Goal: Task Accomplishment & Management: Manage account settings

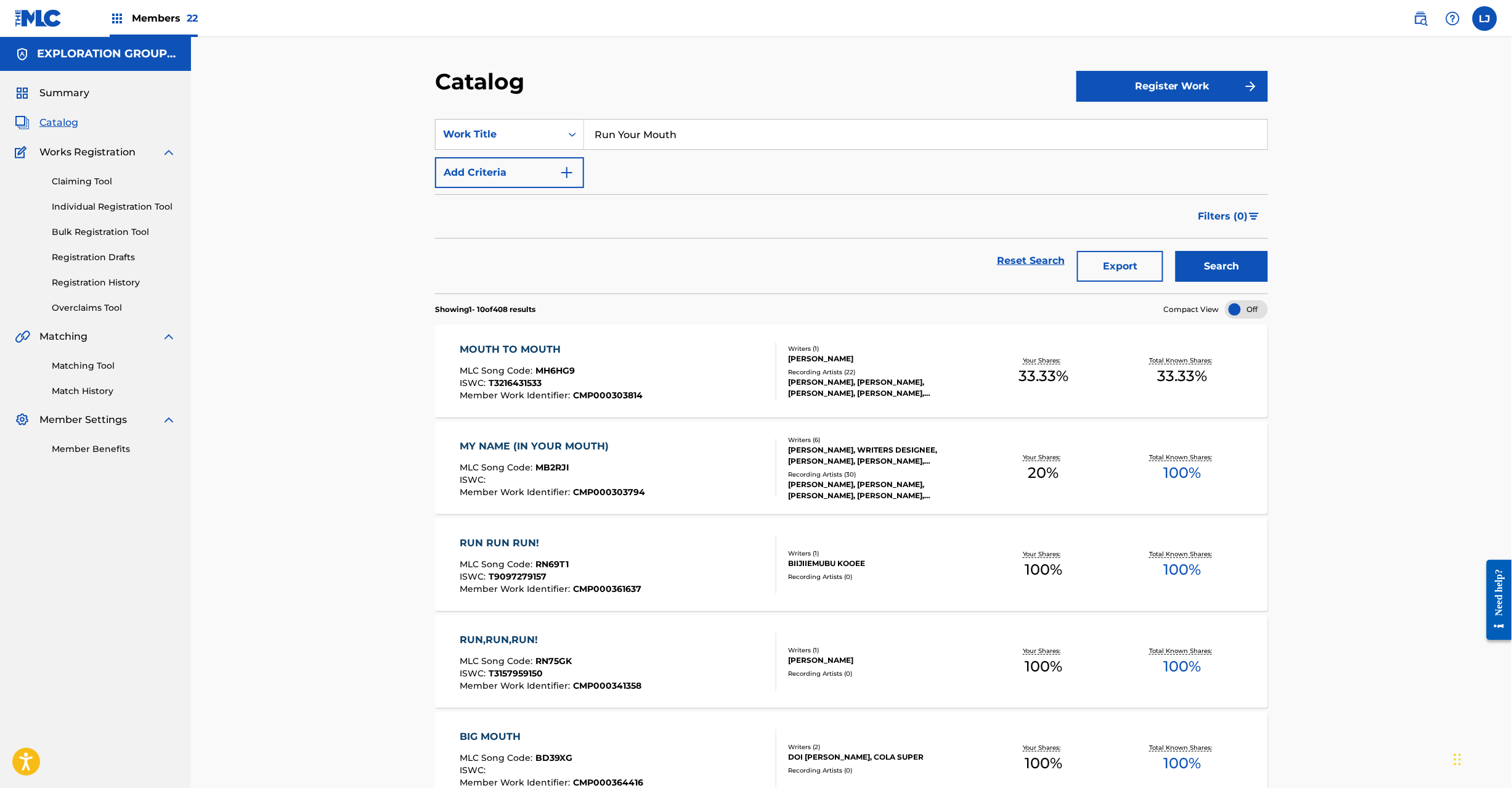
click at [58, 121] on span "Catalog" at bounding box center [59, 122] width 39 height 15
click at [538, 123] on div "Work Title" at bounding box center [498, 133] width 126 height 23
drag, startPoint x: 499, startPoint y: 257, endPoint x: 568, endPoint y: 223, distance: 76.9
click at [500, 257] on div "MLC Song Code" at bounding box center [509, 258] width 148 height 31
click at [633, 127] on input "Search Form" at bounding box center [927, 134] width 684 height 29
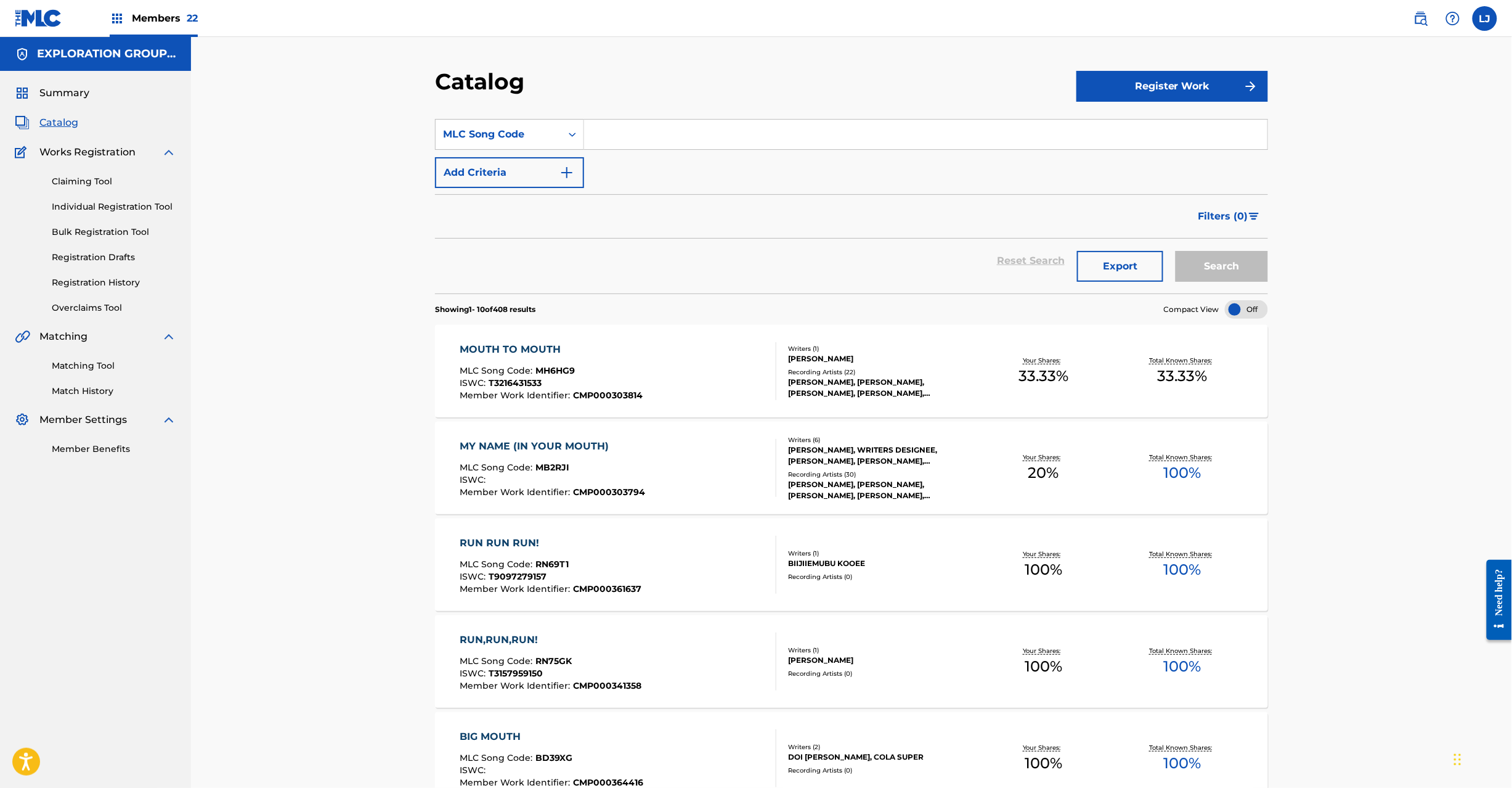
paste input "ES1SXN"
type input "ES1SXN"
click at [1176, 251] on button "Search" at bounding box center [1222, 267] width 93 height 31
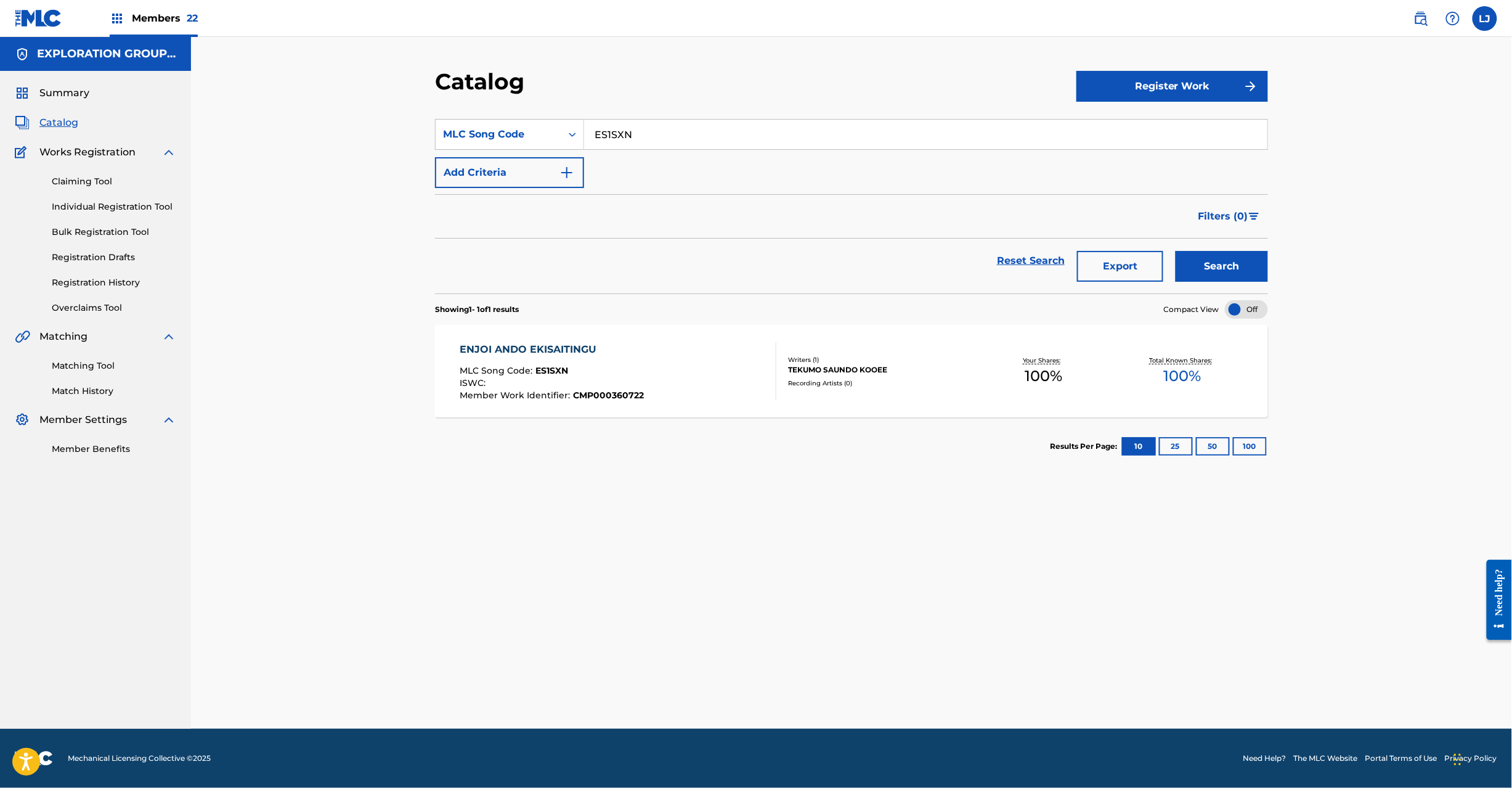
click at [696, 351] on div "ENJOI ANDO EKISAITINGU MLC Song Code : ES1SXN ISWC : Member Work Identifier : C…" at bounding box center [619, 371] width 317 height 58
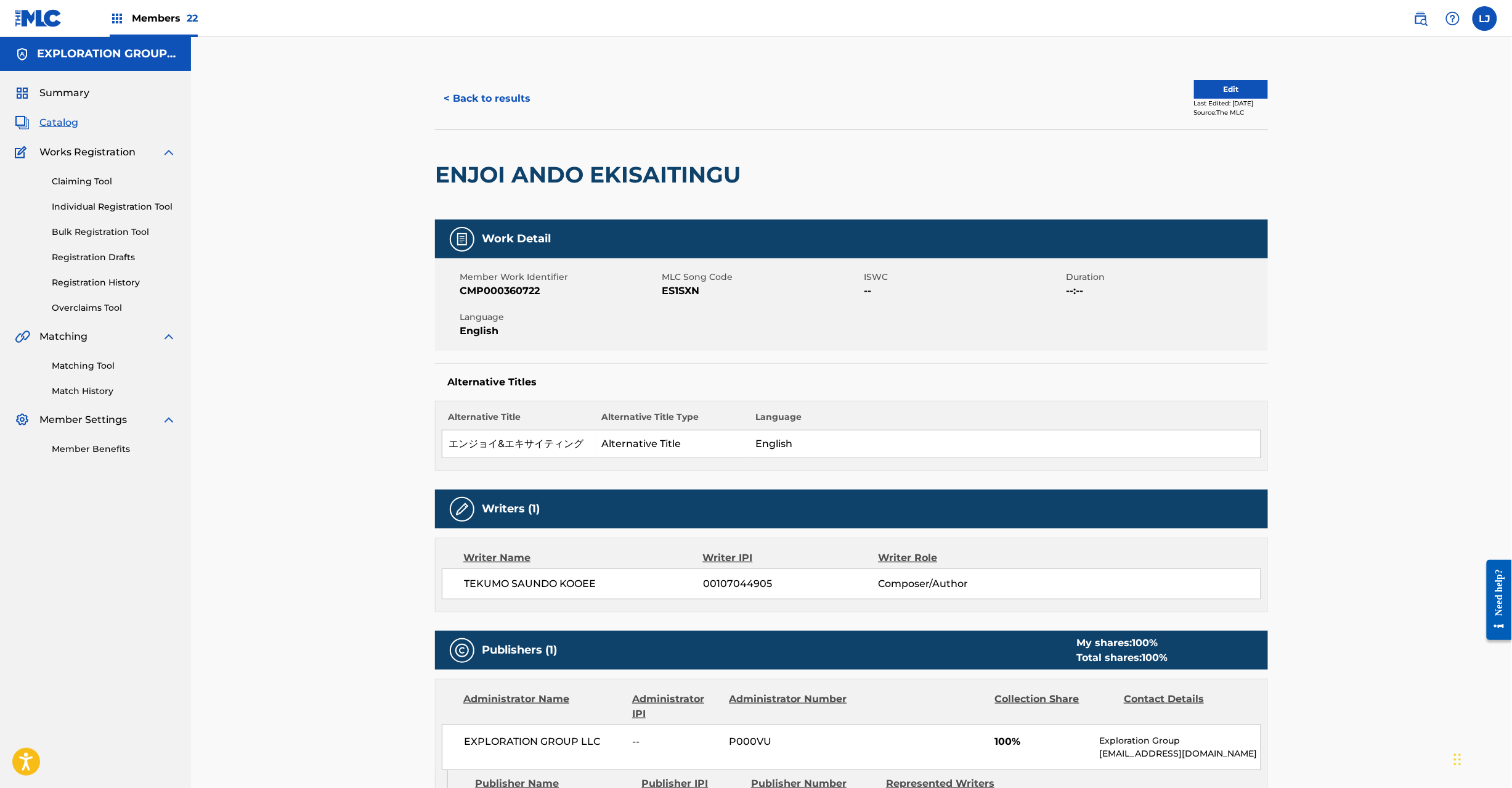
click at [1219, 87] on button "Edit" at bounding box center [1231, 89] width 74 height 18
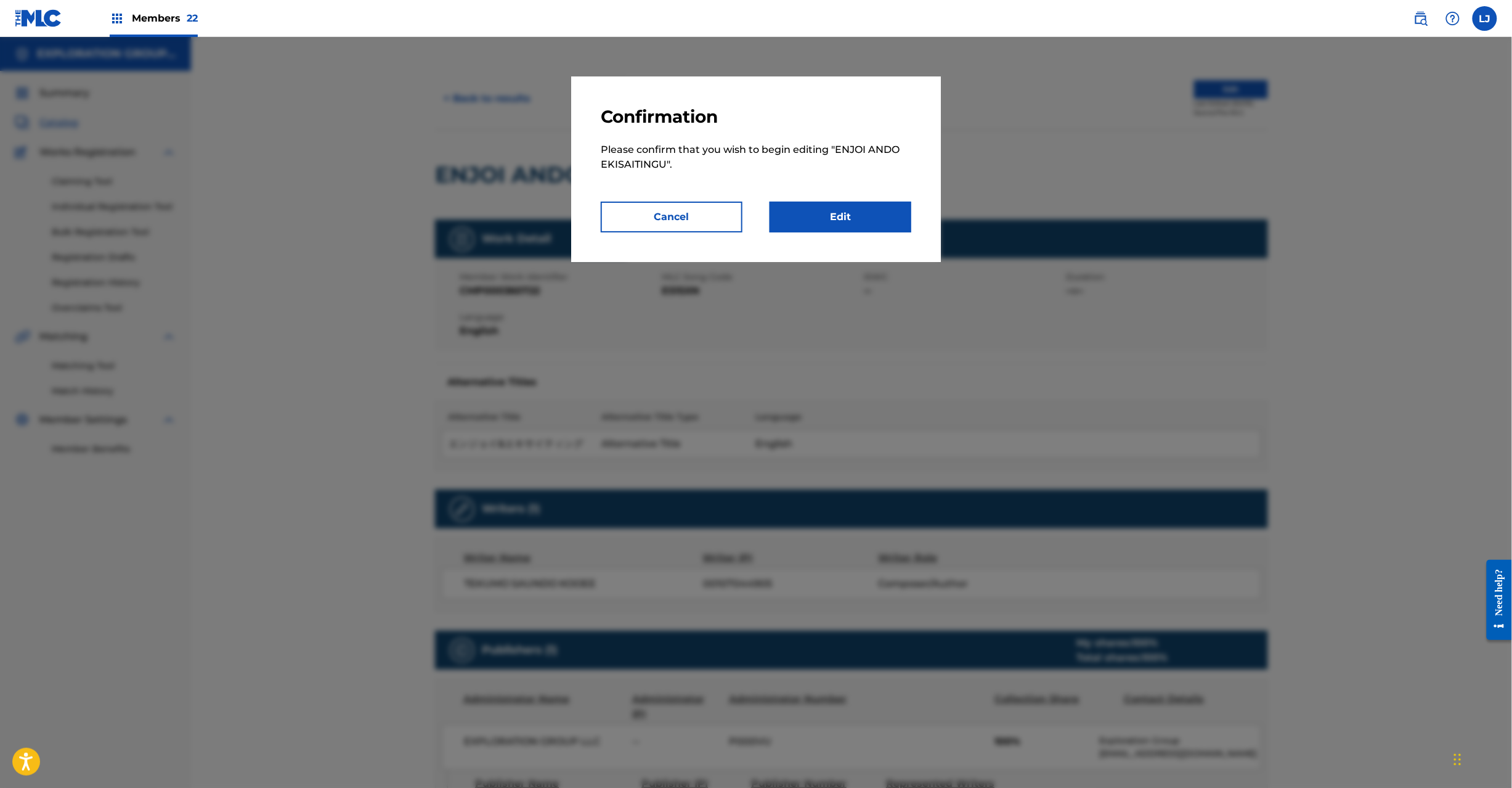
click at [809, 212] on link "Edit" at bounding box center [840, 217] width 142 height 31
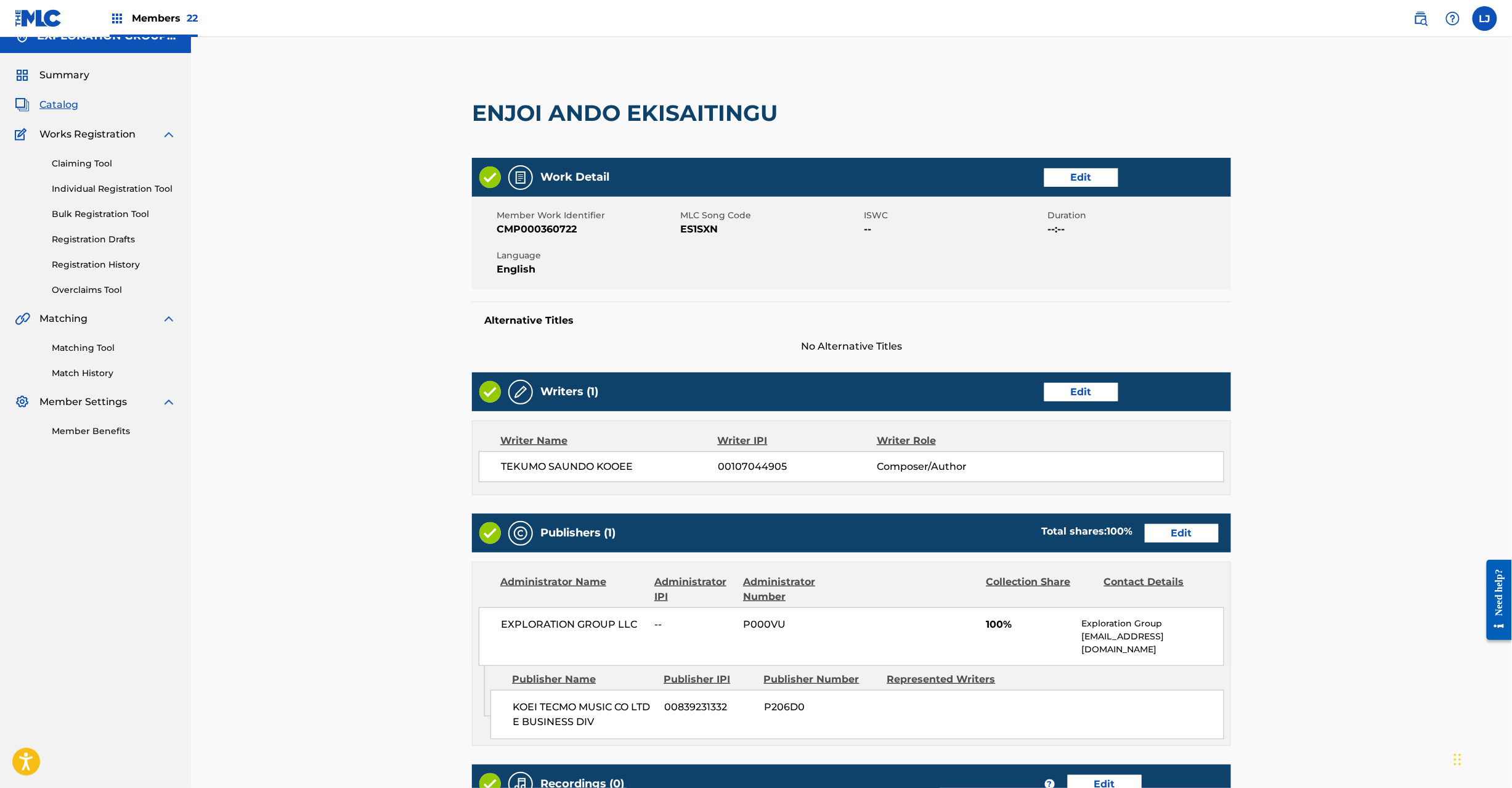
scroll to position [200, 0]
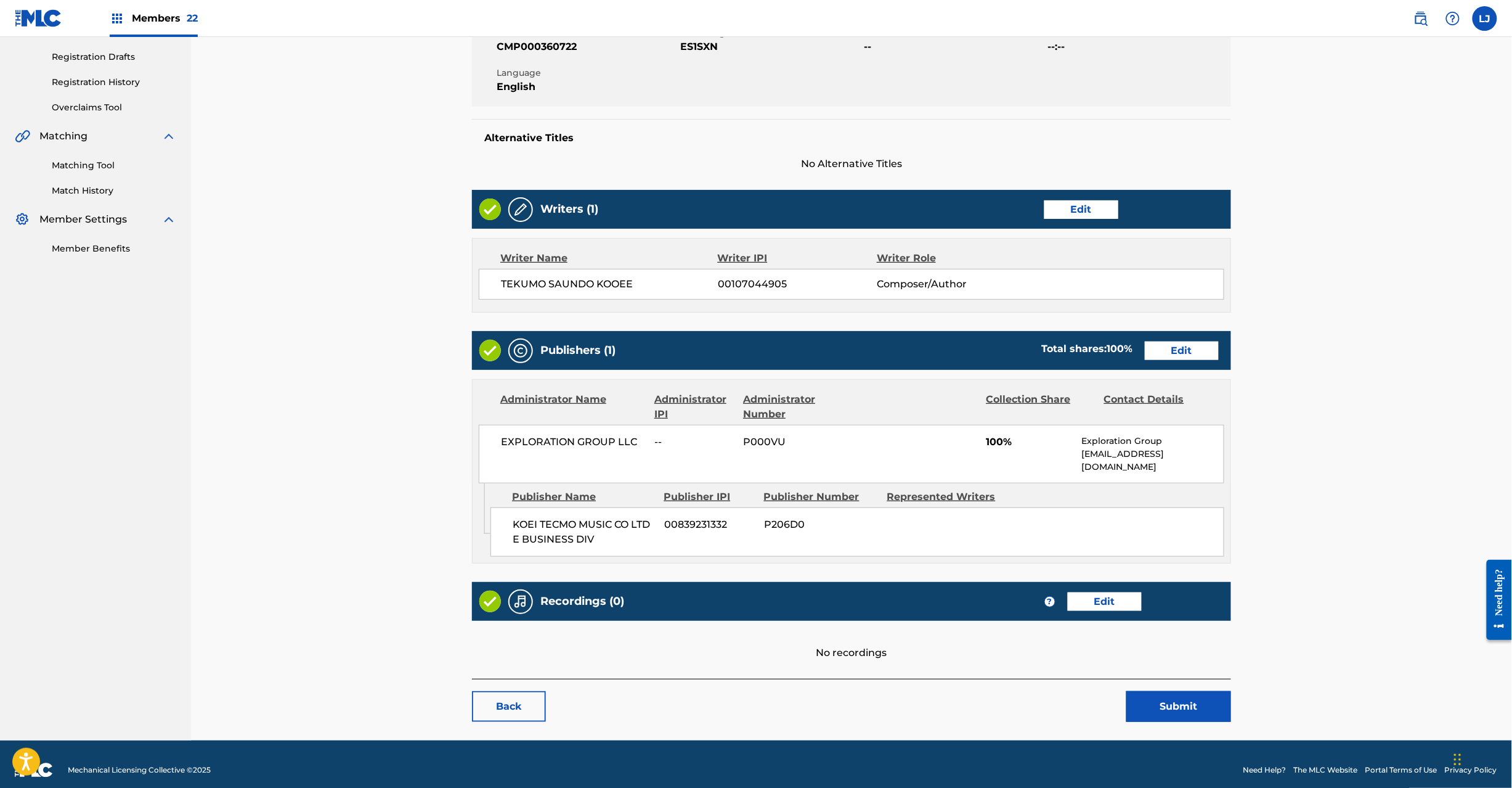
click at [1152, 345] on link "Edit" at bounding box center [1182, 350] width 74 height 18
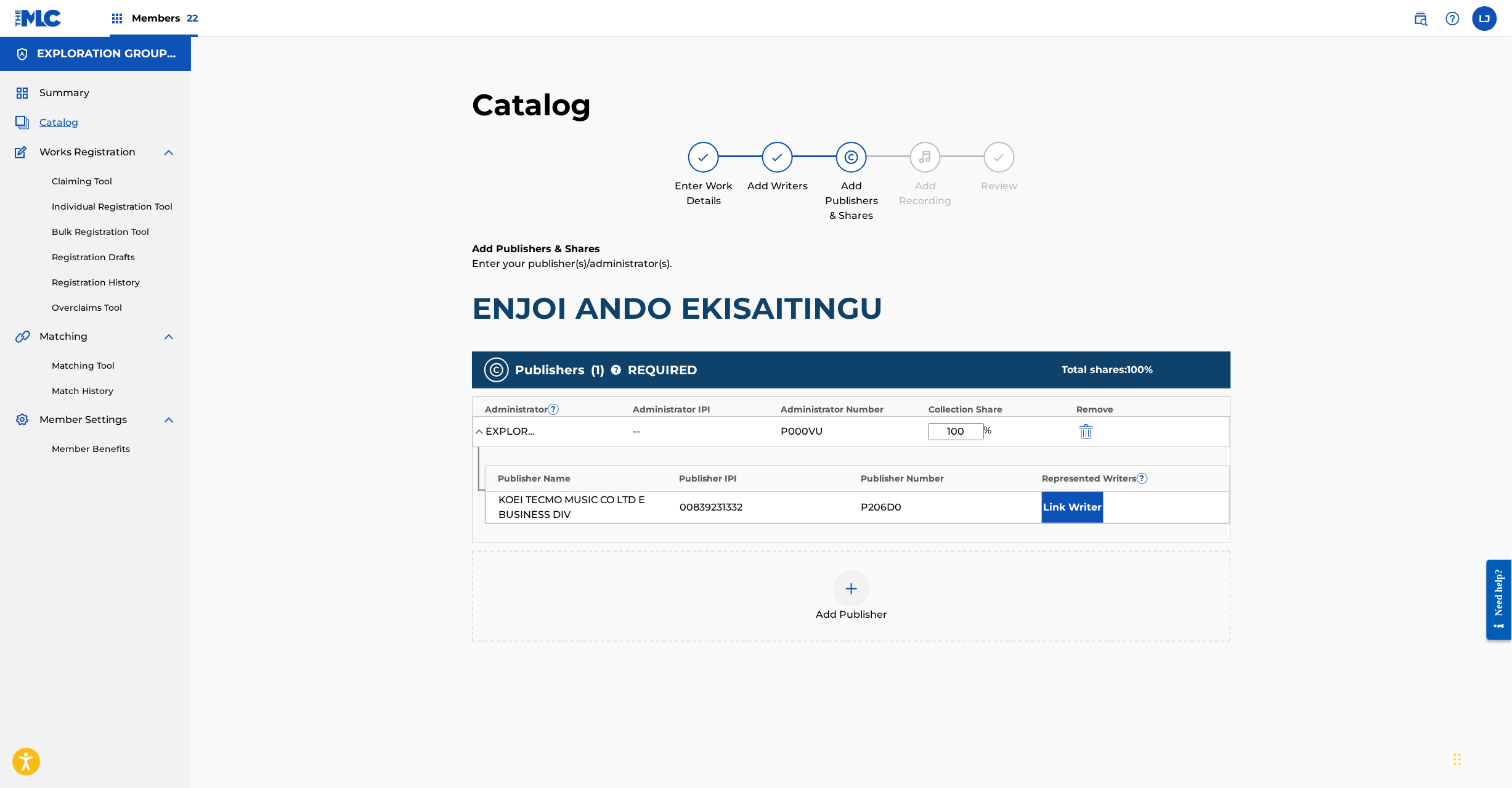
click at [1093, 433] on img "submit" at bounding box center [1086, 431] width 14 height 15
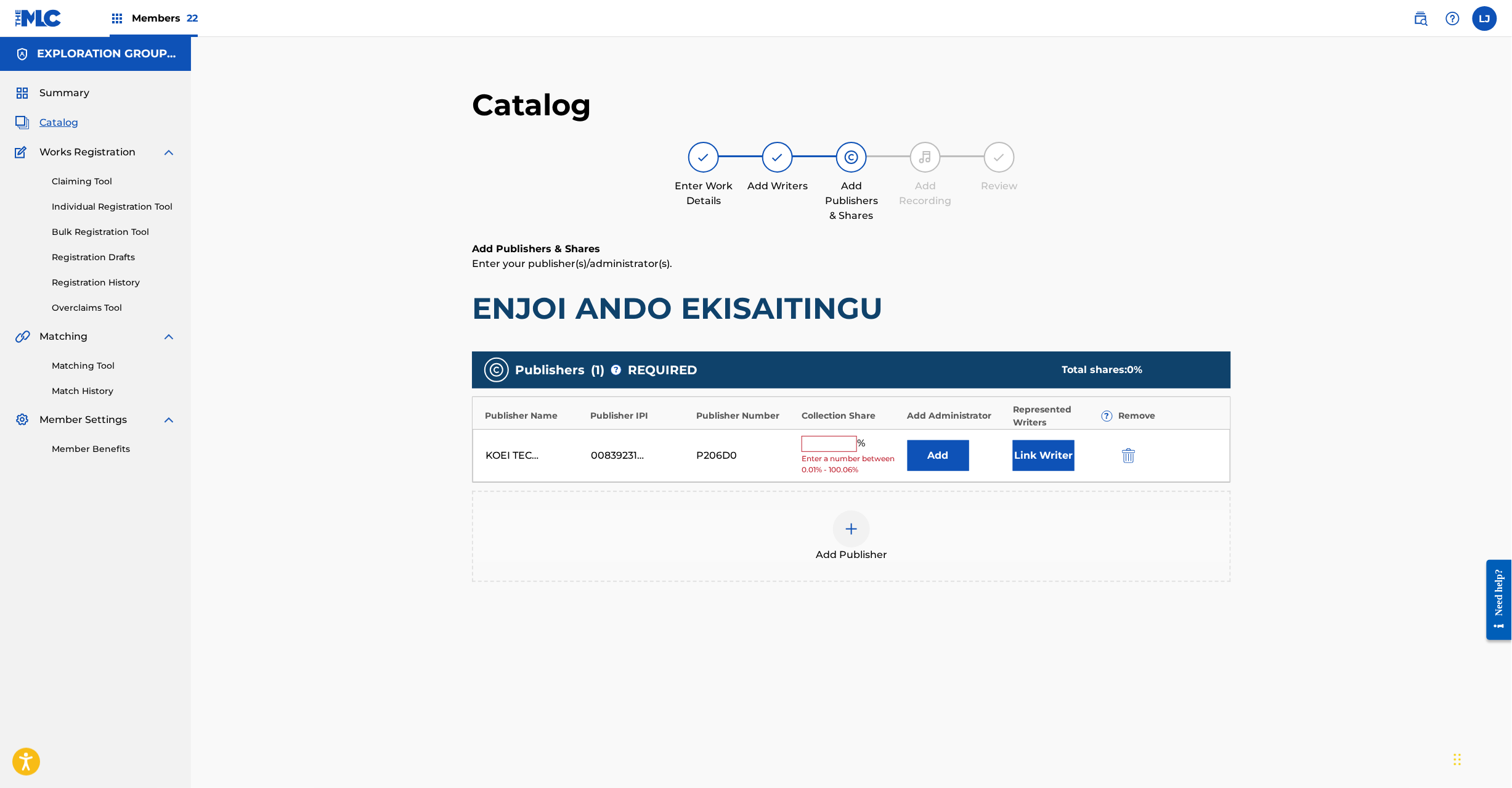
click at [1137, 460] on div at bounding box center [1146, 454] width 55 height 14
click at [1128, 458] on img "submit" at bounding box center [1129, 455] width 14 height 15
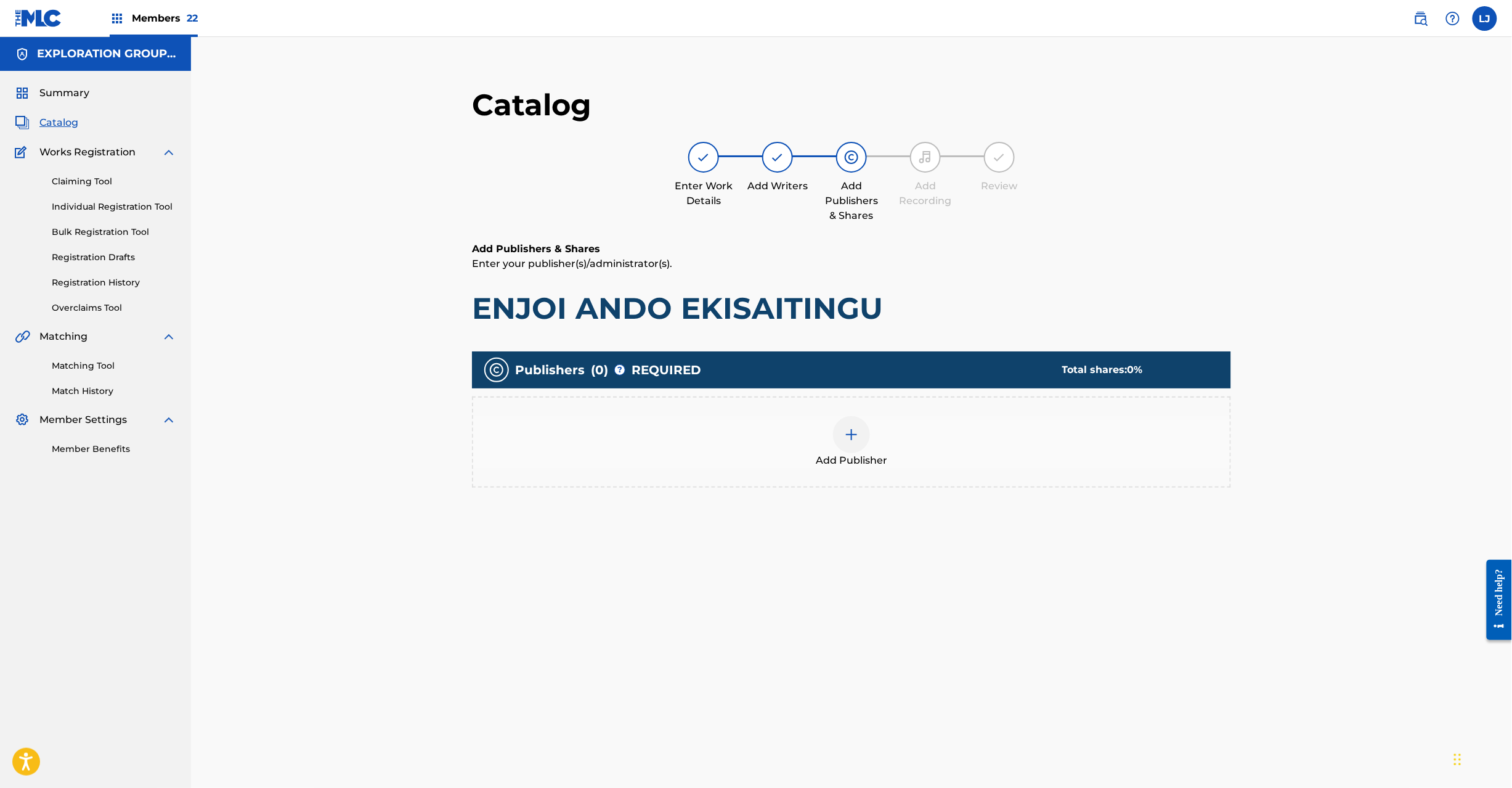
click at [853, 437] on img at bounding box center [852, 435] width 15 height 15
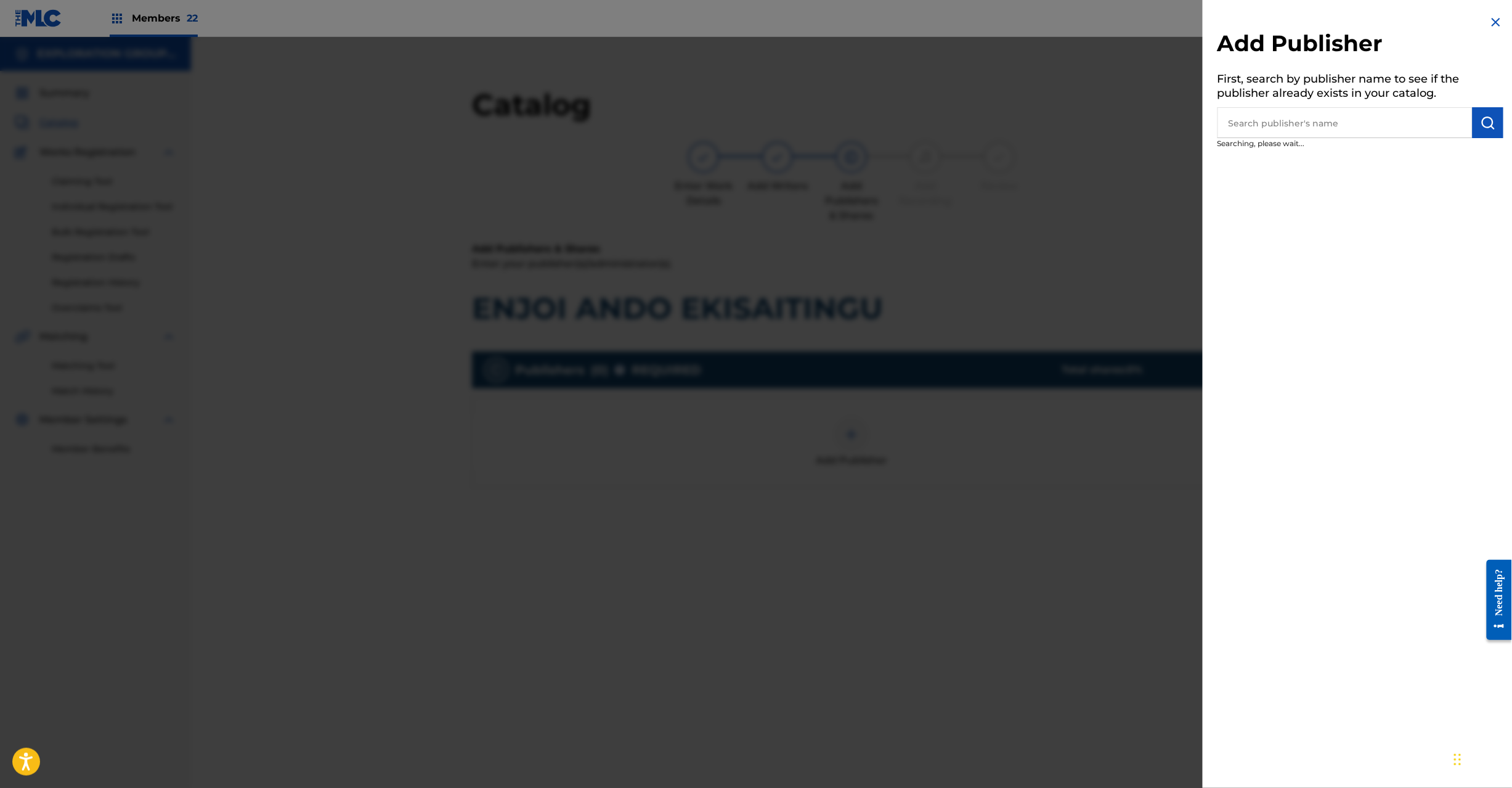
drag, startPoint x: 1255, startPoint y: 128, endPoint x: 1430, endPoint y: 115, distance: 175.5
click at [1256, 127] on input "text" at bounding box center [1346, 123] width 256 height 31
paste input "Koei Tecmo Music Co Ltd N Business Div"
type input "Koei Tecmo Music Co Ltd N Business Div"
click at [1485, 120] on img "submit" at bounding box center [1488, 122] width 15 height 15
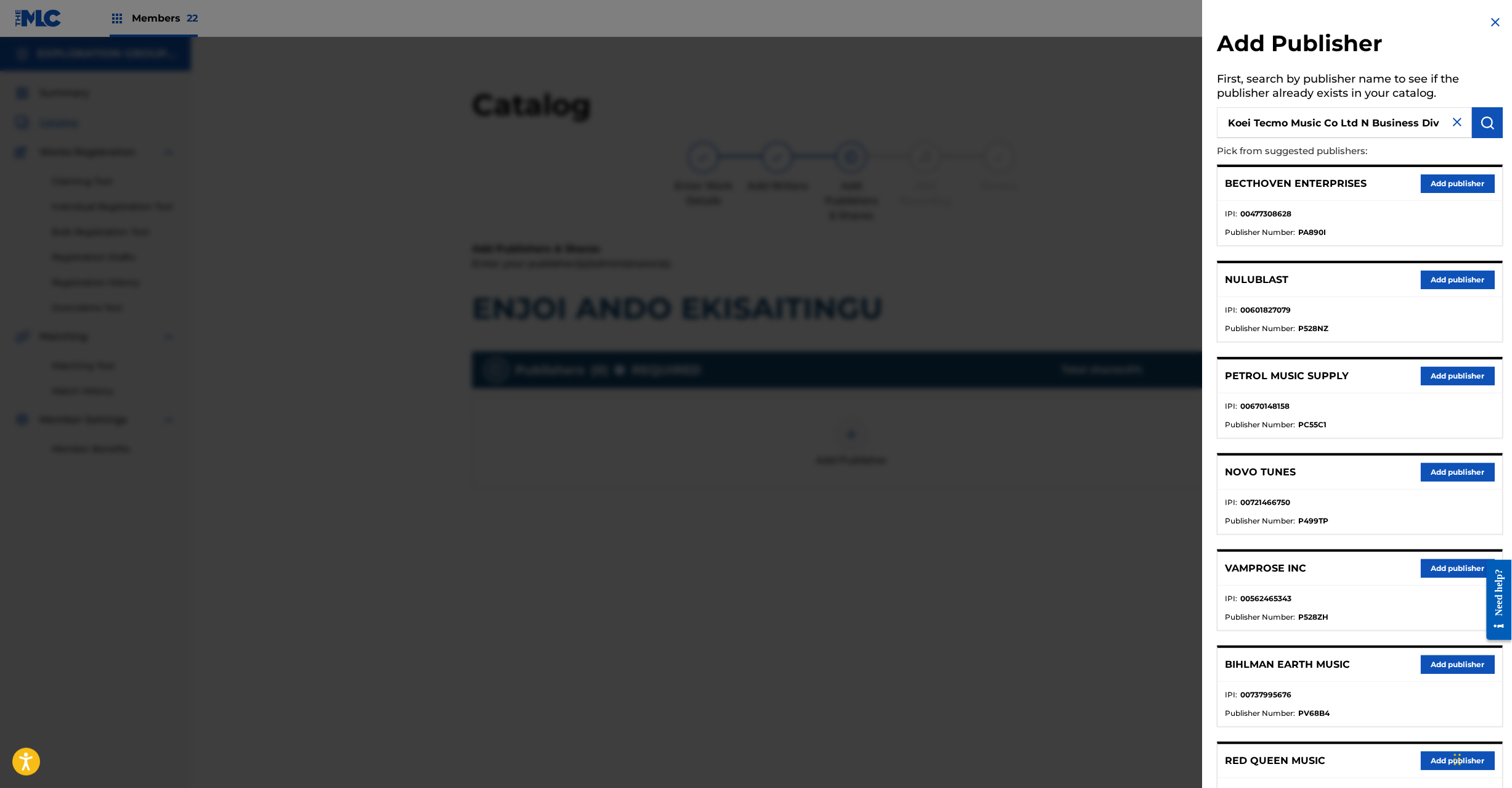
click at [1481, 124] on img "submit" at bounding box center [1488, 122] width 15 height 15
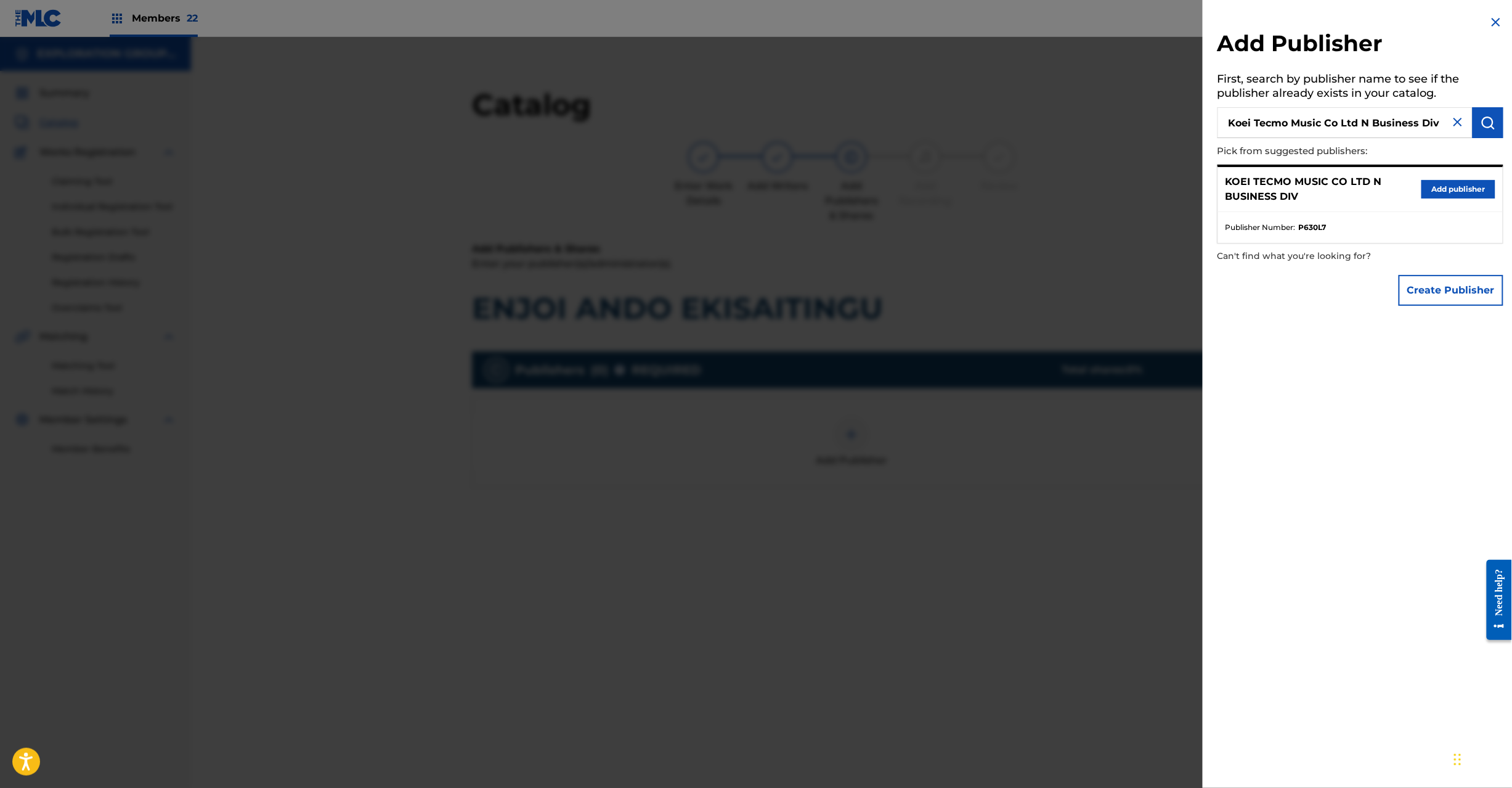
click at [1450, 186] on button "Add publisher" at bounding box center [1459, 189] width 74 height 18
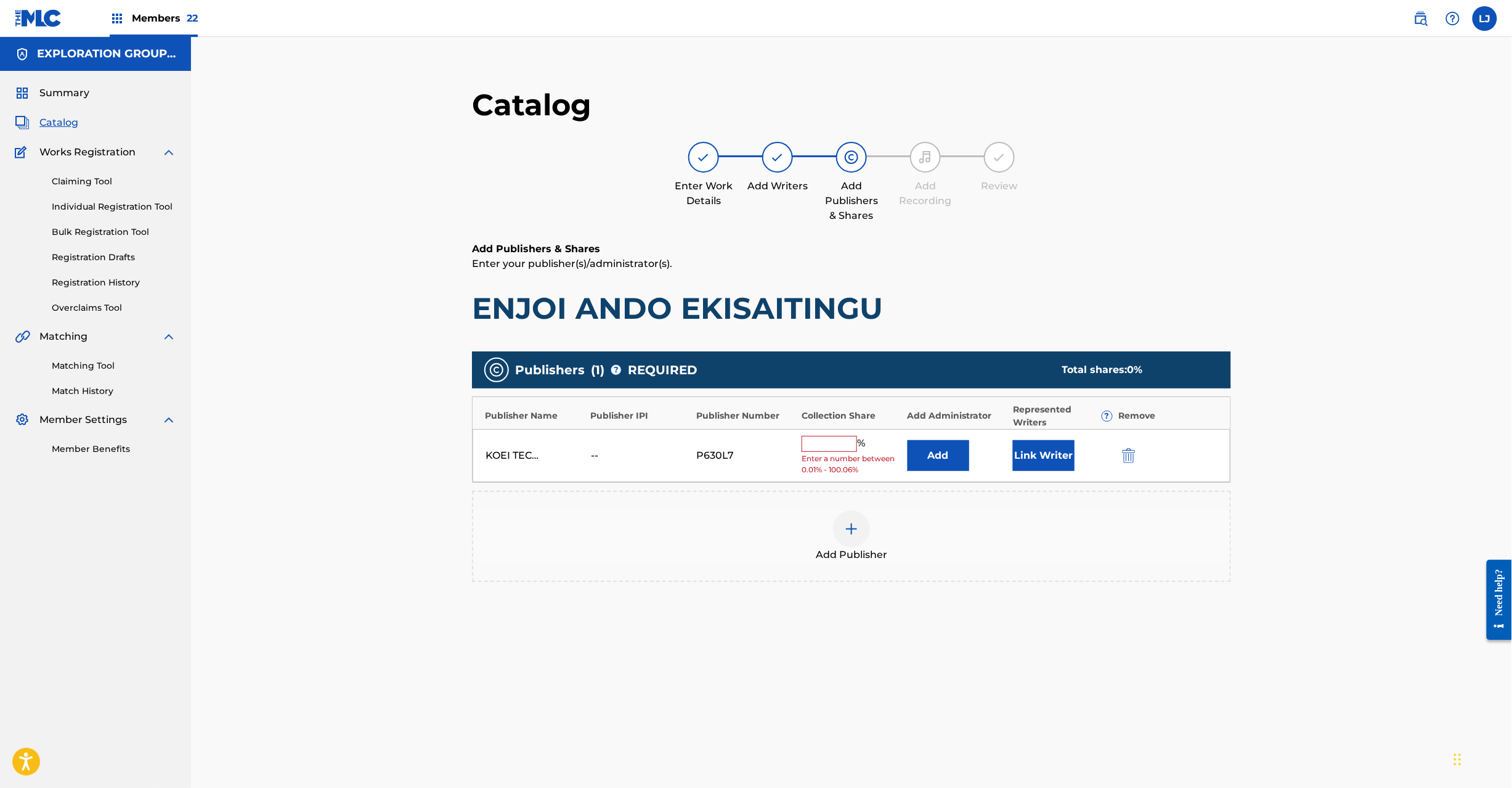
click at [936, 449] on button "Add" at bounding box center [938, 456] width 62 height 31
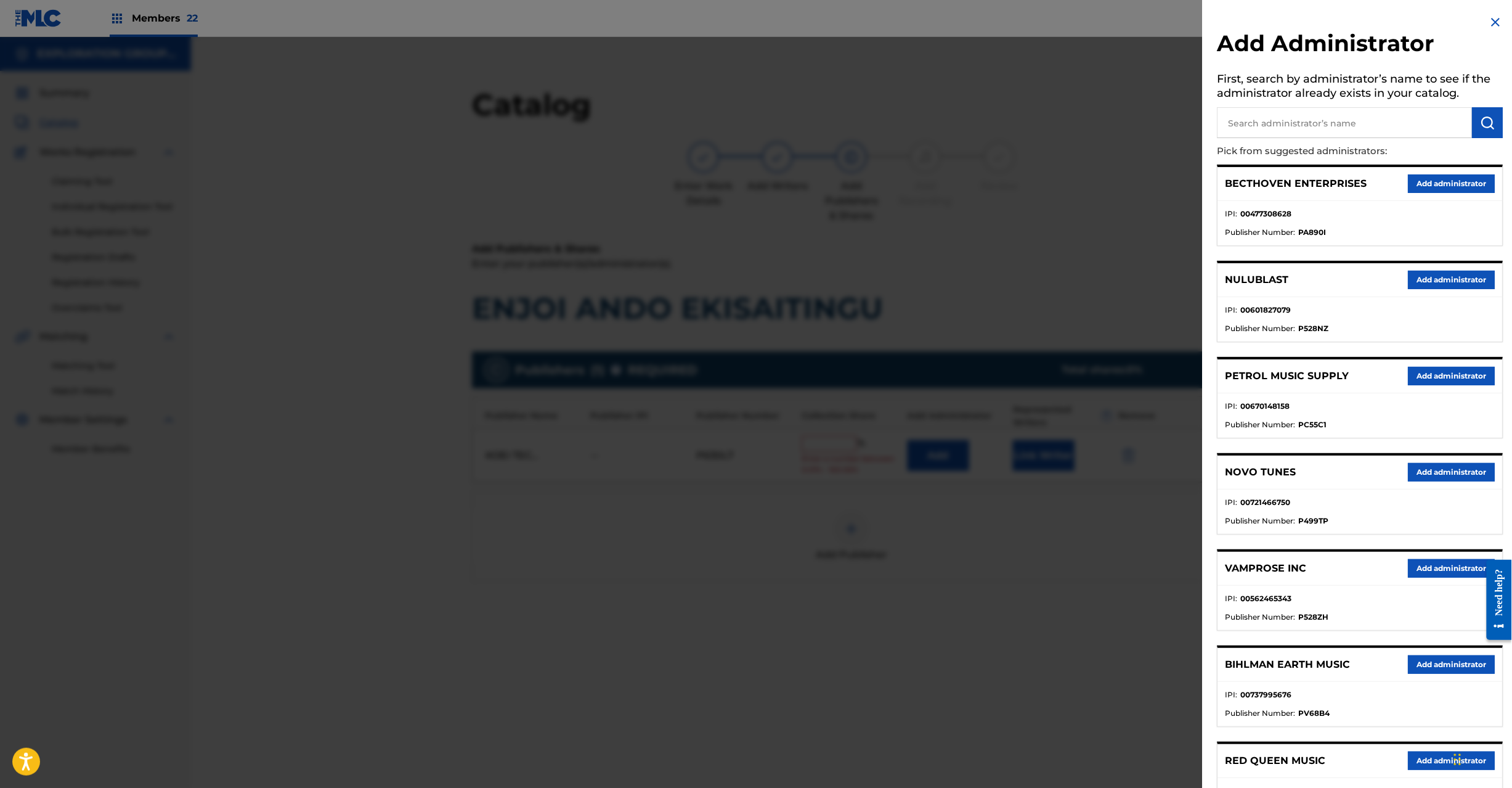
drag, startPoint x: 1270, startPoint y: 136, endPoint x: 1293, endPoint y: 136, distance: 23.0
click at [1271, 136] on input "text" at bounding box center [1346, 123] width 256 height 31
paste input "Exploration Group LLC"
type input "Exploration Group LLC"
click at [1487, 123] on img "submit" at bounding box center [1488, 122] width 15 height 15
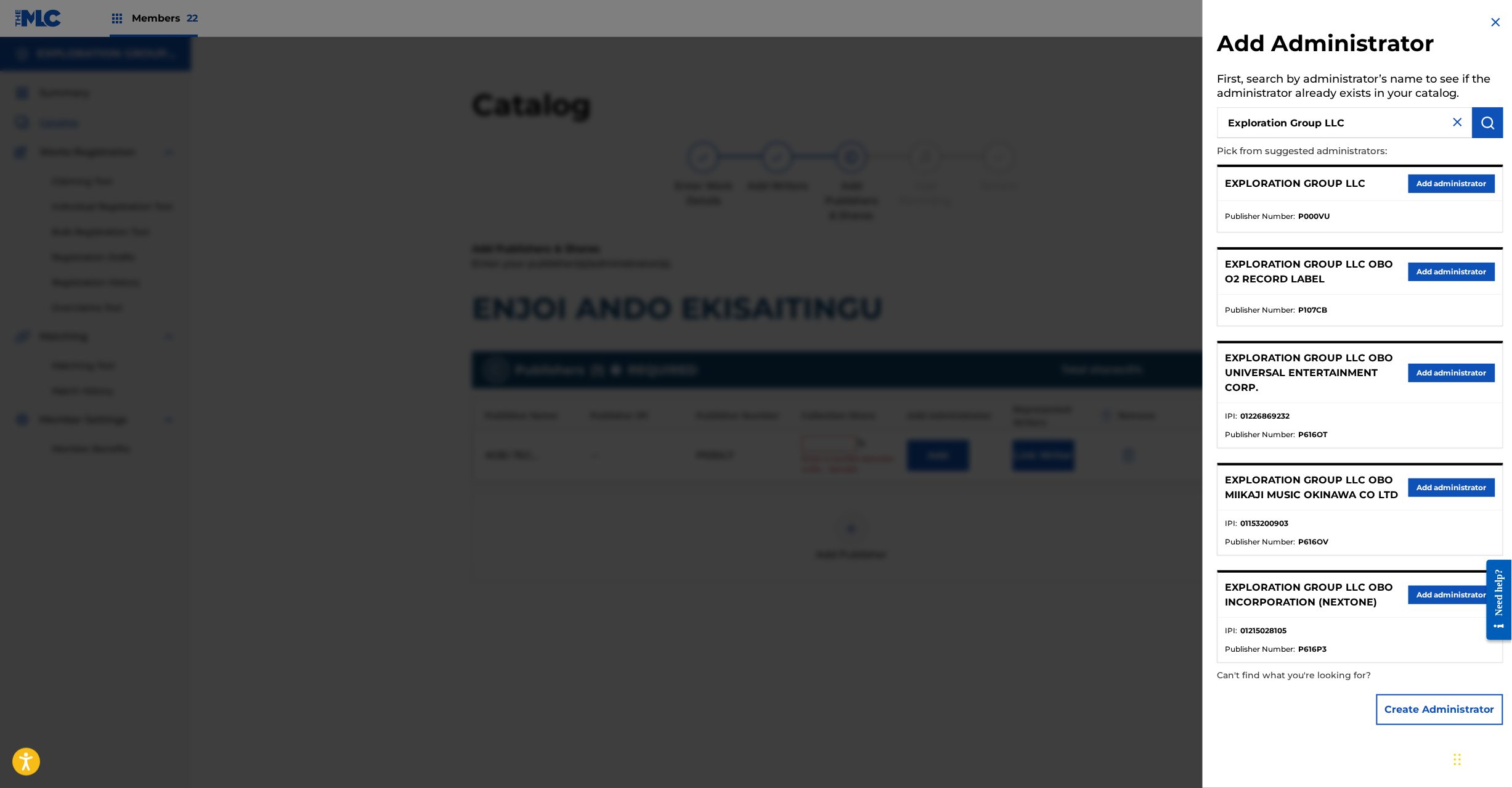
click at [1461, 192] on button "Add administrator" at bounding box center [1452, 184] width 87 height 18
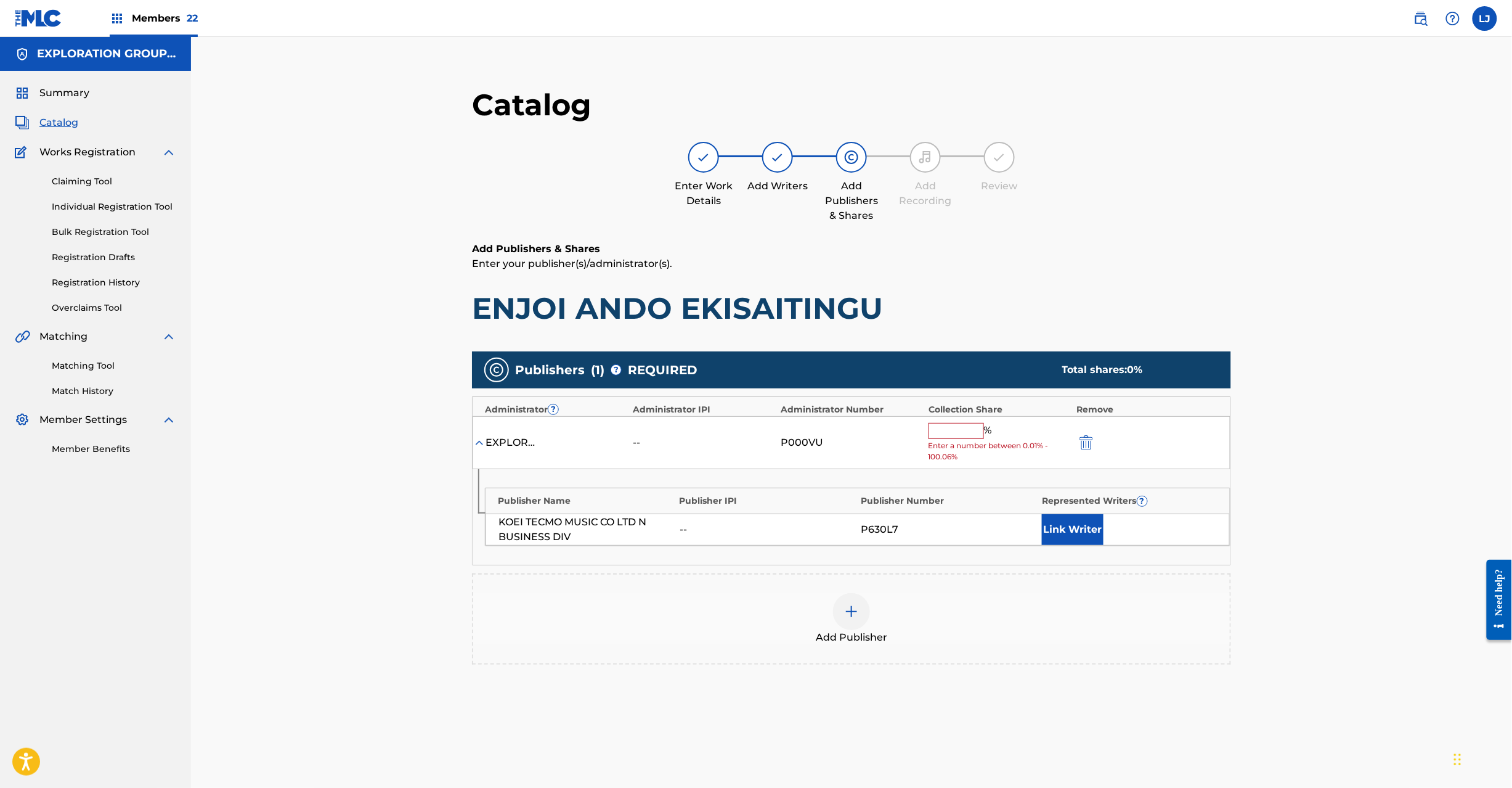
click at [949, 431] on input "text" at bounding box center [956, 430] width 55 height 16
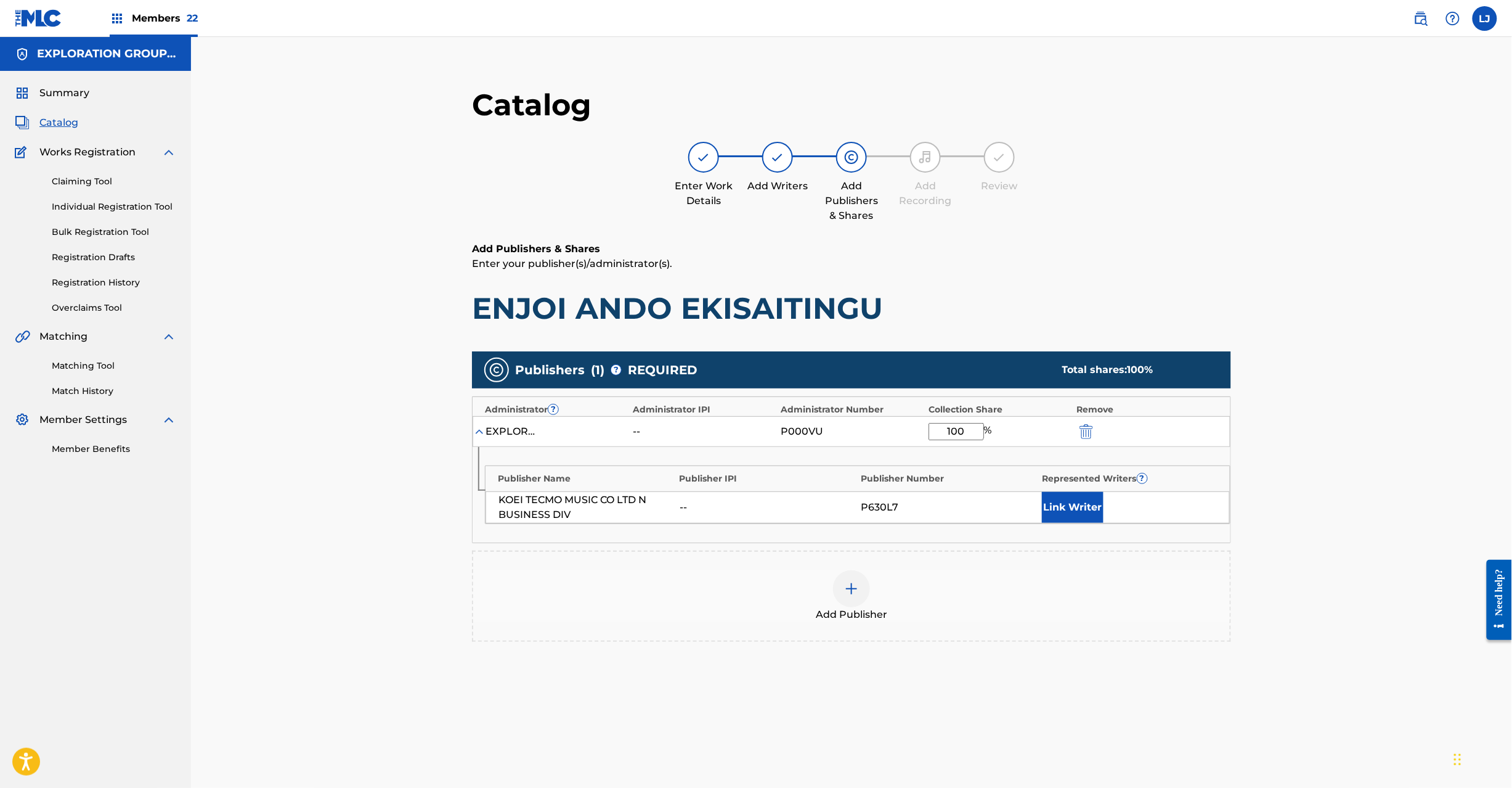
type input "100"
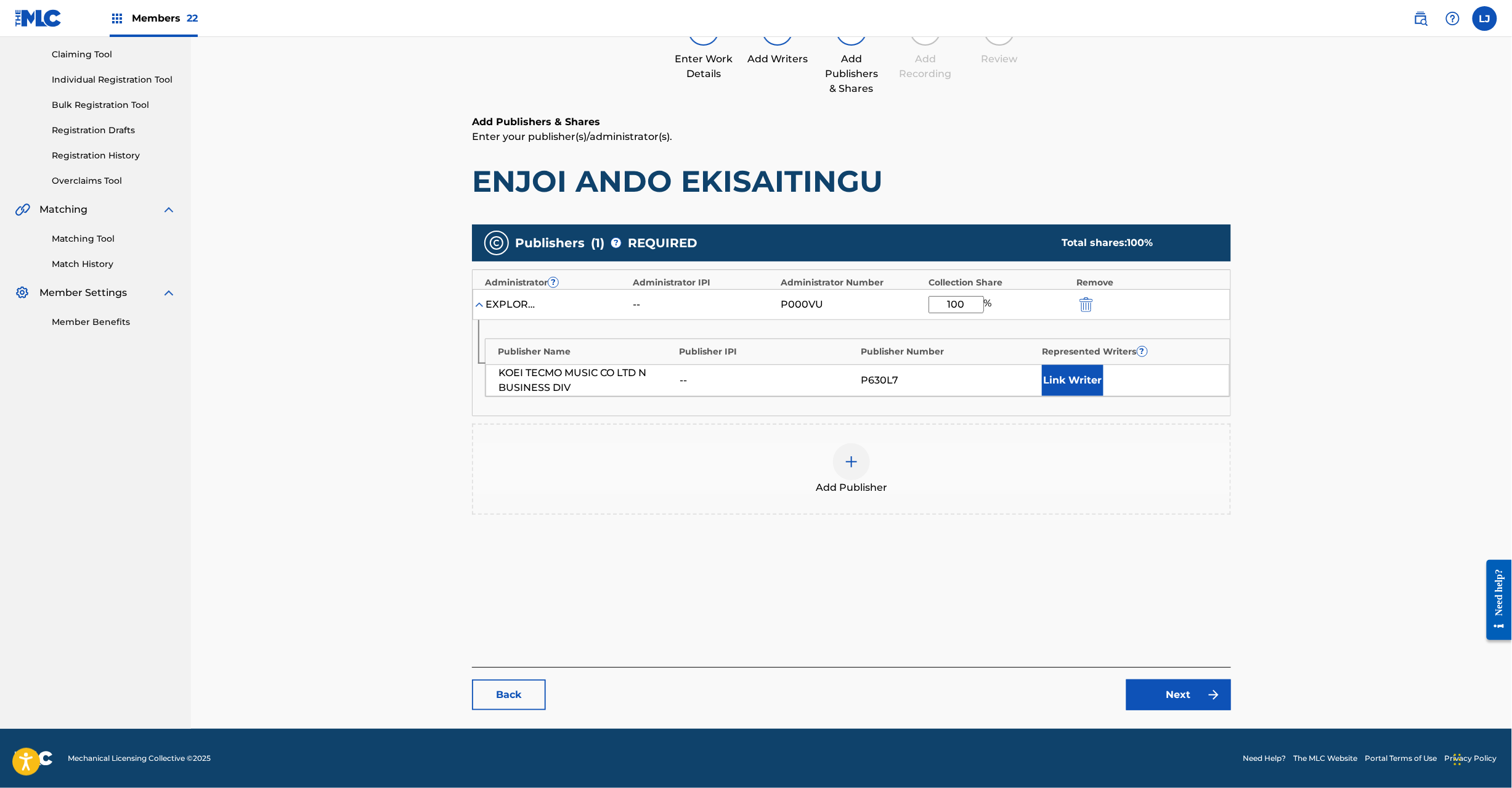
click at [1149, 693] on link "Next" at bounding box center [1179, 695] width 105 height 31
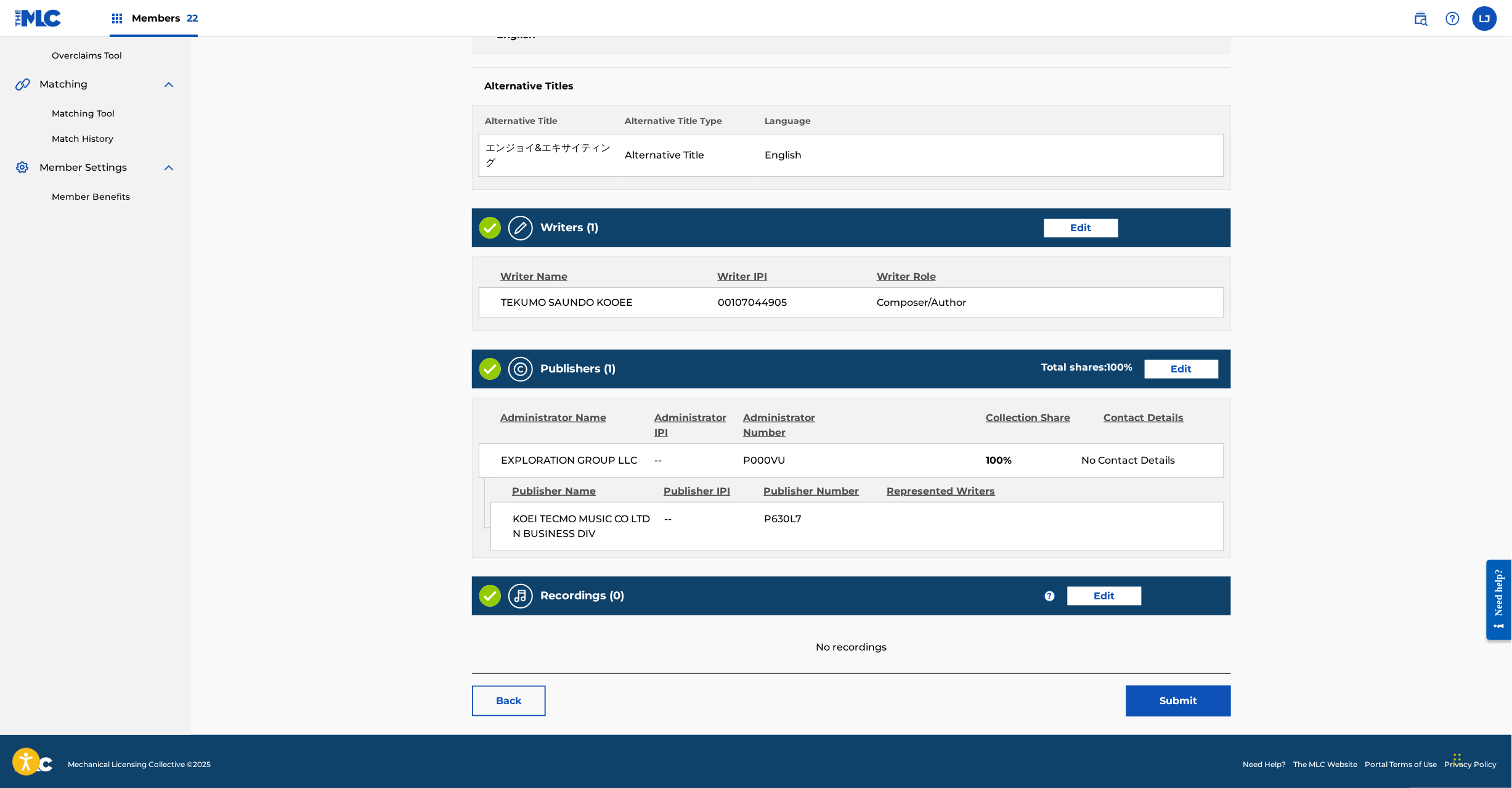
scroll to position [260, 0]
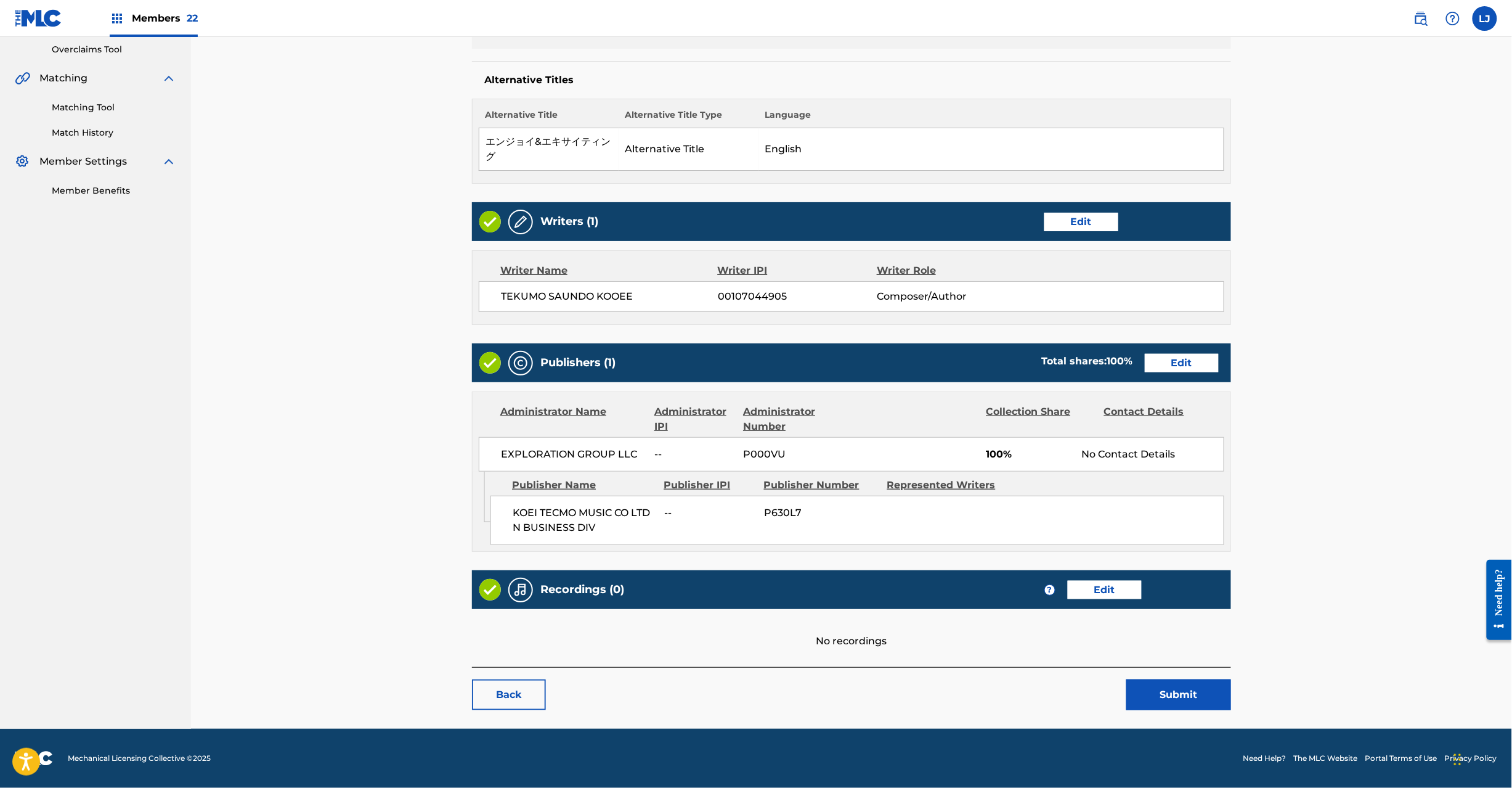
click at [1143, 704] on button "Submit" at bounding box center [1179, 695] width 105 height 31
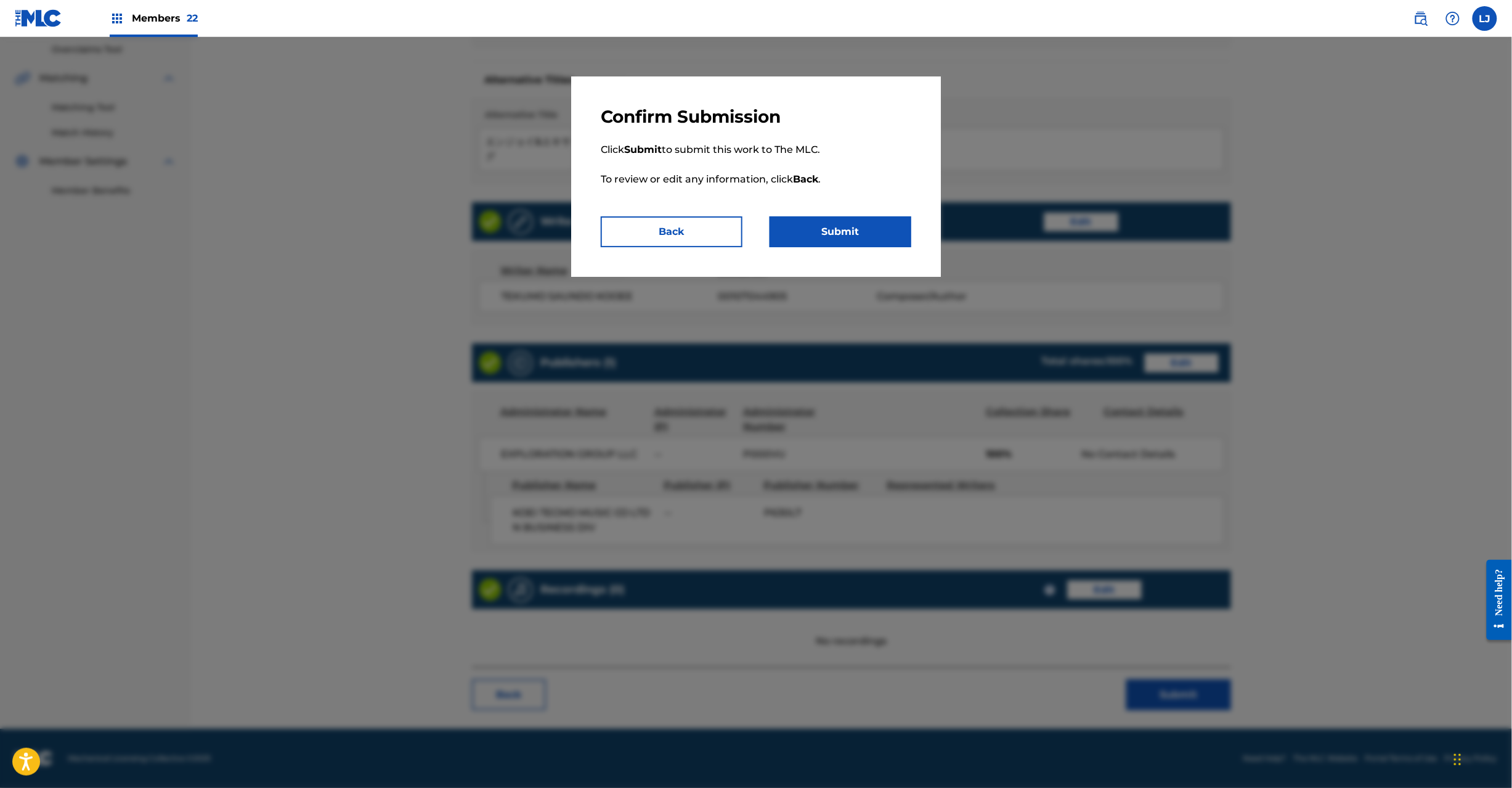
click at [829, 216] on button "Submit" at bounding box center [840, 232] width 142 height 31
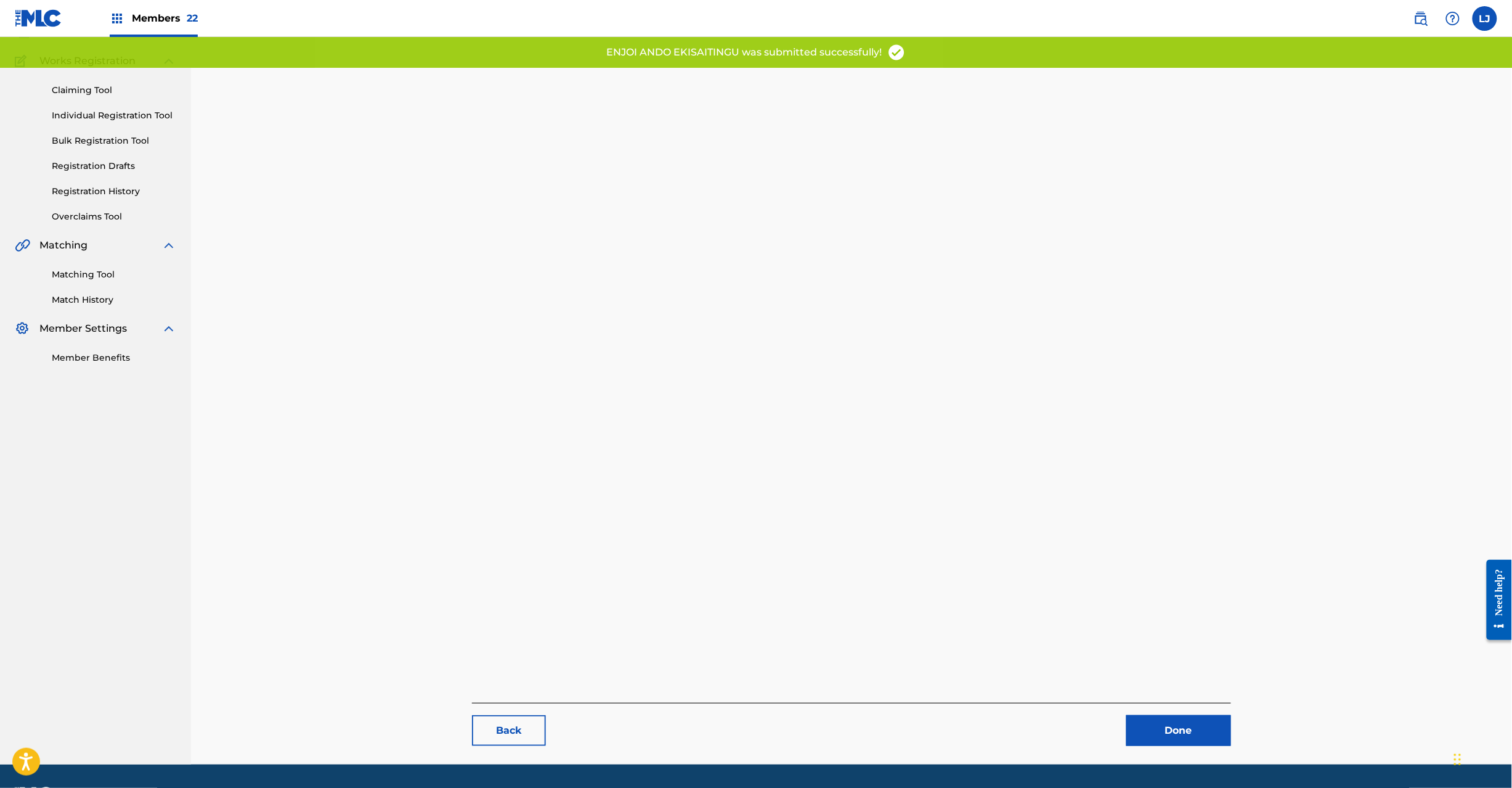
scroll to position [127, 0]
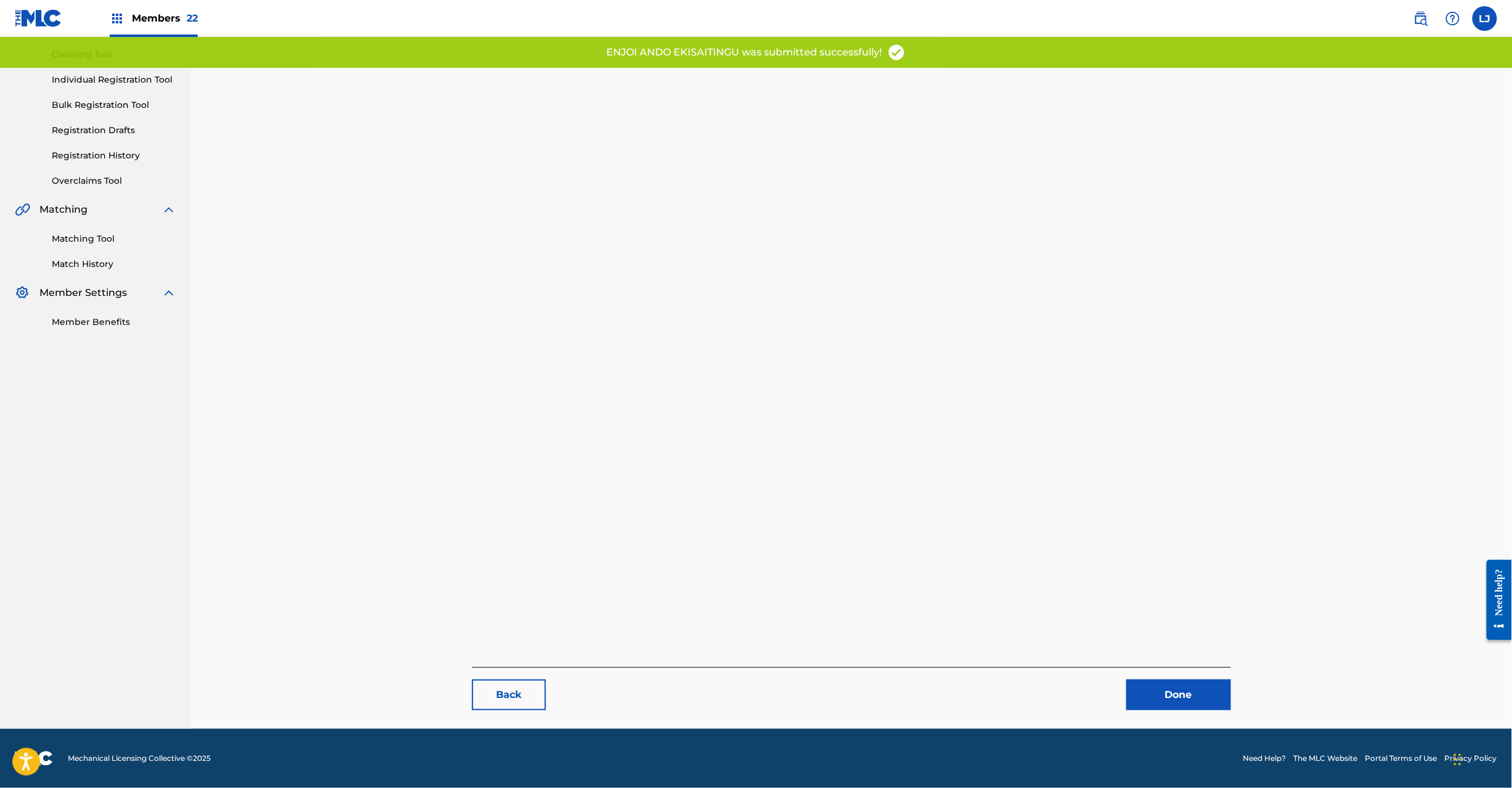
click at [1166, 681] on link "Done" at bounding box center [1179, 695] width 105 height 31
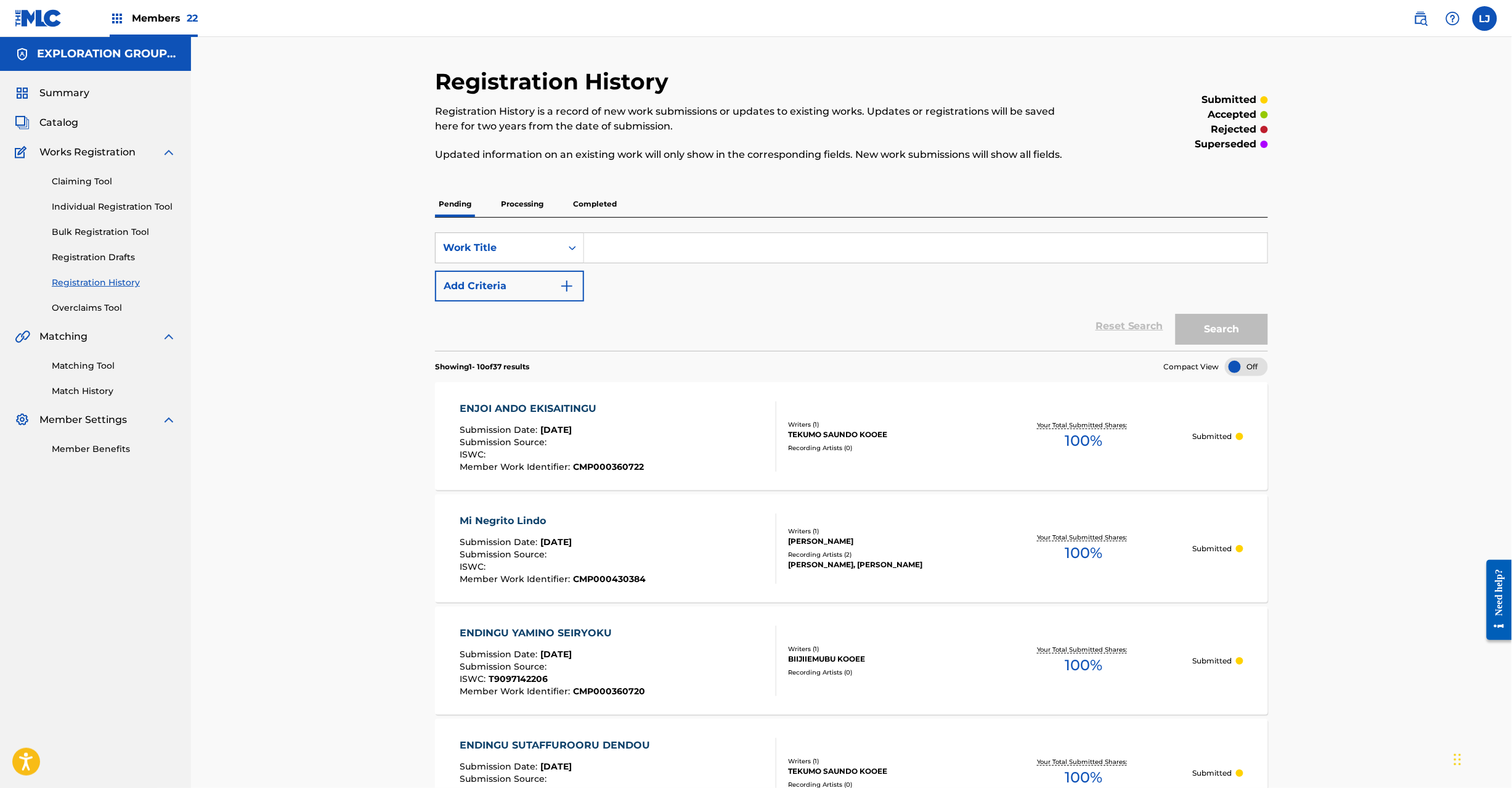
click at [64, 124] on span "Catalog" at bounding box center [59, 122] width 39 height 15
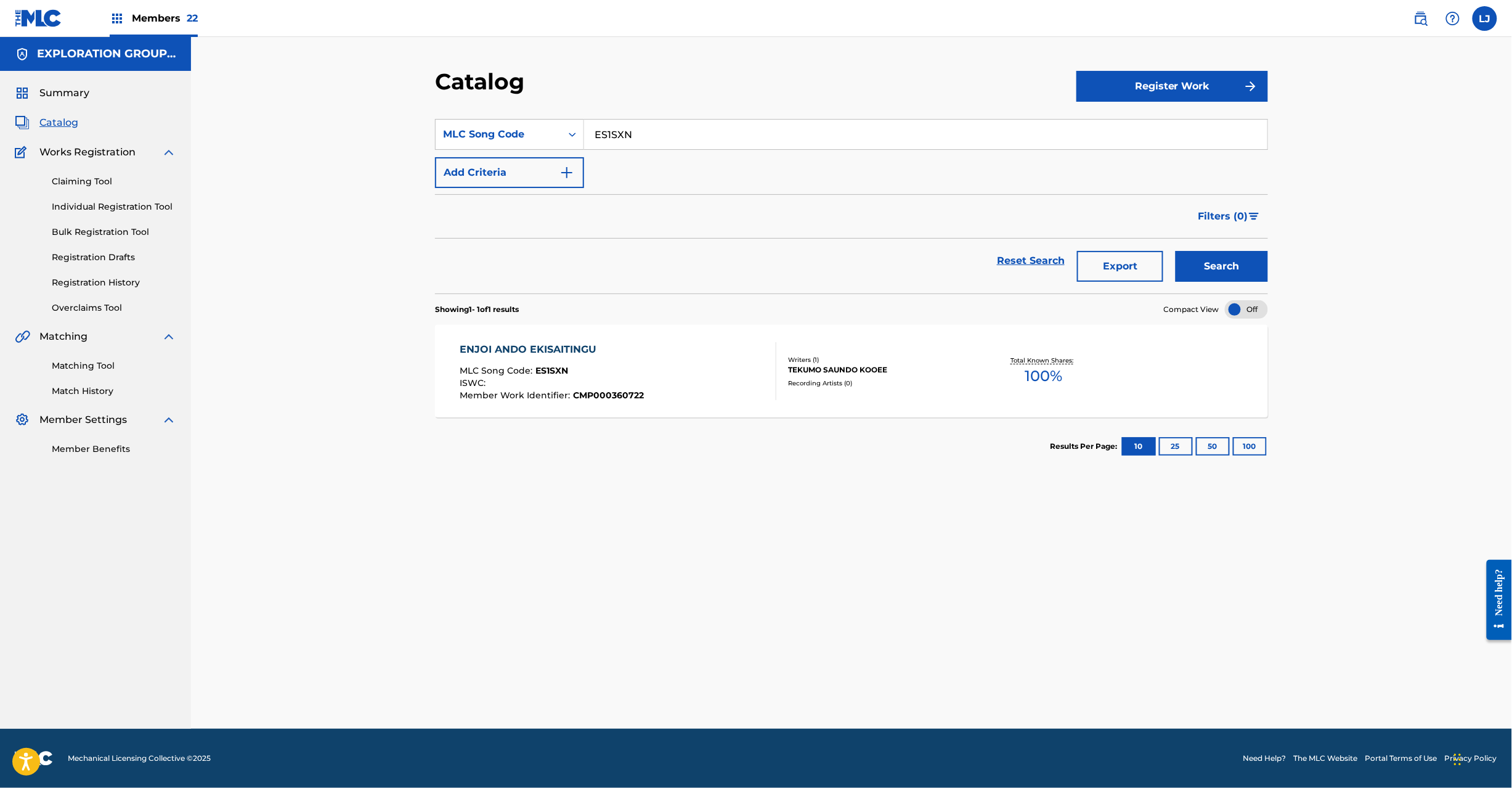
click at [680, 134] on input "ES1SXN" at bounding box center [927, 134] width 684 height 29
paste input "Z"
type input "ES1SXZ"
click at [1211, 257] on button "Search" at bounding box center [1222, 267] width 93 height 31
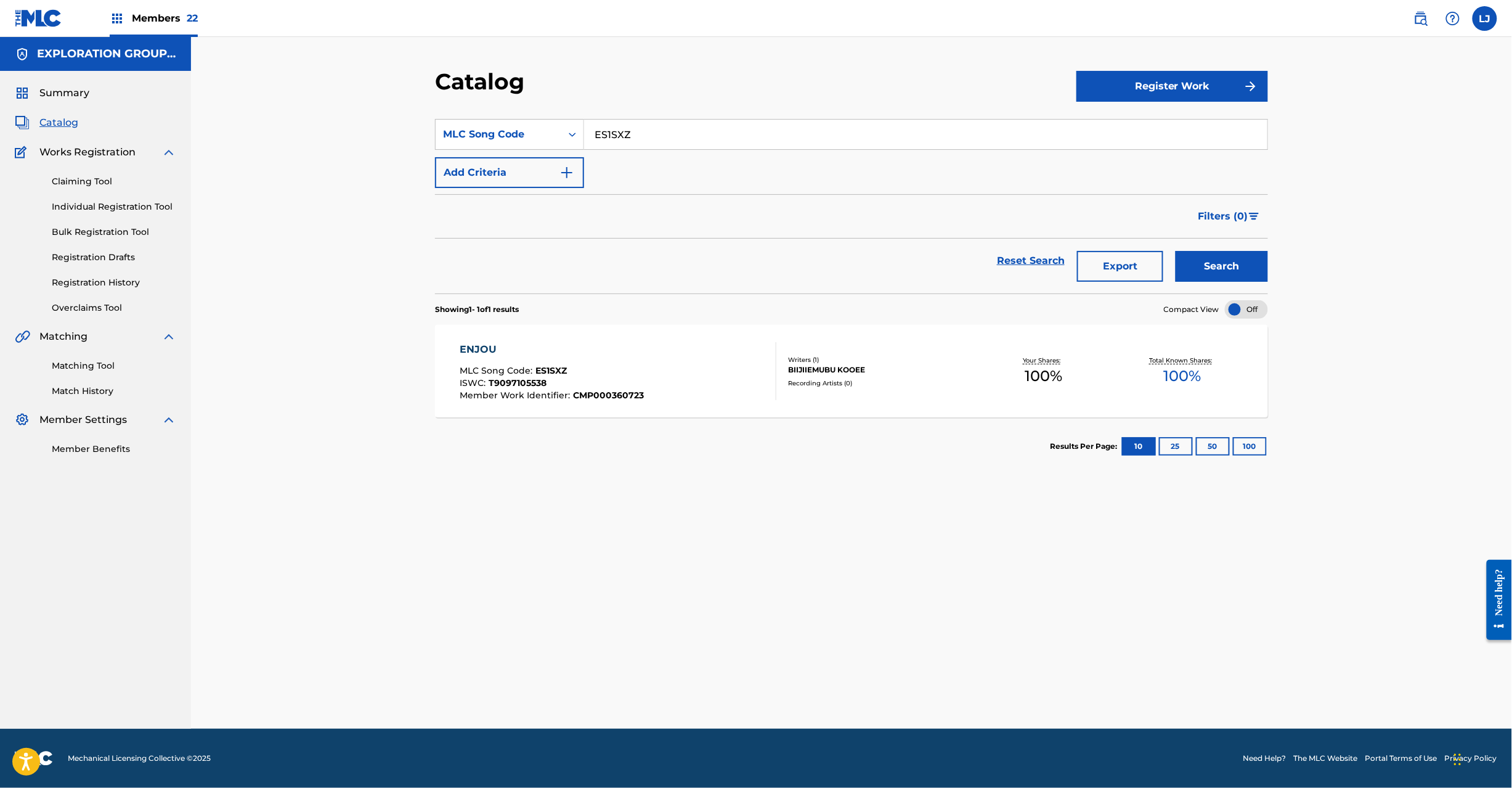
click at [643, 343] on div "ENJOU MLC Song Code : ES1SXZ ISWC : T9097105538 Member Work Identifier : CMP000…" at bounding box center [619, 371] width 317 height 58
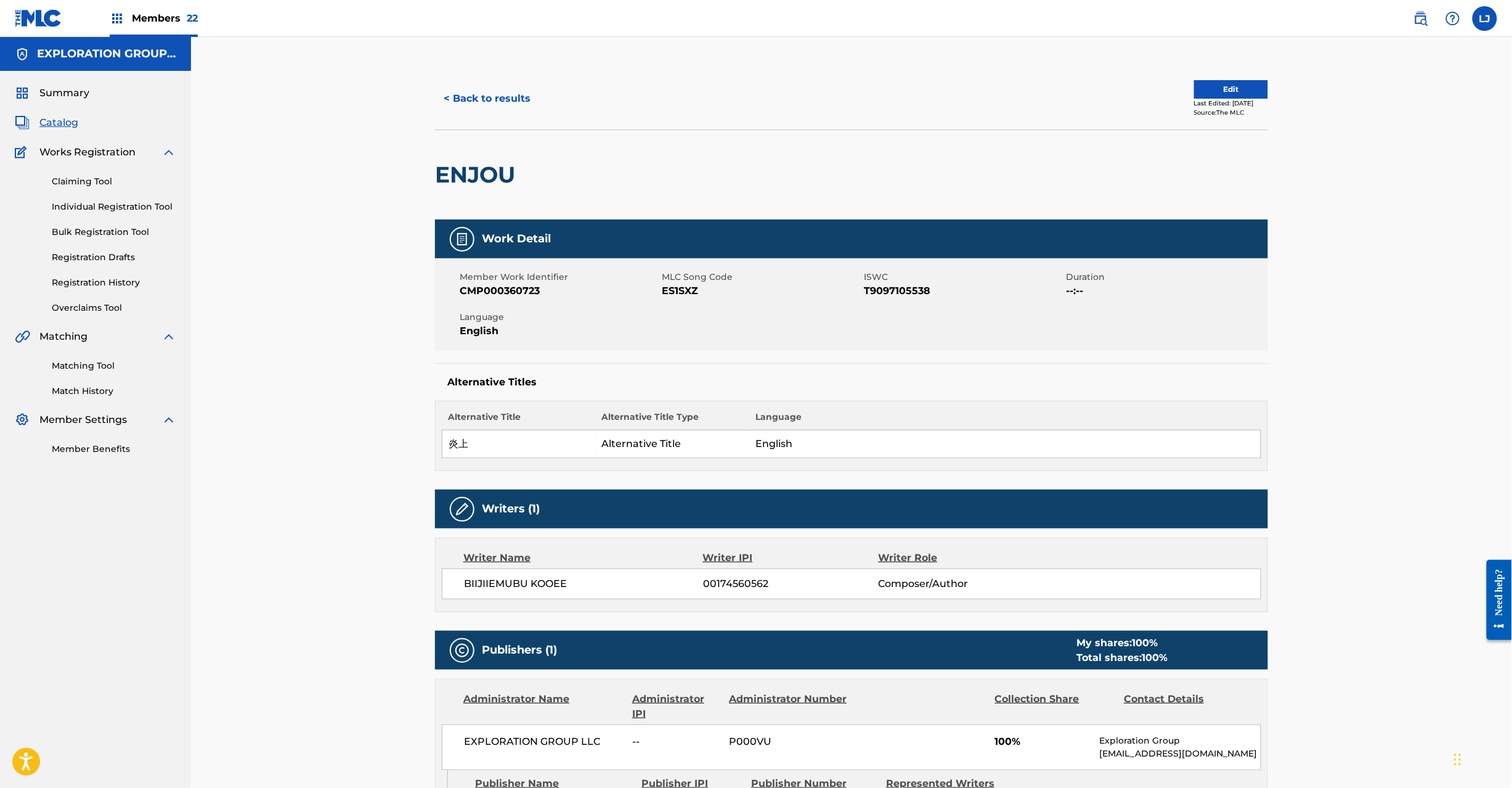
click at [1194, 84] on button "Edit" at bounding box center [1231, 89] width 74 height 18
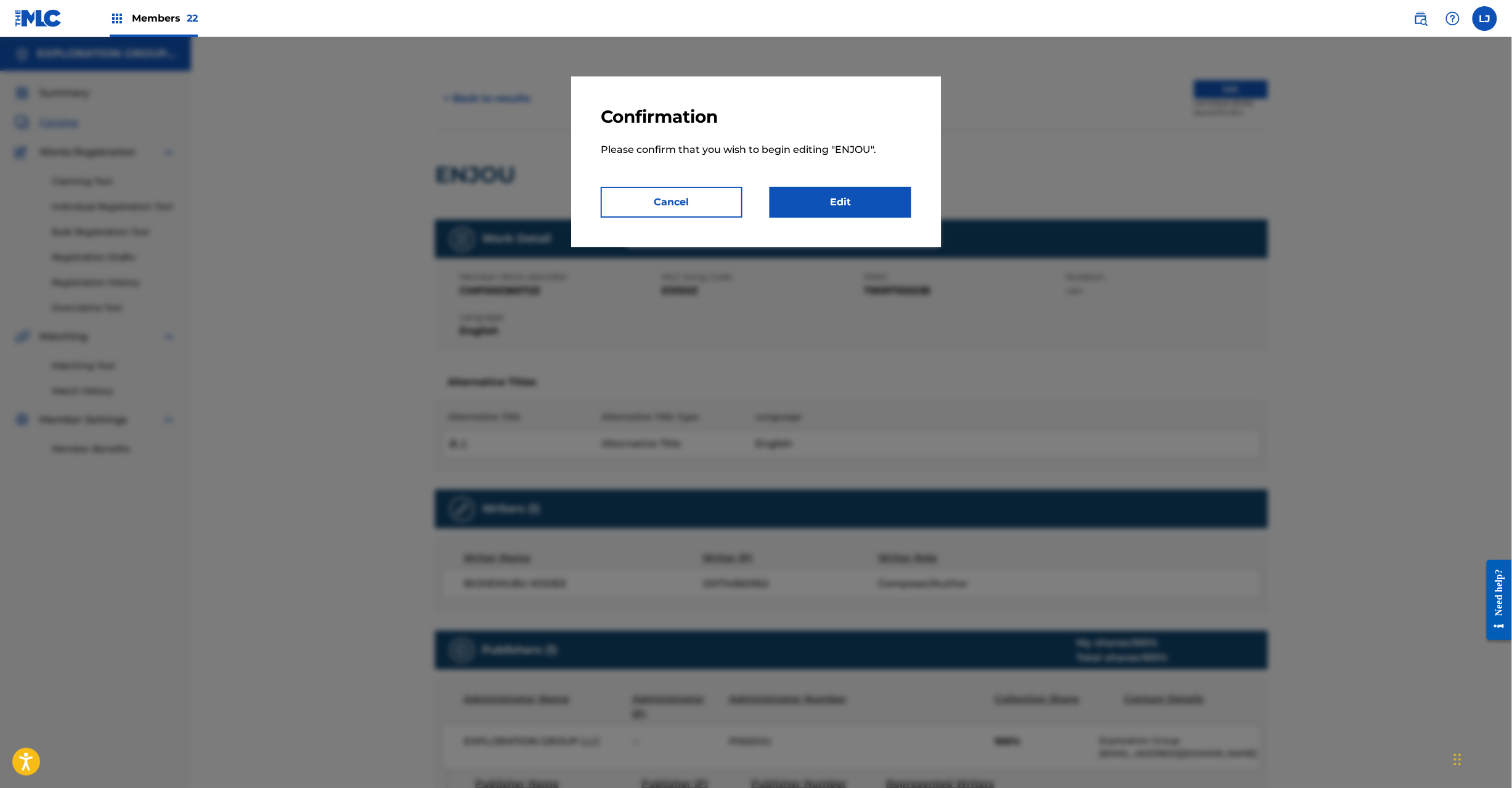
click at [842, 207] on link "Edit" at bounding box center [840, 202] width 142 height 31
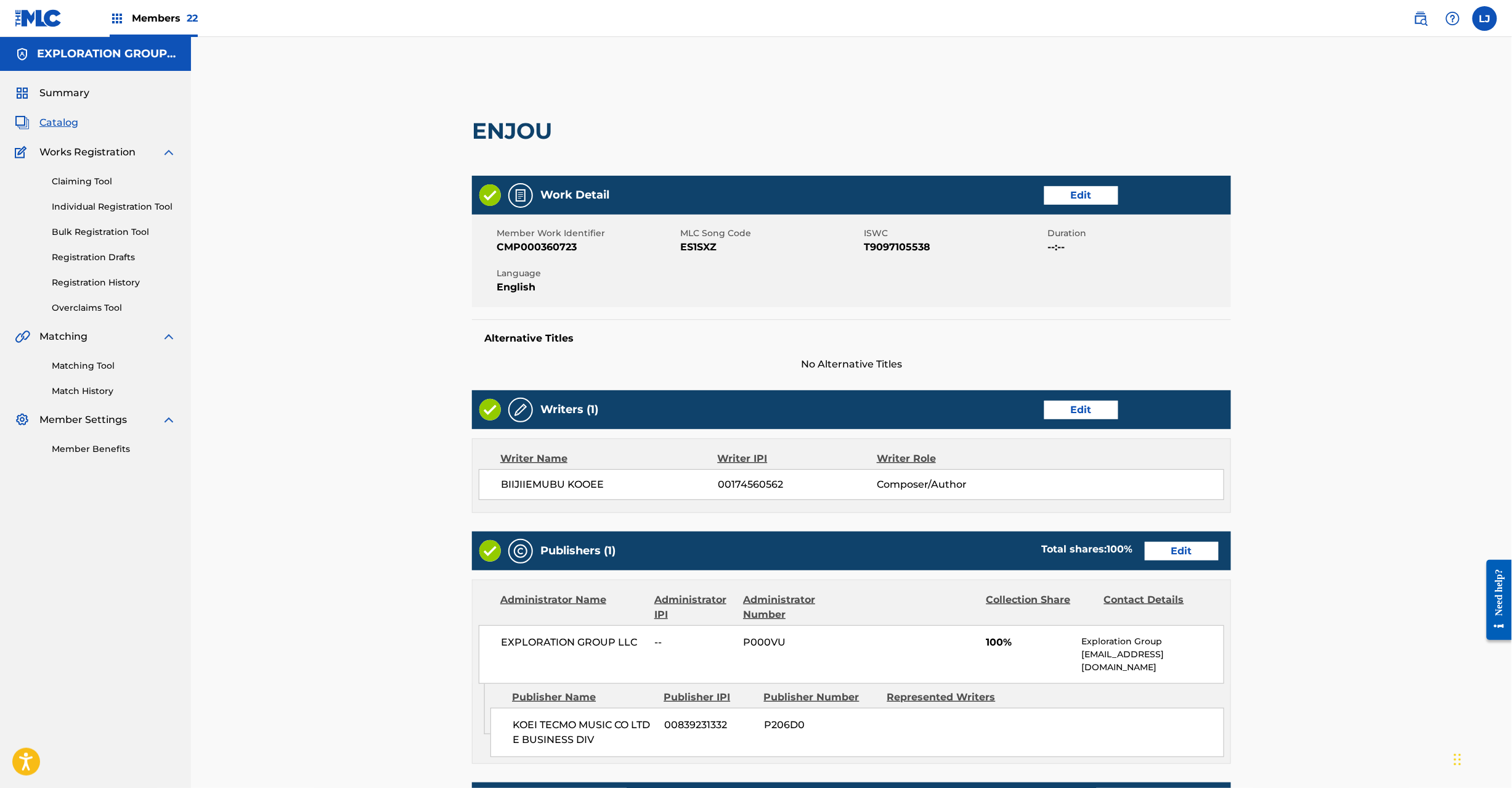
click at [1164, 549] on link "Edit" at bounding box center [1182, 551] width 74 height 18
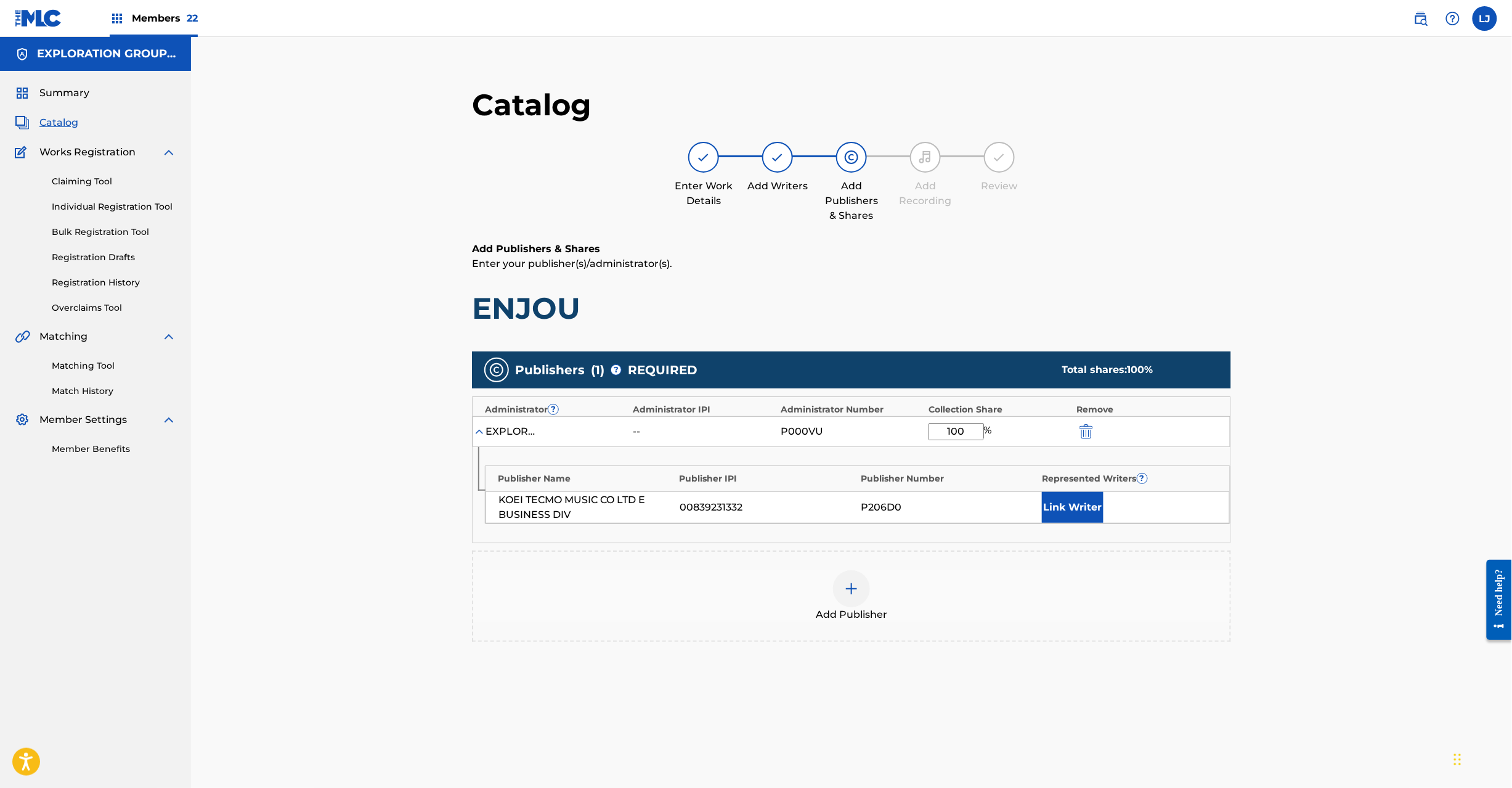
click at [1089, 431] on img "submit" at bounding box center [1086, 431] width 14 height 15
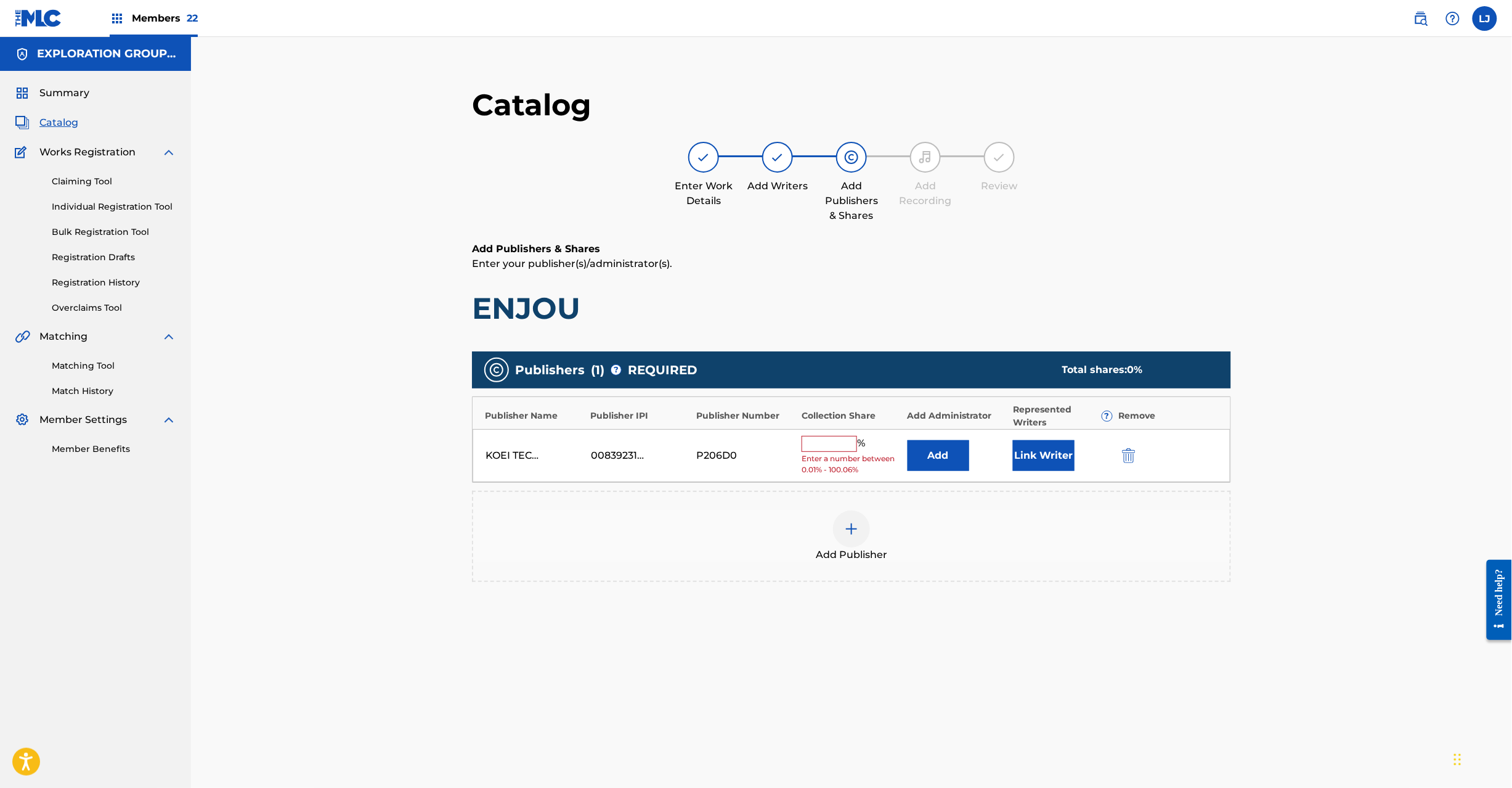
click at [1125, 451] on img "submit" at bounding box center [1129, 455] width 14 height 15
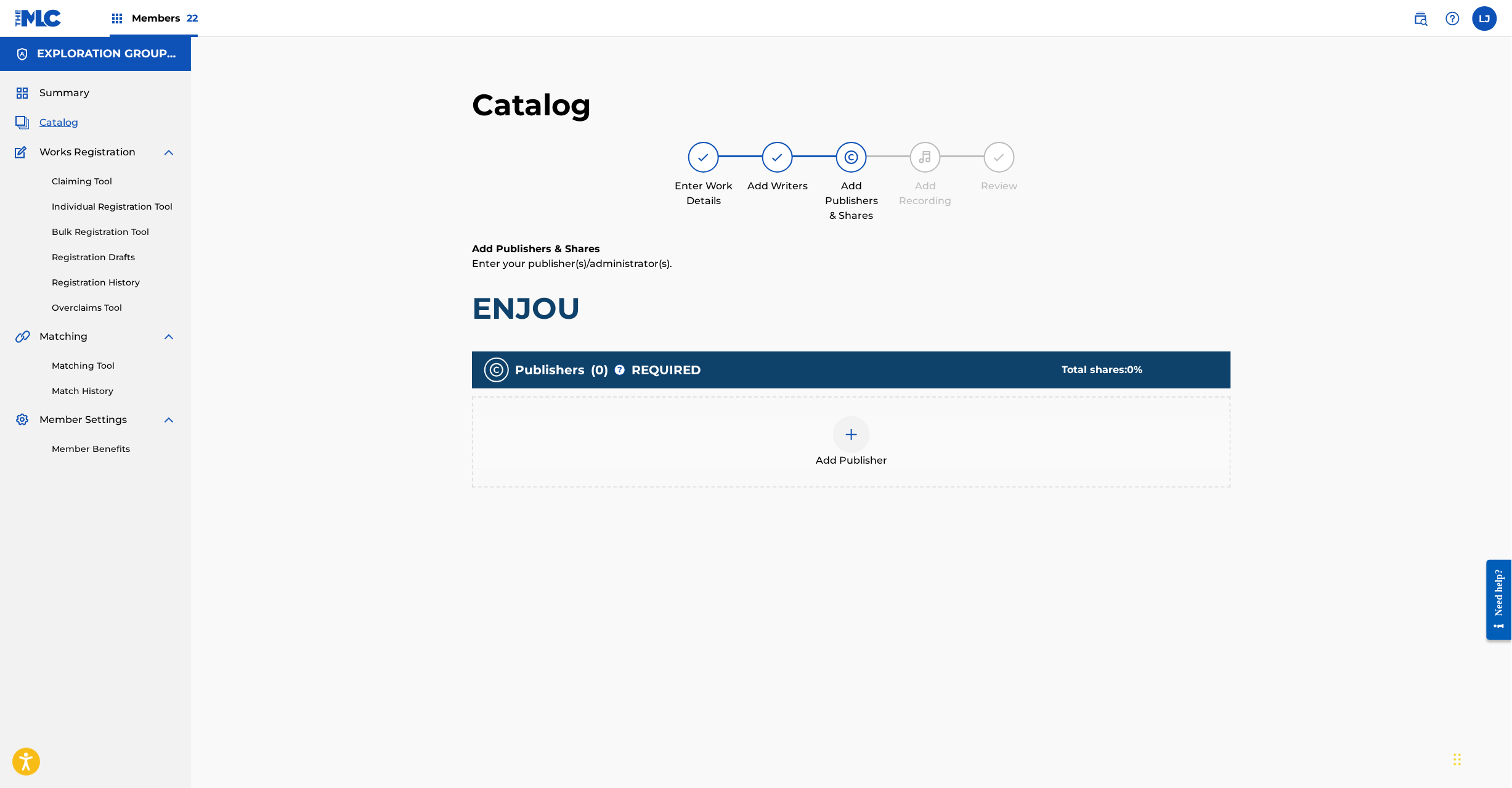
click at [858, 423] on div at bounding box center [852, 435] width 37 height 37
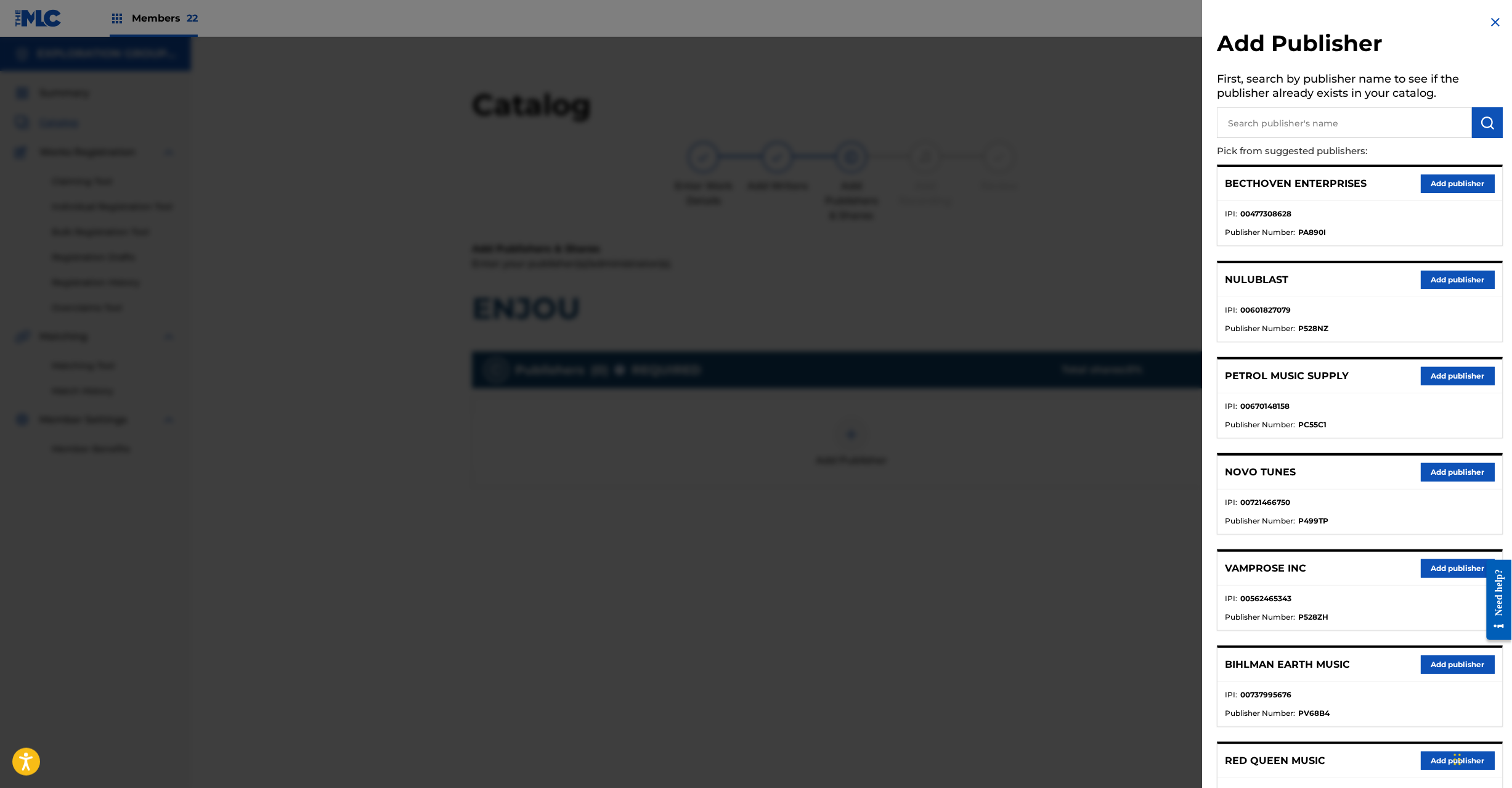
click at [1310, 122] on input "text" at bounding box center [1346, 123] width 256 height 31
paste input "Koei Tecmo Music Co Ltd N Business Div"
type input "Koei Tecmo Music Co Ltd N Business Div"
click at [1475, 120] on button "submit" at bounding box center [1489, 123] width 31 height 31
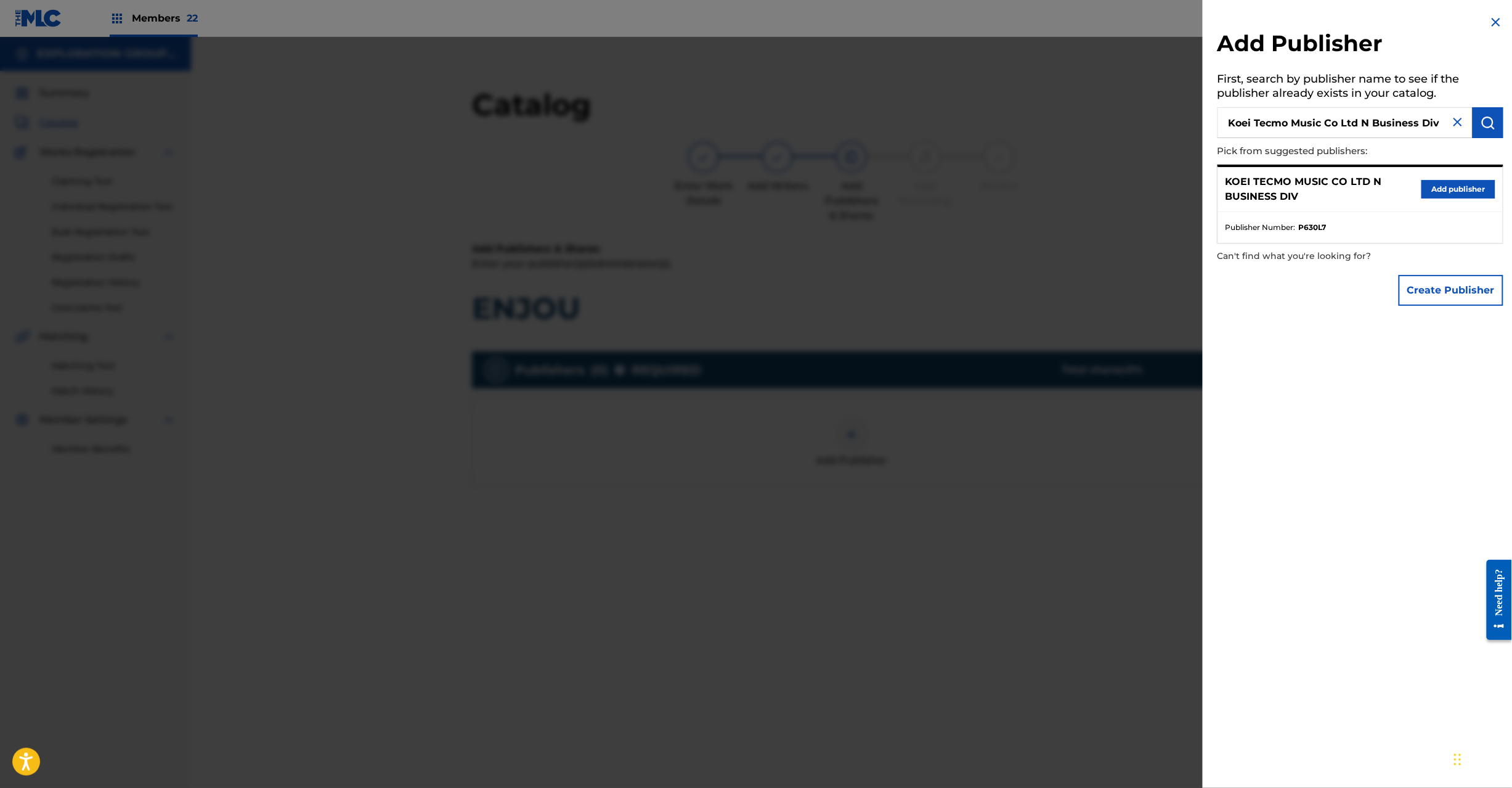
click at [1455, 183] on button "Add publisher" at bounding box center [1459, 189] width 74 height 18
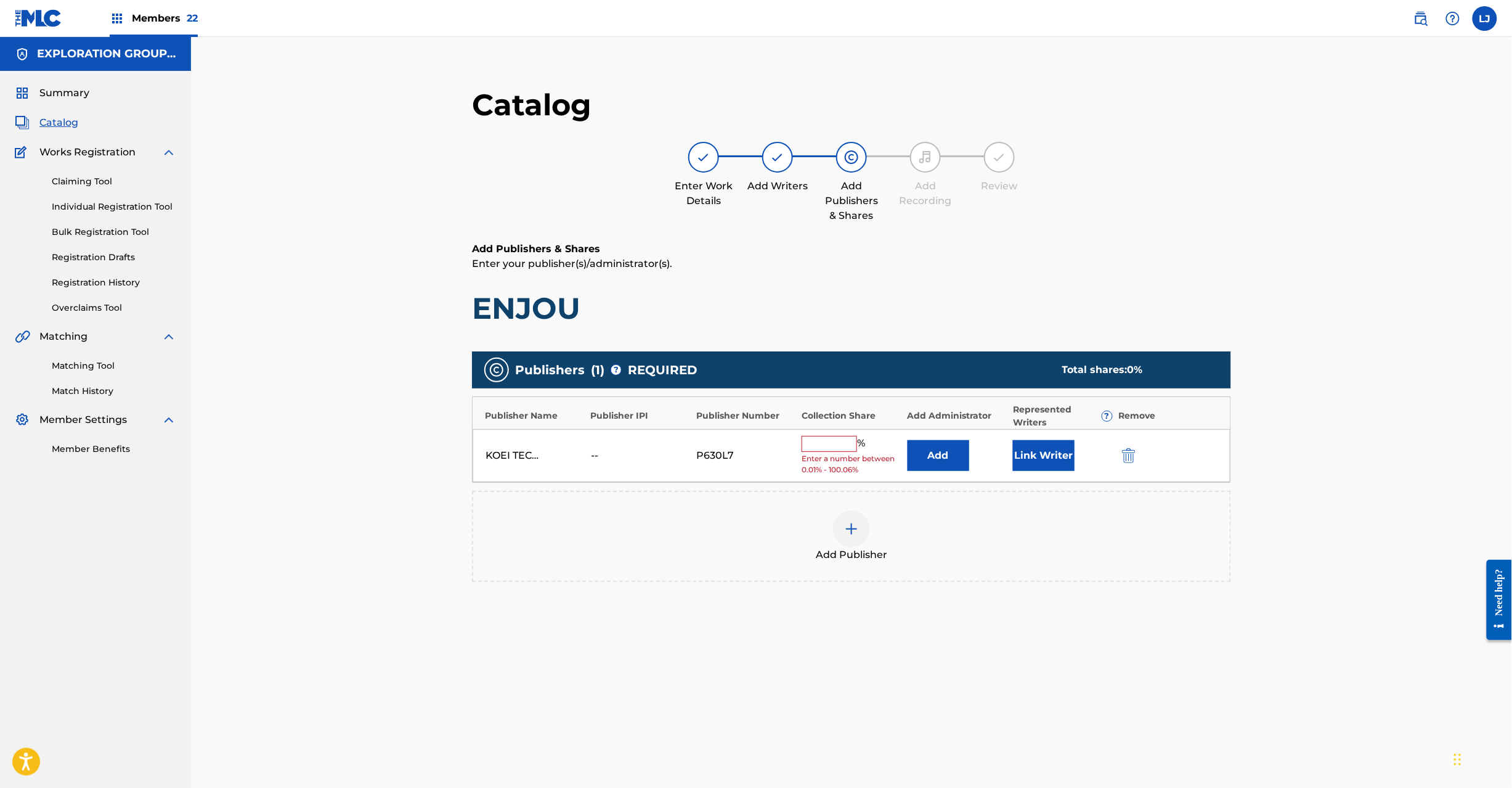
click at [957, 462] on button "Add" at bounding box center [938, 456] width 62 height 31
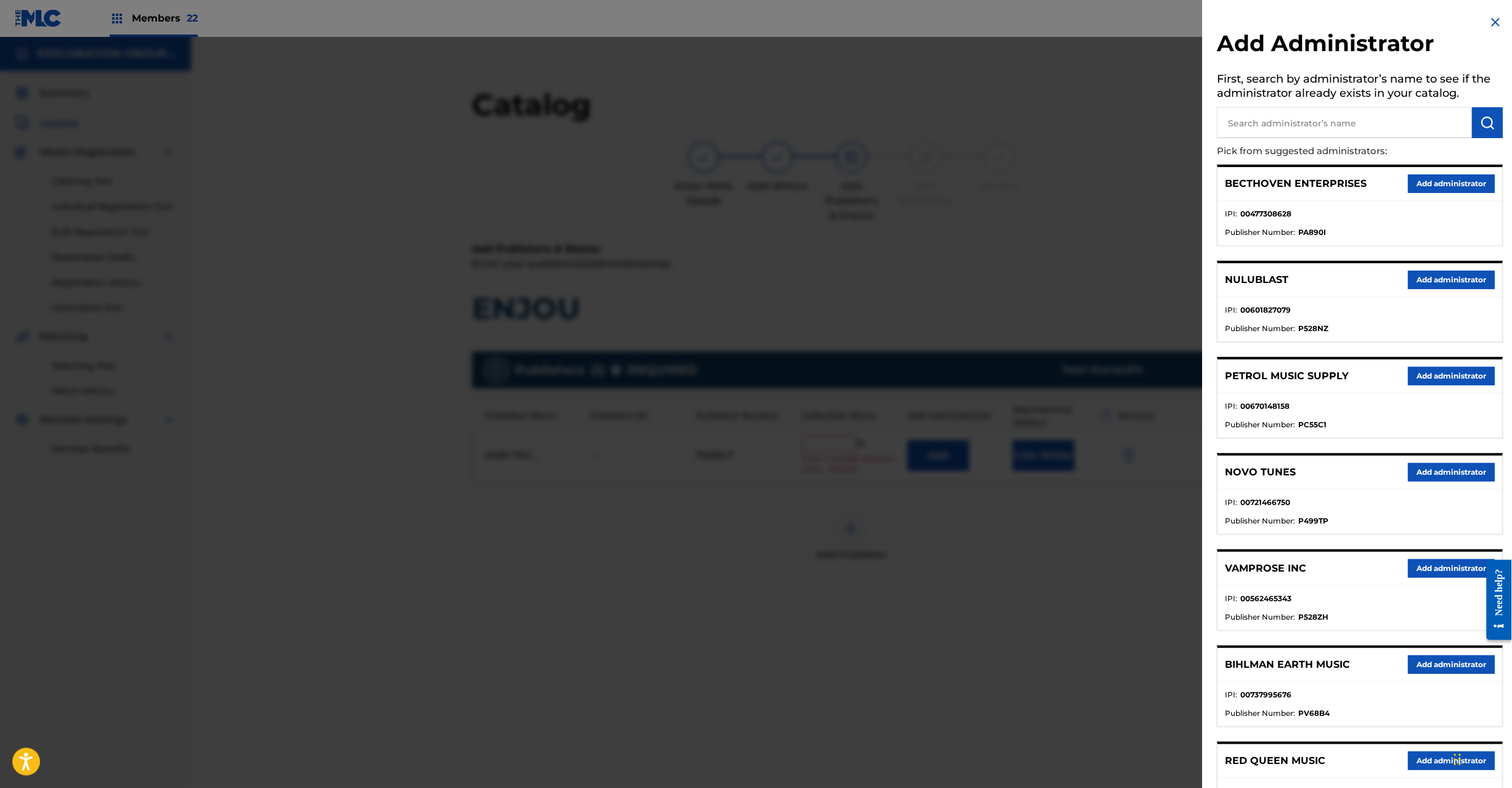
click at [1317, 123] on input "text" at bounding box center [1346, 123] width 256 height 31
paste input "Exploration Group LLC"
click at [1470, 117] on input "Exploration Group LLC" at bounding box center [1346, 123] width 256 height 31
type input "Exploration Group LLC"
click at [1474, 117] on button "submit" at bounding box center [1489, 123] width 31 height 31
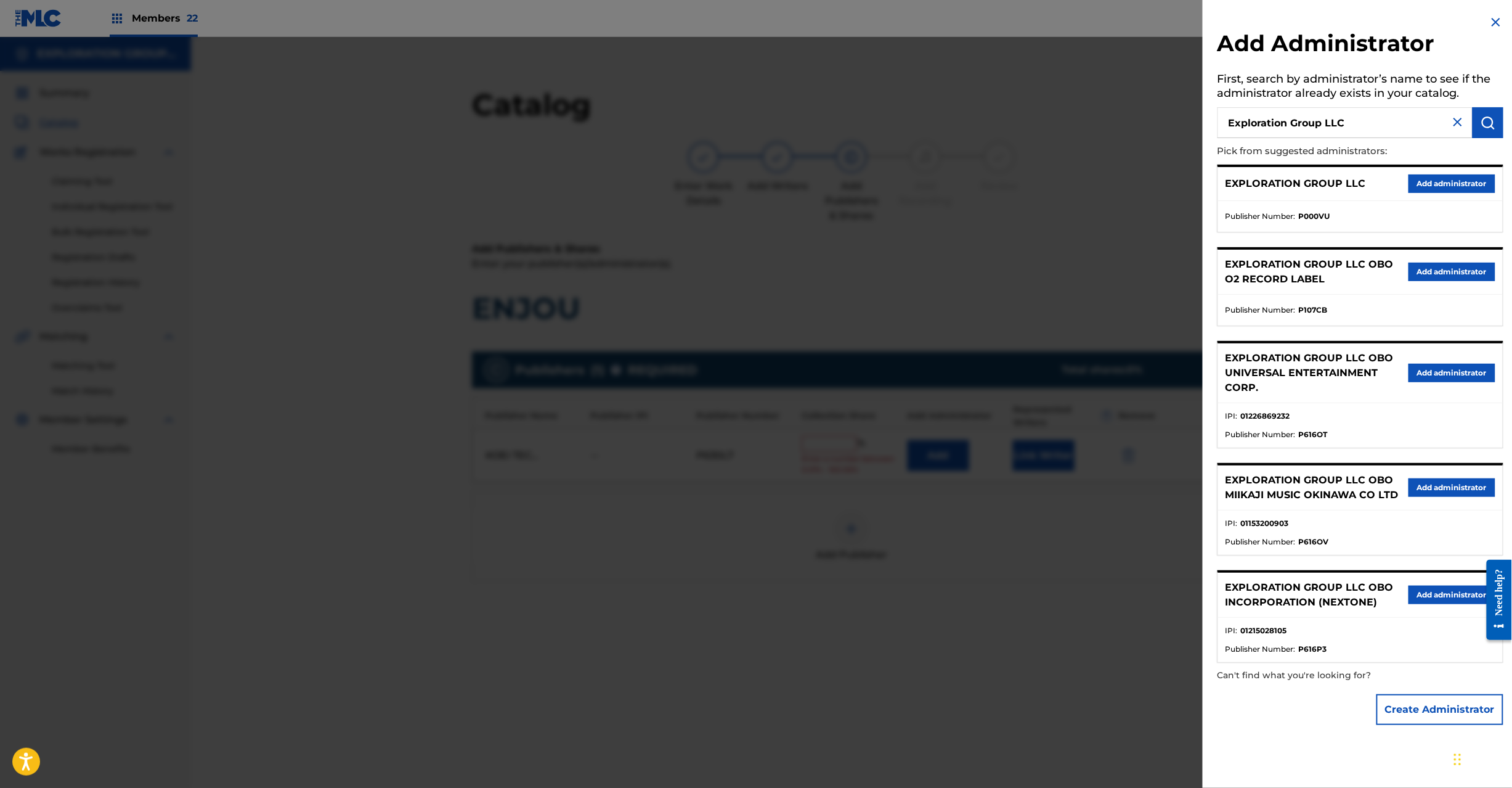
click at [1439, 192] on button "Add administrator" at bounding box center [1452, 184] width 87 height 18
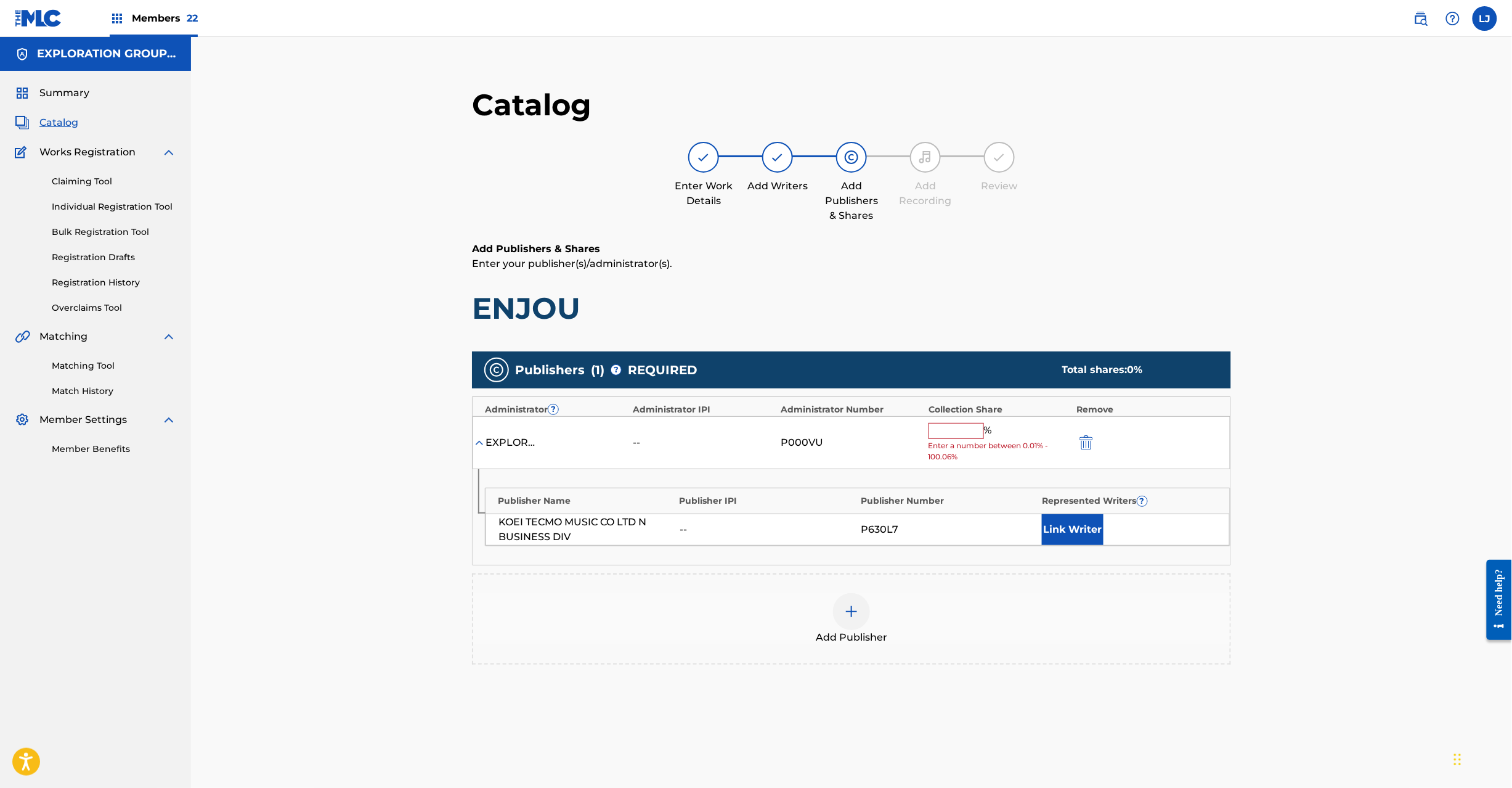
click at [965, 431] on input "text" at bounding box center [956, 430] width 55 height 16
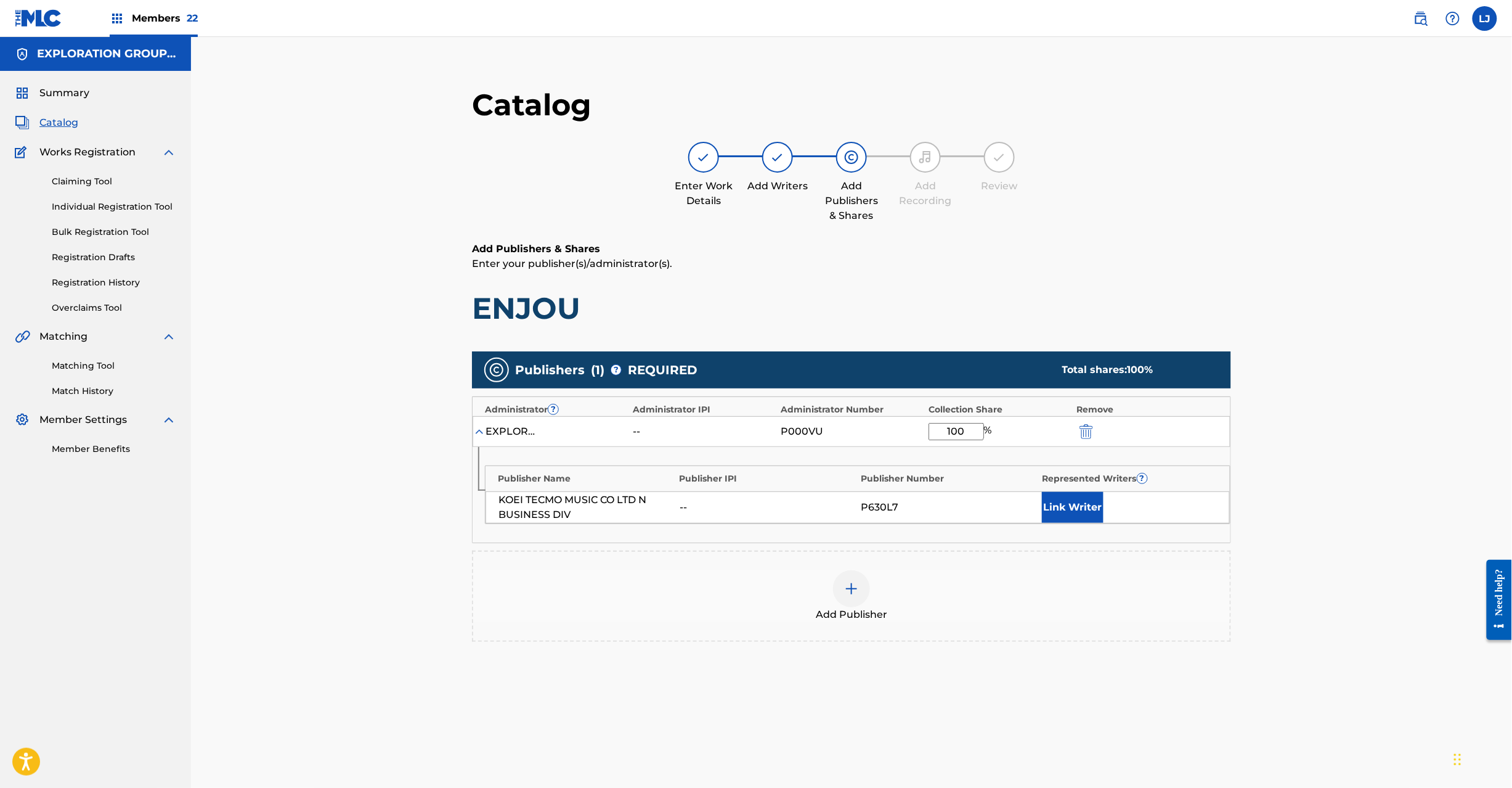
type input "100"
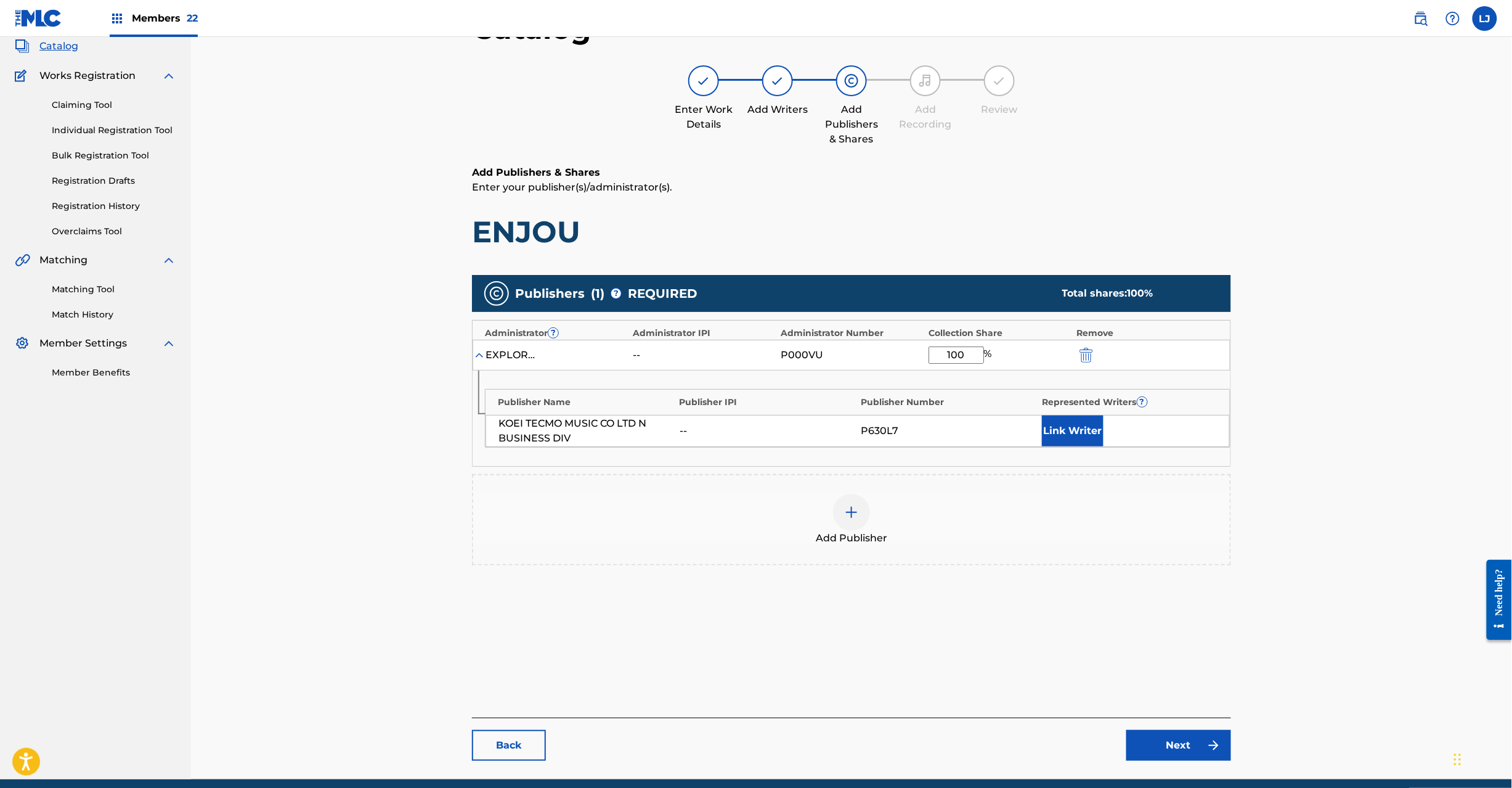
scroll to position [127, 0]
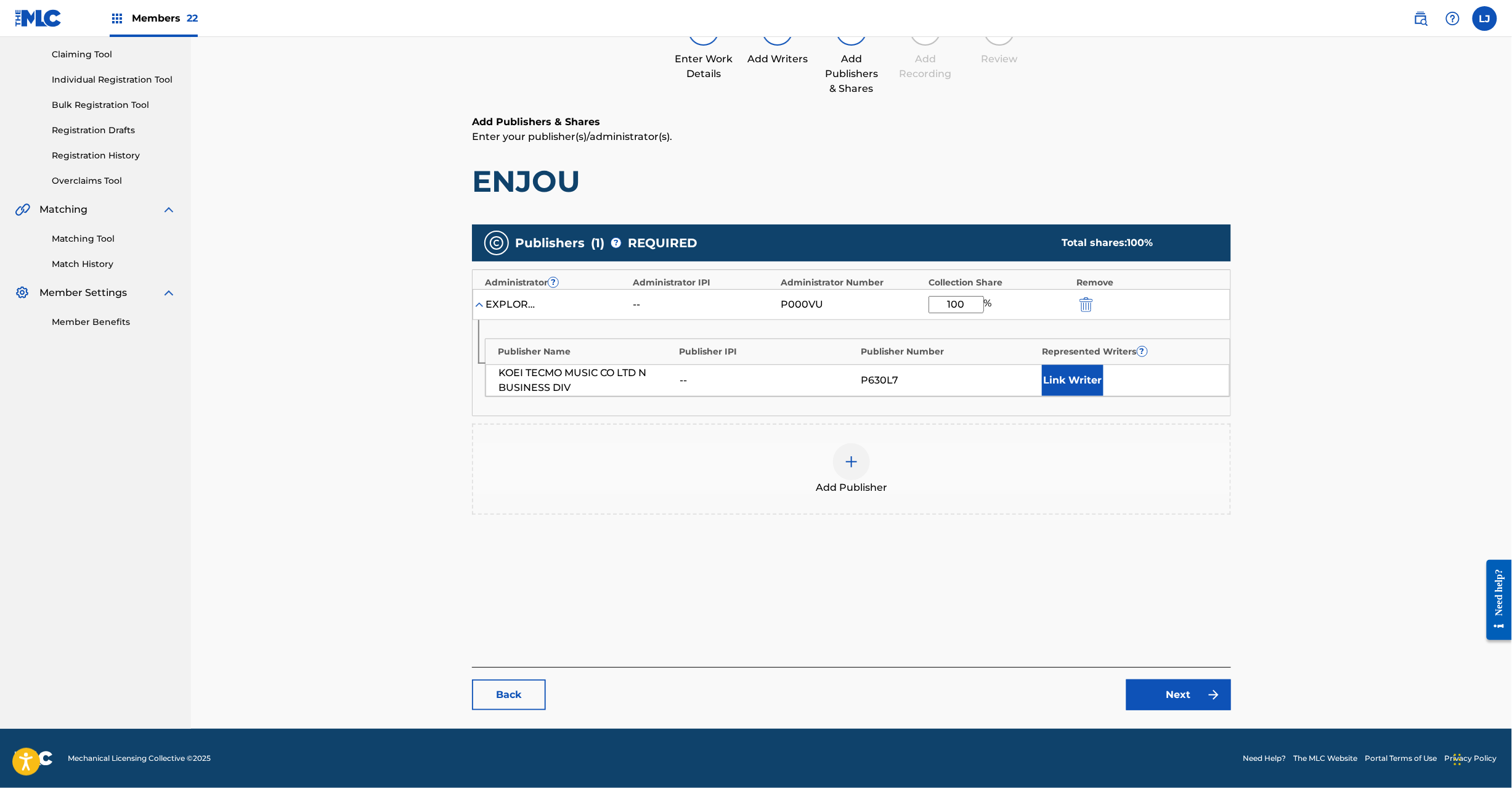
click at [1181, 696] on link "Next" at bounding box center [1179, 695] width 105 height 31
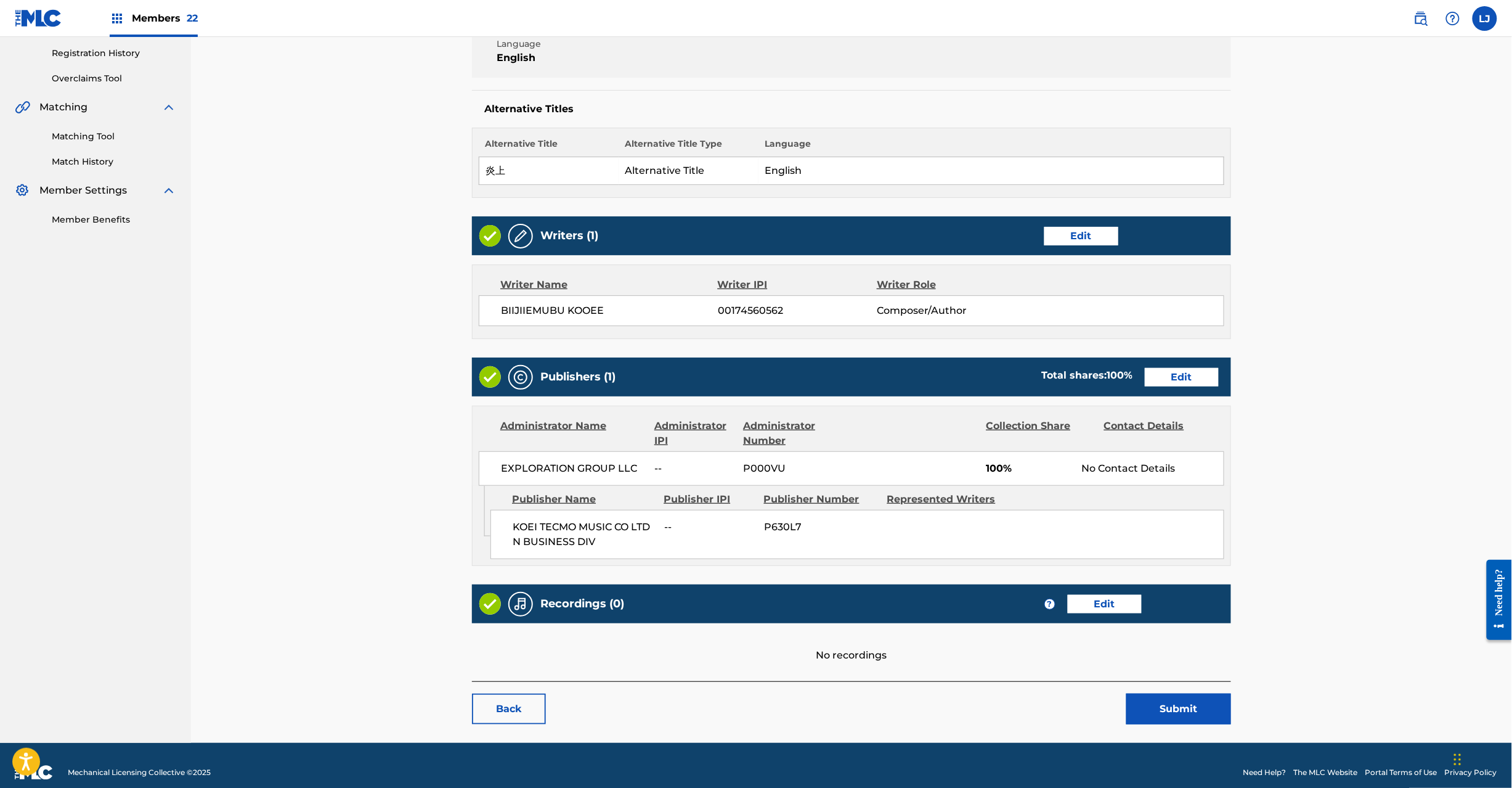
scroll to position [246, 0]
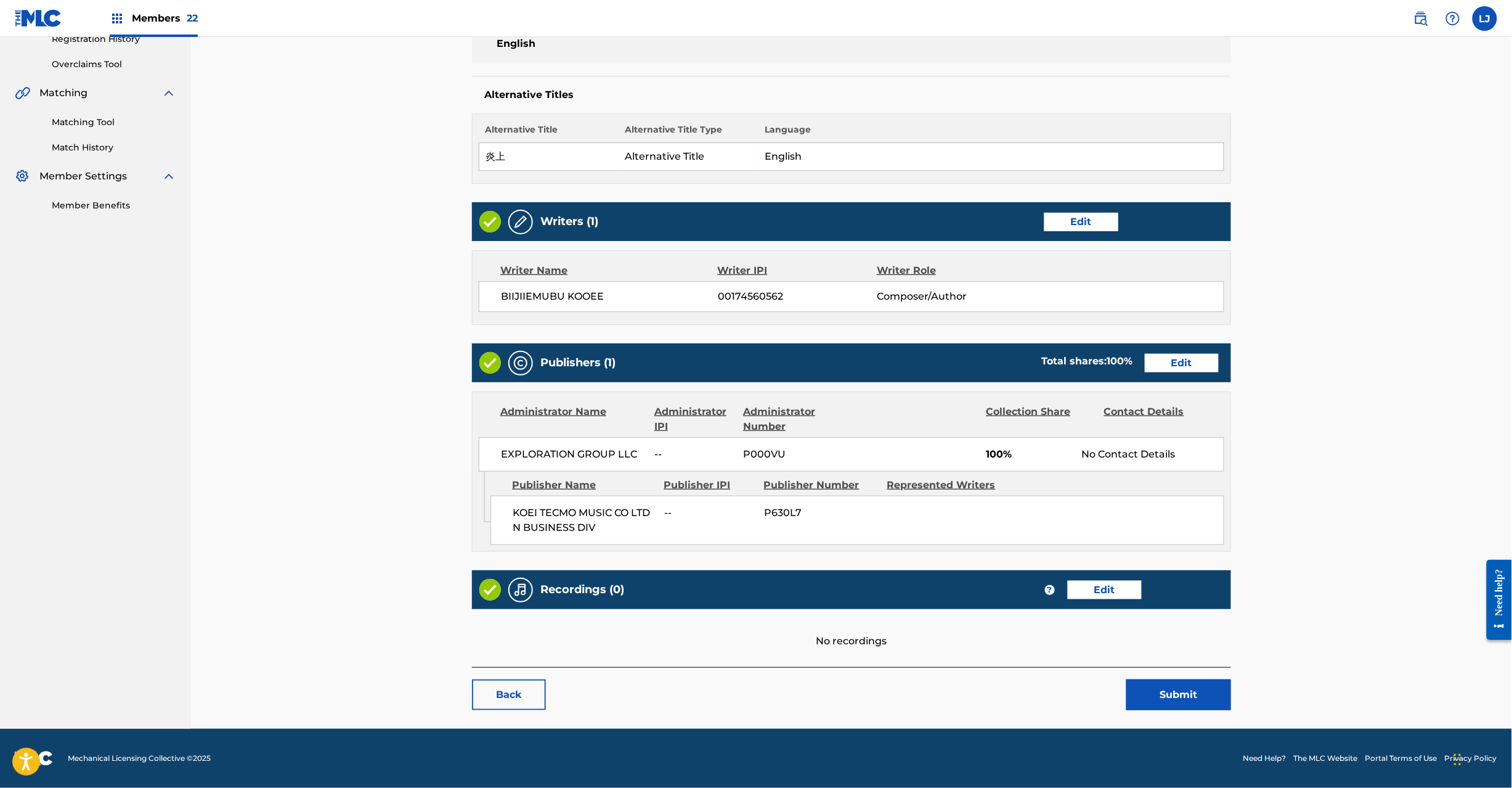
click at [1179, 687] on button "Submit" at bounding box center [1179, 695] width 105 height 31
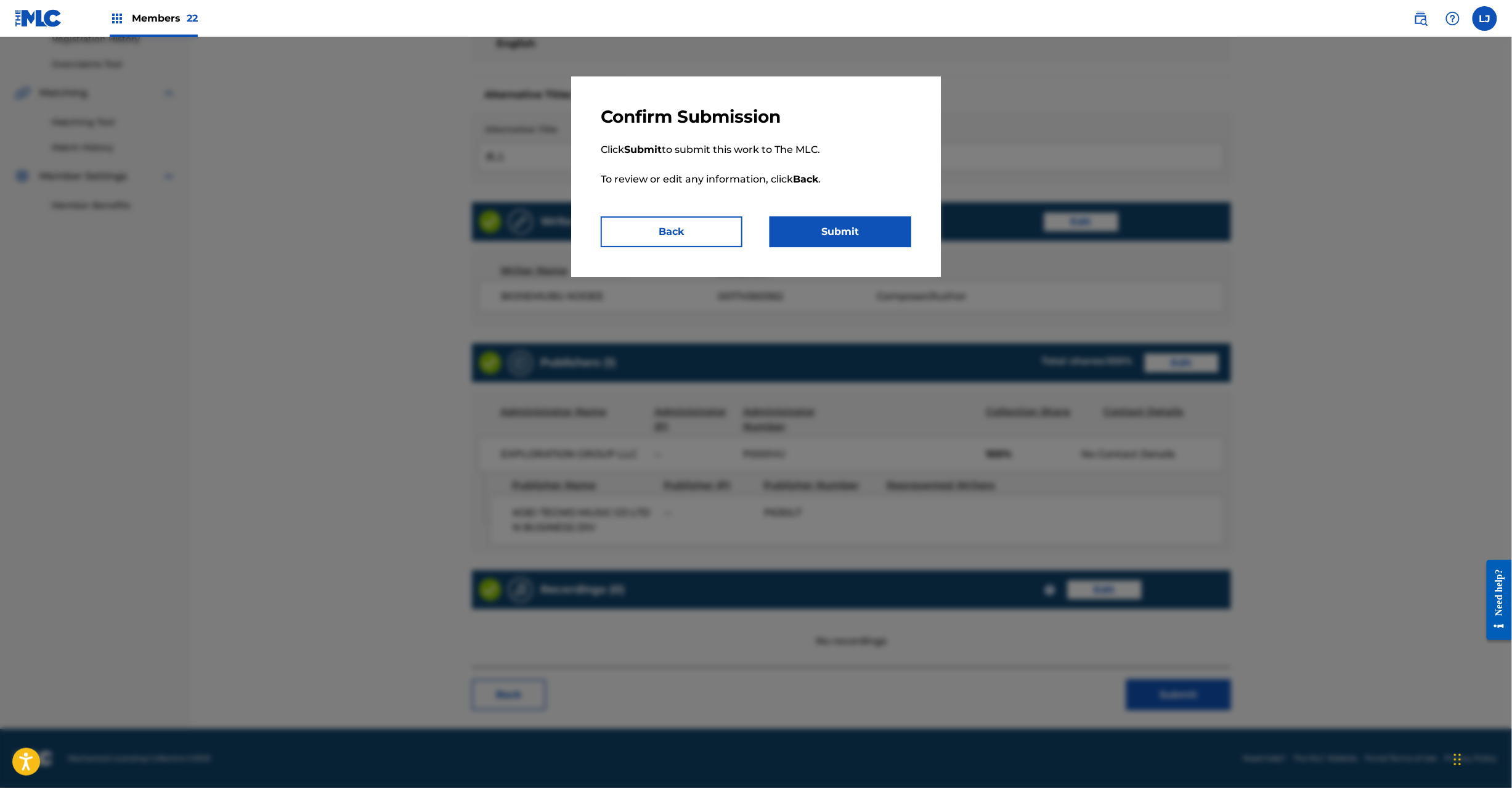
drag, startPoint x: 798, startPoint y: 203, endPoint x: 799, endPoint y: 218, distance: 15.0
click at [797, 203] on p "Click Submit to submit this work to The MLC. To review or edit any information,…" at bounding box center [756, 172] width 311 height 89
click at [799, 225] on button "Submit" at bounding box center [840, 232] width 142 height 31
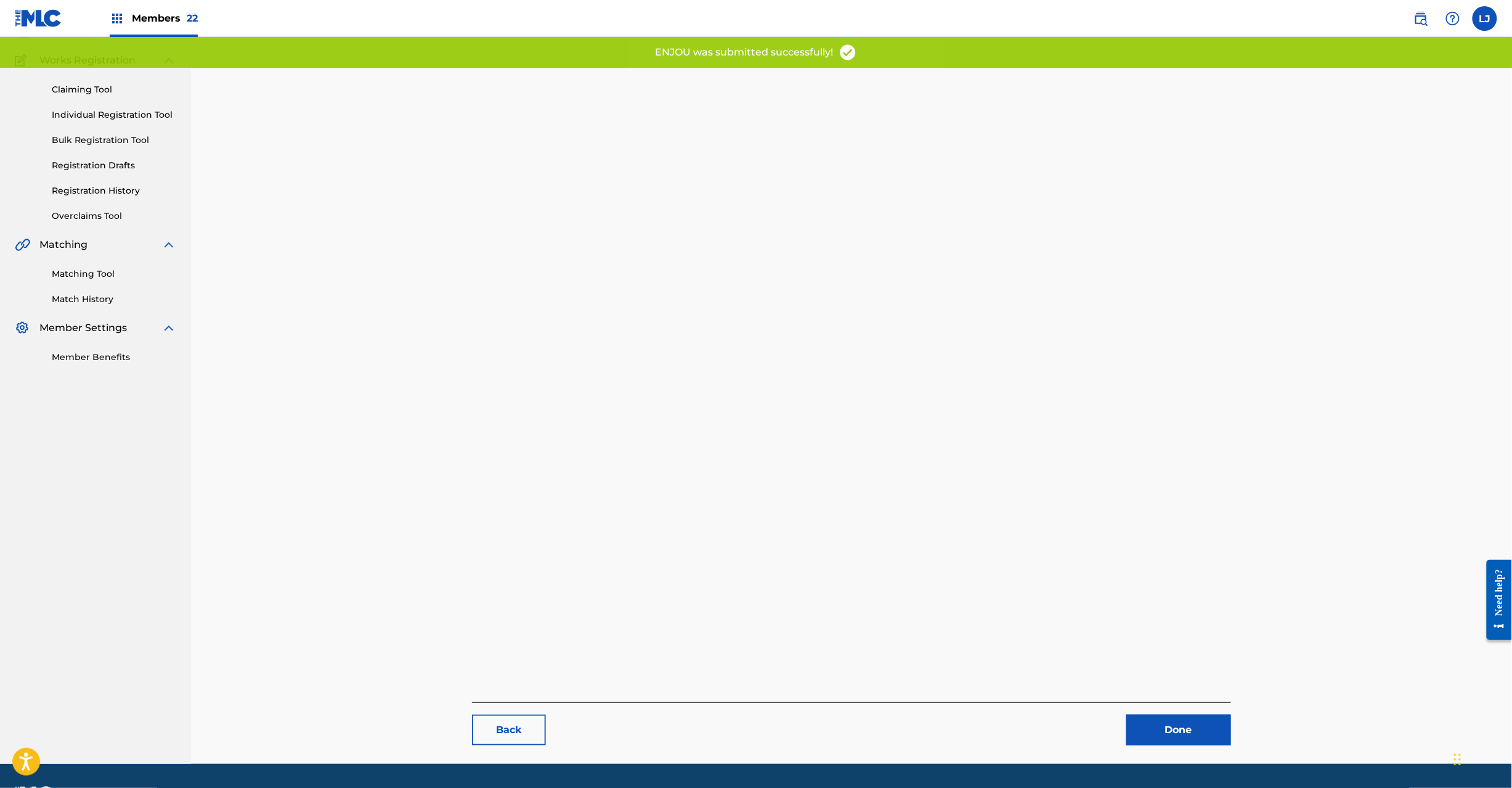
scroll to position [127, 0]
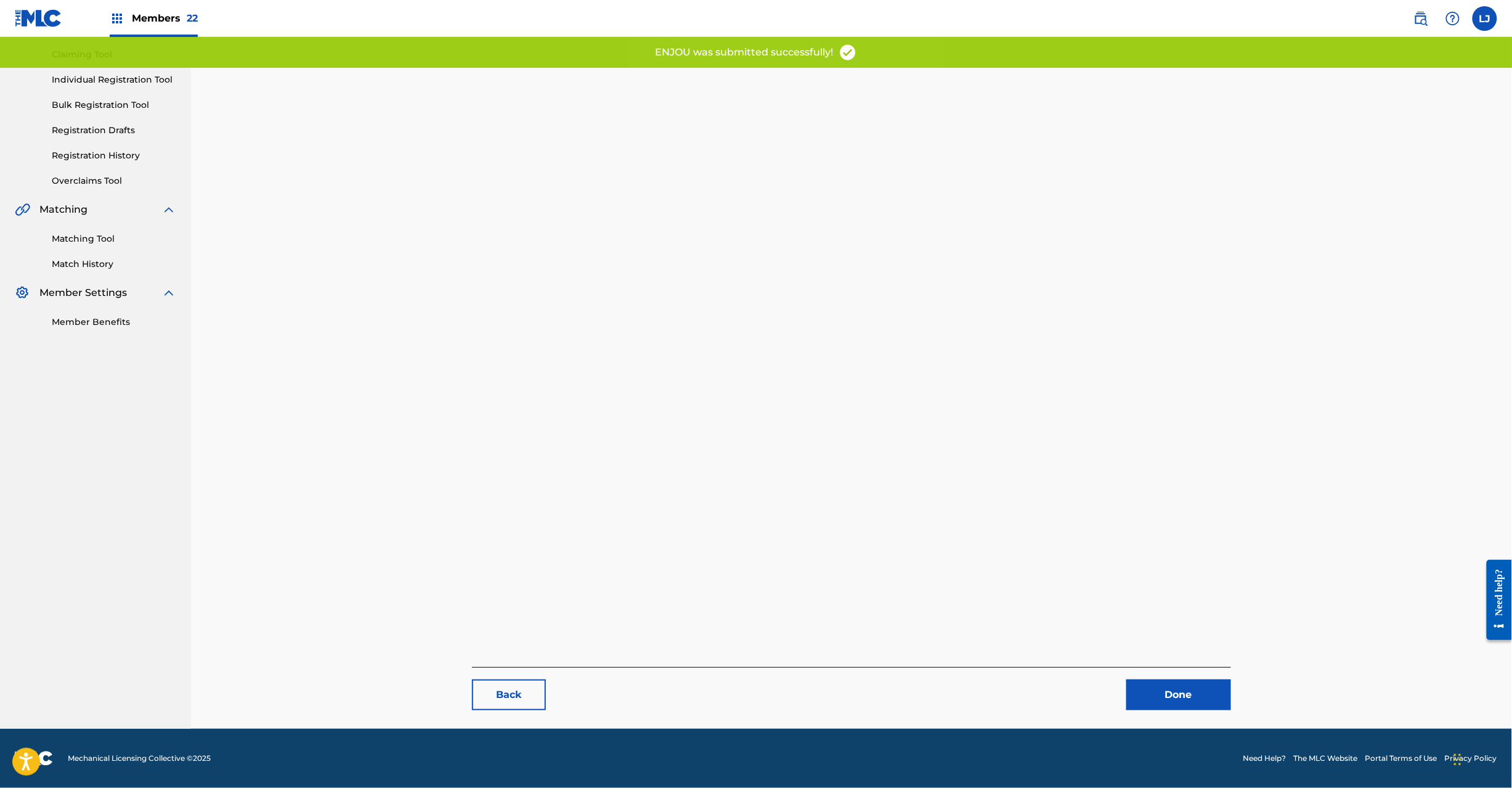
click at [1207, 690] on link "Done" at bounding box center [1179, 695] width 105 height 31
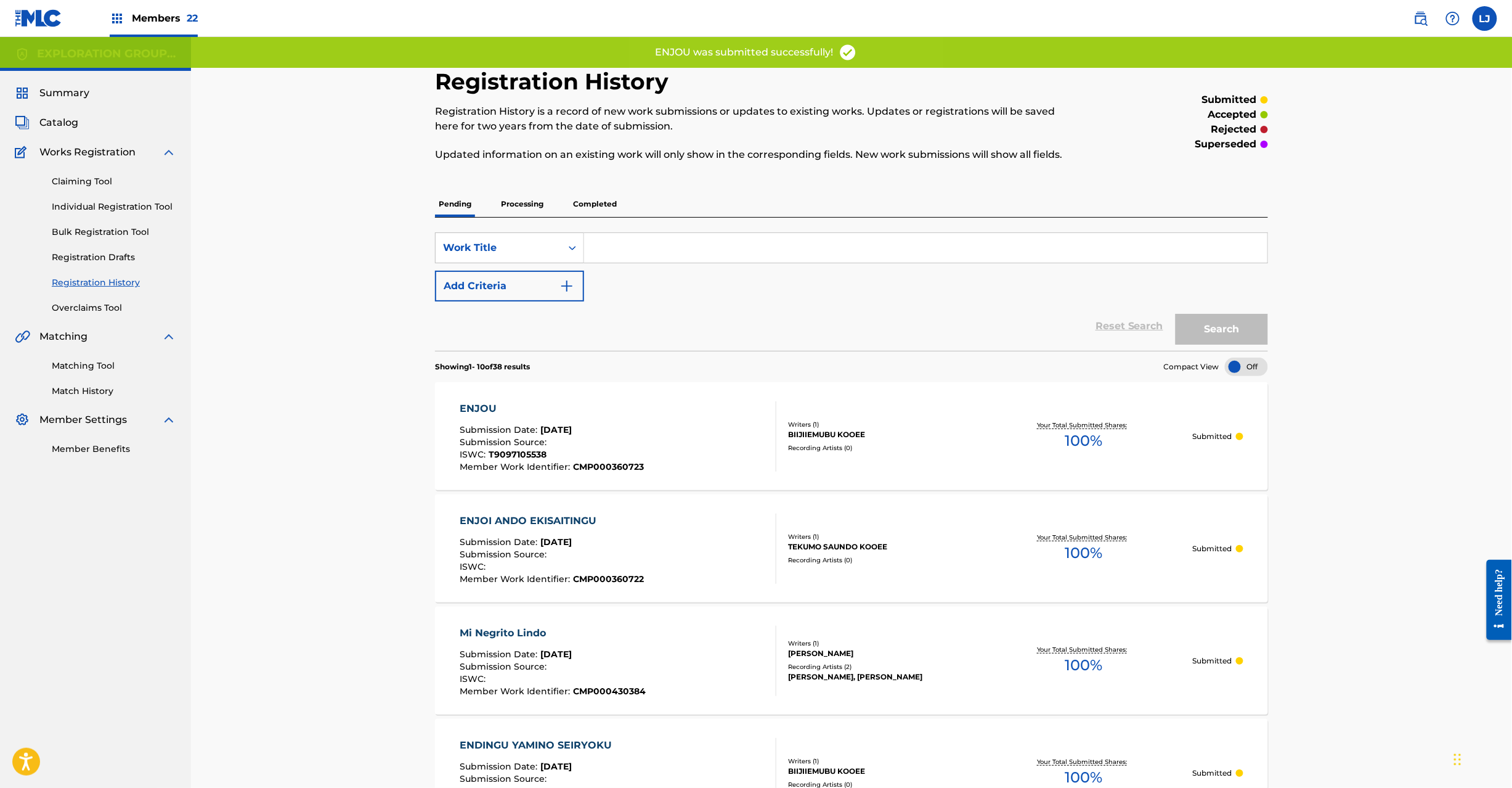
click at [642, 451] on div "ENJOU Submission Date : [DATE] Submission Source : ISWC : T9097105538 Member Wo…" at bounding box center [619, 437] width 317 height 70
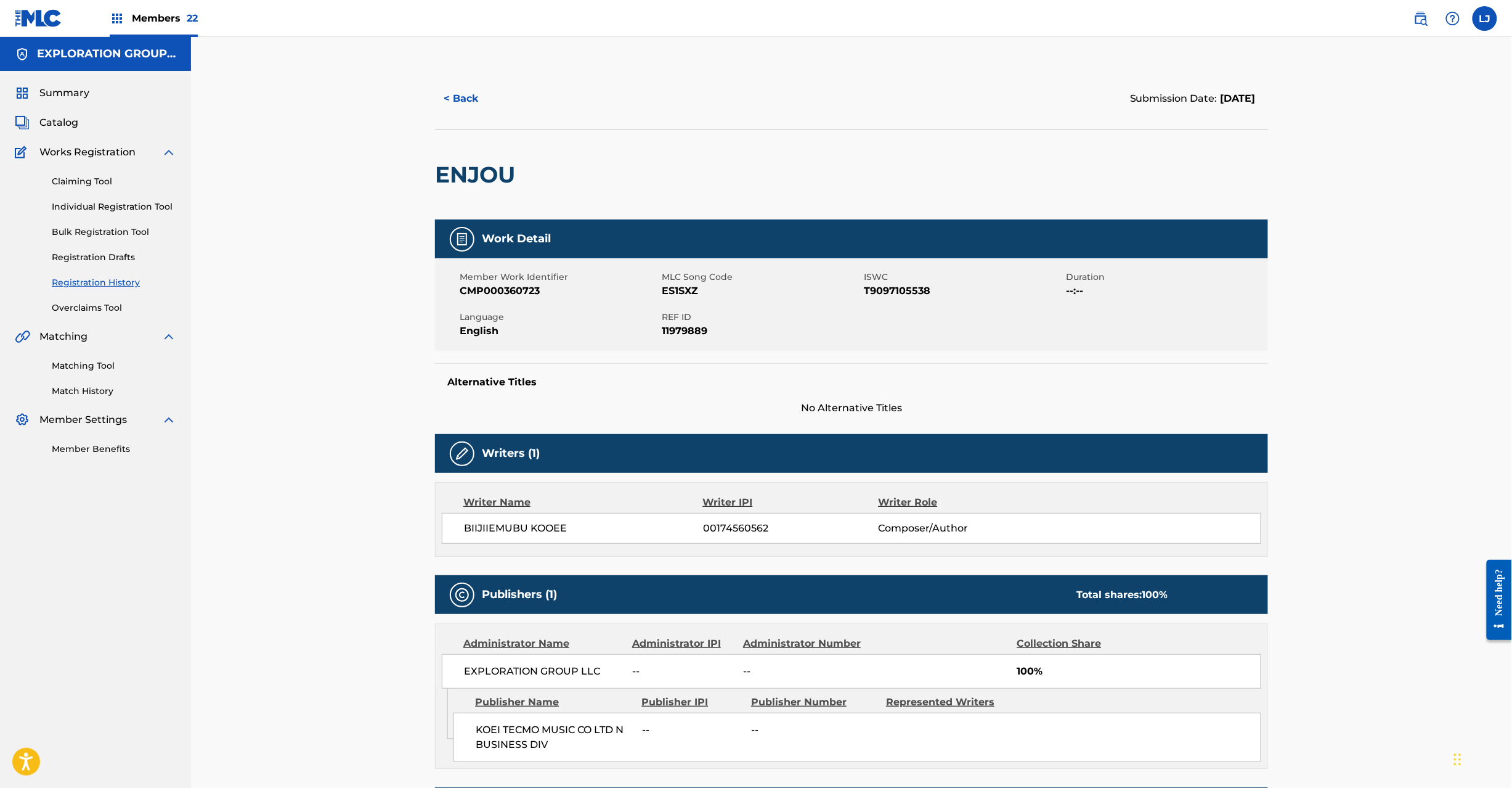
click at [51, 126] on span "Catalog" at bounding box center [59, 122] width 39 height 15
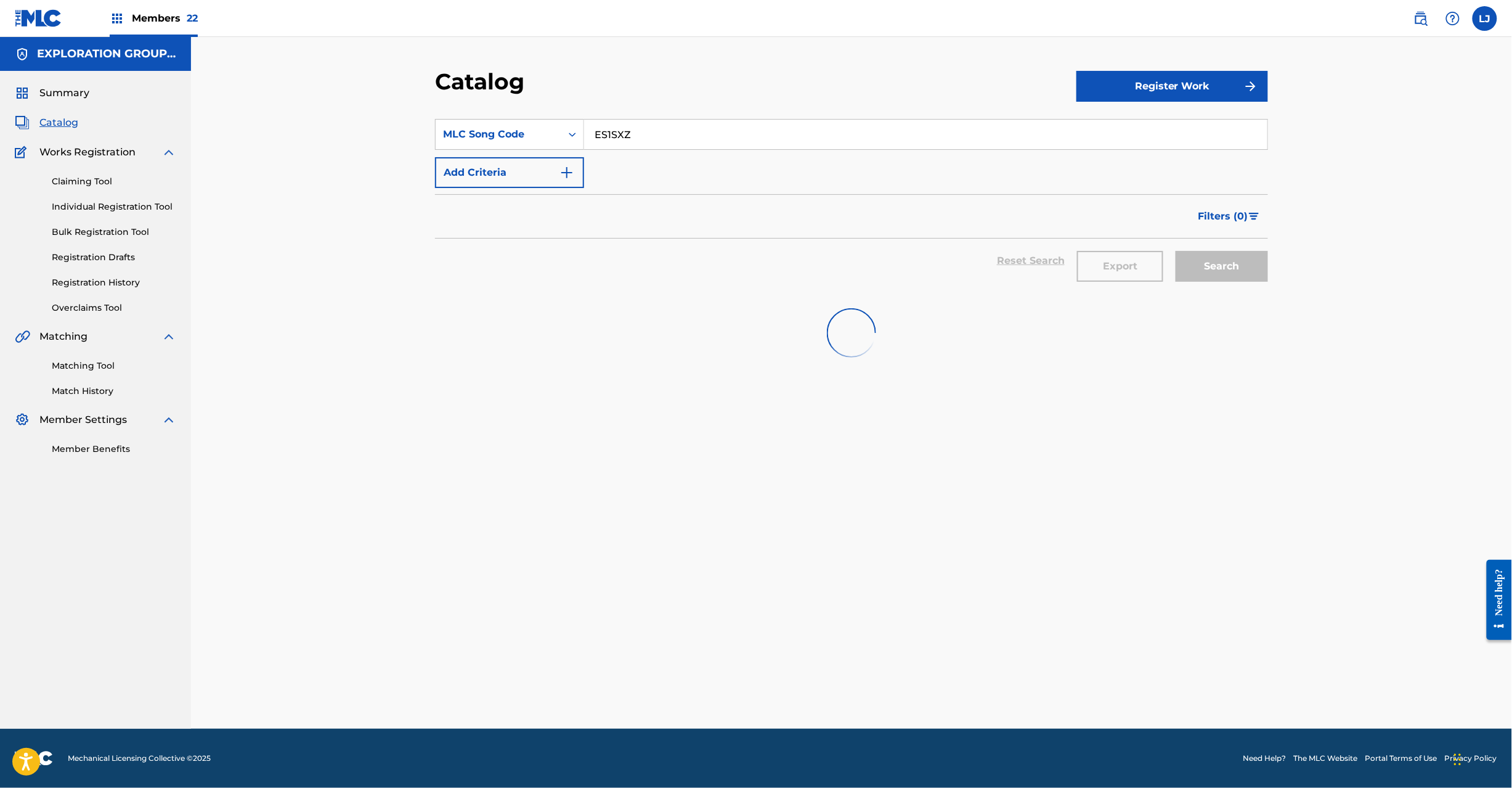
drag, startPoint x: 489, startPoint y: 133, endPoint x: 595, endPoint y: 134, distance: 106.0
click at [489, 133] on div "MLC Song Code" at bounding box center [498, 134] width 111 height 15
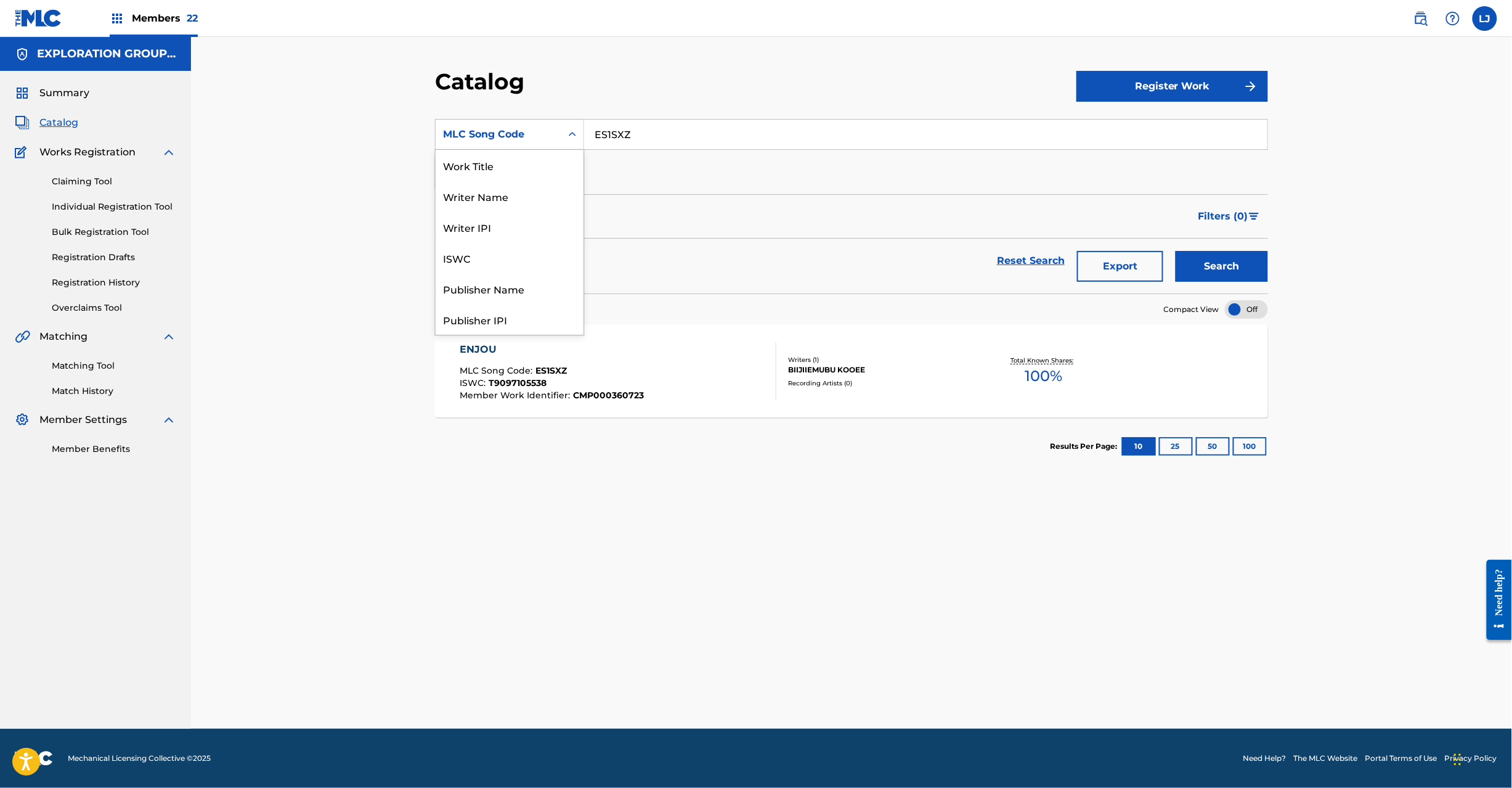
click at [686, 134] on input "ES1SXZ" at bounding box center [927, 134] width 684 height 29
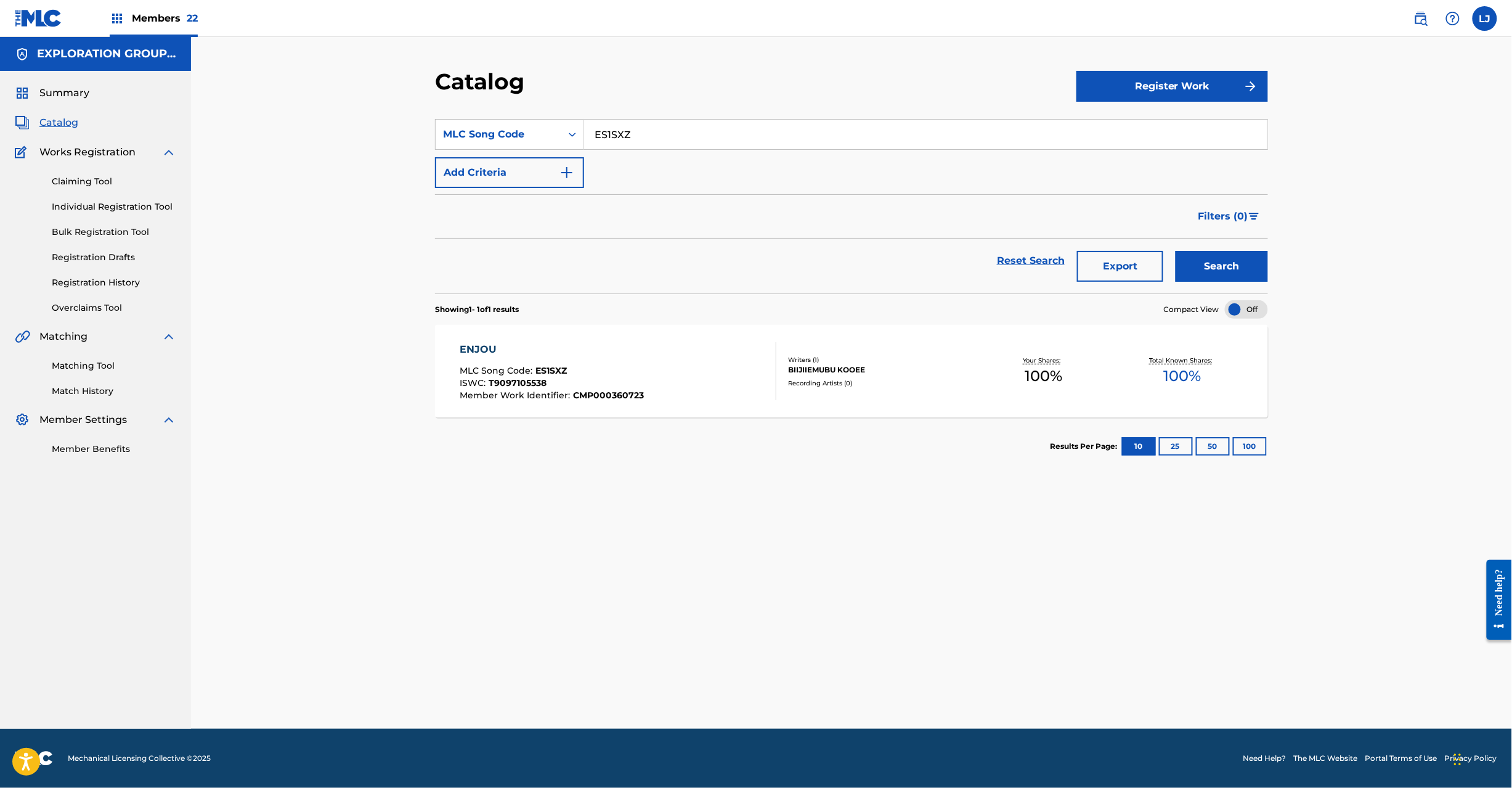
click at [686, 134] on input "ES1SXZ" at bounding box center [927, 134] width 684 height 29
paste input "LTK"
type input "ES1LTK"
click at [1199, 255] on button "Search" at bounding box center [1222, 267] width 93 height 31
click at [652, 373] on div "EPIROOGU MLC Song Code : ES1LTK ISWC : T9097143389 Member Work Identifier : CMP…" at bounding box center [619, 371] width 317 height 58
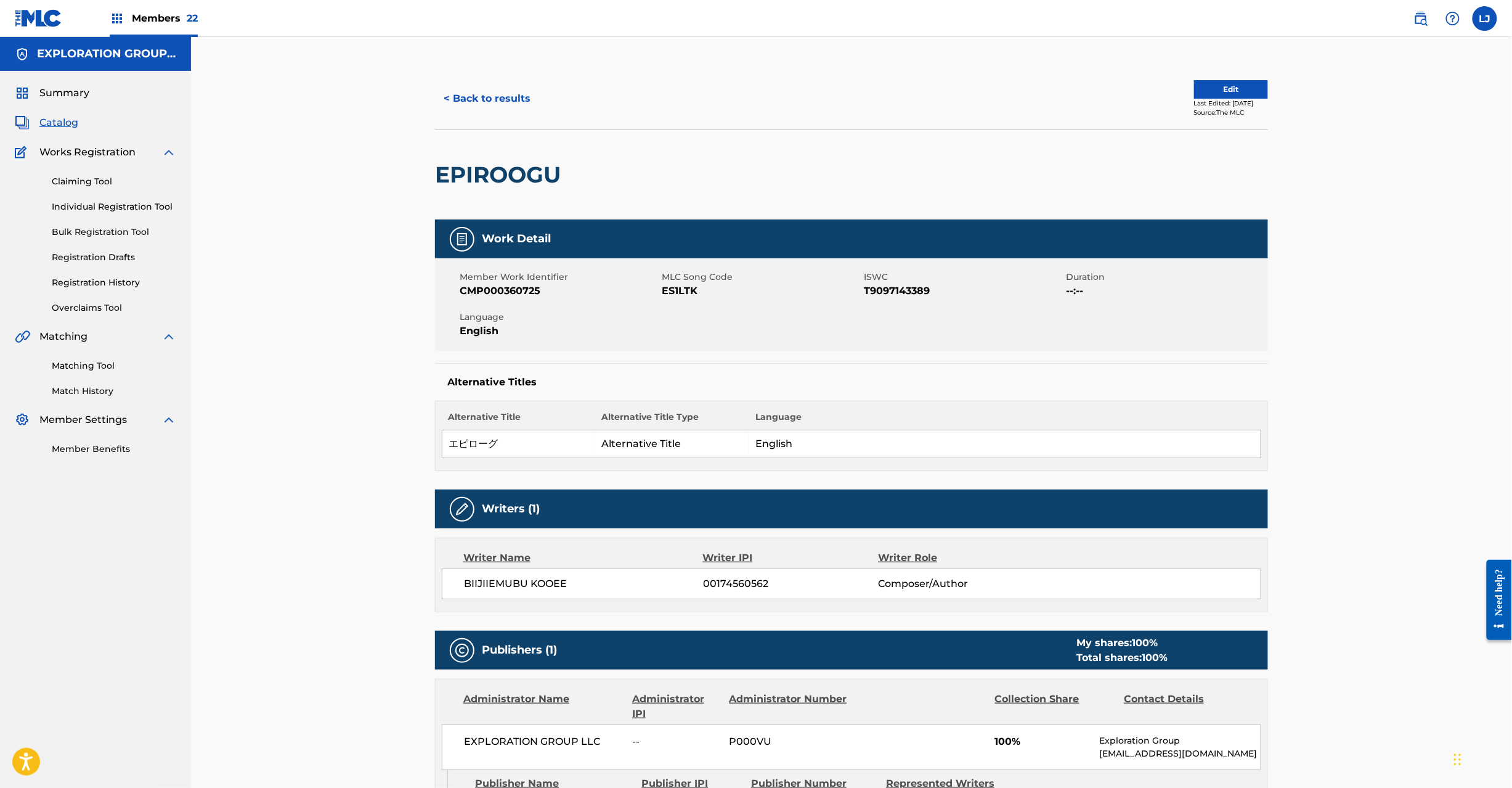
click at [1204, 95] on button "Edit" at bounding box center [1231, 89] width 74 height 18
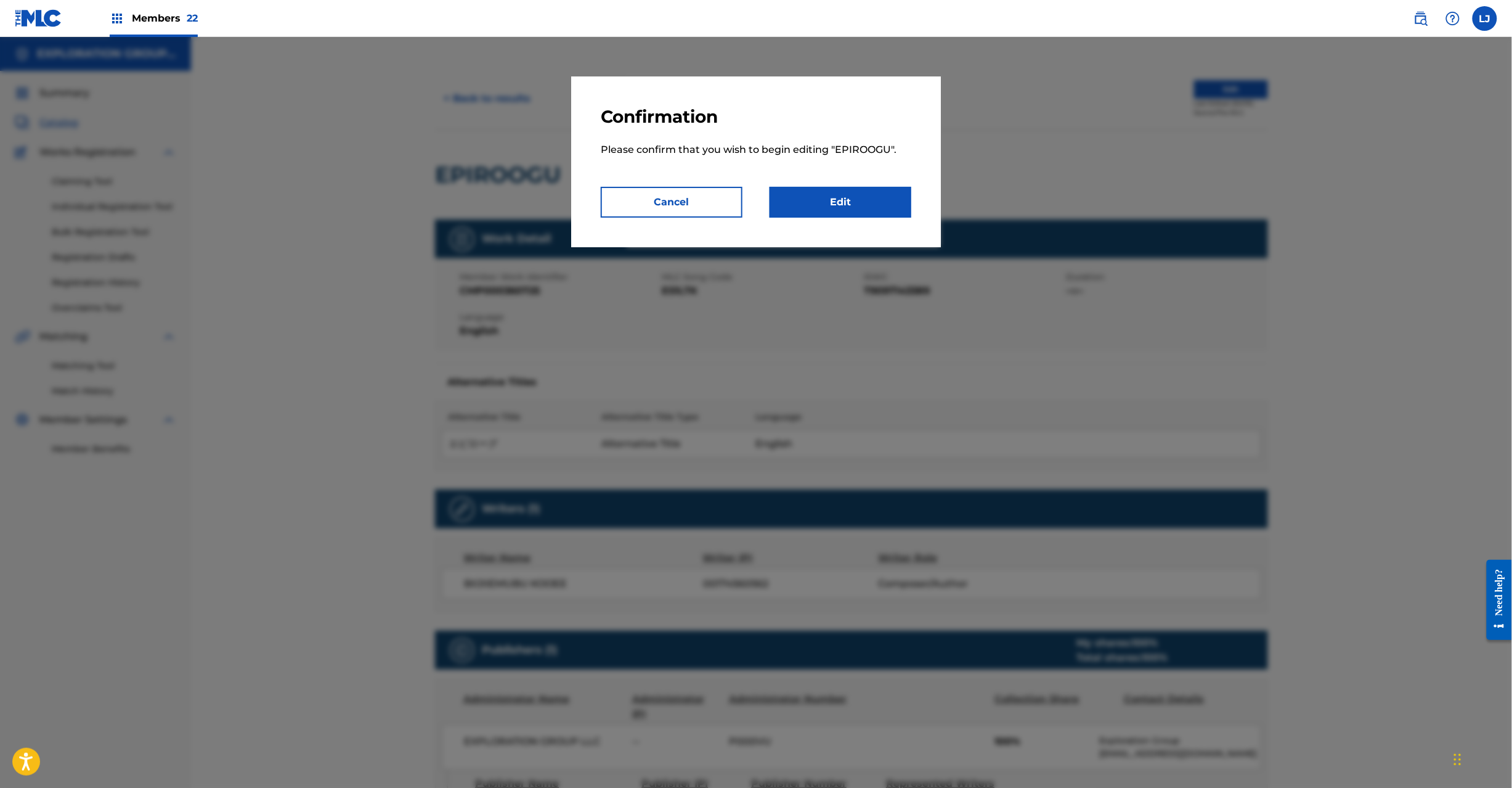
click at [875, 208] on link "Edit" at bounding box center [840, 202] width 142 height 31
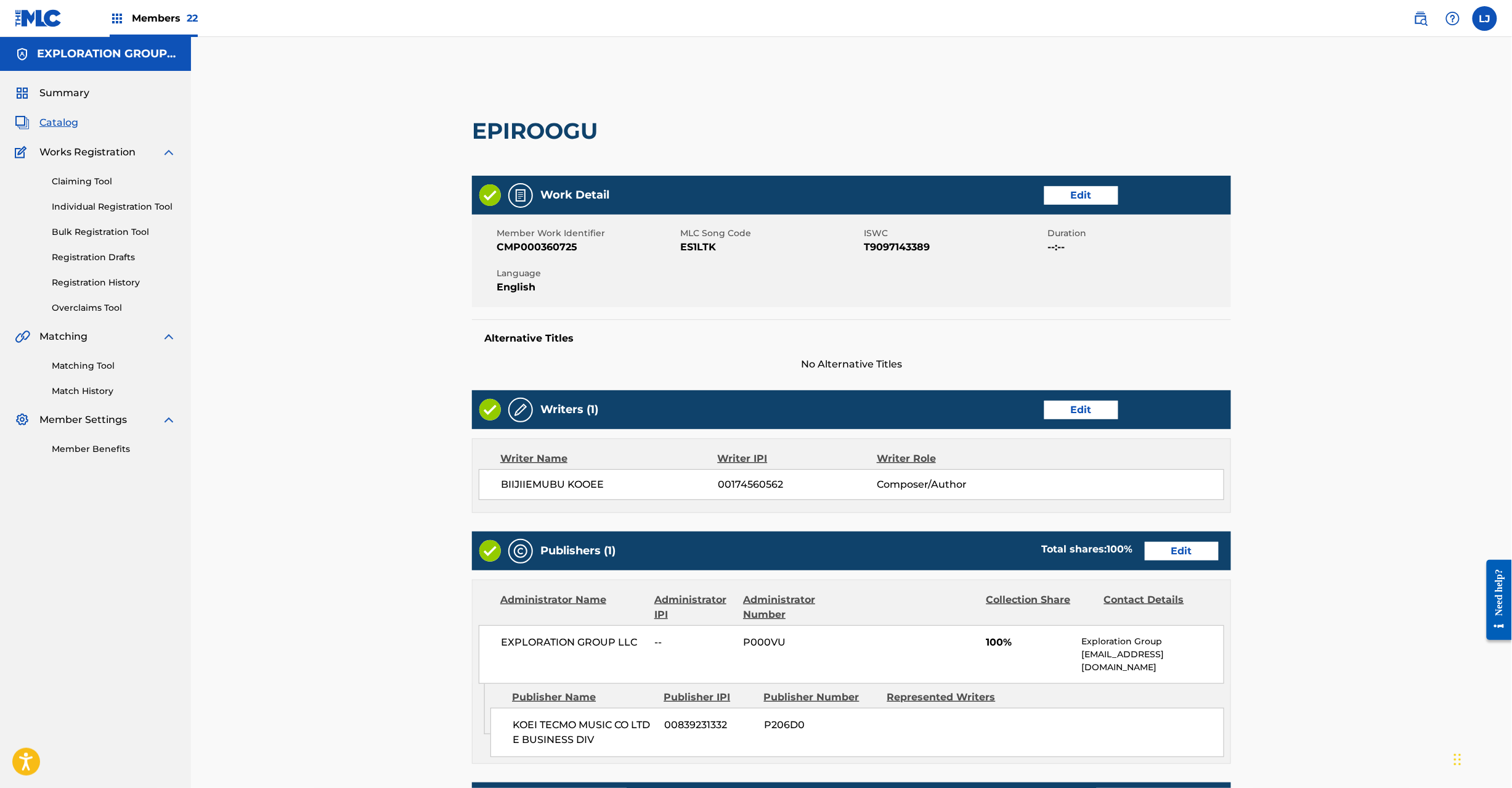
click at [1172, 563] on div "Publishers (1) Total shares: 100 % Edit" at bounding box center [852, 551] width 759 height 39
click at [1174, 545] on link "Edit" at bounding box center [1182, 551] width 74 height 18
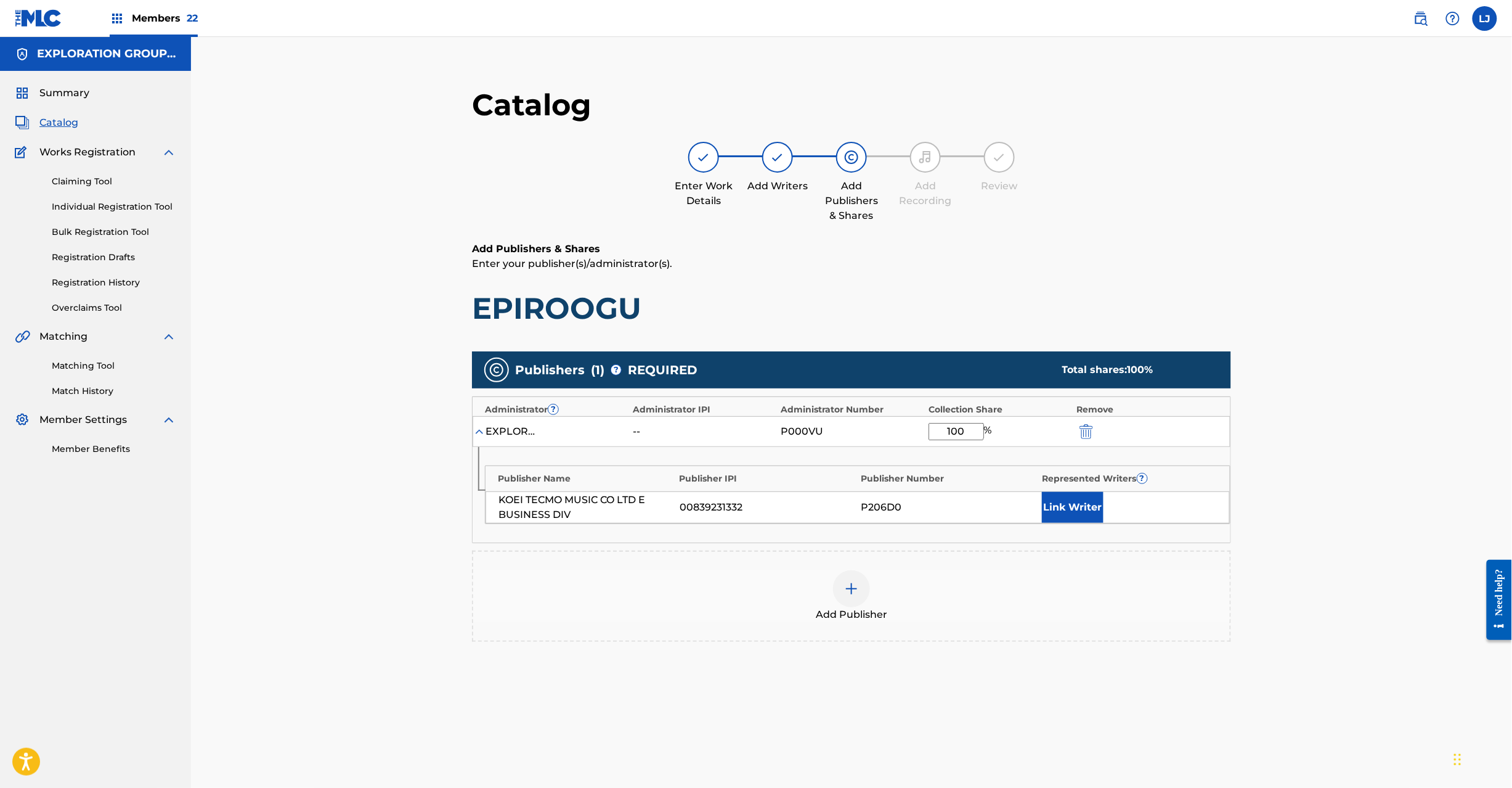
click at [1088, 429] on img "submit" at bounding box center [1086, 431] width 14 height 15
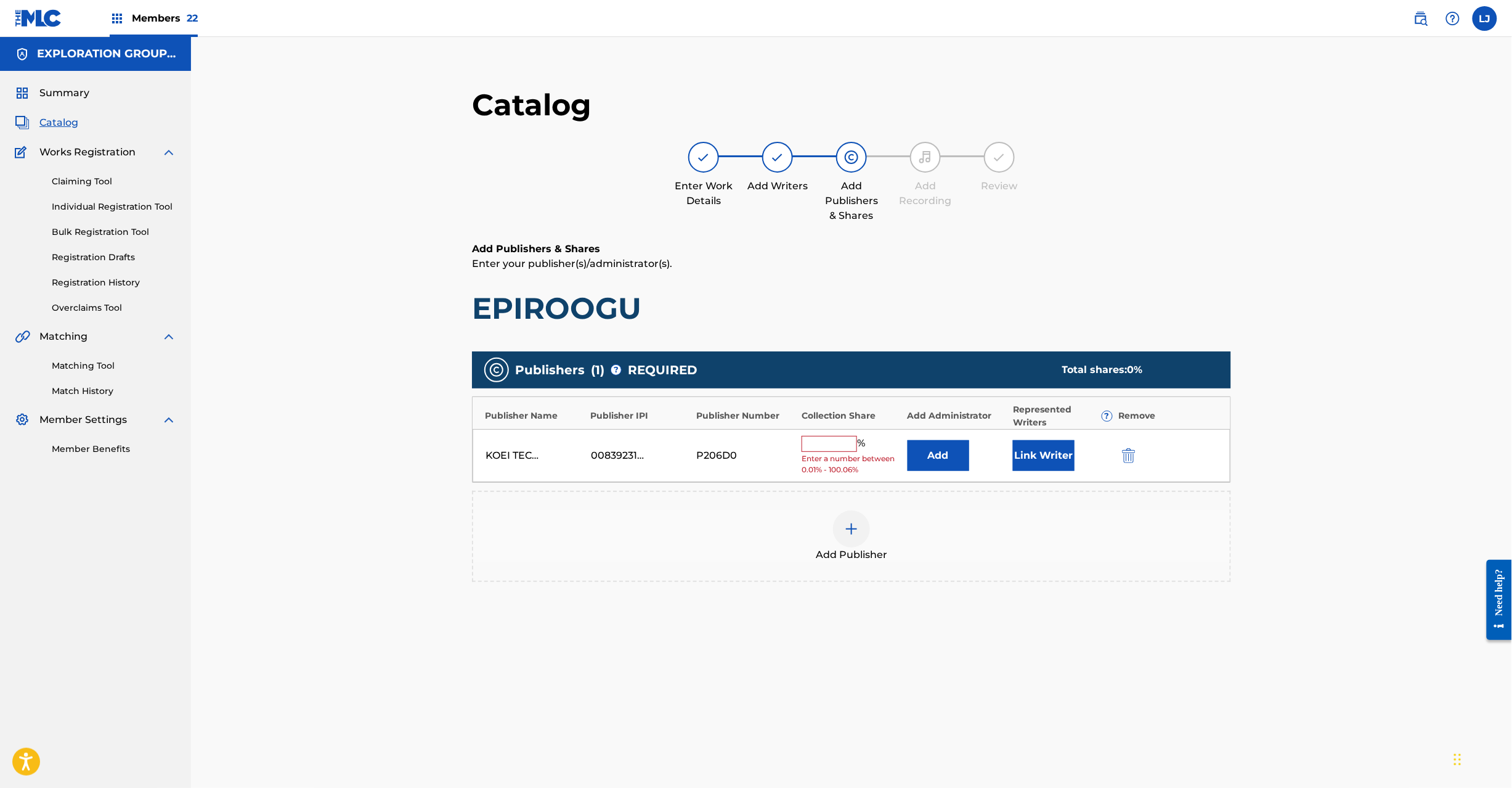
click at [1131, 445] on div "KOEI TECMO MUSIC CO LTD E BUSINESS DIV 00839231332 P206D0 % Enter a number betw…" at bounding box center [851, 456] width 758 height 53
click at [1129, 460] on img "submit" at bounding box center [1129, 455] width 14 height 15
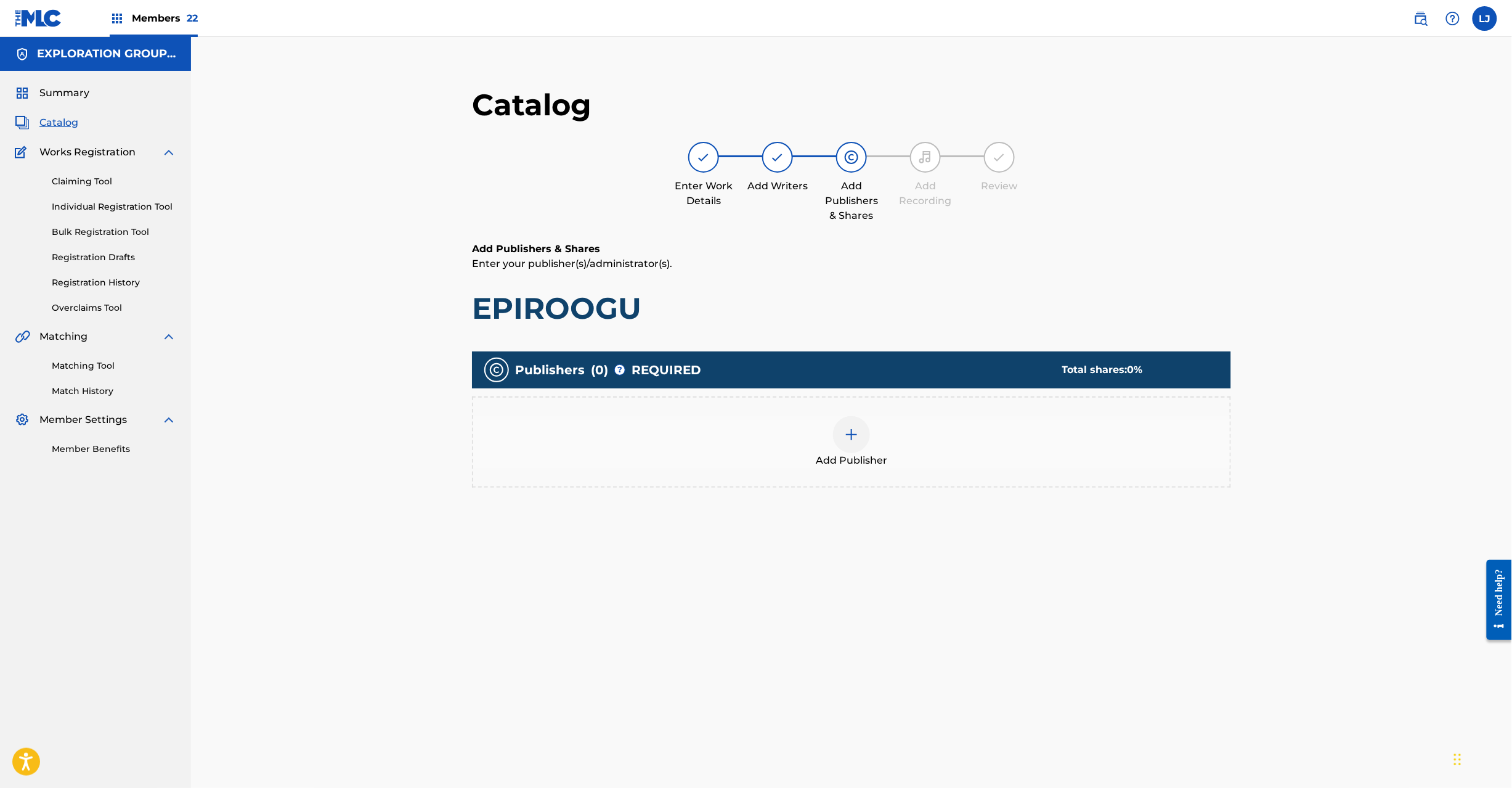
click at [842, 439] on div at bounding box center [852, 435] width 37 height 37
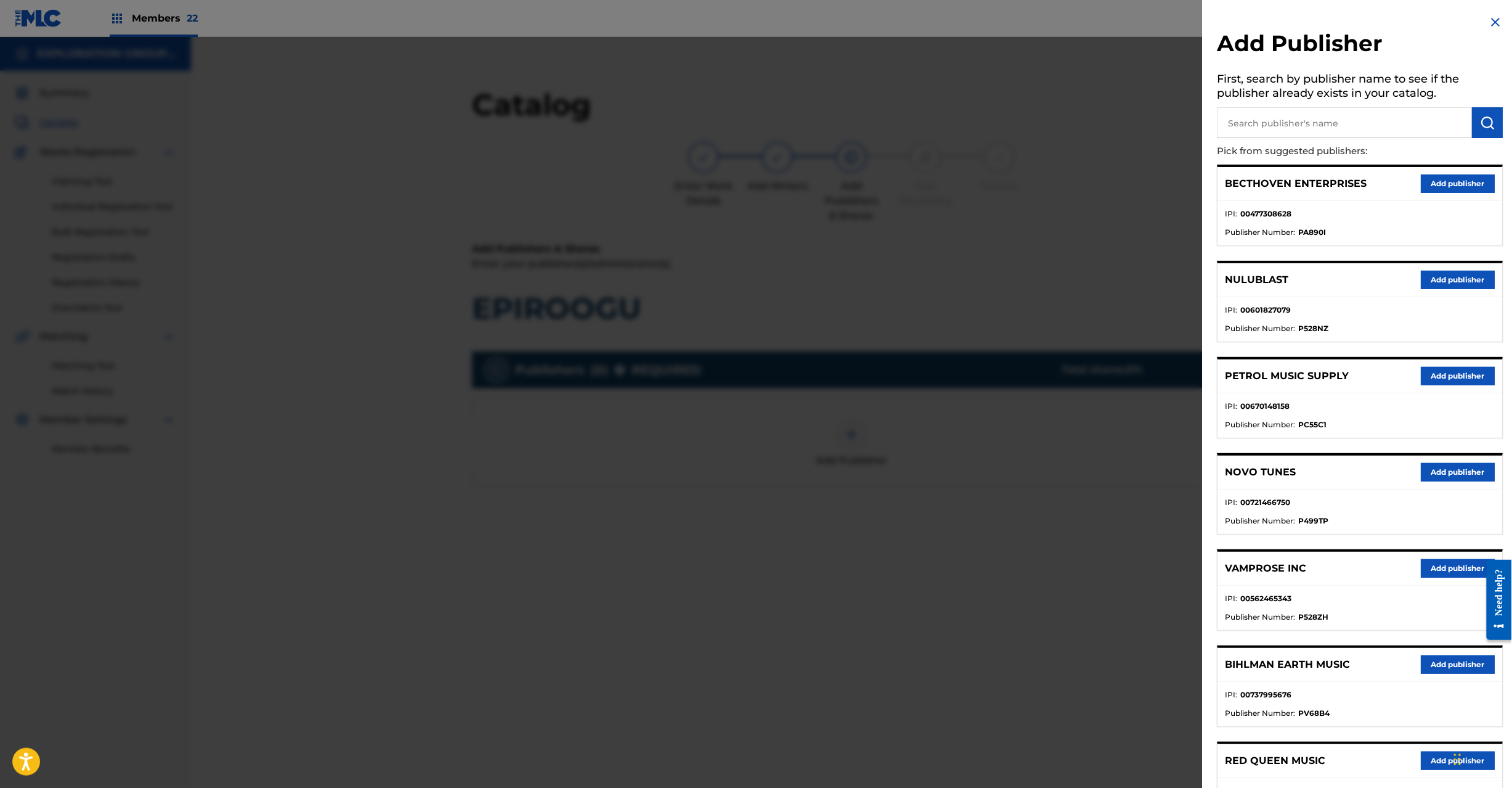
click at [1268, 124] on input "text" at bounding box center [1346, 123] width 256 height 31
paste input "Koei Tecmo Music Co Ltd N Business Div"
type input "Koei Tecmo Music Co Ltd N Business Div"
drag, startPoint x: 1483, startPoint y: 124, endPoint x: 1282, endPoint y: 90, distance: 203.9
click at [1482, 124] on img "submit" at bounding box center [1488, 122] width 15 height 15
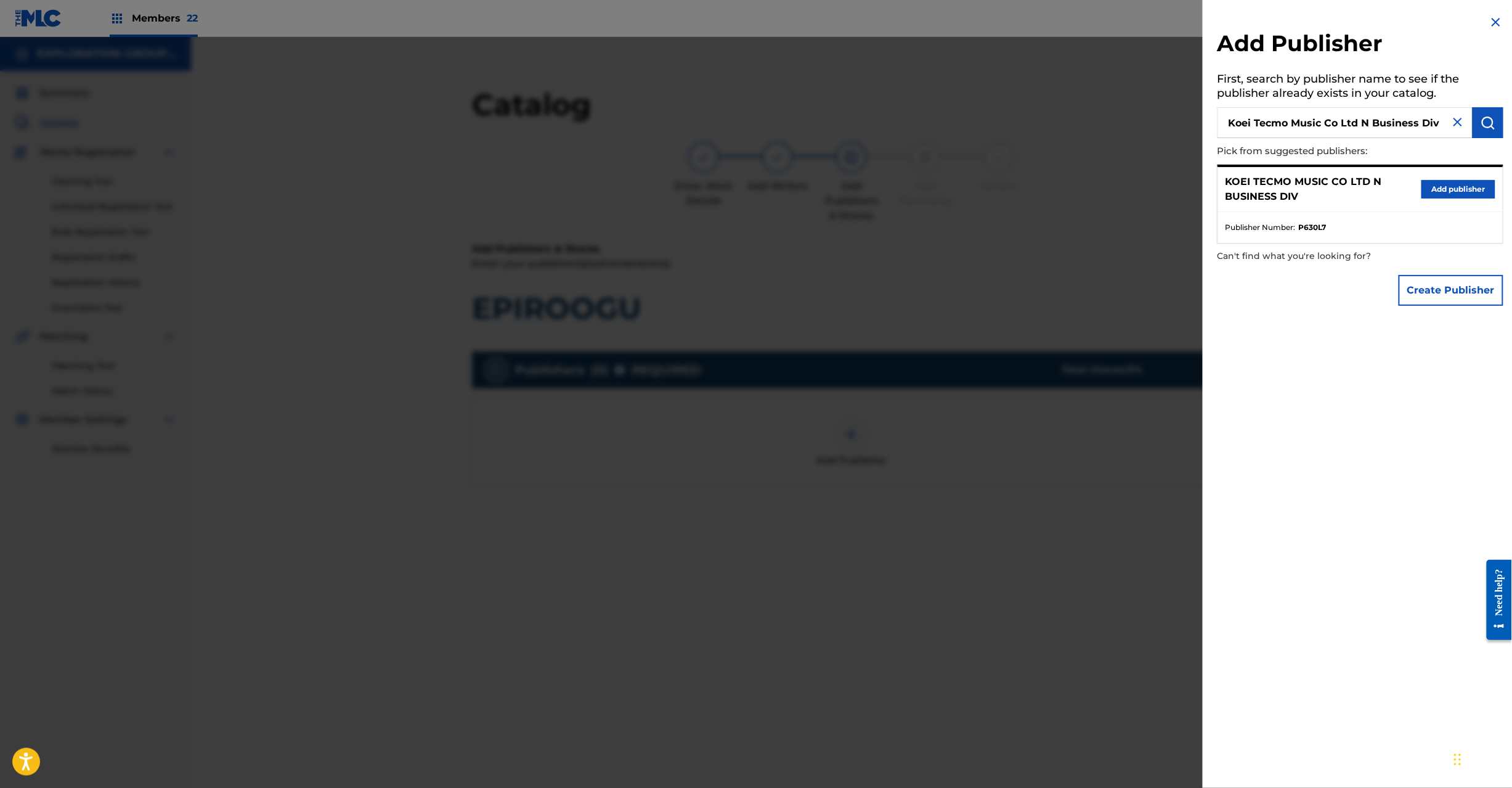
click at [1474, 186] on button "Add publisher" at bounding box center [1459, 189] width 74 height 18
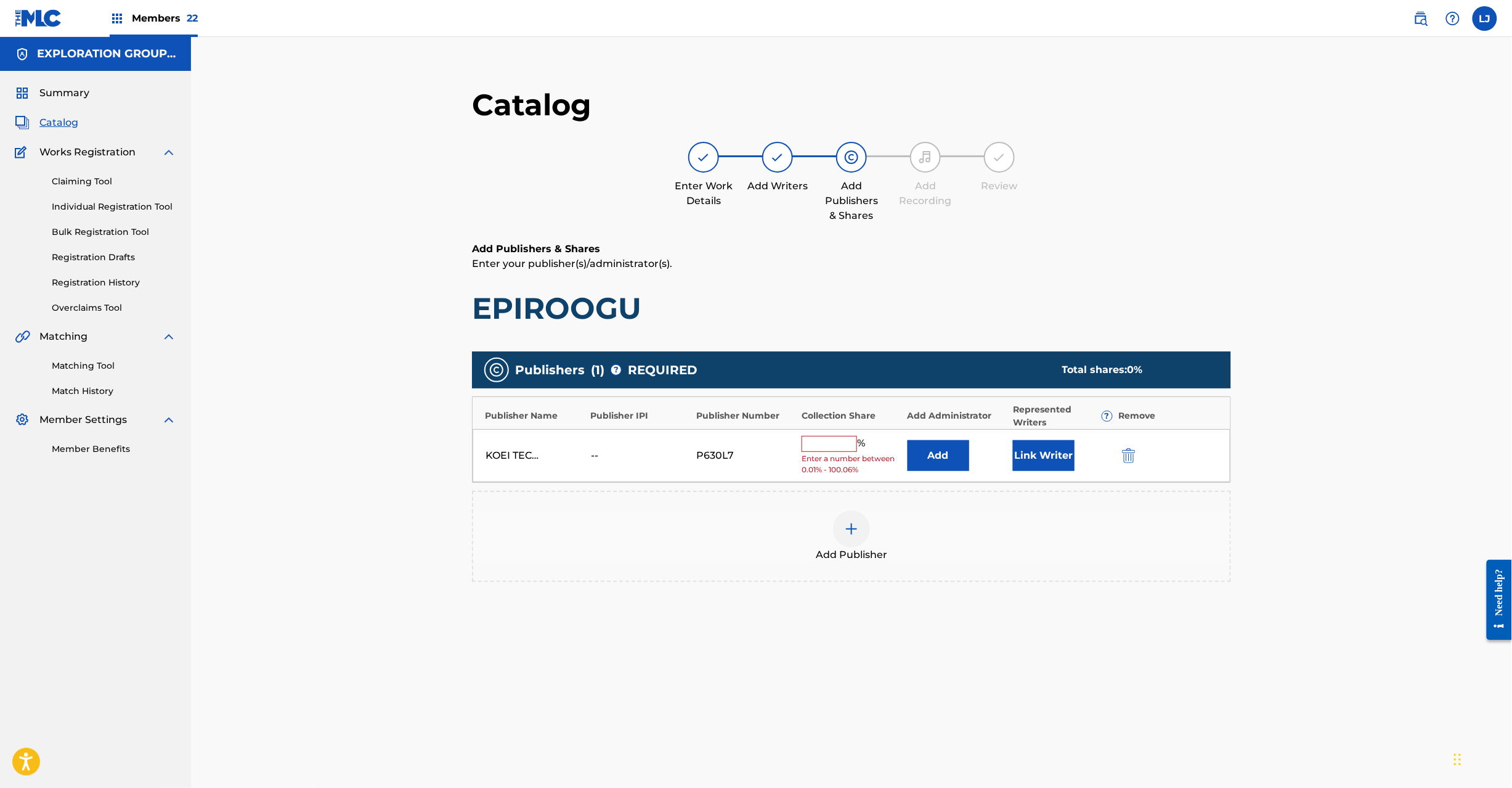
click at [927, 463] on button "Add" at bounding box center [938, 456] width 62 height 31
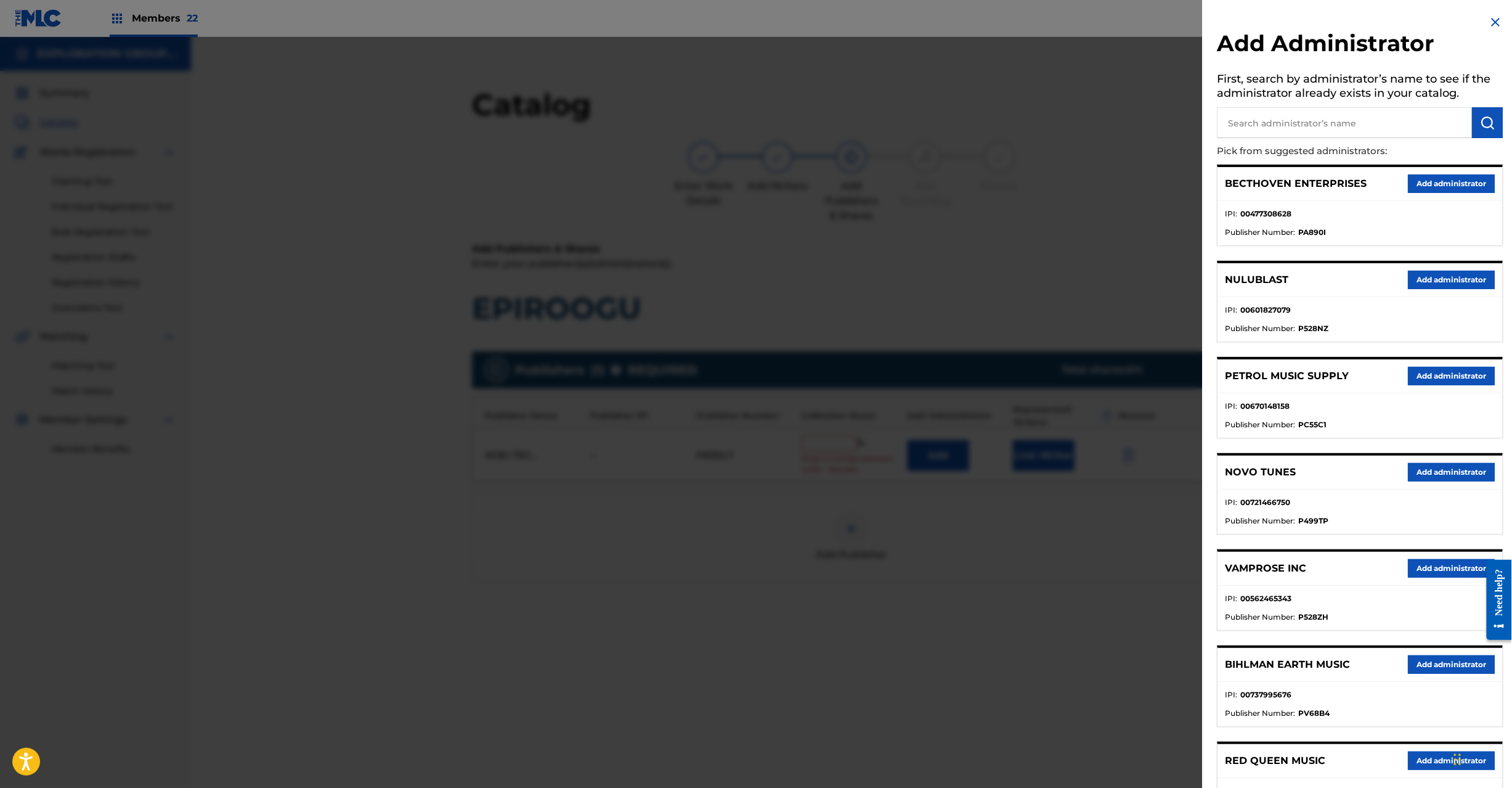
click at [1361, 131] on input "text" at bounding box center [1346, 123] width 256 height 31
paste input "Exploration Group LLC"
type input "Exploration Group LLC"
click at [1484, 109] on button "submit" at bounding box center [1489, 123] width 31 height 31
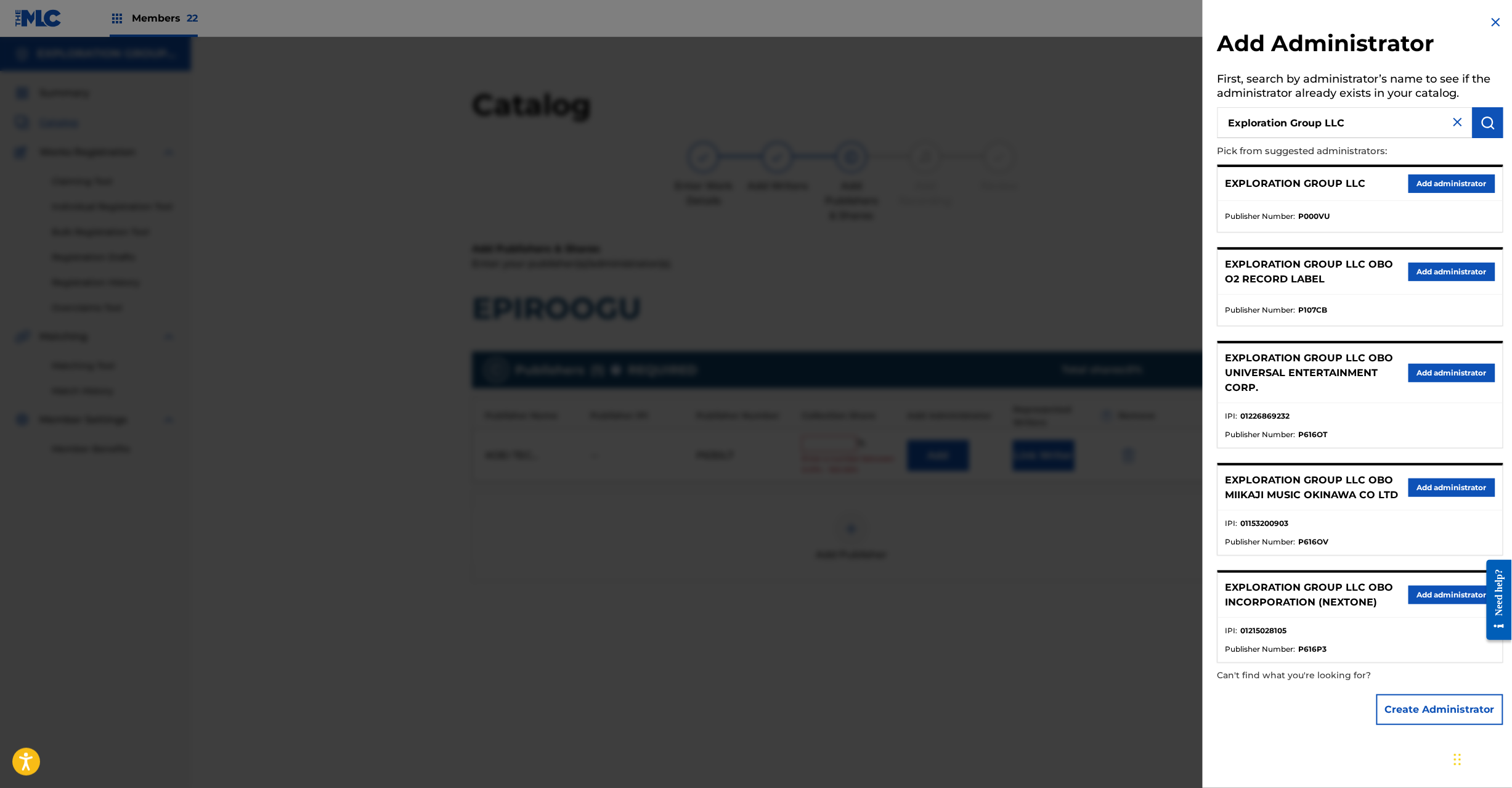
click at [1452, 178] on button "Add administrator" at bounding box center [1452, 184] width 87 height 18
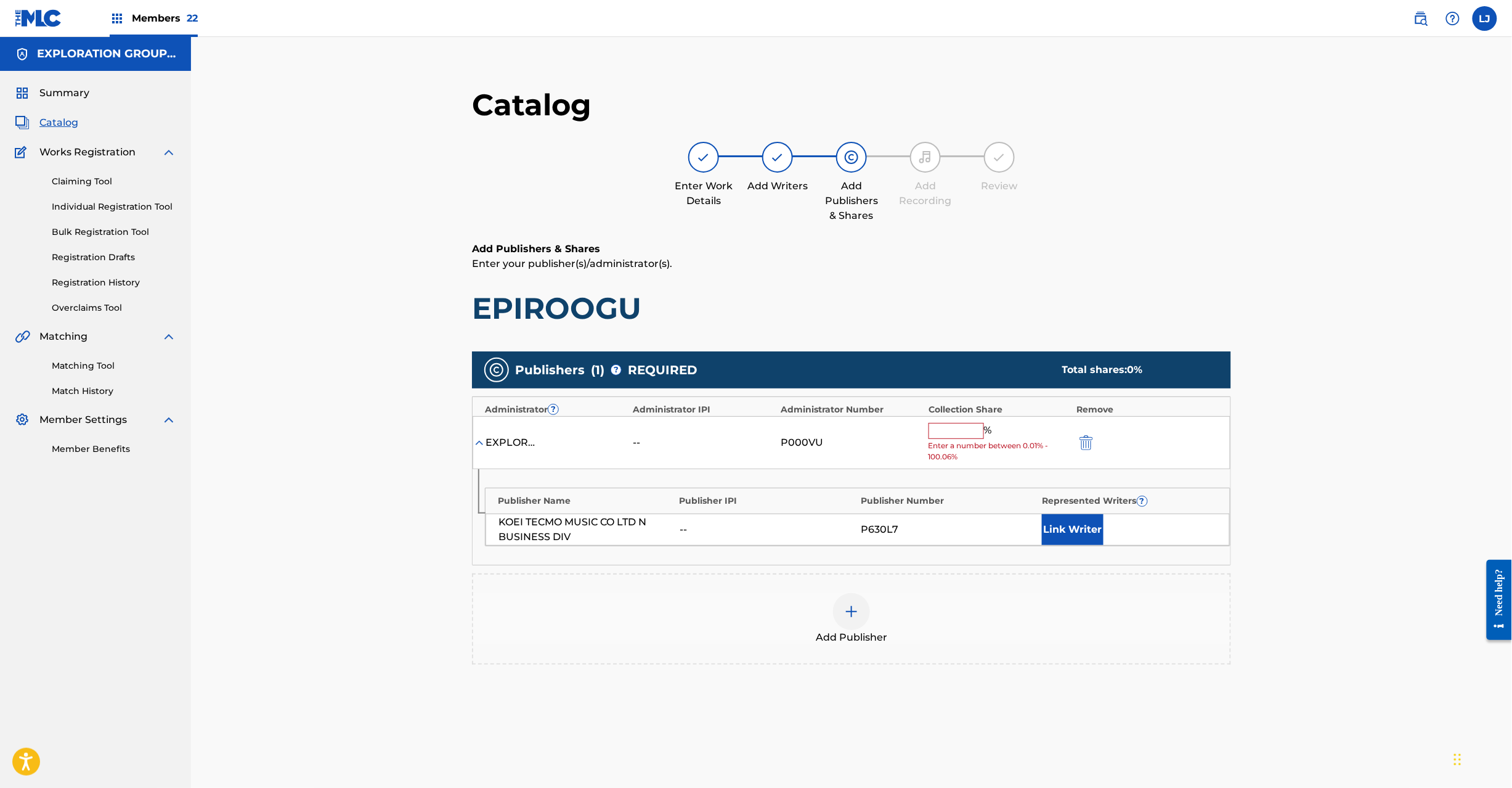
click at [949, 432] on input "text" at bounding box center [956, 430] width 55 height 16
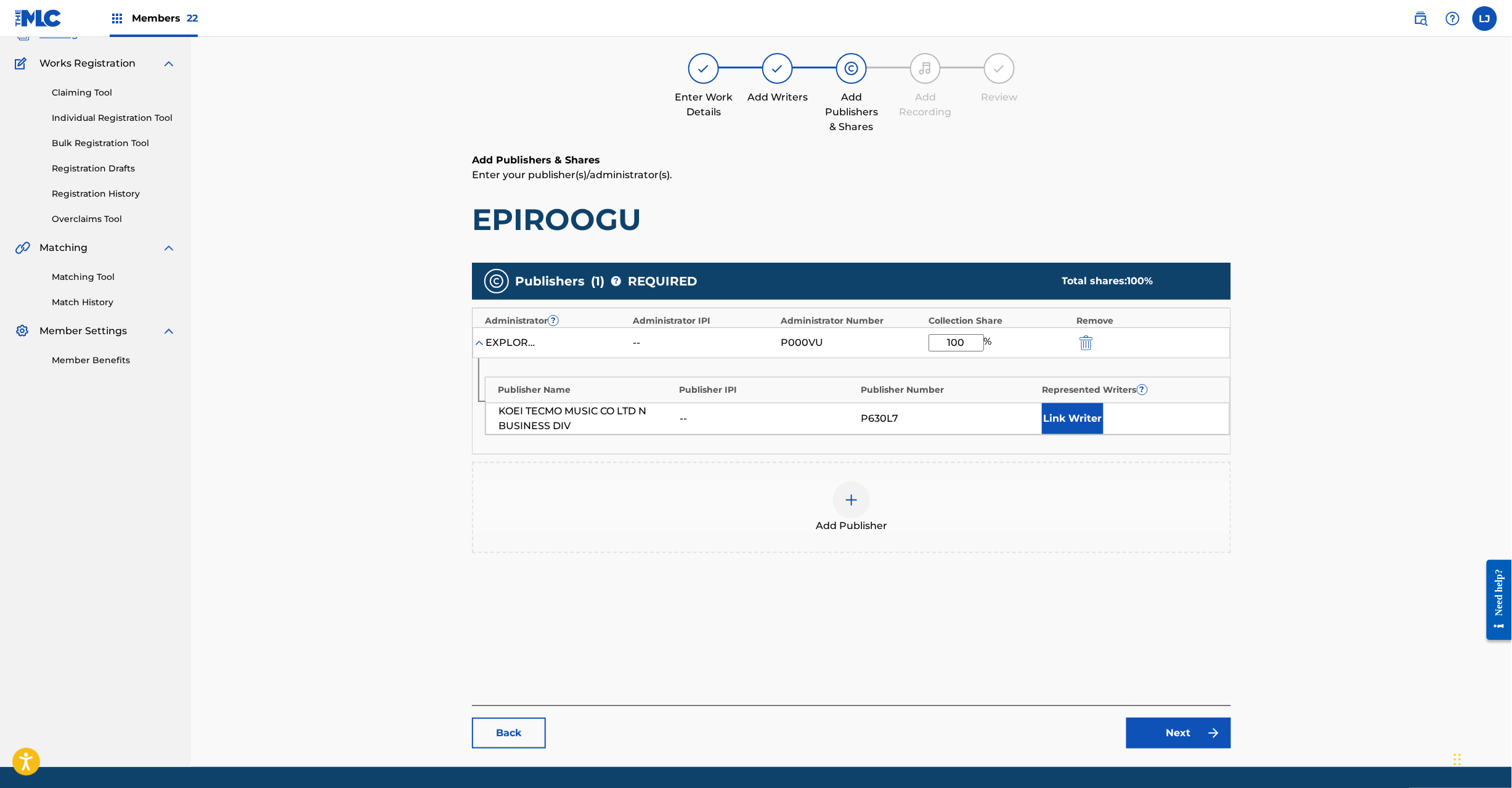
scroll to position [127, 0]
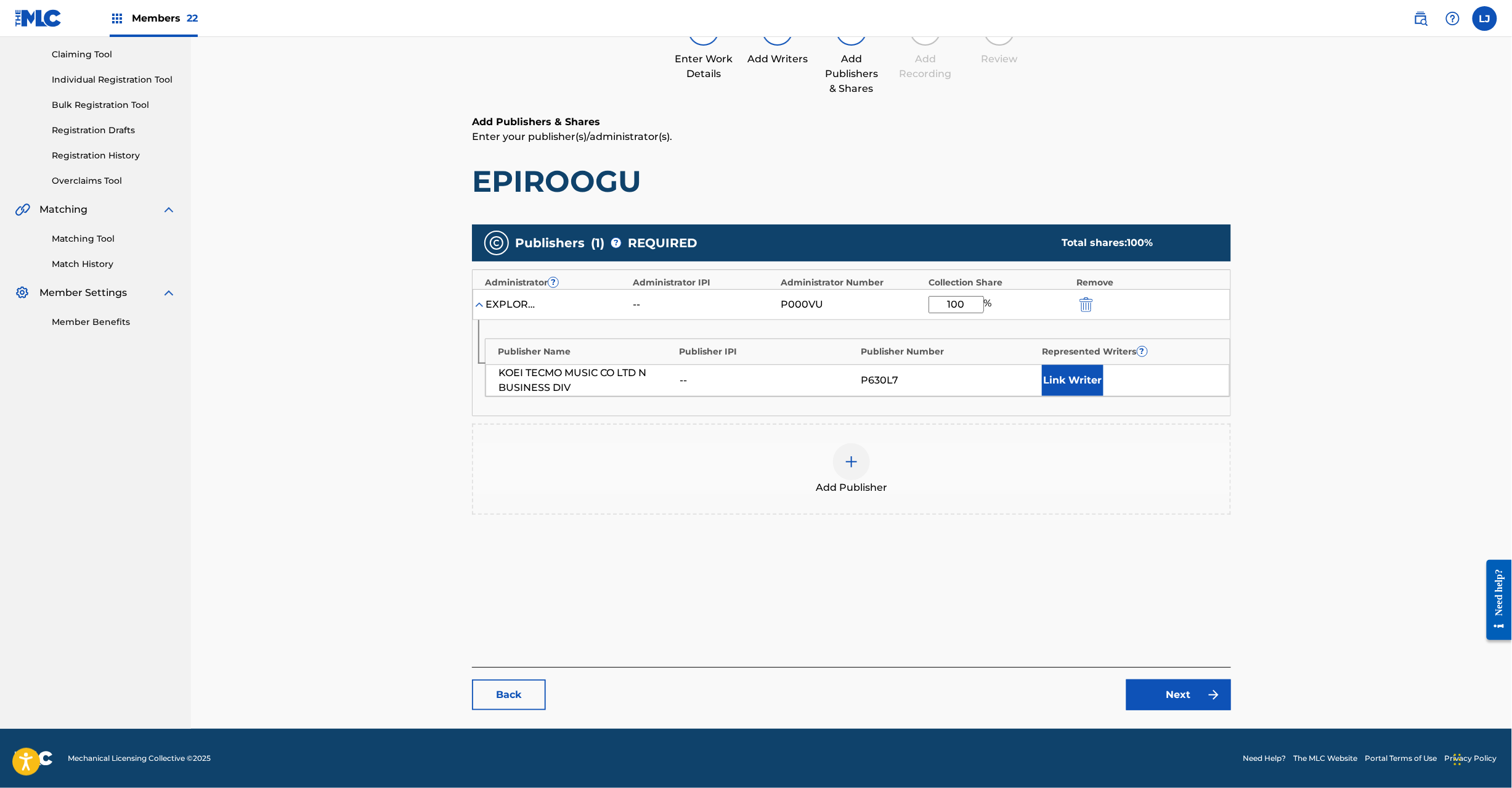
type input "100"
click at [1135, 702] on link "Next" at bounding box center [1179, 695] width 105 height 31
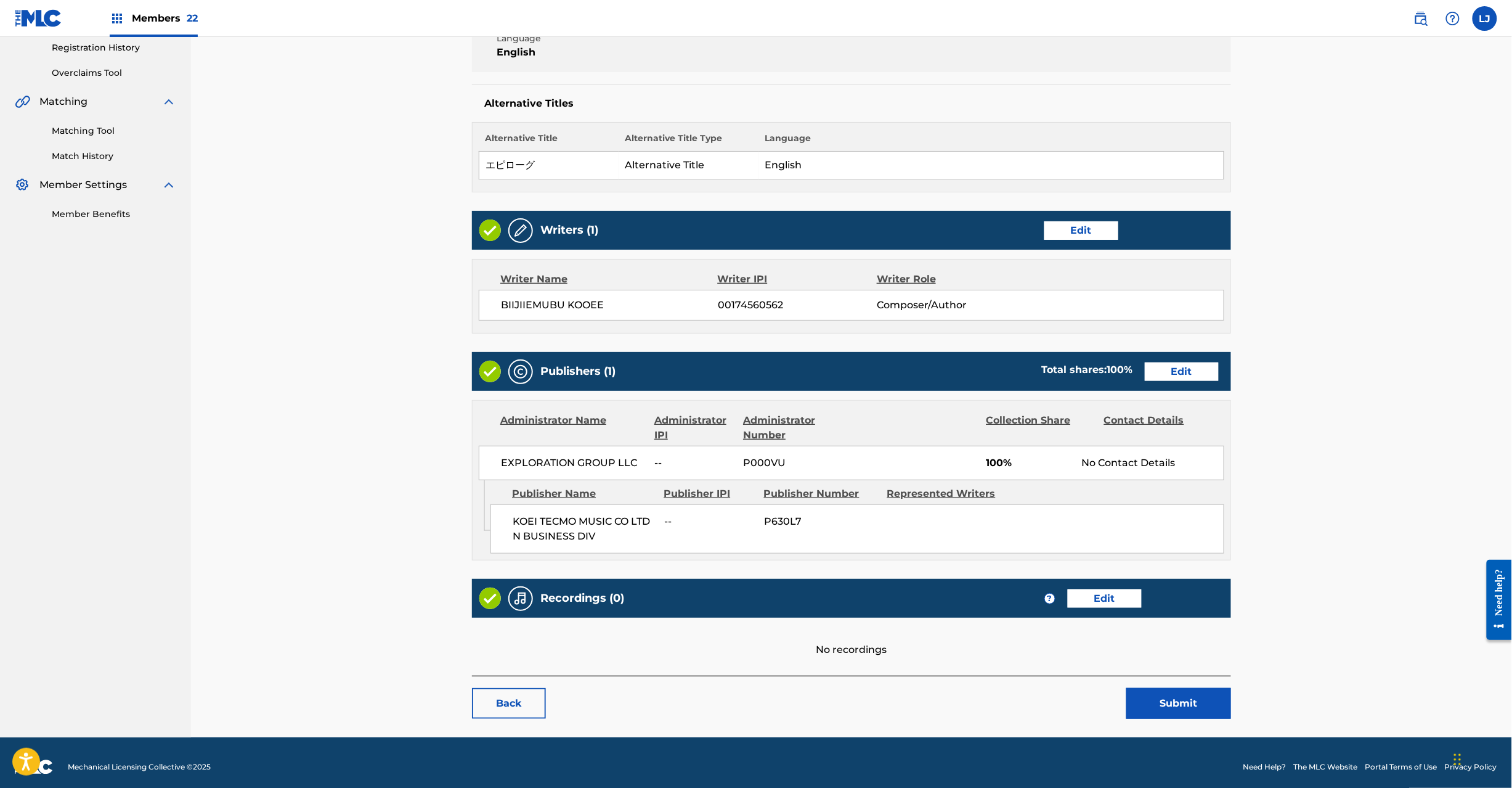
scroll to position [246, 0]
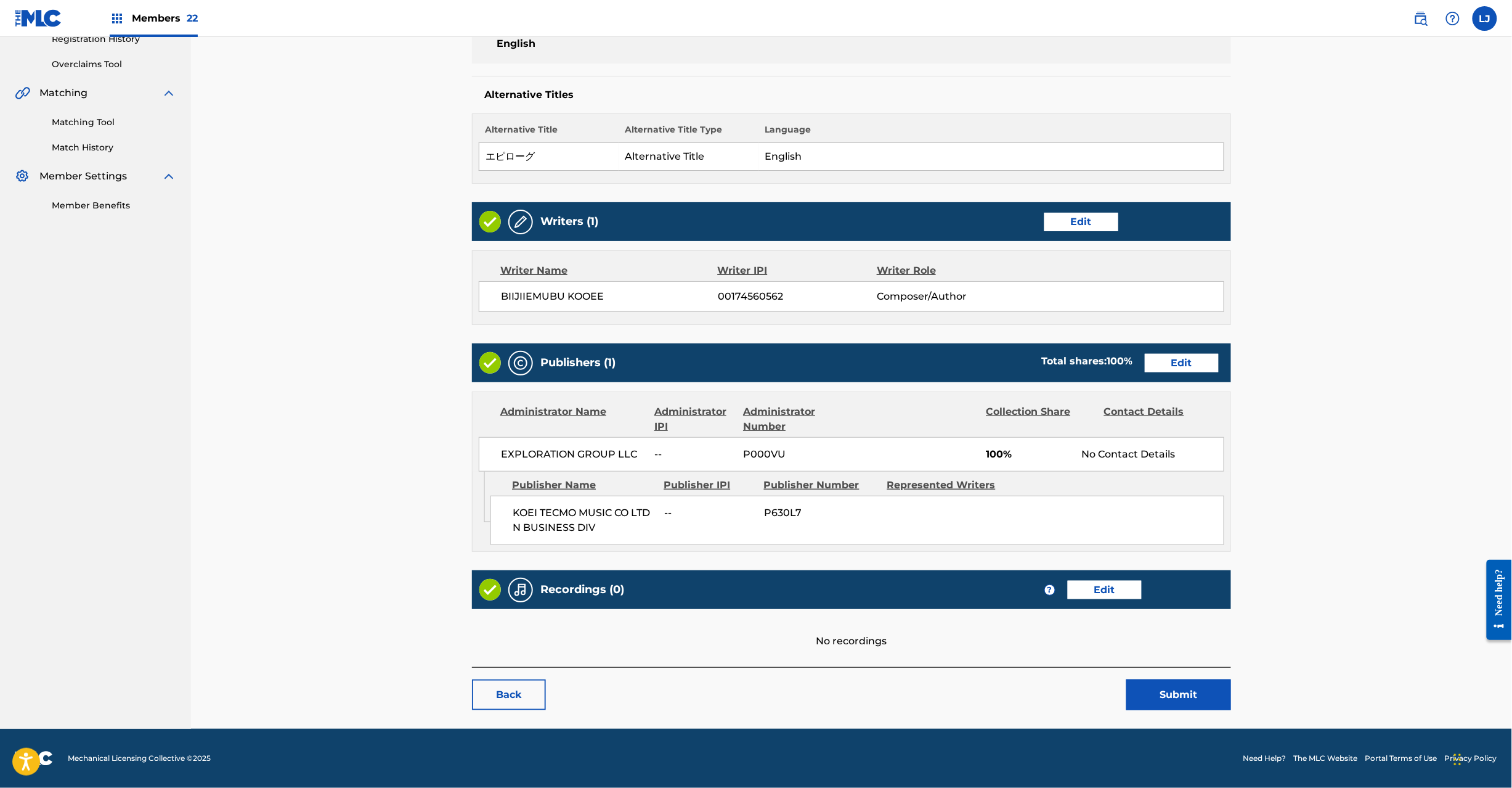
click at [1142, 688] on button "Submit" at bounding box center [1179, 695] width 105 height 31
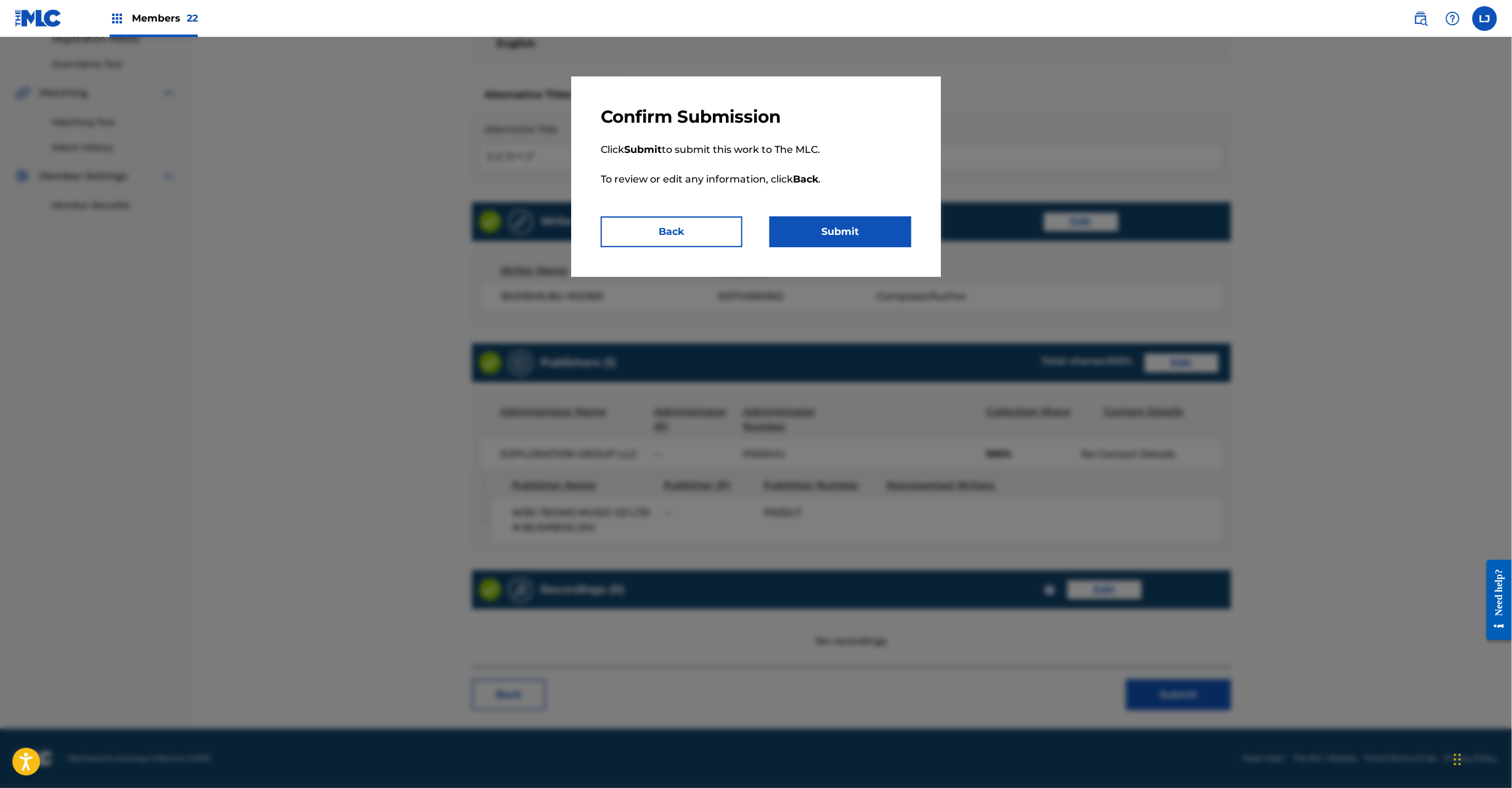
click at [847, 230] on button "Submit" at bounding box center [840, 232] width 142 height 31
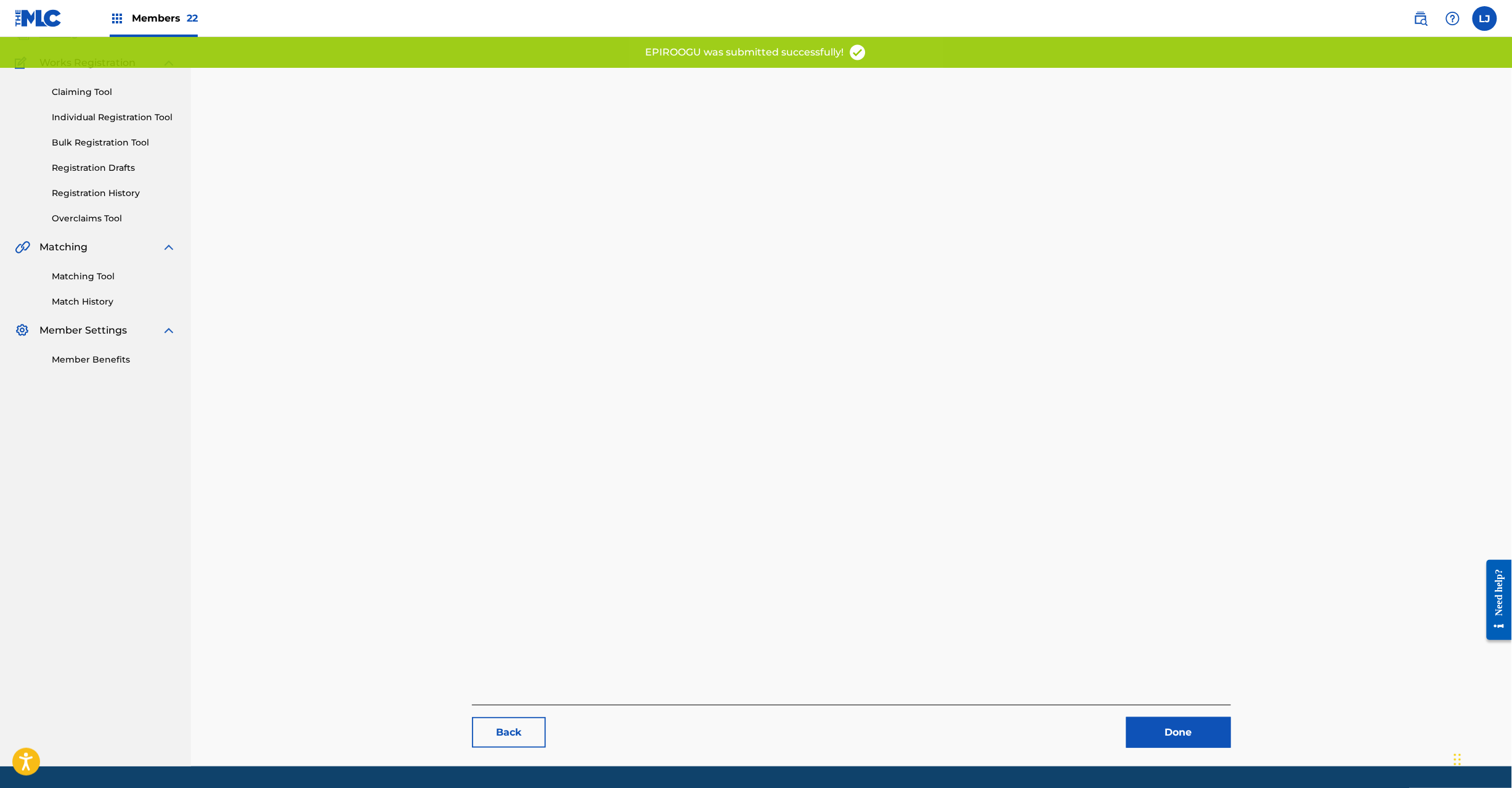
scroll to position [127, 0]
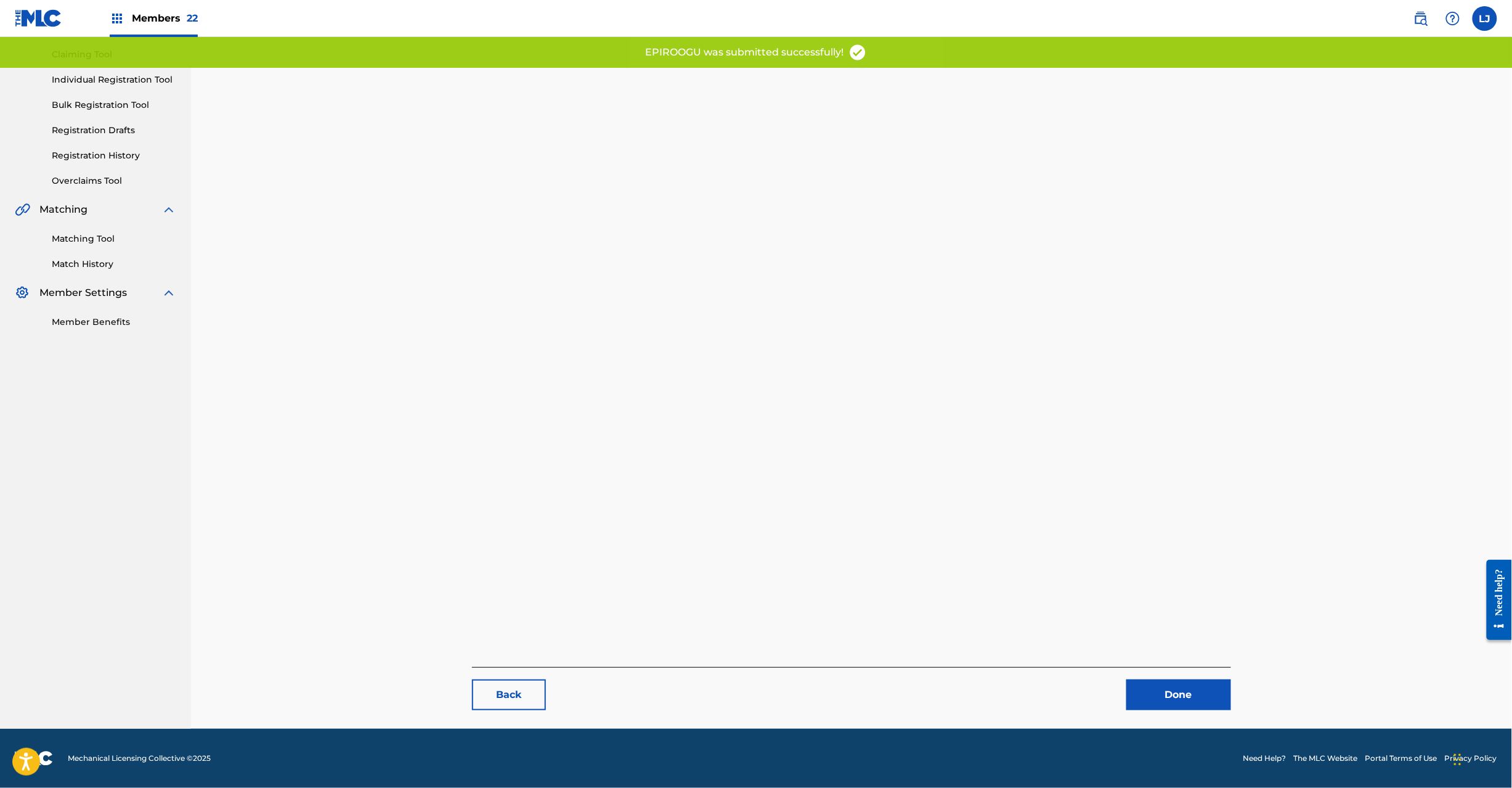
drag, startPoint x: 1161, startPoint y: 665, endPoint x: 1161, endPoint y: 679, distance: 14.0
click at [1161, 676] on div "Back Done" at bounding box center [852, 335] width 759 height 751
click at [1161, 680] on link "Done" at bounding box center [1179, 695] width 105 height 31
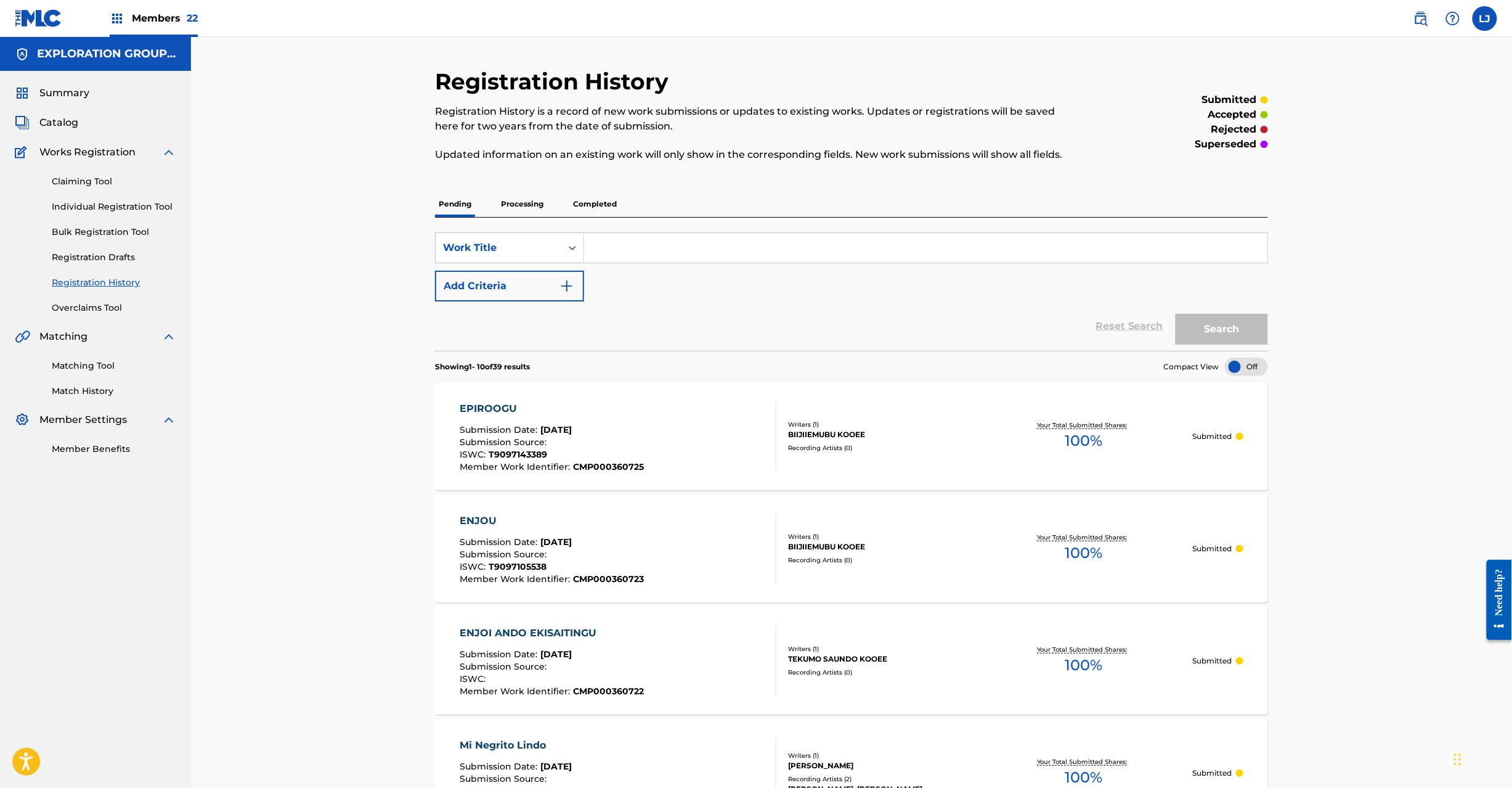
click at [53, 124] on span "Catalog" at bounding box center [59, 122] width 39 height 15
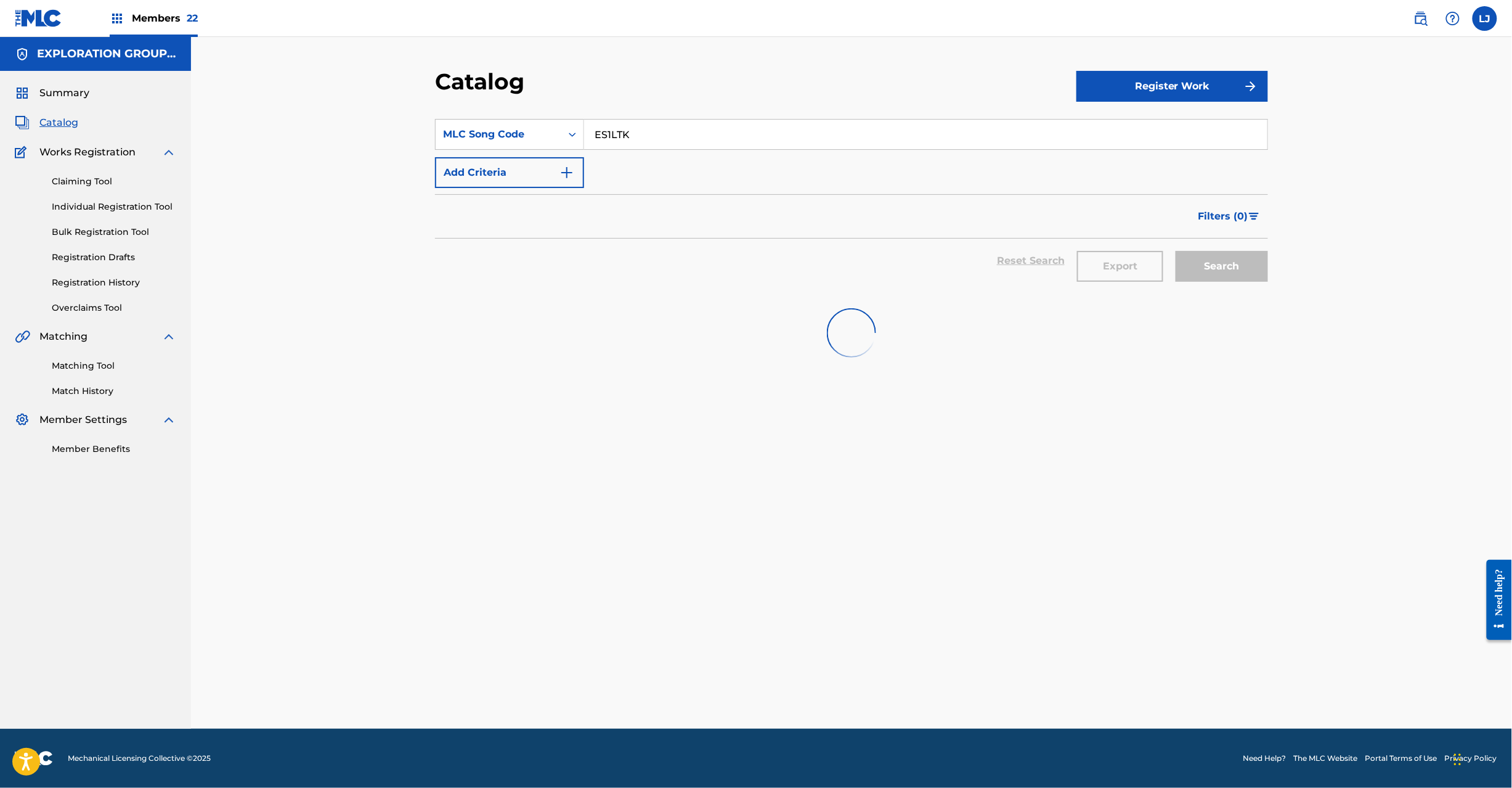
click at [599, 136] on input "ES1LTK" at bounding box center [927, 134] width 684 height 29
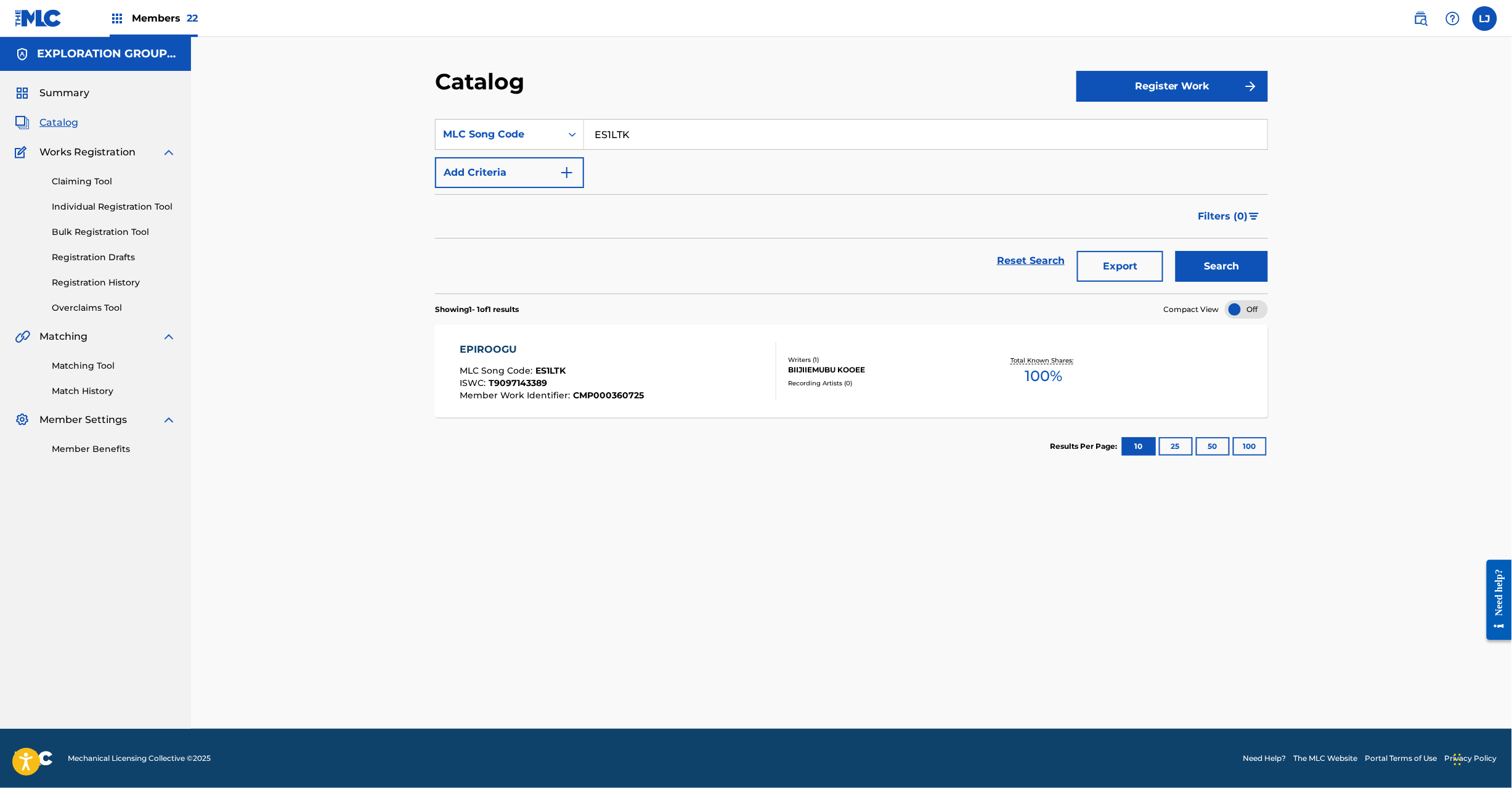
click at [599, 136] on input "ES1LTK" at bounding box center [927, 134] width 684 height 29
drag, startPoint x: 599, startPoint y: 136, endPoint x: 607, endPoint y: 136, distance: 8.0
click at [600, 136] on input "ES1LTK" at bounding box center [927, 134] width 684 height 29
paste input "SVA"
type input "ES1SVA"
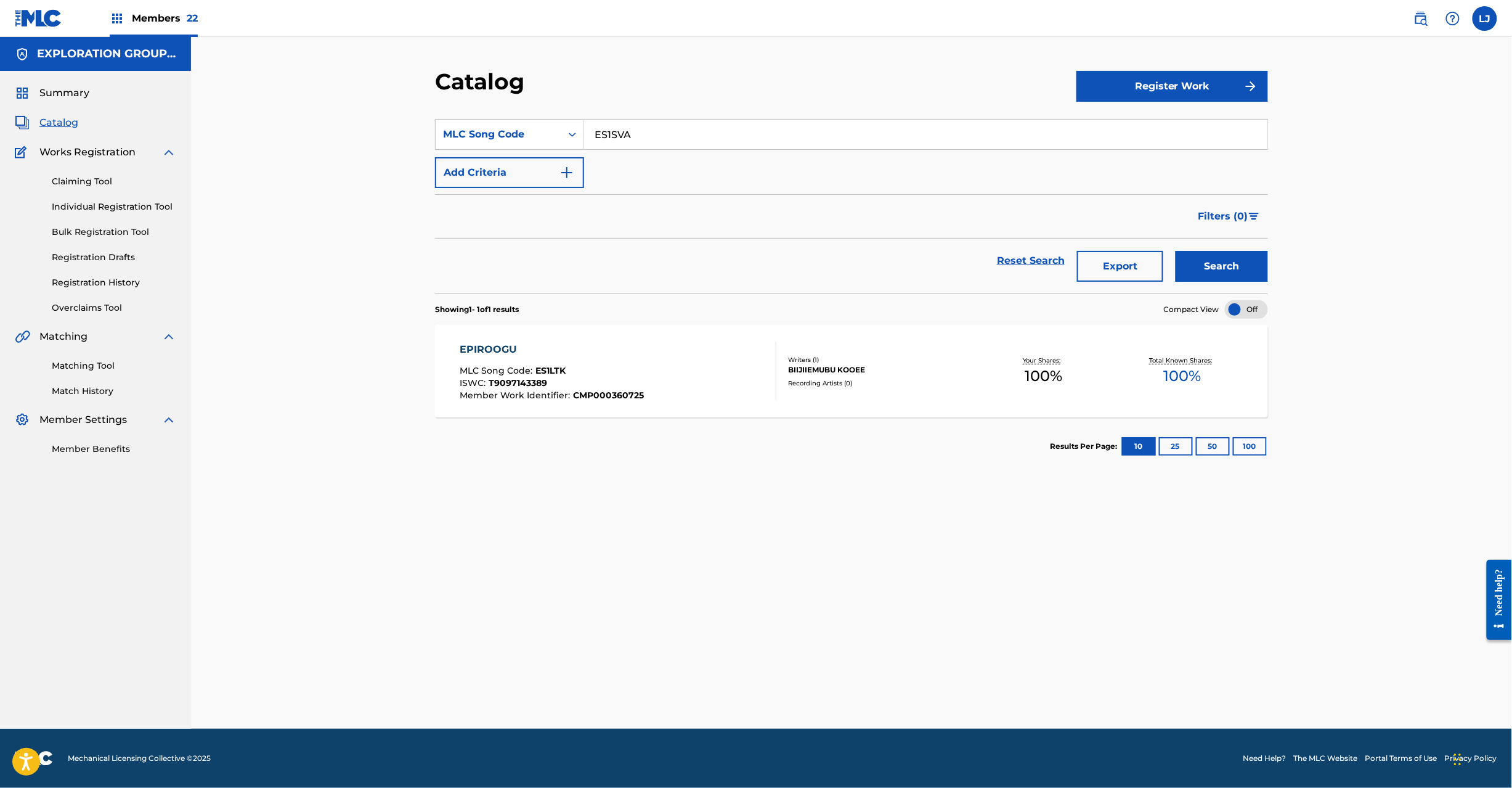
click at [1226, 267] on button "Search" at bounding box center [1222, 267] width 93 height 31
click at [747, 398] on div "Member Work Identifier : CMP000360726" at bounding box center [613, 403] width 306 height 9
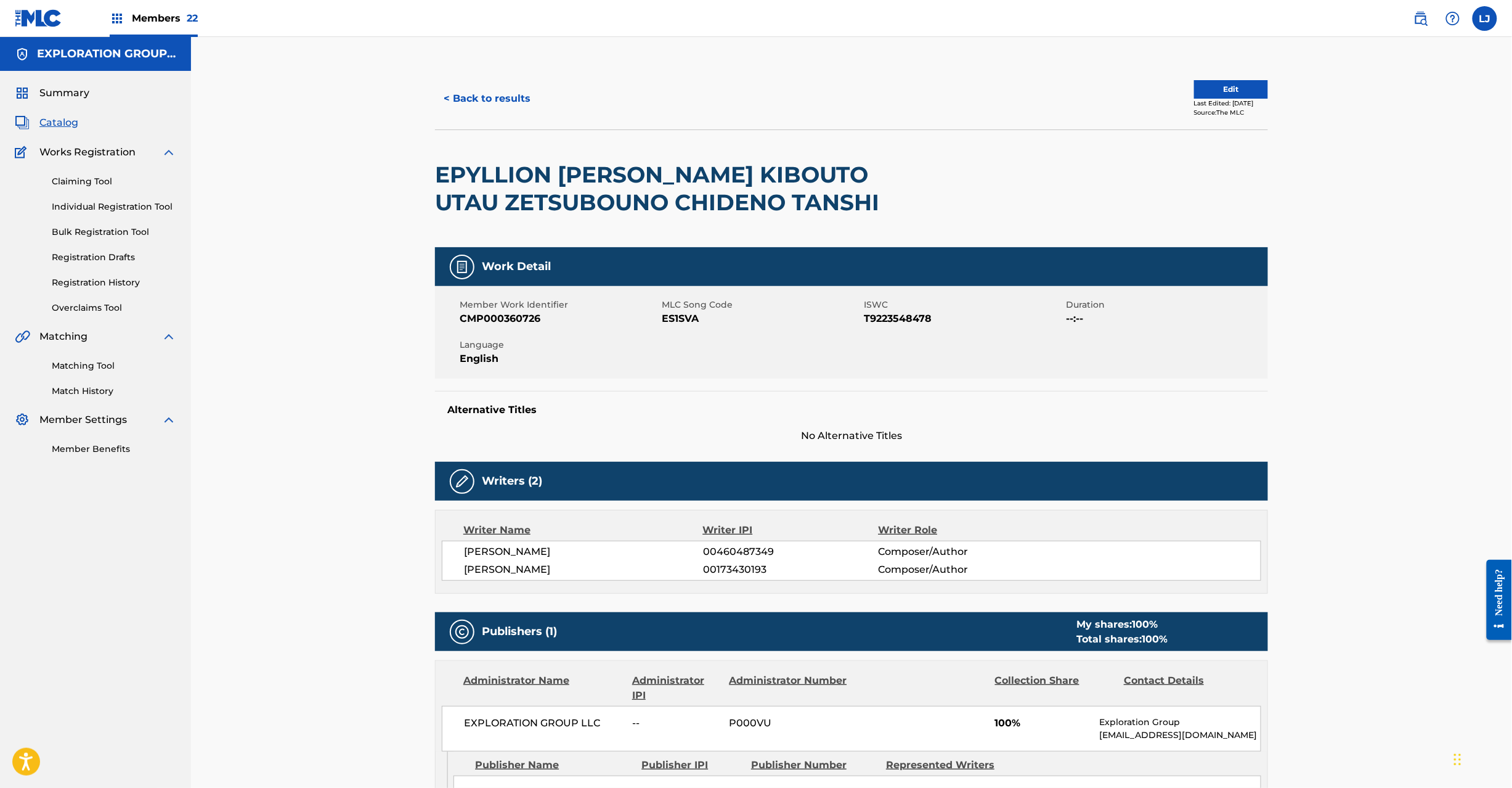
click at [1194, 95] on button "Edit" at bounding box center [1231, 89] width 74 height 18
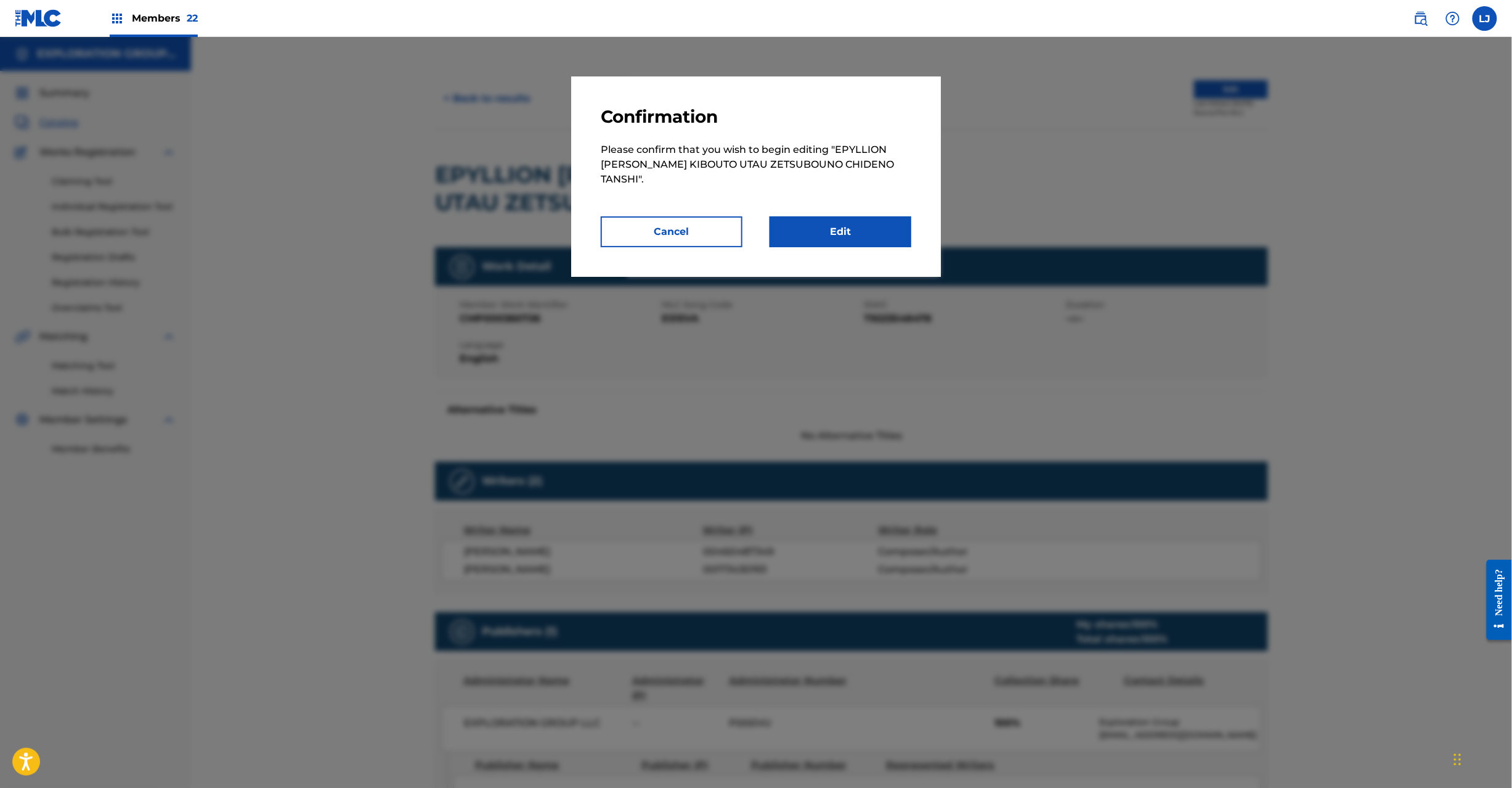
click at [881, 216] on link "Edit" at bounding box center [840, 232] width 142 height 31
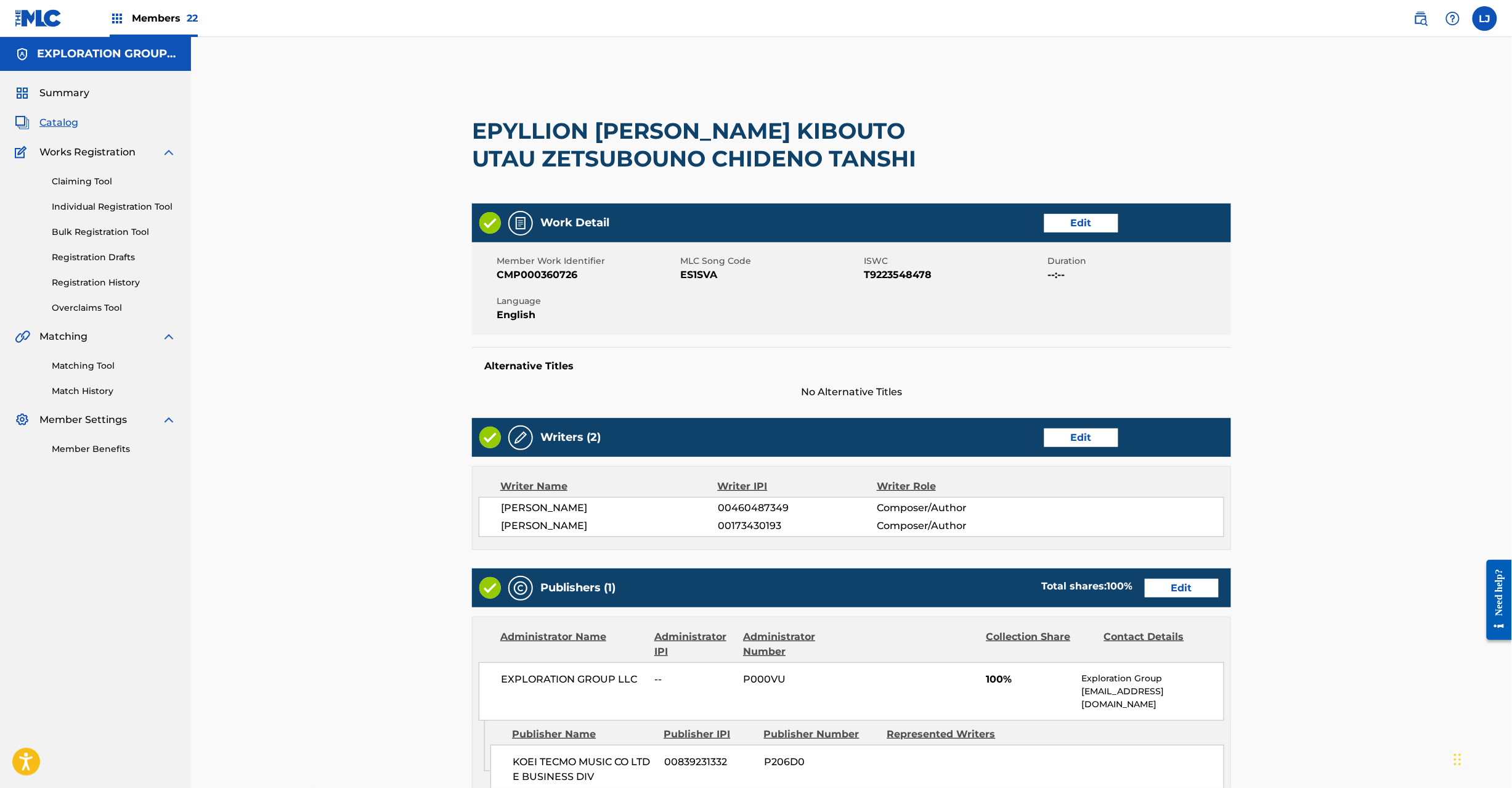
scroll to position [238, 0]
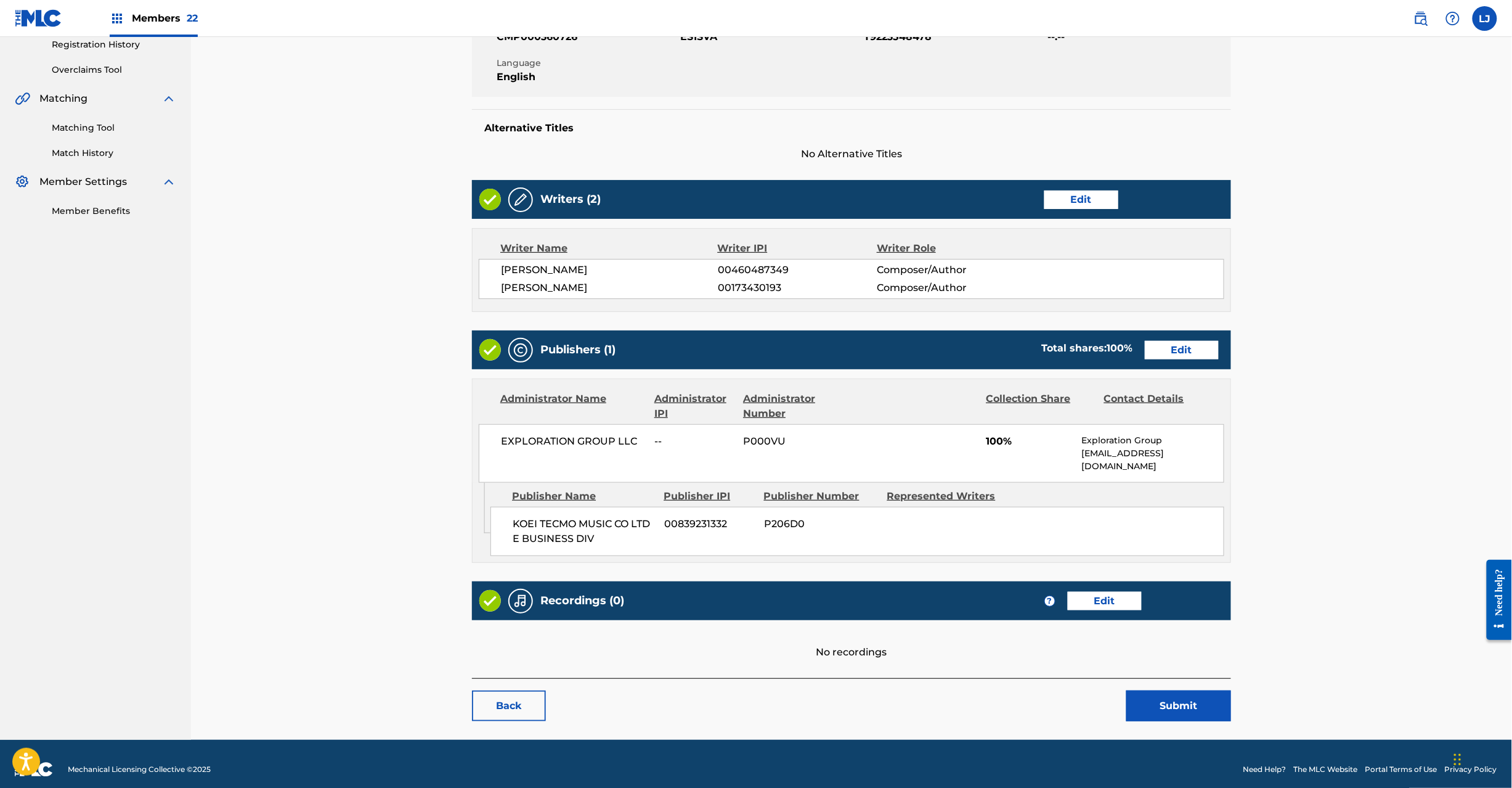
click at [1149, 349] on link "Edit" at bounding box center [1182, 350] width 74 height 18
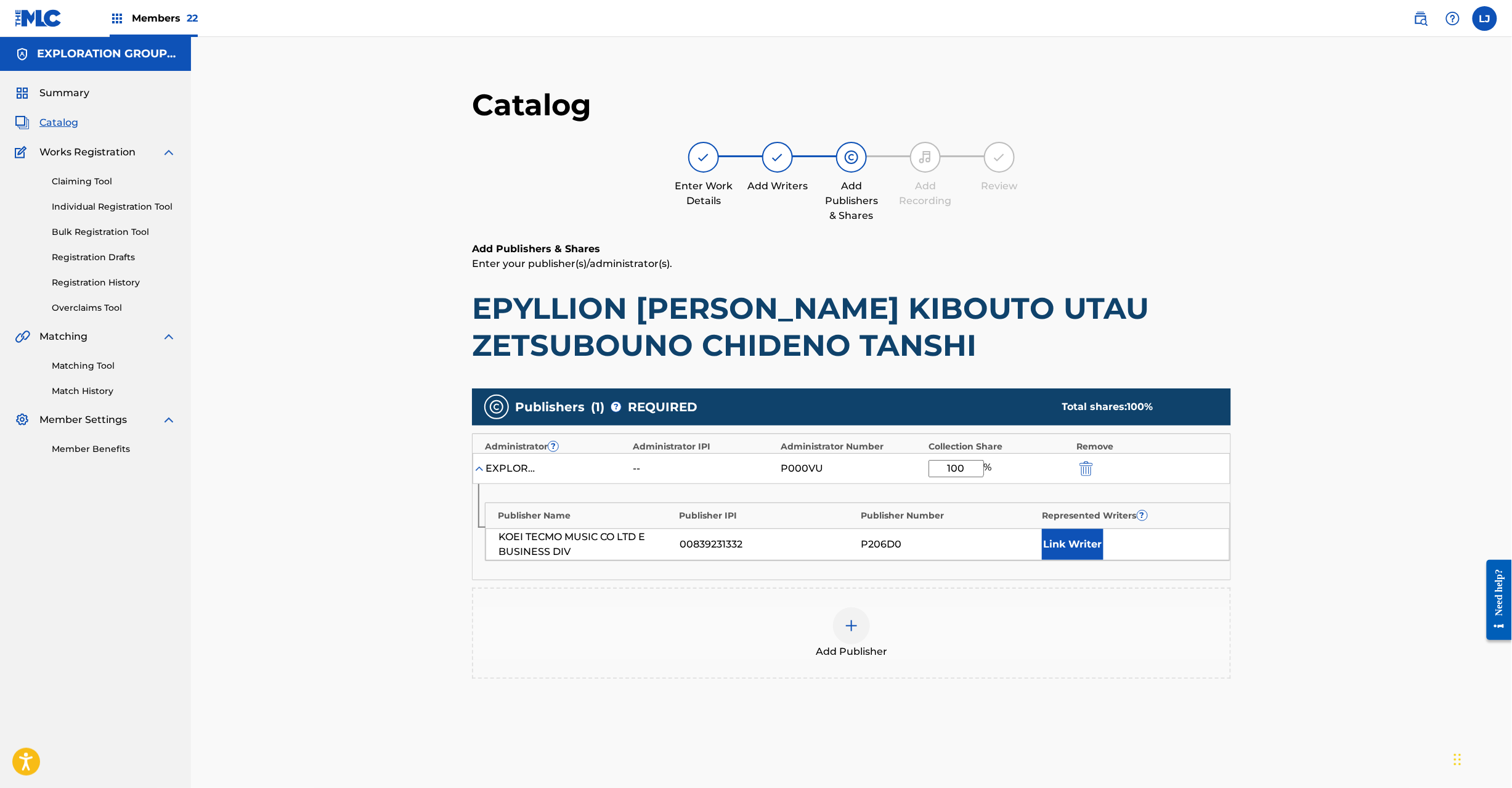
click at [1090, 474] on img "submit" at bounding box center [1086, 469] width 14 height 15
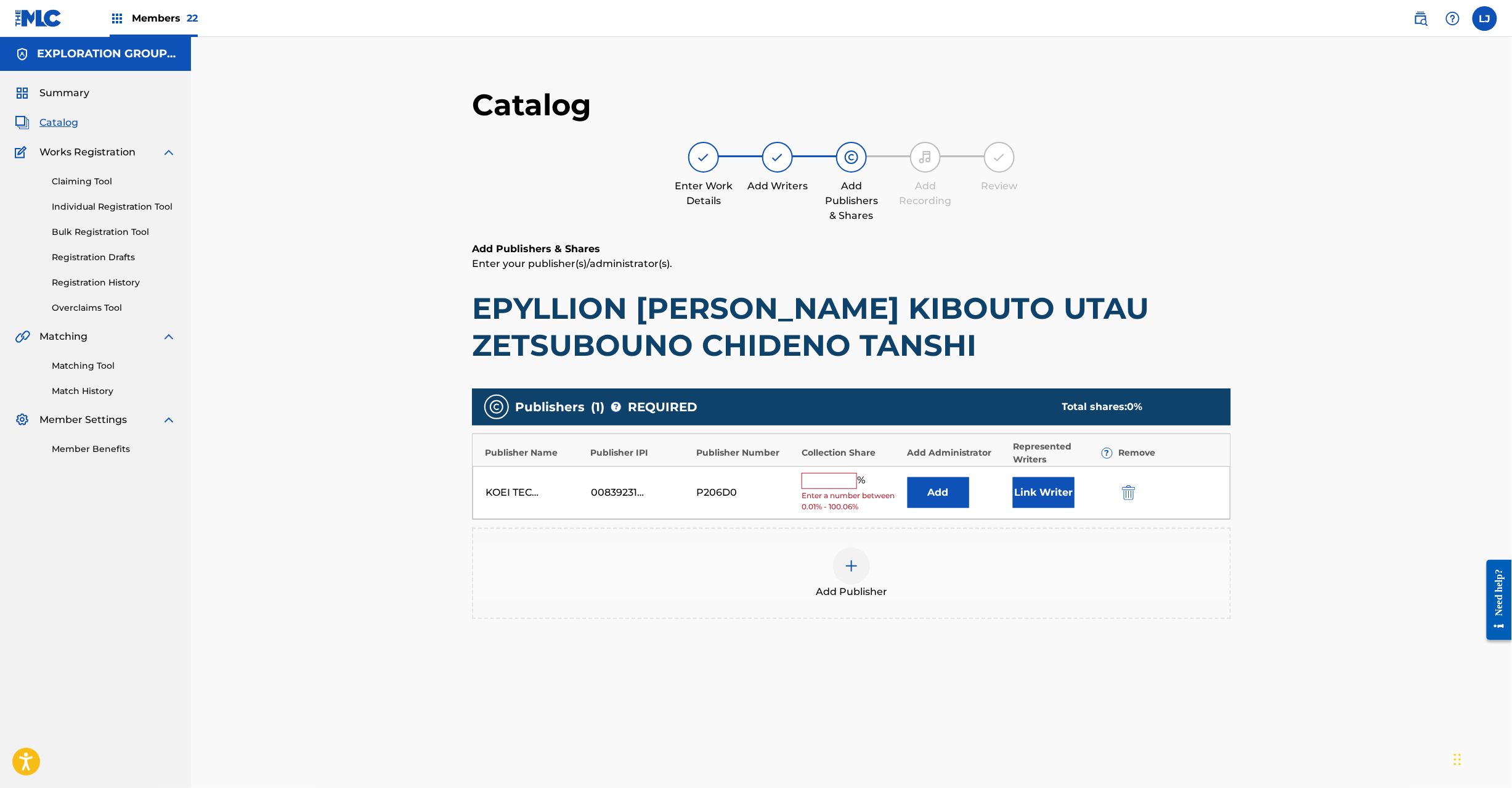
click at [1125, 499] on img "submit" at bounding box center [1129, 493] width 14 height 15
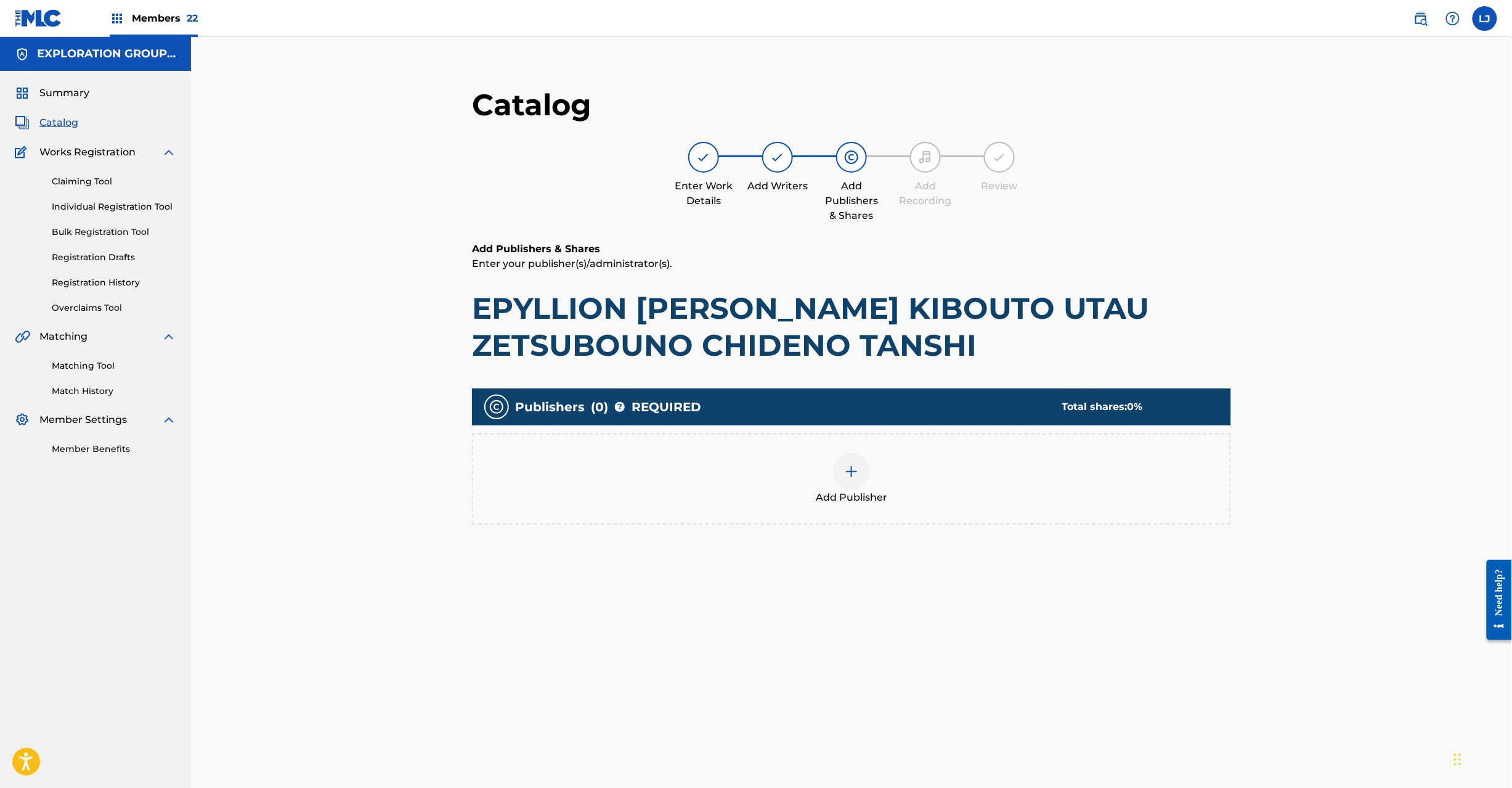
click at [845, 490] on span "Add Publisher" at bounding box center [852, 497] width 72 height 15
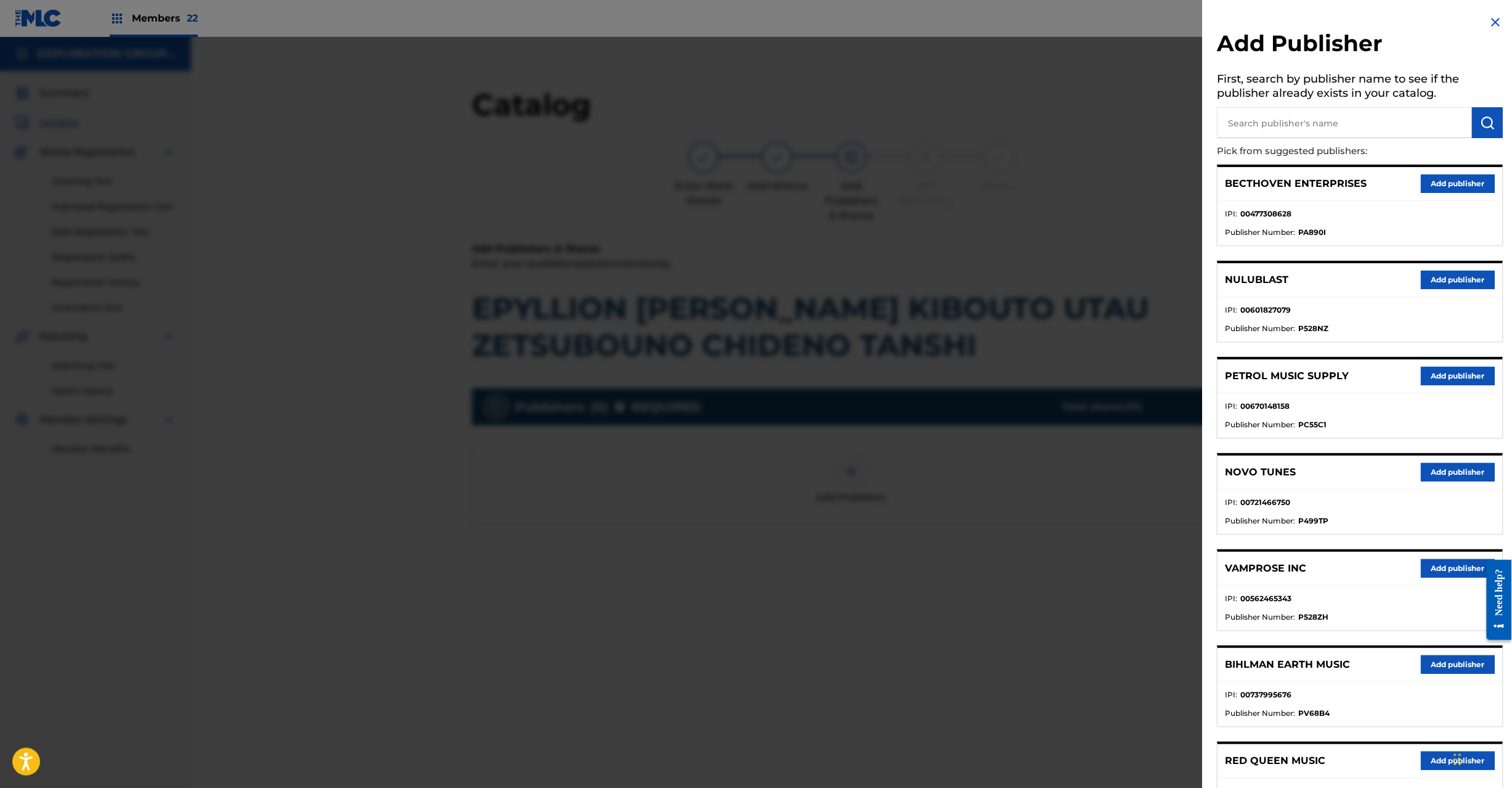
click at [1354, 138] on p "Pick from suggested publishers:" at bounding box center [1325, 151] width 216 height 27
click at [1349, 124] on input "text" at bounding box center [1346, 123] width 256 height 31
paste input "Koei Tecmo Music Co Ltd N Business Div"
type input "Koei Tecmo Music Co Ltd N Business Div"
click at [1482, 120] on img "submit" at bounding box center [1488, 122] width 15 height 15
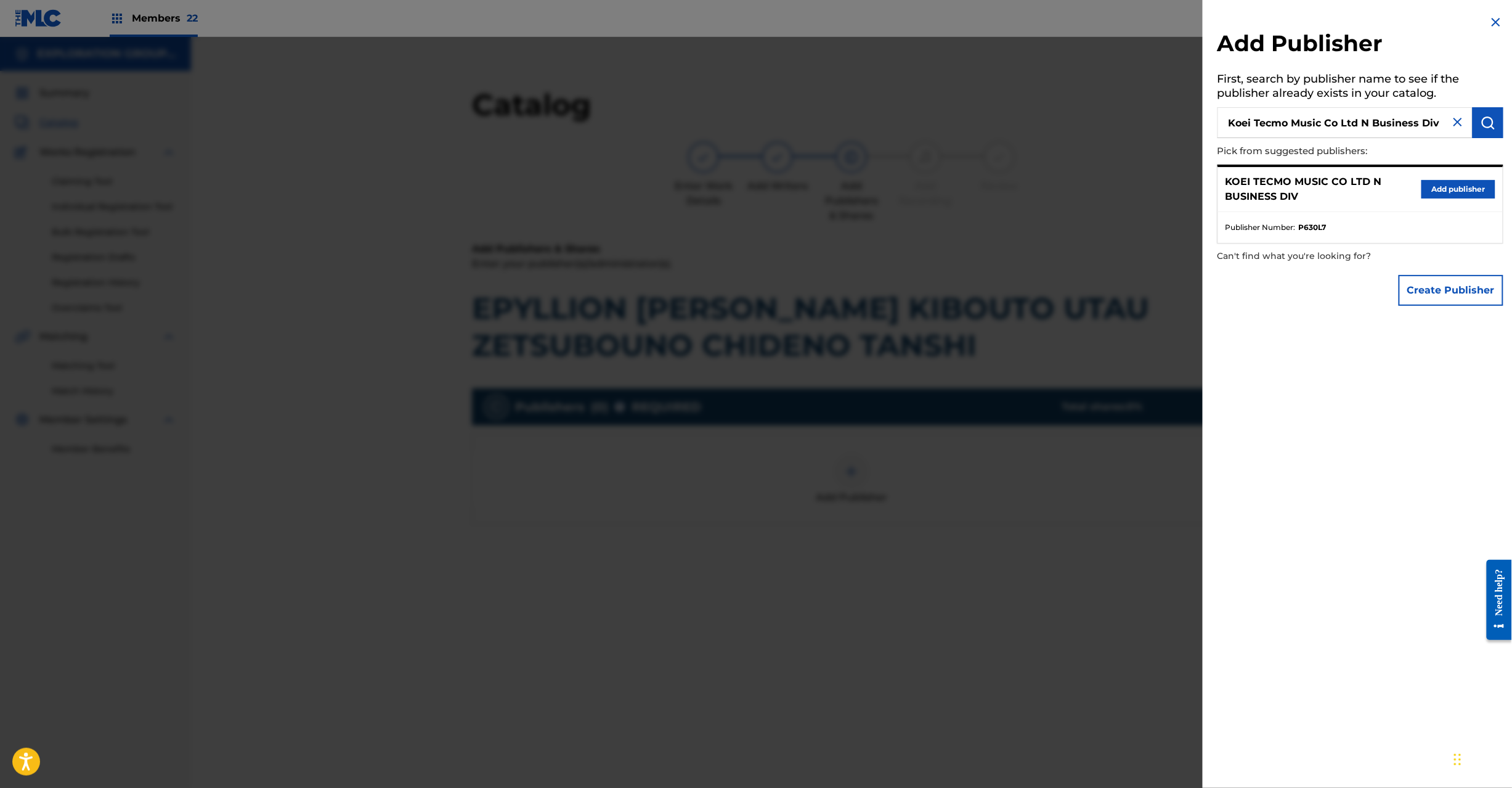
click at [1443, 186] on button "Add publisher" at bounding box center [1459, 189] width 74 height 18
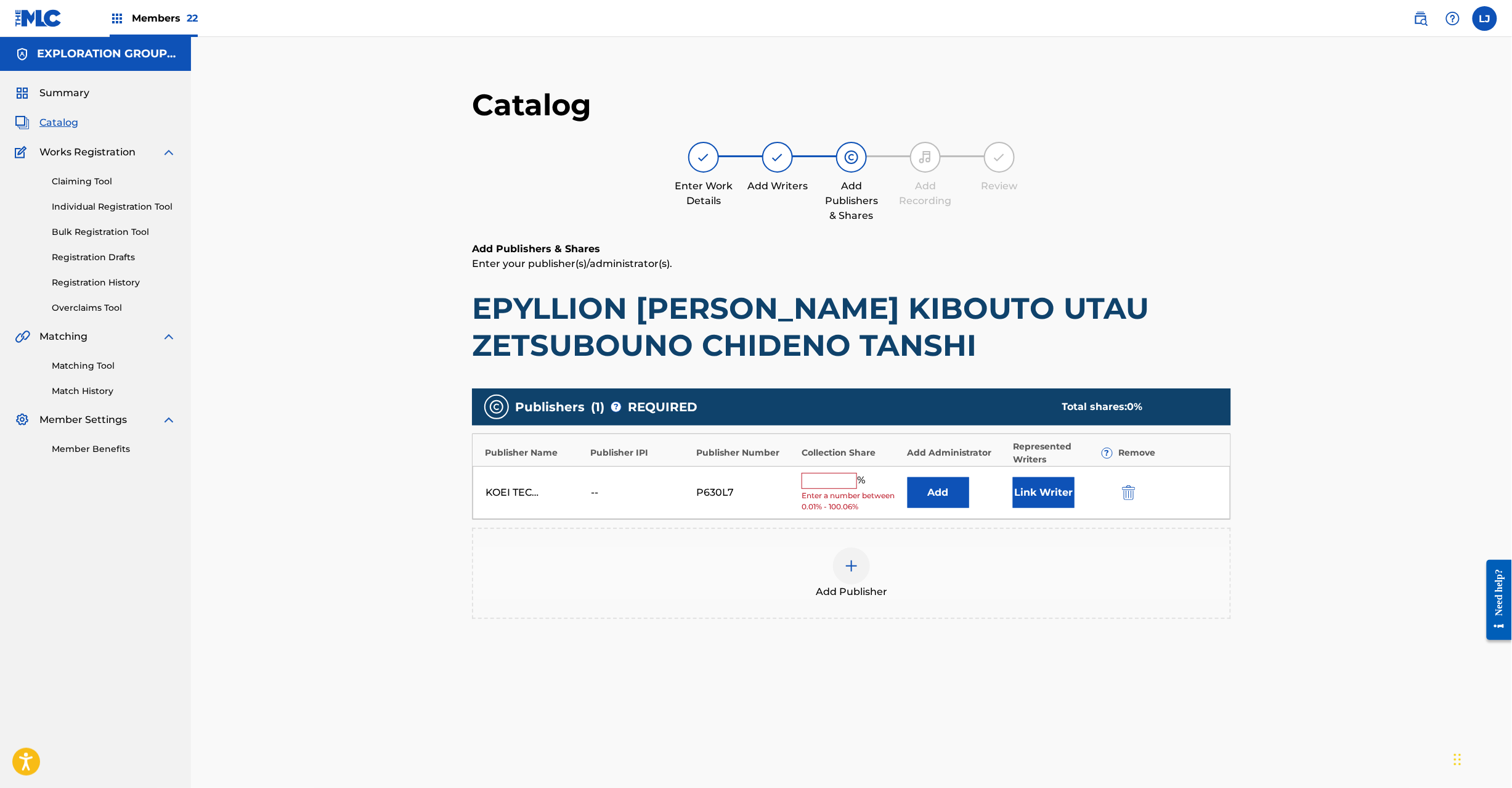
click at [933, 491] on button "Add" at bounding box center [938, 493] width 62 height 31
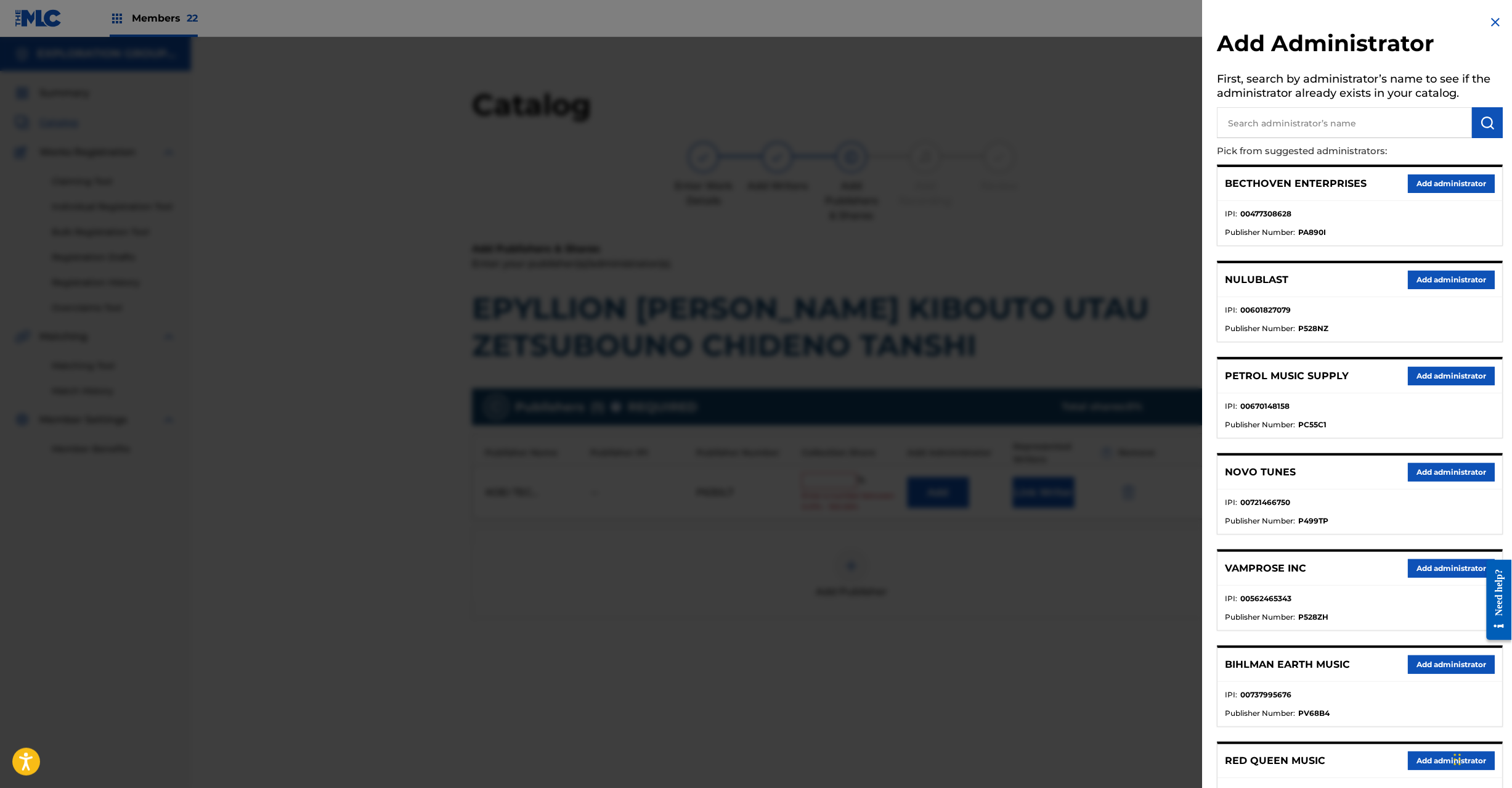
drag, startPoint x: 1283, startPoint y: 119, endPoint x: 1344, endPoint y: 124, distance: 61.2
click at [1284, 119] on input "text" at bounding box center [1346, 123] width 256 height 31
paste input "Exploration Group LLC"
type input "Exploration Group LLC"
click at [1481, 117] on img "submit" at bounding box center [1488, 122] width 15 height 15
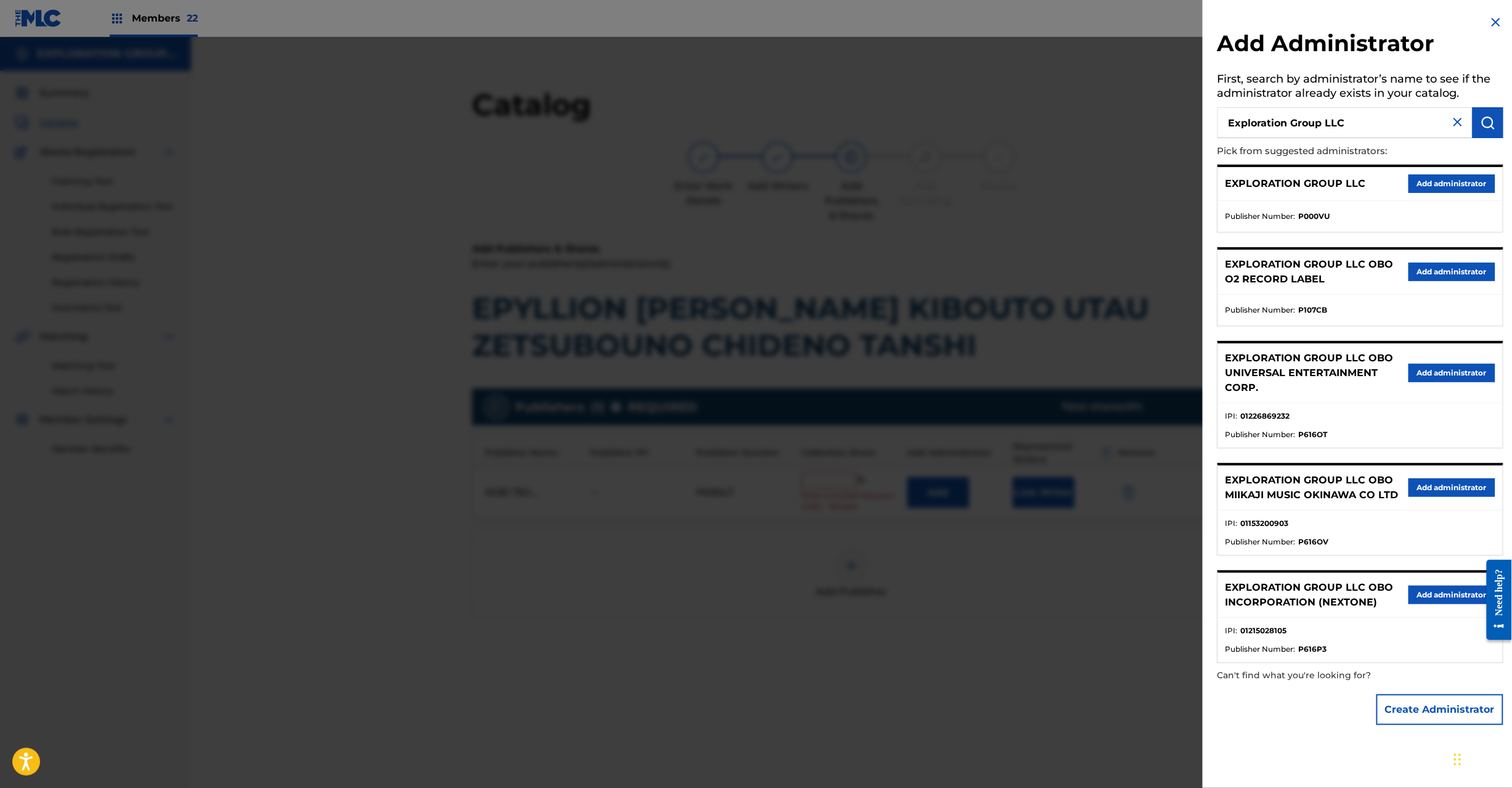
click at [1417, 182] on button "Add administrator" at bounding box center [1452, 184] width 87 height 18
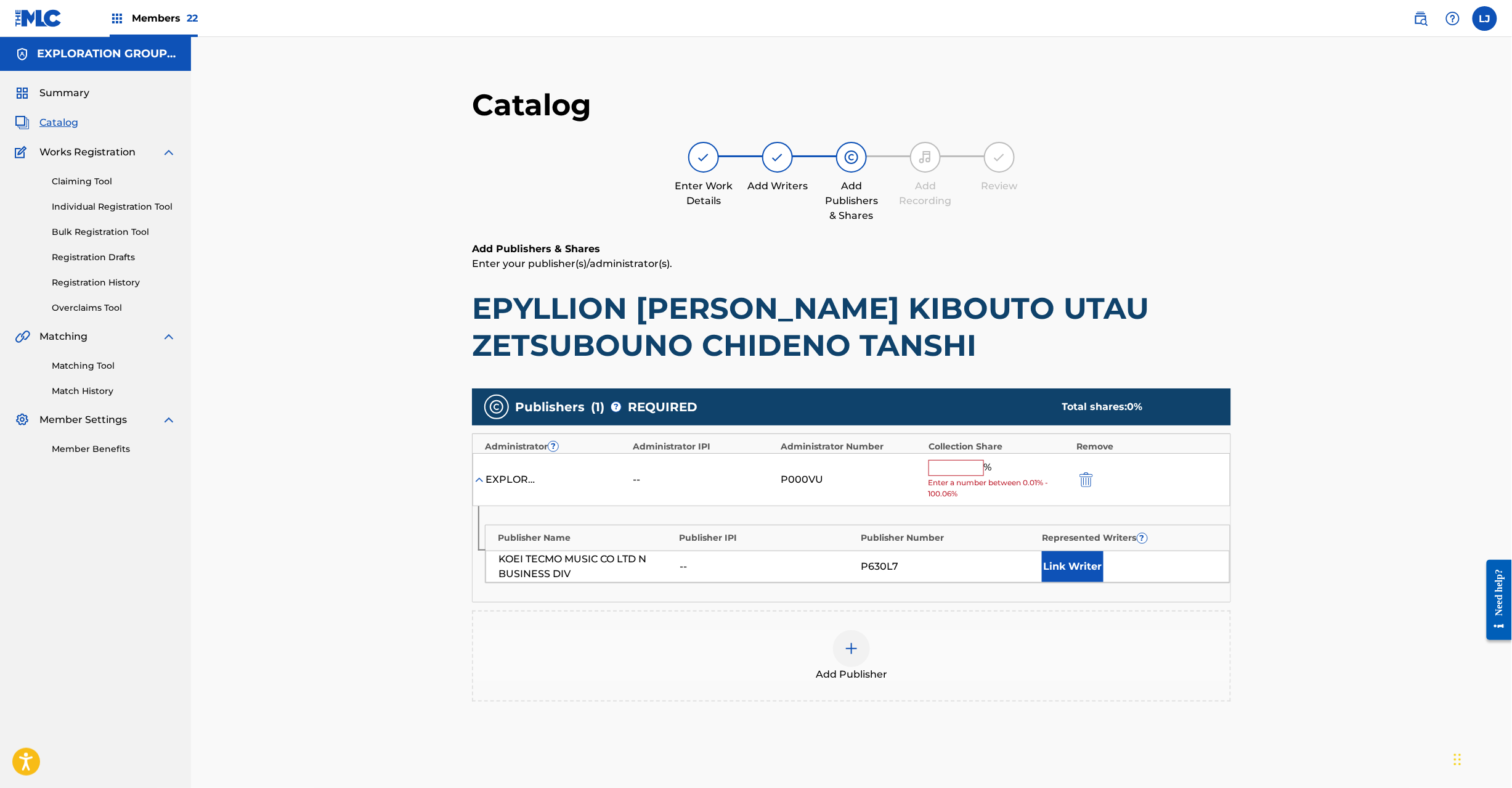
click at [965, 471] on input "text" at bounding box center [956, 467] width 55 height 16
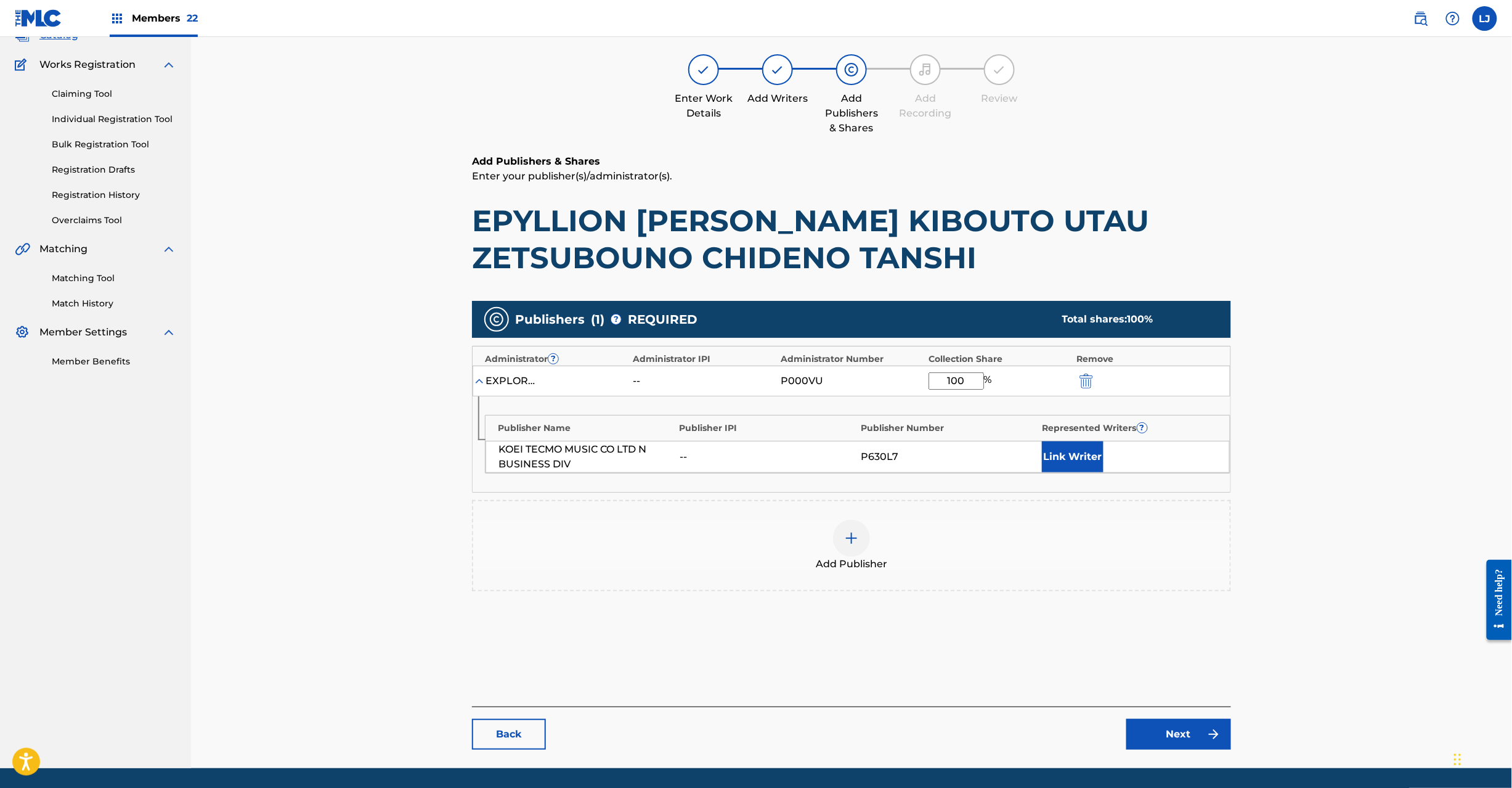
scroll to position [127, 0]
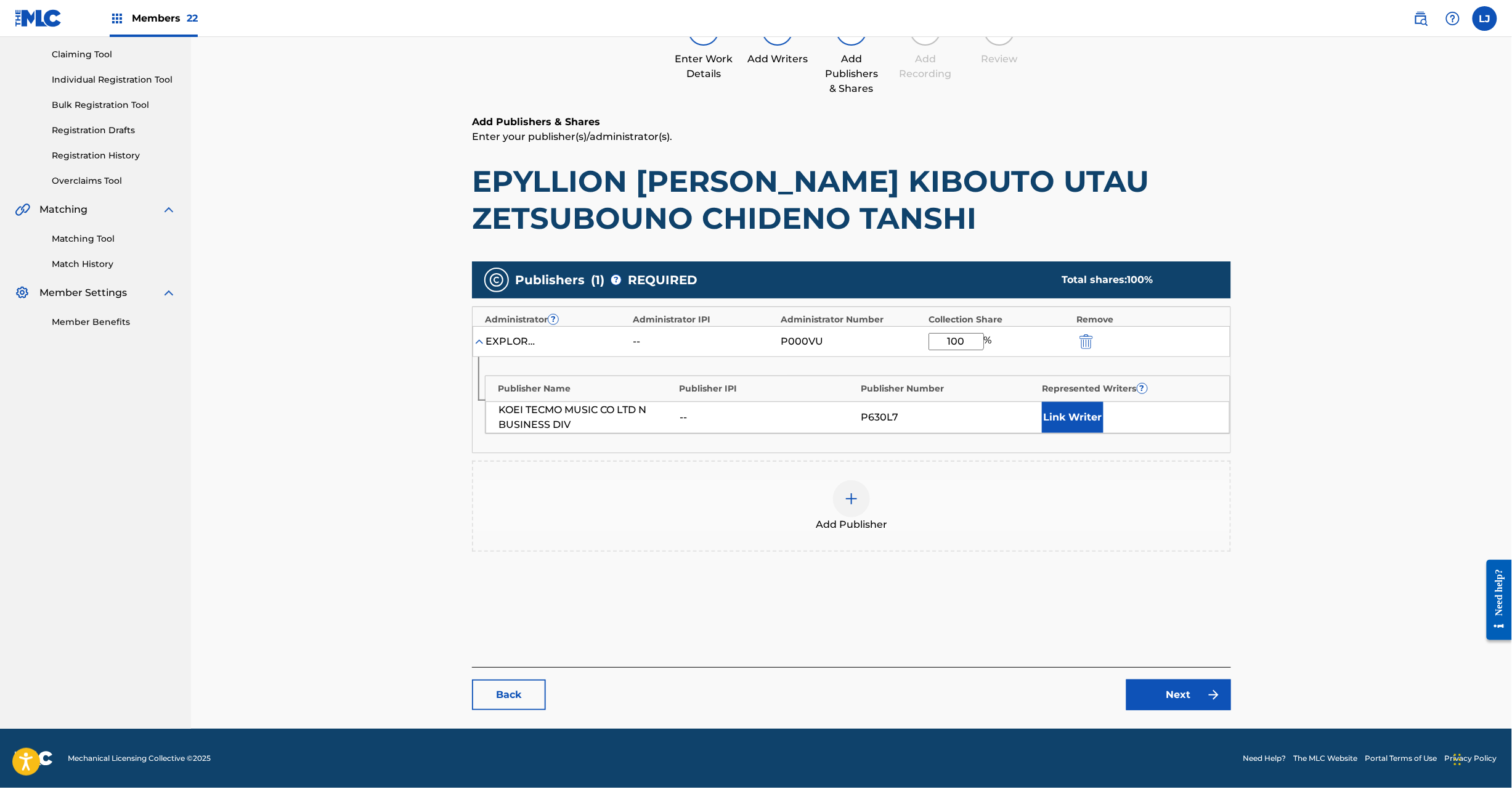
type input "100"
click at [1165, 697] on link "Next" at bounding box center [1179, 695] width 105 height 31
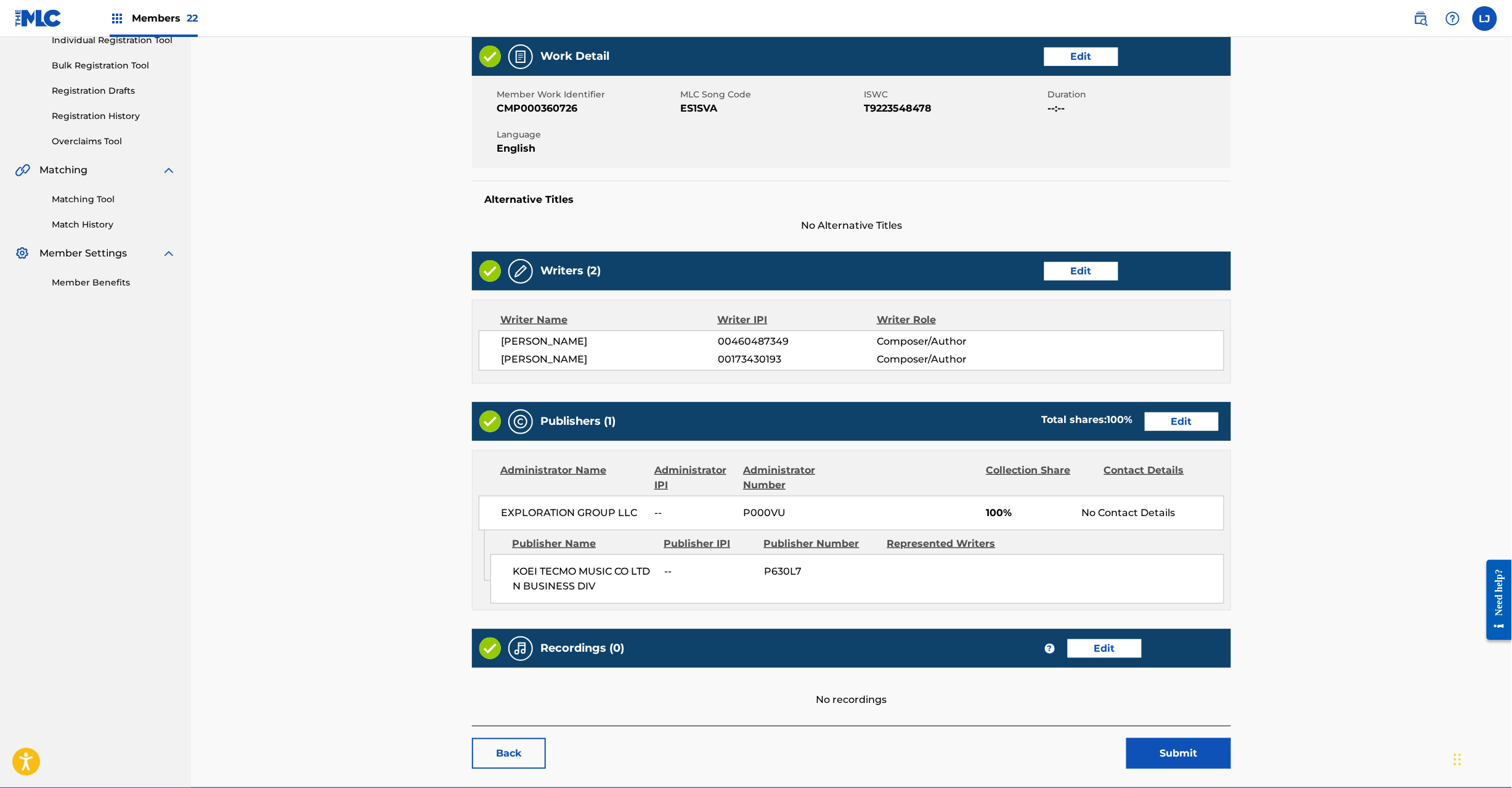
scroll to position [227, 0]
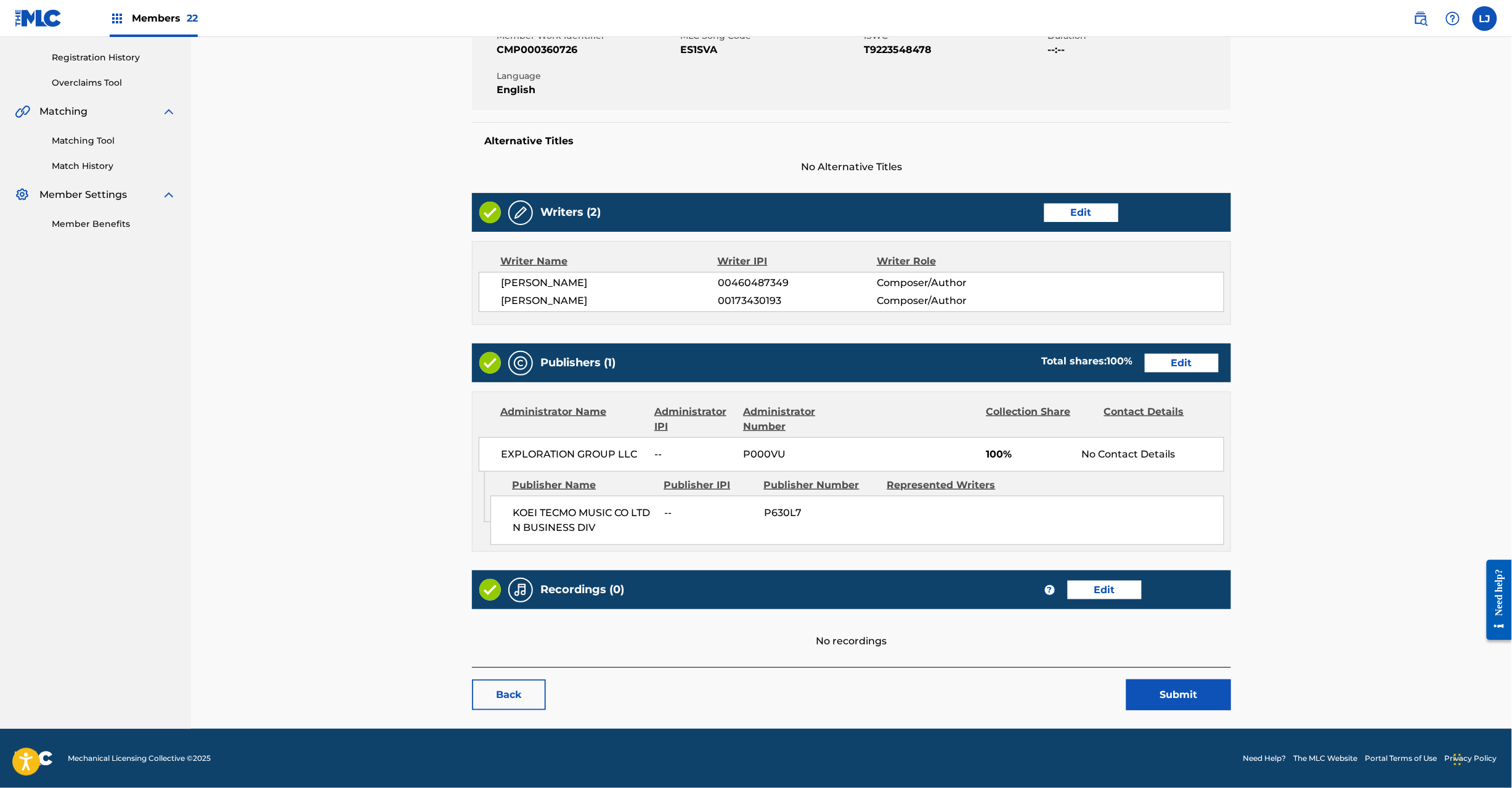
click at [1154, 691] on button "Submit" at bounding box center [1179, 695] width 105 height 31
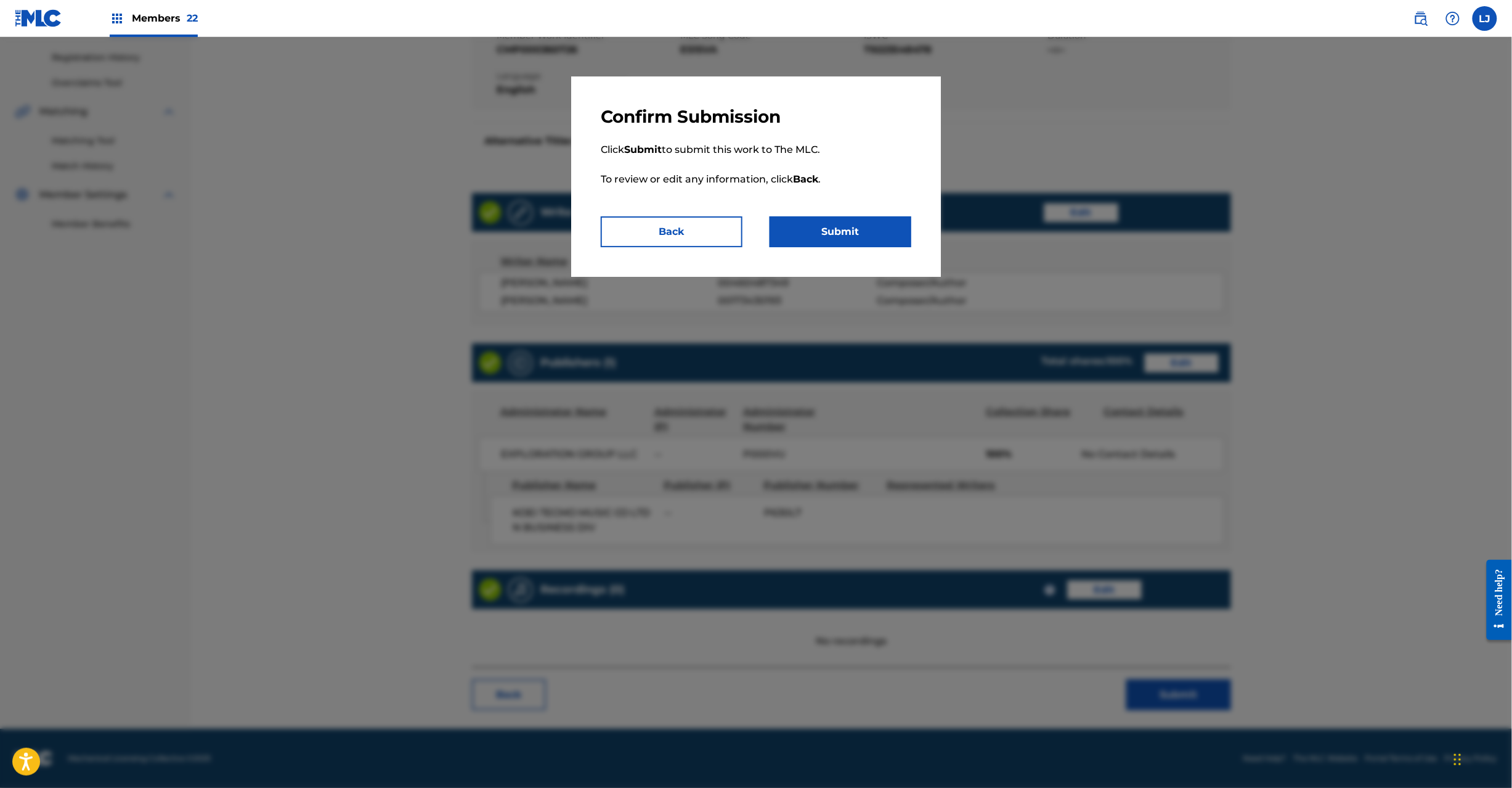
click at [869, 214] on p "Click Submit to submit this work to The MLC. To review or edit any information,…" at bounding box center [756, 172] width 311 height 89
click at [864, 233] on button "Submit" at bounding box center [840, 232] width 142 height 31
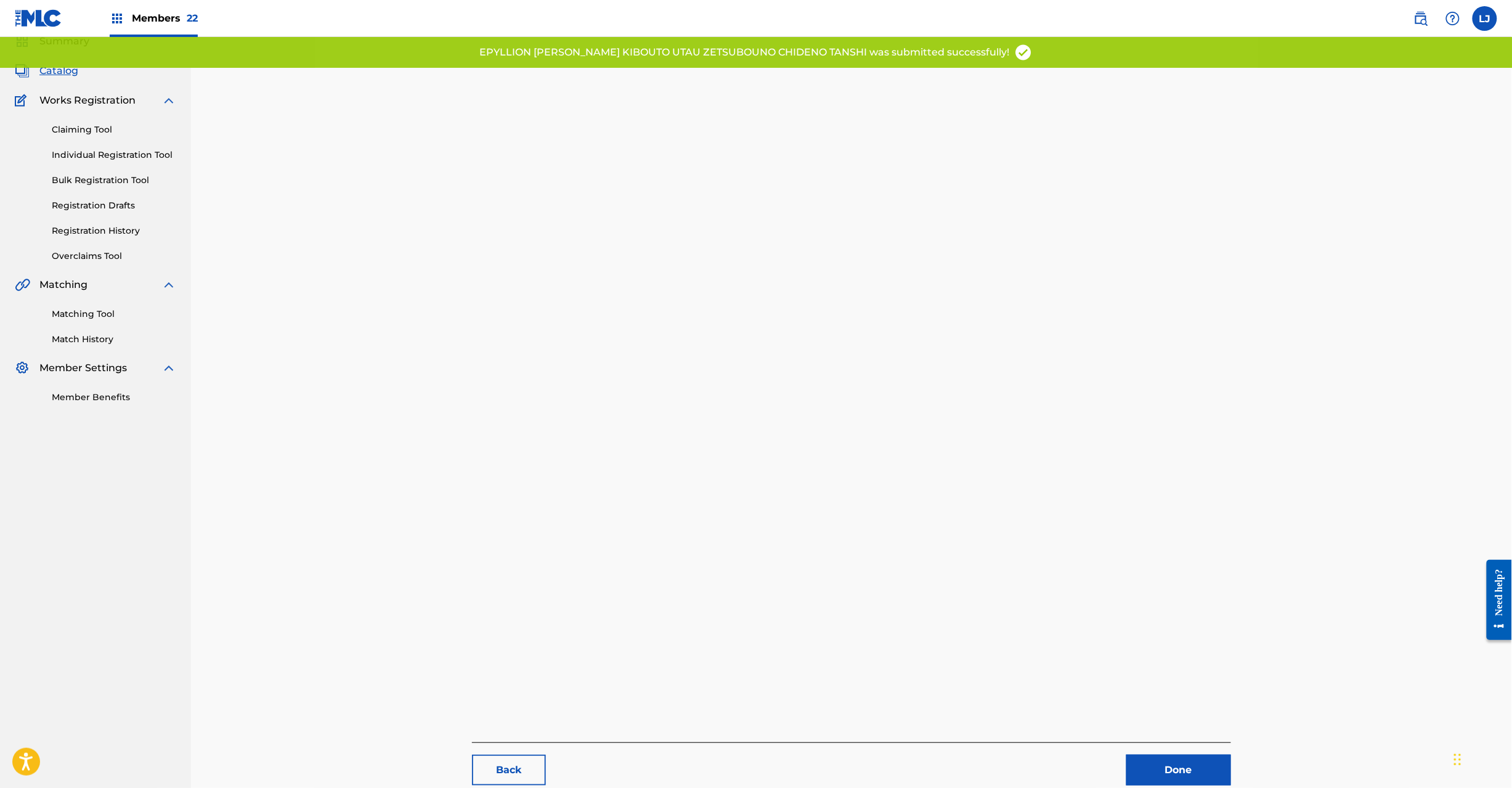
scroll to position [127, 0]
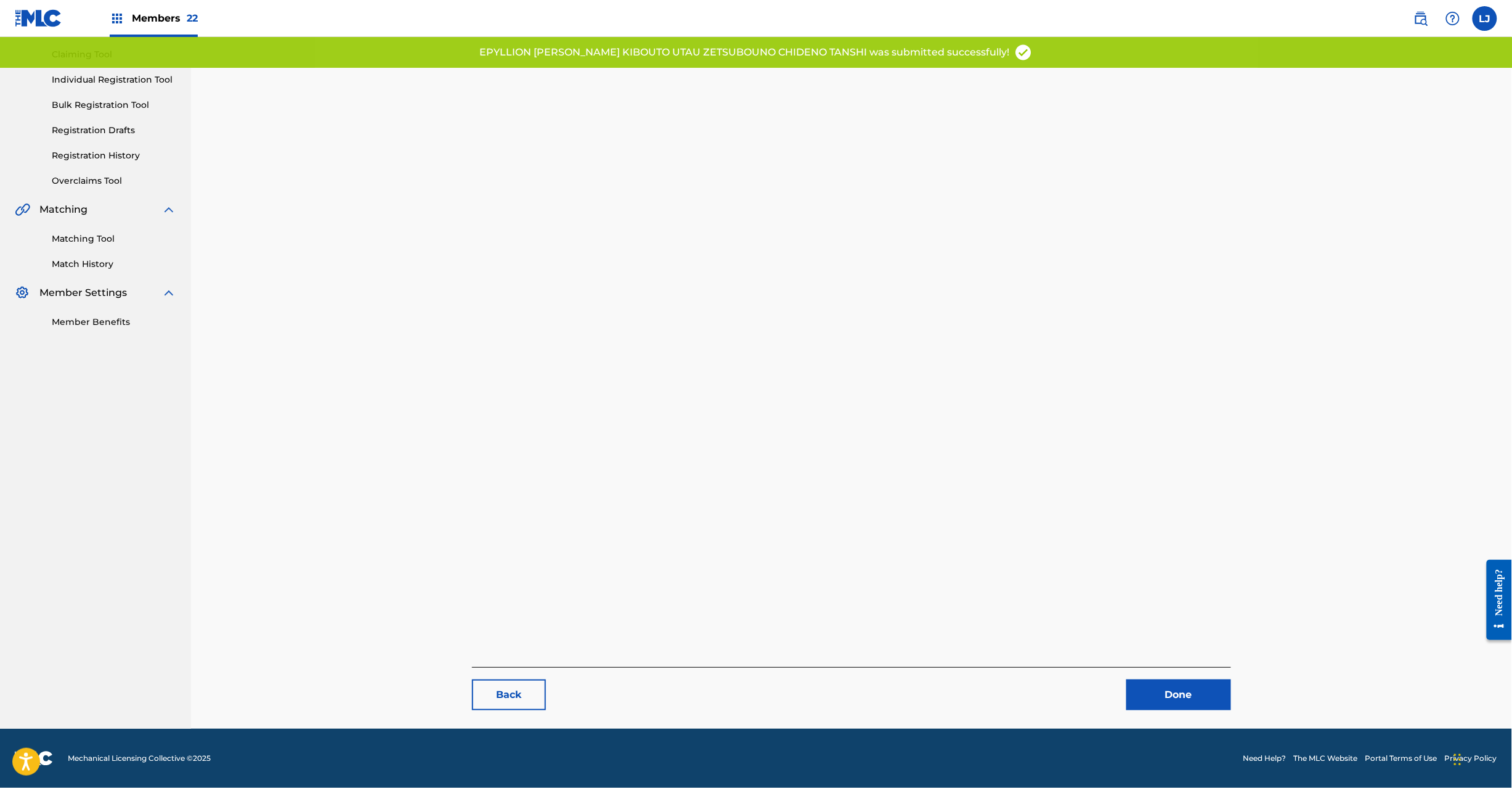
click at [1179, 686] on link "Done" at bounding box center [1179, 695] width 105 height 31
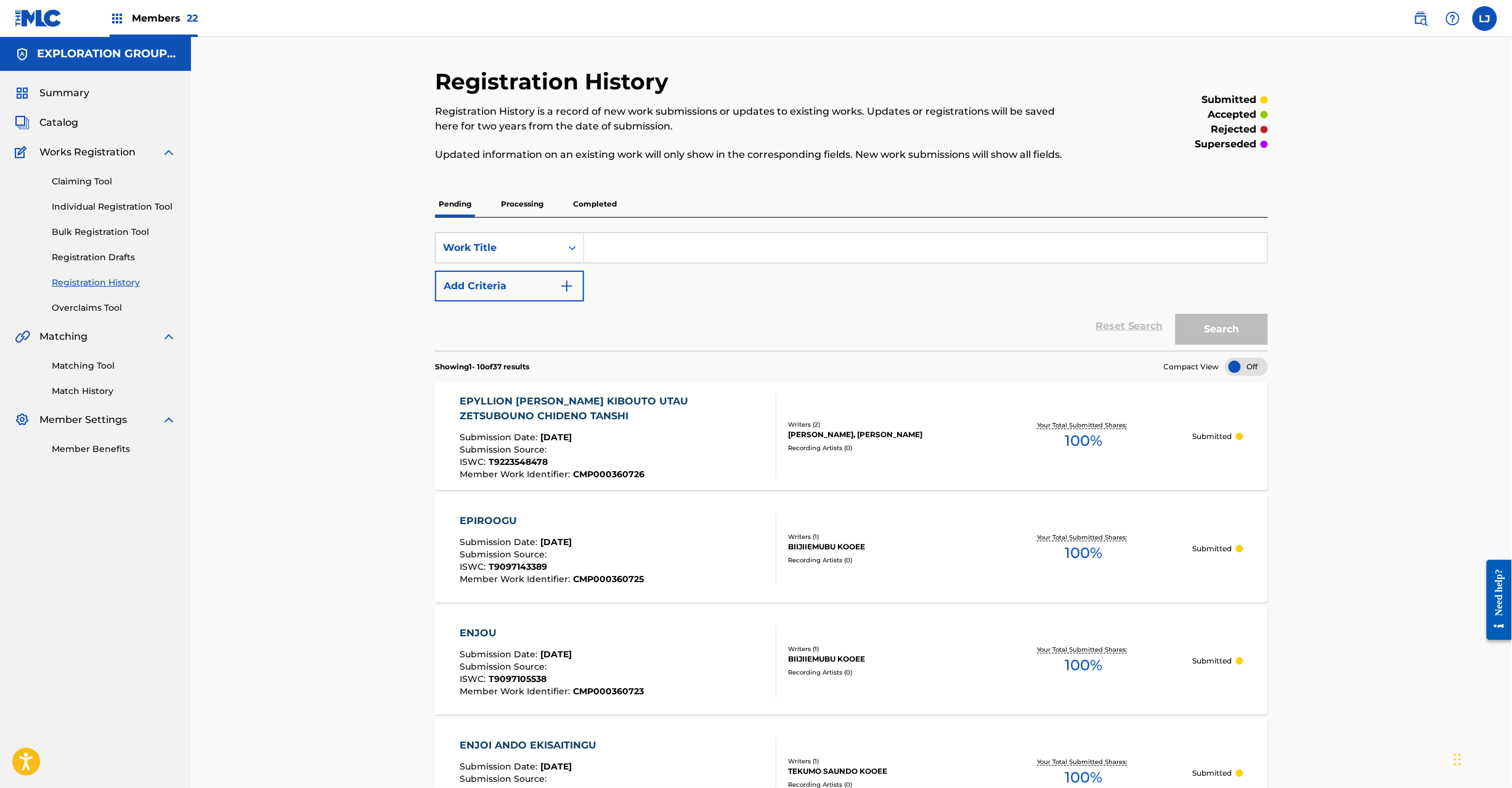
click at [639, 423] on div "EPYLLION [PERSON_NAME] KIBOUTO UTAU ZETSUBOUNO CHIDENO TANSHI" at bounding box center [613, 408] width 306 height 29
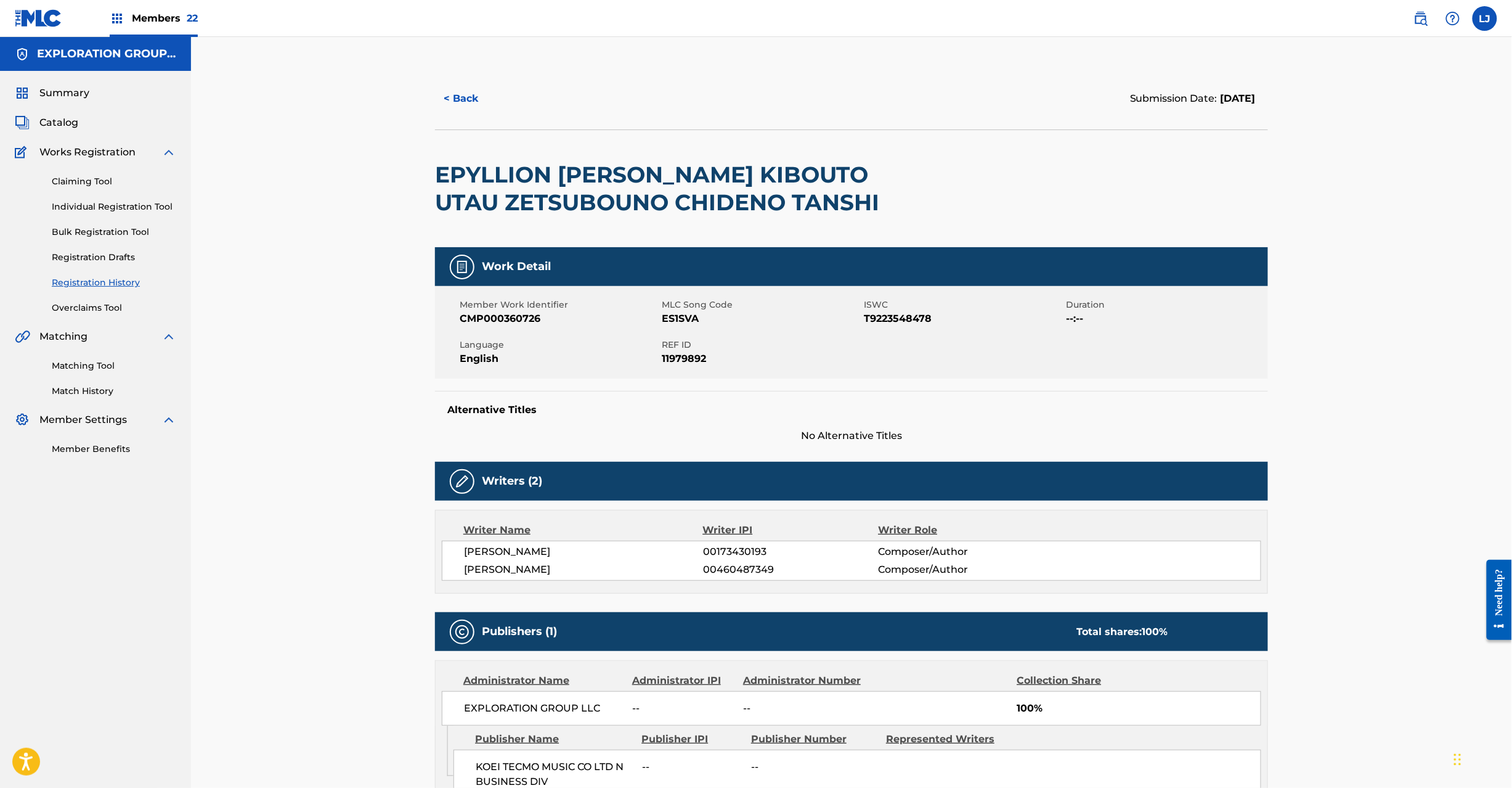
click at [469, 101] on button "< Back" at bounding box center [472, 99] width 74 height 31
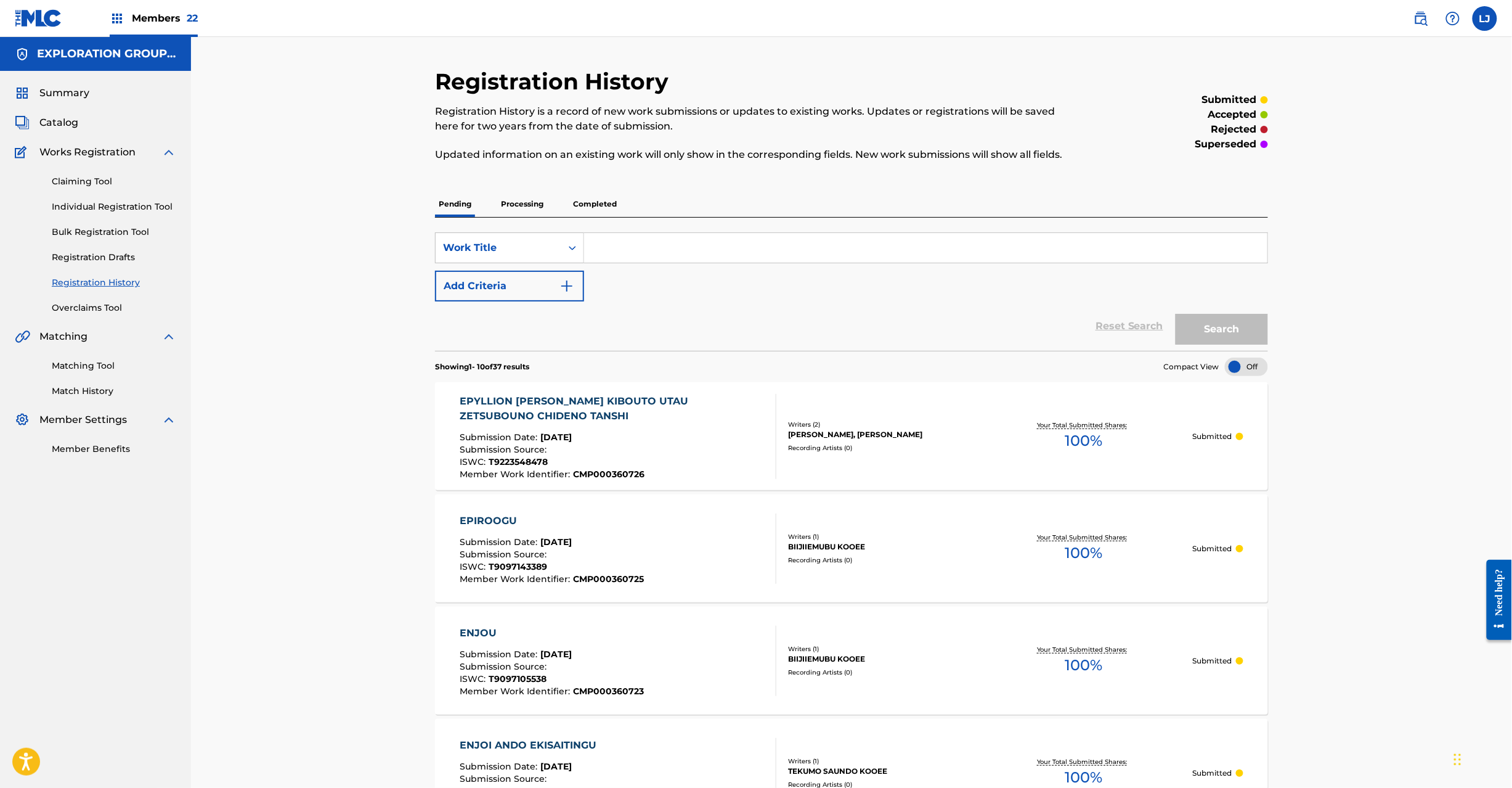
click at [72, 131] on div "Summary Catalog Works Registration Claiming Tool Individual Registration Tool B…" at bounding box center [96, 270] width 191 height 399
click at [72, 123] on span "Catalog" at bounding box center [59, 122] width 39 height 15
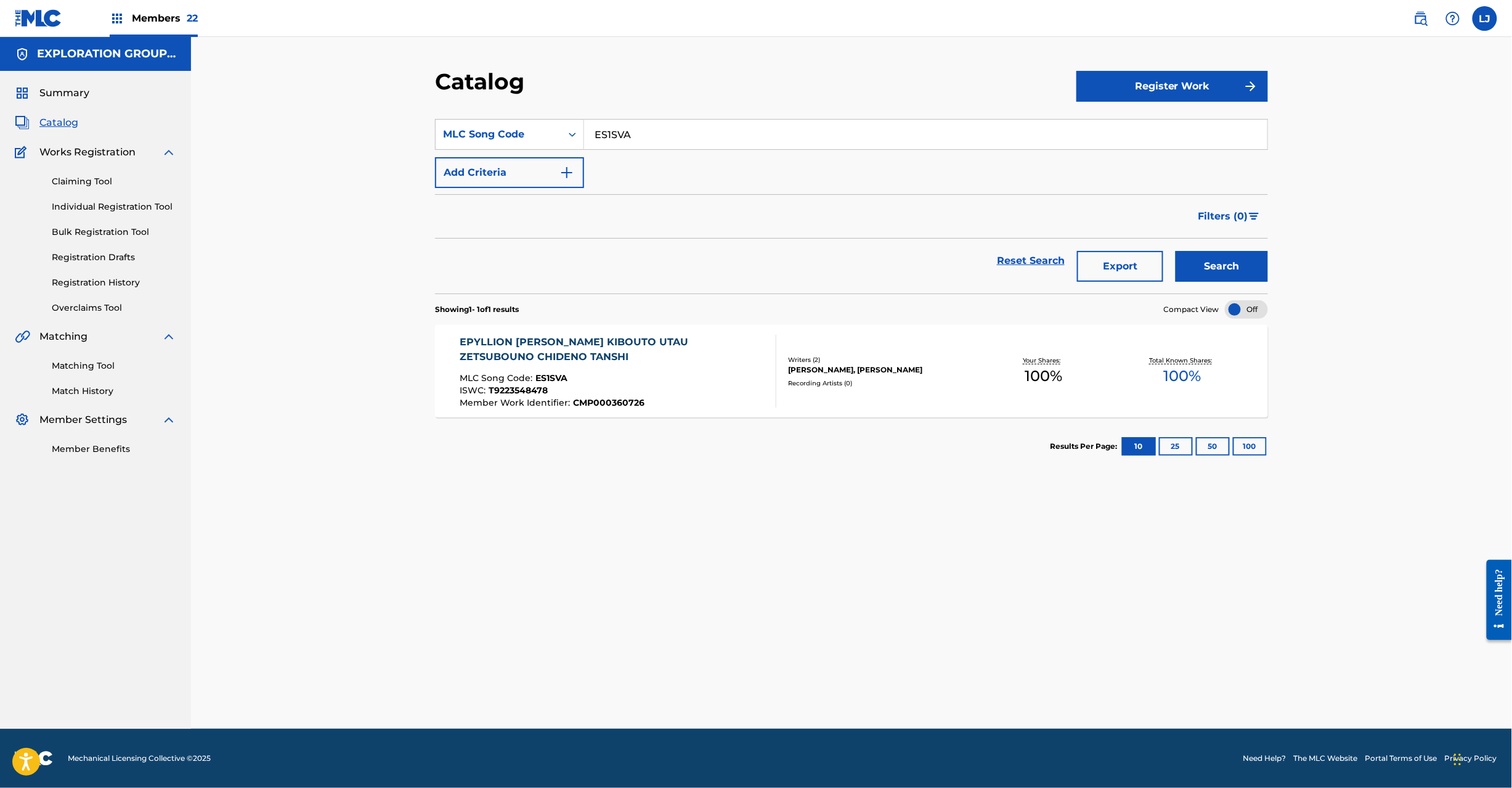
click at [639, 138] on input "ES1SVA" at bounding box center [927, 134] width 684 height 29
paste input "X7"
click at [639, 138] on input "ES1SVA" at bounding box center [927, 134] width 684 height 29
type input "ES1SX7"
click at [1251, 256] on button "Search" at bounding box center [1222, 267] width 93 height 31
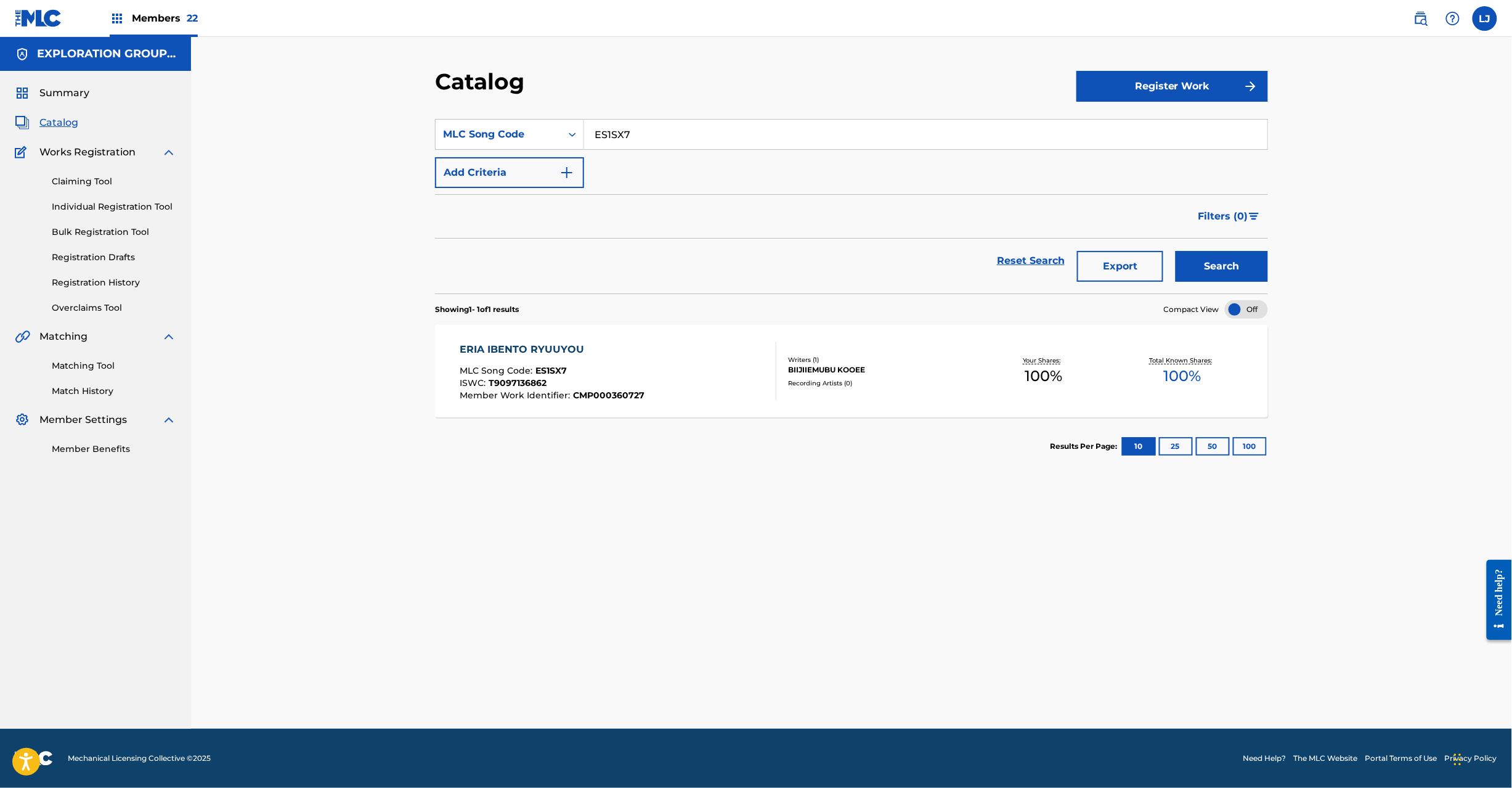
click at [607, 362] on div "ERIA IBENTO RYUUYOU MLC Song Code : ES1SX7 ISWC : T9097136862 Member Work Ident…" at bounding box center [552, 371] width 185 height 58
click at [695, 371] on div "ERIA IBENTO RYUUYOU MLC Song Code : ES1SX7 ISWC : T9097136862 Member Work Ident…" at bounding box center [619, 371] width 317 height 58
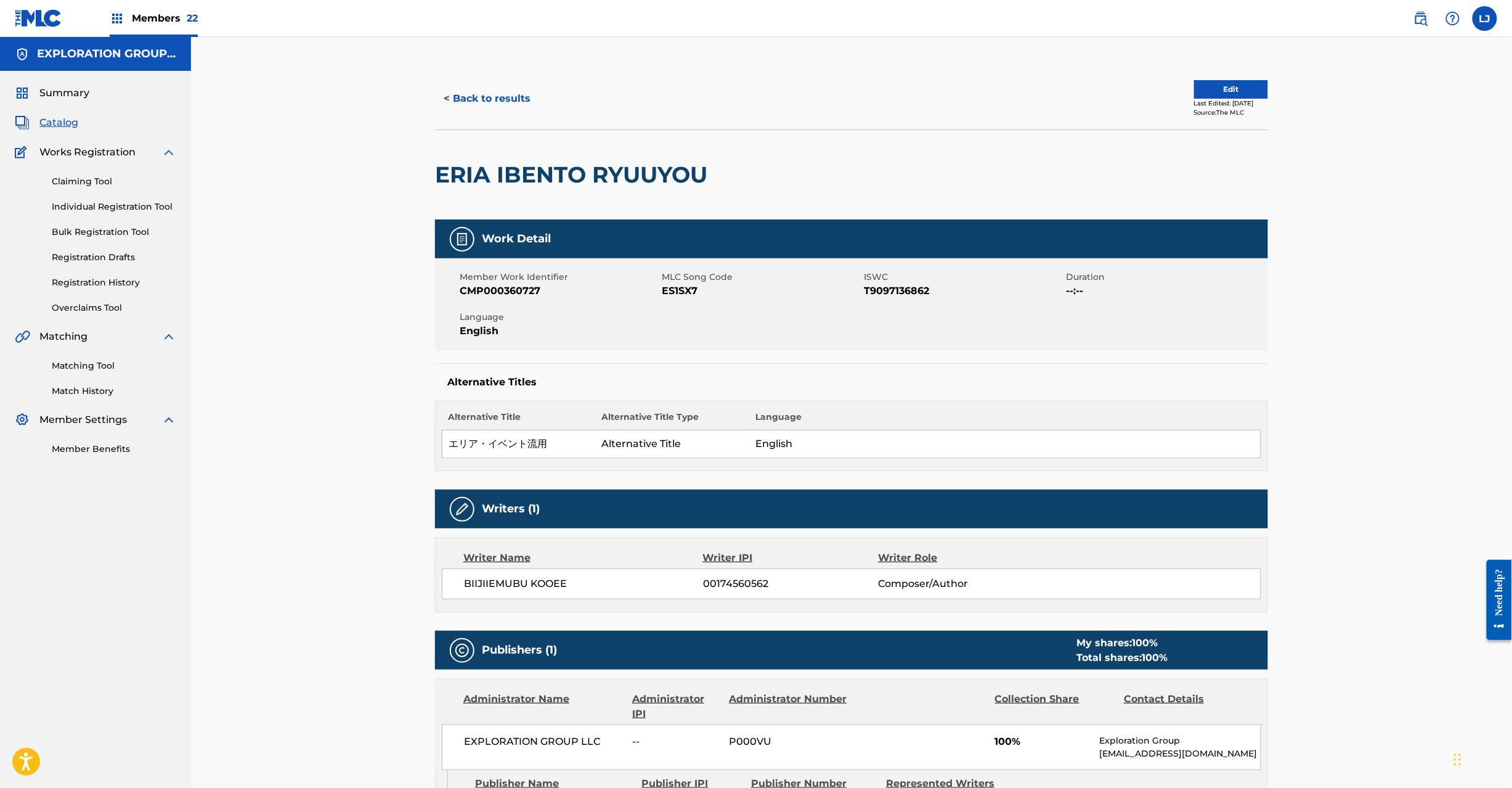
click at [1228, 89] on button "Edit" at bounding box center [1231, 89] width 74 height 18
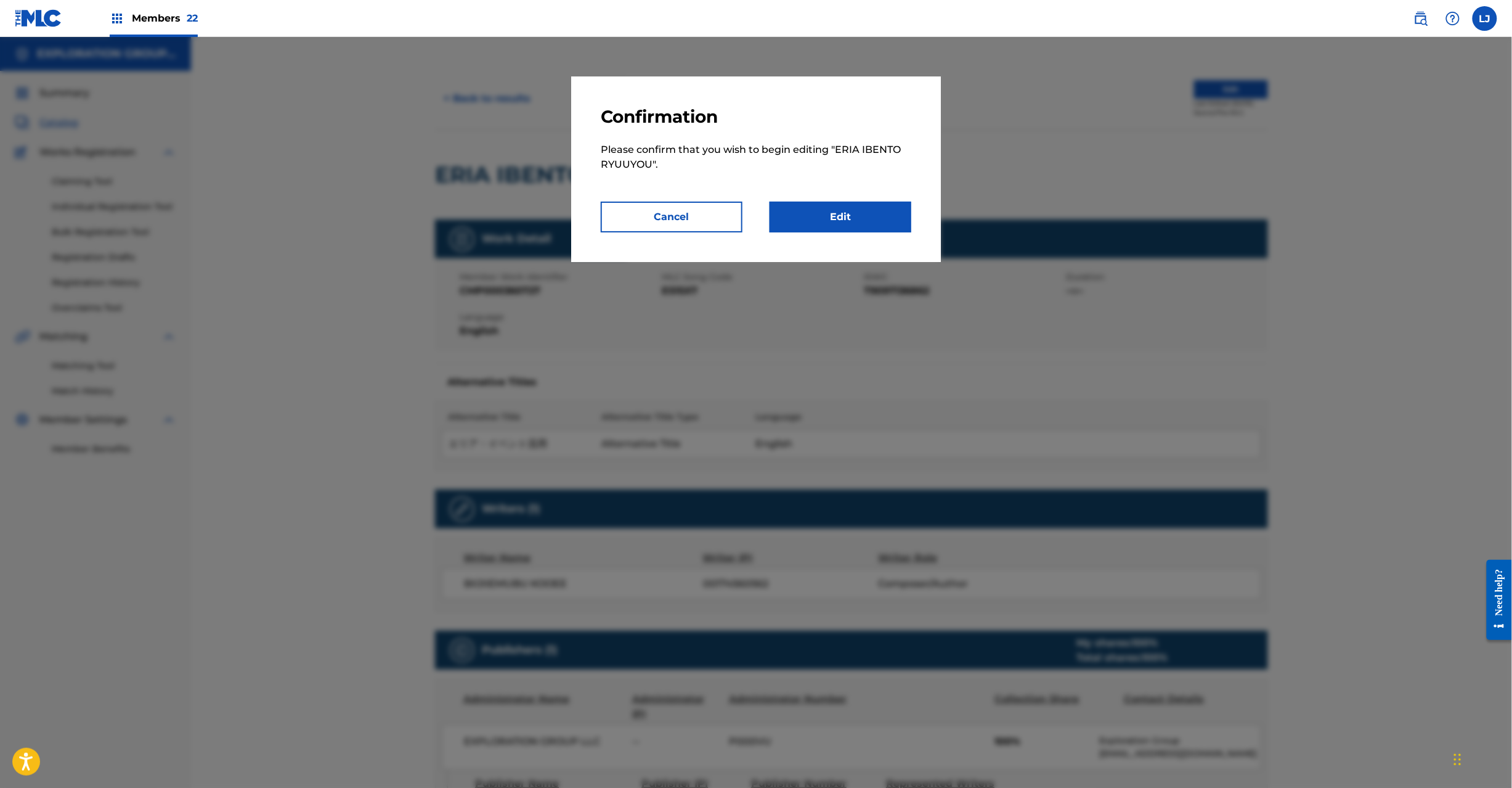
click at [826, 216] on link "Edit" at bounding box center [840, 217] width 142 height 31
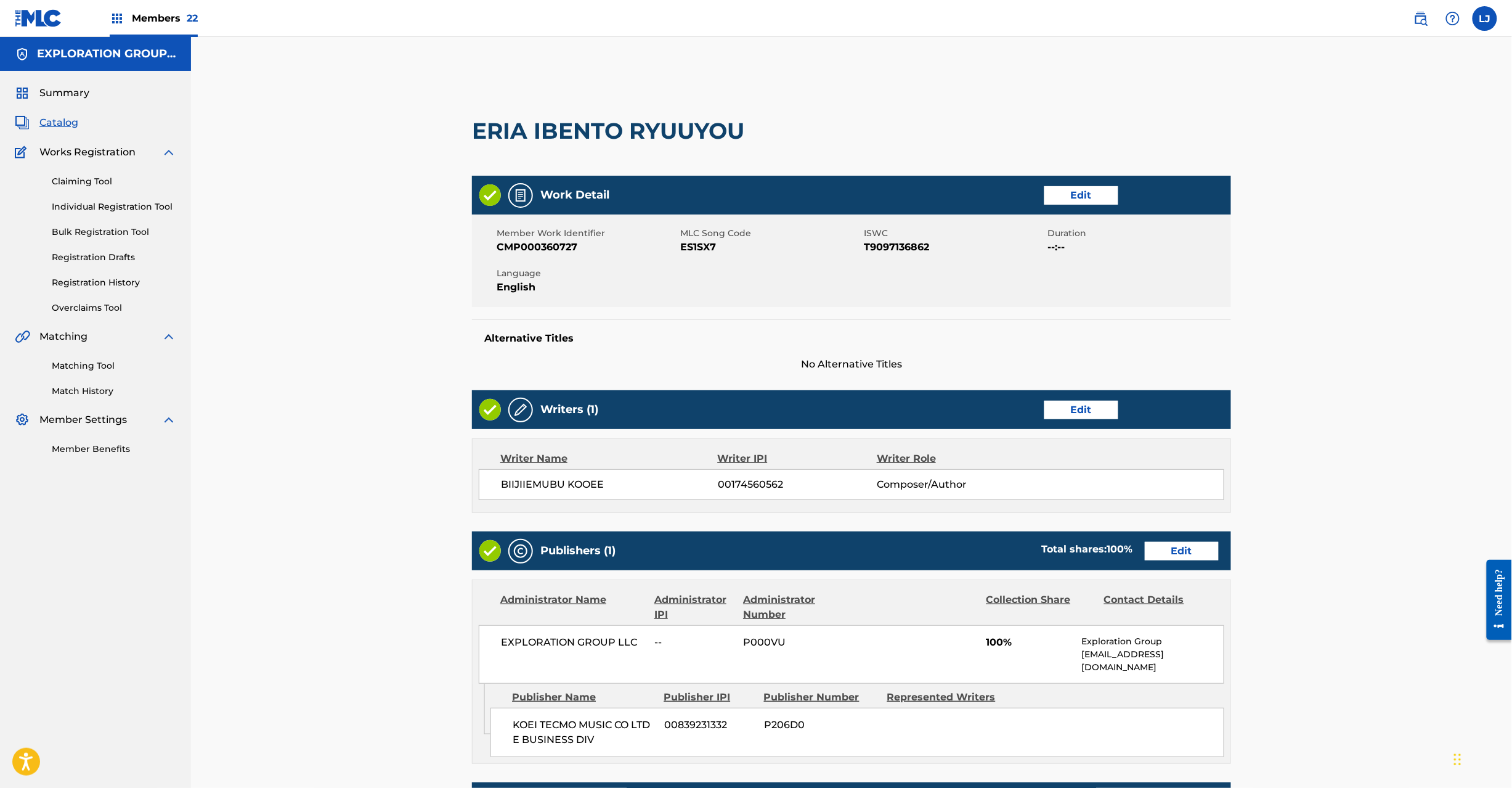
click at [1168, 546] on link "Edit" at bounding box center [1182, 551] width 74 height 18
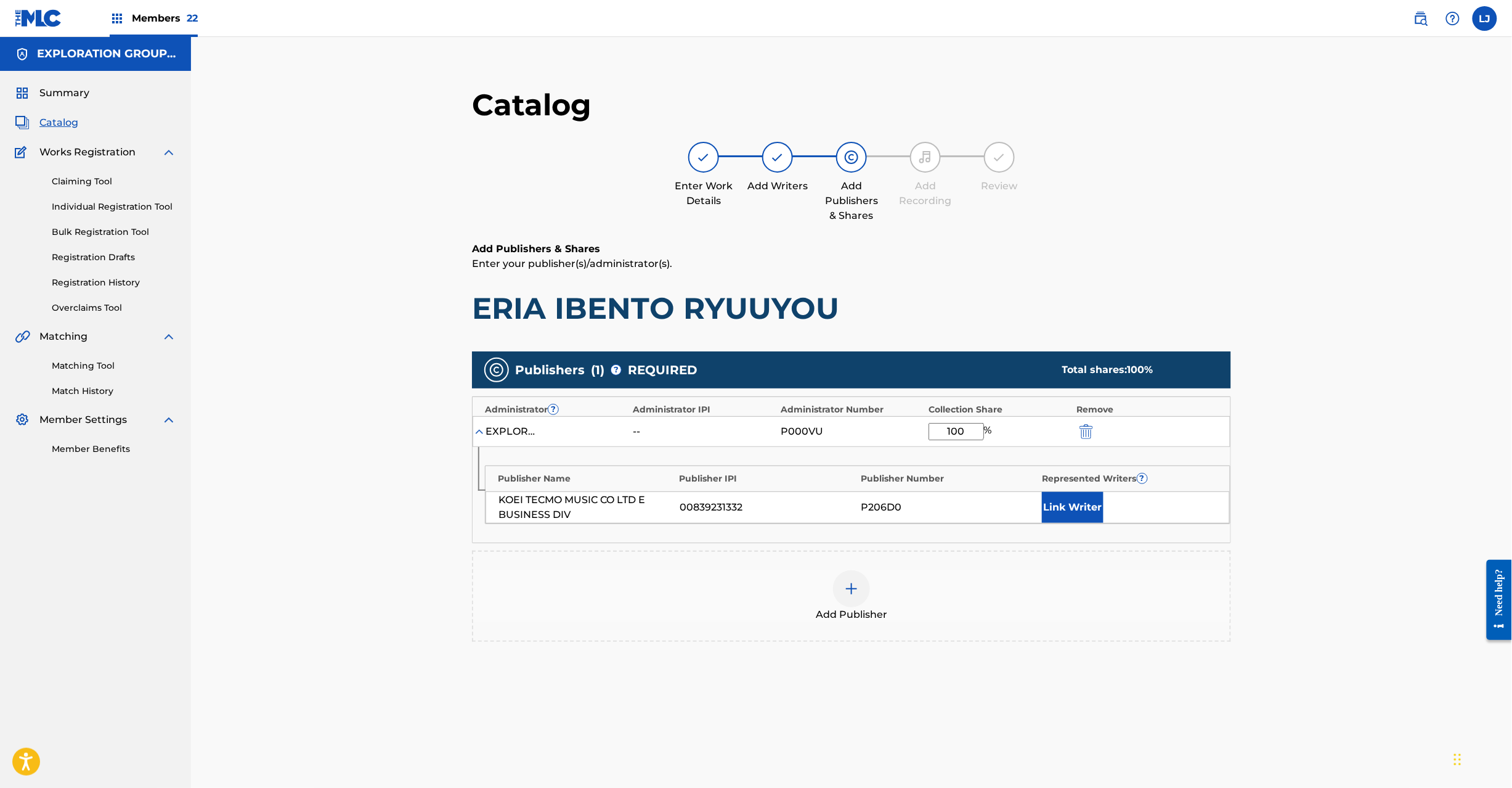
click at [1078, 429] on button "submit" at bounding box center [1086, 430] width 18 height 14
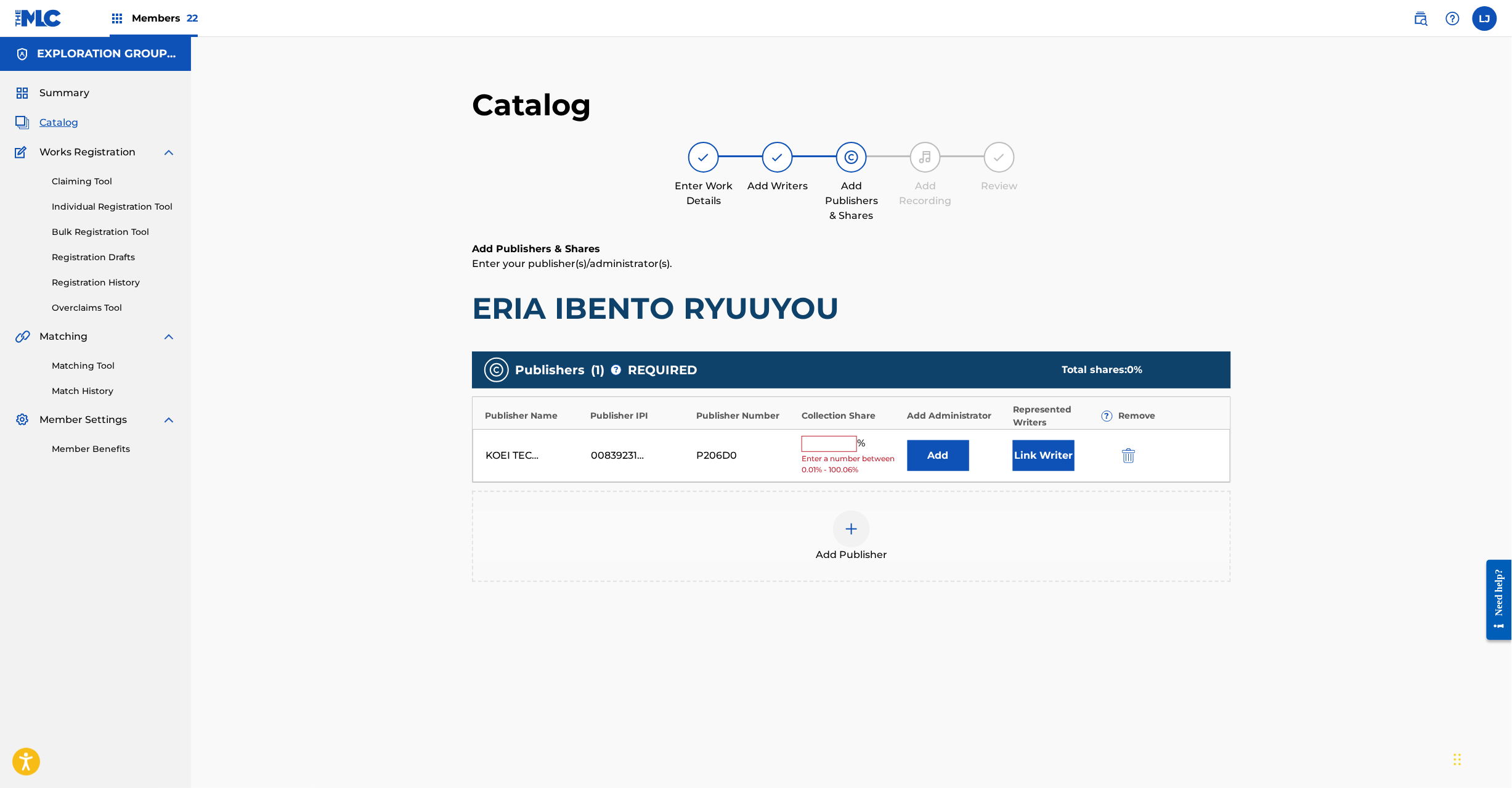
click at [1131, 454] on img "submit" at bounding box center [1129, 455] width 14 height 15
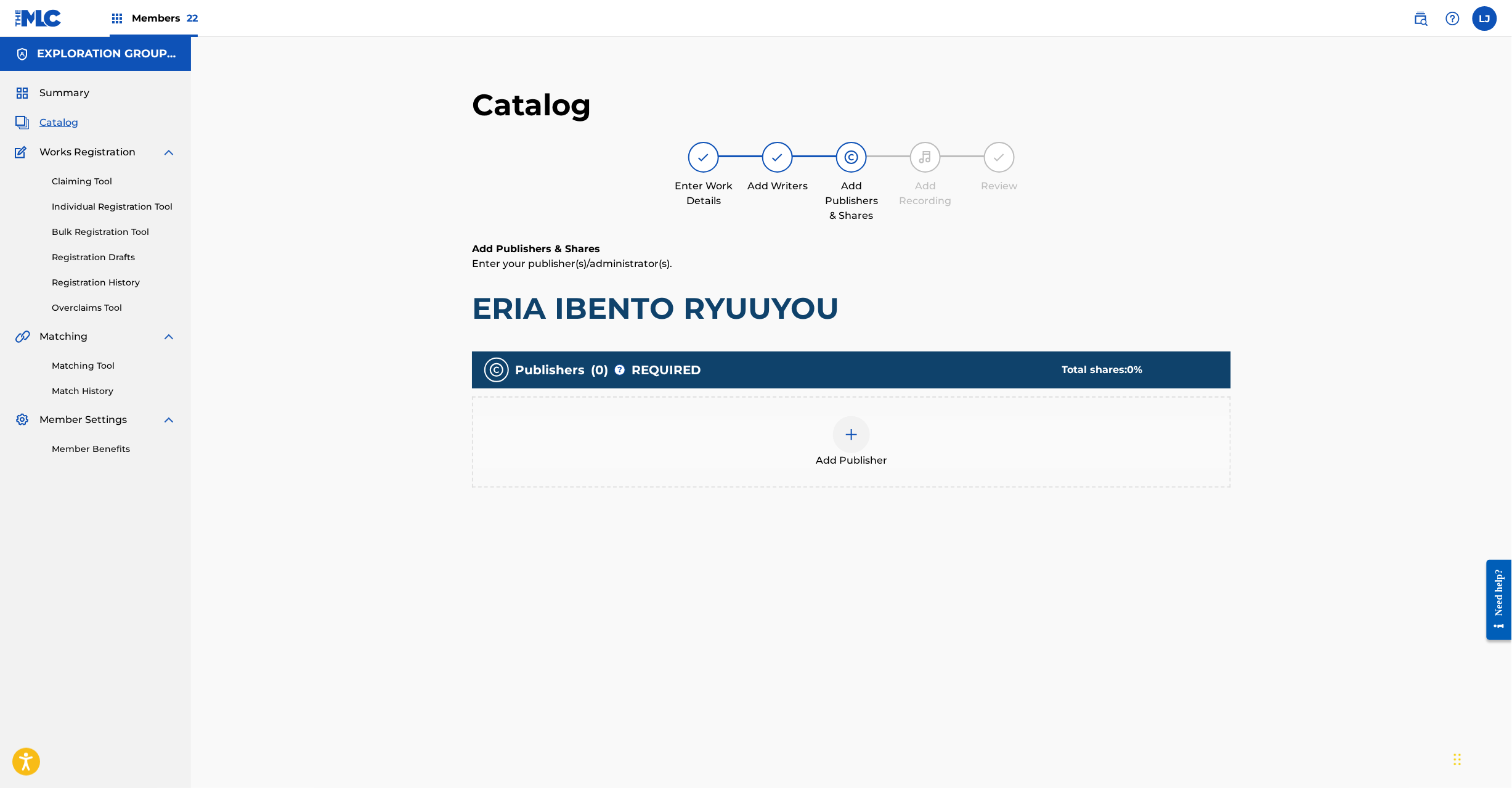
click at [847, 429] on img at bounding box center [852, 435] width 15 height 15
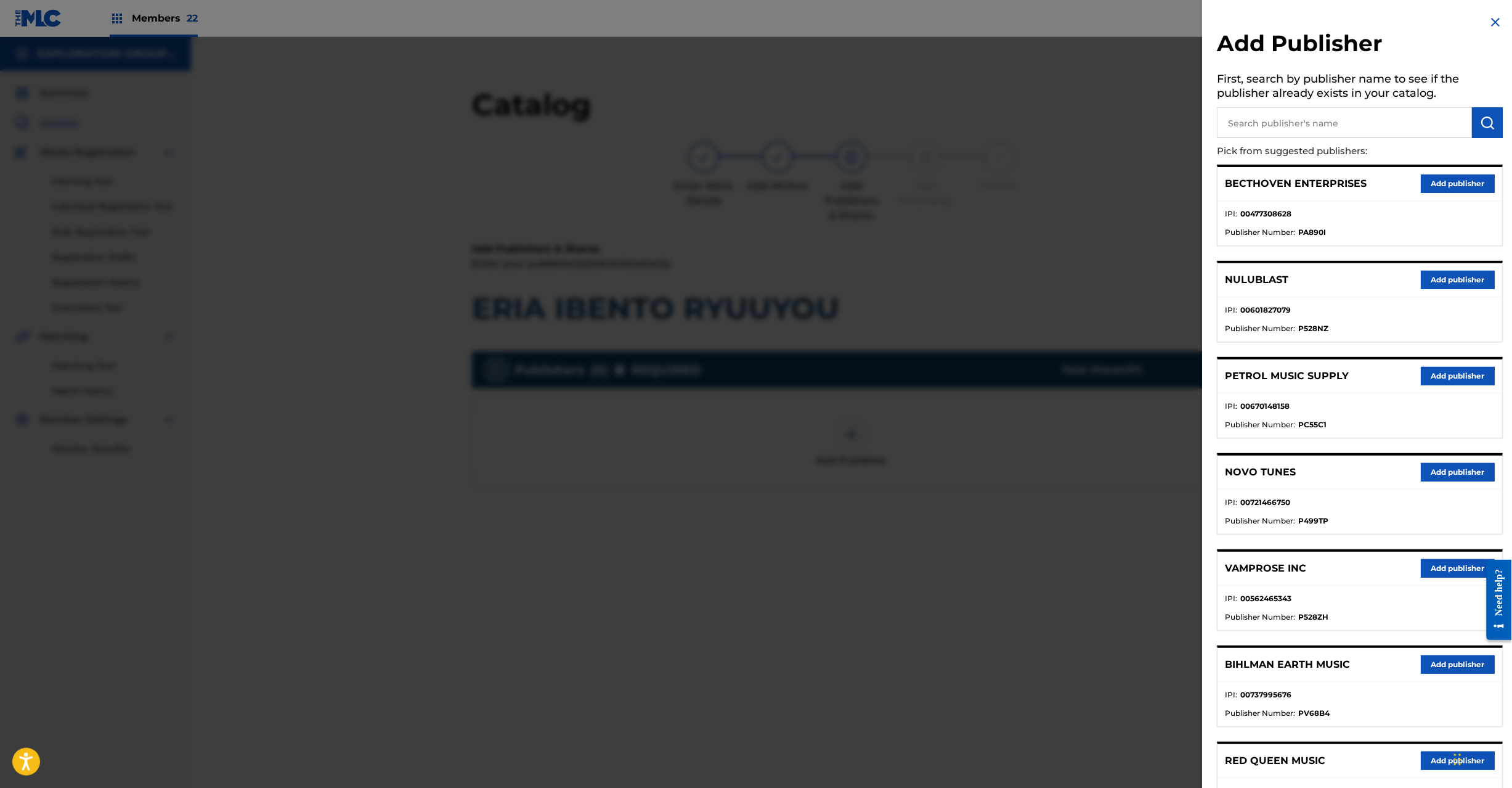
click at [1302, 113] on input "text" at bounding box center [1346, 123] width 256 height 31
paste input "Koei Tecmo Music Co Ltd N Business Div"
type input "Koei Tecmo Music Co Ltd N Business Div"
click at [1481, 119] on img "submit" at bounding box center [1488, 122] width 15 height 15
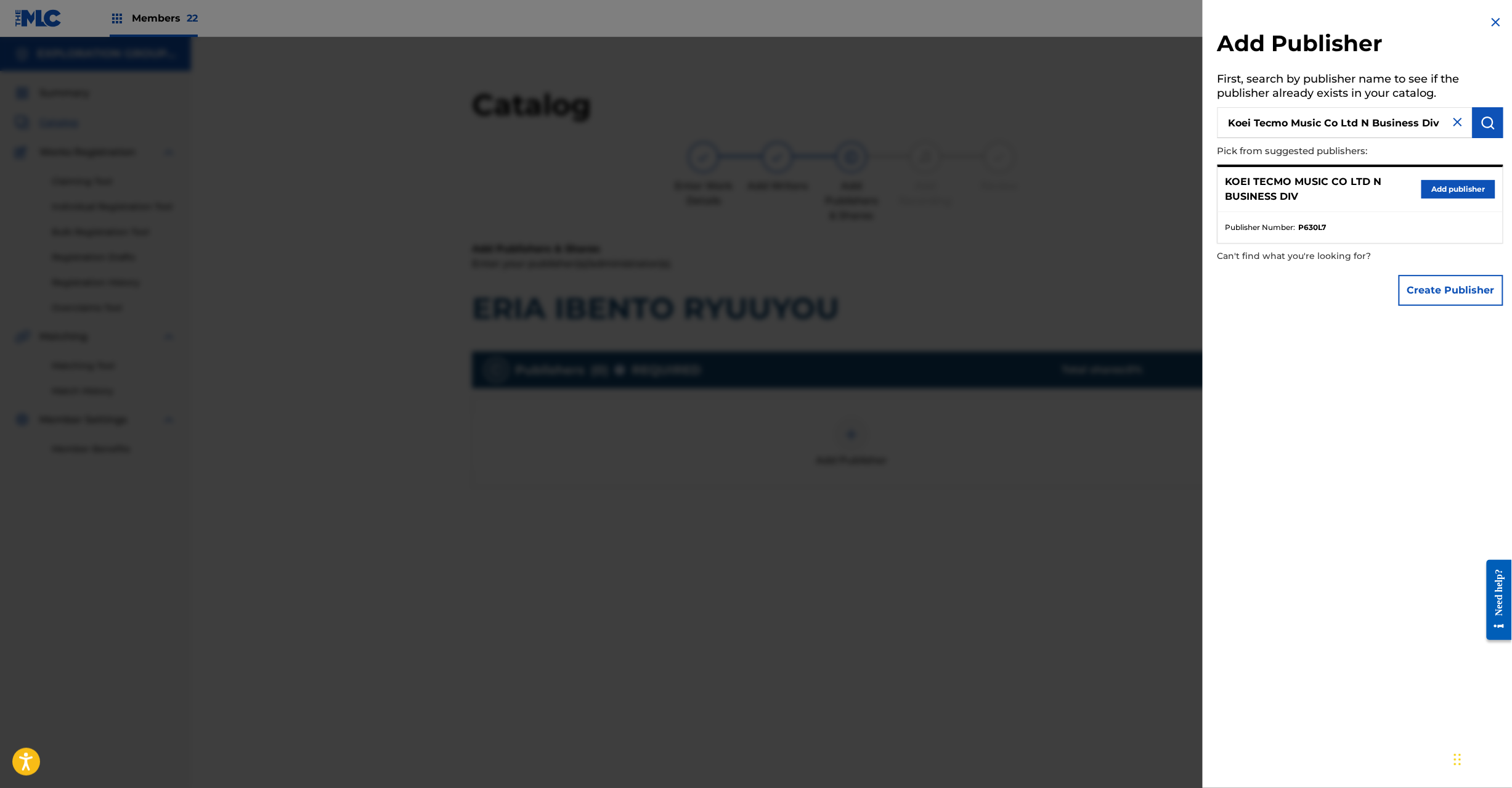
click at [1443, 182] on button "Add publisher" at bounding box center [1459, 189] width 74 height 18
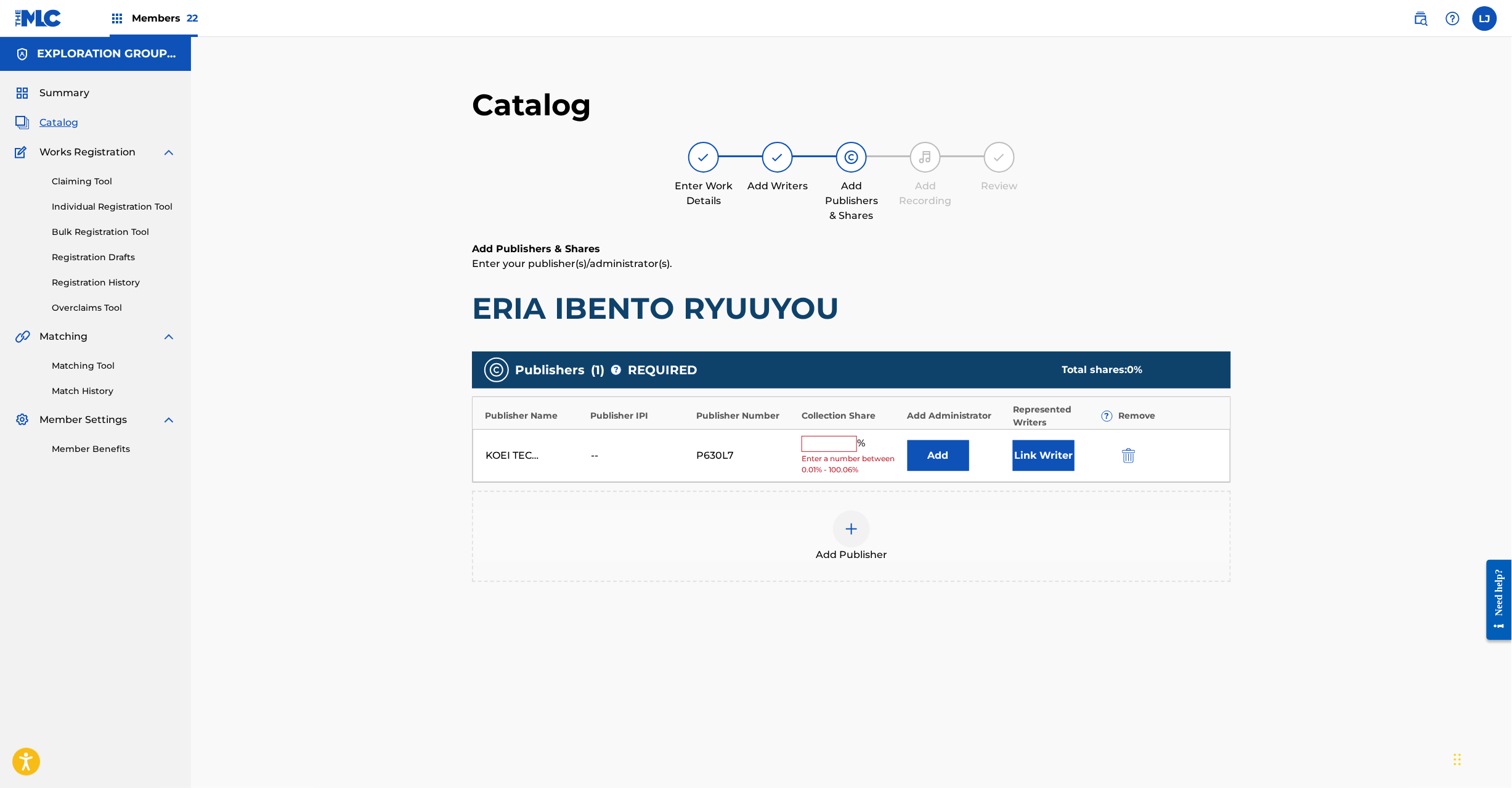
click at [925, 451] on button "Add" at bounding box center [938, 456] width 62 height 31
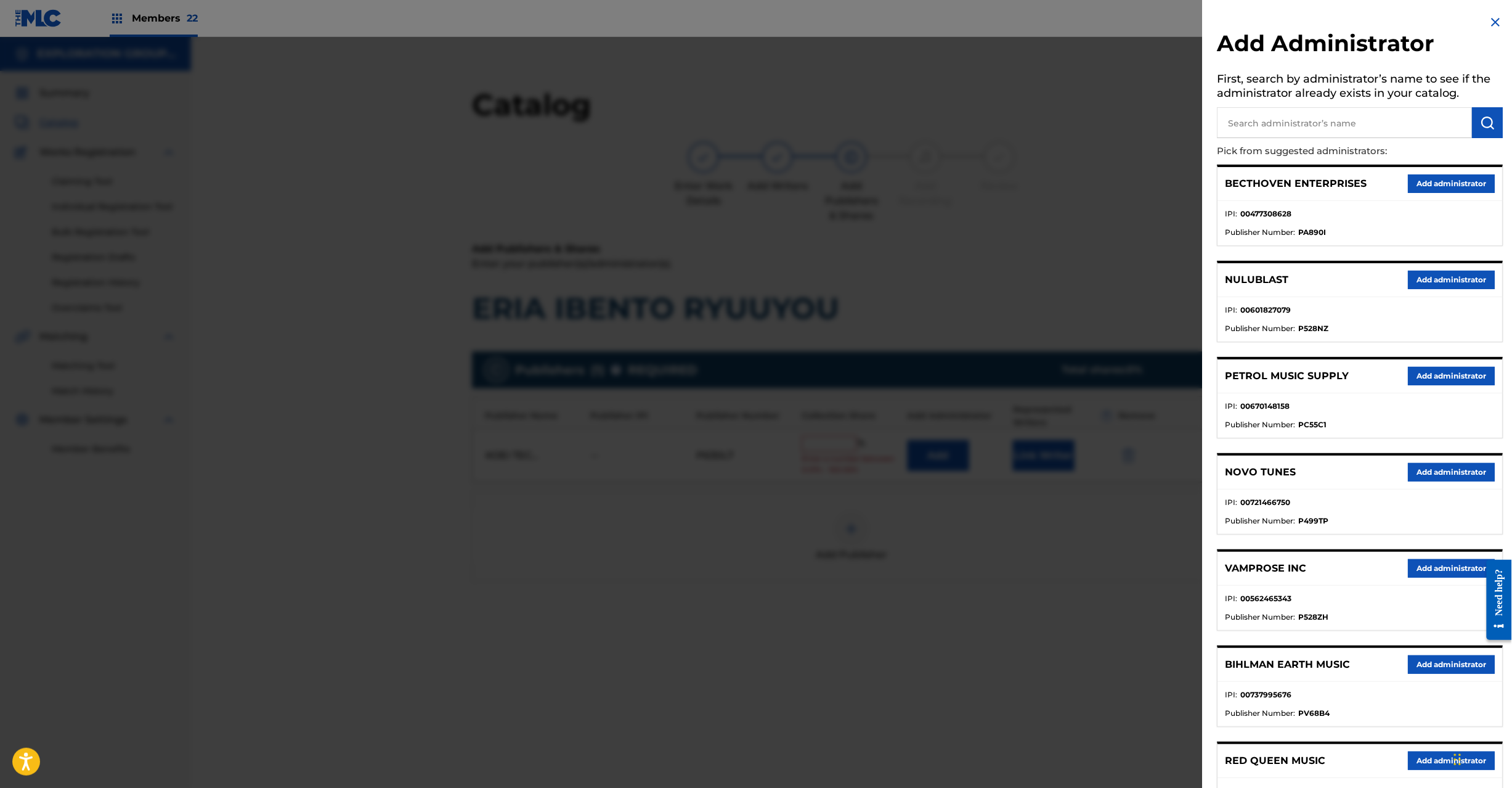
click at [1326, 131] on input "text" at bounding box center [1346, 123] width 256 height 31
paste input "Exploration Group LLC"
type input "Exploration Group LLC"
click at [1483, 115] on img "submit" at bounding box center [1488, 122] width 15 height 15
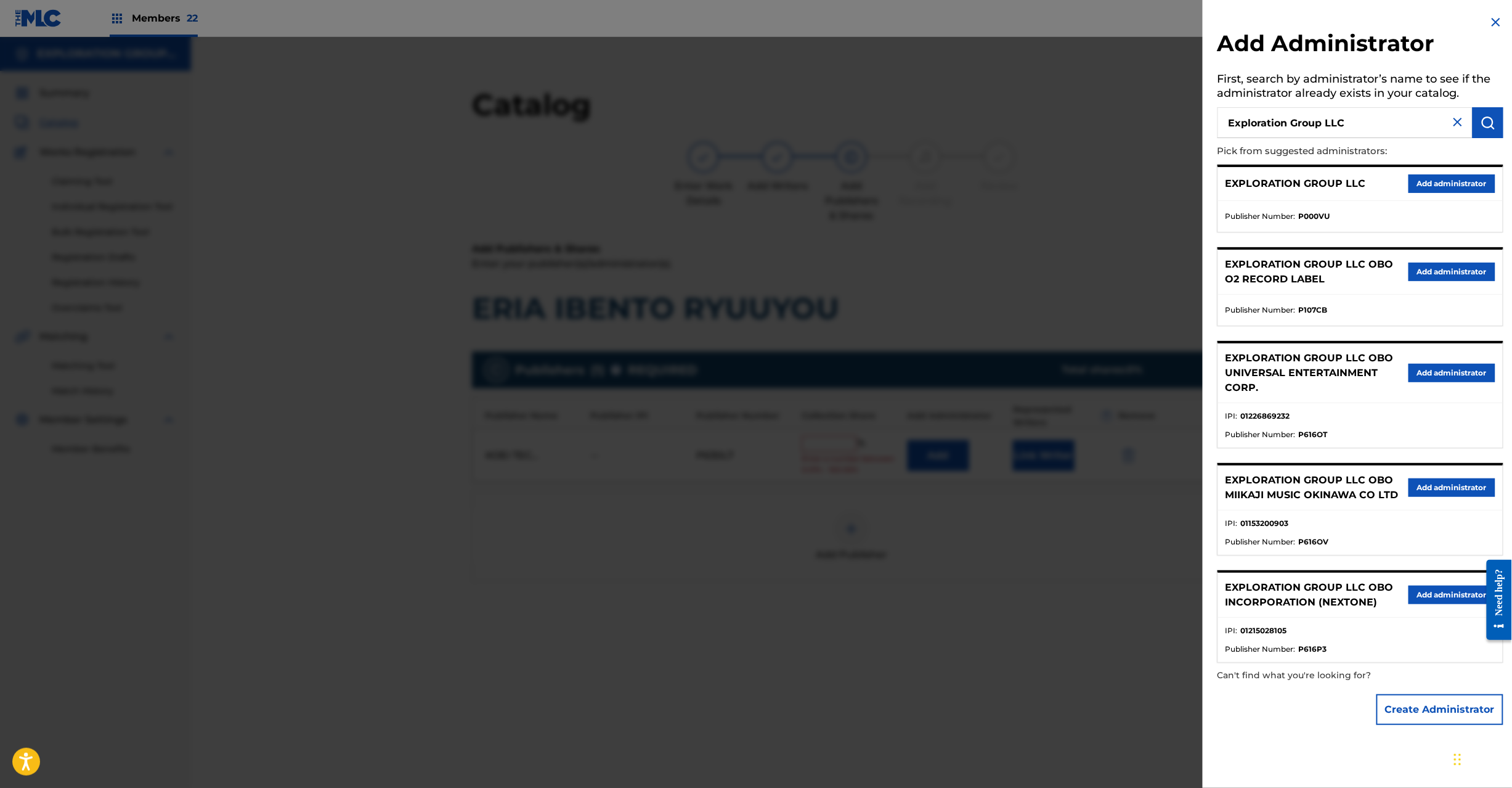
click at [1419, 184] on button "Add administrator" at bounding box center [1452, 184] width 87 height 18
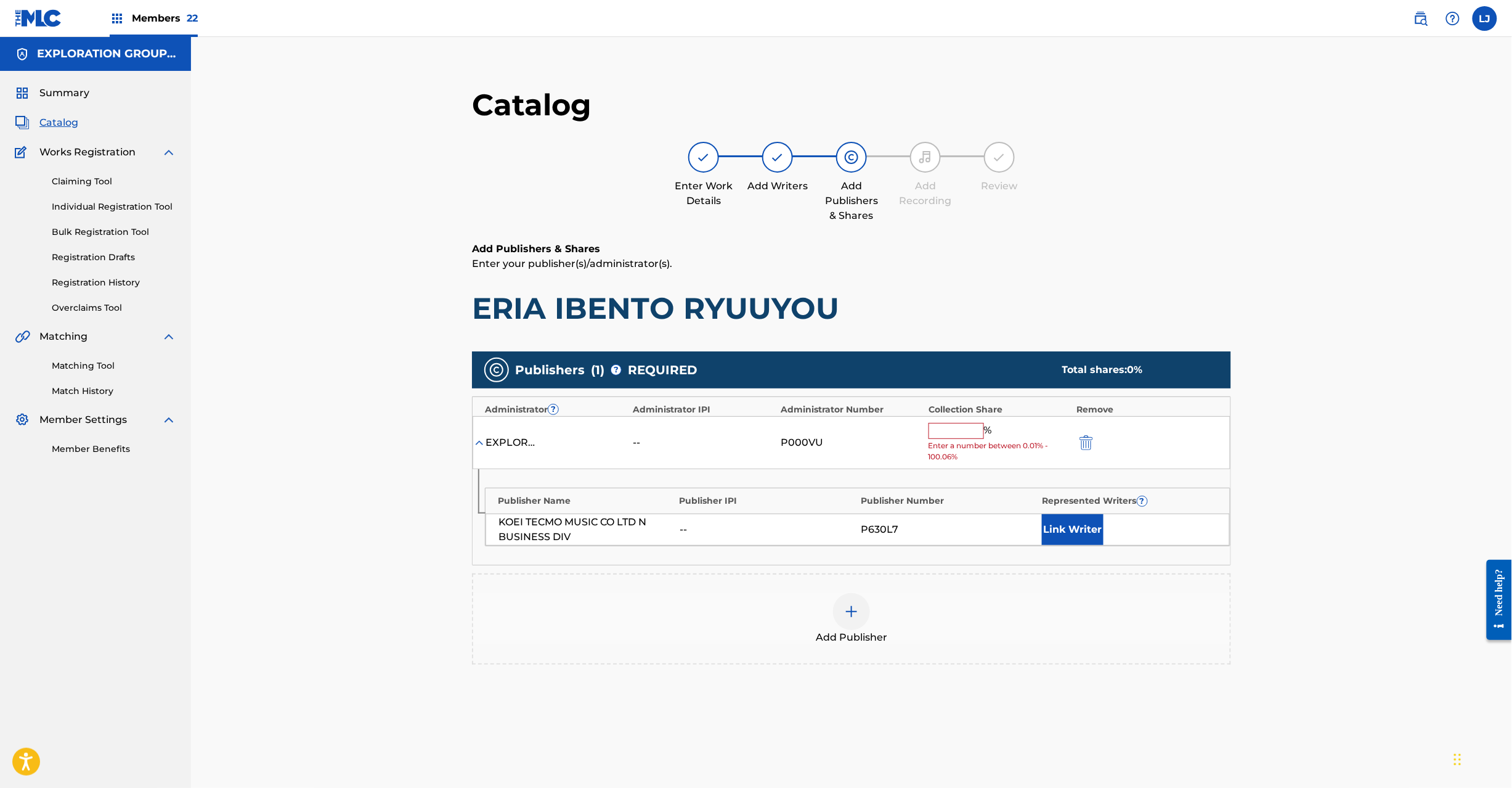
click at [945, 429] on input "text" at bounding box center [956, 430] width 55 height 16
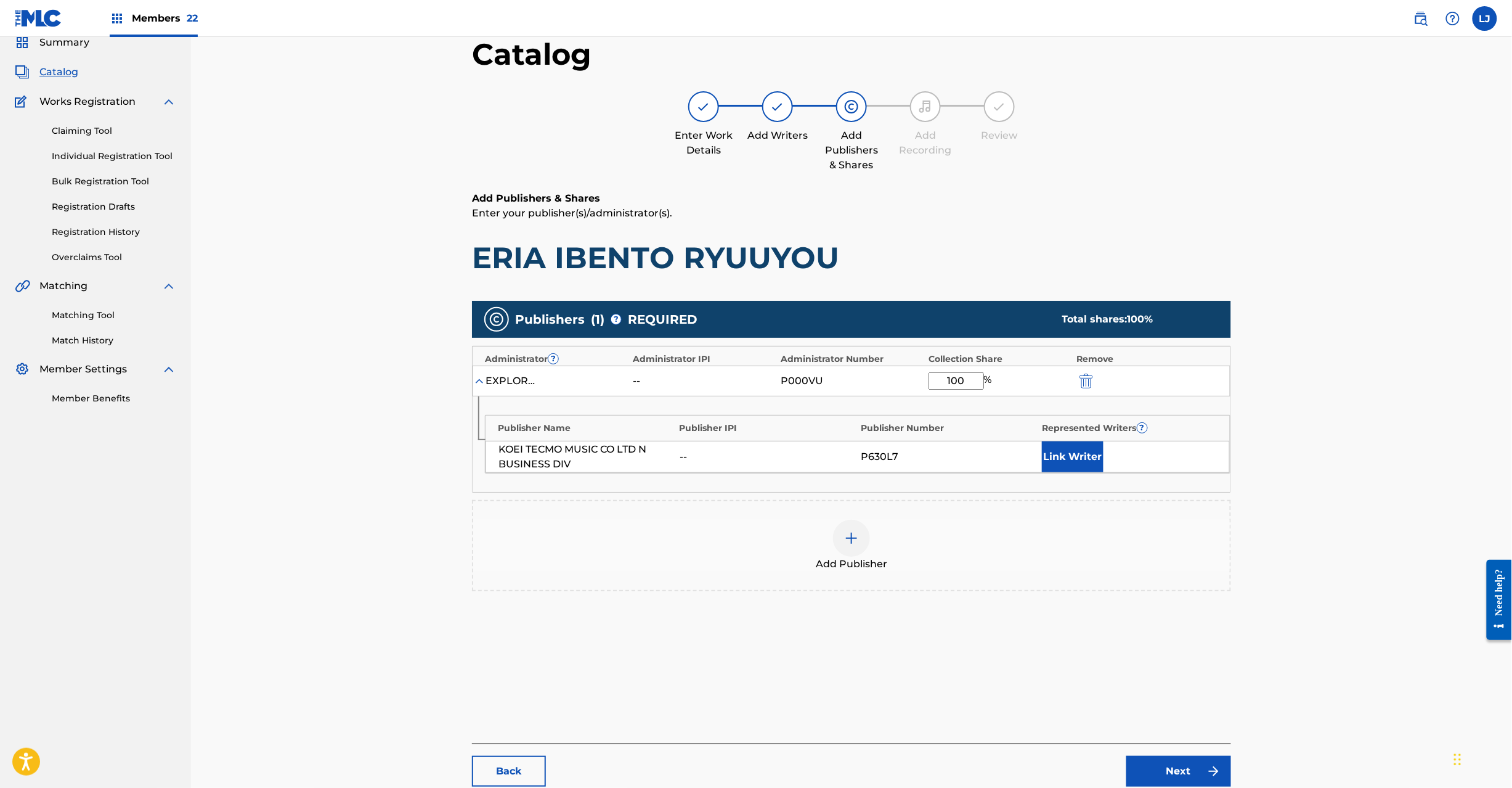
scroll to position [127, 0]
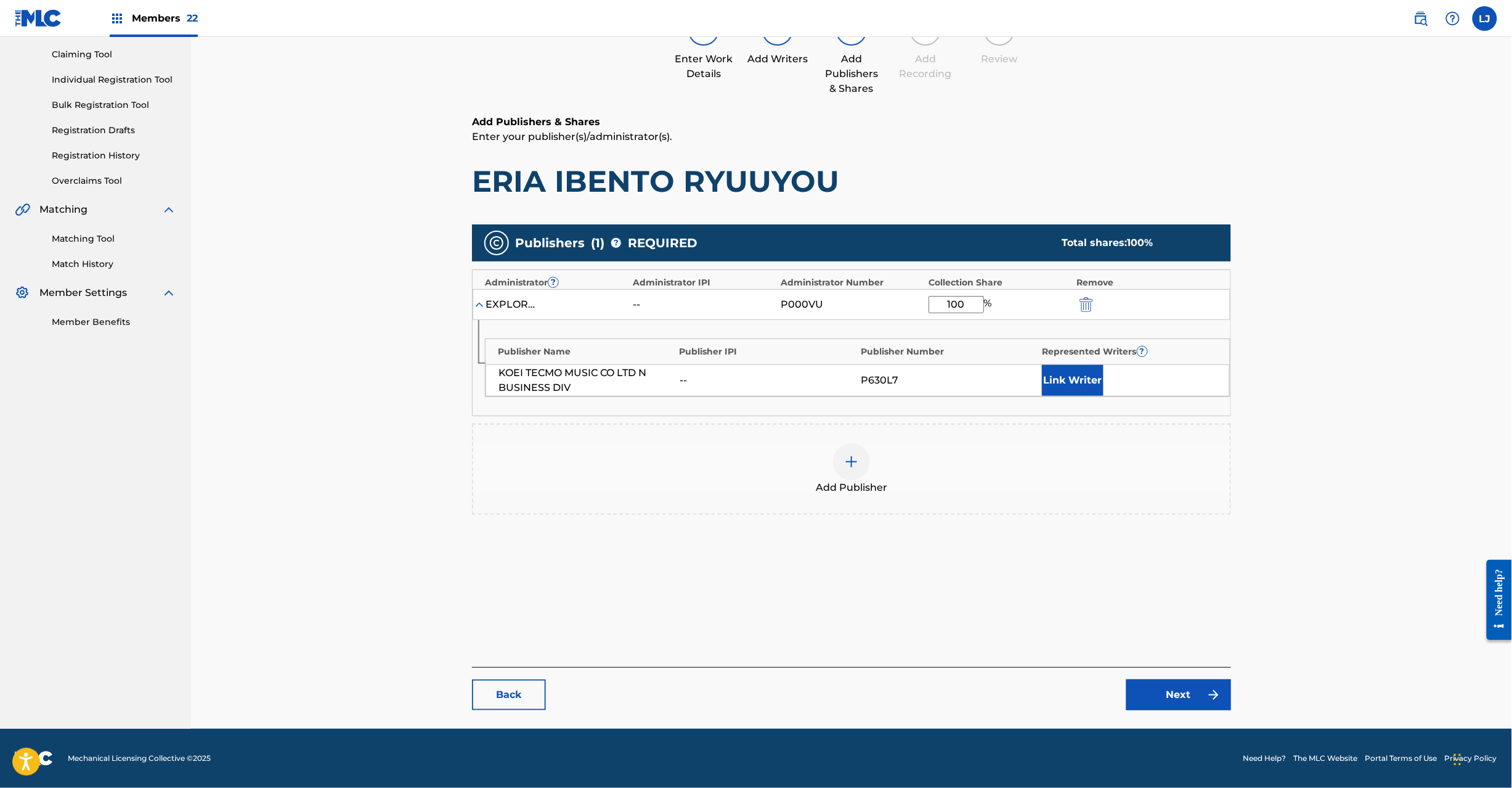
type input "100"
click at [1187, 704] on link "Next" at bounding box center [1179, 695] width 105 height 31
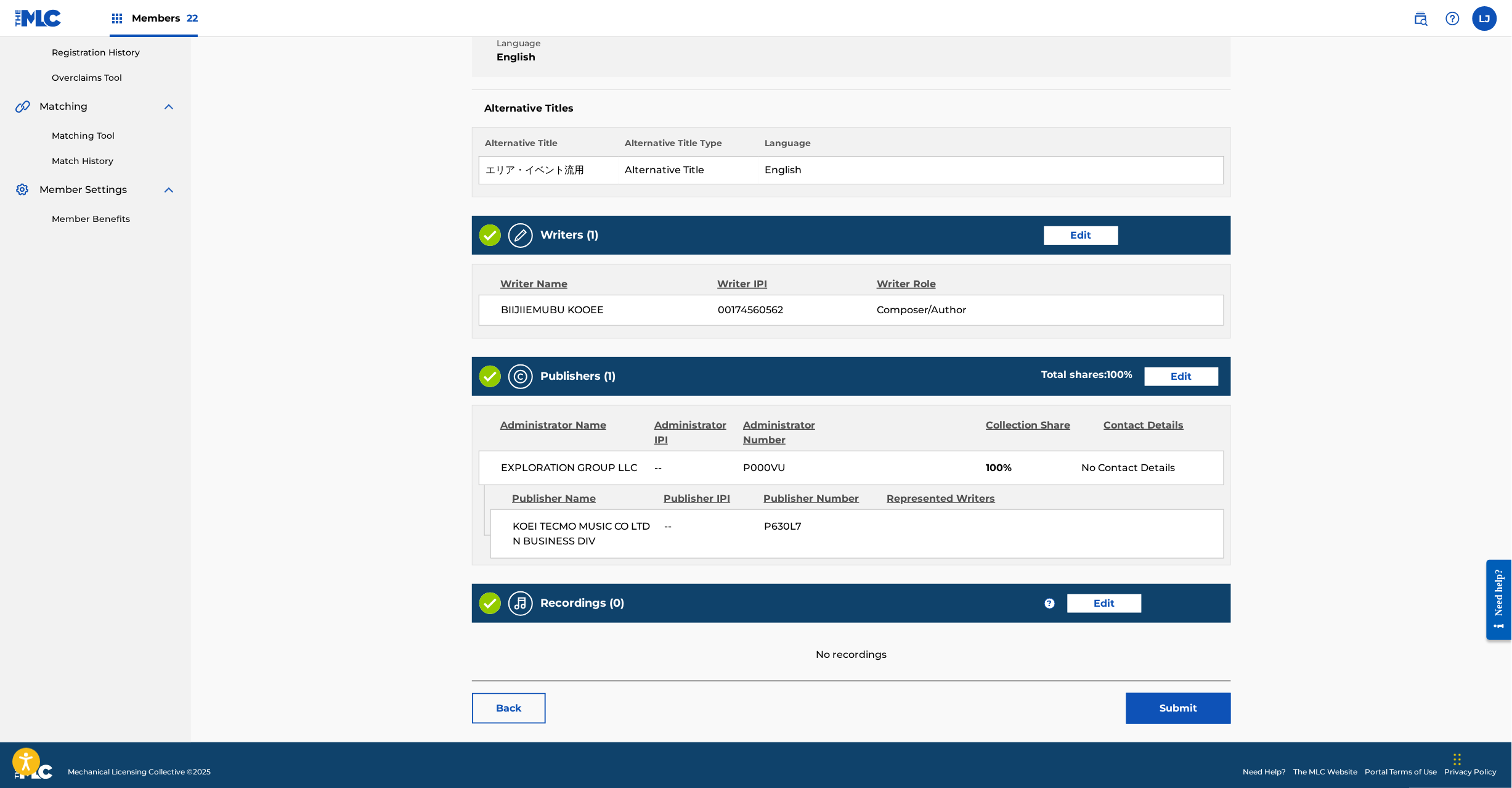
scroll to position [246, 0]
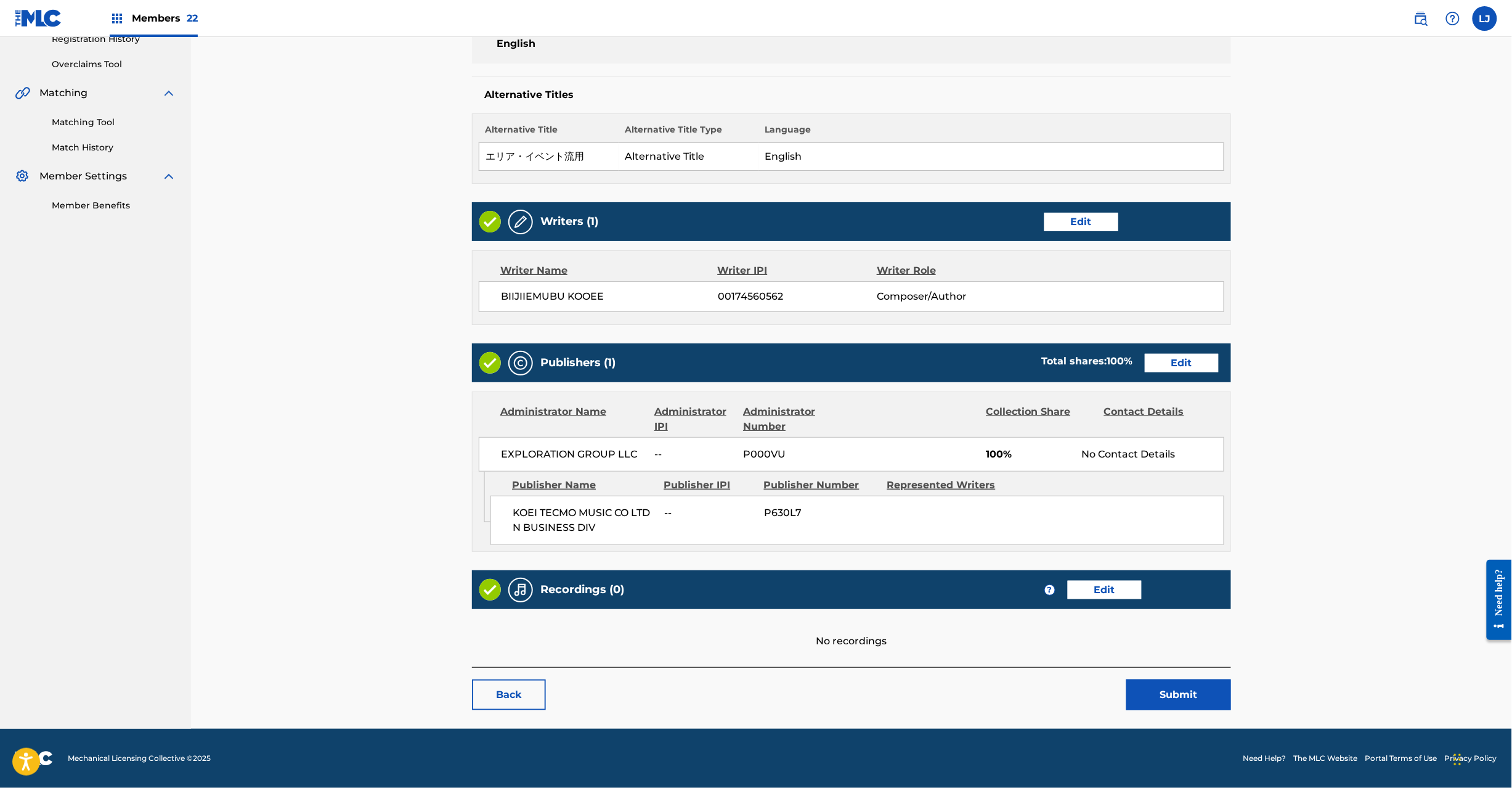
click at [1159, 696] on button "Submit" at bounding box center [1179, 695] width 105 height 31
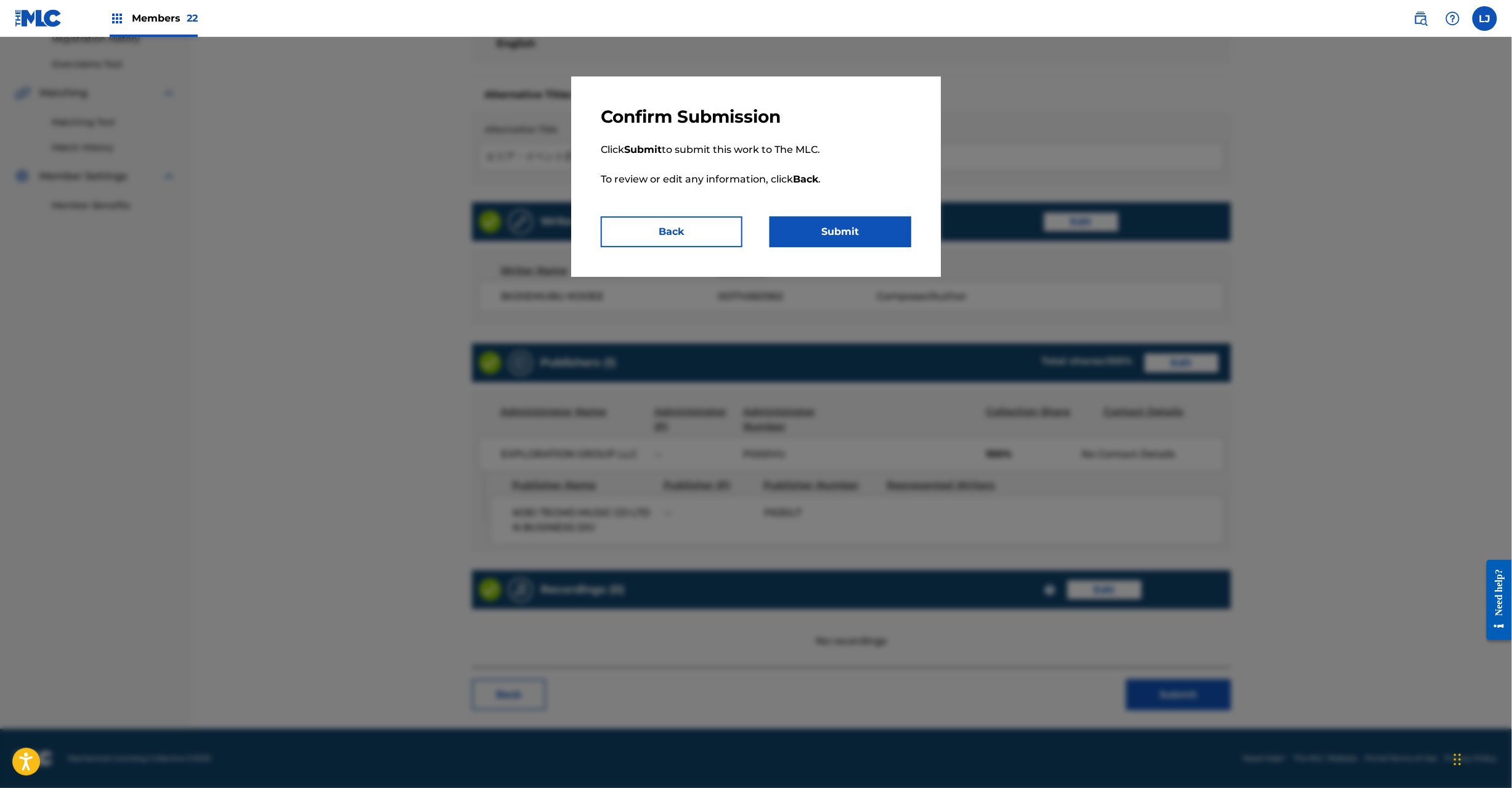
click at [836, 234] on button "Submit" at bounding box center [840, 232] width 142 height 31
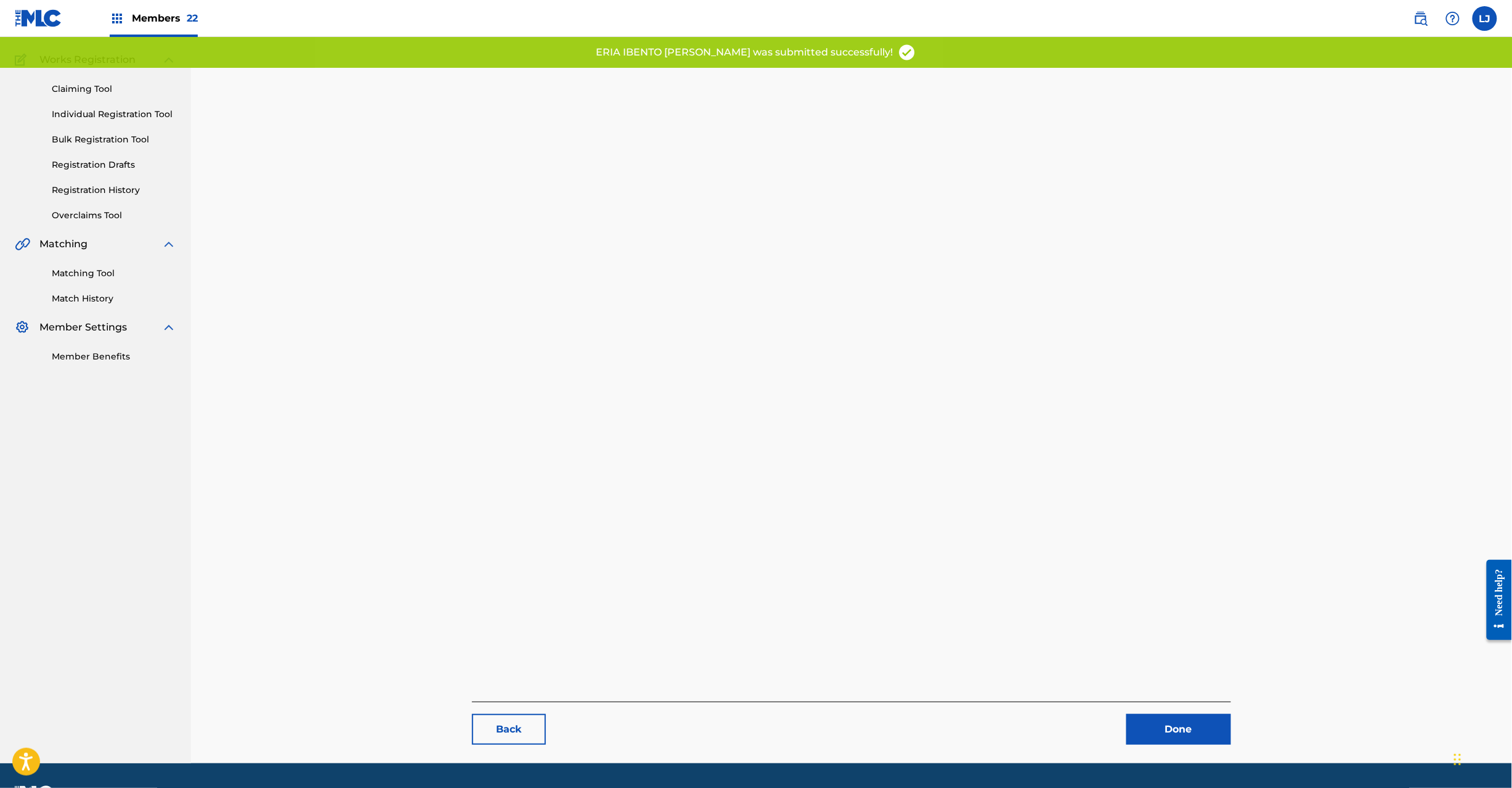
scroll to position [127, 0]
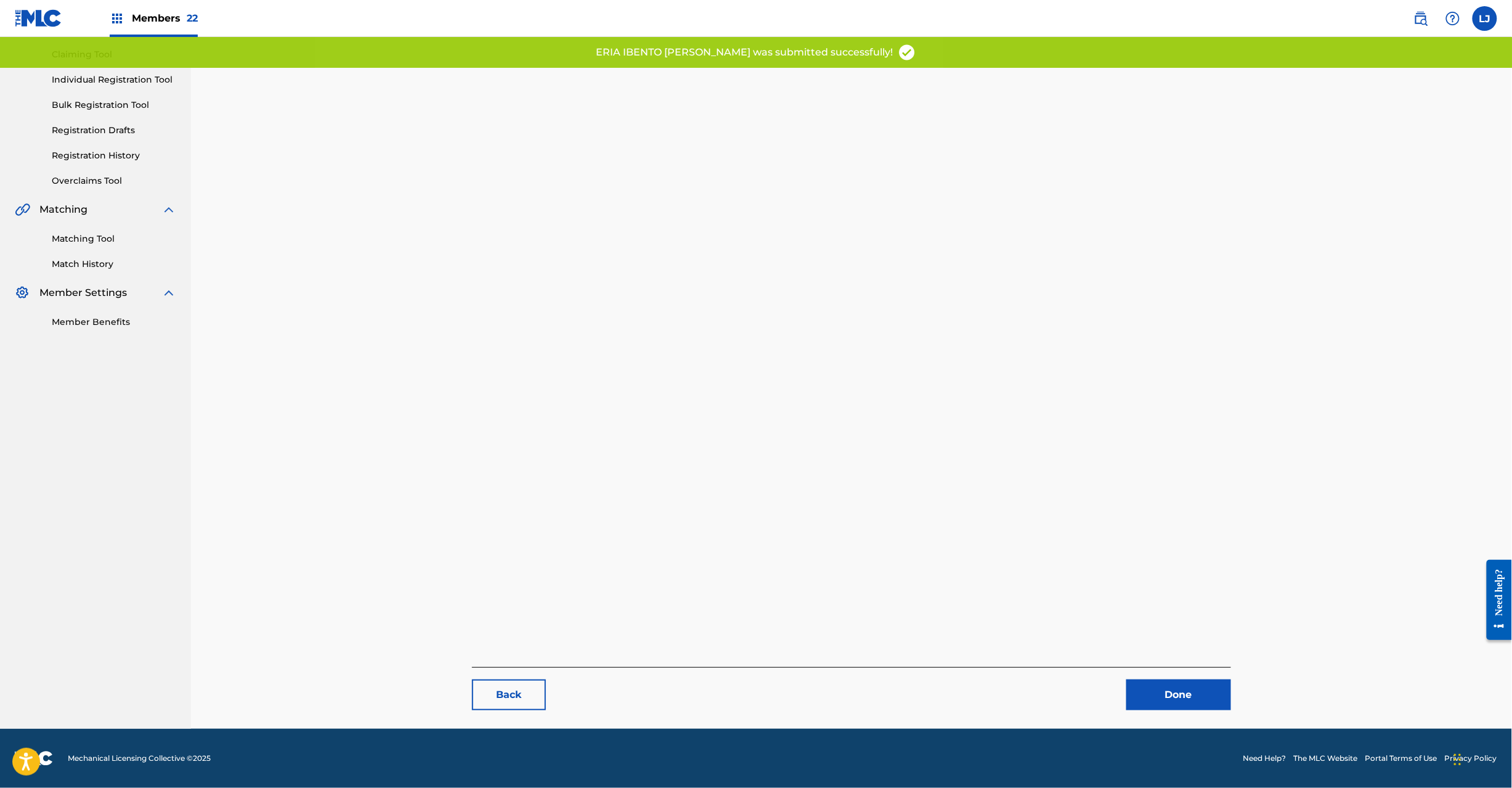
click at [1187, 687] on link "Done" at bounding box center [1179, 695] width 105 height 31
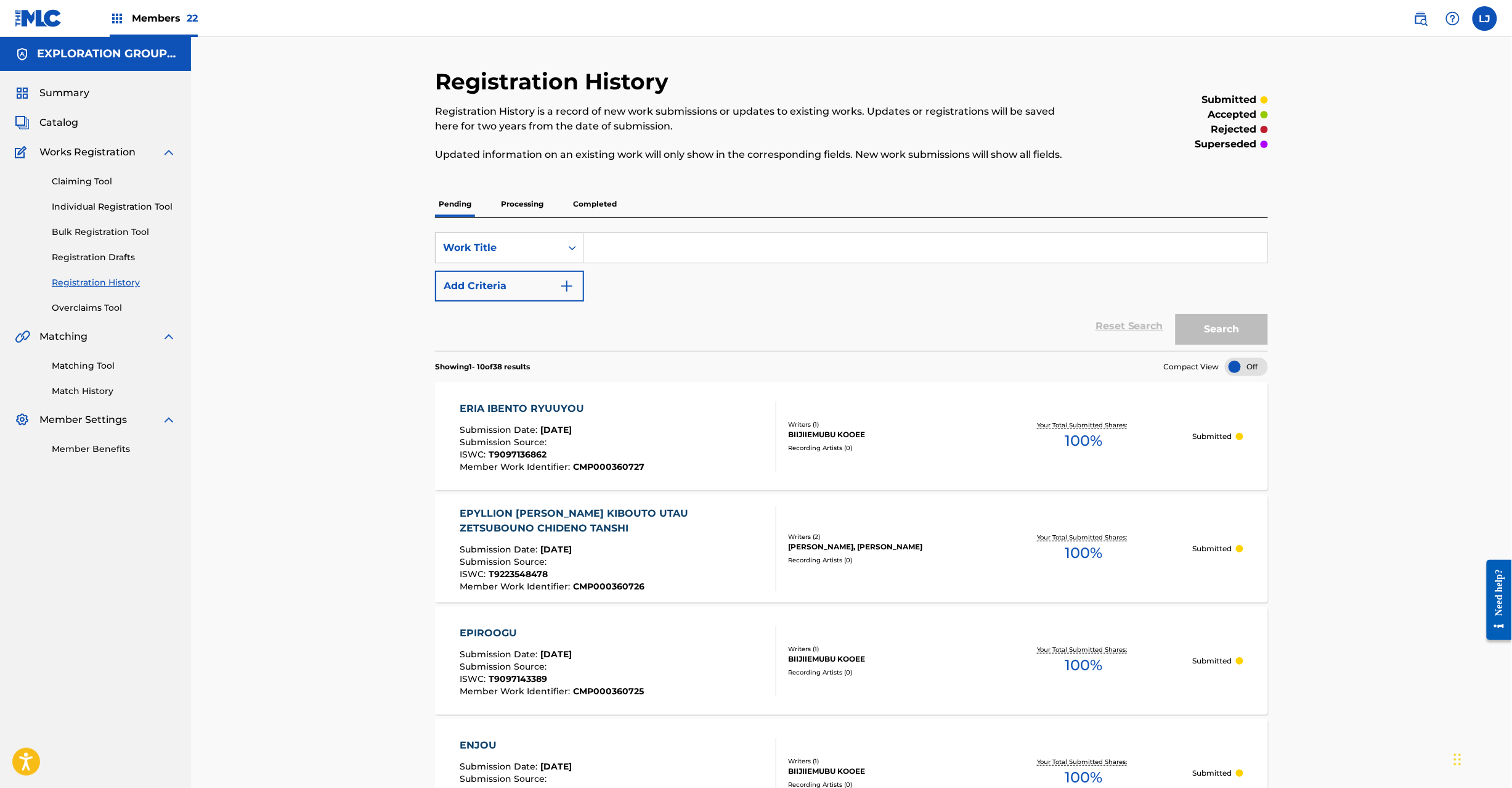
click at [62, 123] on span "Catalog" at bounding box center [59, 122] width 39 height 15
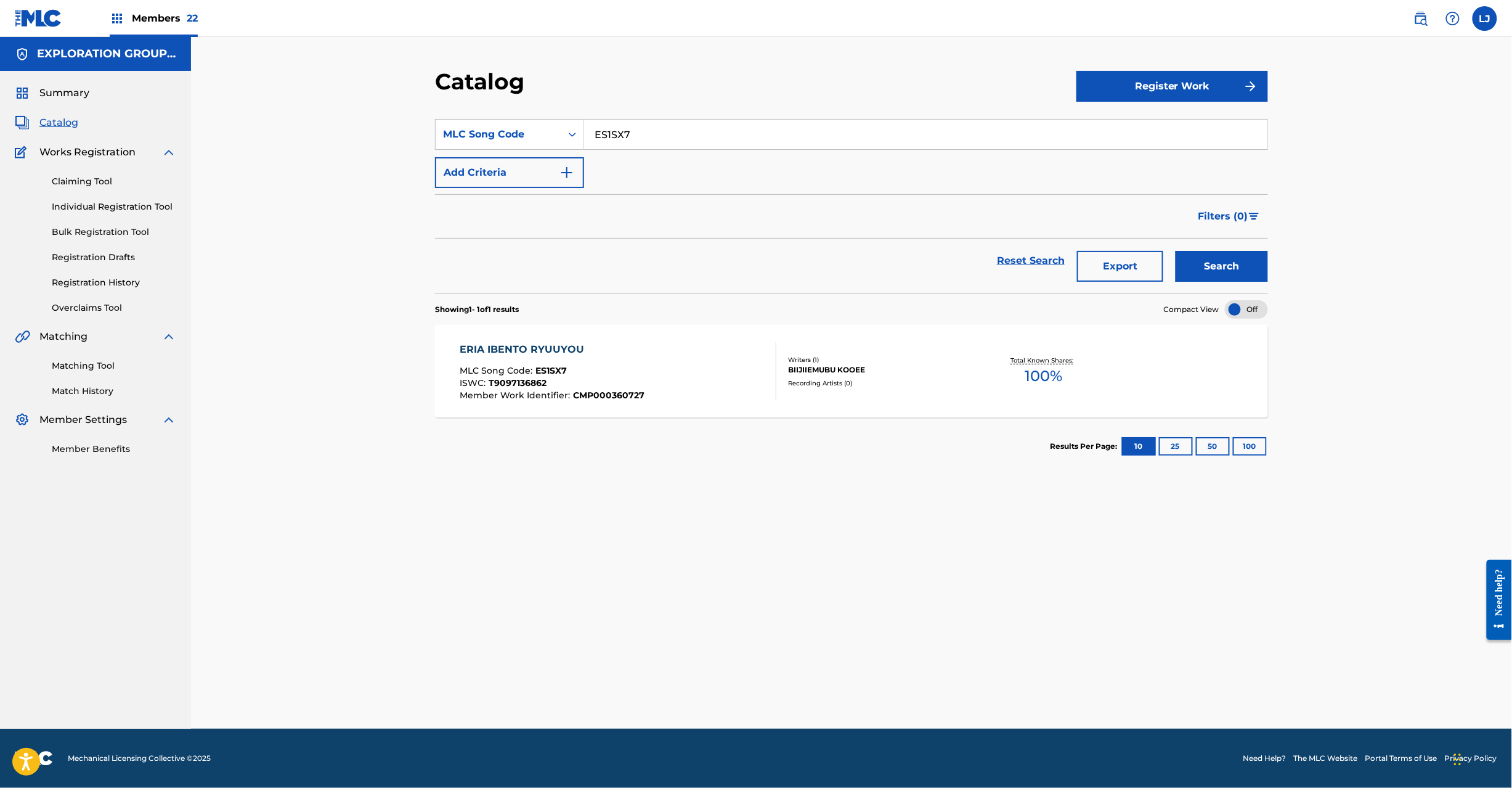
click at [585, 142] on input "ES1SX7" at bounding box center [927, 134] width 684 height 29
click at [586, 142] on input "ES1SX7" at bounding box center [927, 134] width 684 height 29
paste input "LTB"
type input "ES1LTB"
click at [1181, 257] on button "Search" at bounding box center [1222, 267] width 93 height 31
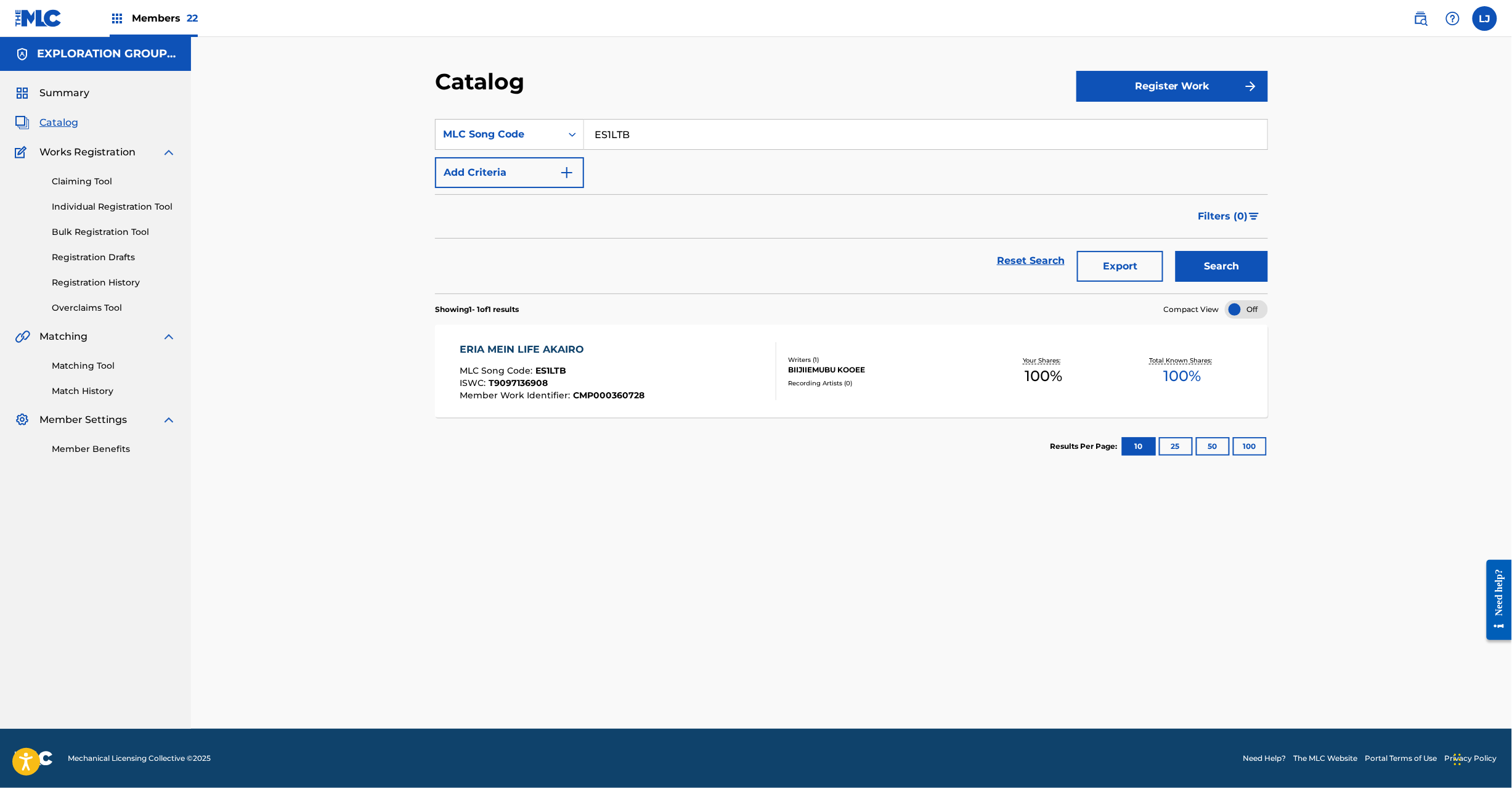
click at [698, 366] on div "ERIA MEIN LIFE AKAIRO MLC Song Code : ES1LTB ISWC : T9097136908 Member Work Ide…" at bounding box center [619, 371] width 317 height 58
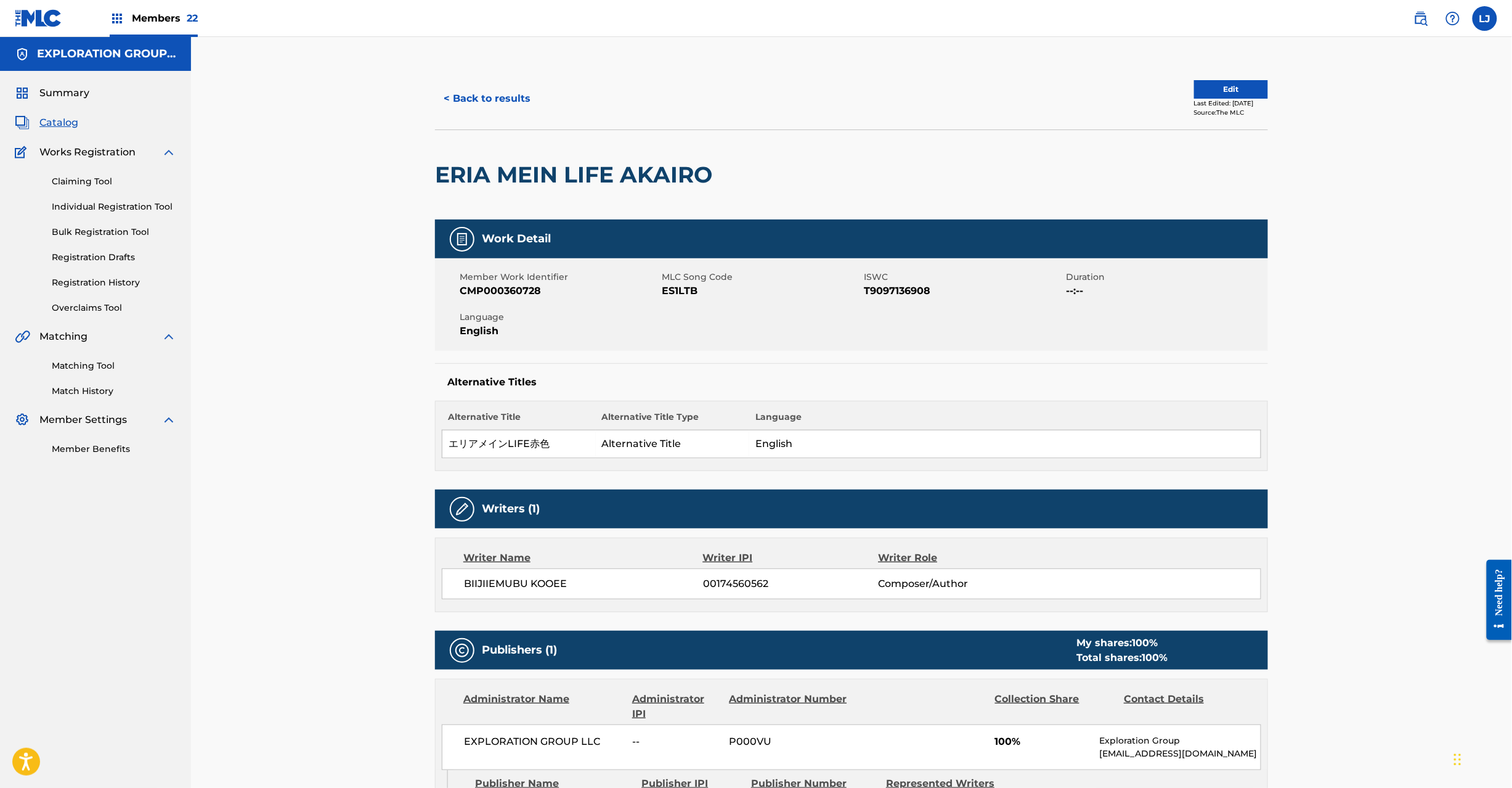
click at [1207, 89] on button "Edit" at bounding box center [1231, 89] width 74 height 18
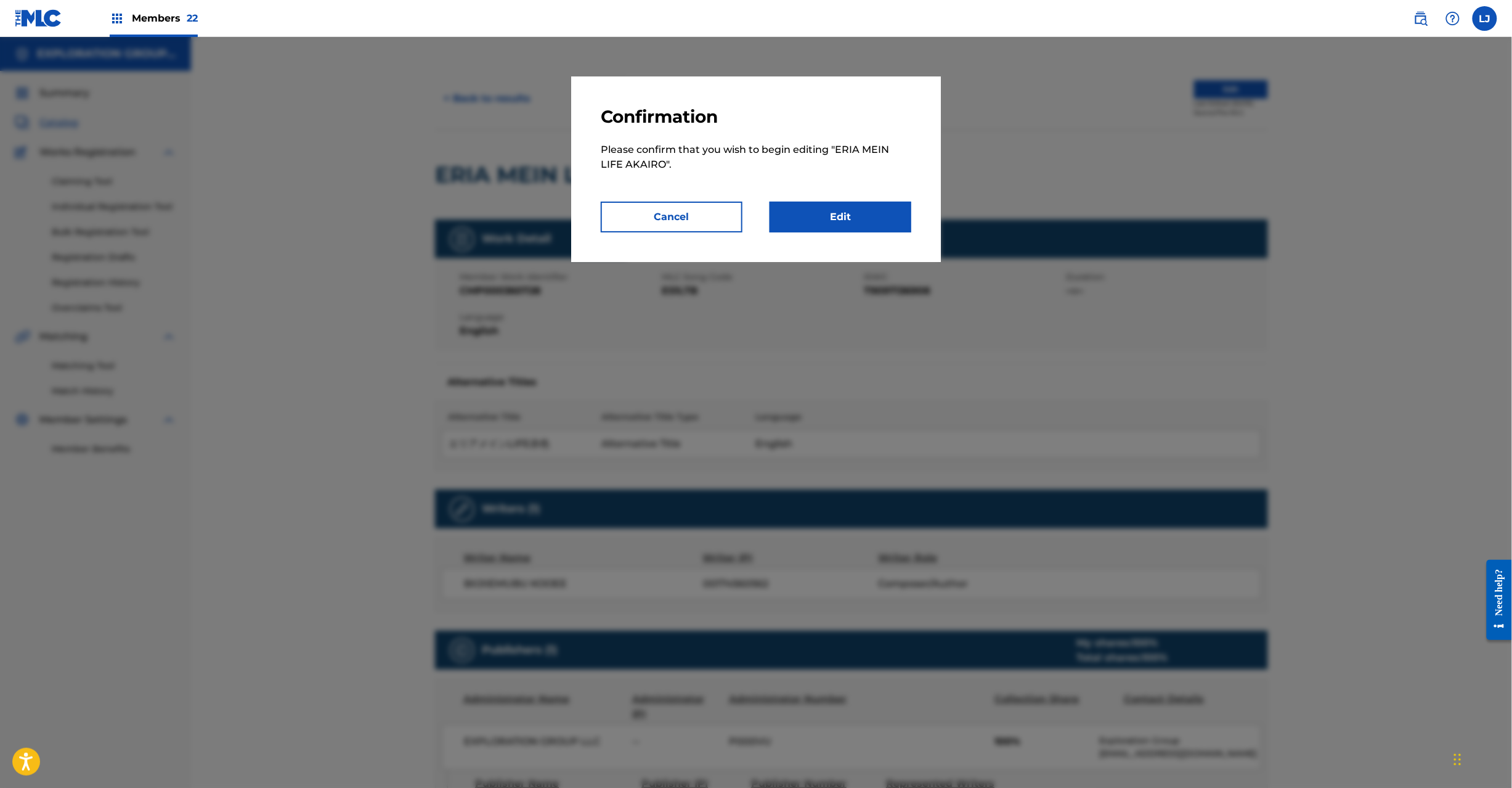
click at [892, 211] on link "Edit" at bounding box center [840, 217] width 142 height 31
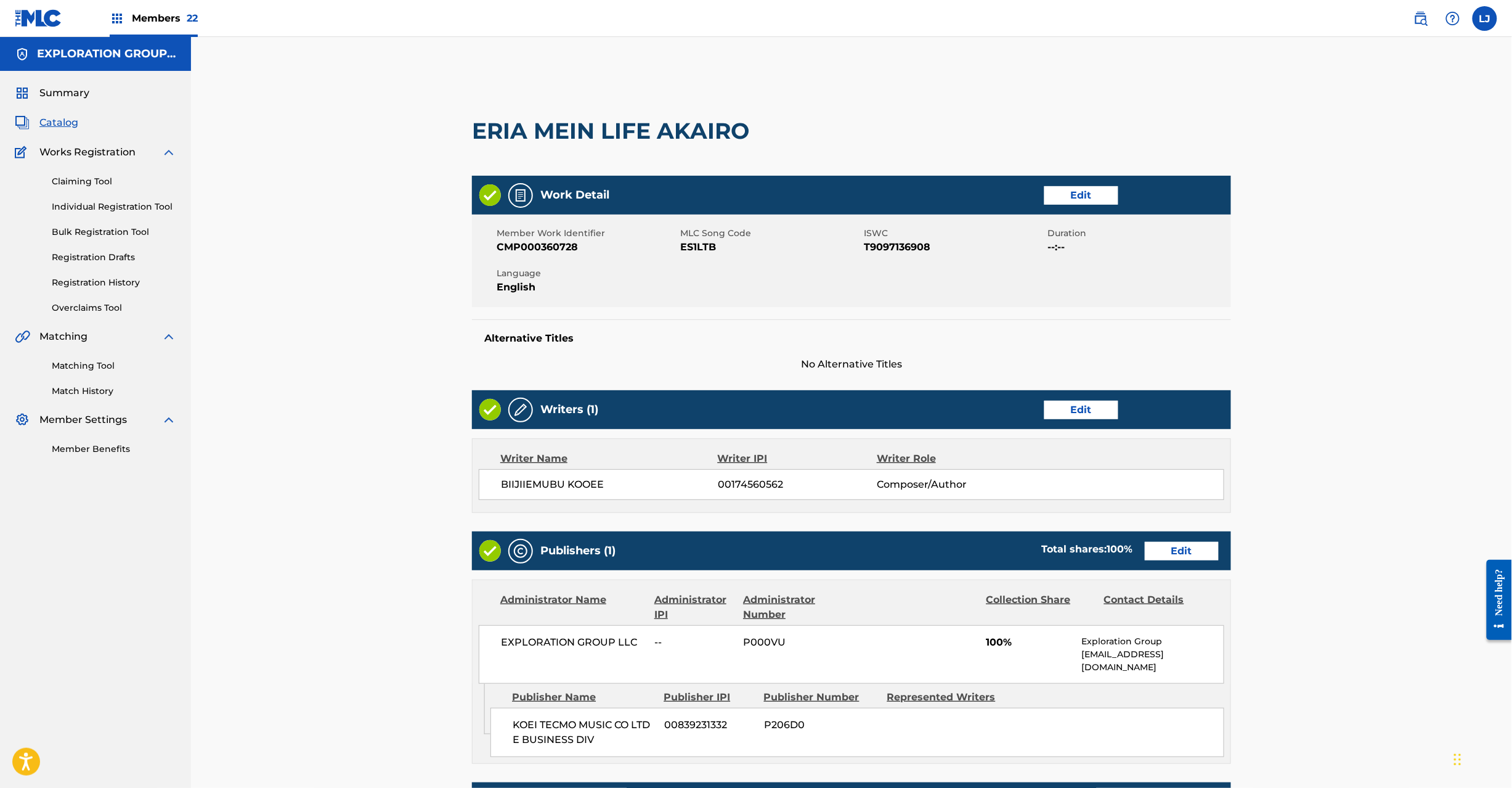
click at [1179, 534] on div "Publishers (1) Total shares: 100 % Edit" at bounding box center [852, 551] width 759 height 39
click at [1177, 545] on link "Edit" at bounding box center [1182, 551] width 74 height 18
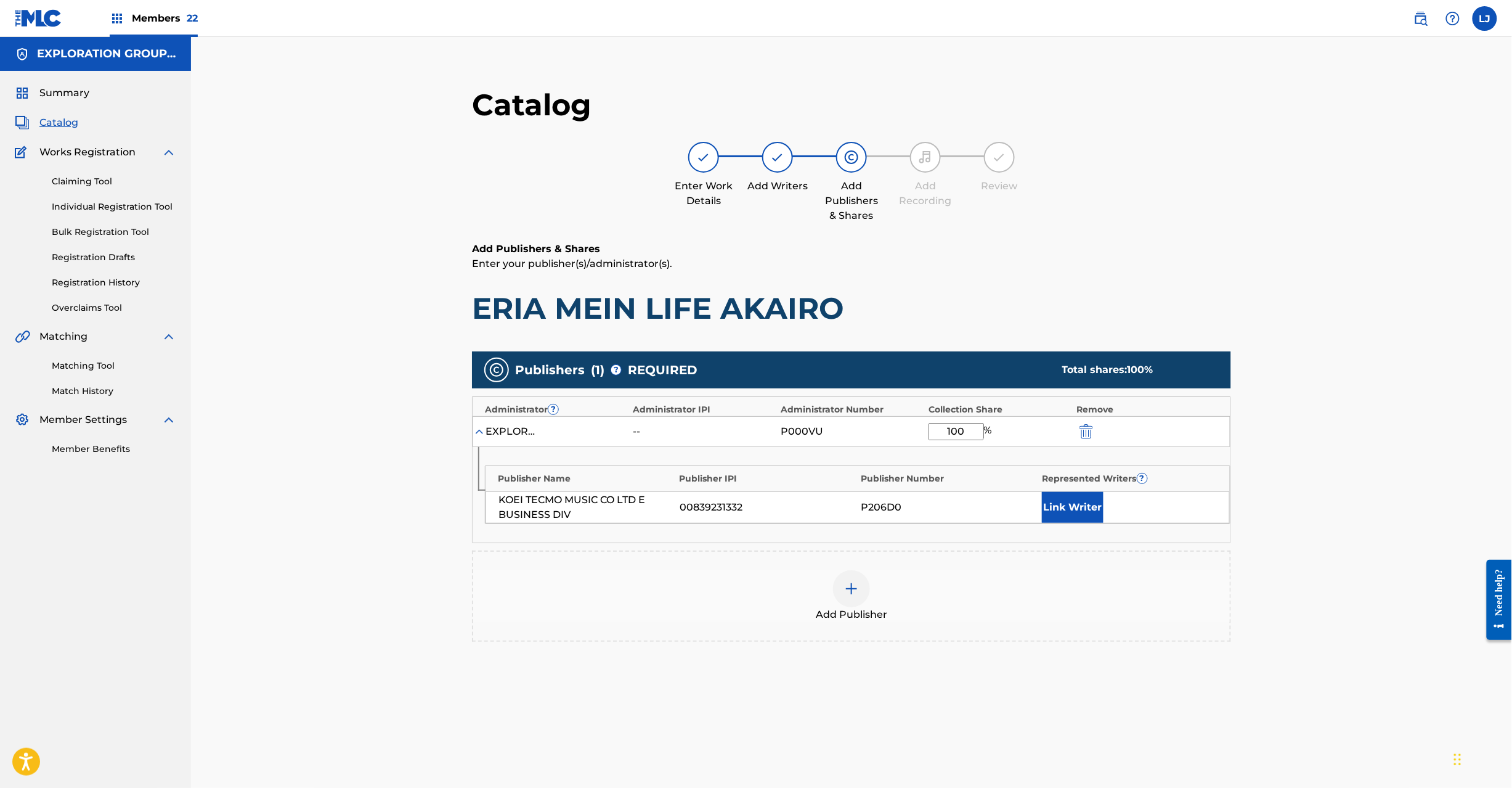
click at [1087, 437] on img "submit" at bounding box center [1086, 431] width 14 height 15
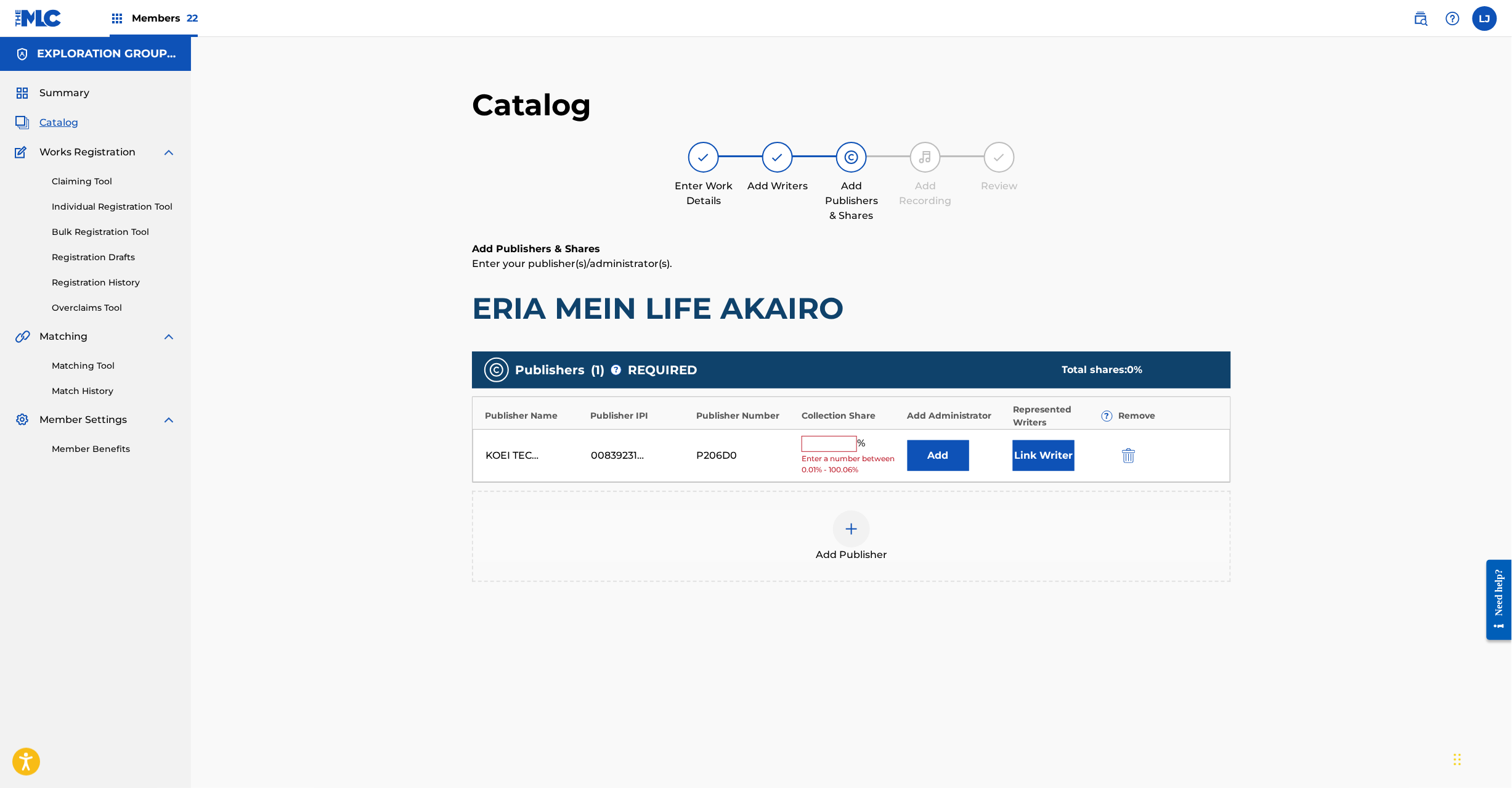
click at [1134, 454] on img "submit" at bounding box center [1129, 455] width 14 height 15
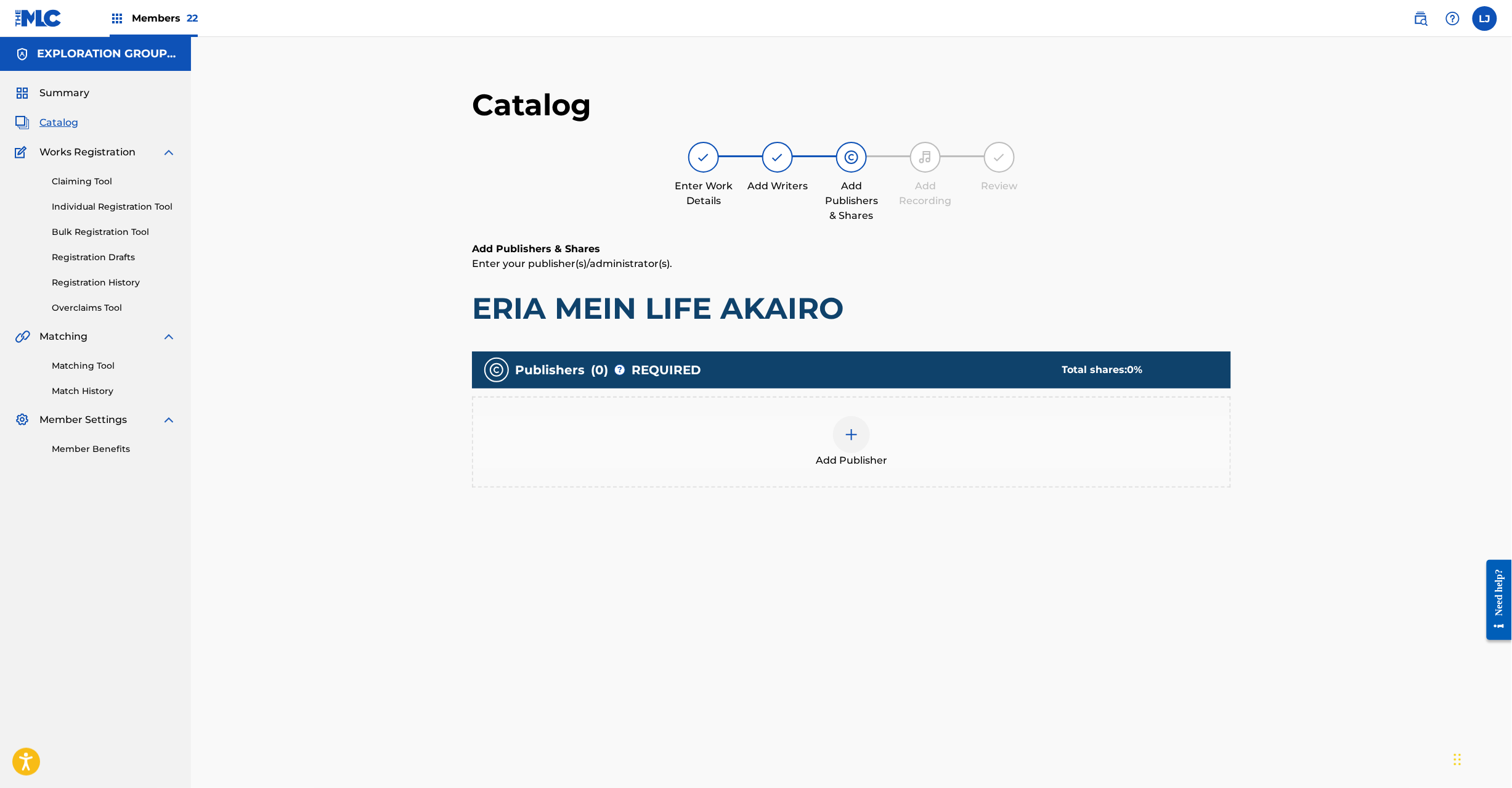
click at [843, 430] on div at bounding box center [852, 435] width 37 height 37
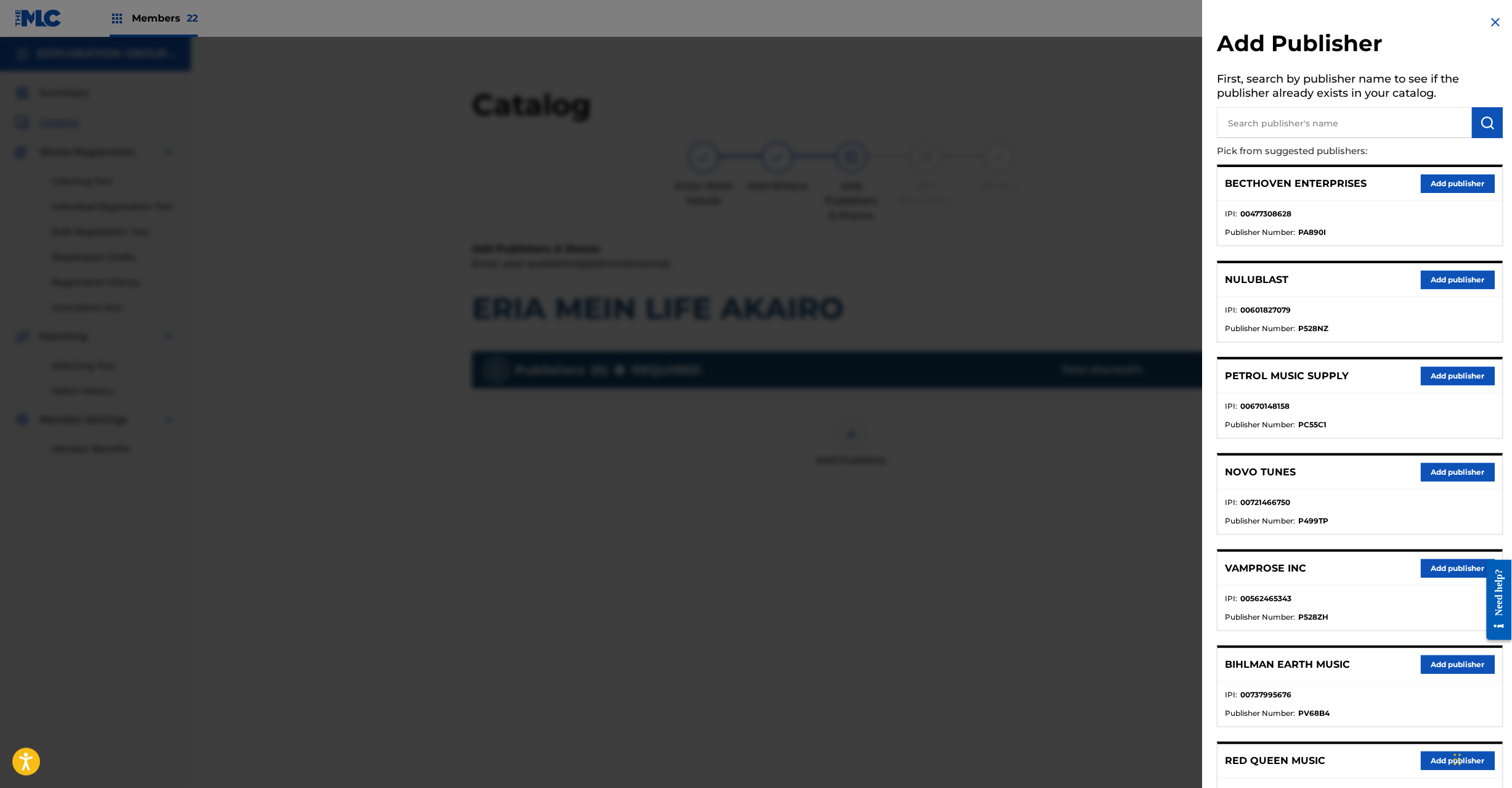
drag, startPoint x: 1252, startPoint y: 116, endPoint x: 1282, endPoint y: 120, distance: 30.3
click at [1254, 116] on input "text" at bounding box center [1346, 123] width 256 height 31
paste input "Koei Tecmo Music Co Ltd N Business Div"
type input "Koei Tecmo Music Co Ltd N Business Div"
click at [1475, 119] on button "submit" at bounding box center [1489, 123] width 31 height 31
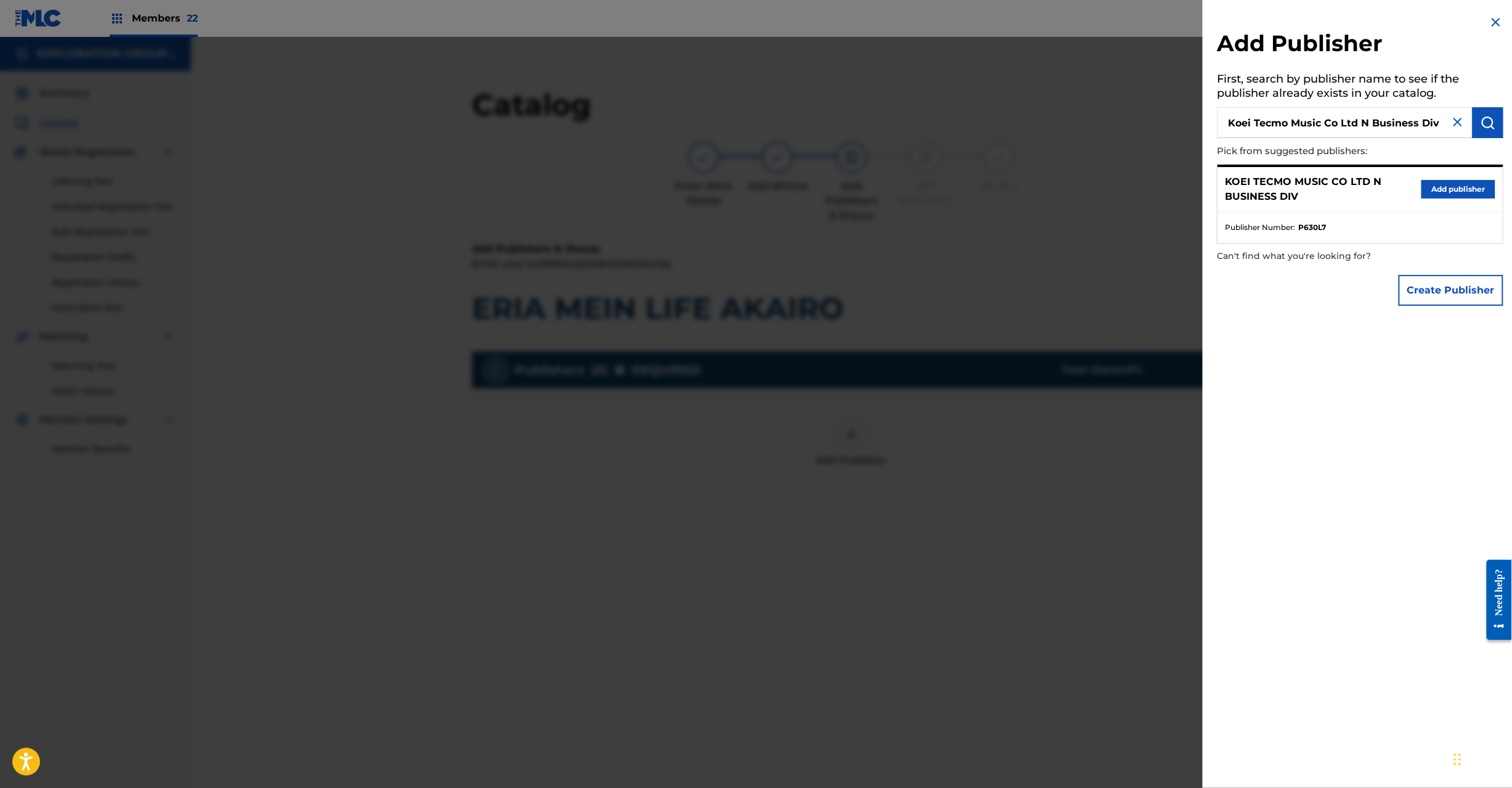
click at [1454, 177] on div "KOEI TECMO MUSIC CO LTD N BUSINESS DIV Add publisher" at bounding box center [1361, 189] width 285 height 45
click at [1449, 191] on button "Add publisher" at bounding box center [1459, 189] width 74 height 18
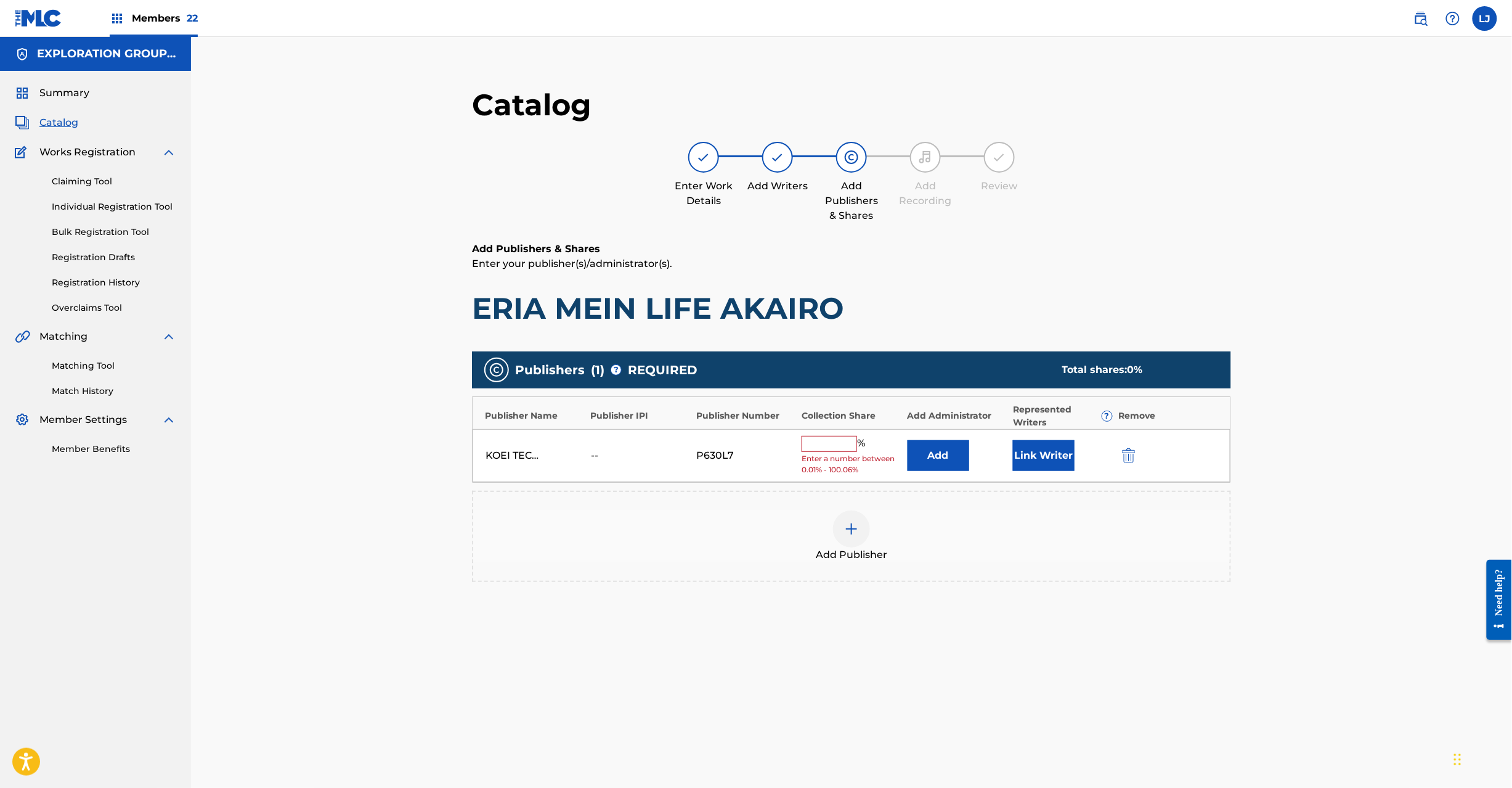
click at [948, 449] on button "Add" at bounding box center [938, 456] width 62 height 31
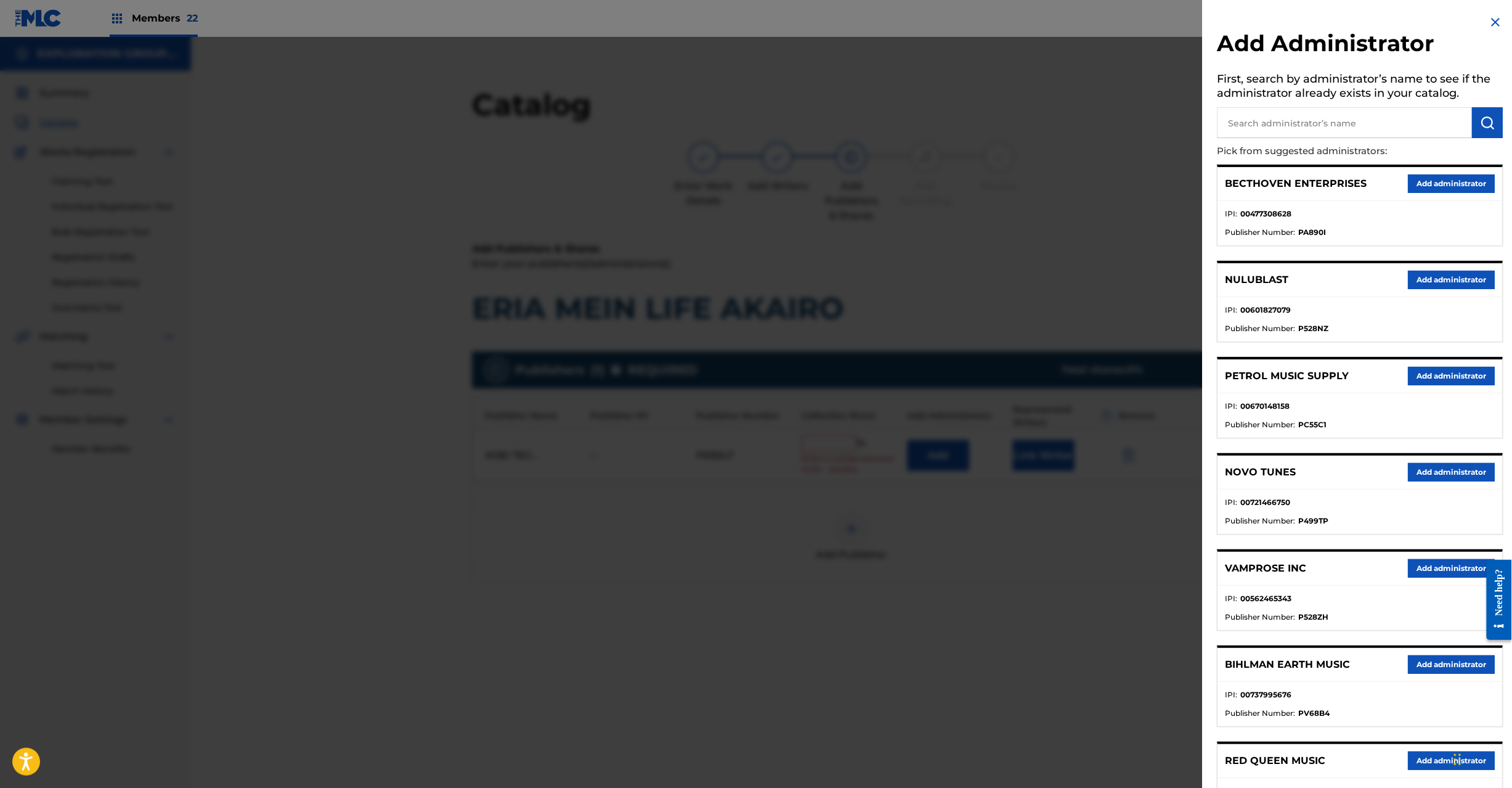
click at [1304, 126] on input "text" at bounding box center [1346, 123] width 256 height 31
paste input "Exploration Group LLC"
type input "Exploration Group LLC"
click at [1475, 126] on button "submit" at bounding box center [1489, 123] width 31 height 31
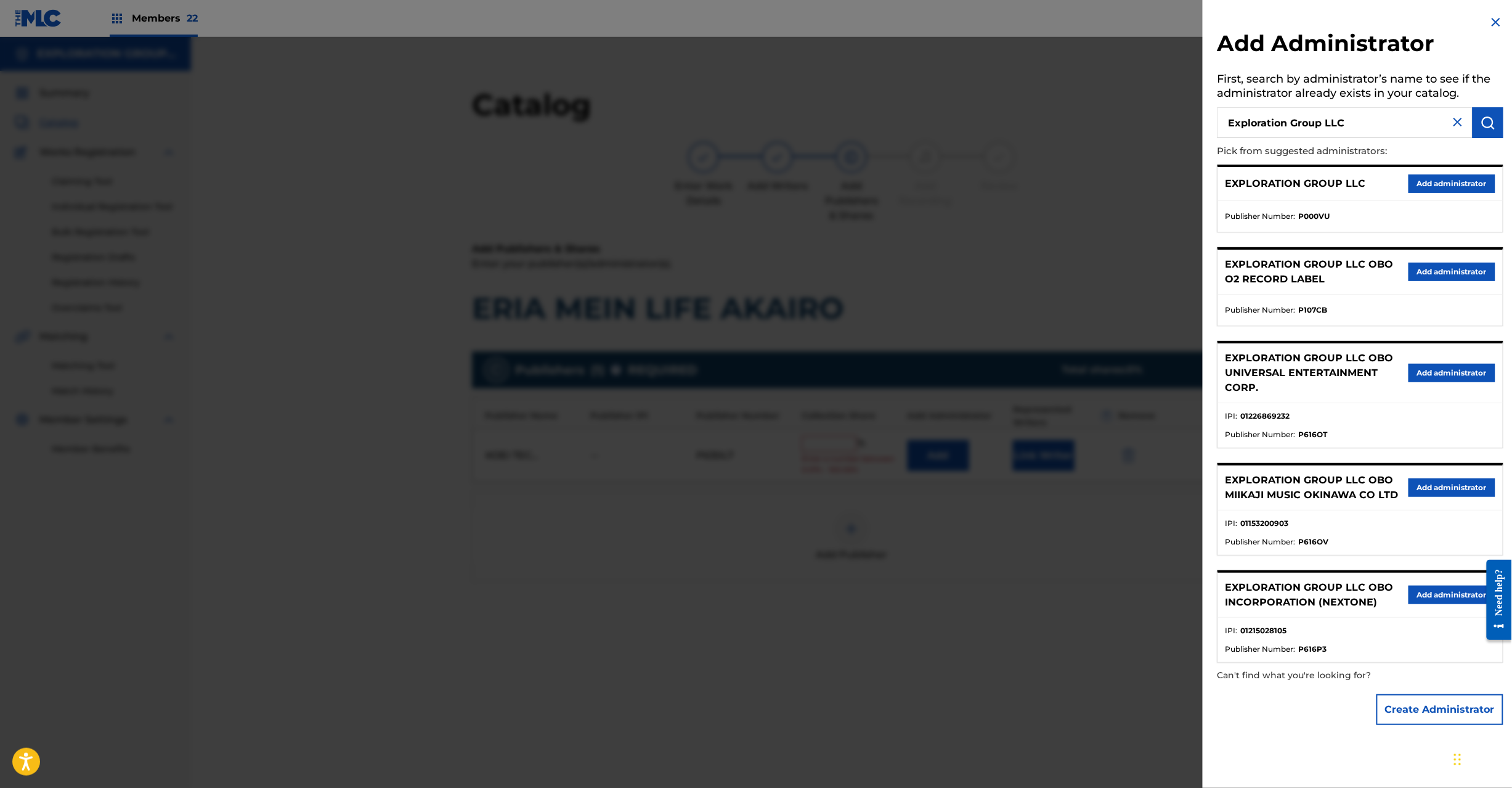
click at [1432, 183] on button "Add administrator" at bounding box center [1452, 184] width 87 height 18
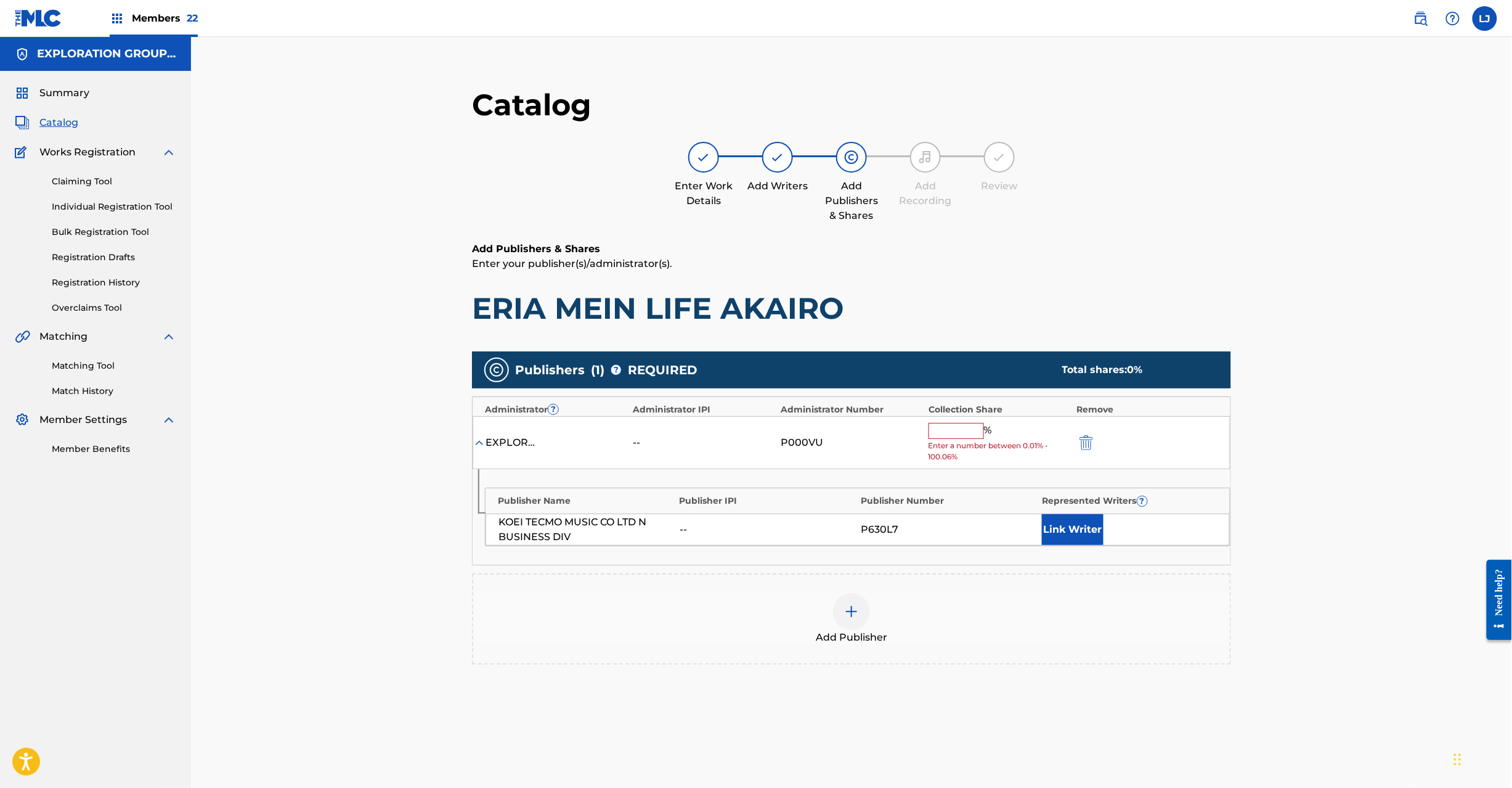
click at [936, 432] on input "text" at bounding box center [956, 430] width 55 height 16
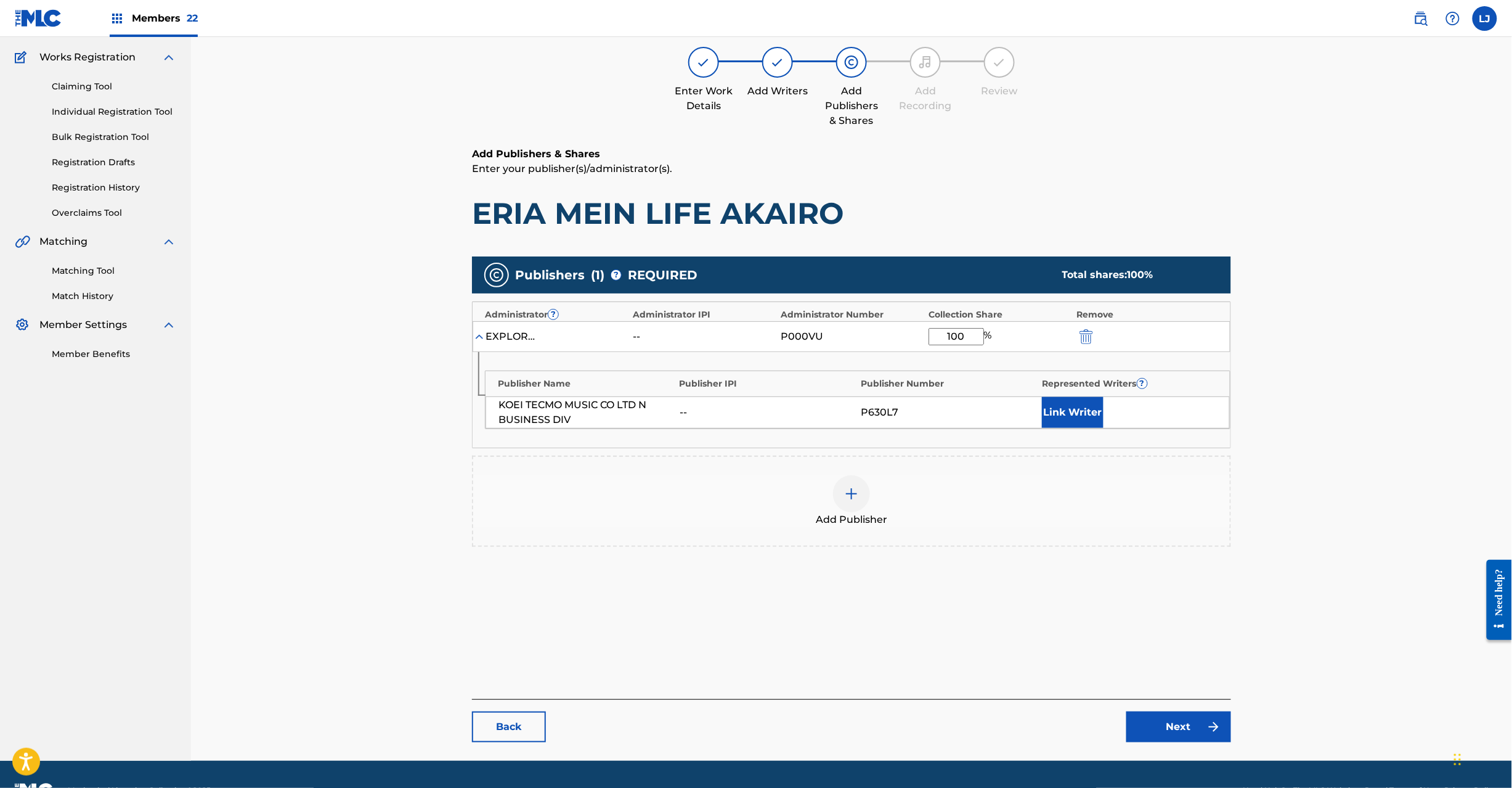
scroll to position [127, 0]
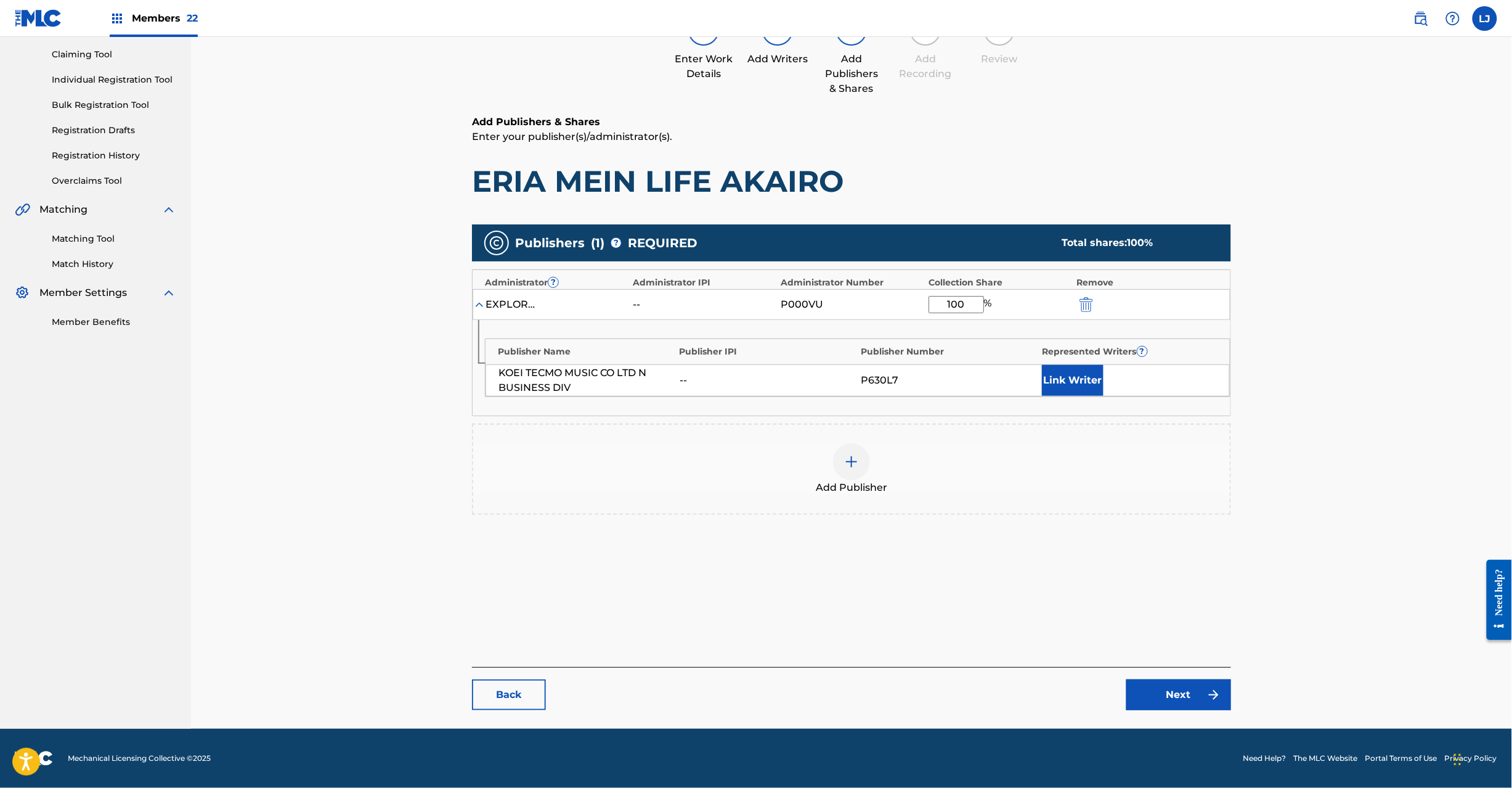
type input "100"
click at [1166, 689] on link "Next" at bounding box center [1179, 695] width 105 height 31
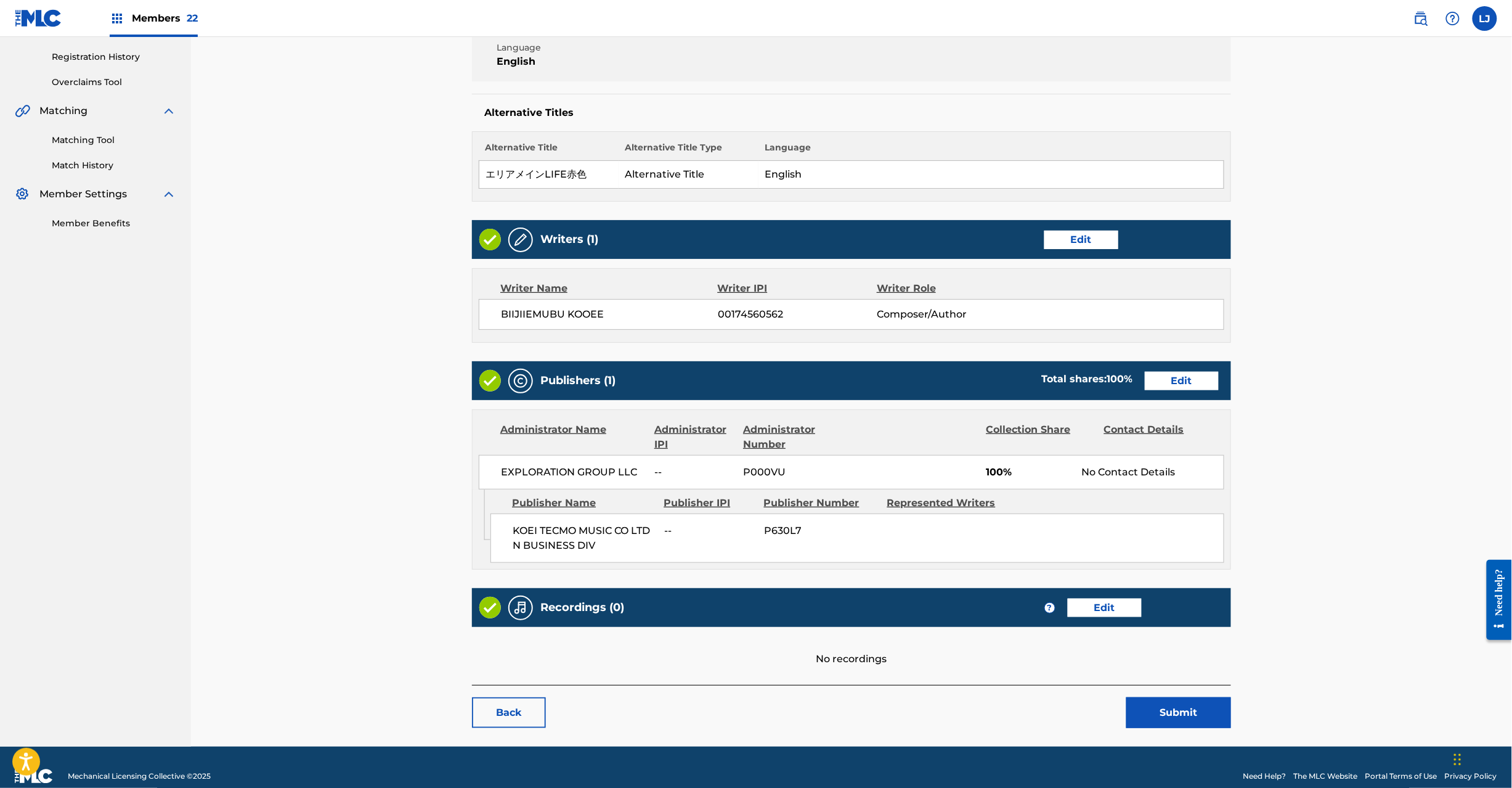
scroll to position [246, 0]
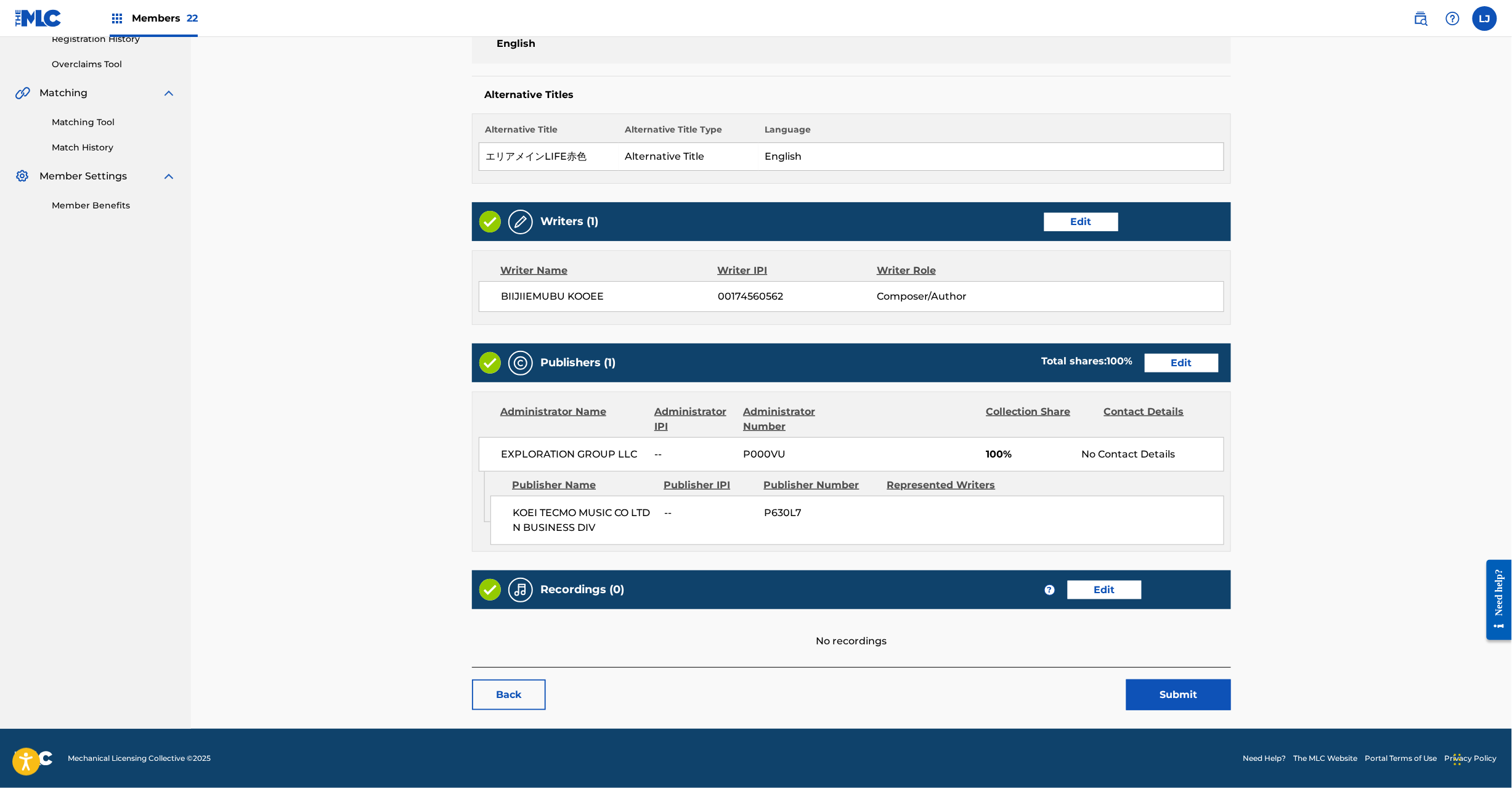
click at [1193, 696] on button "Submit" at bounding box center [1179, 695] width 105 height 31
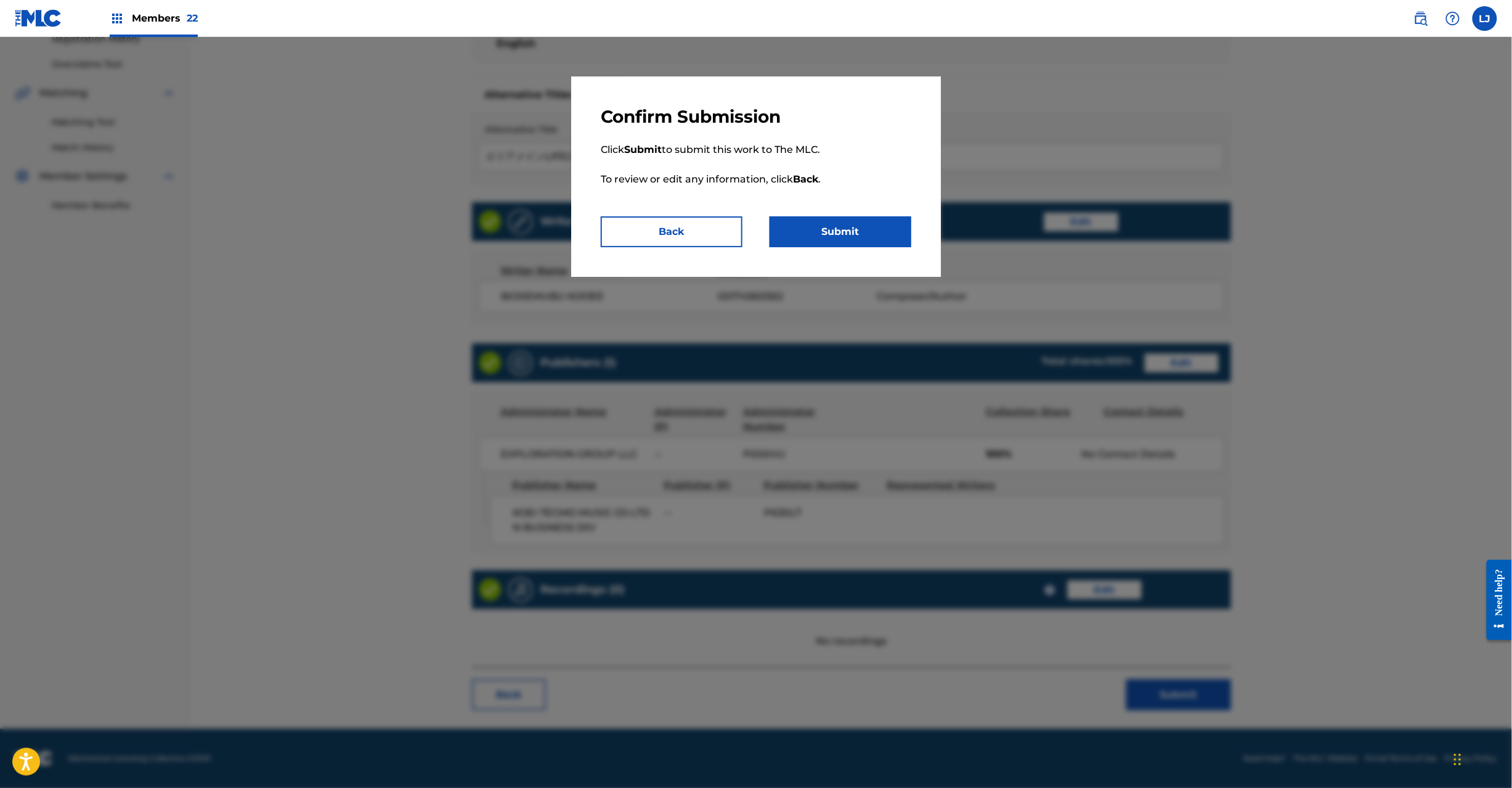
click at [870, 216] on button "Submit" at bounding box center [840, 232] width 142 height 31
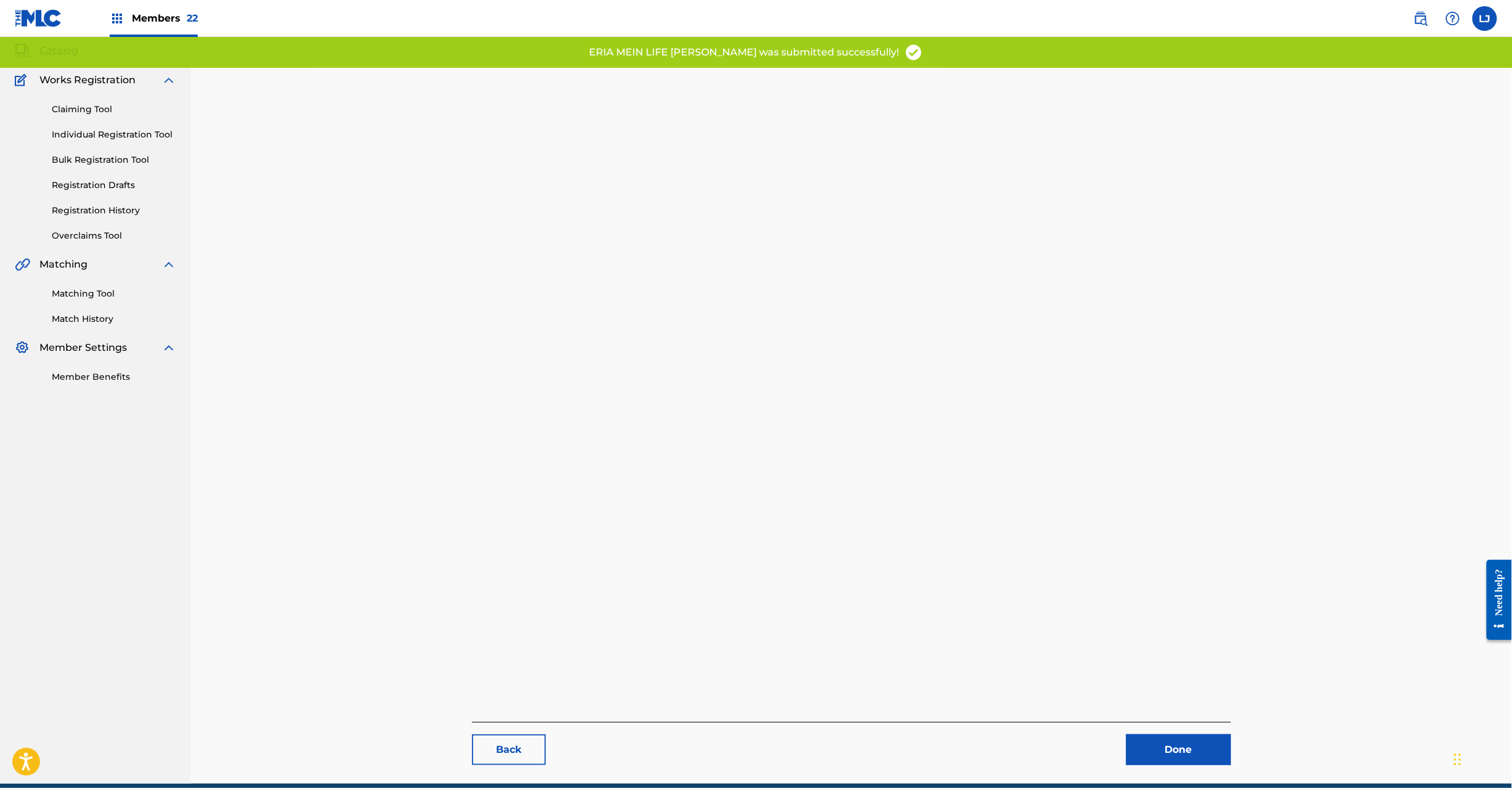
scroll to position [127, 0]
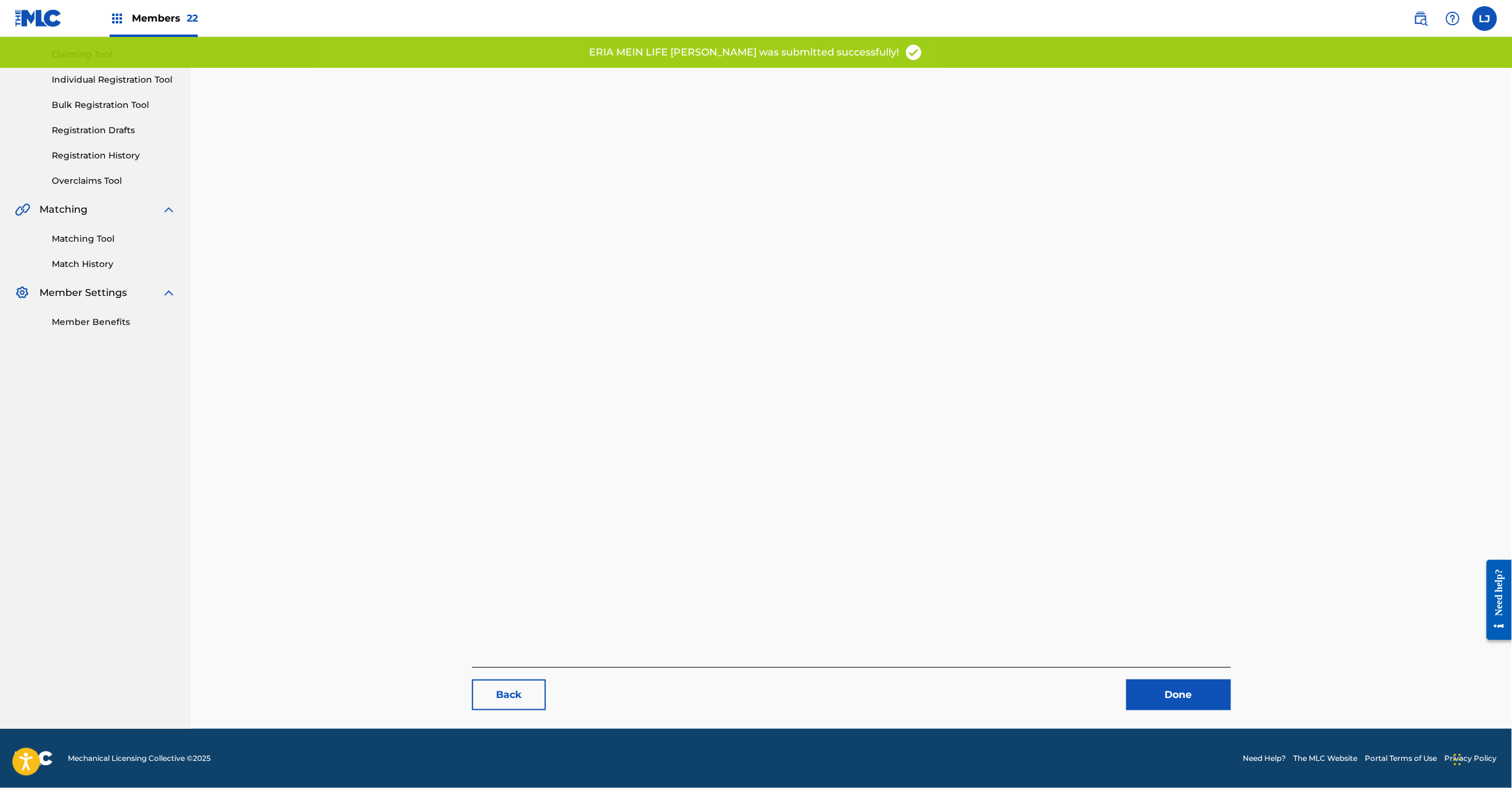
click at [1164, 693] on link "Done" at bounding box center [1179, 695] width 105 height 31
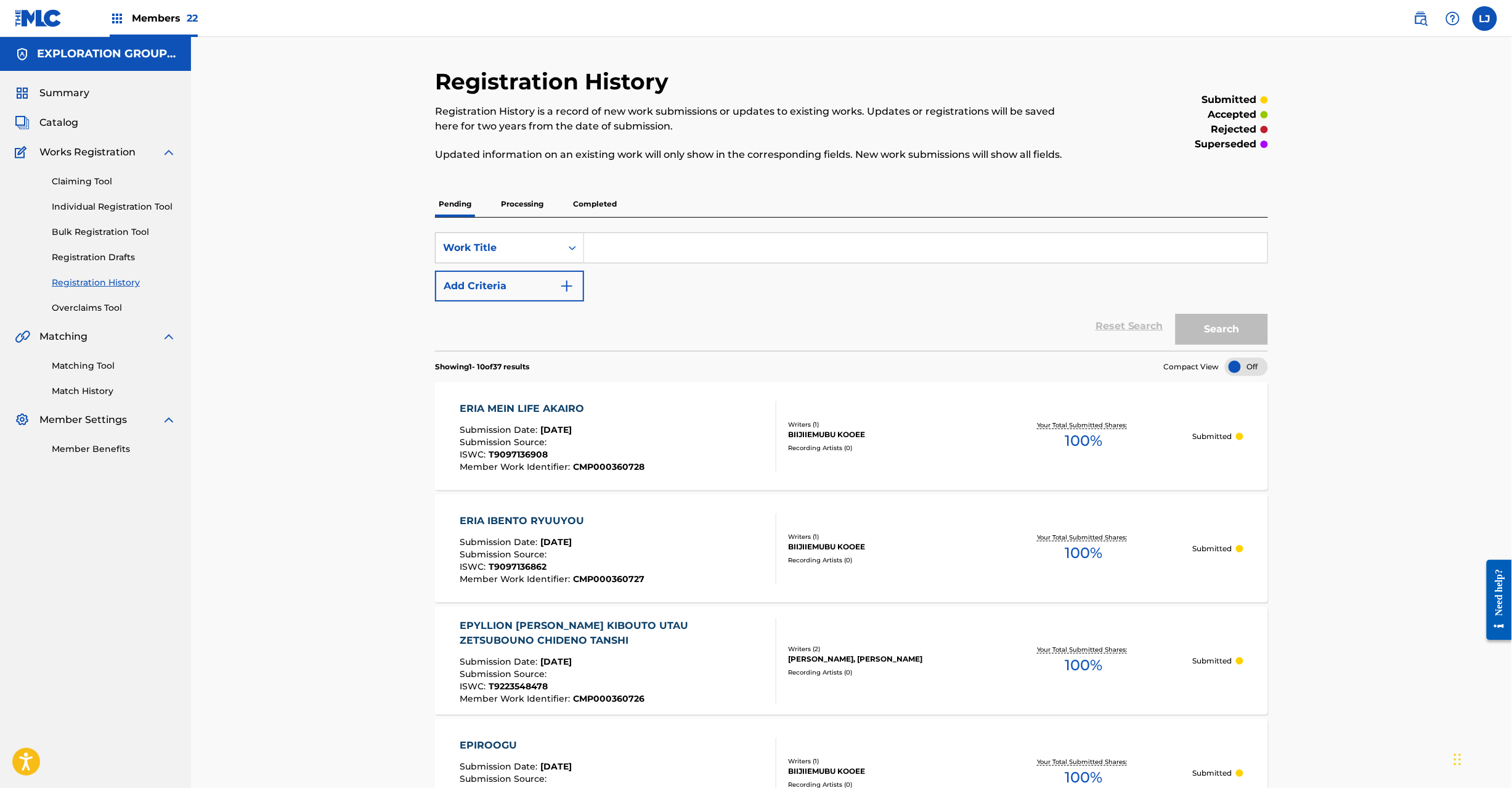
click at [54, 121] on span "Catalog" at bounding box center [59, 122] width 39 height 15
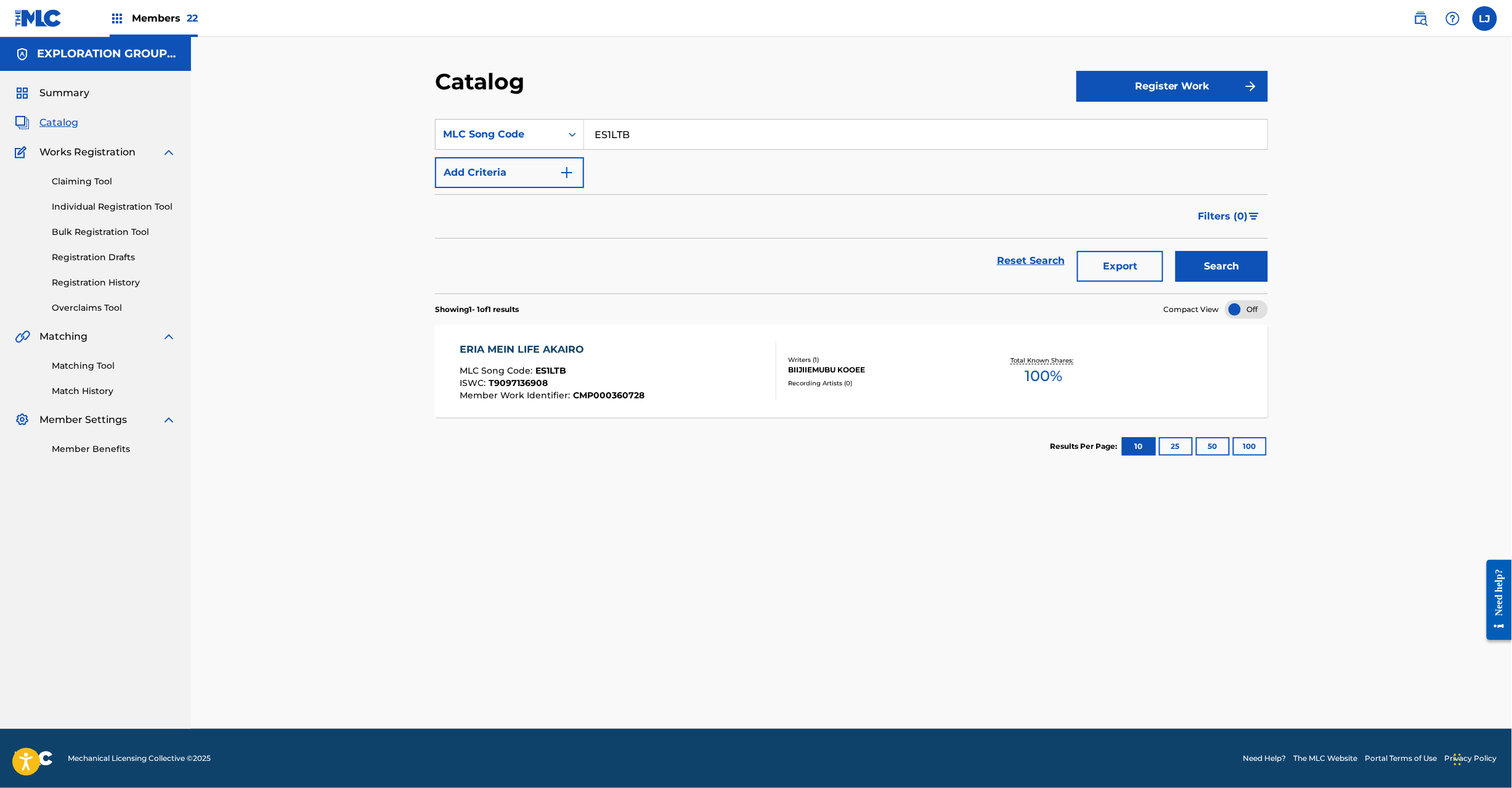
click at [642, 144] on input "ES1LTB" at bounding box center [927, 134] width 684 height 29
paste input "SX0"
type input "ES1SX0"
click at [1223, 271] on button "Search" at bounding box center [1222, 267] width 93 height 31
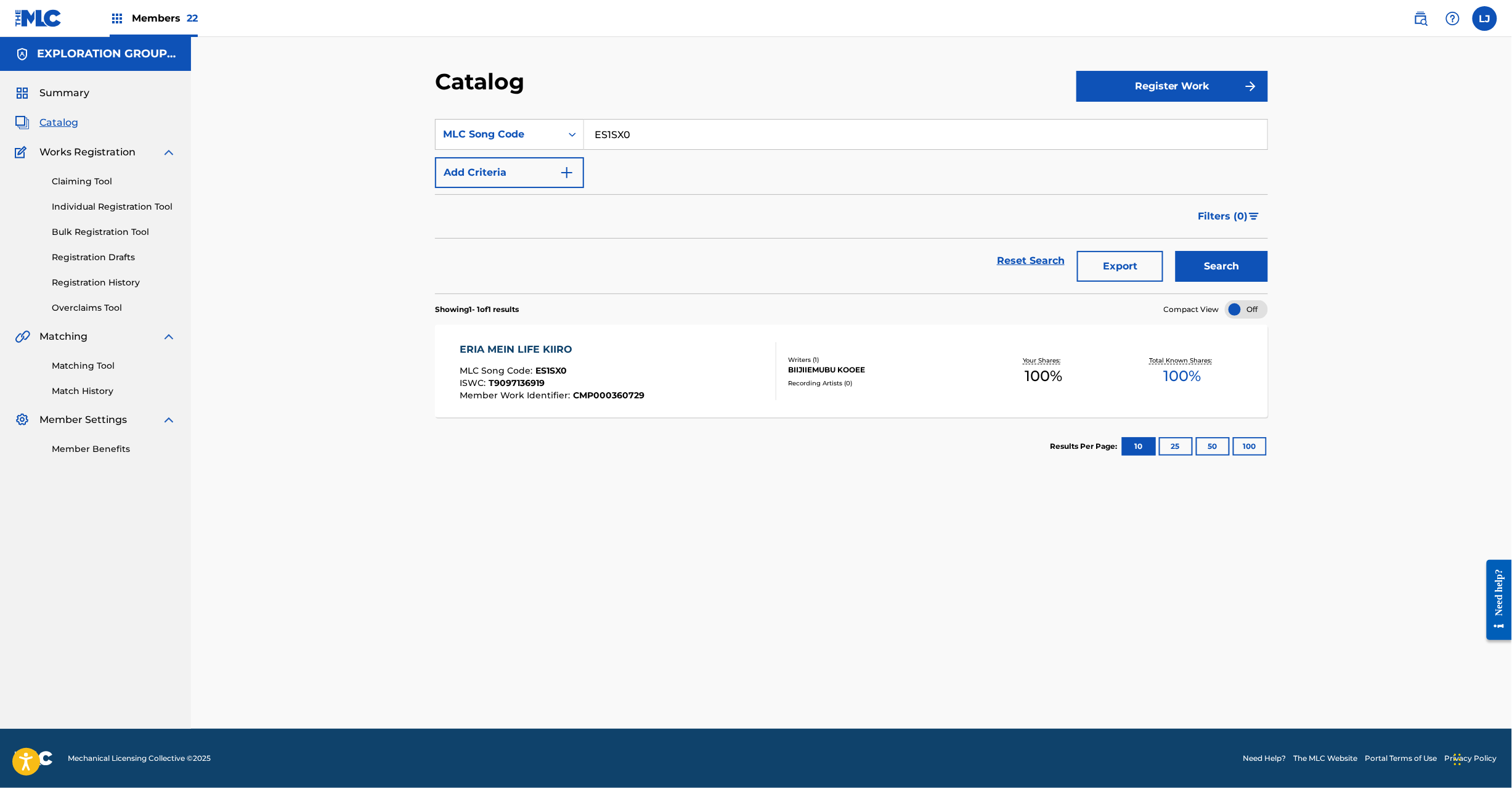
click at [672, 366] on div "ERIA MEIN LIFE KIIRO MLC Song Code : ES1SX0 ISWC : T9097136919 Member Work Iden…" at bounding box center [619, 371] width 317 height 58
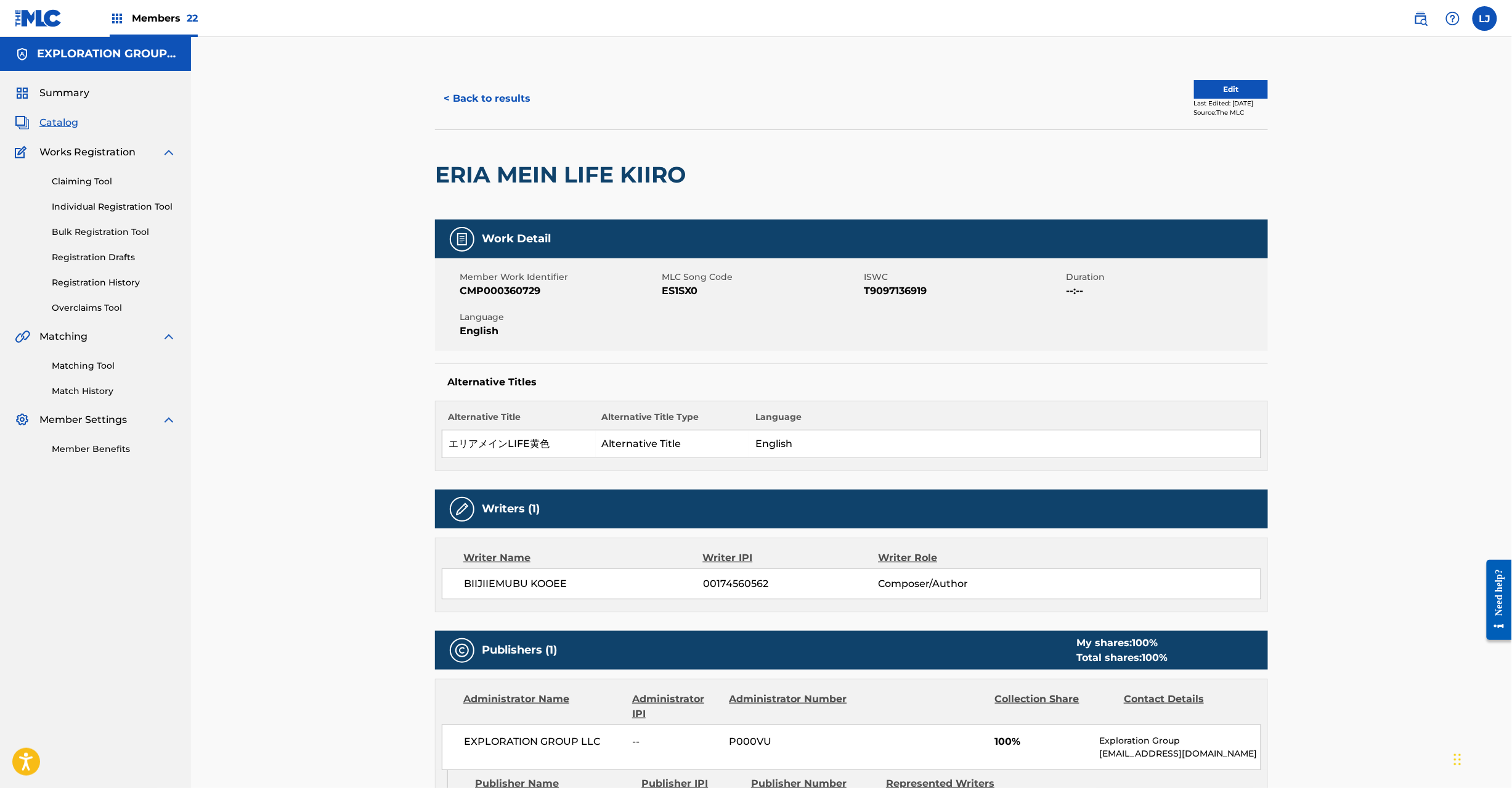
click at [1194, 89] on button "Edit" at bounding box center [1231, 89] width 74 height 18
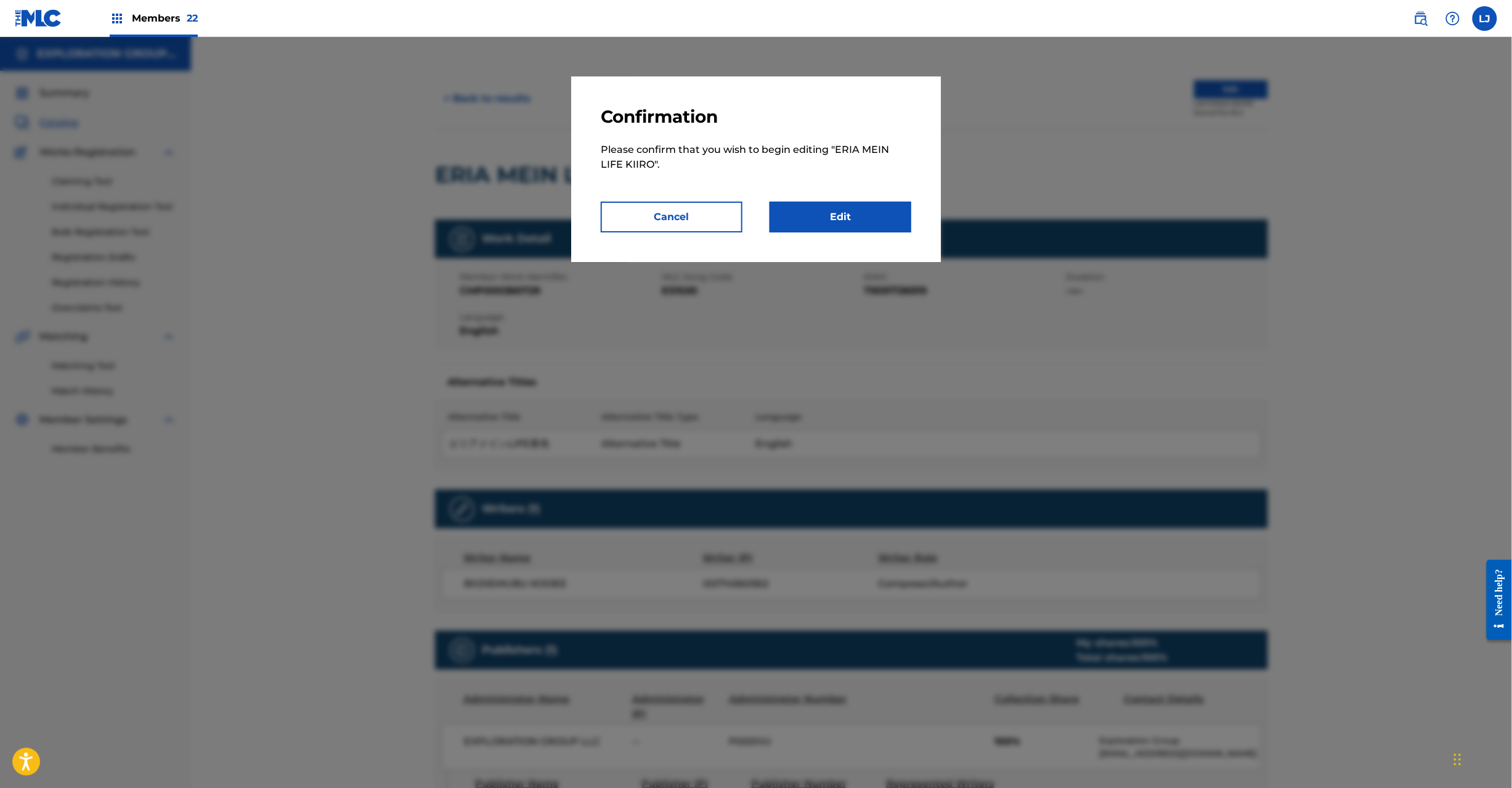
click at [832, 217] on link "Edit" at bounding box center [840, 217] width 142 height 31
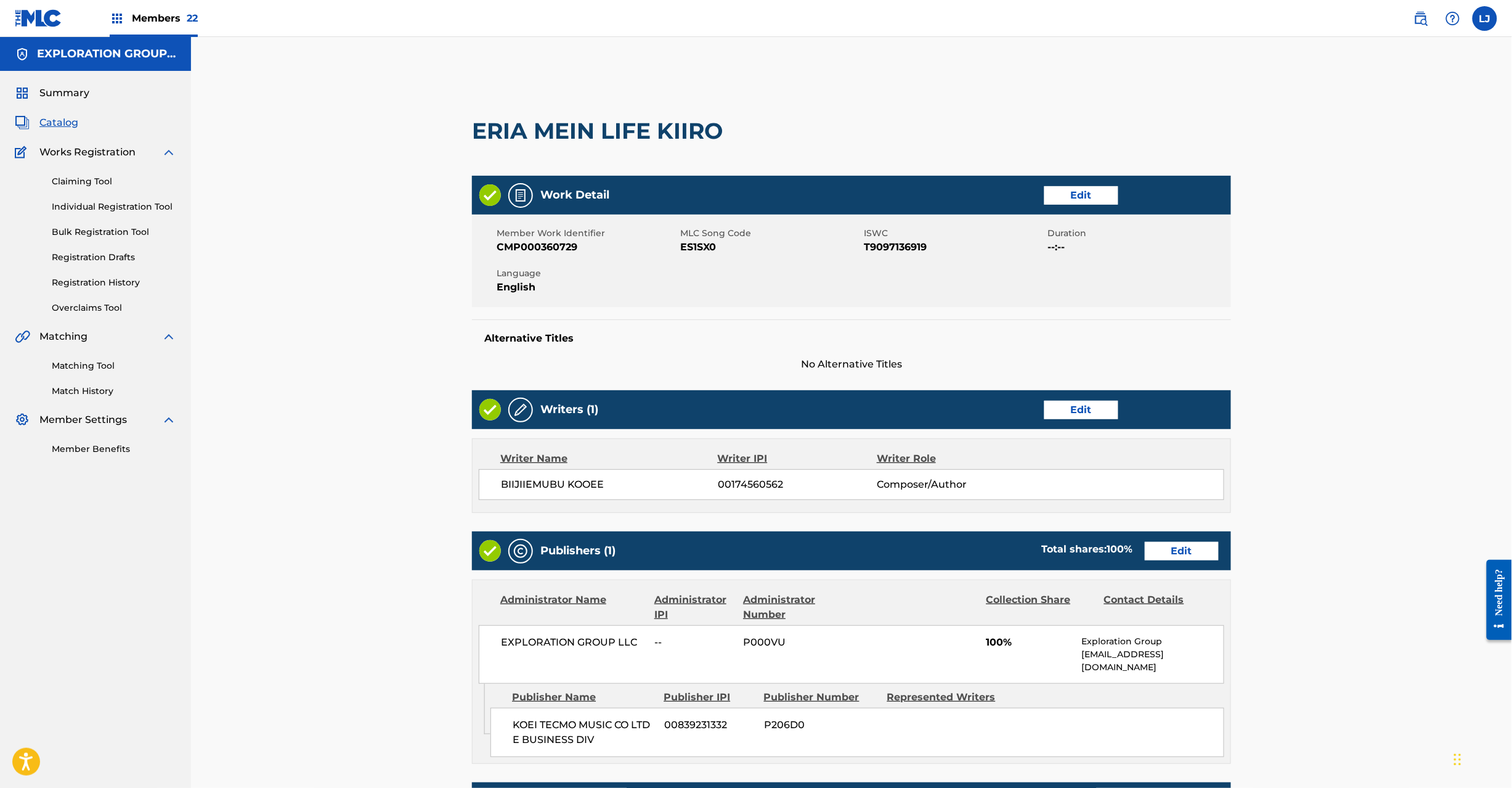
click at [1172, 543] on link "Edit" at bounding box center [1182, 551] width 74 height 18
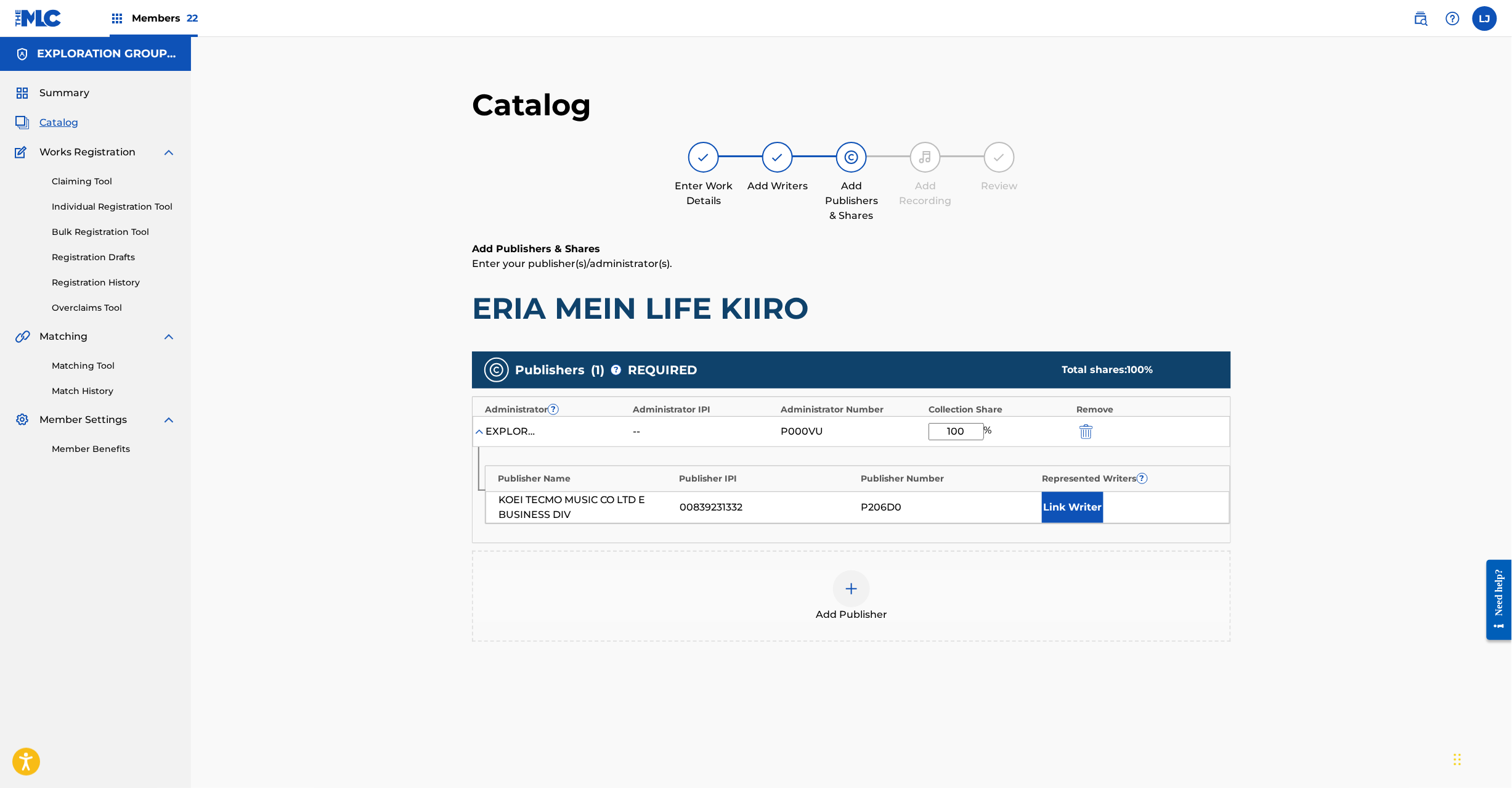
drag, startPoint x: 1096, startPoint y: 428, endPoint x: 1088, endPoint y: 428, distance: 8.0
click at [1091, 428] on div at bounding box center [1104, 430] width 55 height 14
click at [1076, 428] on button "submit" at bounding box center [1086, 430] width 18 height 14
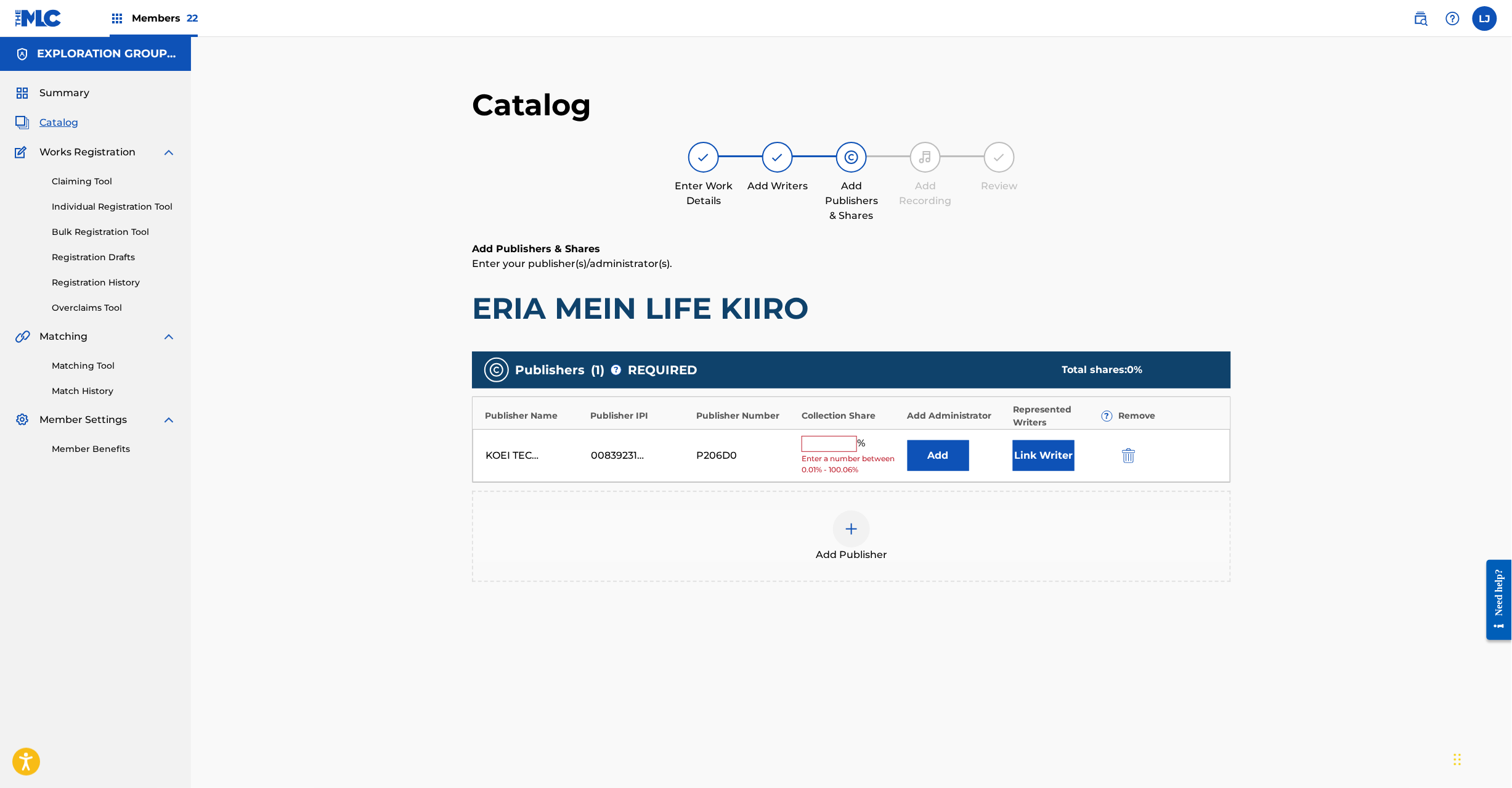
click at [1120, 454] on button "submit" at bounding box center [1128, 454] width 18 height 14
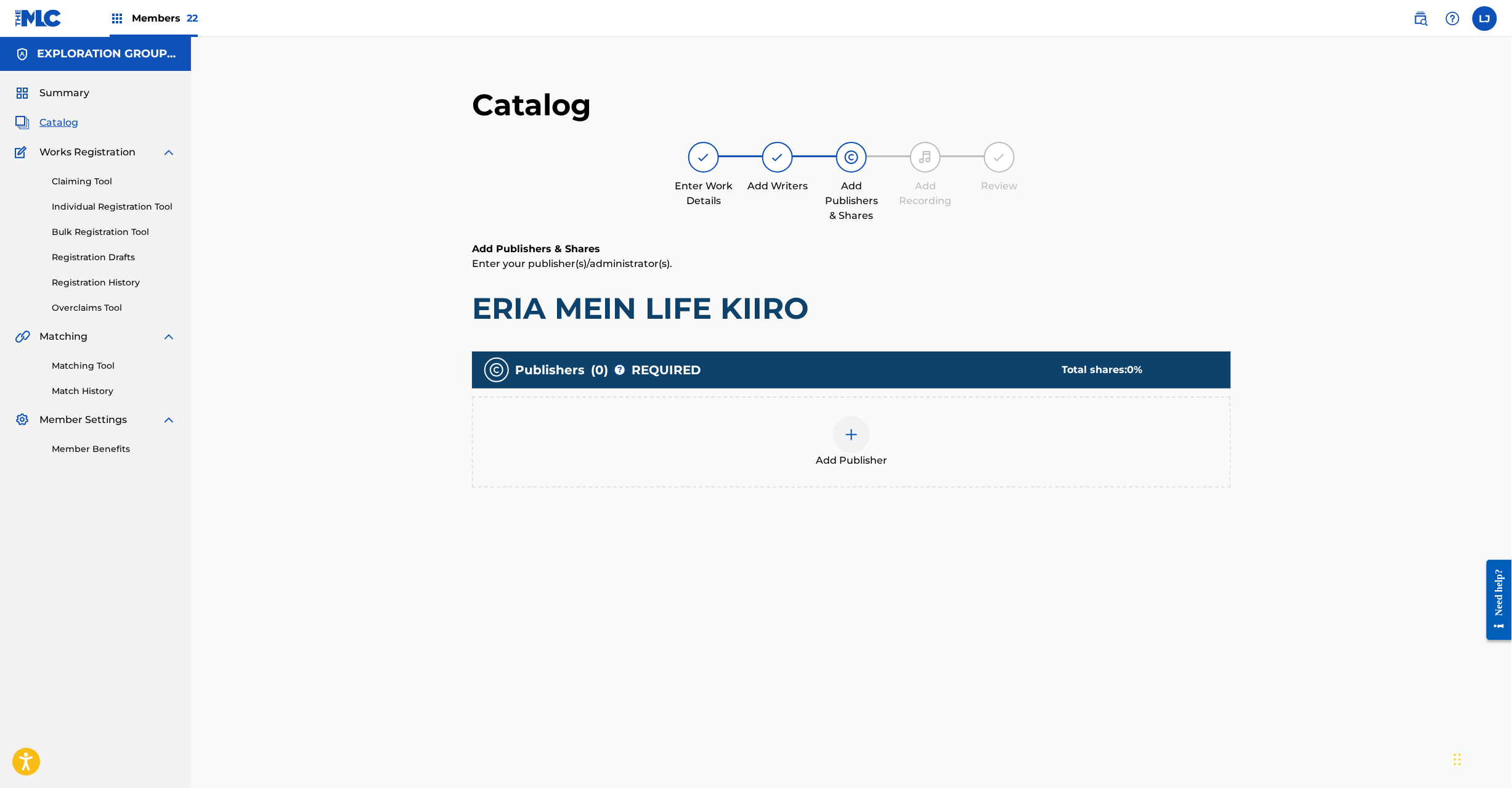
click at [828, 448] on div "Add Publisher" at bounding box center [851, 442] width 756 height 51
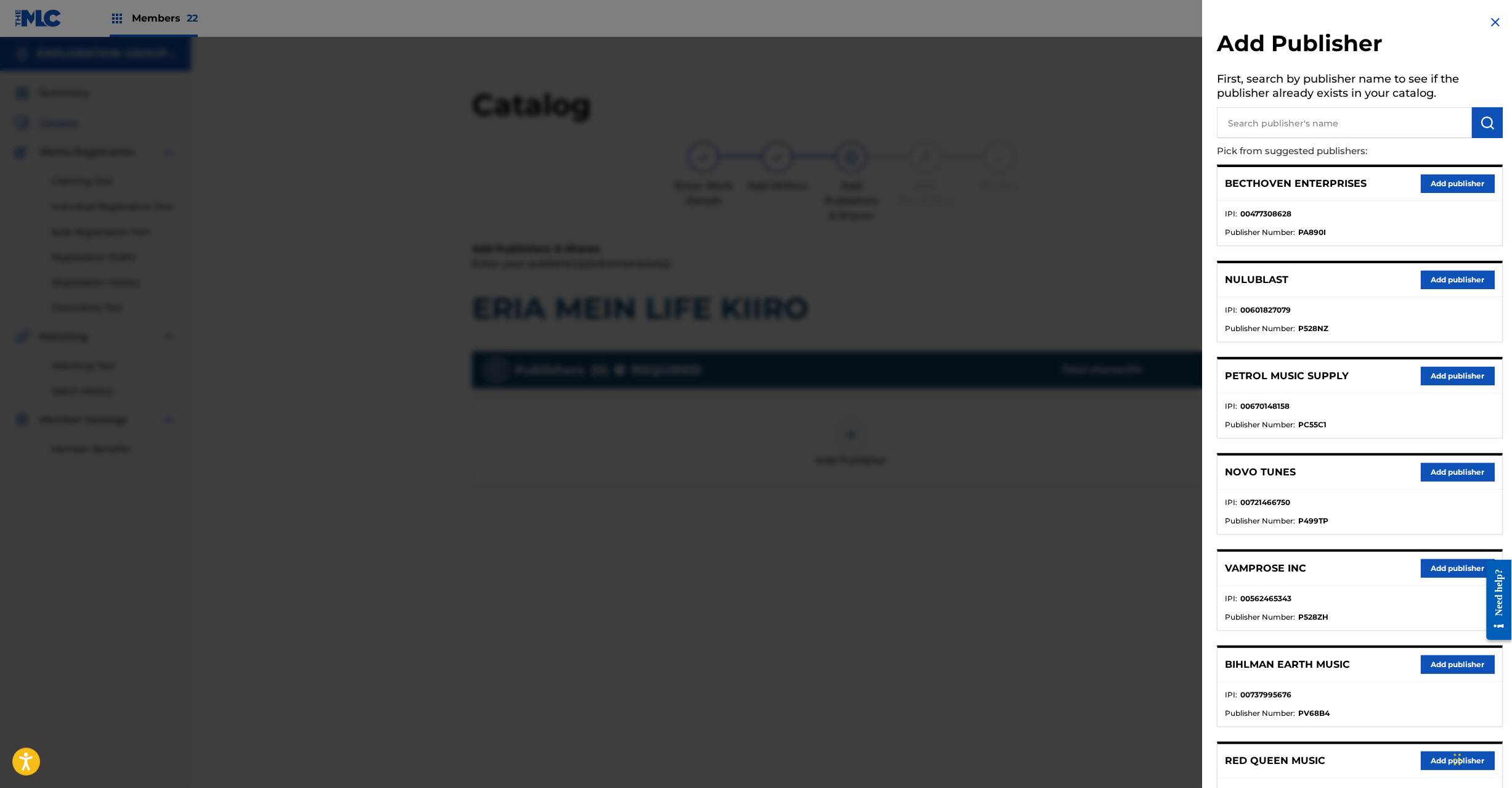
click at [1228, 126] on input "text" at bounding box center [1346, 123] width 256 height 31
paste input "Koei Tecmo Music Co Ltd N Business Div"
type input "Koei Tecmo Music Co Ltd N Business Div"
click at [1482, 120] on img "submit" at bounding box center [1488, 122] width 15 height 15
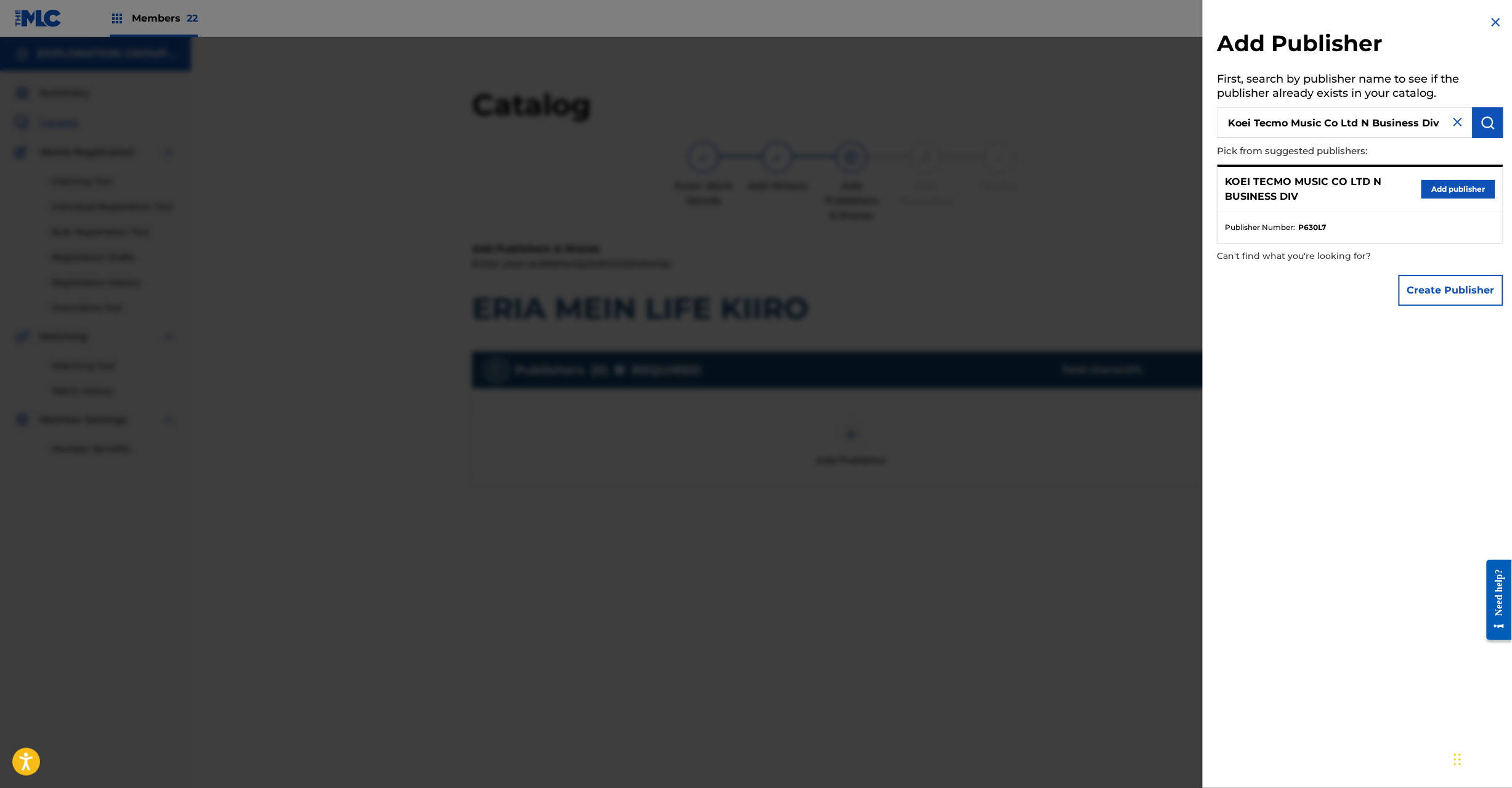
click at [1449, 186] on button "Add publisher" at bounding box center [1459, 189] width 74 height 18
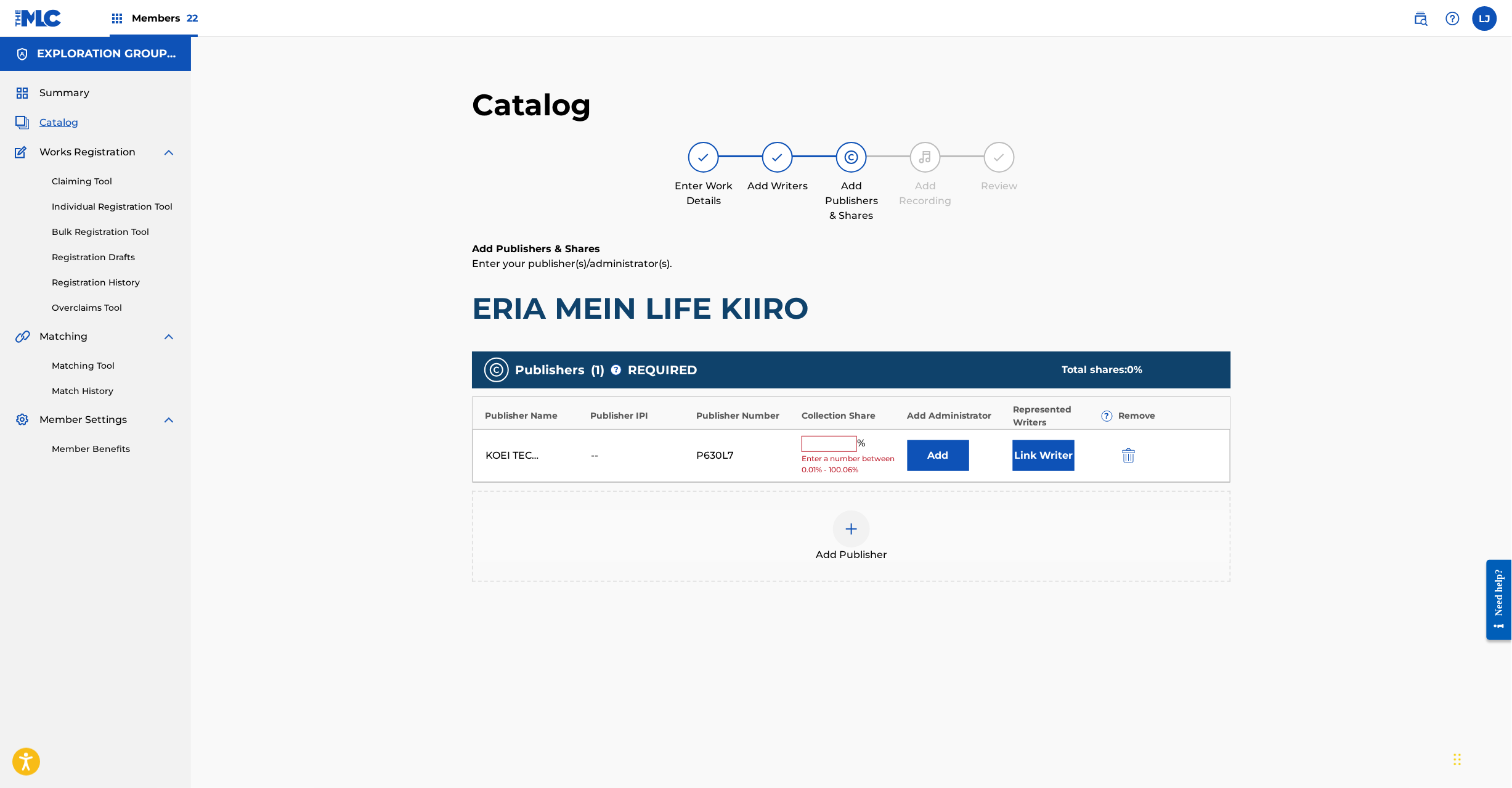
click at [917, 455] on button "Add" at bounding box center [938, 456] width 62 height 31
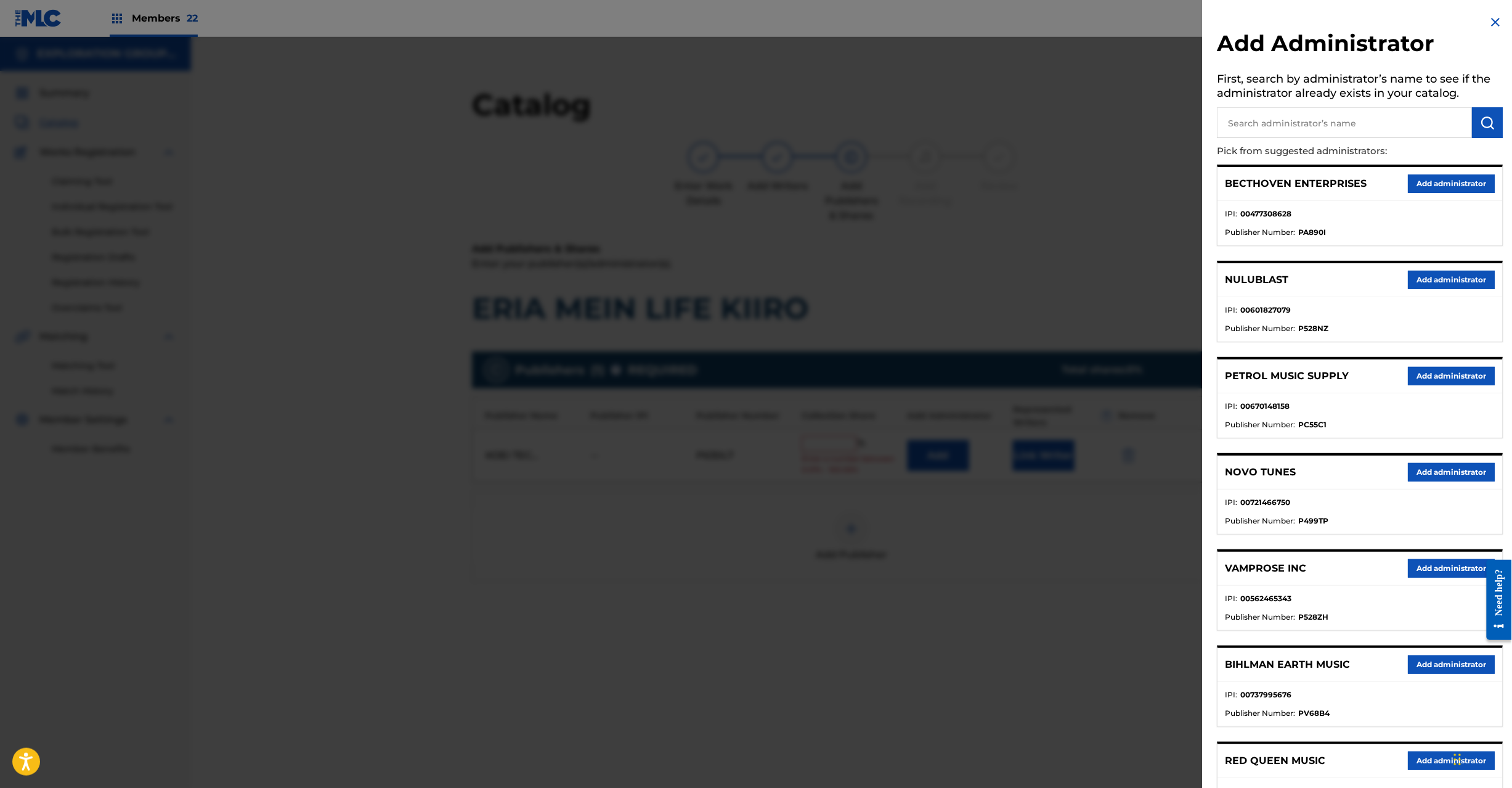
click at [1271, 119] on input "text" at bounding box center [1346, 123] width 256 height 31
paste input "Exploration Group LLC"
type input "Exploration Group LLC"
click at [1489, 128] on img "submit" at bounding box center [1488, 122] width 15 height 15
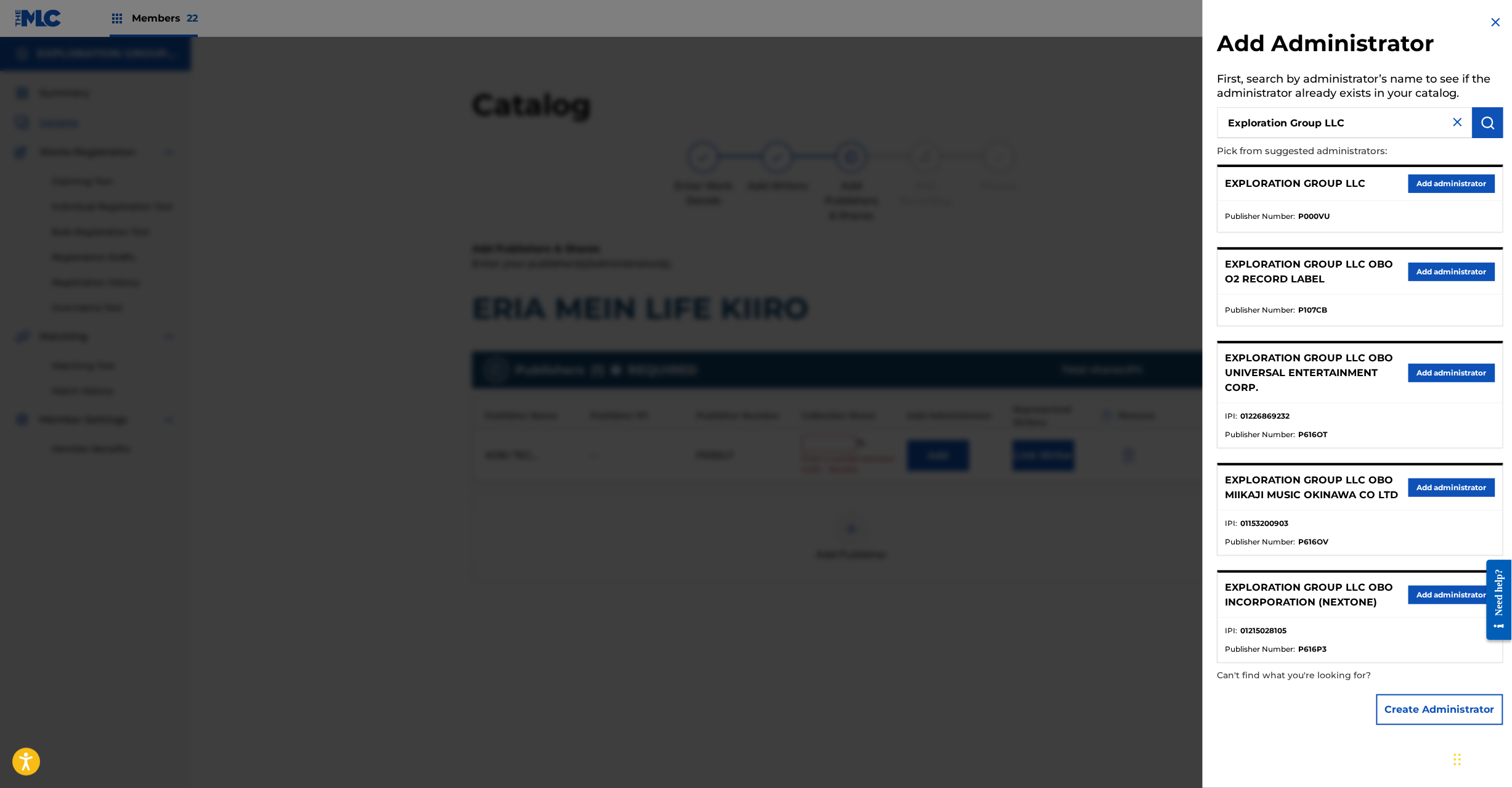
click at [1426, 181] on button "Add administrator" at bounding box center [1452, 184] width 87 height 18
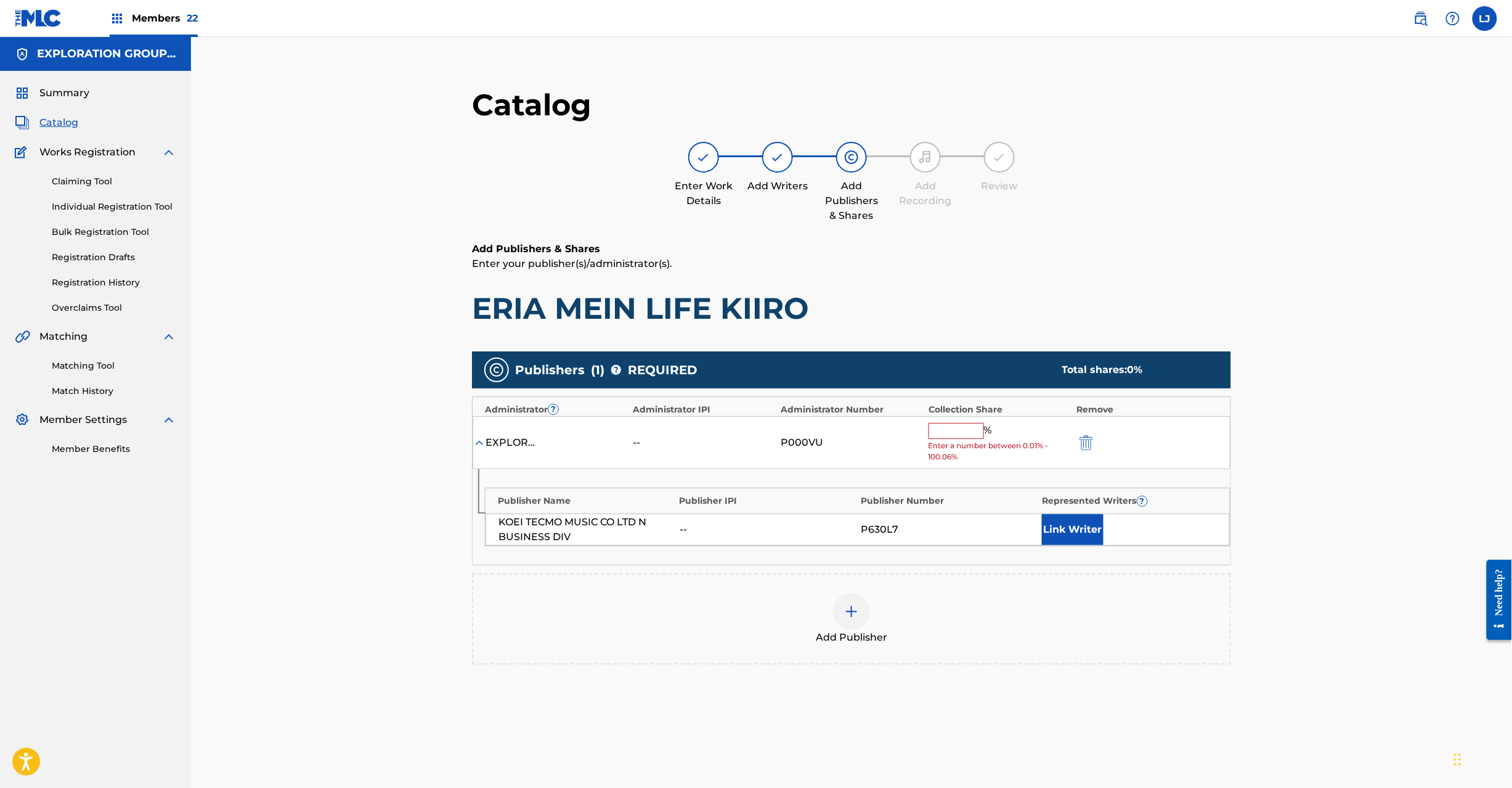
click at [960, 435] on input "text" at bounding box center [956, 430] width 55 height 16
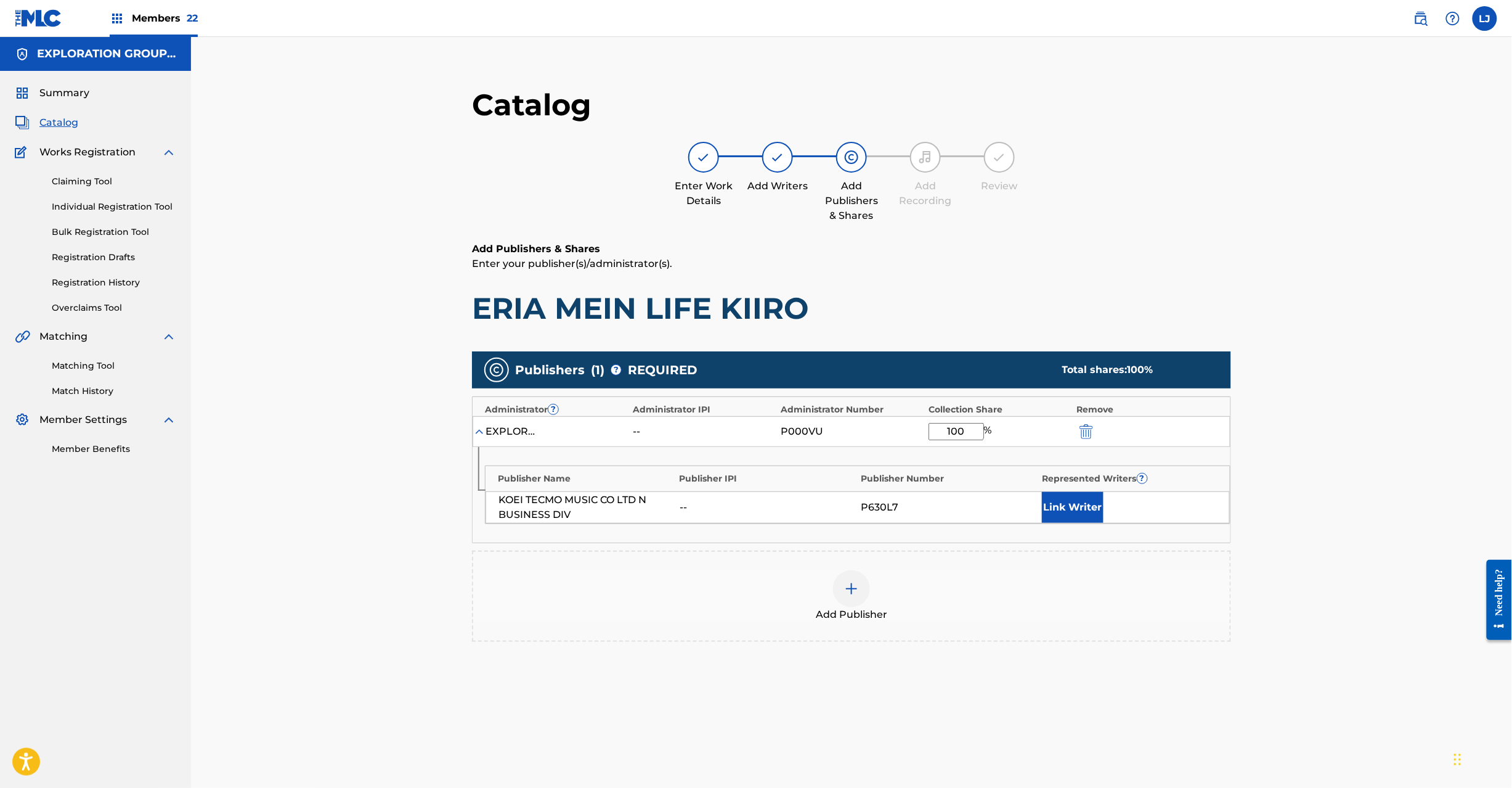
scroll to position [127, 0]
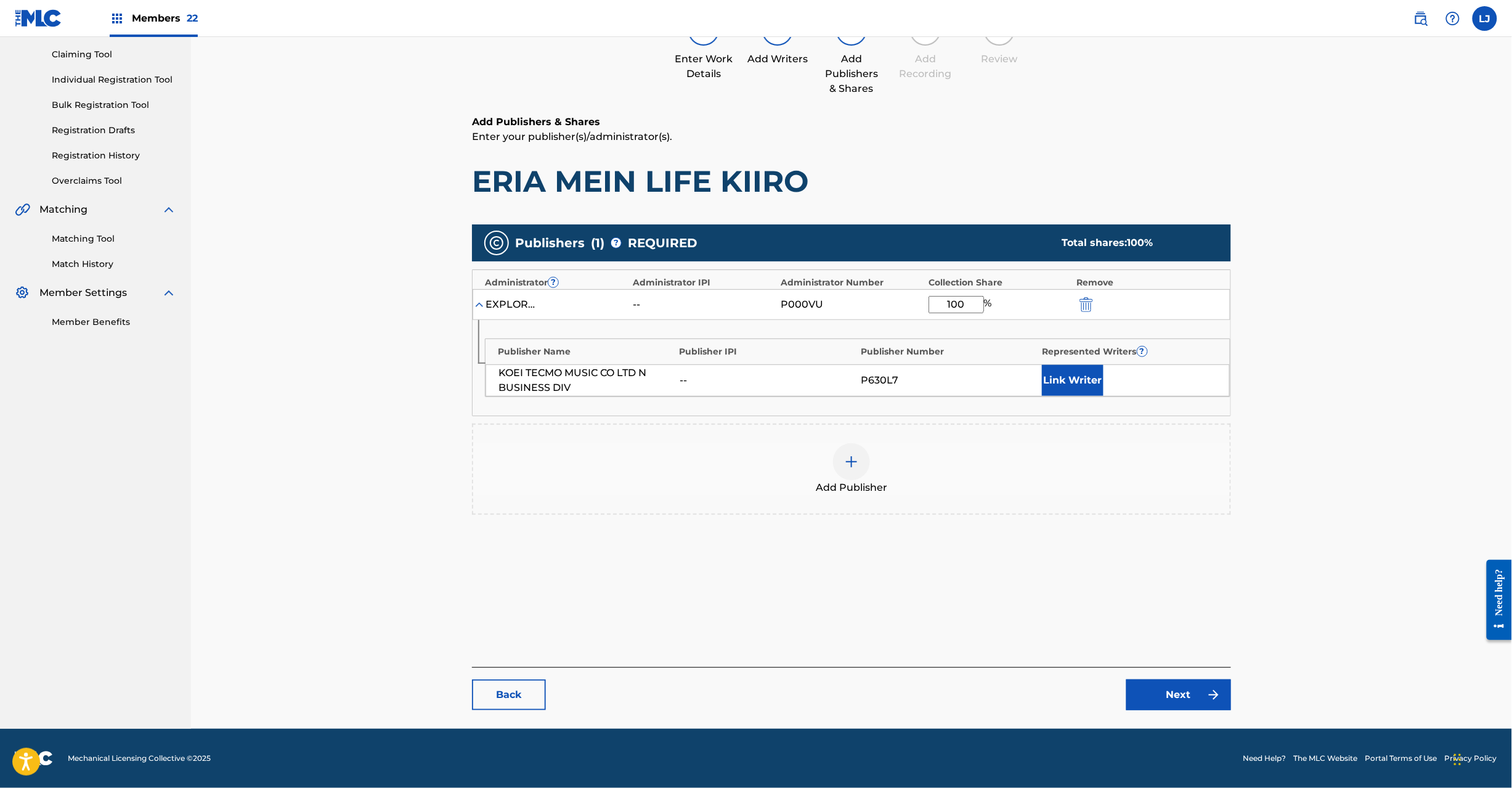
type input "100"
click at [1159, 687] on link "Next" at bounding box center [1179, 695] width 105 height 31
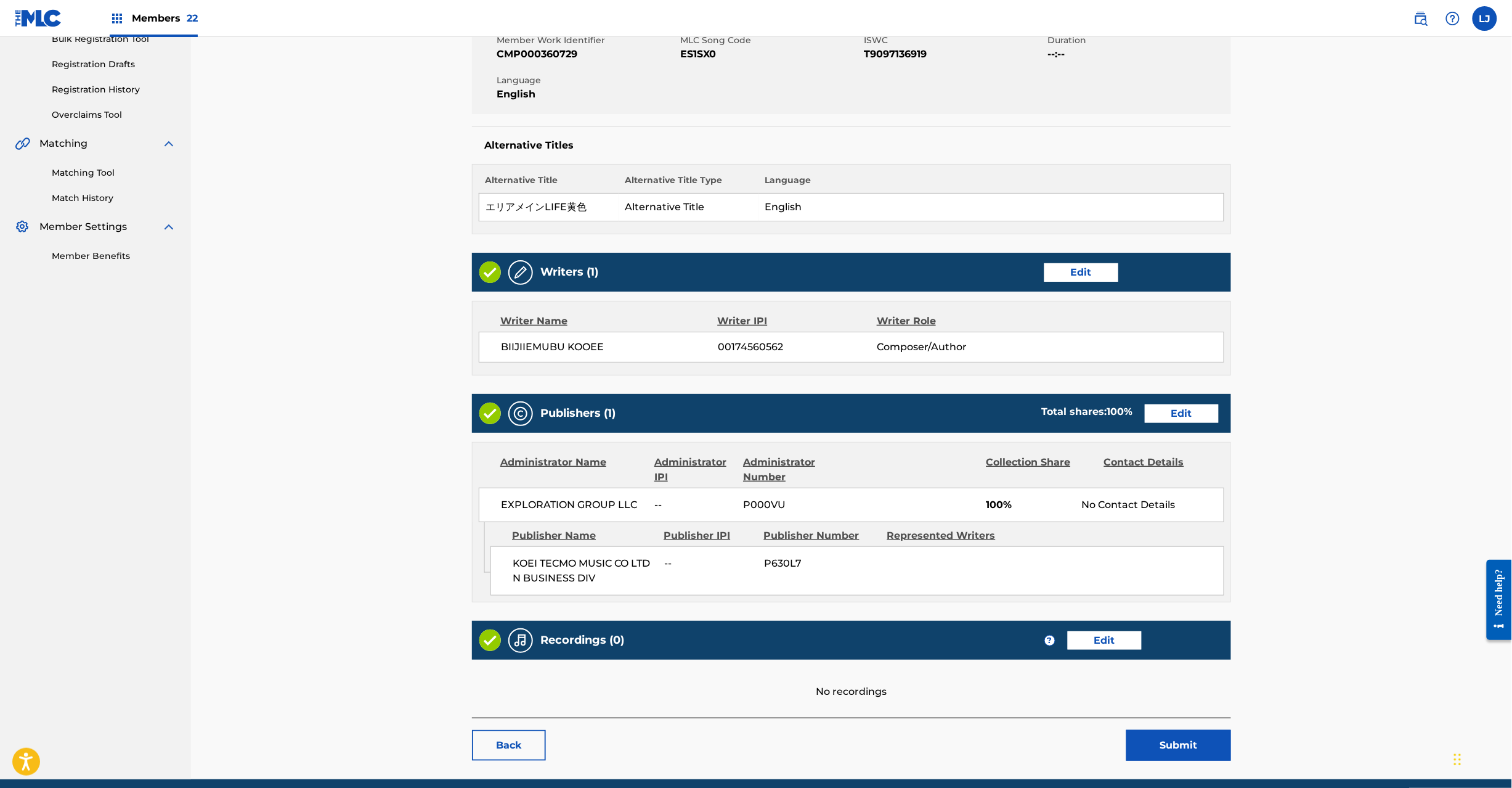
scroll to position [246, 0]
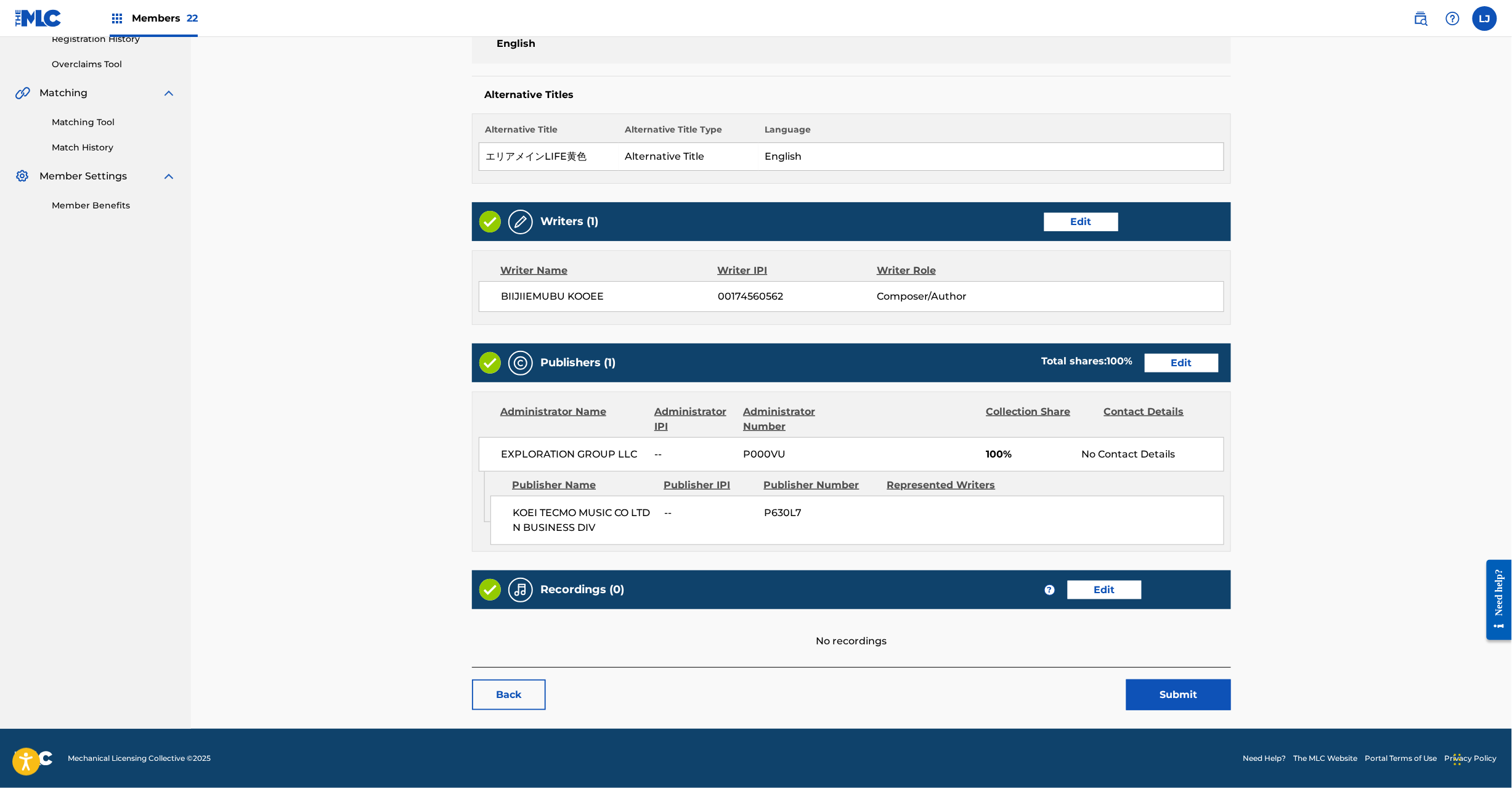
click at [1174, 702] on button "Submit" at bounding box center [1179, 695] width 105 height 31
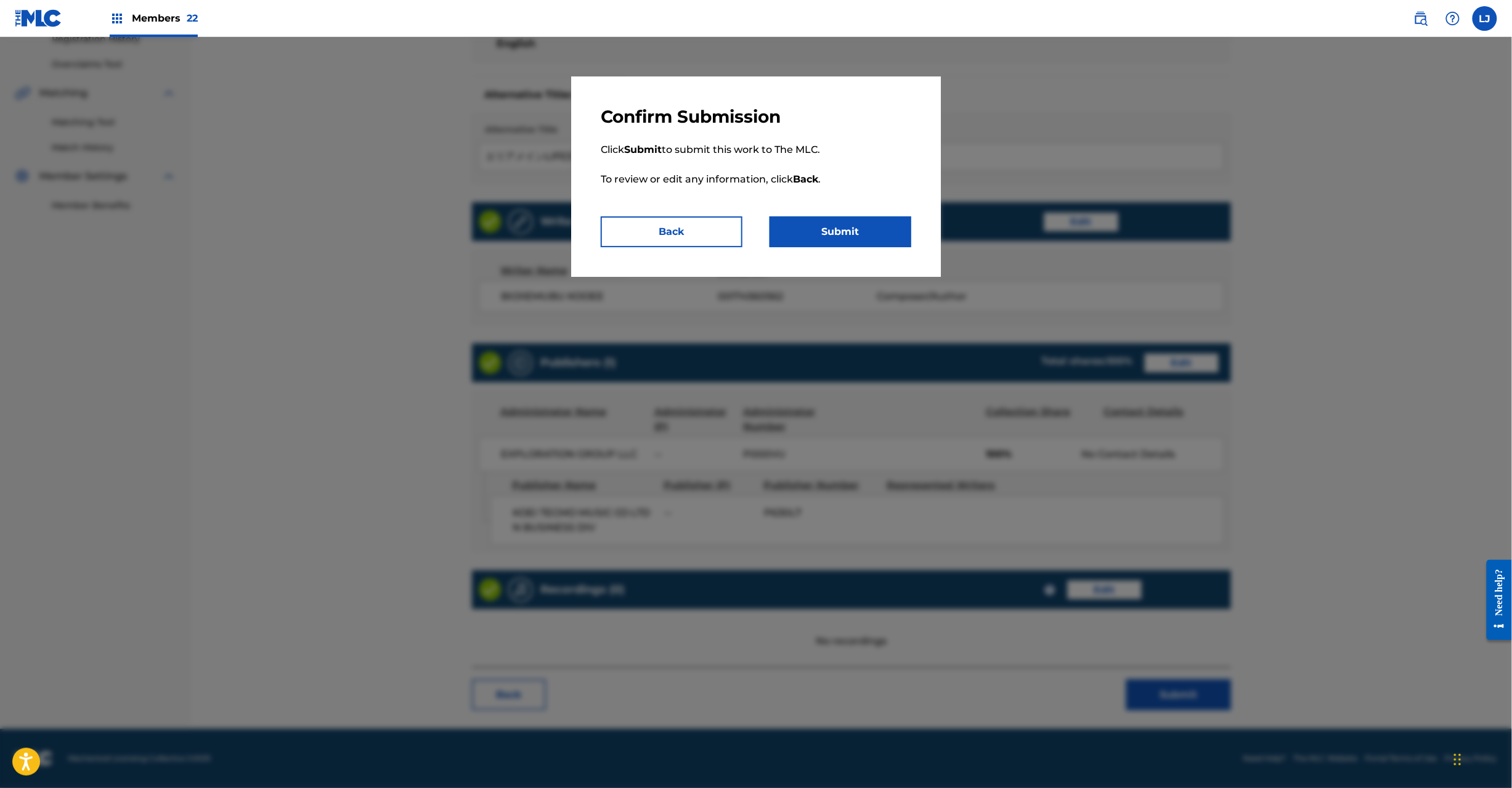
click at [856, 225] on button "Submit" at bounding box center [840, 232] width 142 height 31
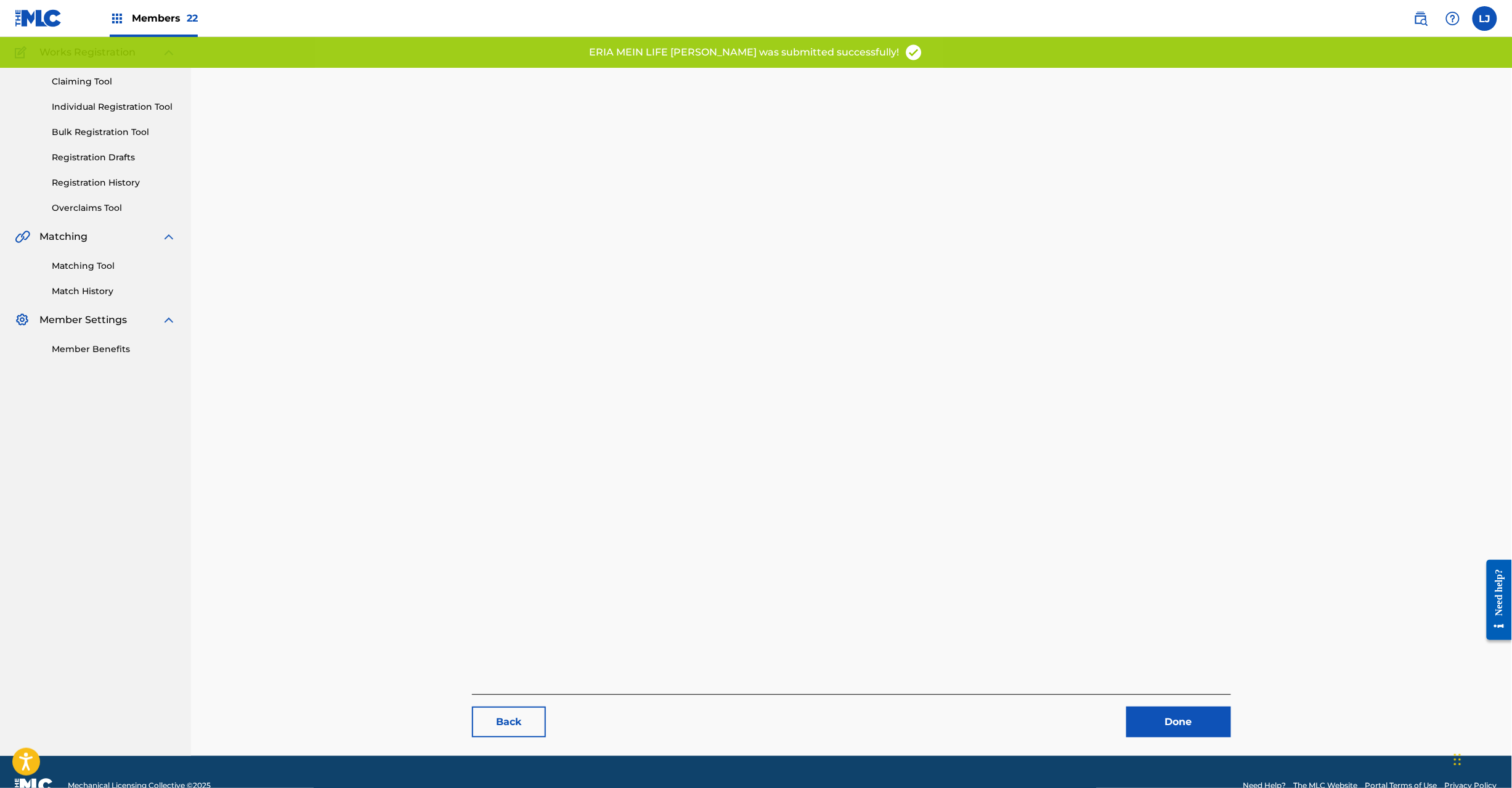
scroll to position [127, 0]
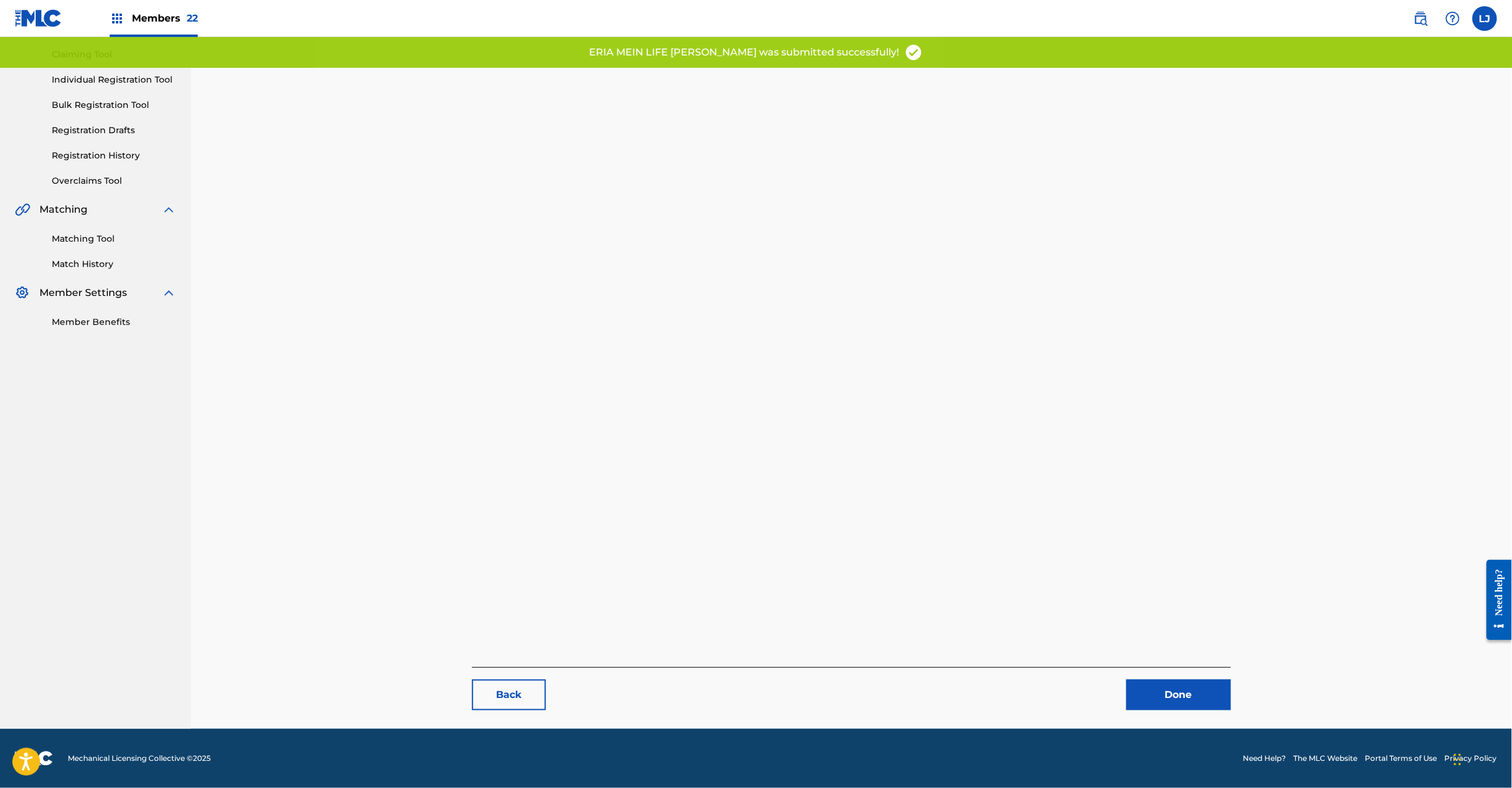
click at [1165, 698] on link "Done" at bounding box center [1179, 695] width 105 height 31
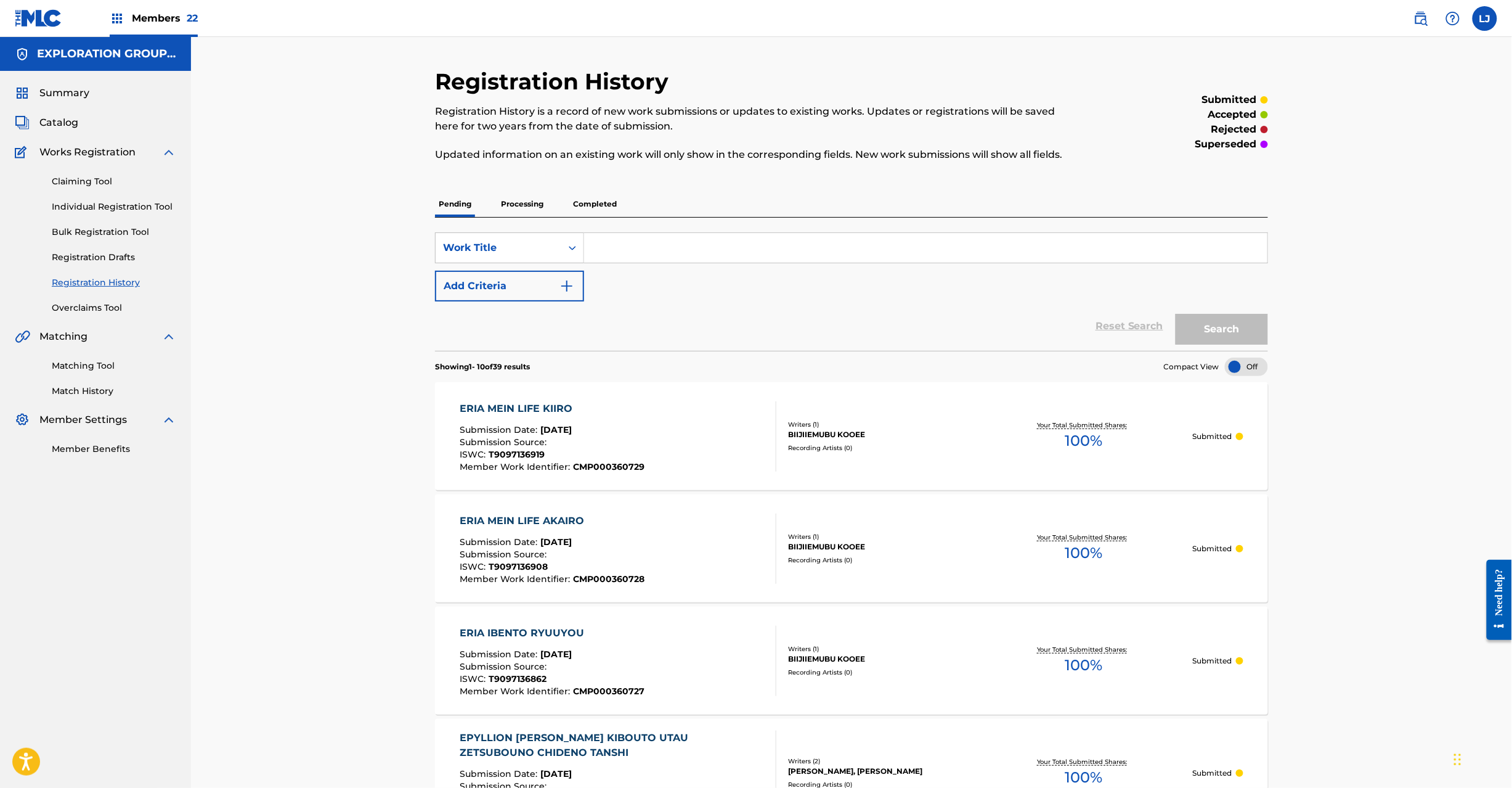
click at [63, 119] on span "Catalog" at bounding box center [59, 122] width 39 height 15
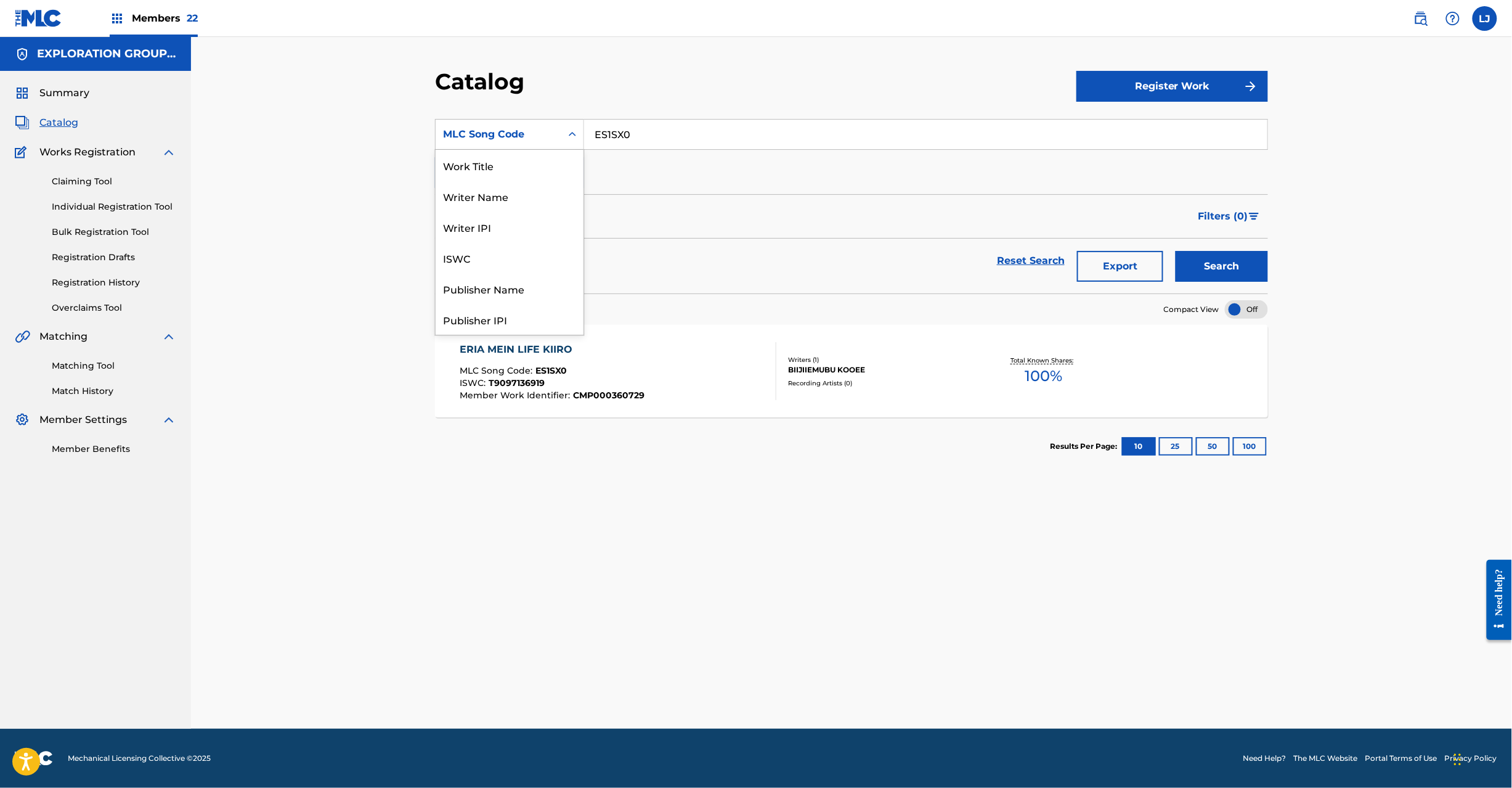
click at [529, 136] on div "MLC Song Code" at bounding box center [498, 134] width 111 height 15
click at [1239, 259] on button "Search" at bounding box center [1222, 267] width 93 height 31
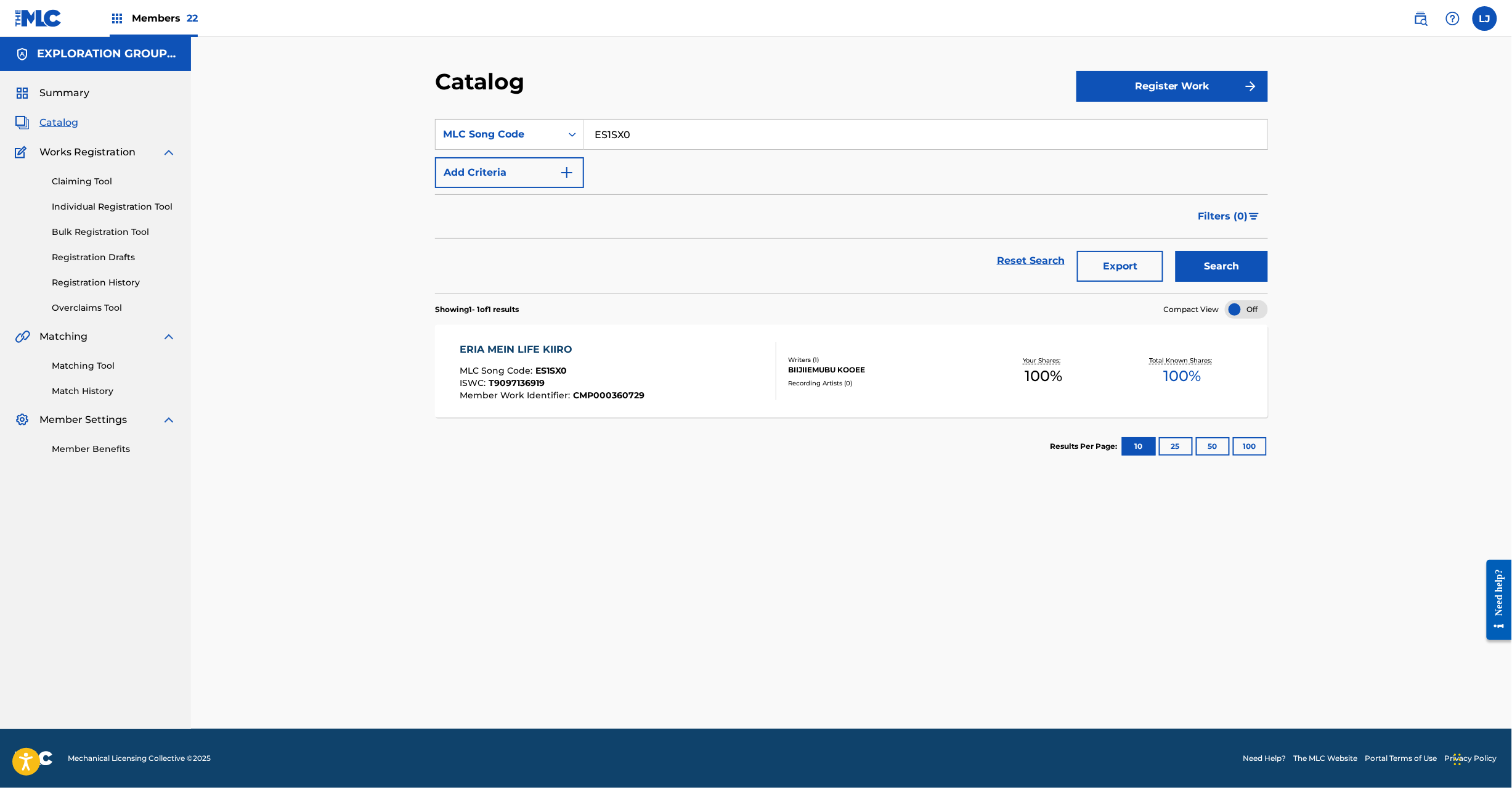
click at [661, 154] on div "SearchWithCriteriaa2f38d33-6b98-4228-b5fb-09fdc9fad469 MLC Song Code ES1SX0 Add…" at bounding box center [851, 153] width 834 height 69
click at [659, 124] on input "ES1SX0" at bounding box center [927, 134] width 684 height 29
paste input "WF"
type input "ES1SWF"
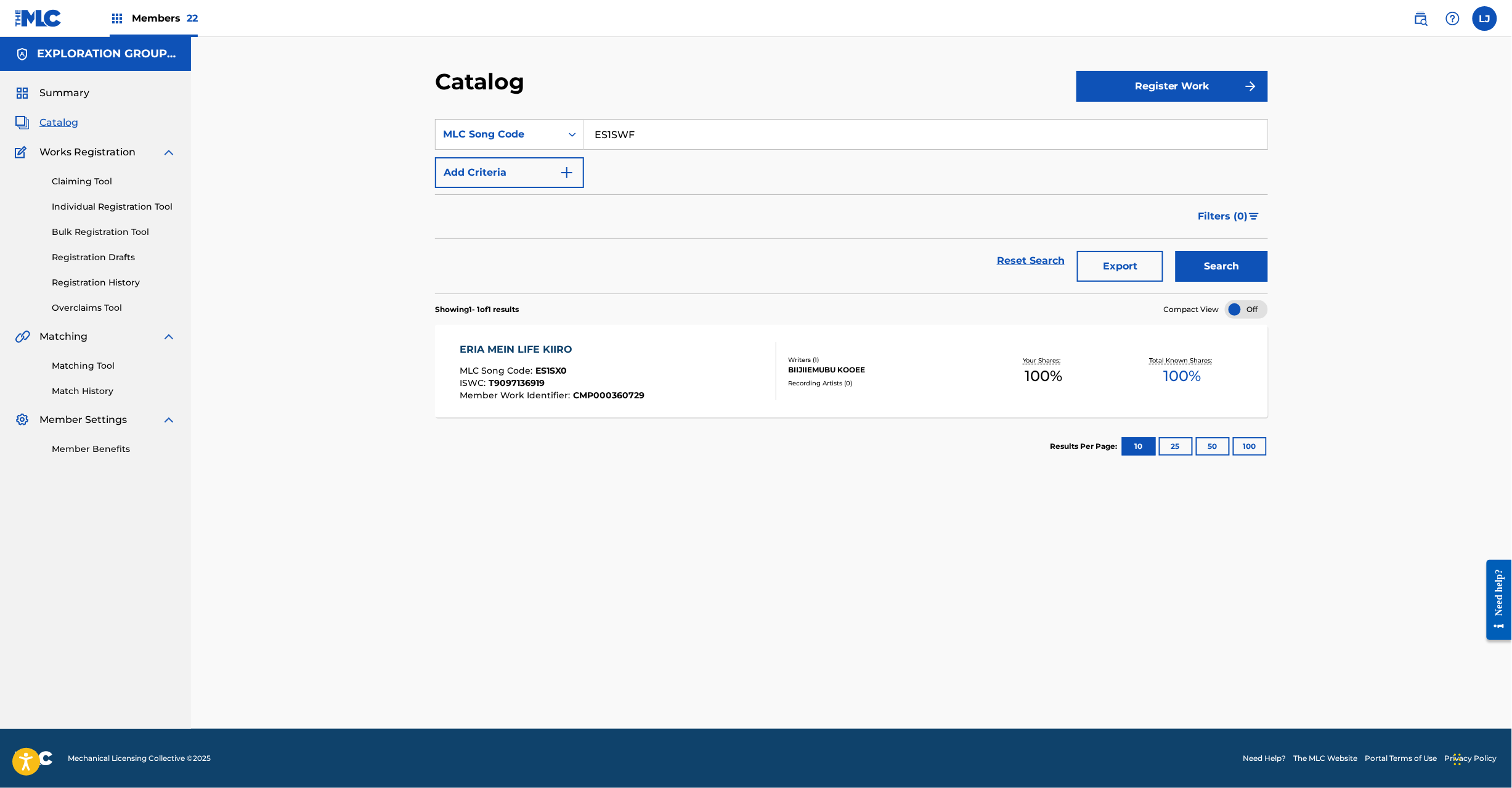
click at [1264, 249] on div "Search" at bounding box center [1219, 260] width 98 height 44
click at [1230, 267] on button "Search" at bounding box center [1222, 267] width 93 height 31
click at [672, 383] on div "ERIA MEIN LIFE NOOMARU MLC Song Code : ES1SWF ISWC : T9097136873 Member Work Id…" at bounding box center [619, 371] width 317 height 58
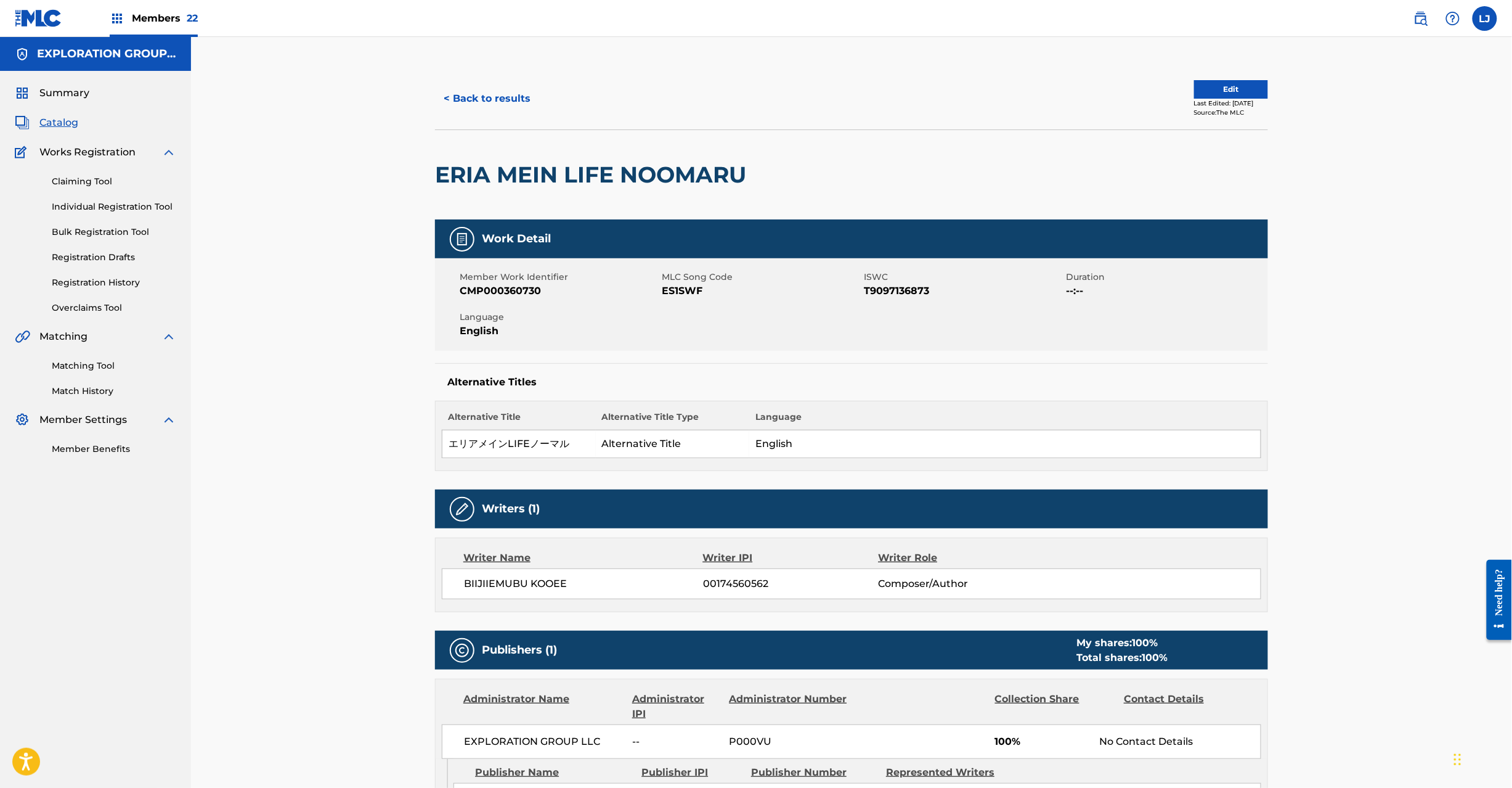
click at [1230, 86] on button "Edit" at bounding box center [1231, 89] width 74 height 18
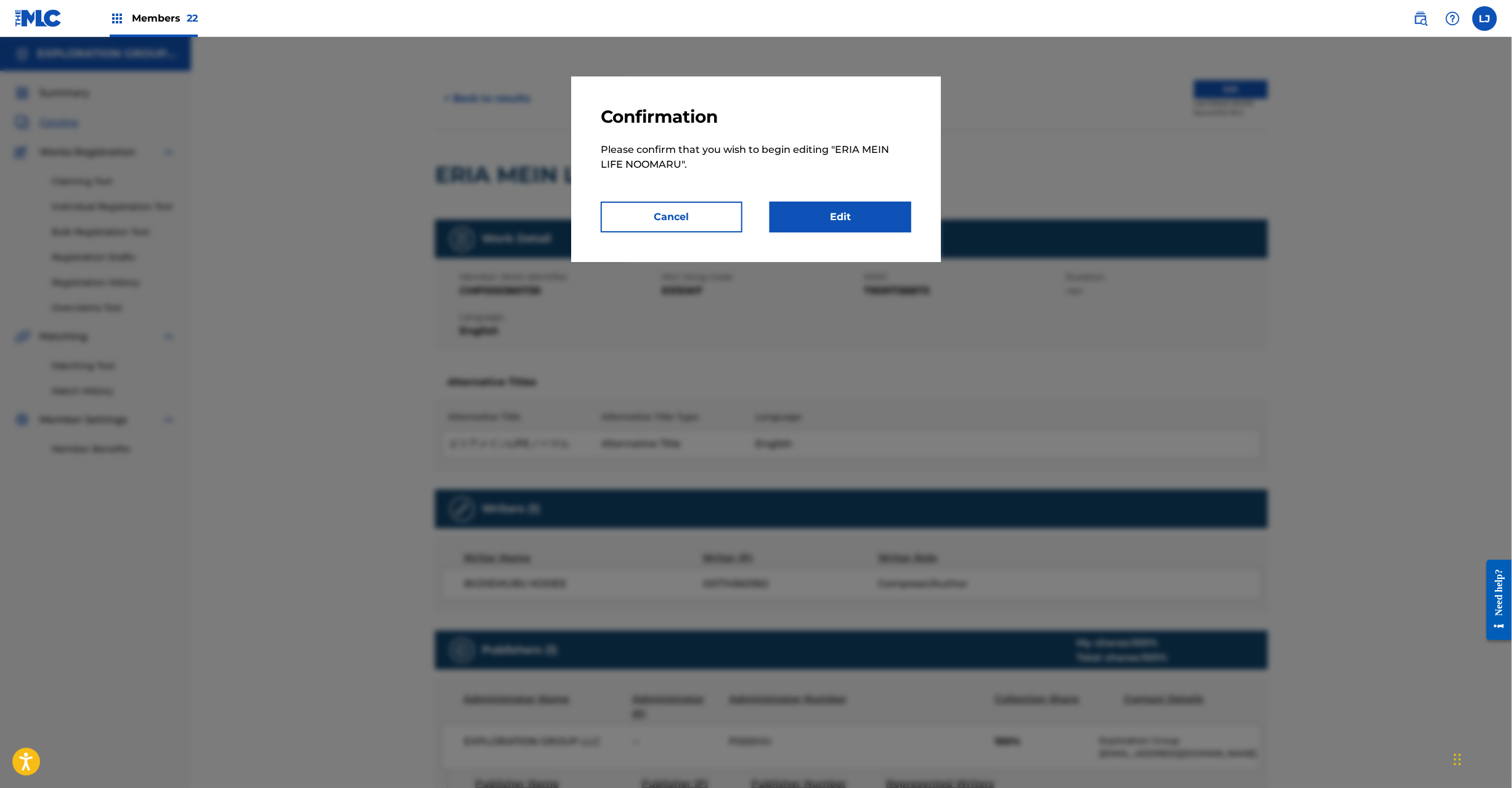
click at [906, 227] on link "Edit" at bounding box center [840, 217] width 142 height 31
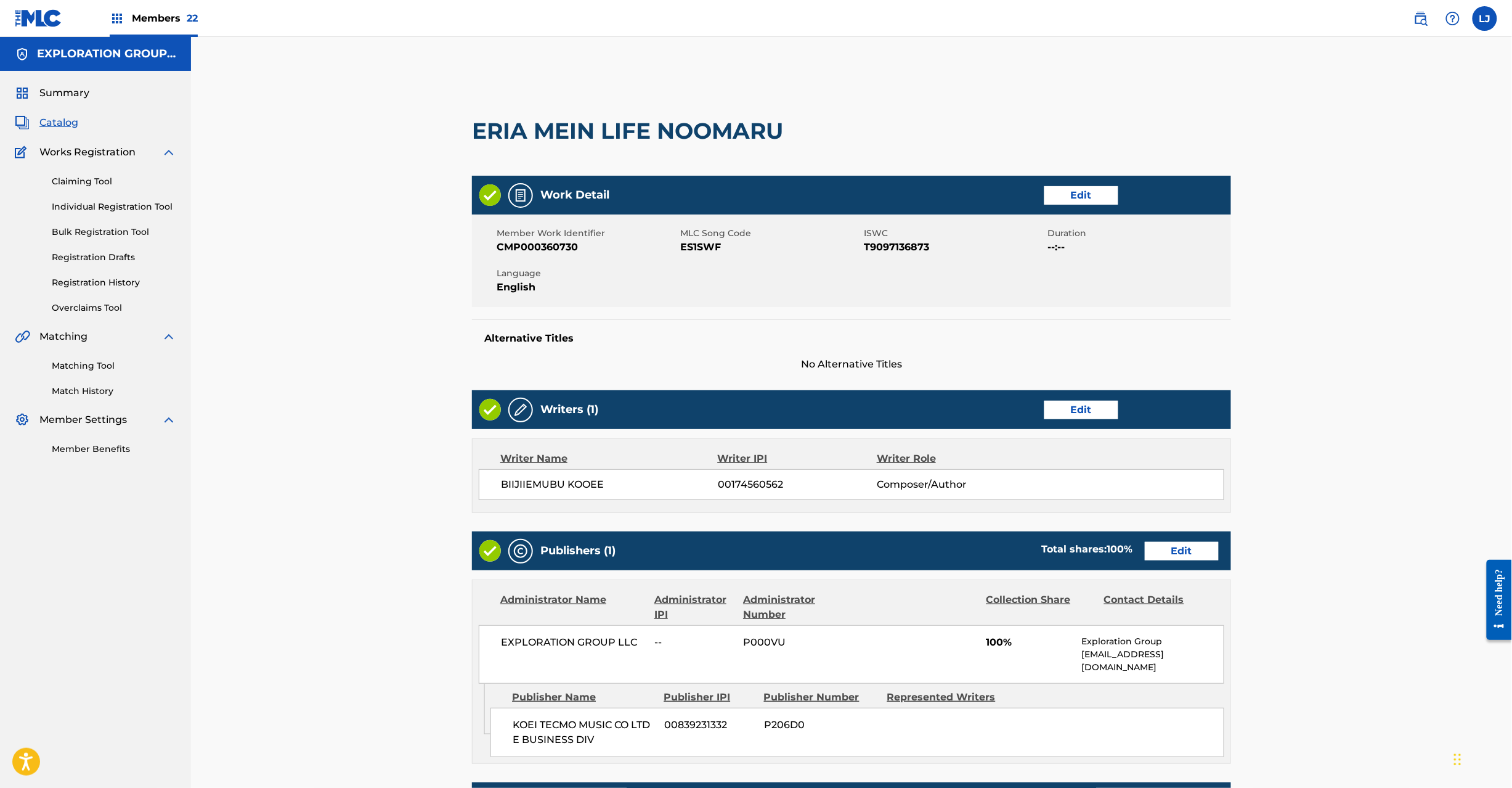
click at [1181, 549] on link "Edit" at bounding box center [1182, 551] width 74 height 18
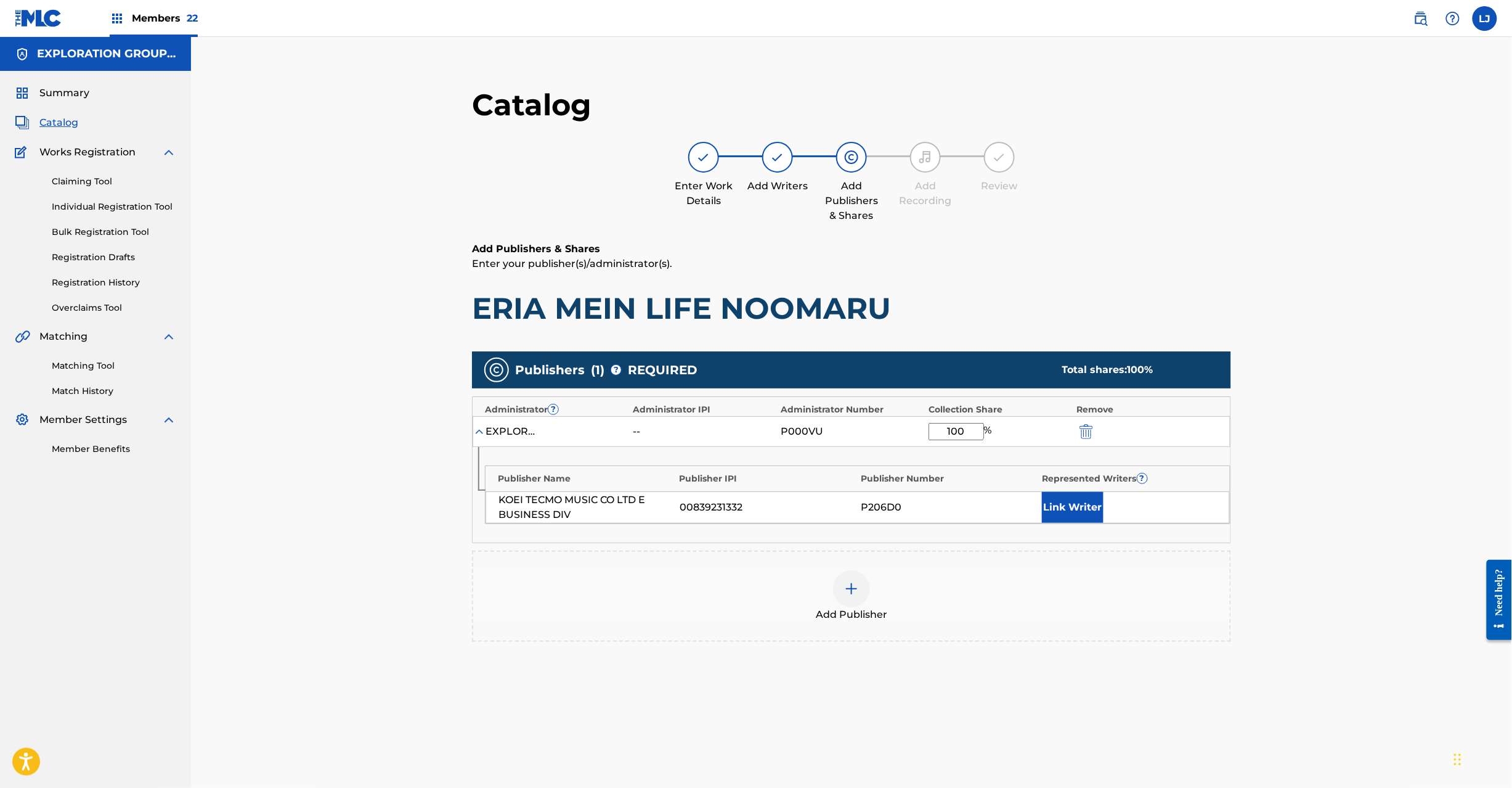
click at [1084, 429] on img "submit" at bounding box center [1086, 431] width 14 height 15
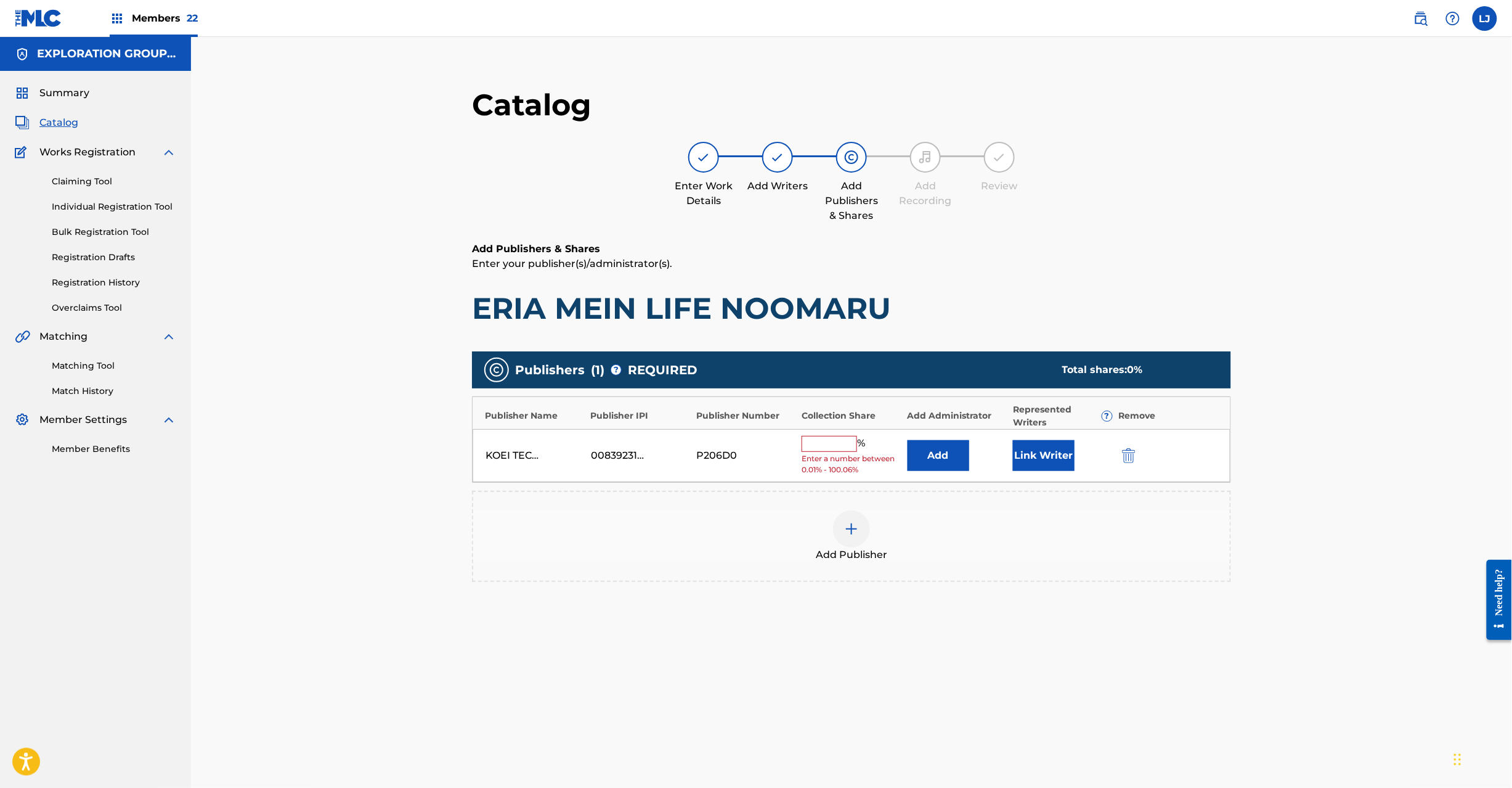
click at [1120, 460] on button "submit" at bounding box center [1128, 454] width 18 height 14
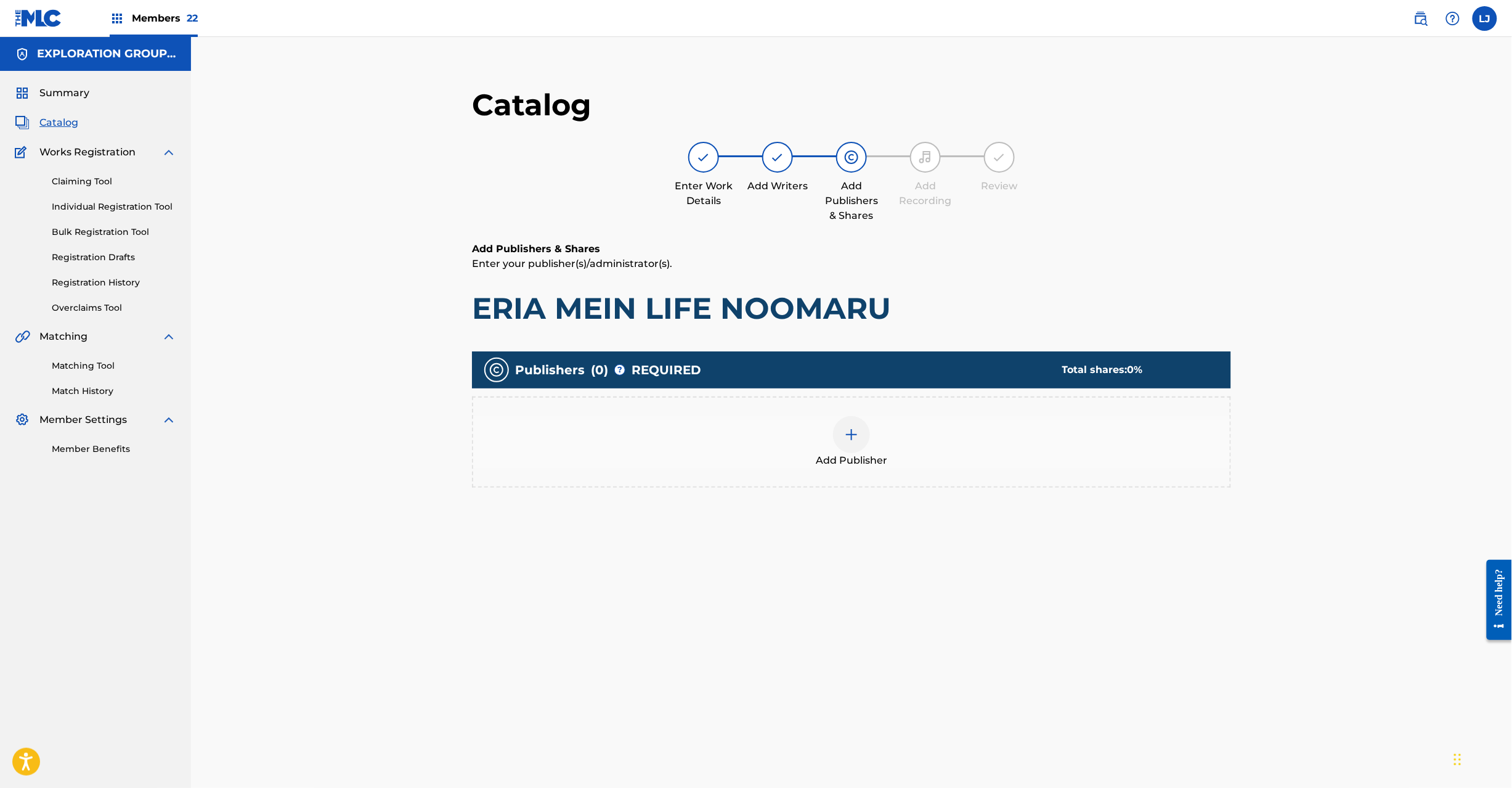
click at [852, 450] on div at bounding box center [852, 435] width 37 height 37
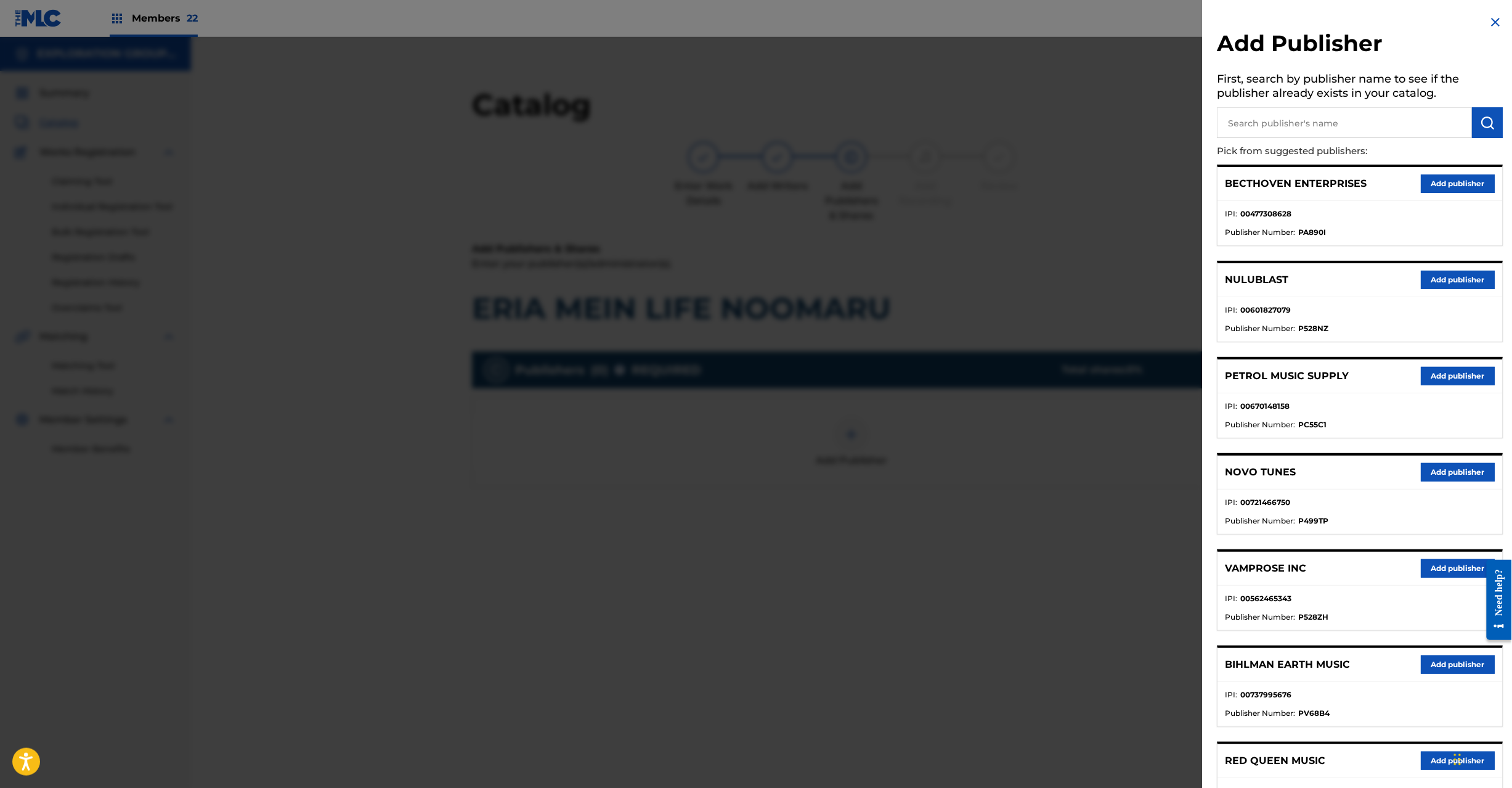
click at [1256, 117] on input "text" at bounding box center [1346, 123] width 256 height 31
paste input "Koei Tecmo Music Co Ltd N Business Div"
type input "Koei Tecmo Music Co Ltd N Business Div"
click at [1481, 117] on img "submit" at bounding box center [1488, 122] width 15 height 15
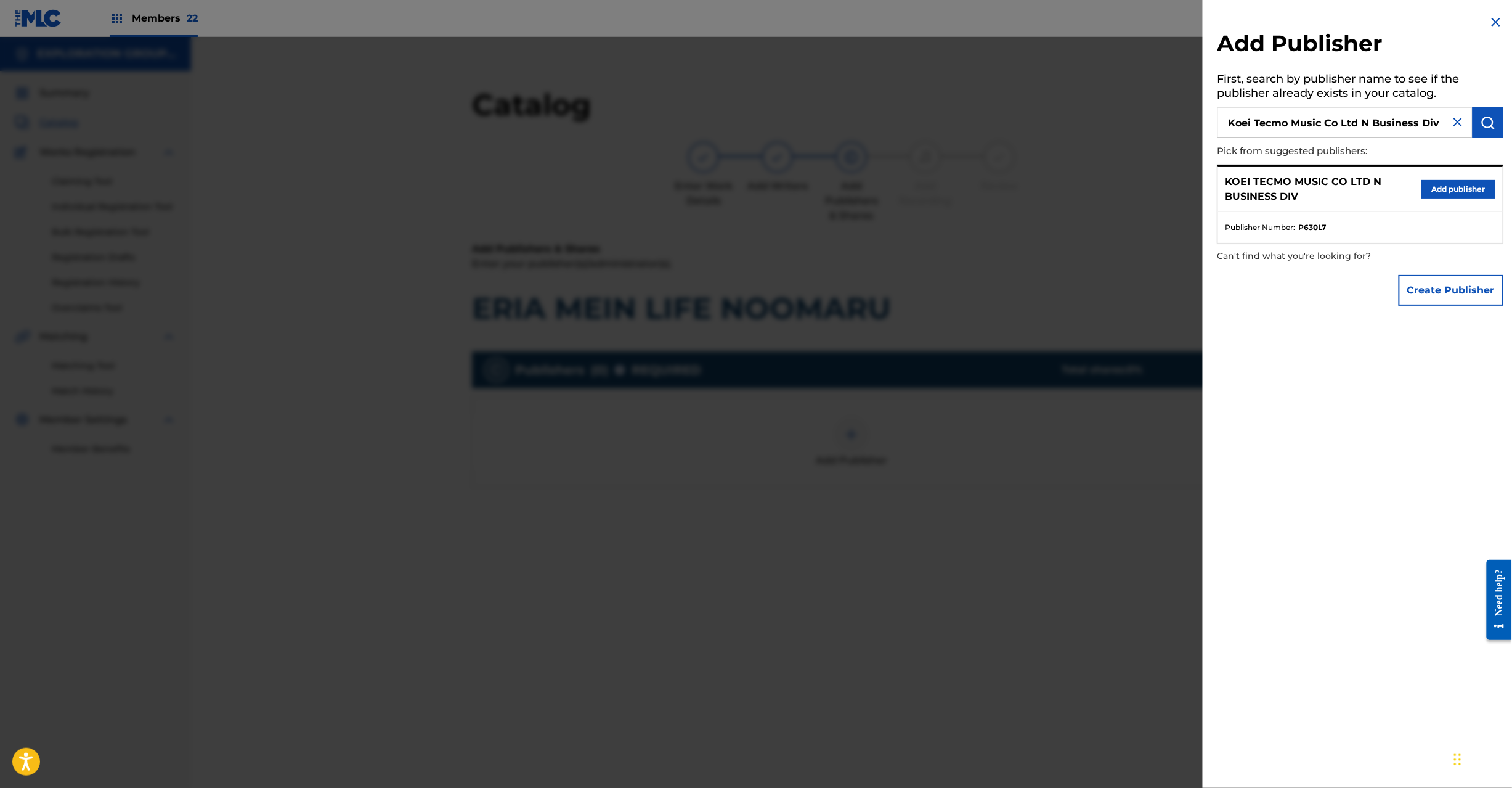
click at [1467, 180] on button "Add publisher" at bounding box center [1459, 189] width 74 height 18
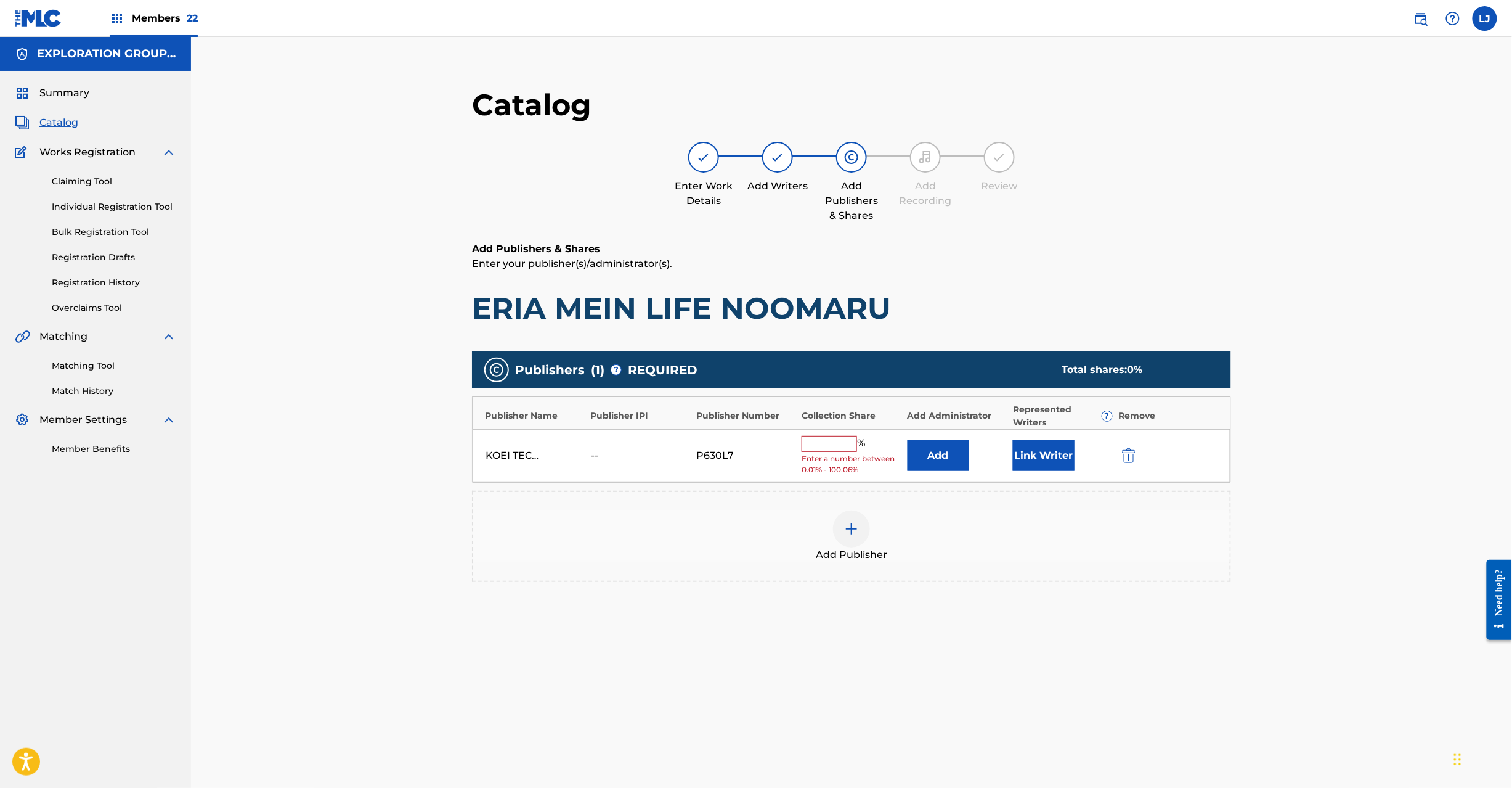
click at [915, 445] on button "Add" at bounding box center [938, 456] width 62 height 31
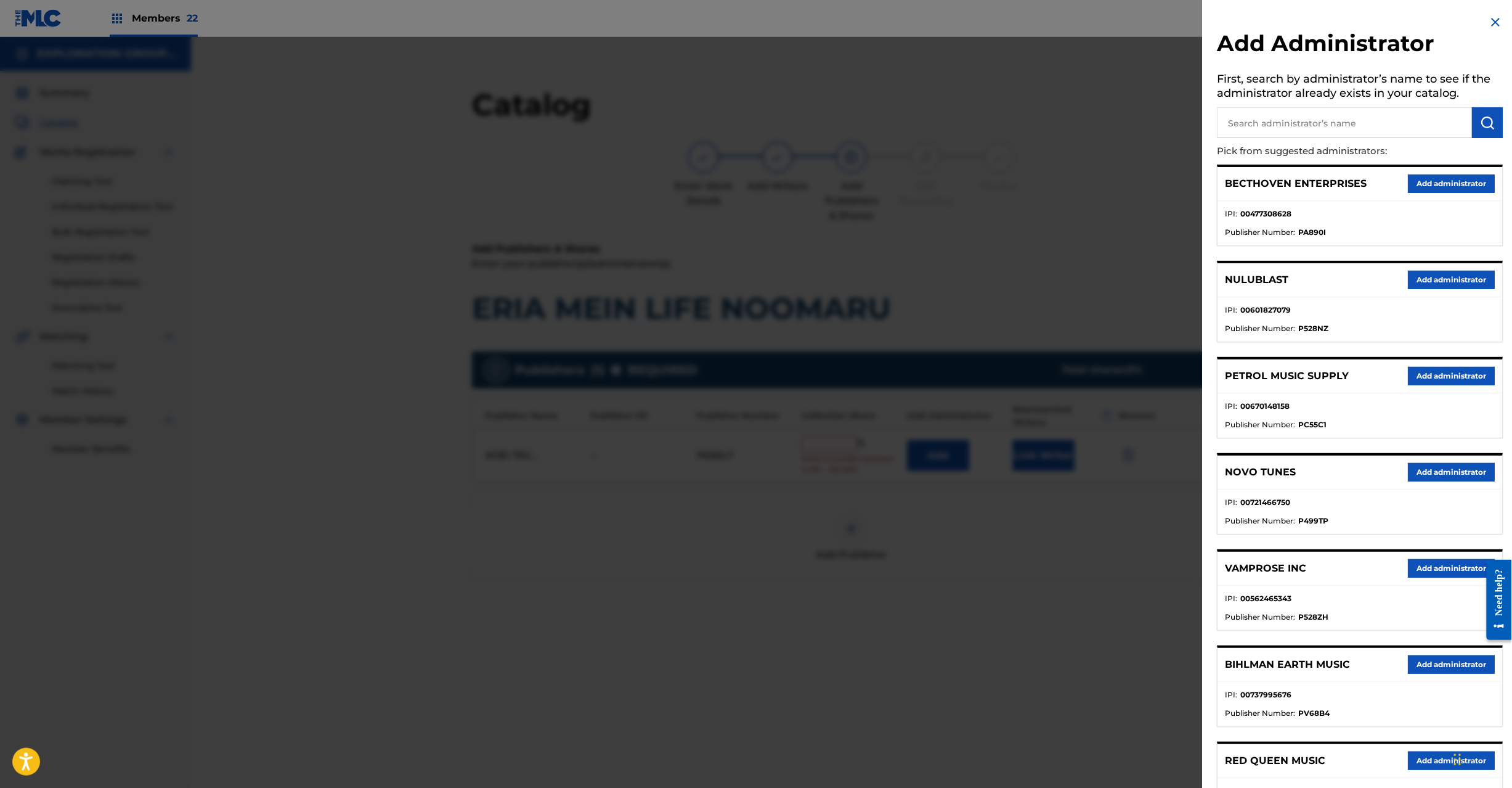
drag, startPoint x: 1240, startPoint y: 107, endPoint x: 1251, endPoint y: 113, distance: 12.5
click at [1240, 106] on div "Add Administrator First, search by administrator’s name to see if the administr…" at bounding box center [1360, 554] width 315 height 1110
paste input "Exploration Group LLC"
type input "Exploration Group LLC"
click at [1497, 120] on button "submit" at bounding box center [1489, 123] width 31 height 31
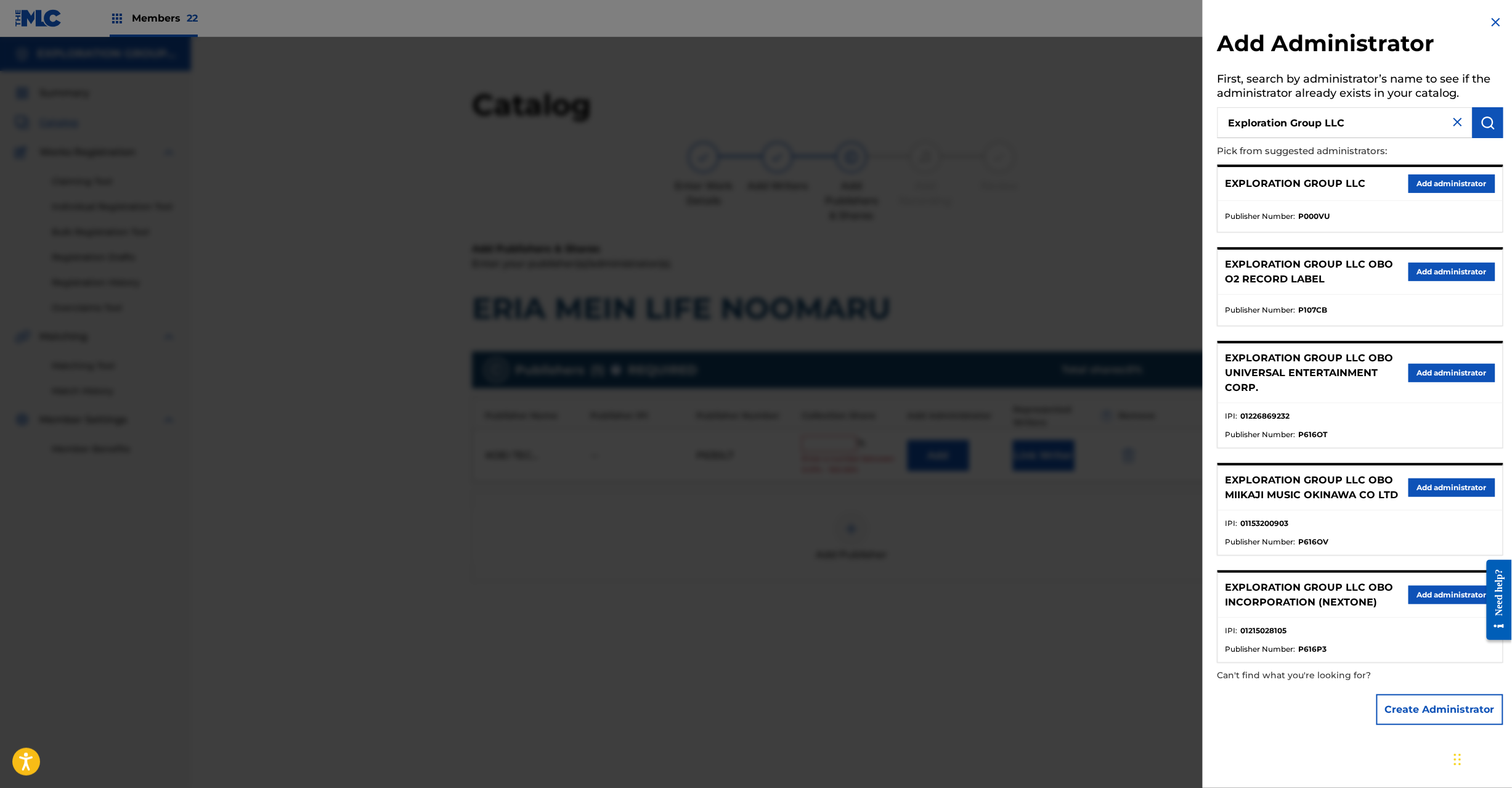
click at [1415, 180] on button "Add administrator" at bounding box center [1452, 184] width 87 height 18
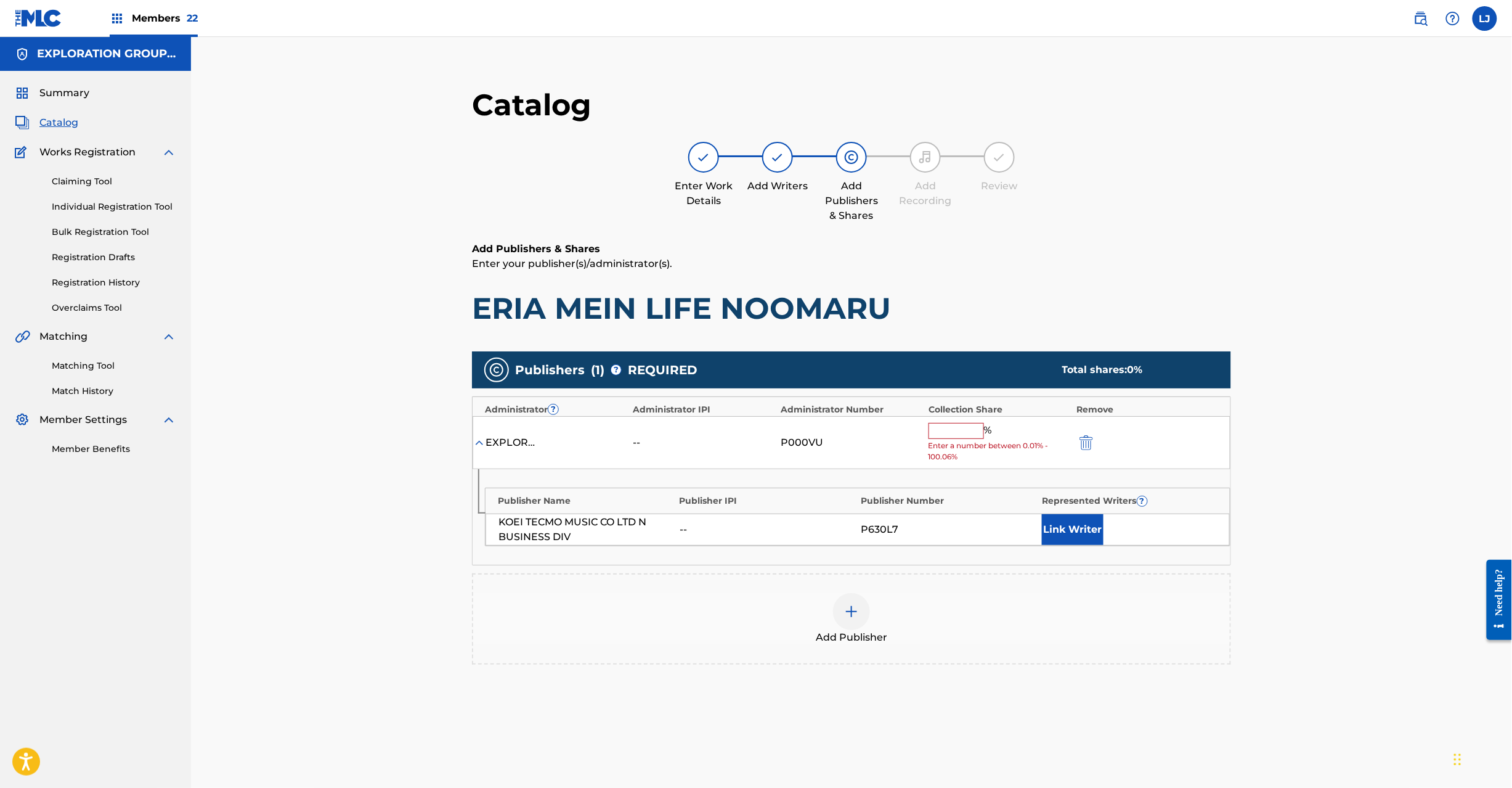
click at [942, 427] on input "text" at bounding box center [956, 430] width 55 height 16
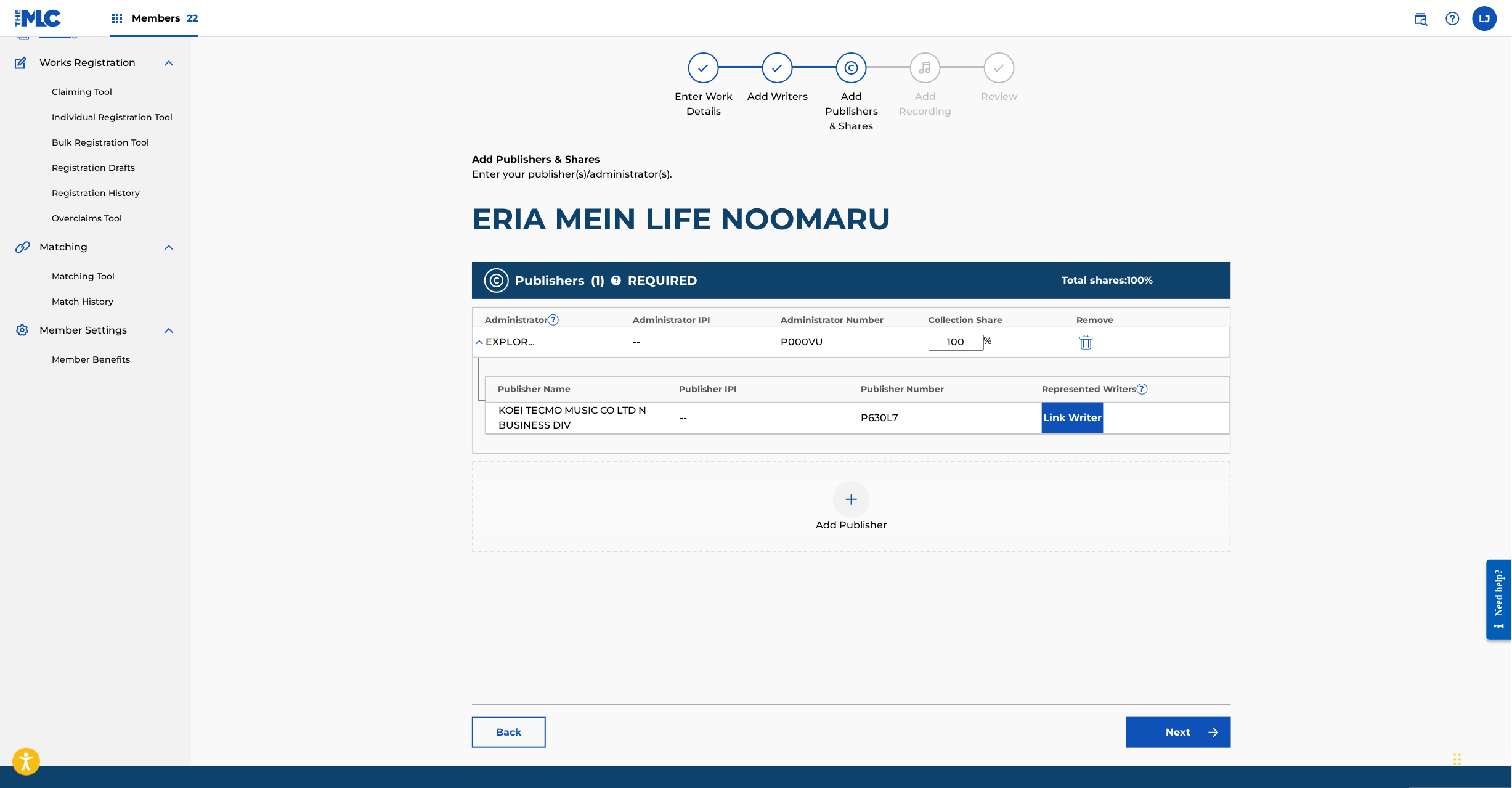
scroll to position [127, 0]
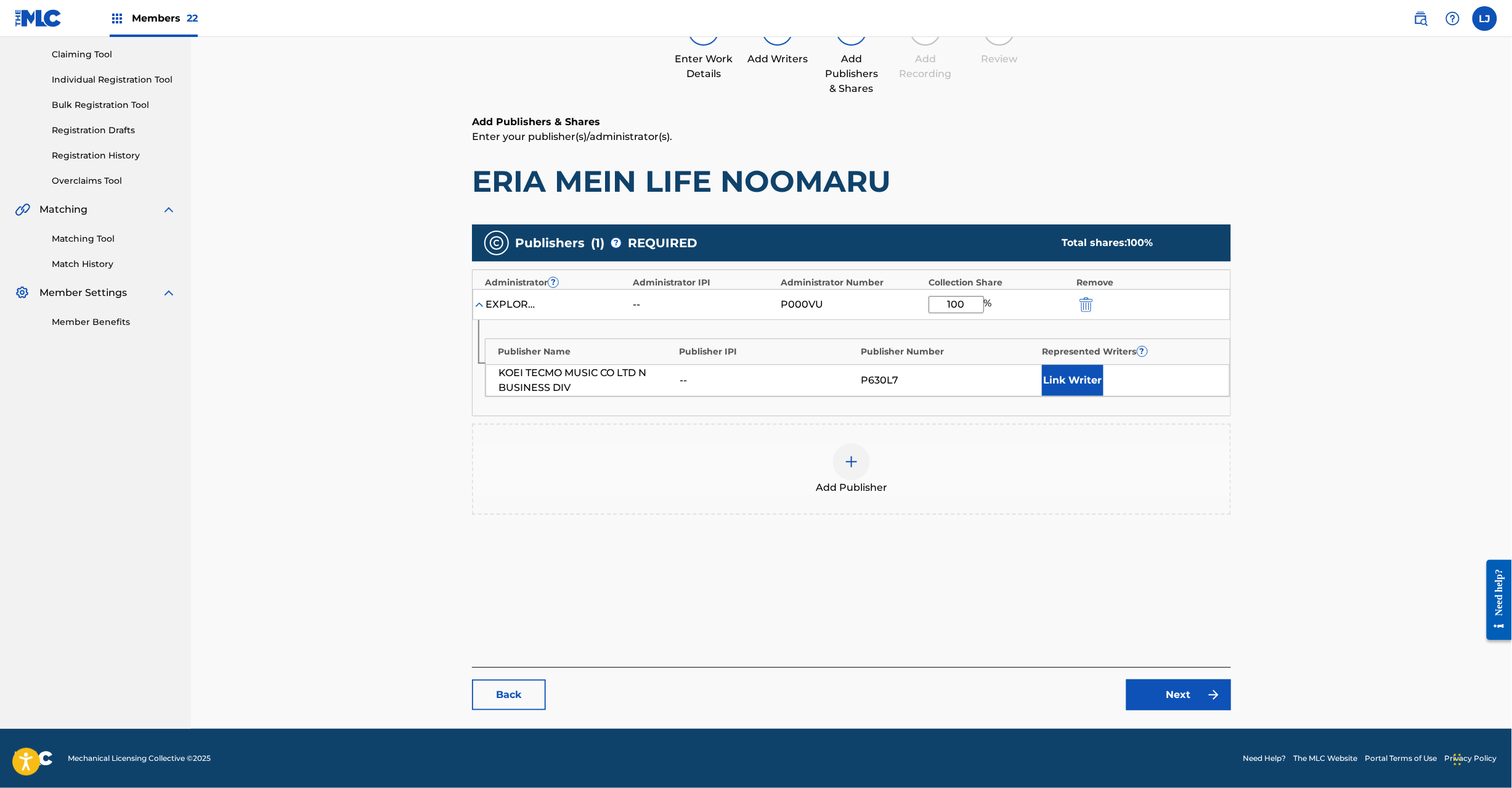
type input "100"
click at [1167, 699] on link "Next" at bounding box center [1179, 695] width 105 height 31
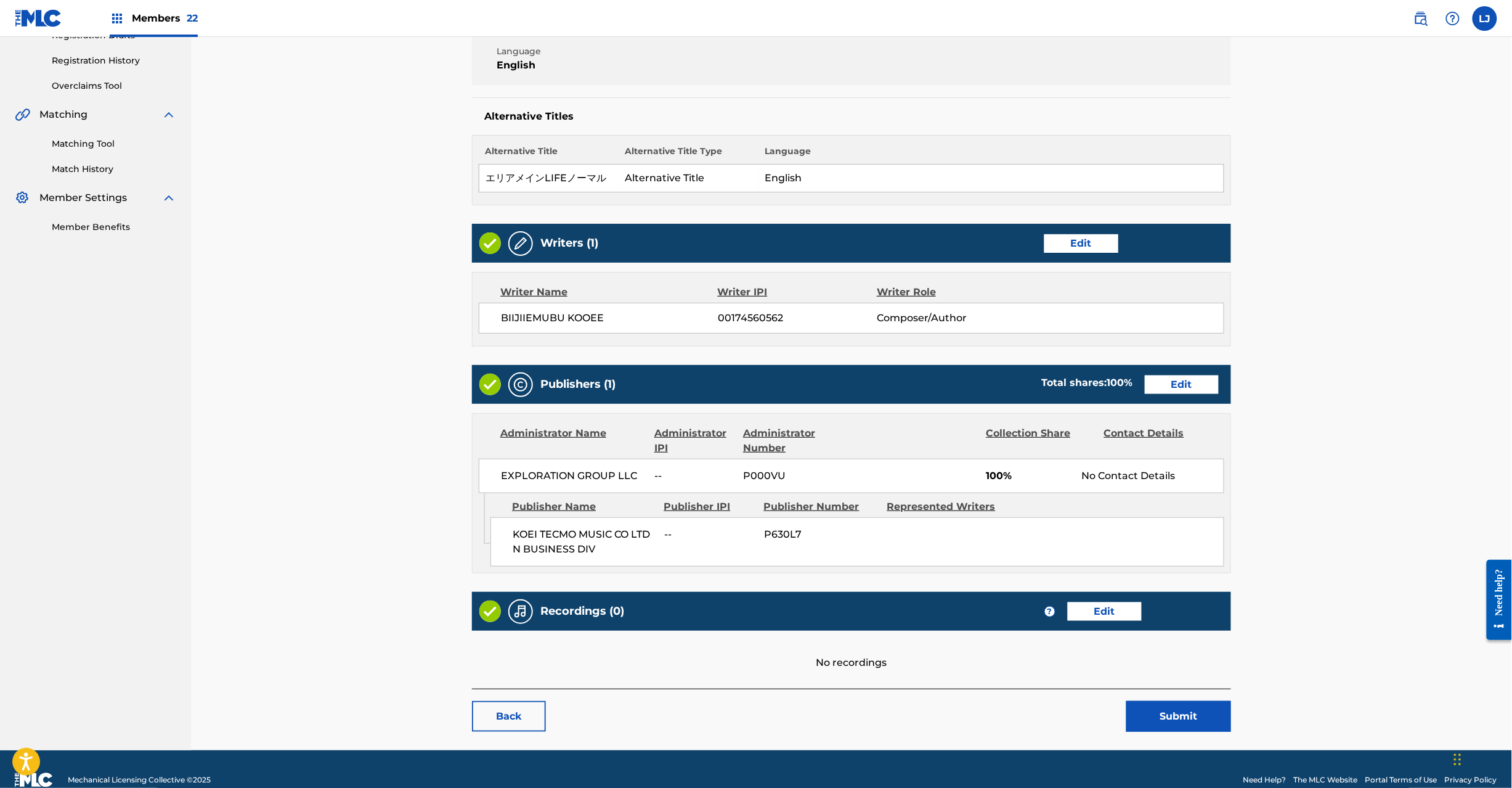
scroll to position [246, 0]
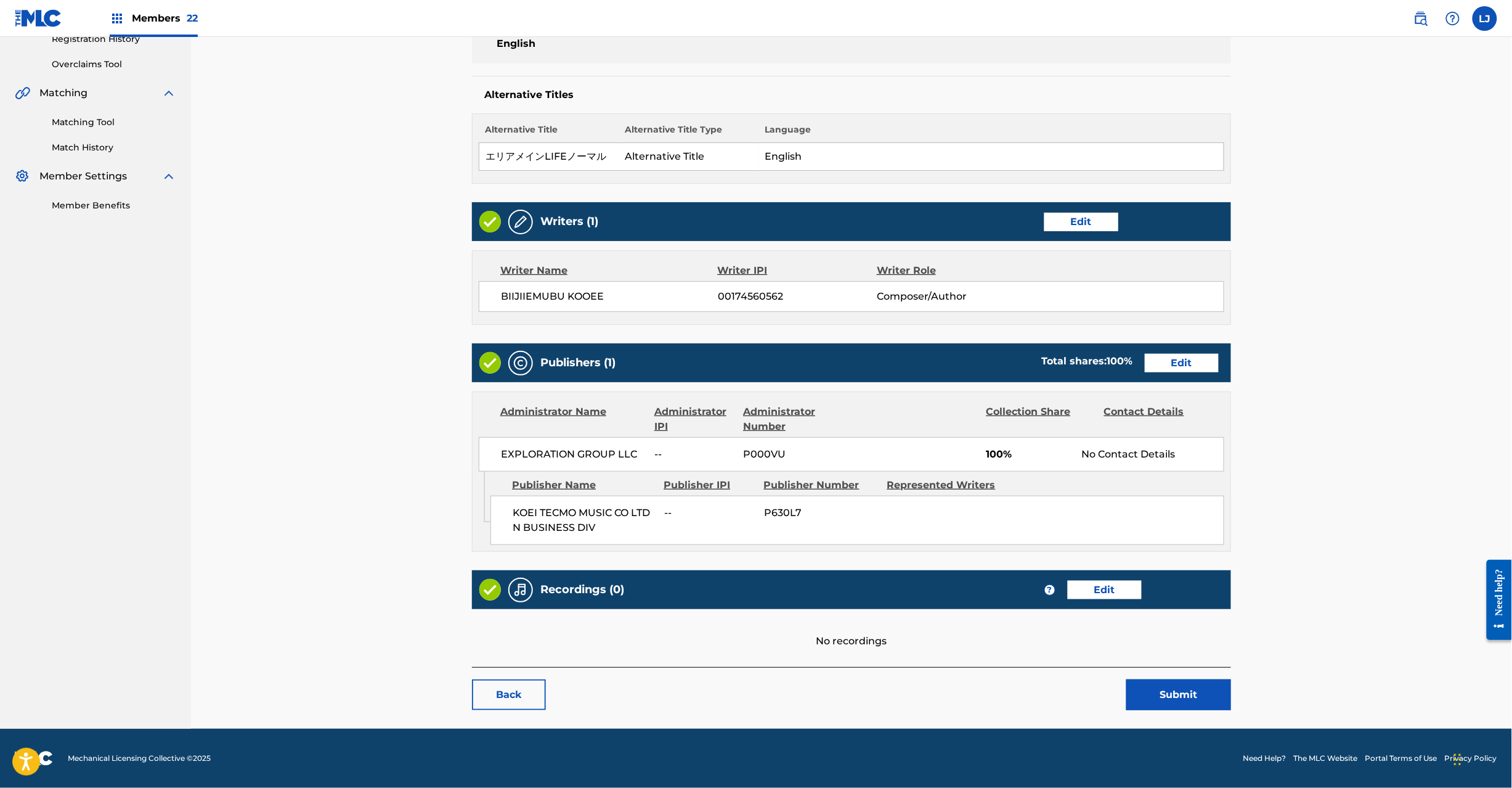
click at [1154, 686] on button "Submit" at bounding box center [1179, 695] width 105 height 31
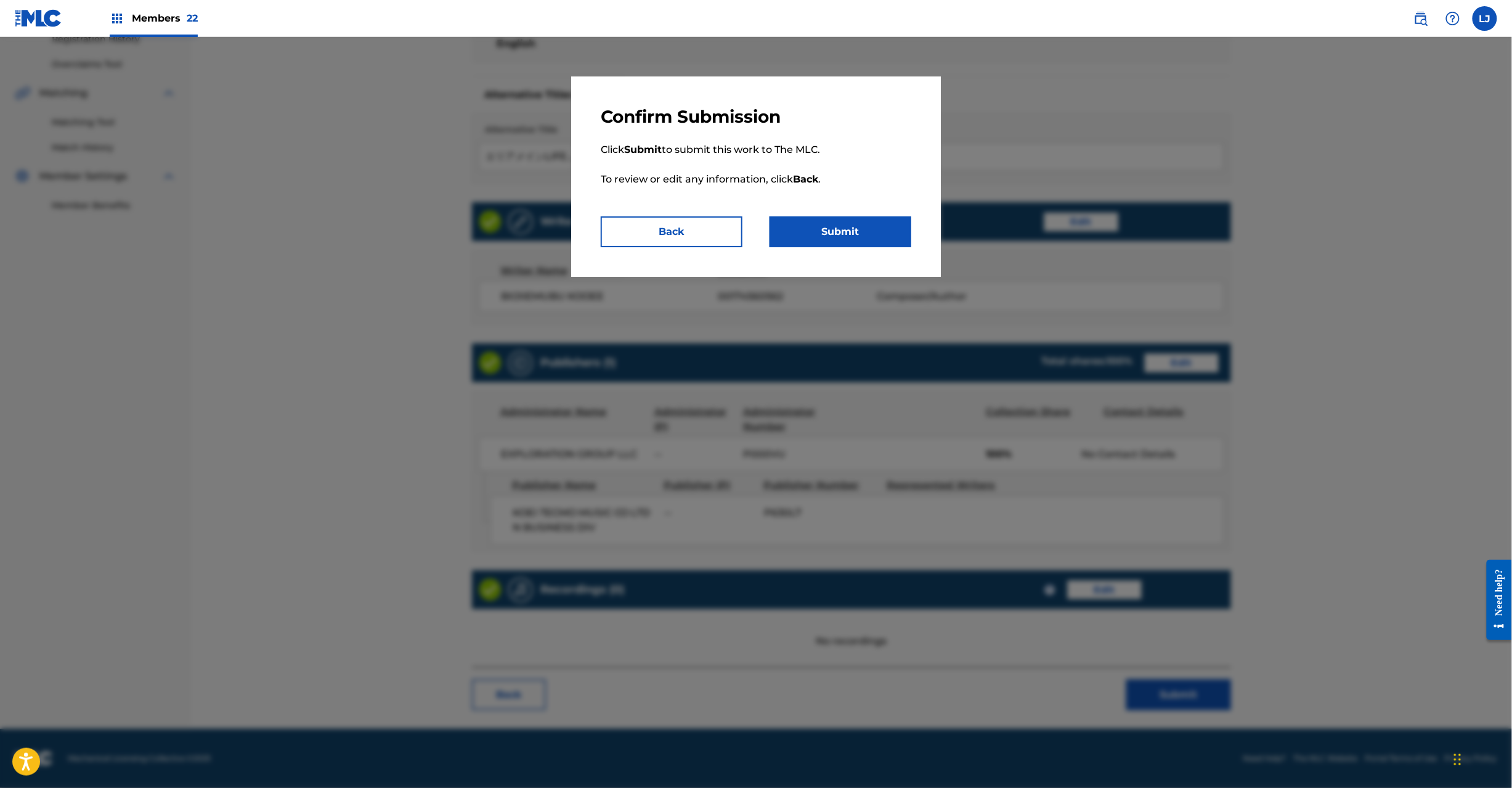
click at [813, 237] on button "Submit" at bounding box center [840, 232] width 142 height 31
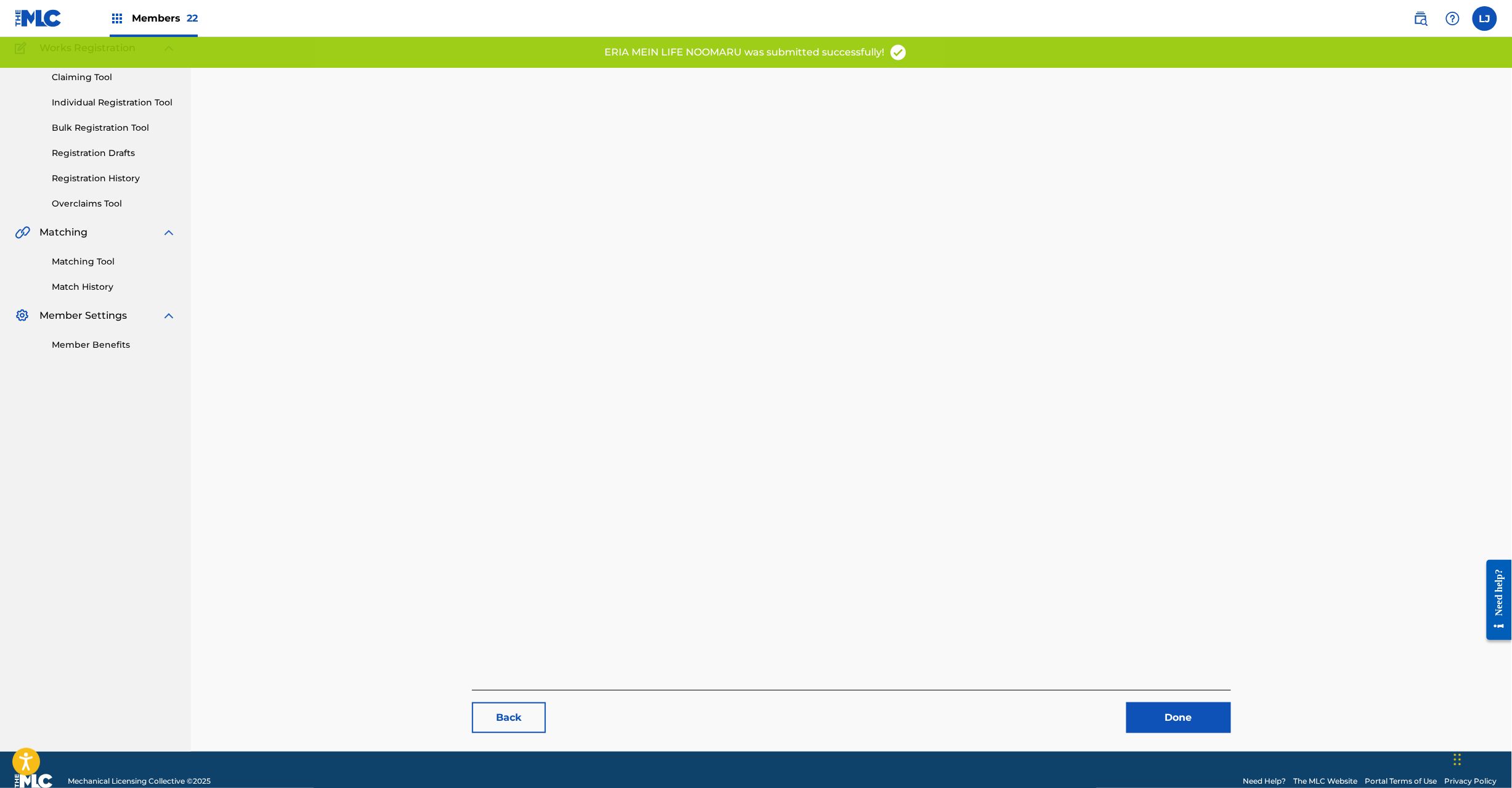
scroll to position [127, 0]
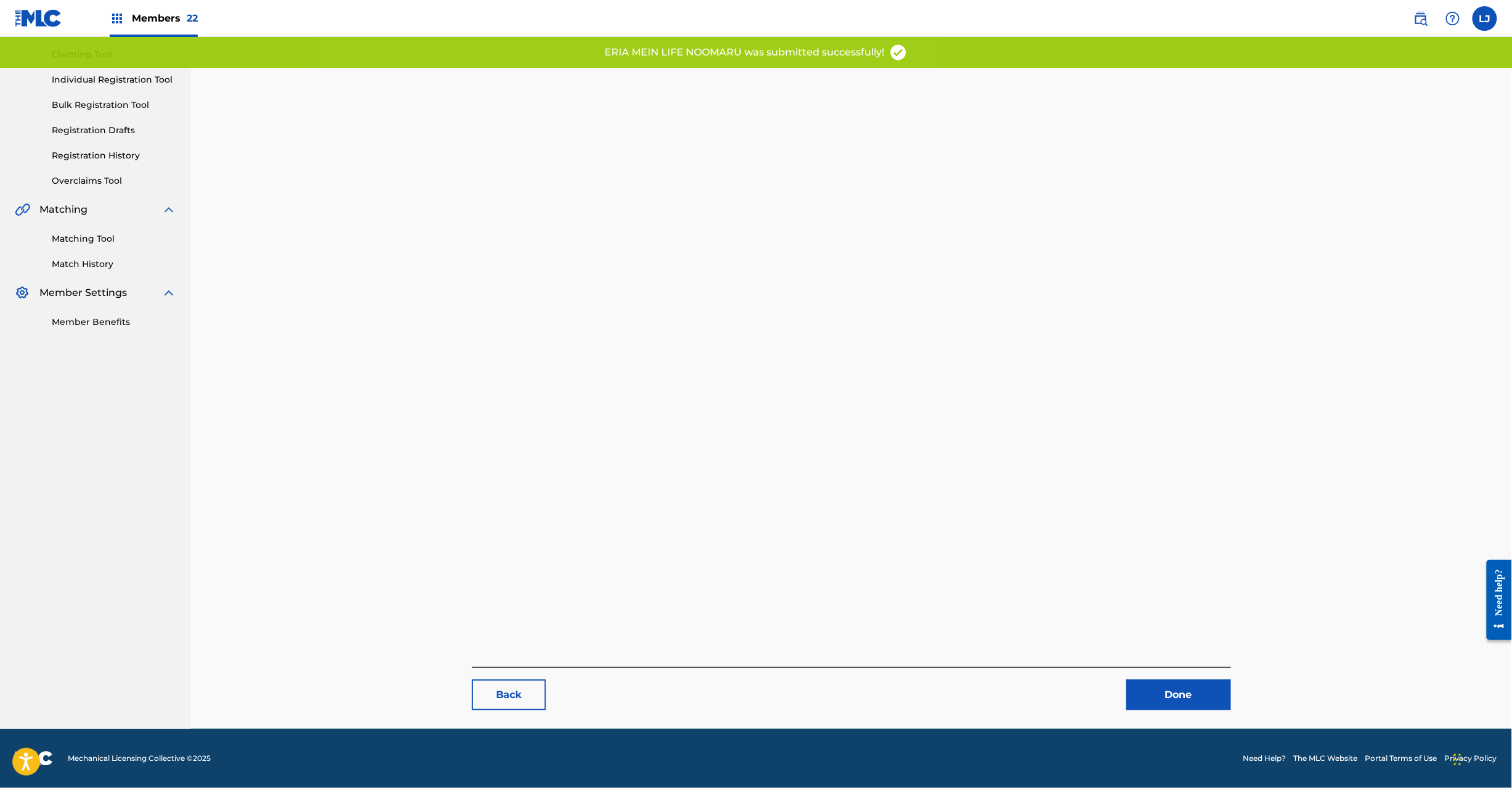
click at [1156, 691] on div "Back Done" at bounding box center [852, 689] width 759 height 43
click at [1156, 691] on link "Done" at bounding box center [1179, 695] width 105 height 31
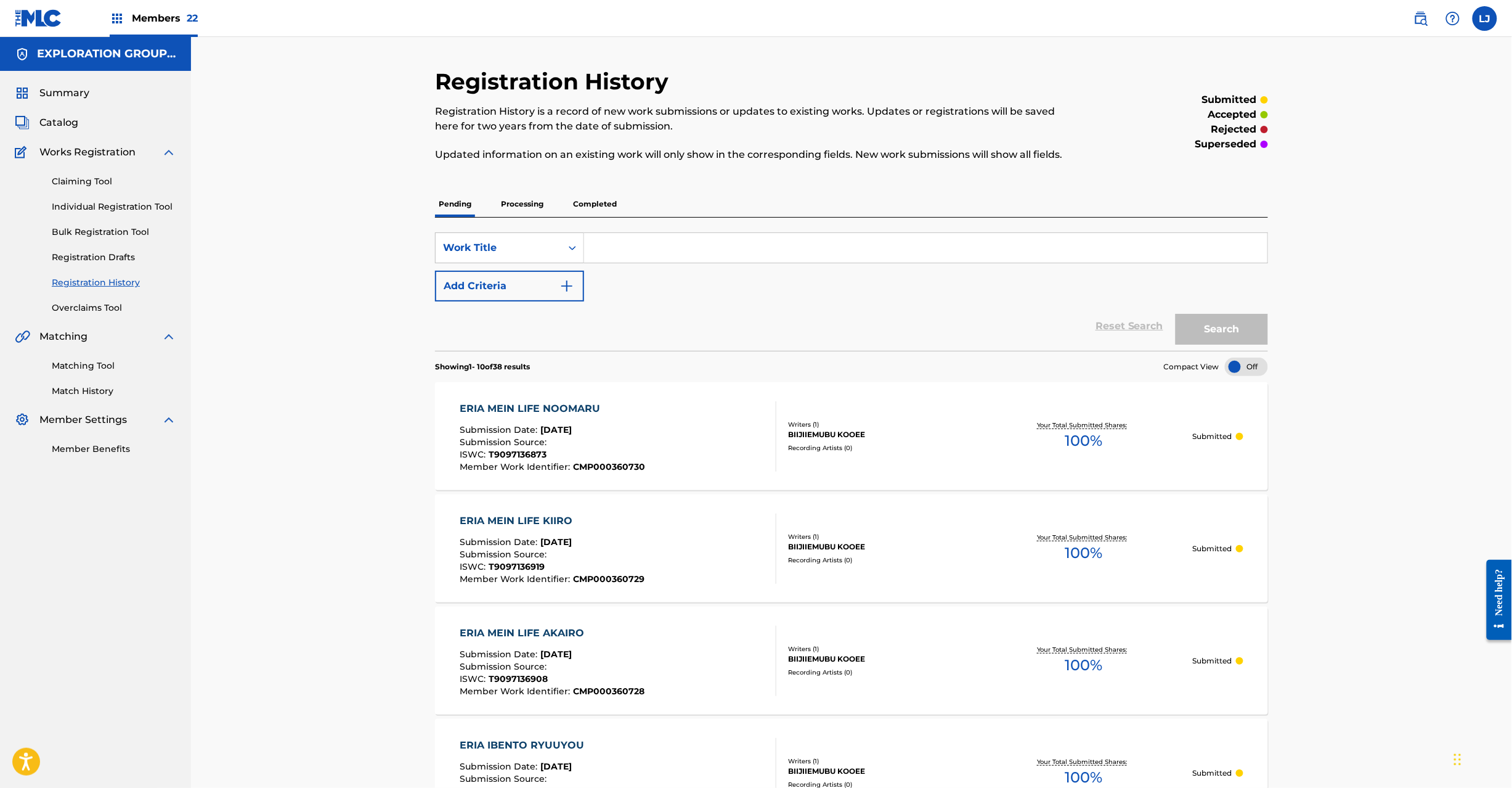
click at [66, 124] on span "Catalog" at bounding box center [59, 122] width 39 height 15
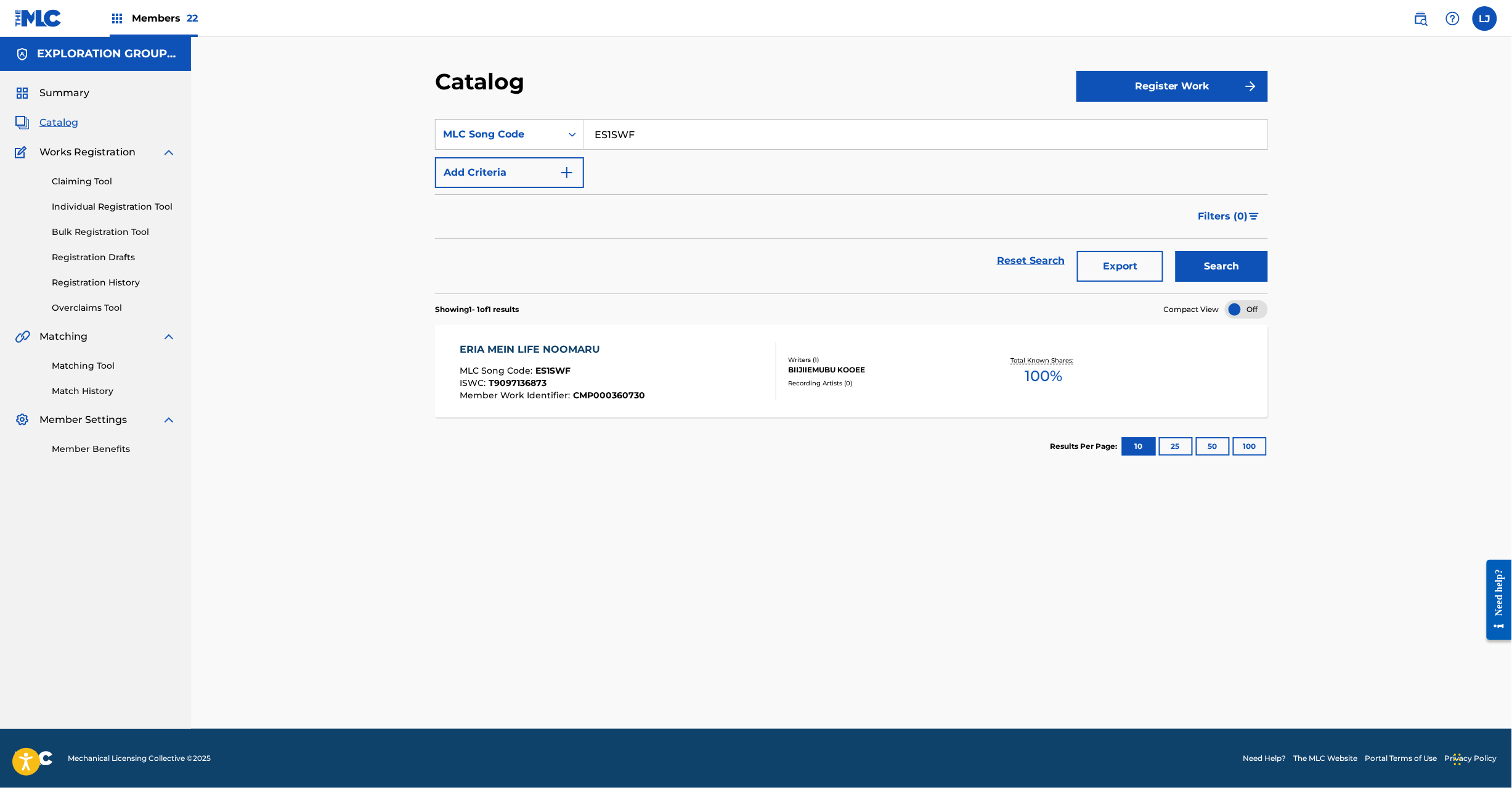
click at [631, 136] on input "ES1SWF" at bounding box center [927, 134] width 684 height 29
click at [632, 136] on input "ES1SWF" at bounding box center [927, 134] width 684 height 29
paste input "UY"
type input "ES1SUY"
click at [1235, 267] on button "Search" at bounding box center [1222, 267] width 93 height 31
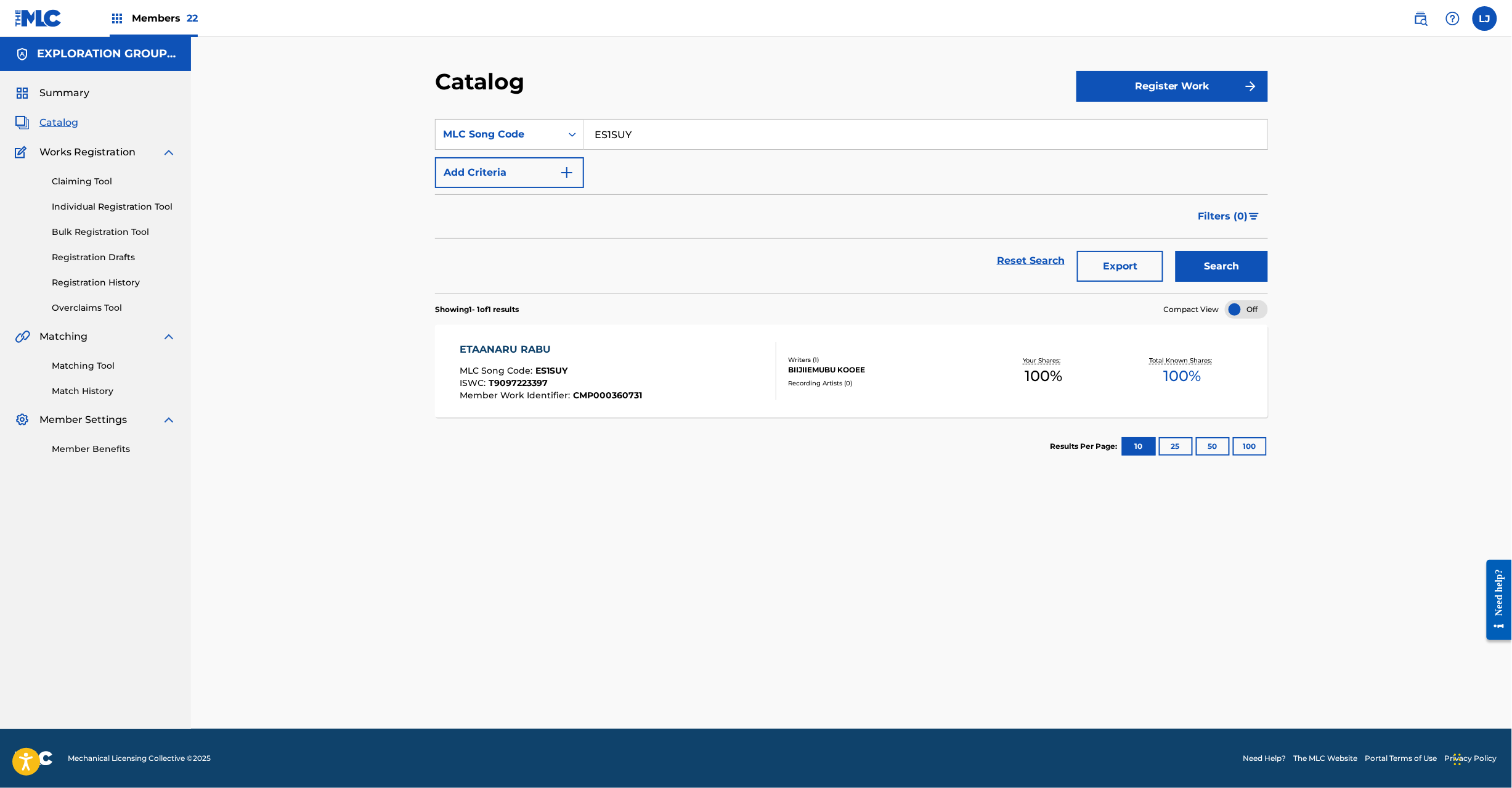
click at [702, 368] on div "ETAANARU RABU MLC Song Code : ES1SUY ISWC : T9097223397 Member Work Identifier …" at bounding box center [619, 371] width 317 height 58
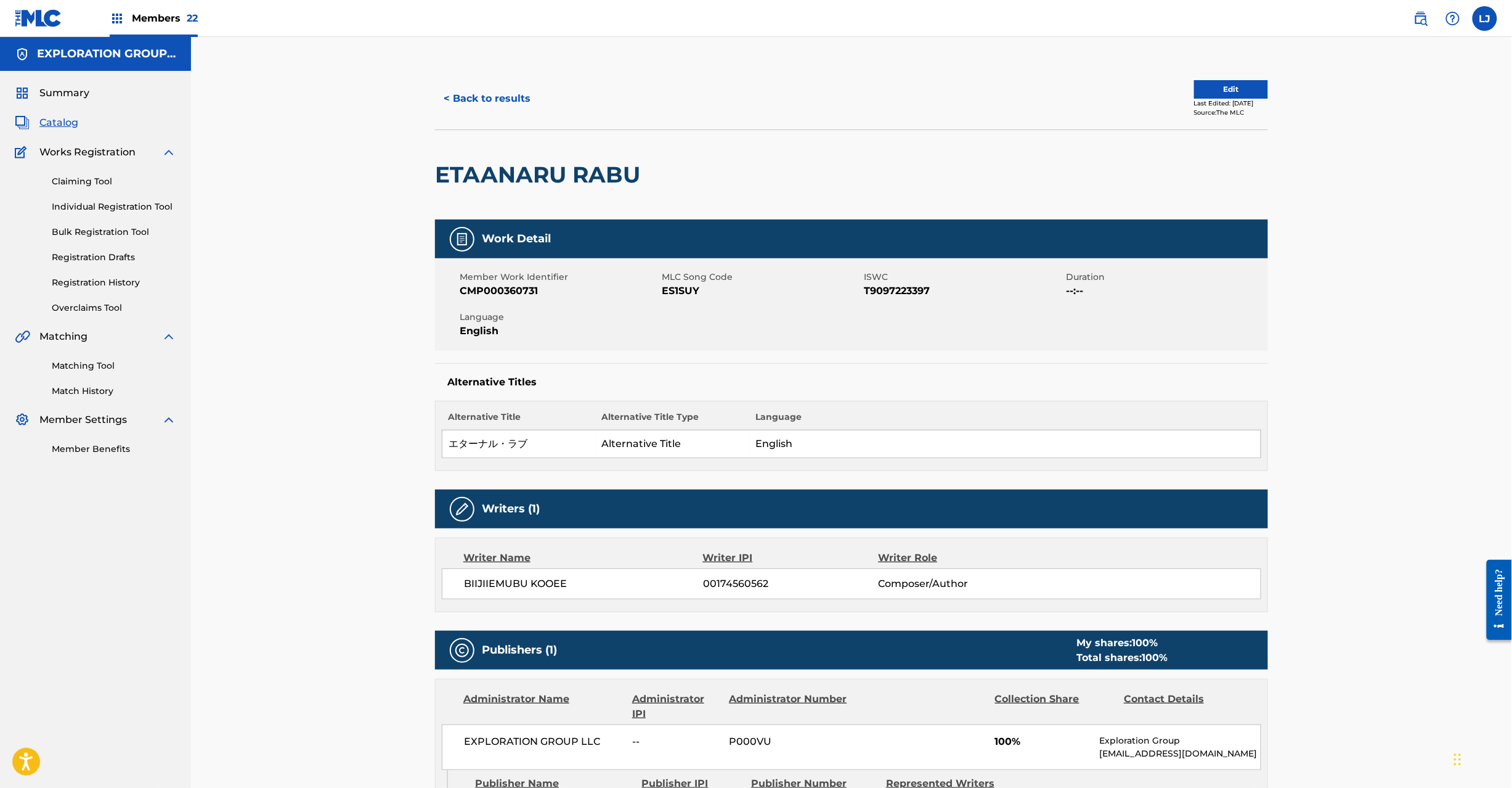
click at [1226, 97] on button "Edit" at bounding box center [1231, 89] width 74 height 18
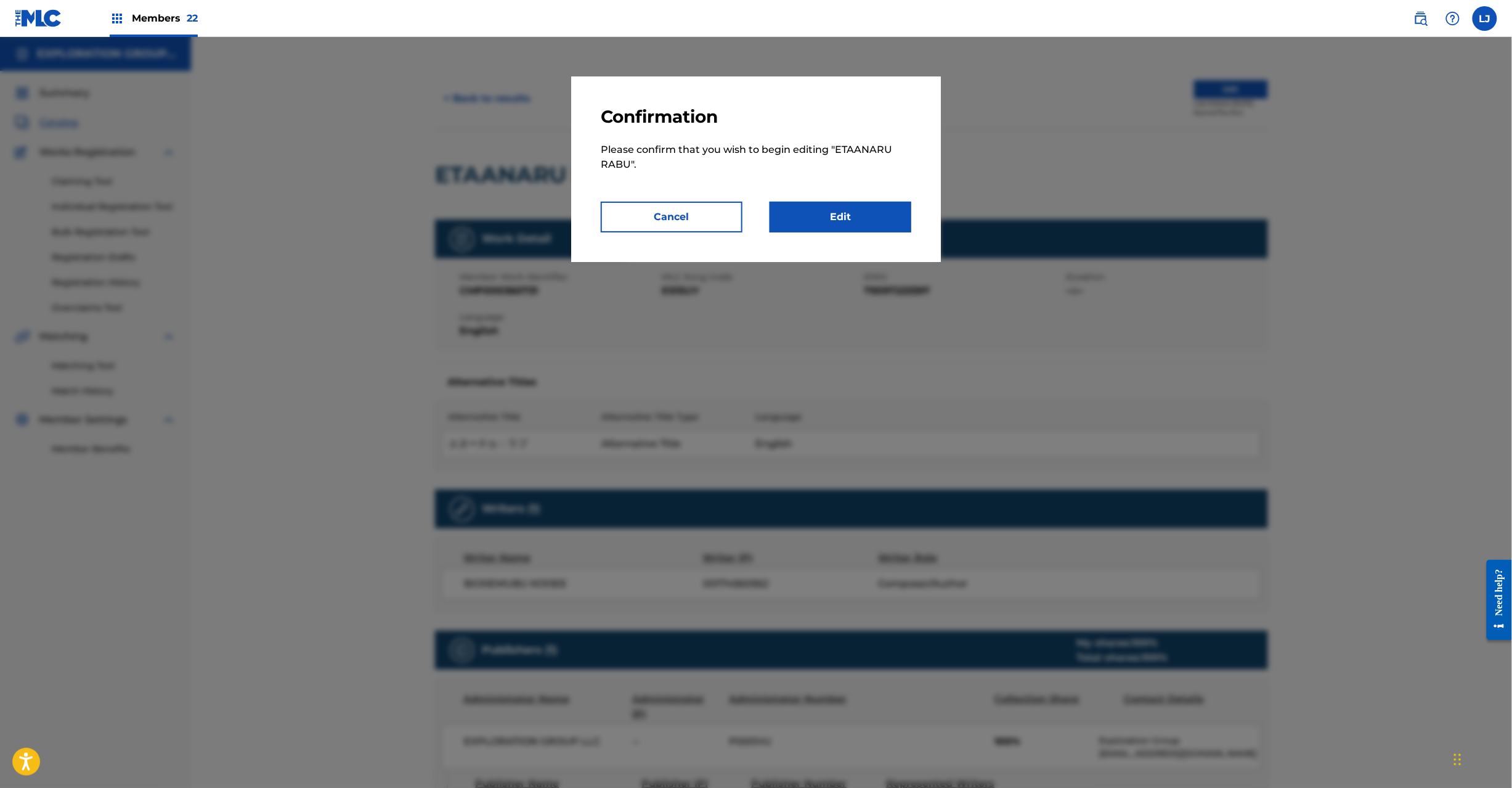
click at [846, 200] on p "Please confirm that you wish to begin editing " ETAANARU RABU "." at bounding box center [756, 165] width 311 height 74
click at [848, 210] on link "Edit" at bounding box center [840, 217] width 142 height 31
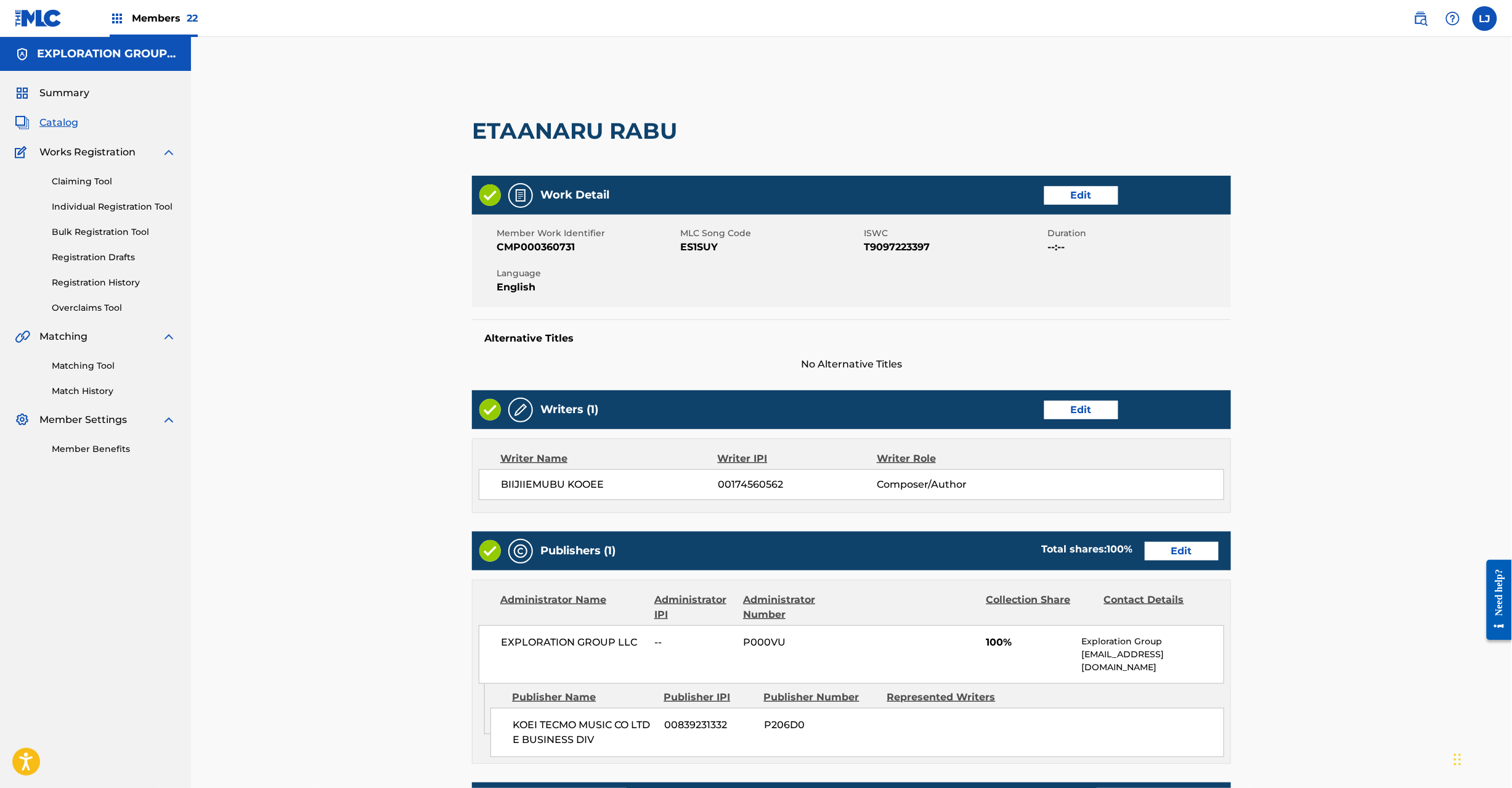
click at [1181, 553] on link "Edit" at bounding box center [1182, 551] width 74 height 18
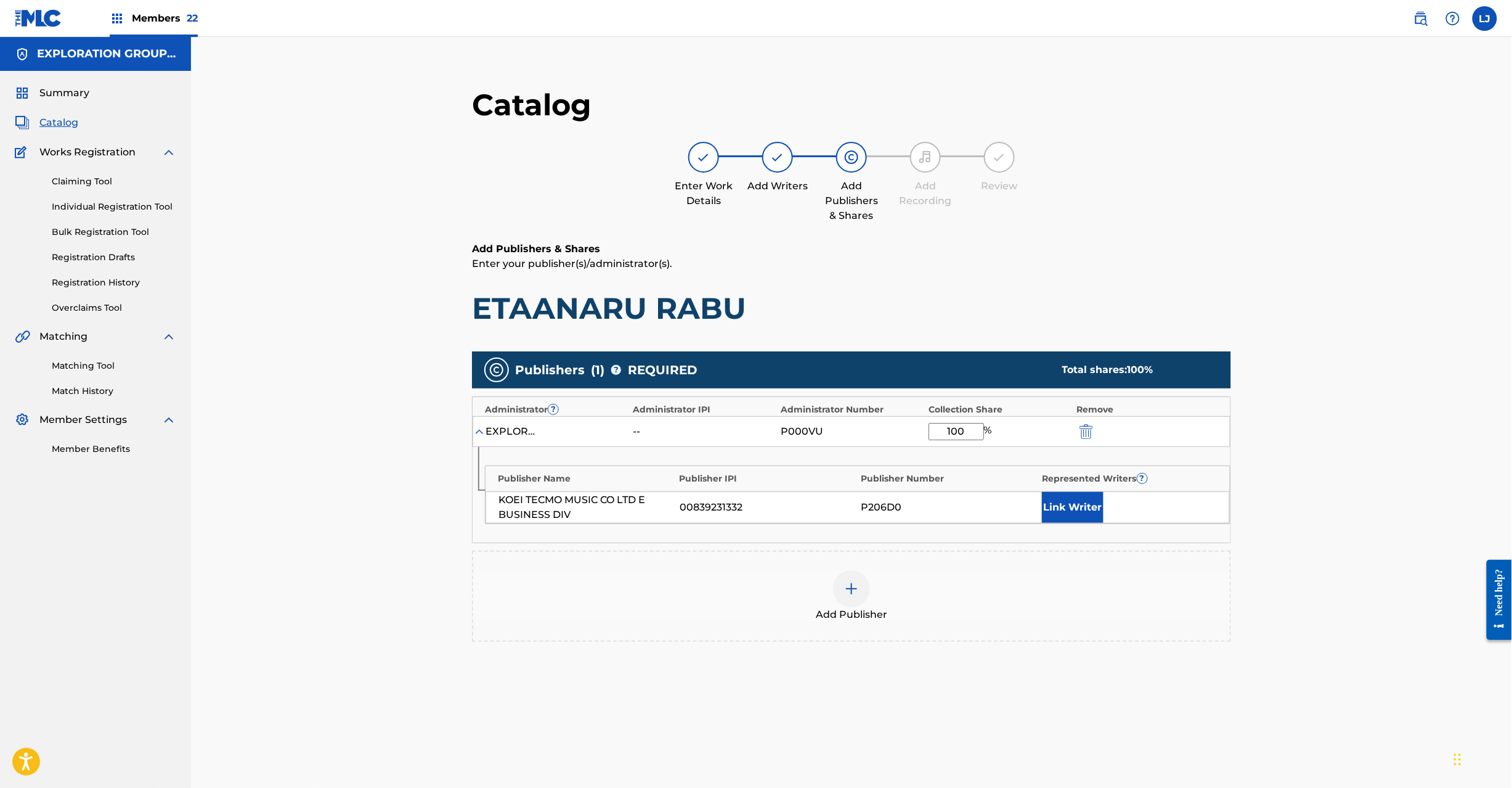
click at [1089, 426] on img "submit" at bounding box center [1086, 431] width 14 height 15
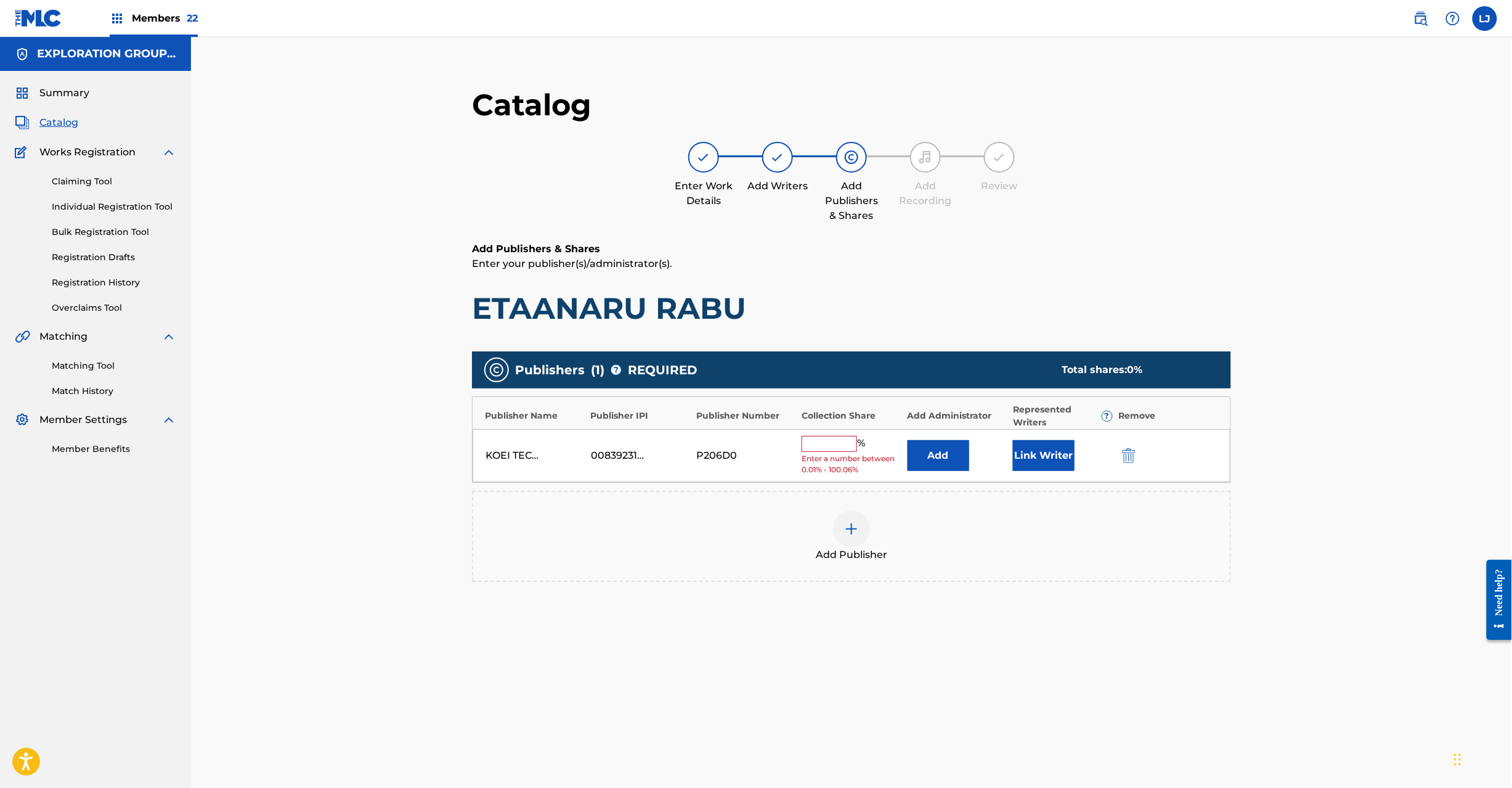
click at [1137, 448] on div "KOEI TECMO MUSIC CO LTD E BUSINESS DIV 00839231332 P206D0 % Enter a number betw…" at bounding box center [851, 456] width 758 height 53
click at [1132, 452] on img "submit" at bounding box center [1129, 455] width 14 height 15
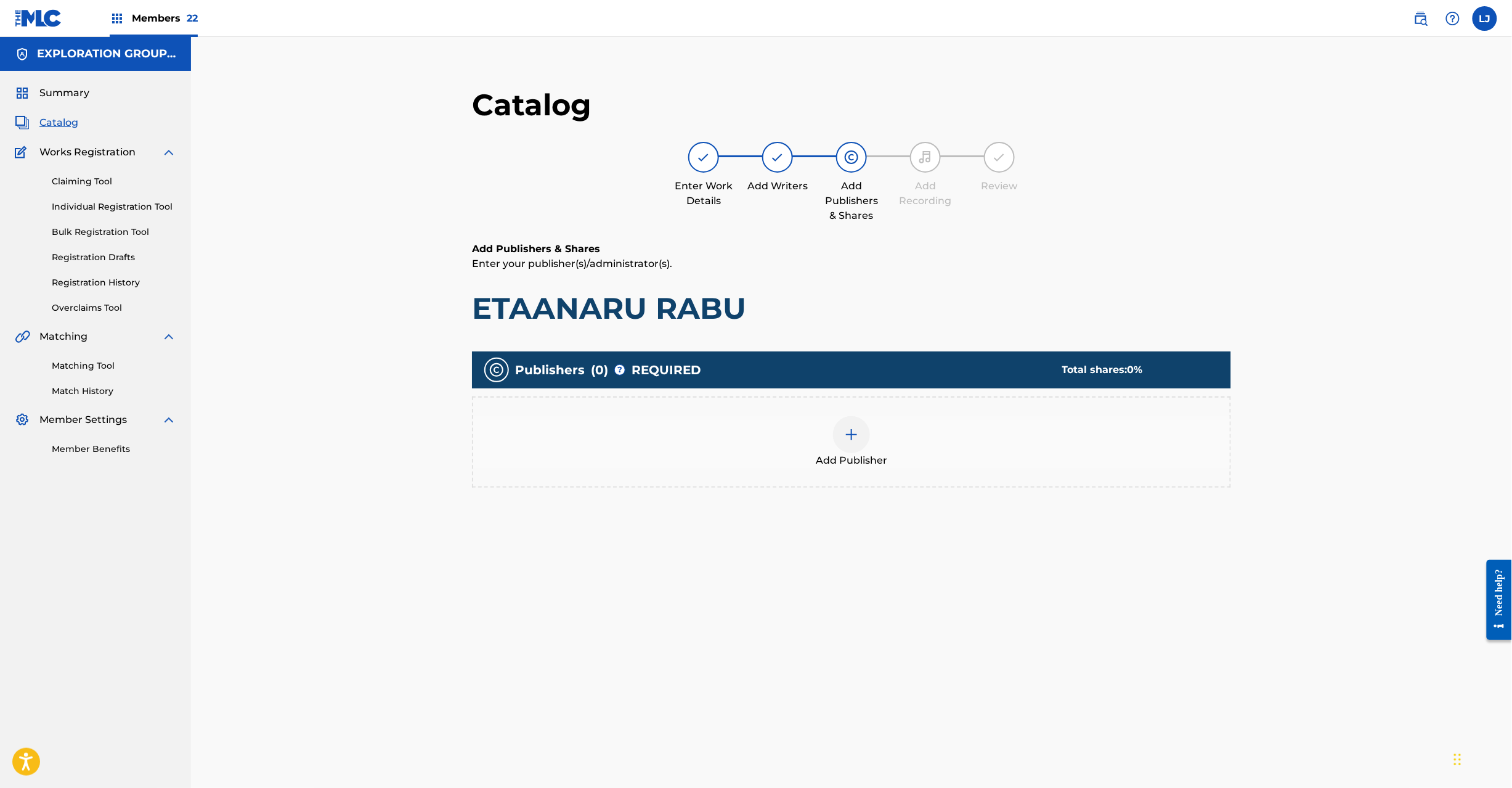
click at [849, 428] on img at bounding box center [852, 435] width 15 height 15
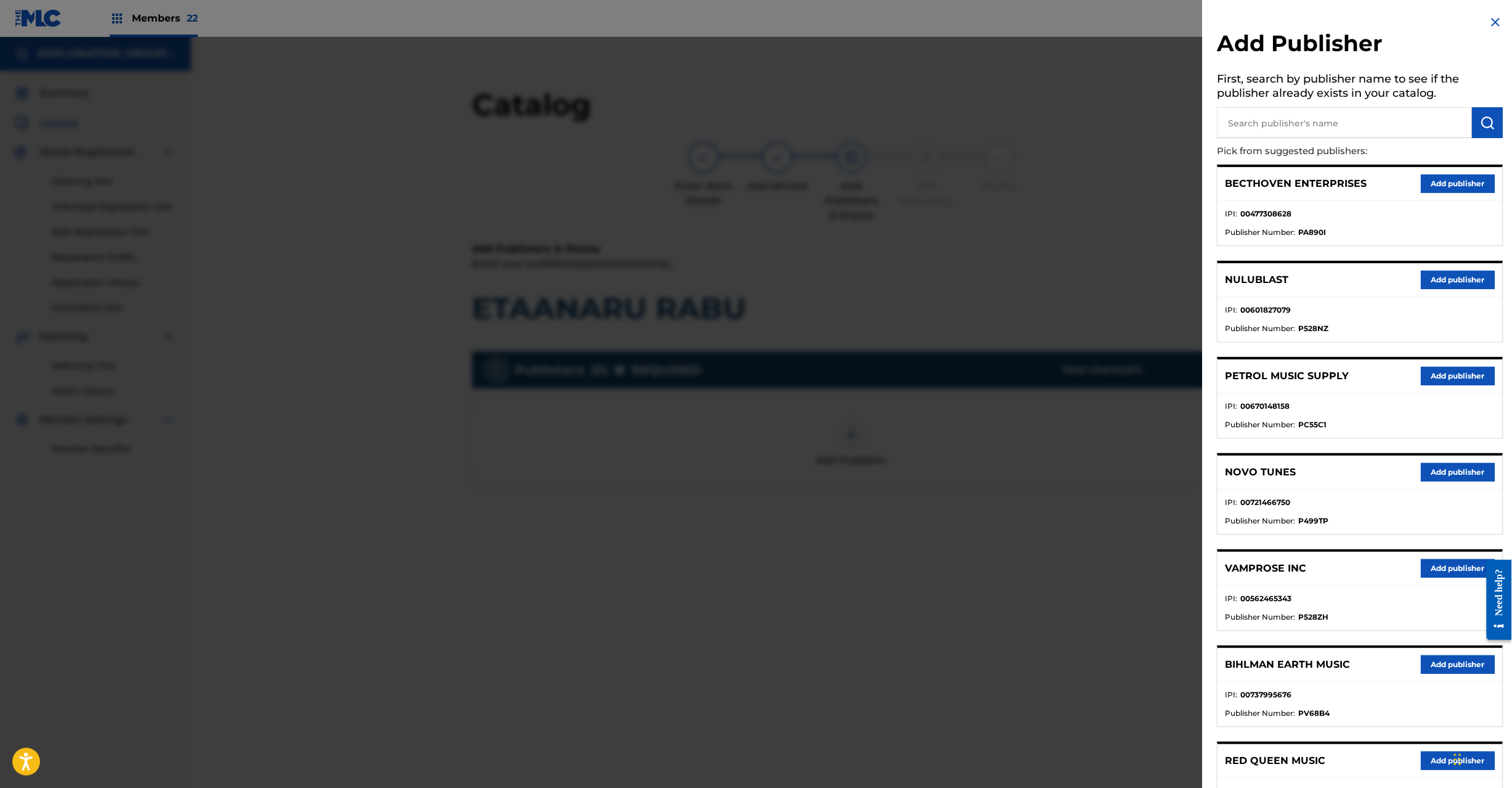
click at [1370, 133] on input "text" at bounding box center [1346, 123] width 256 height 31
paste input "Koei Tecmo Music Co Ltd N Business Div"
type input "Koei Tecmo Music Co Ltd N Business Div"
click at [1484, 120] on img "submit" at bounding box center [1488, 122] width 15 height 15
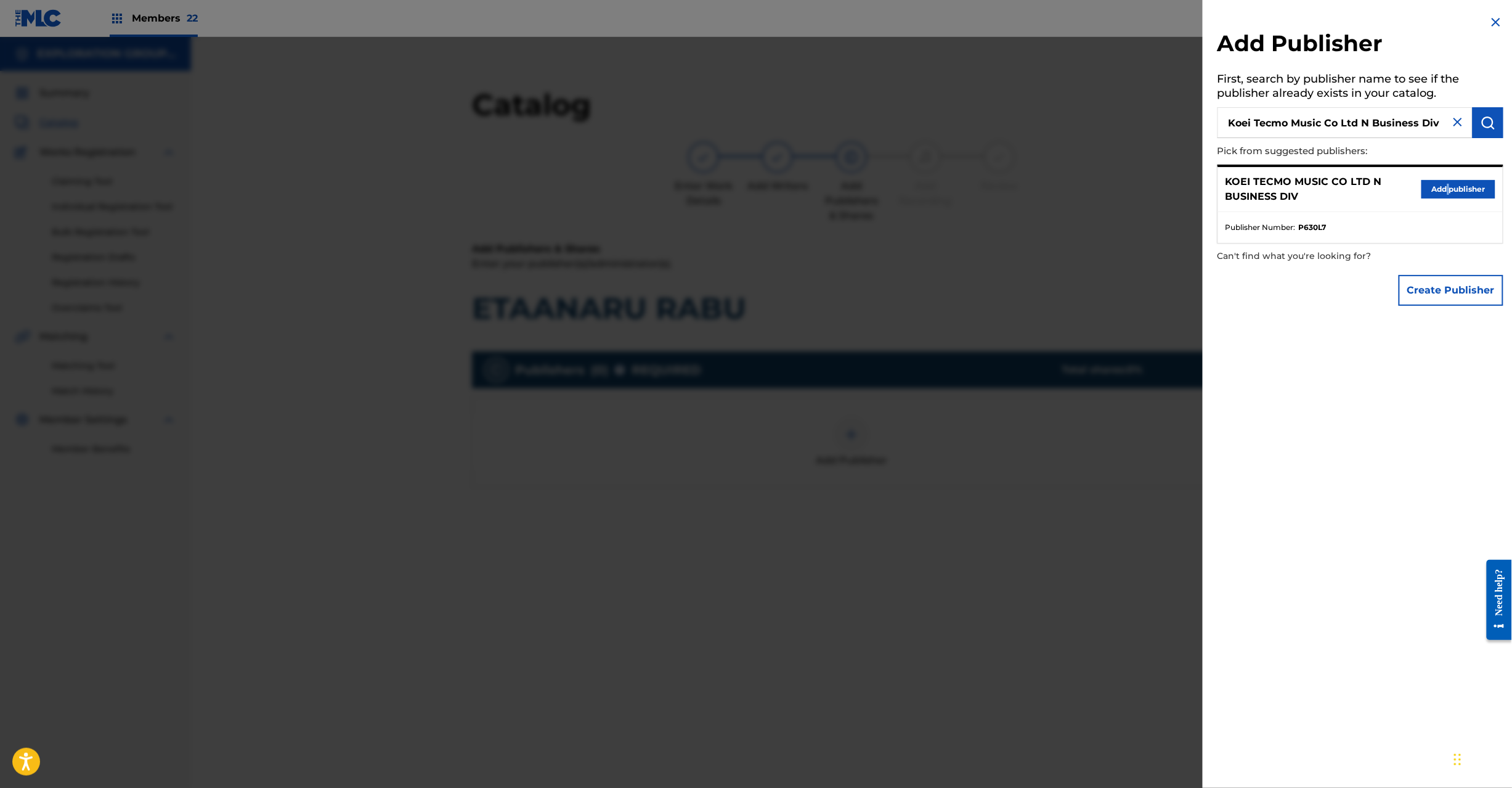
click at [1442, 180] on div "KOEI TECMO MUSIC CO LTD N BUSINESS DIV Add publisher" at bounding box center [1361, 189] width 285 height 45
click at [1462, 184] on button "Add publisher" at bounding box center [1459, 189] width 74 height 18
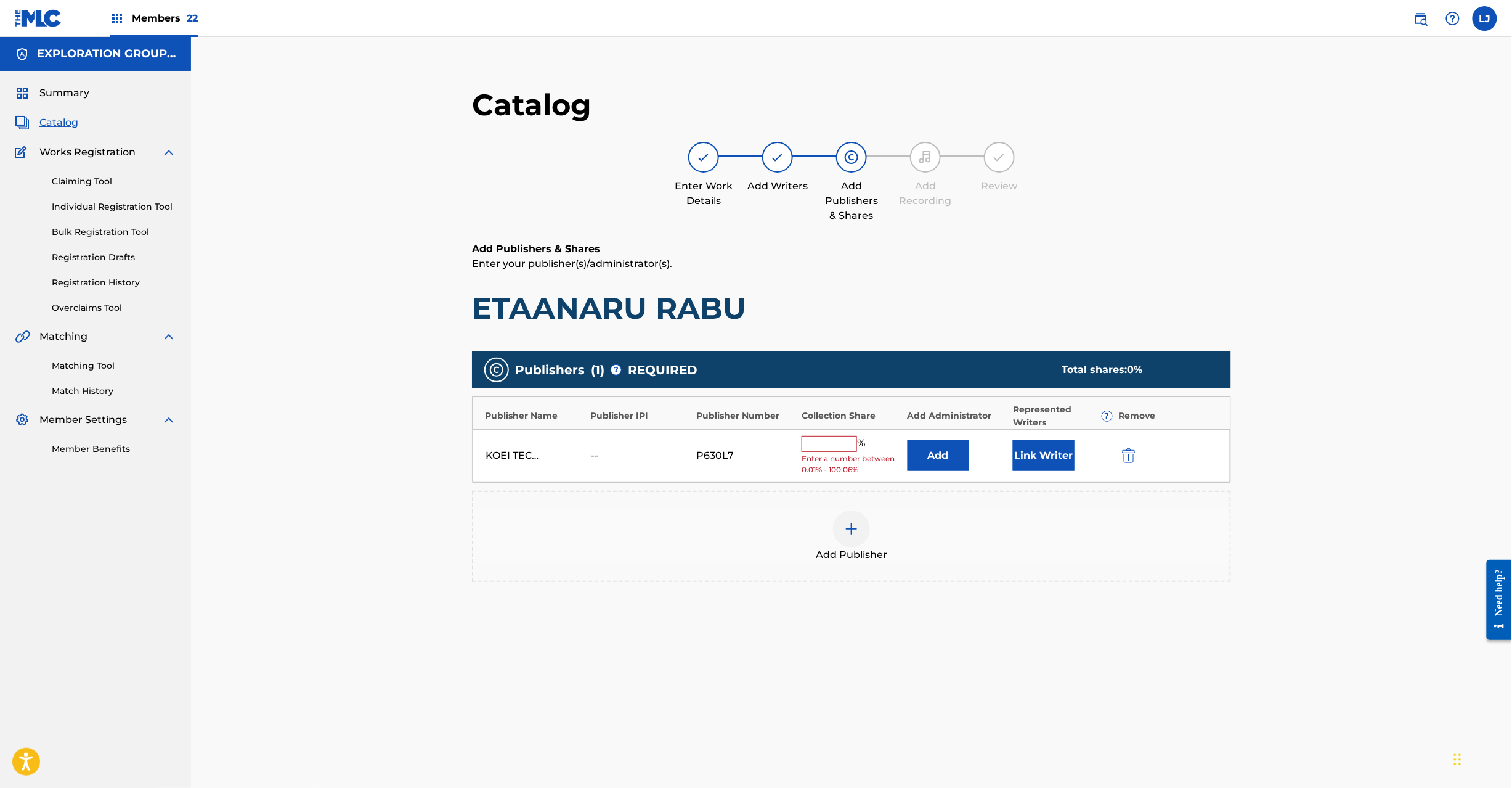
click at [938, 454] on button "Add" at bounding box center [938, 456] width 62 height 31
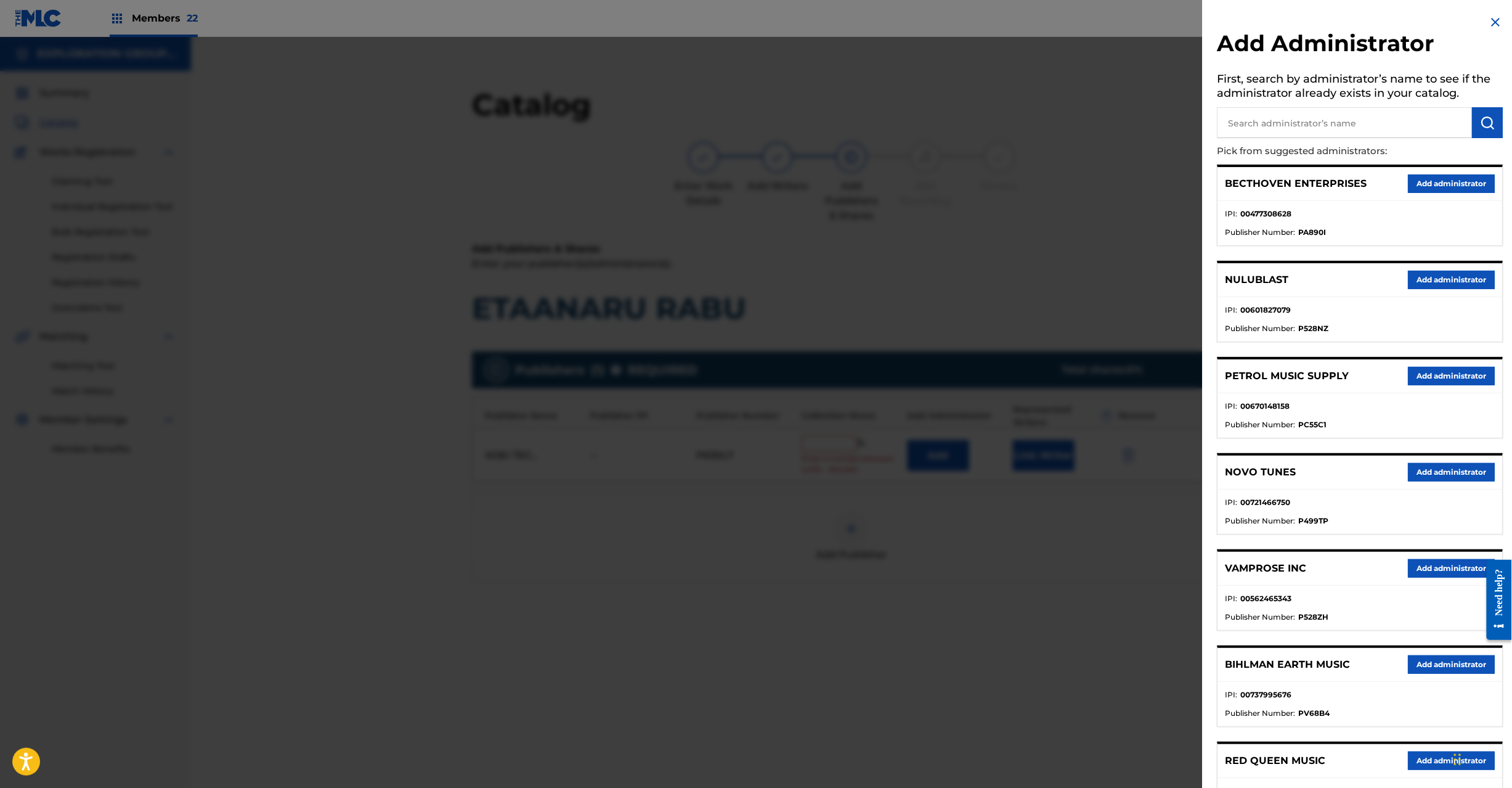
drag, startPoint x: 1369, startPoint y: 82, endPoint x: 1369, endPoint y: 112, distance: 30.0
click at [1369, 85] on h5 "First, search by administrator’s name to see if the administrator already exist…" at bounding box center [1360, 87] width 286 height 39
click at [1366, 131] on input "text" at bounding box center [1346, 123] width 256 height 31
paste input "Exploration Group LLC"
type input "Exploration Group LLC"
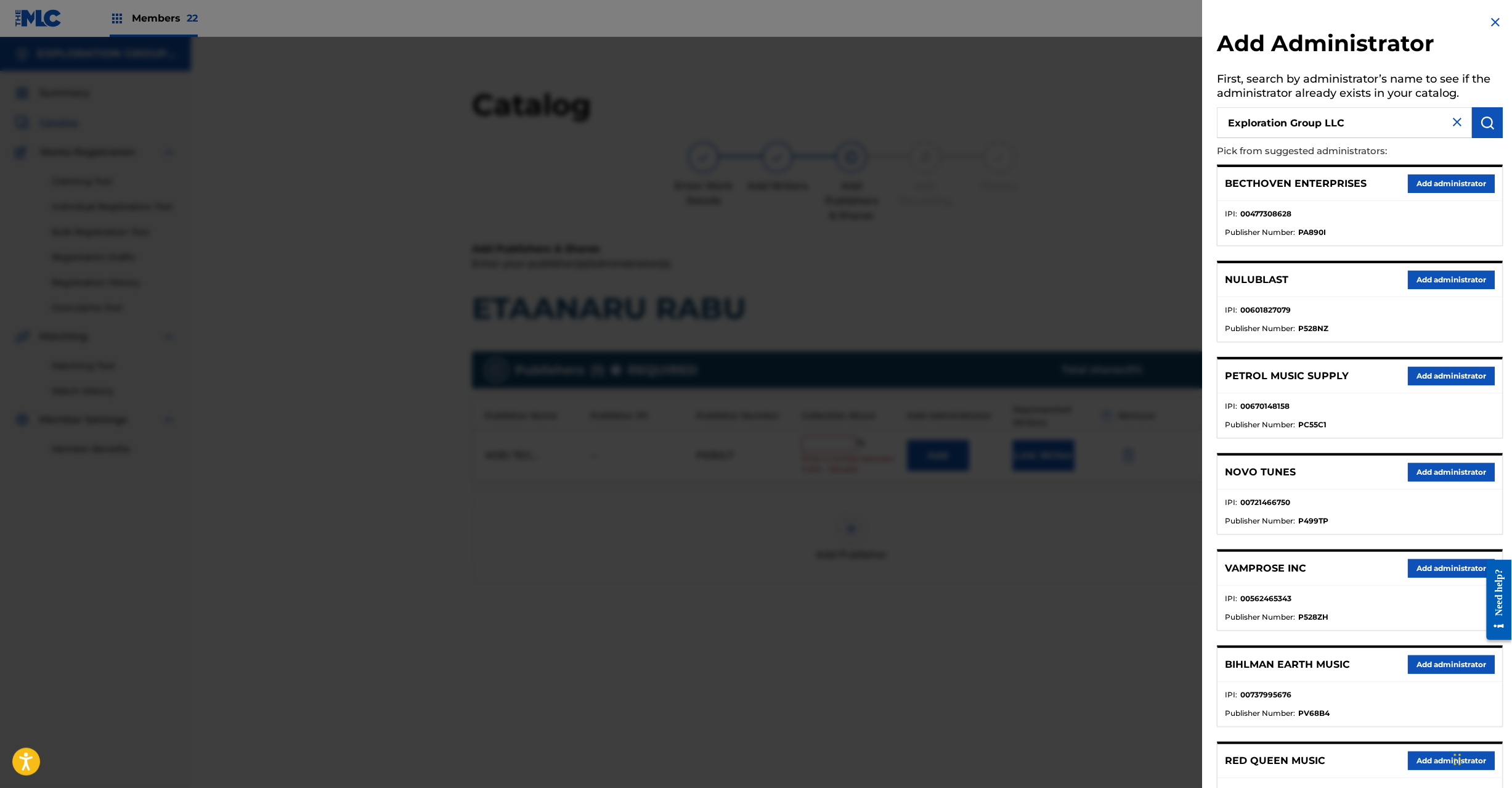
click at [1494, 122] on button "submit" at bounding box center [1489, 123] width 31 height 31
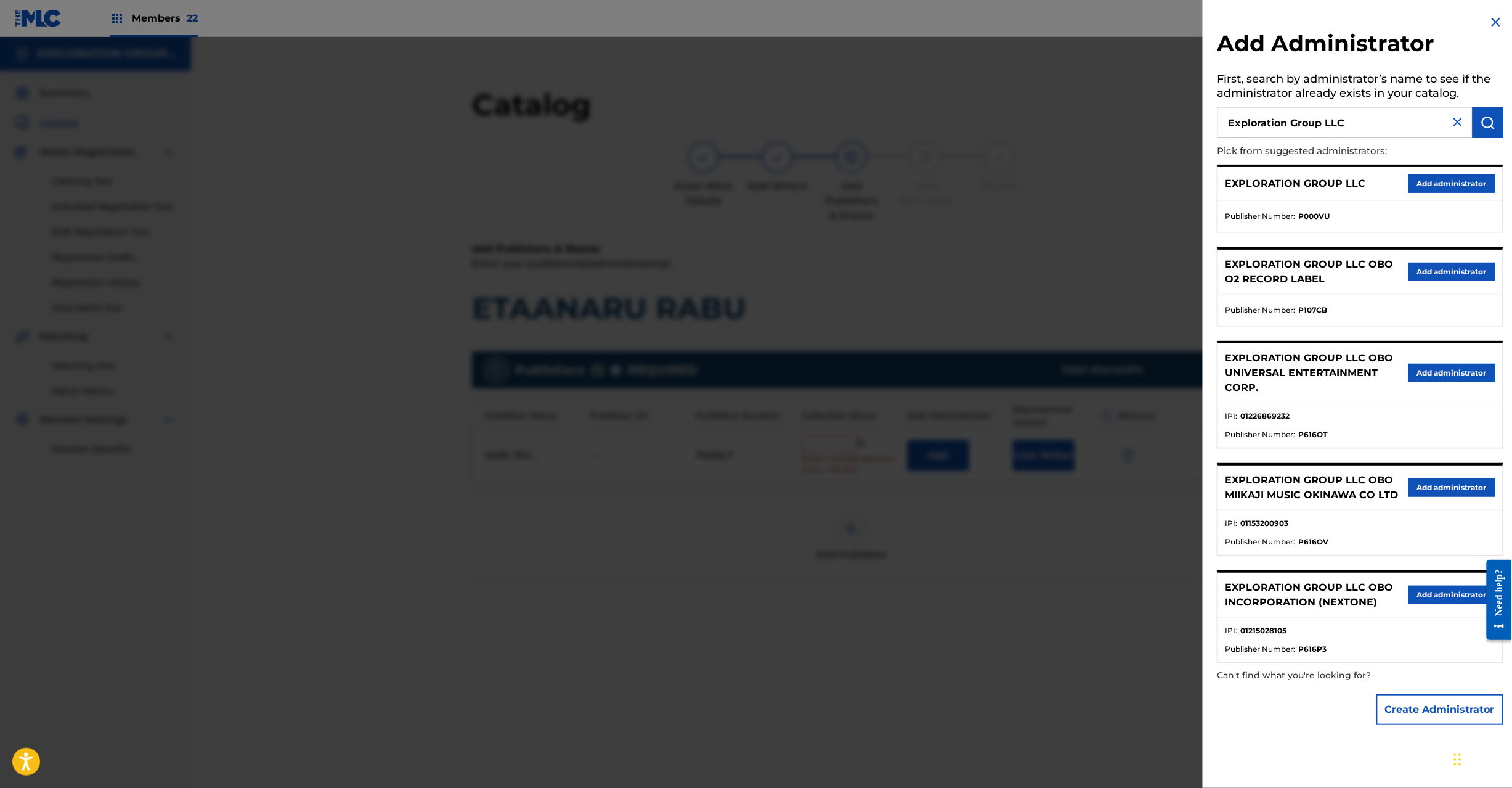
click at [1414, 186] on button "Add administrator" at bounding box center [1452, 184] width 87 height 18
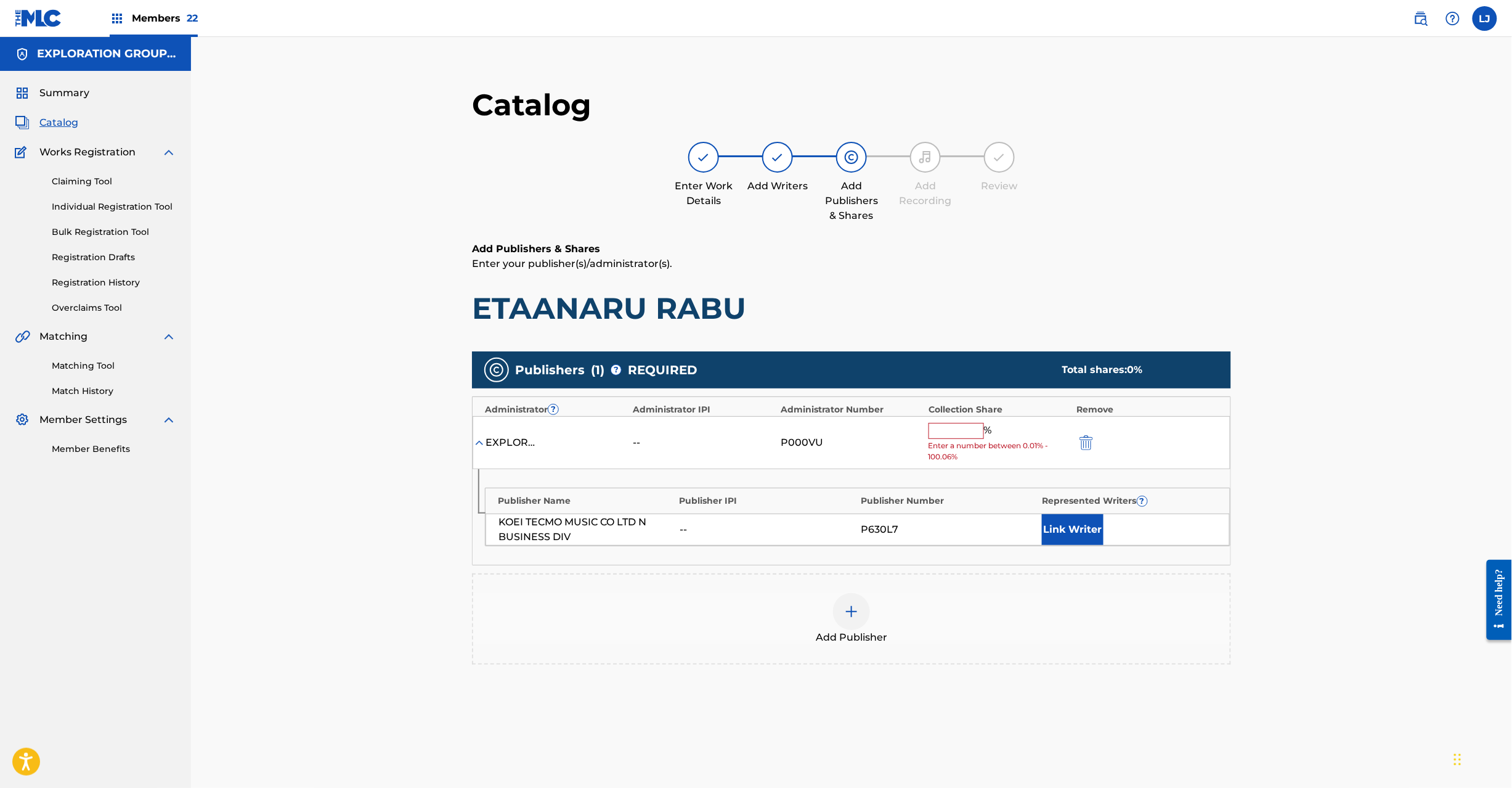
click at [964, 417] on div "EXPLORATION GROUP LLC -- P000VU % Enter a number between 0.01% - 100.06%" at bounding box center [851, 443] width 758 height 53
click at [962, 430] on input "text" at bounding box center [956, 430] width 55 height 16
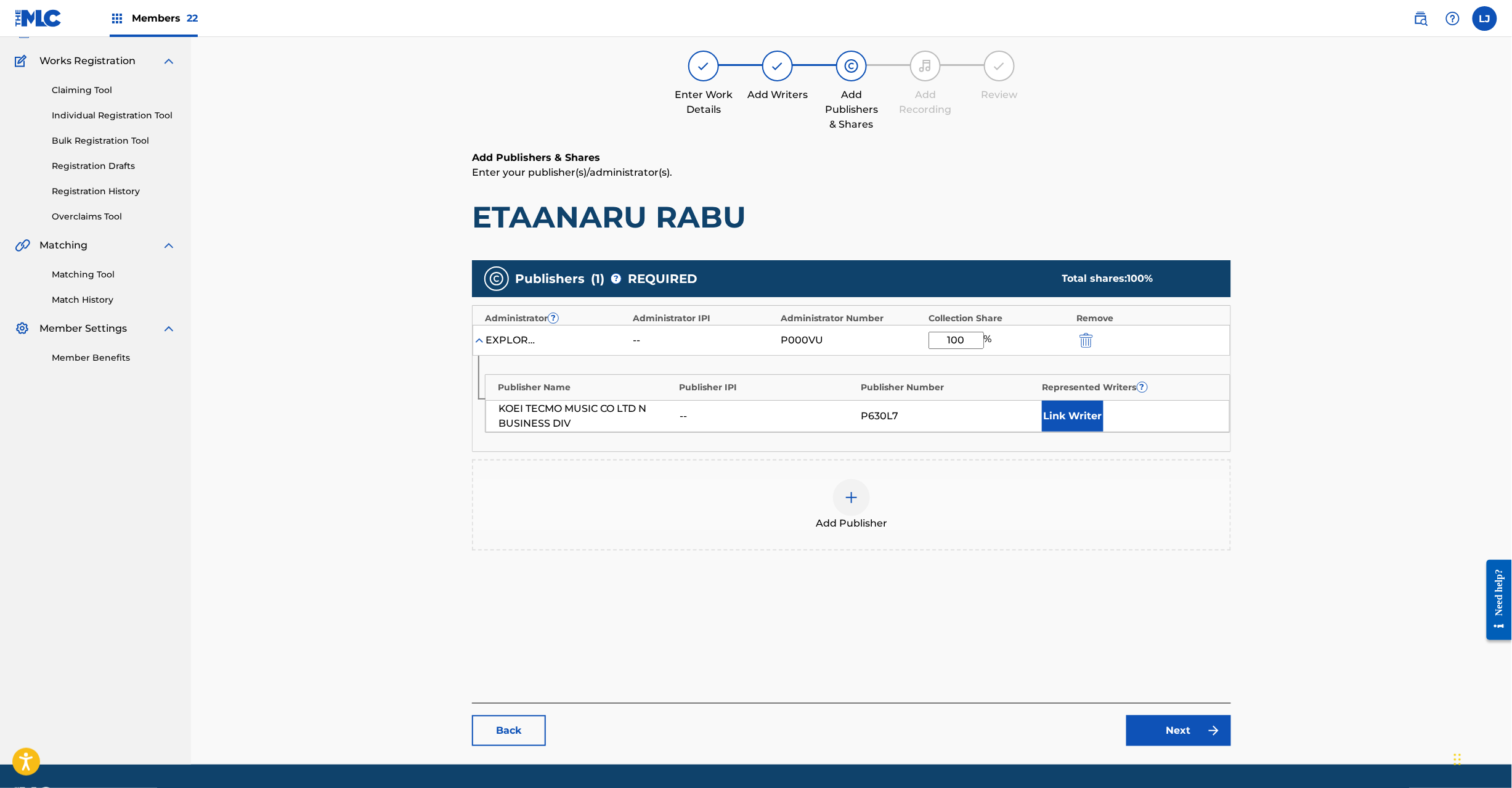
scroll to position [127, 0]
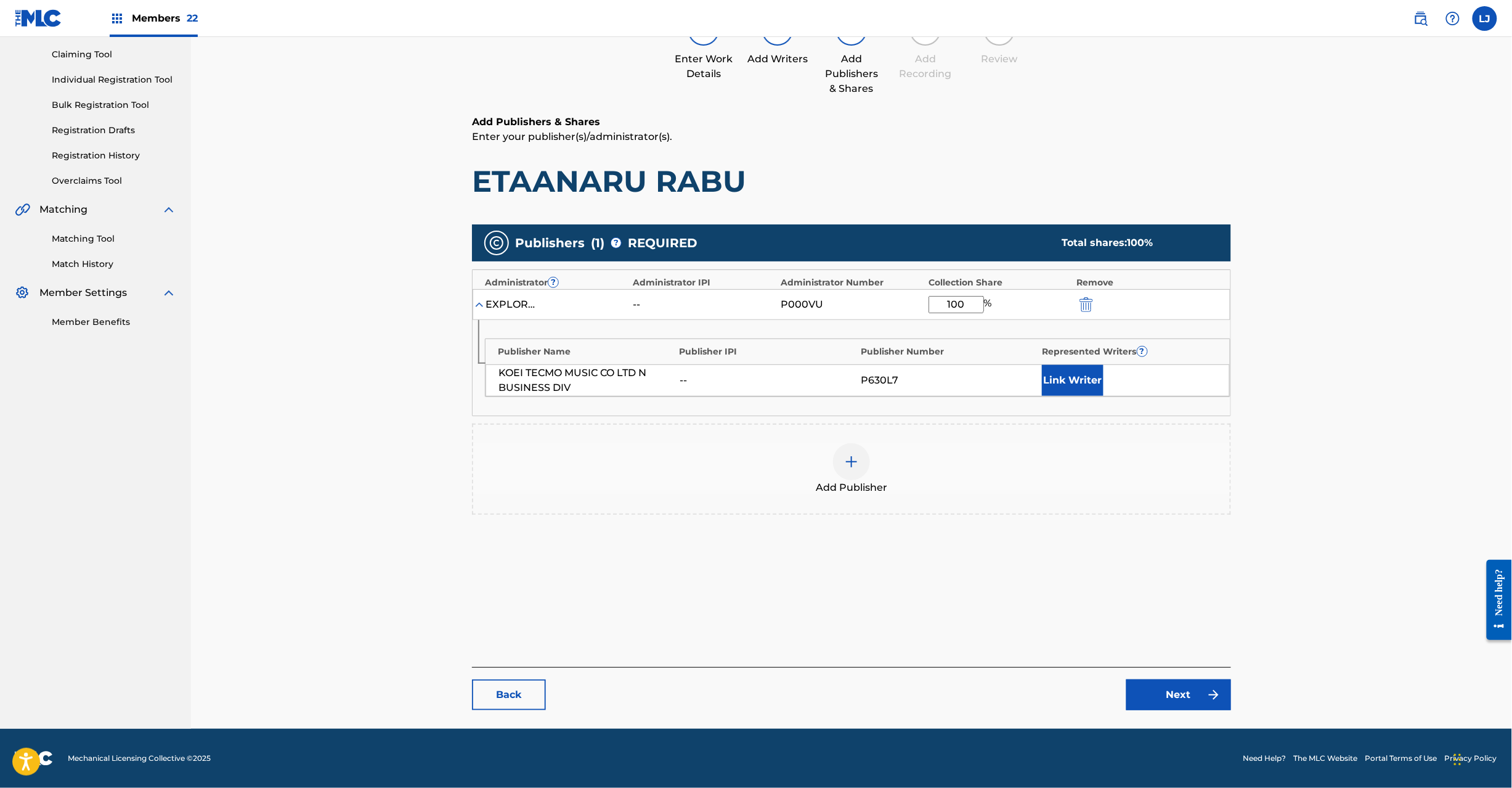
type input "100"
click at [1163, 706] on link "Next" at bounding box center [1179, 695] width 105 height 31
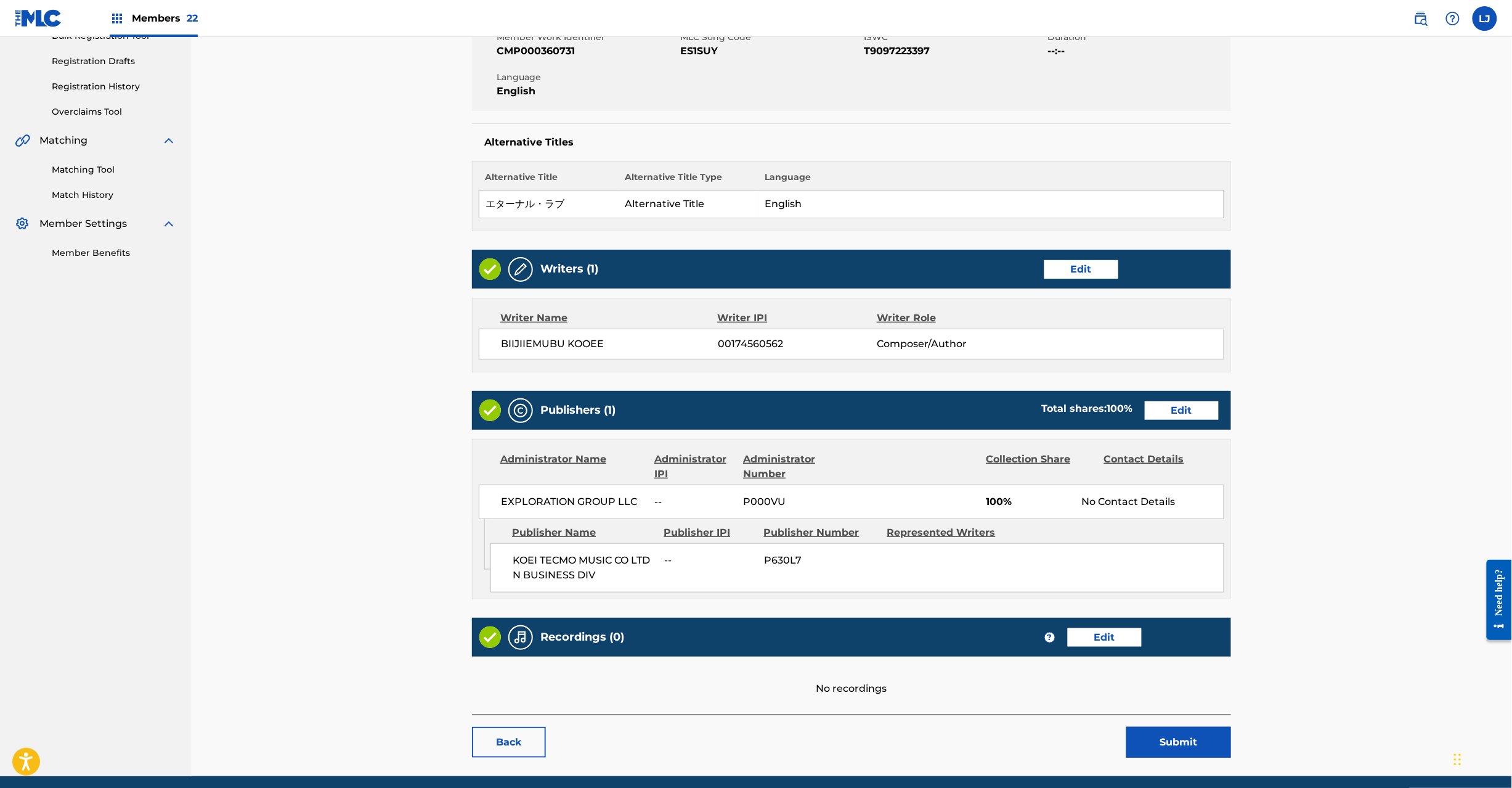
scroll to position [246, 0]
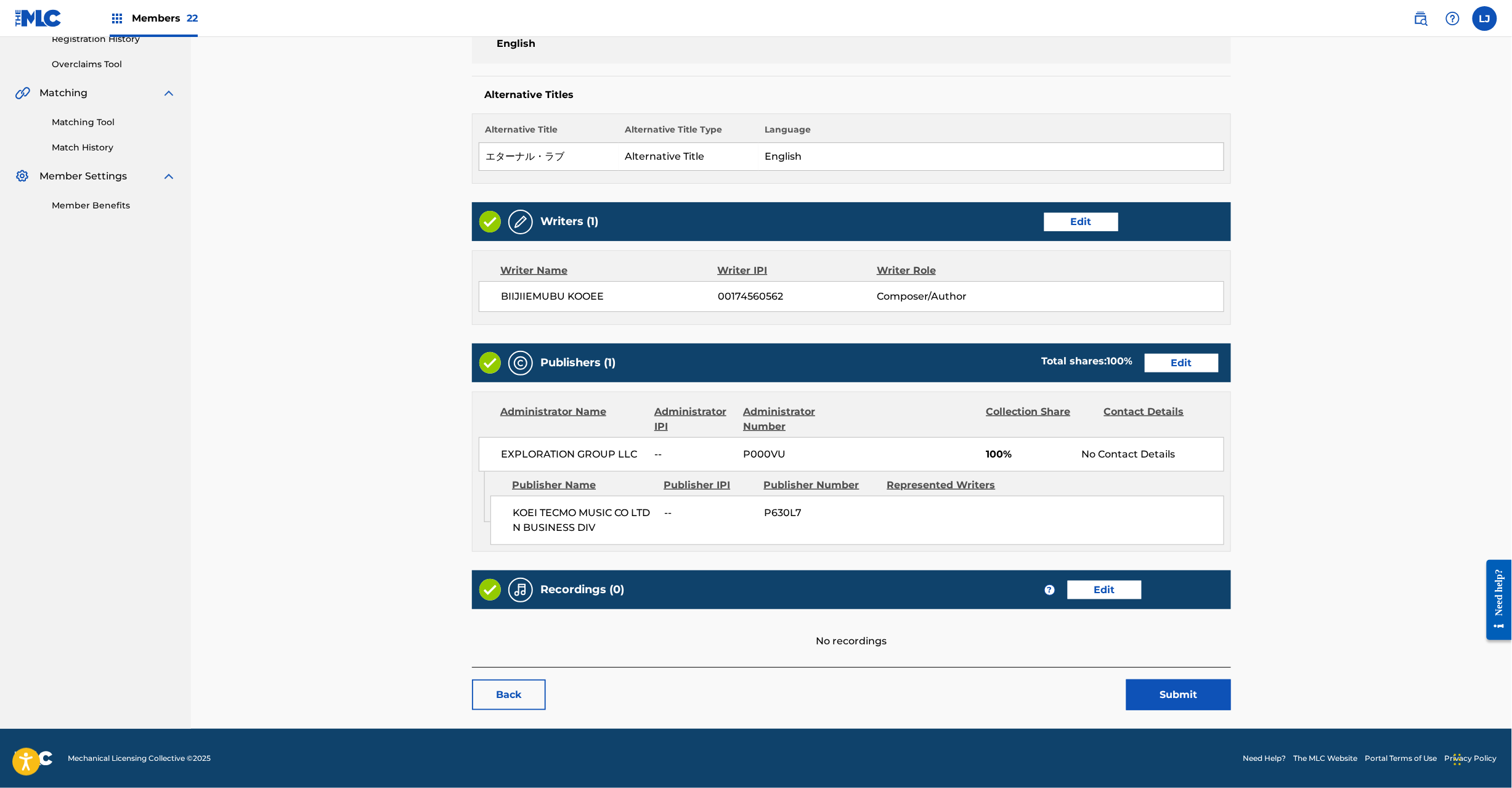
click at [1189, 693] on button "Submit" at bounding box center [1179, 695] width 105 height 31
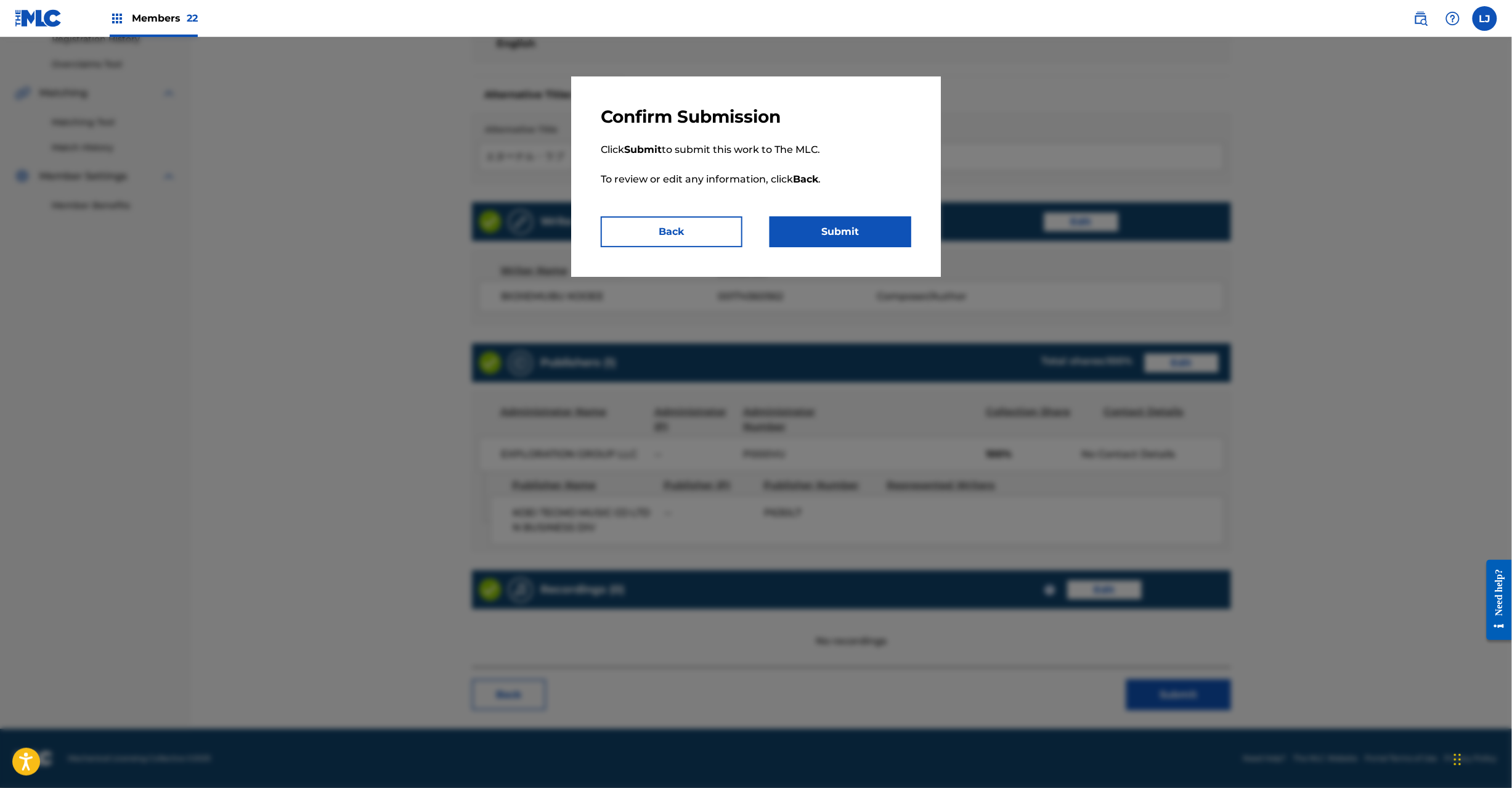
click at [861, 228] on button "Submit" at bounding box center [840, 232] width 142 height 31
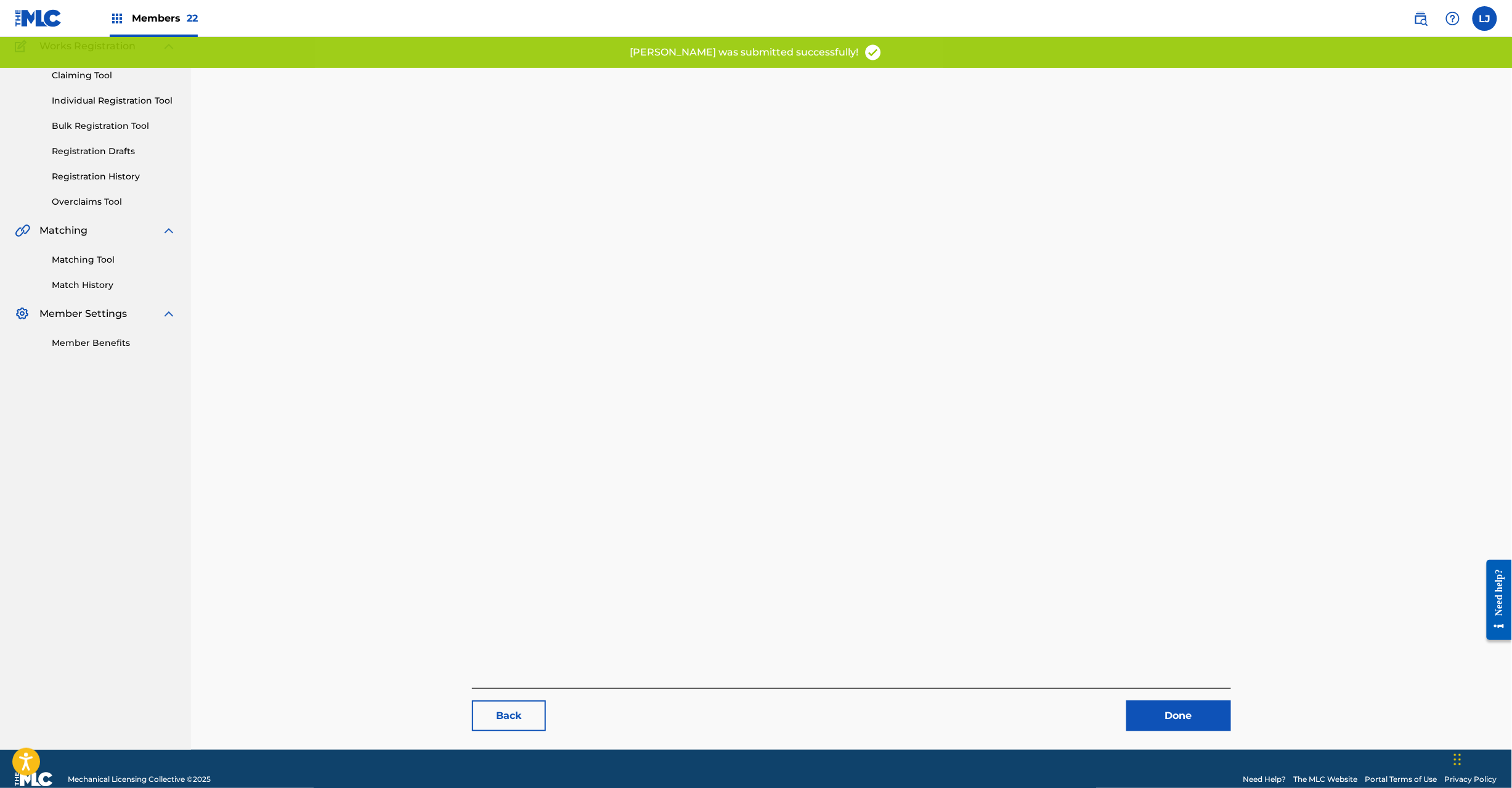
scroll to position [127, 0]
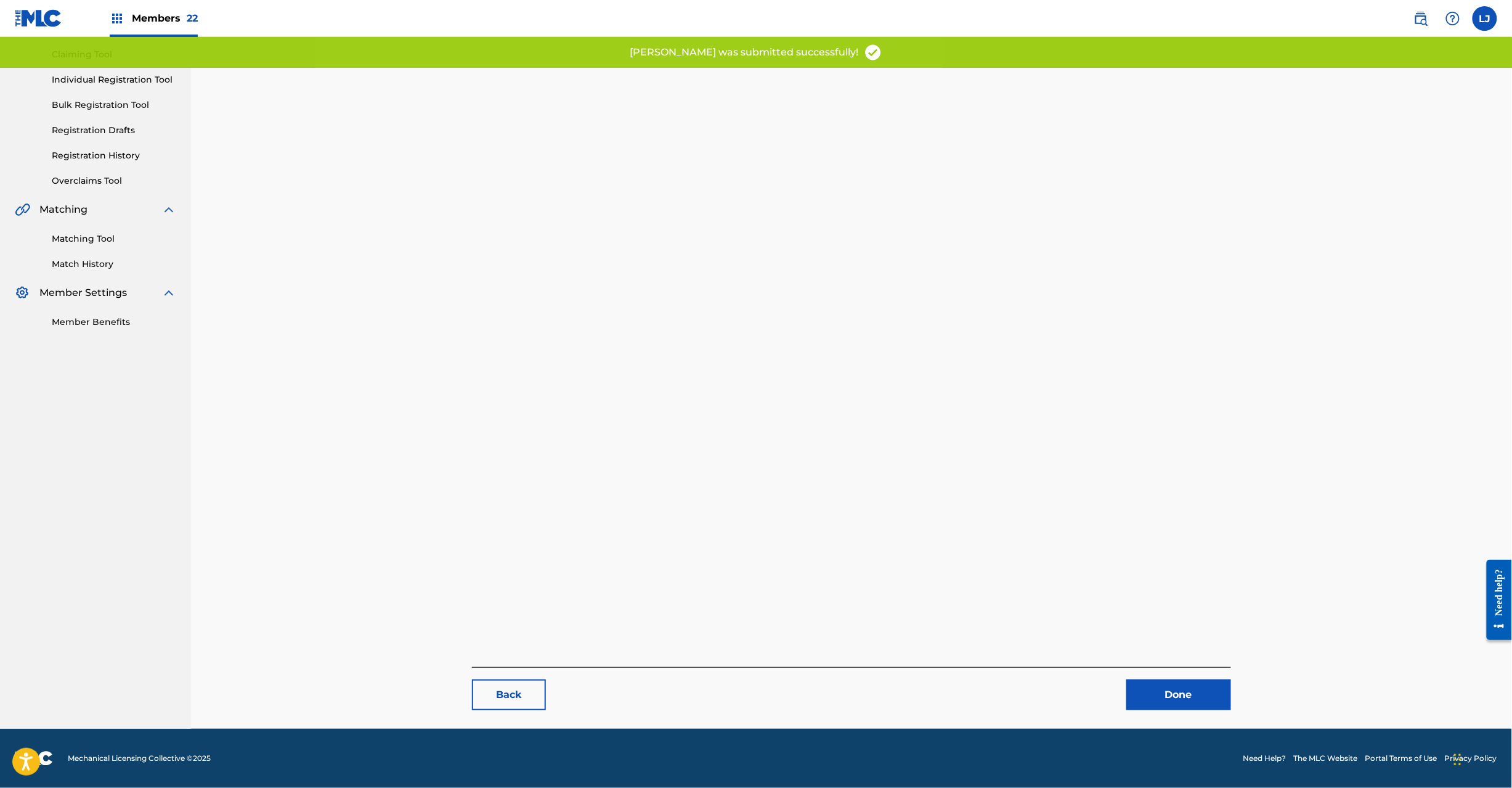
click at [1207, 683] on link "Done" at bounding box center [1179, 695] width 105 height 31
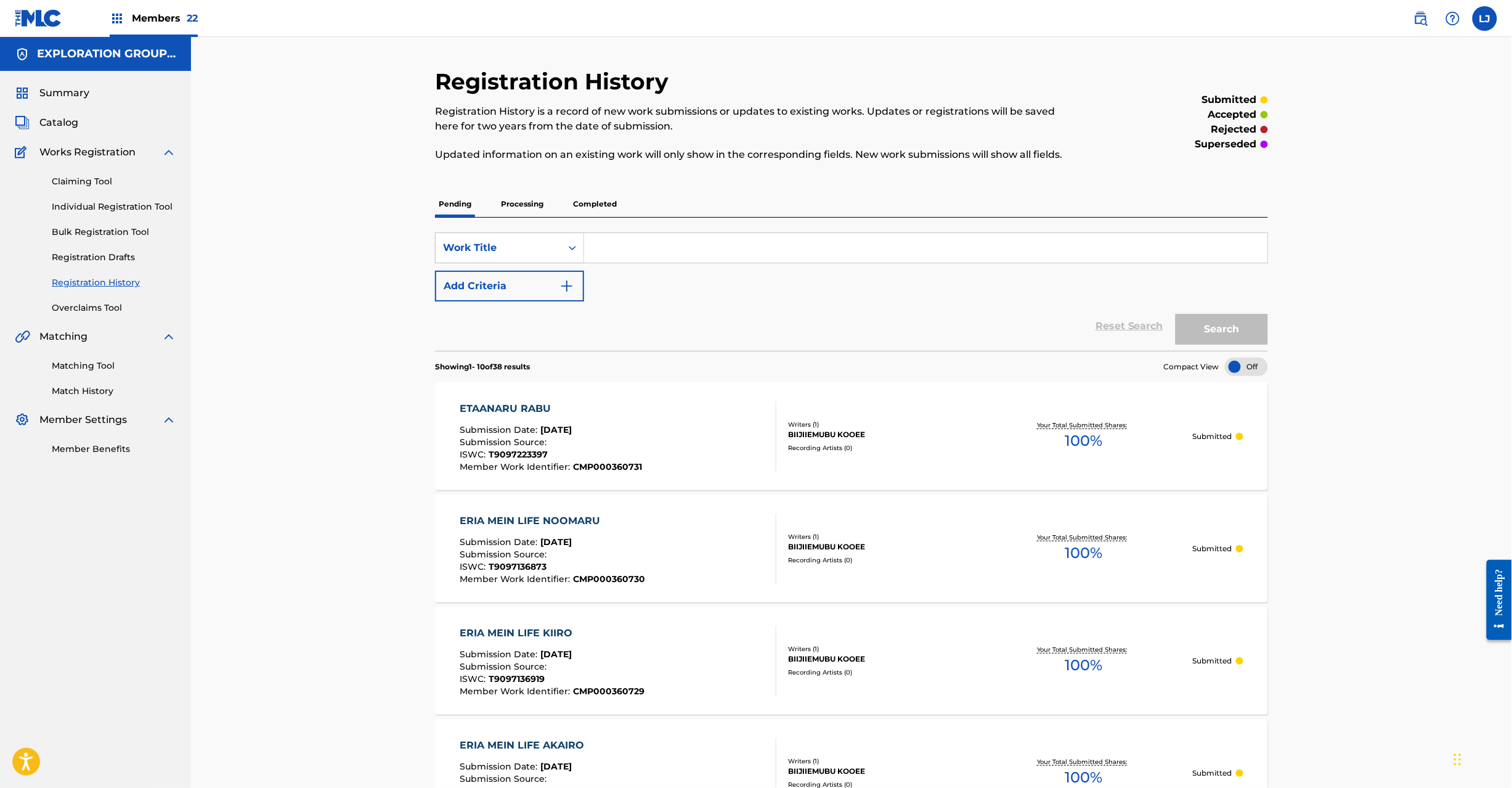
click at [68, 123] on span "Catalog" at bounding box center [59, 122] width 39 height 15
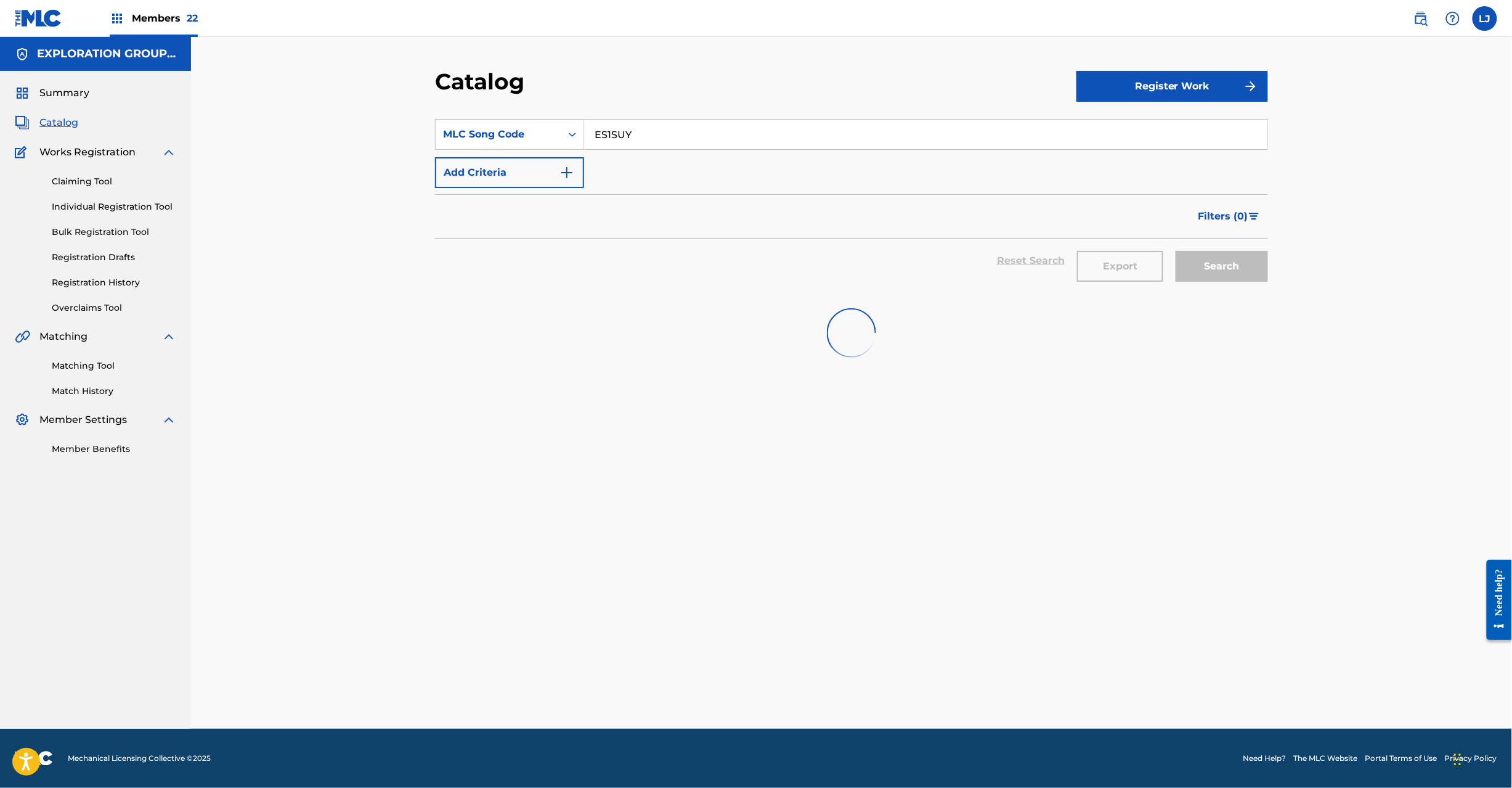
click at [609, 154] on div "SearchWithCriteriaa2f38d33-6b98-4228-b5fb-09fdc9fad469 MLC Song Code ES1SUY Add…" at bounding box center [851, 153] width 834 height 69
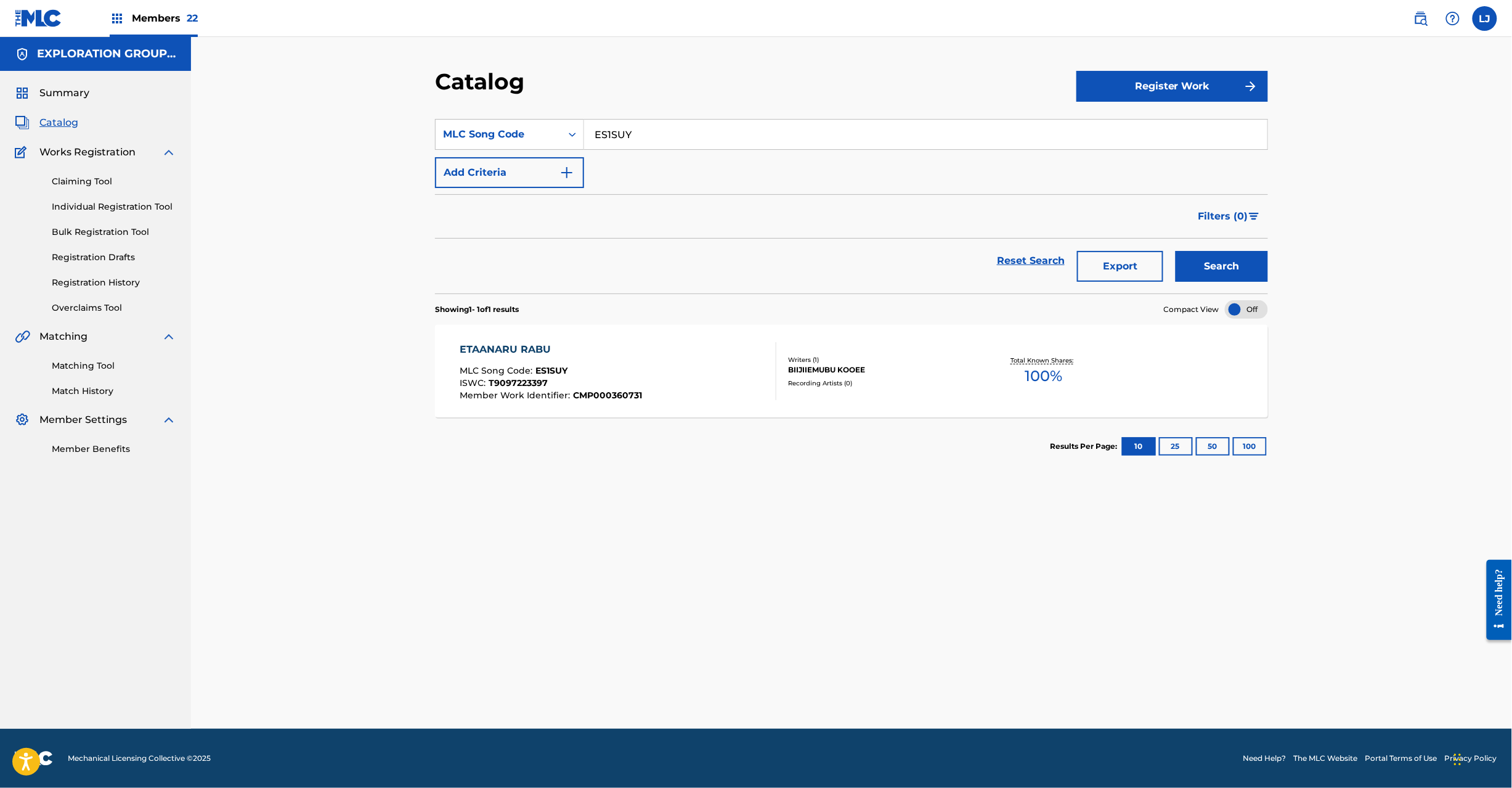
click at [608, 134] on input "ES1SUY" at bounding box center [927, 134] width 684 height 29
paste input "W0"
type input "ES1SW0"
click at [1211, 261] on button "Search" at bounding box center [1222, 267] width 93 height 31
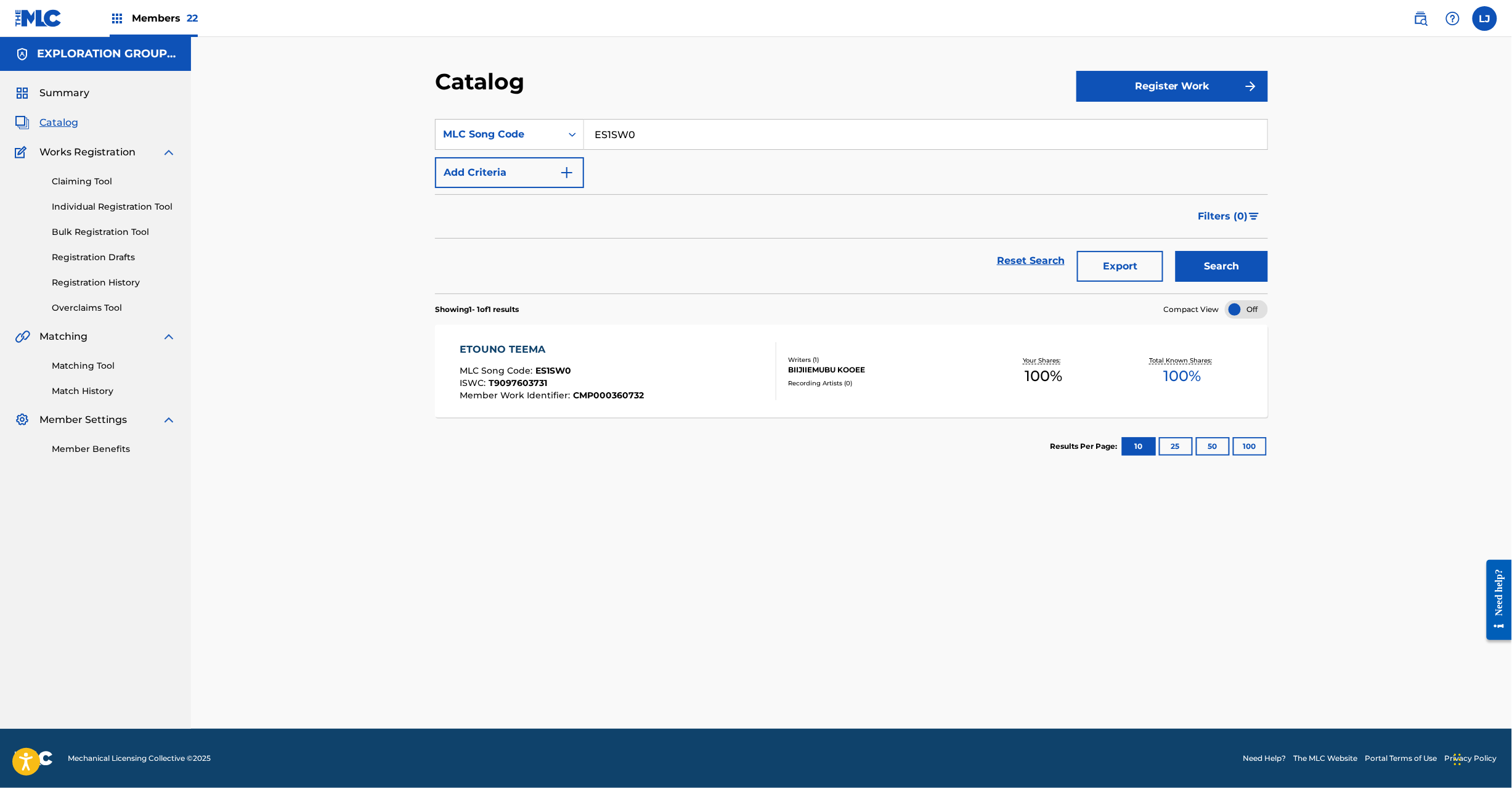
click at [647, 365] on div "ETOUNO TEEMA MLC Song Code : ES1SW0 ISWC : T9097603731 Member Work Identifier :…" at bounding box center [619, 371] width 317 height 58
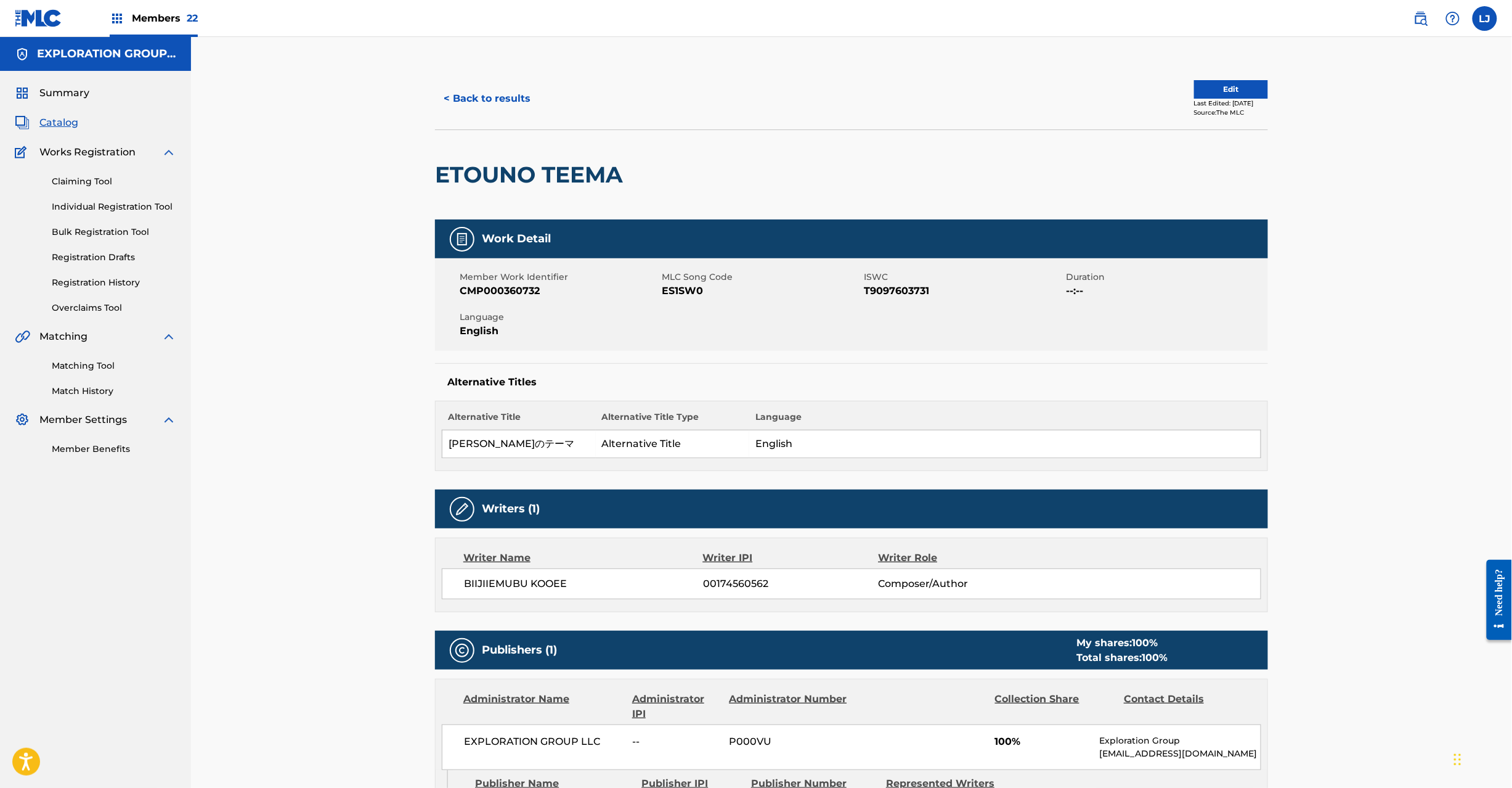
click at [1211, 90] on button "Edit" at bounding box center [1231, 89] width 74 height 18
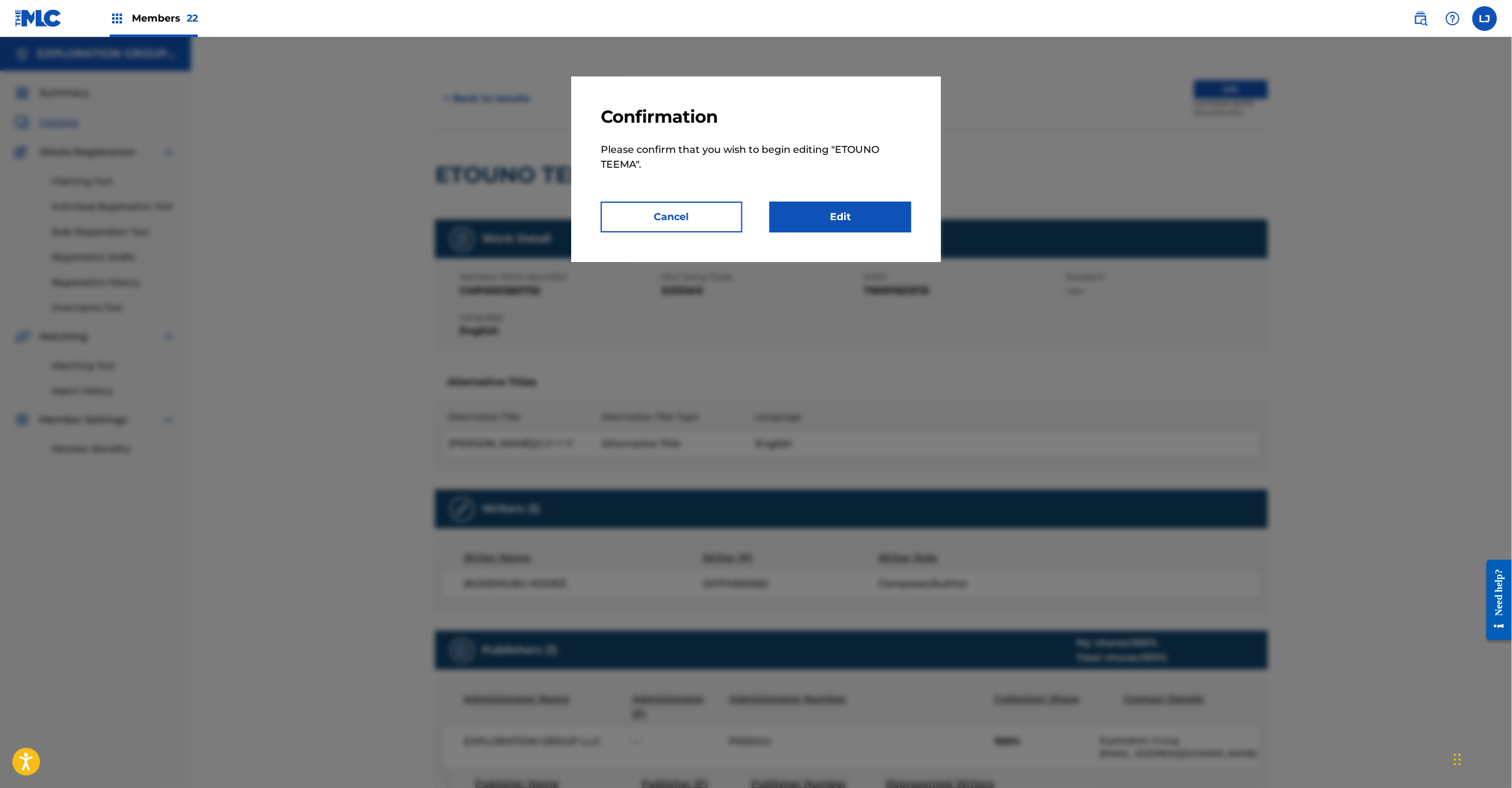
click at [841, 221] on link "Edit" at bounding box center [840, 217] width 142 height 31
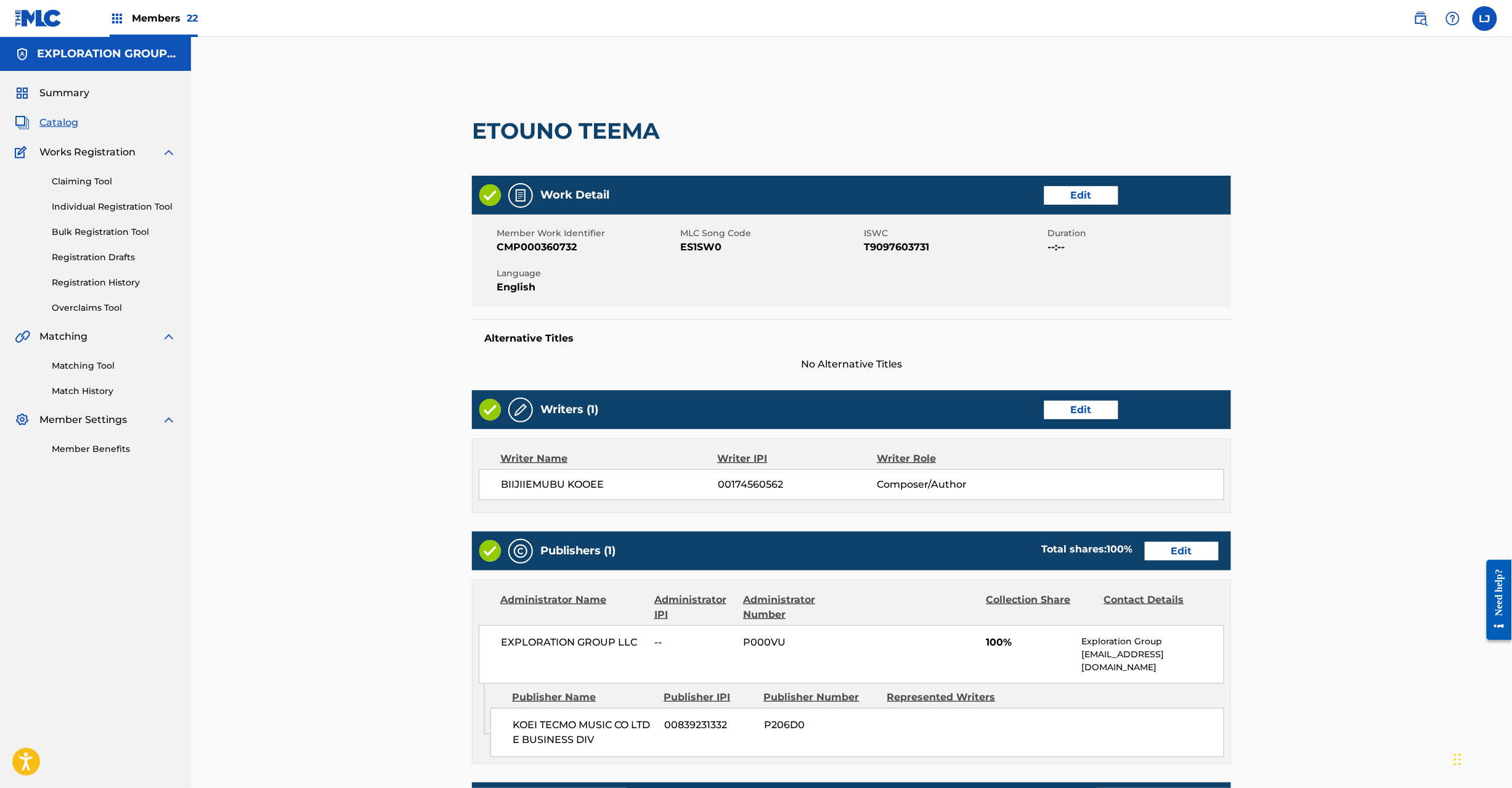
click at [1187, 560] on link "Edit" at bounding box center [1182, 551] width 74 height 18
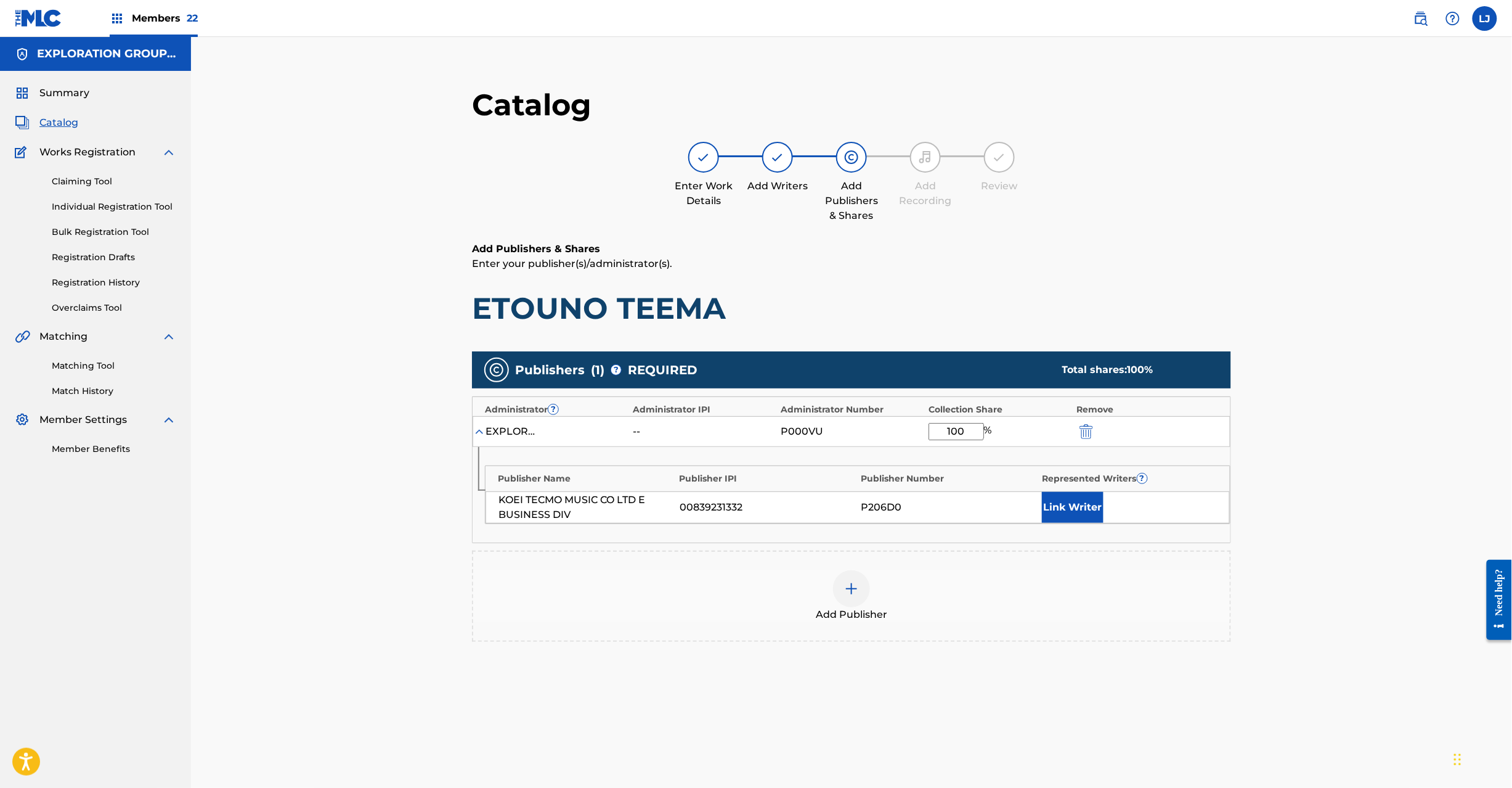
click at [1080, 424] on img "submit" at bounding box center [1086, 431] width 14 height 15
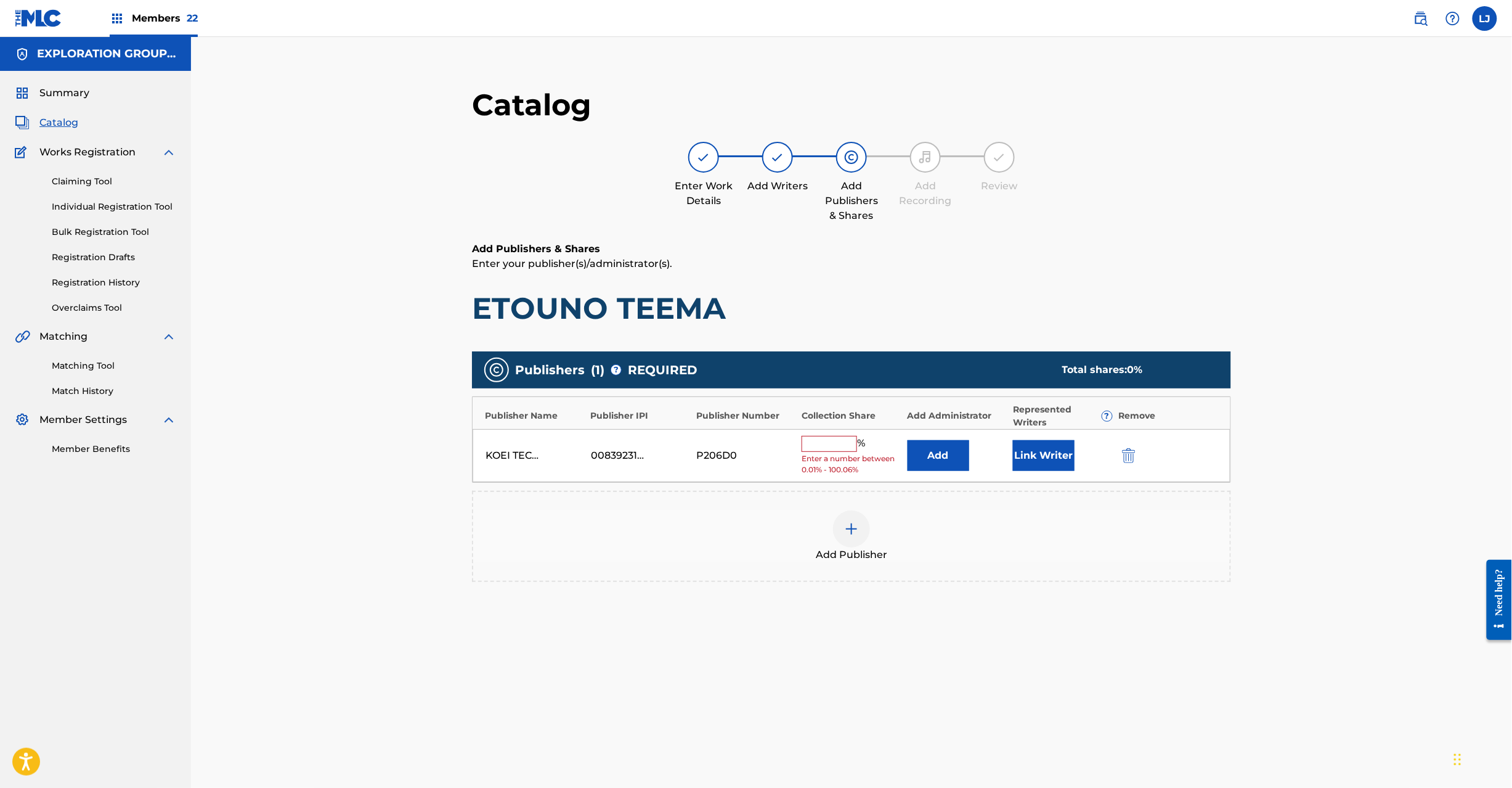
click at [1120, 462] on button "submit" at bounding box center [1128, 454] width 18 height 14
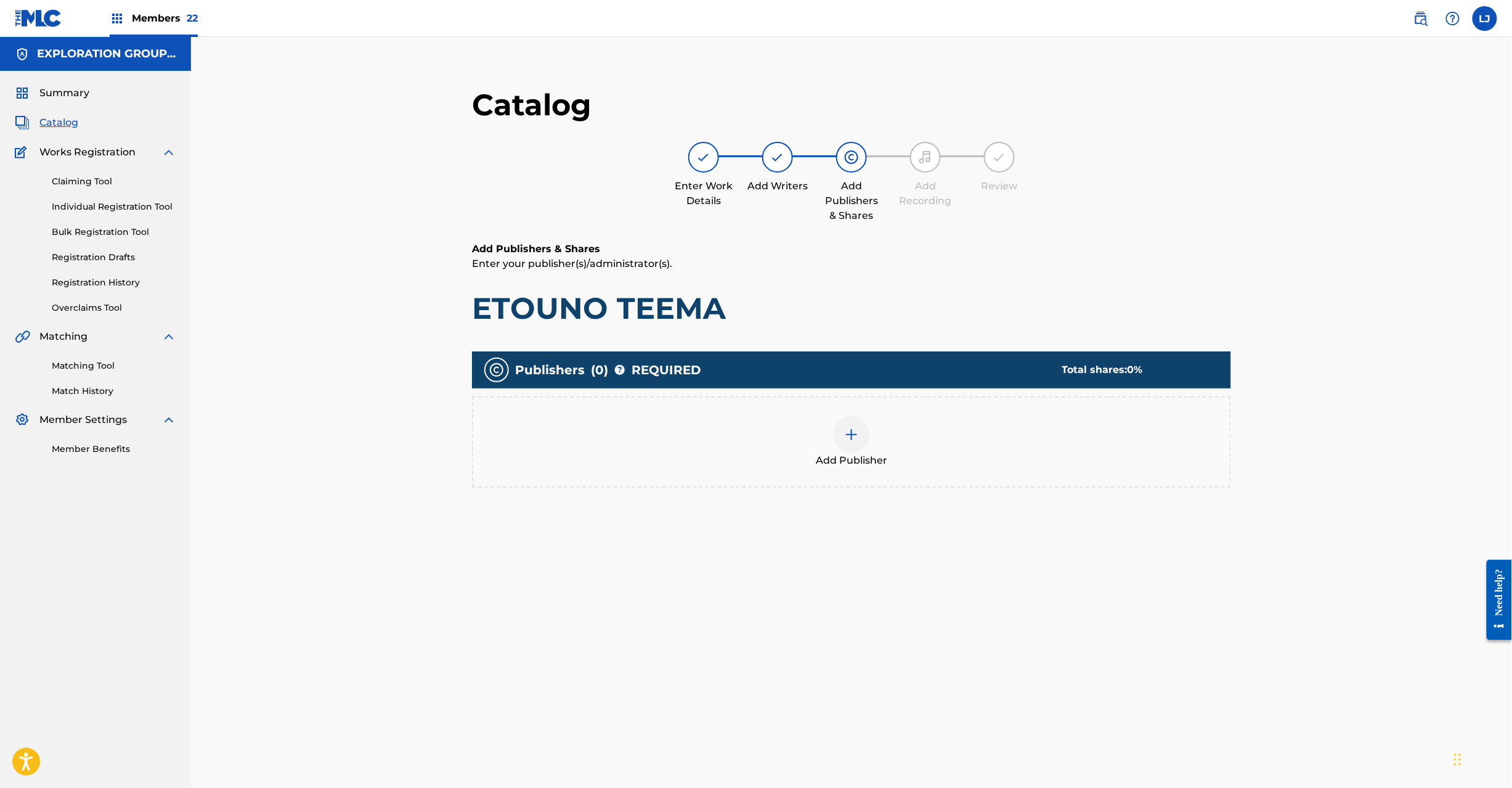
click at [835, 440] on div at bounding box center [852, 435] width 37 height 37
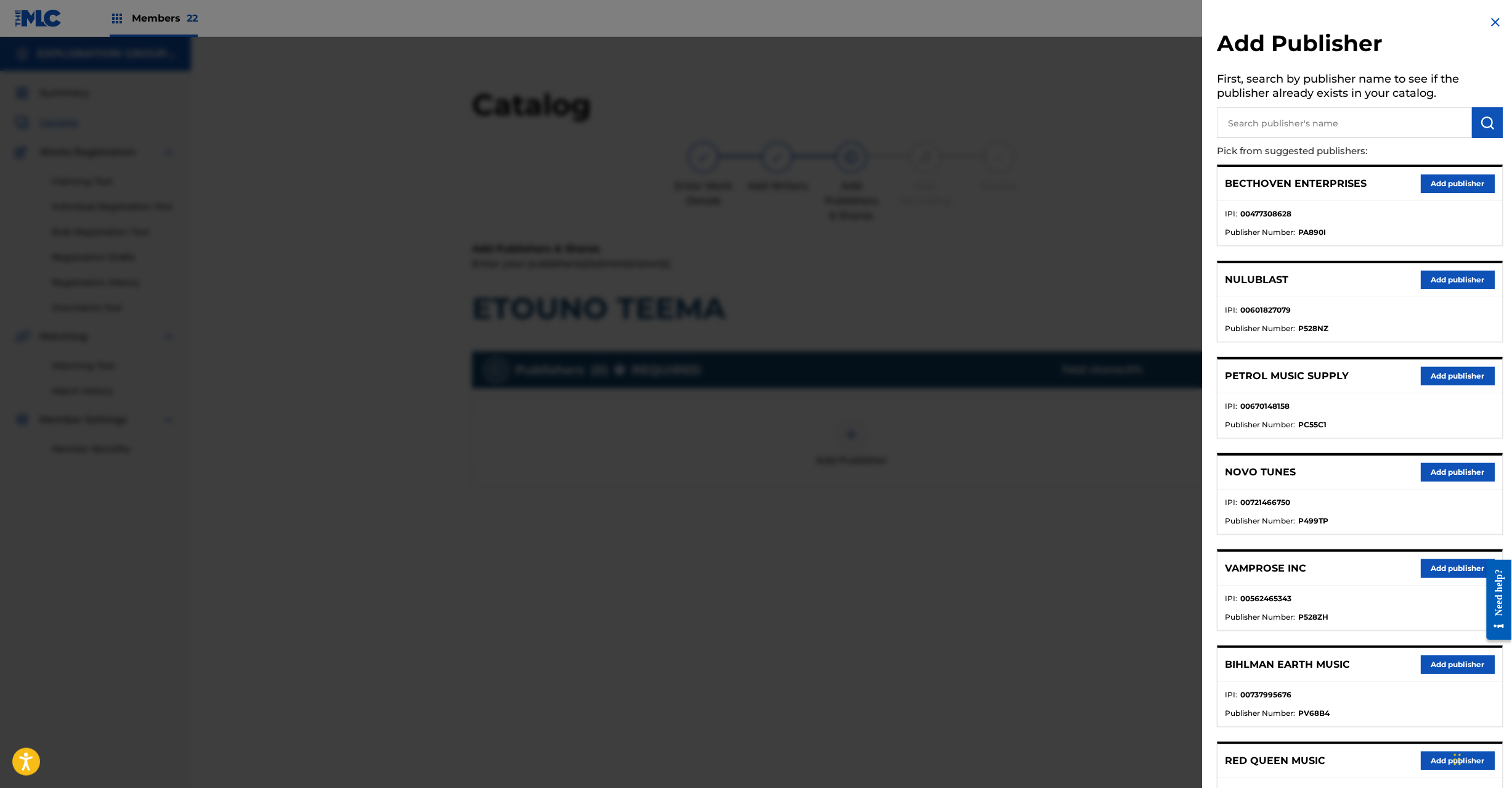
click at [1308, 109] on input "text" at bounding box center [1346, 123] width 256 height 31
paste input "Koei Tecmo Music Co Ltd N Business Div"
type input "Koei Tecmo Music Co Ltd N Business Div"
click at [1495, 123] on button "submit" at bounding box center [1489, 123] width 31 height 31
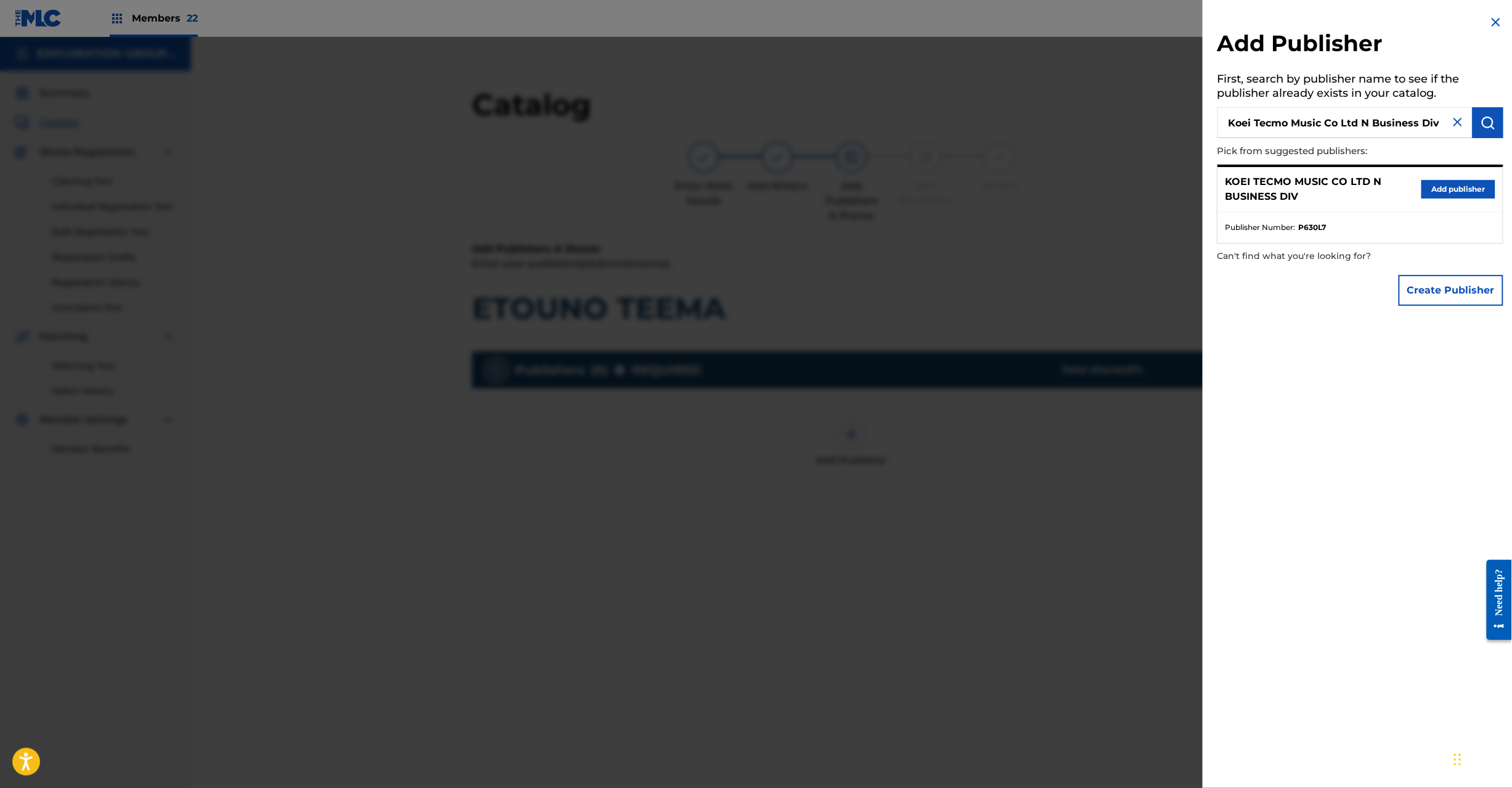
click at [1462, 184] on button "Add publisher" at bounding box center [1459, 189] width 74 height 18
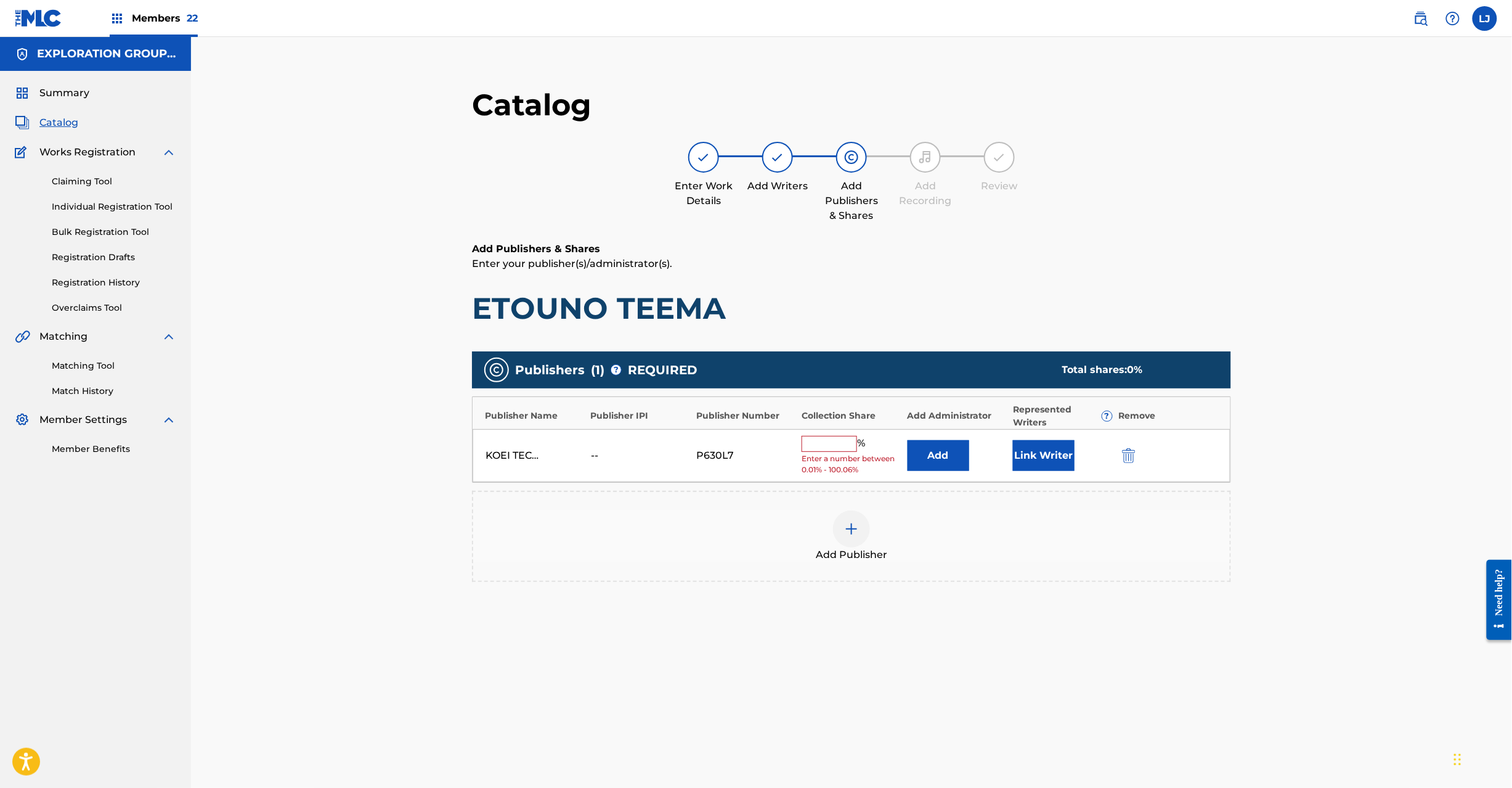
click at [959, 472] on div "KOEI TECMO MUSIC CO LTD N BUSINESS DIV -- P630L7 % Enter a number between 0.01%…" at bounding box center [851, 456] width 758 height 53
click at [952, 462] on button "Add" at bounding box center [938, 456] width 62 height 31
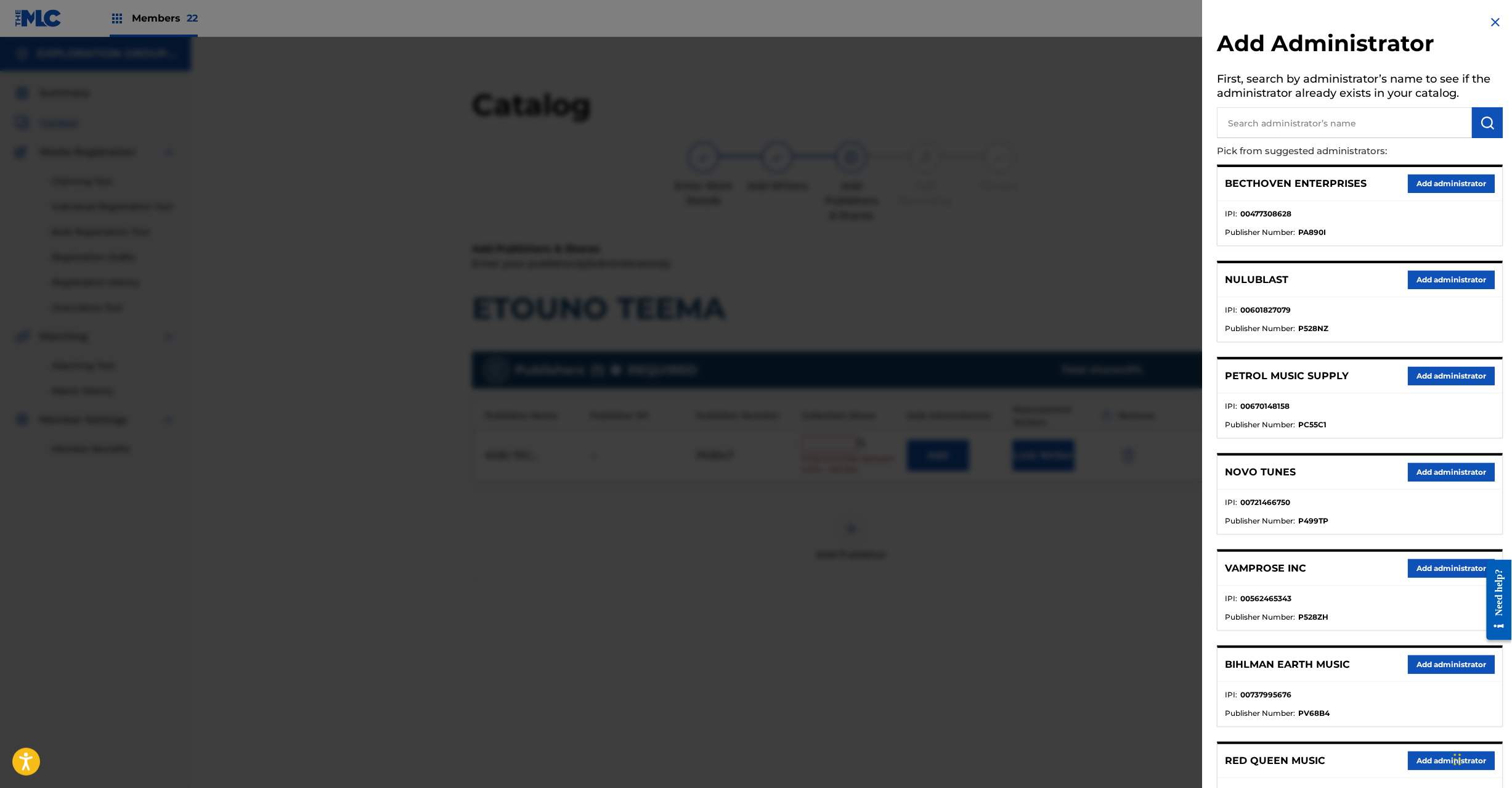
click at [1293, 133] on input "text" at bounding box center [1346, 123] width 256 height 31
paste input "Exploration Group LLC"
type input "Exploration Group LLC"
click at [1496, 119] on button "submit" at bounding box center [1489, 123] width 31 height 31
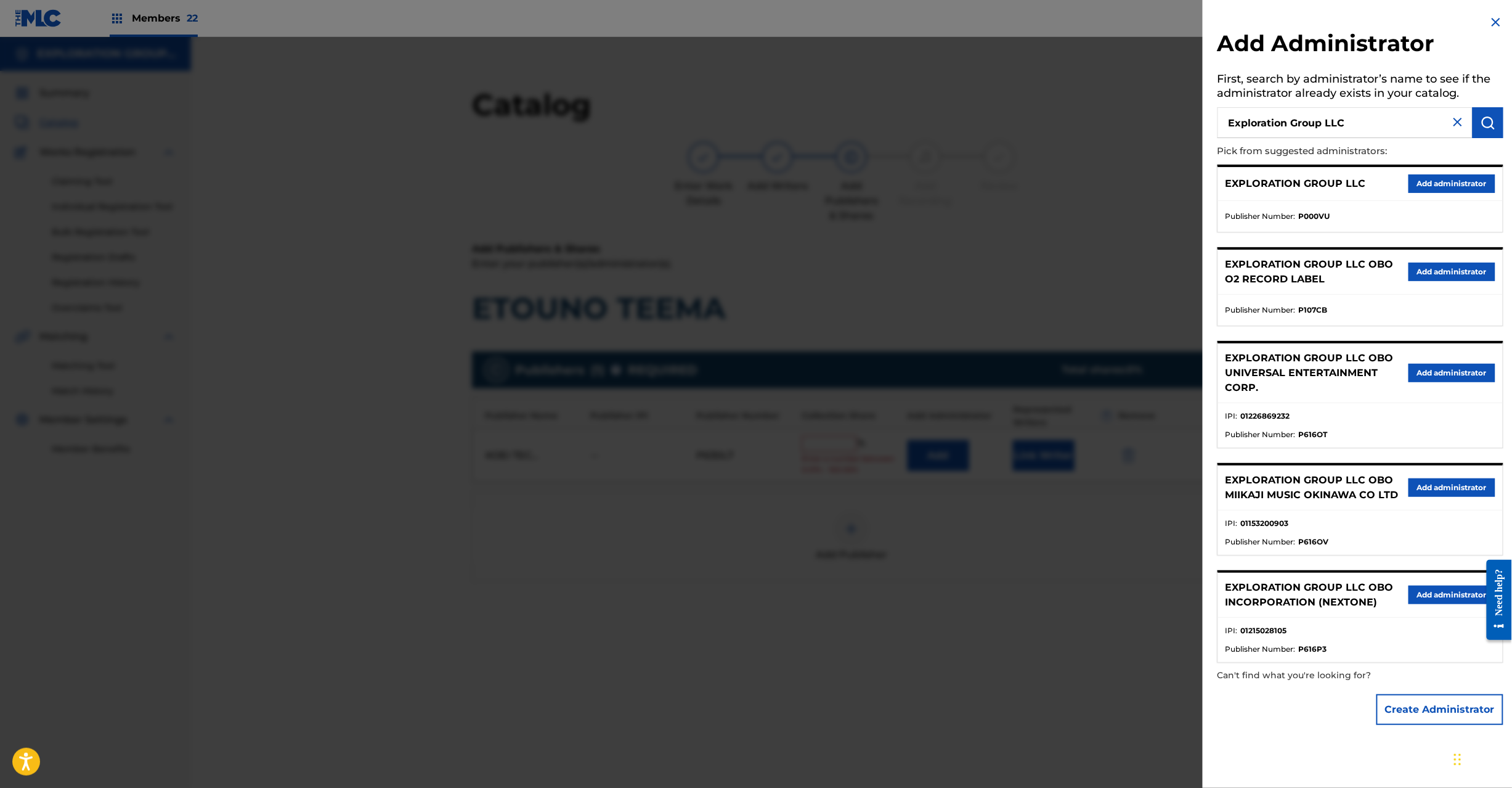
click at [1447, 186] on button "Add administrator" at bounding box center [1452, 184] width 87 height 18
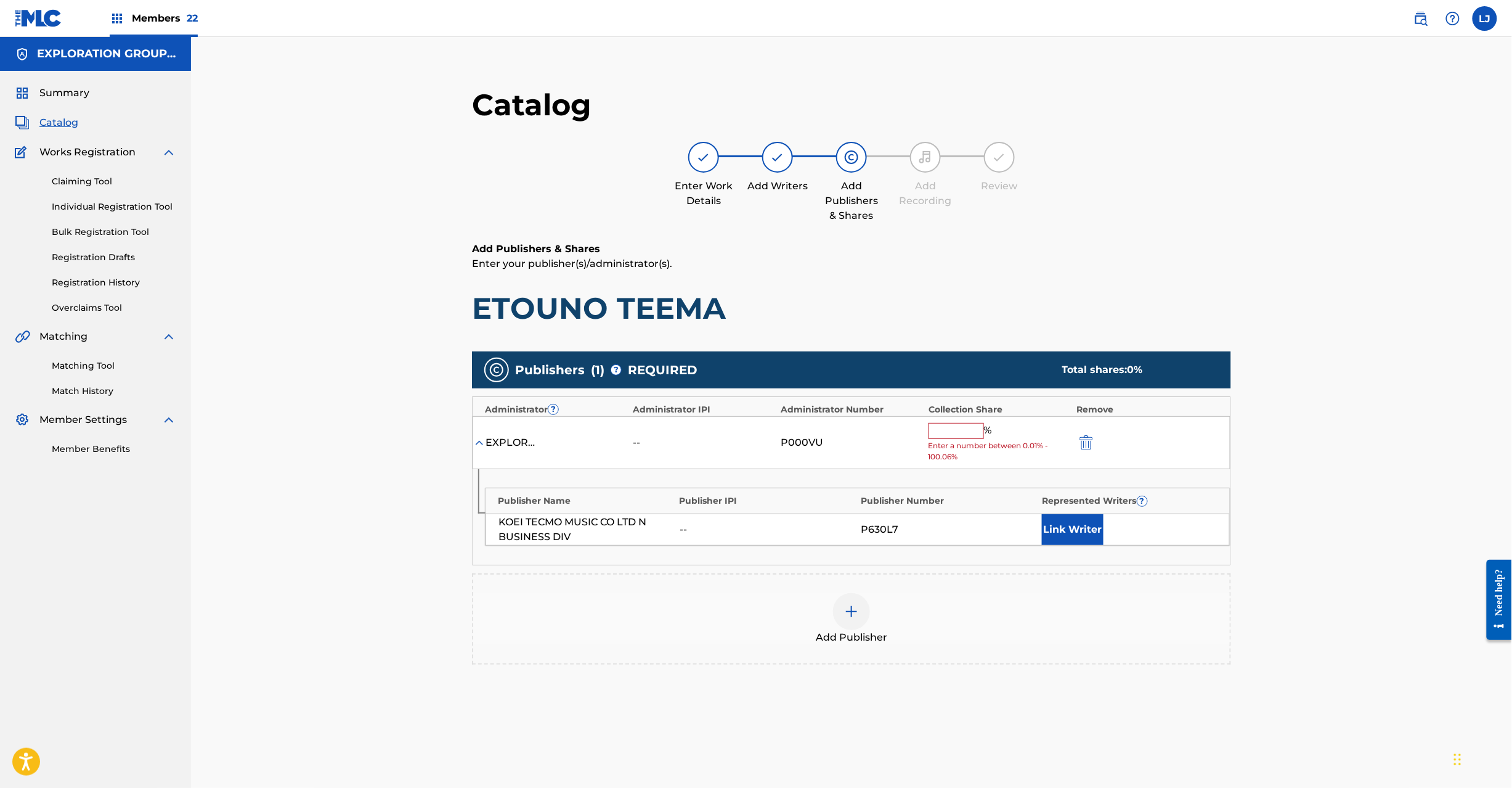
click at [944, 435] on input "text" at bounding box center [956, 430] width 55 height 16
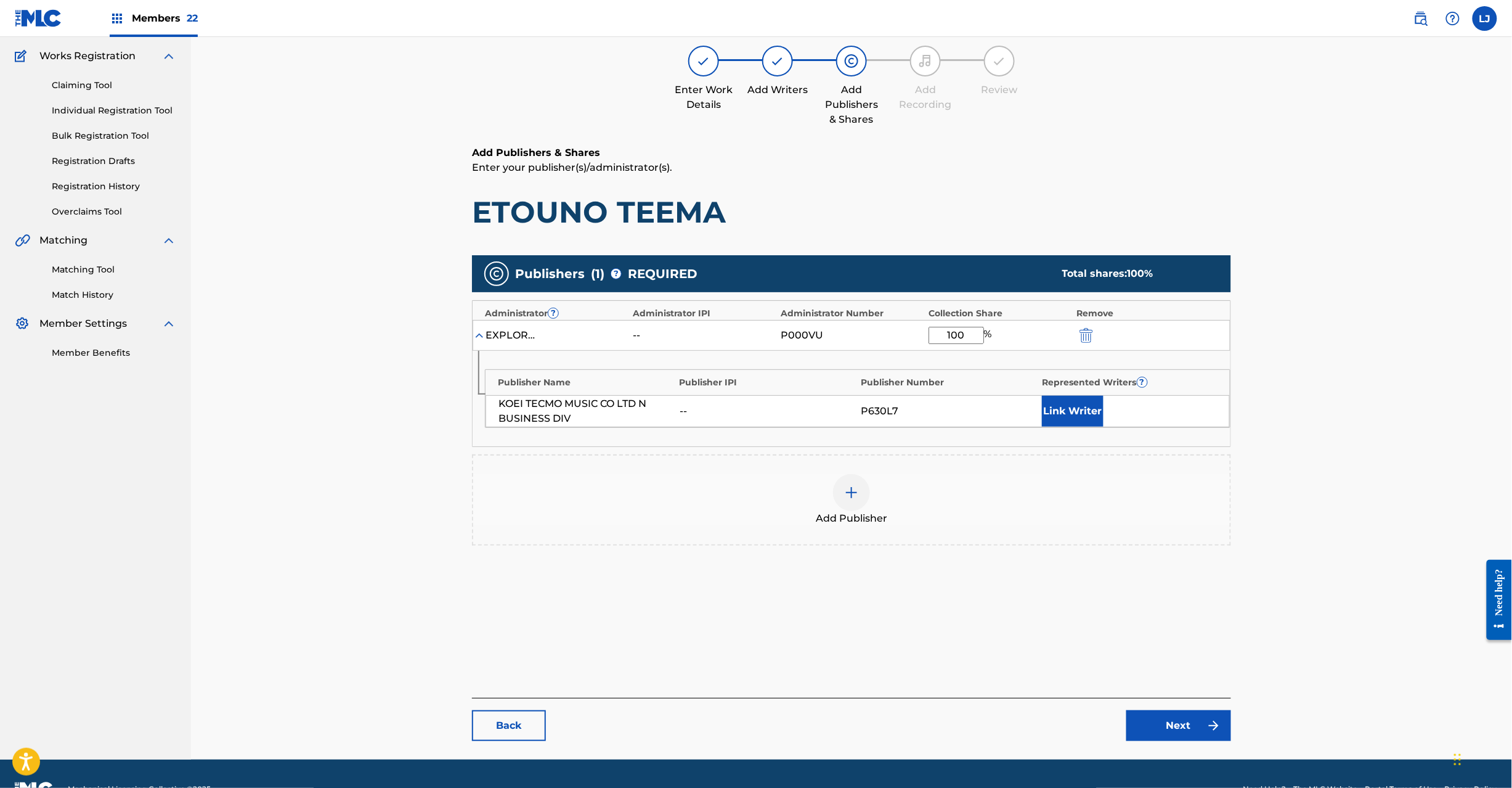
scroll to position [127, 0]
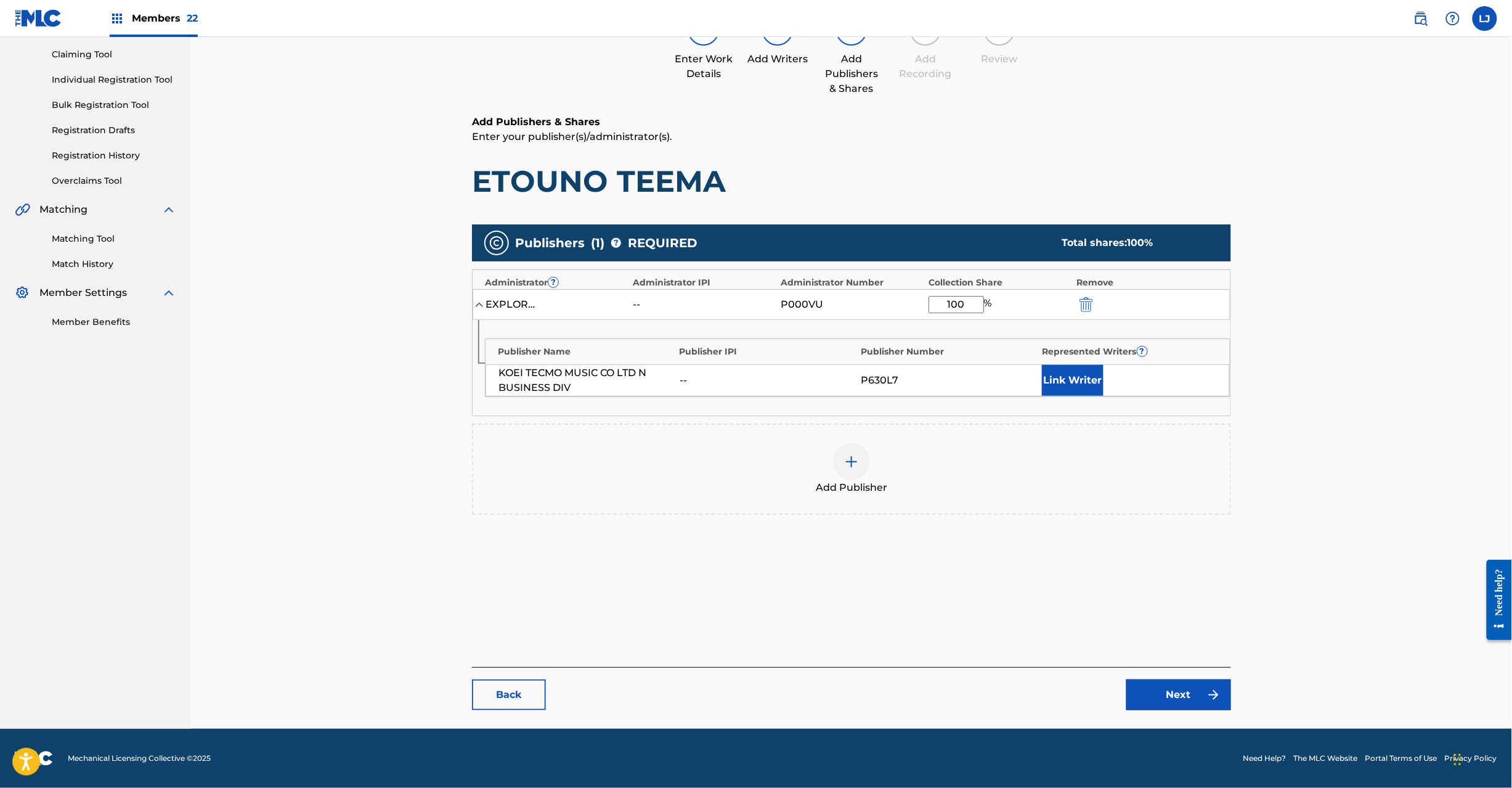
type input "100"
click at [1161, 691] on link "Next" at bounding box center [1179, 695] width 105 height 31
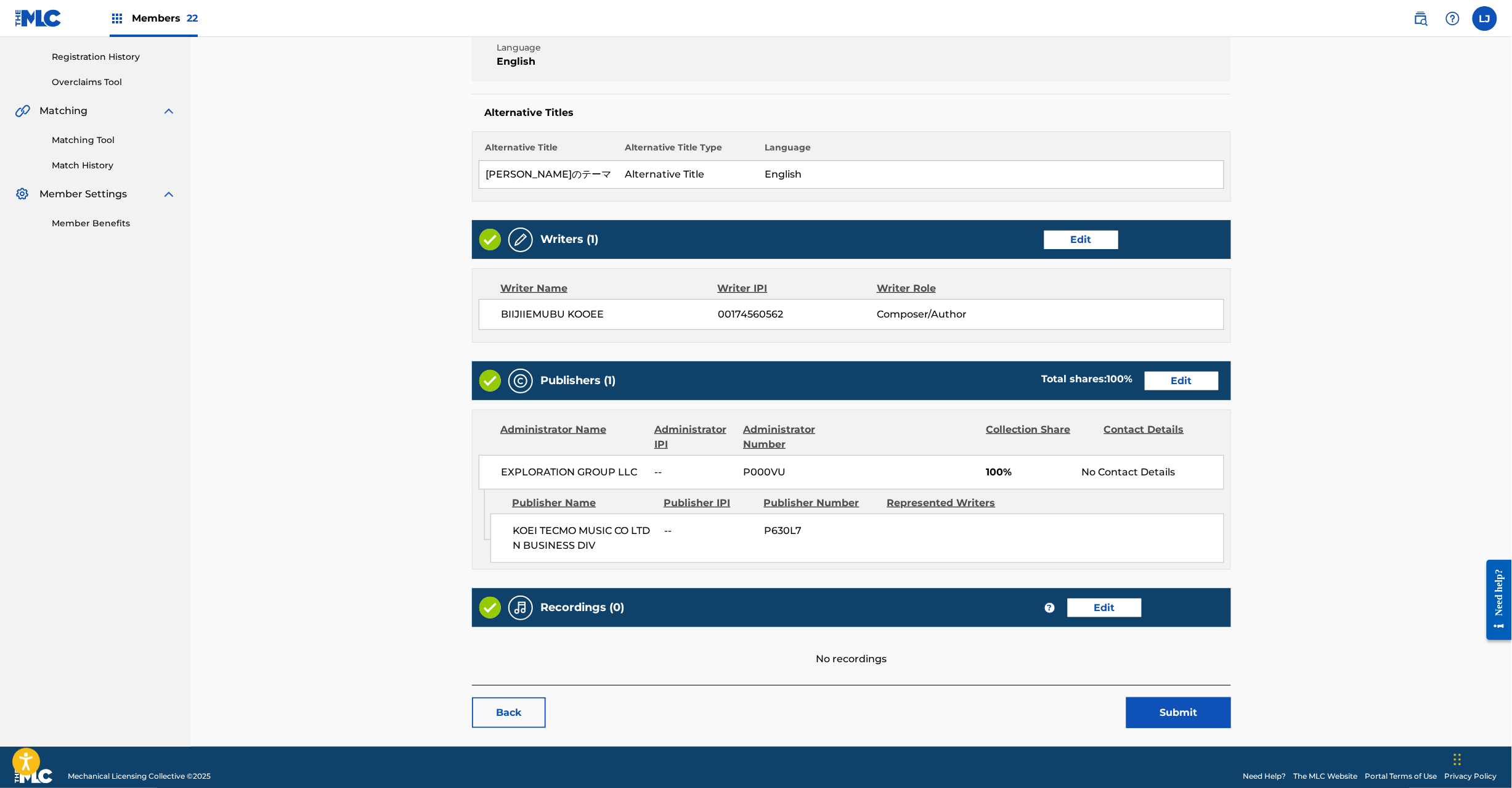
scroll to position [246, 0]
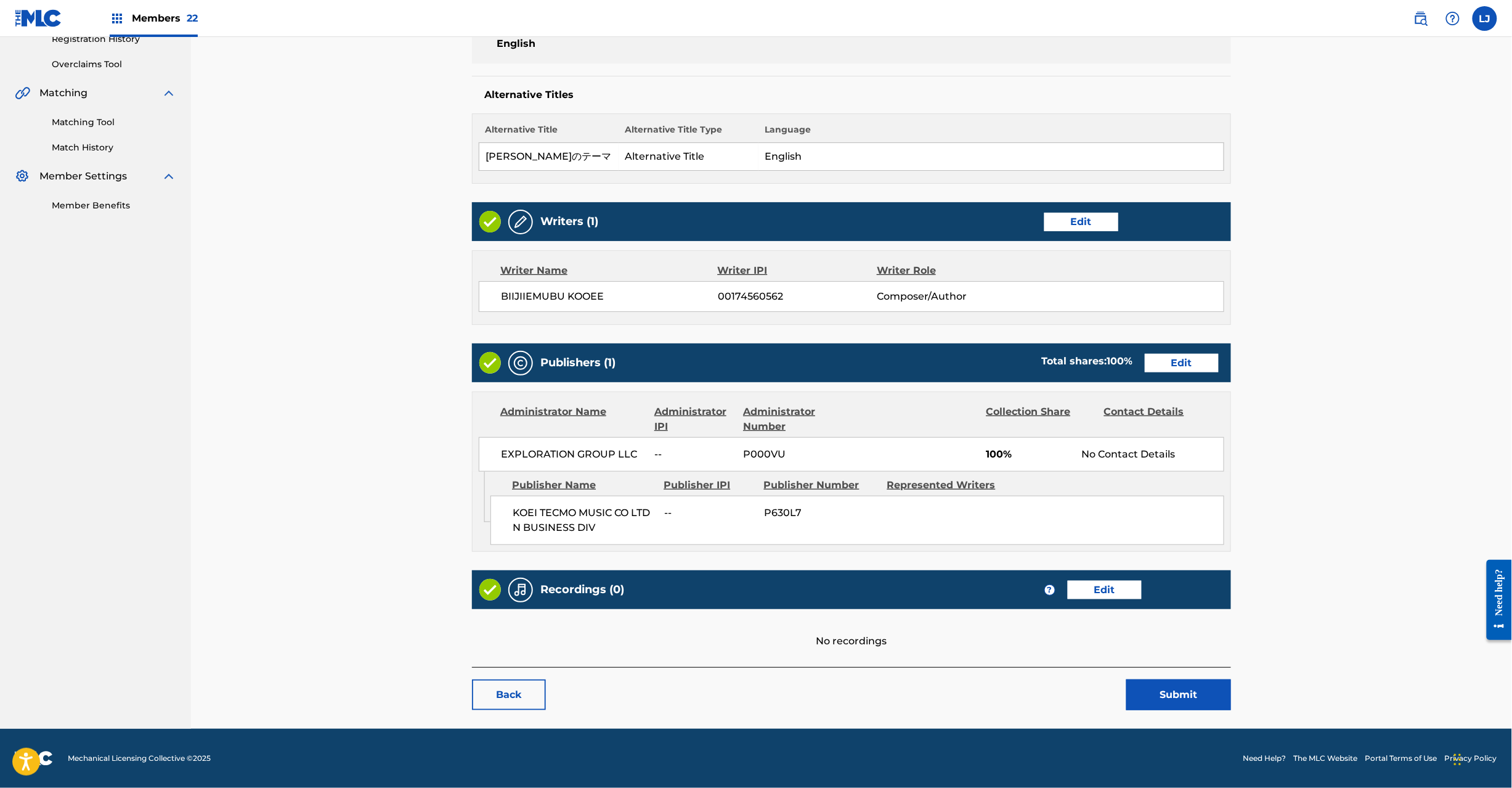
click at [1166, 688] on button "Submit" at bounding box center [1179, 695] width 105 height 31
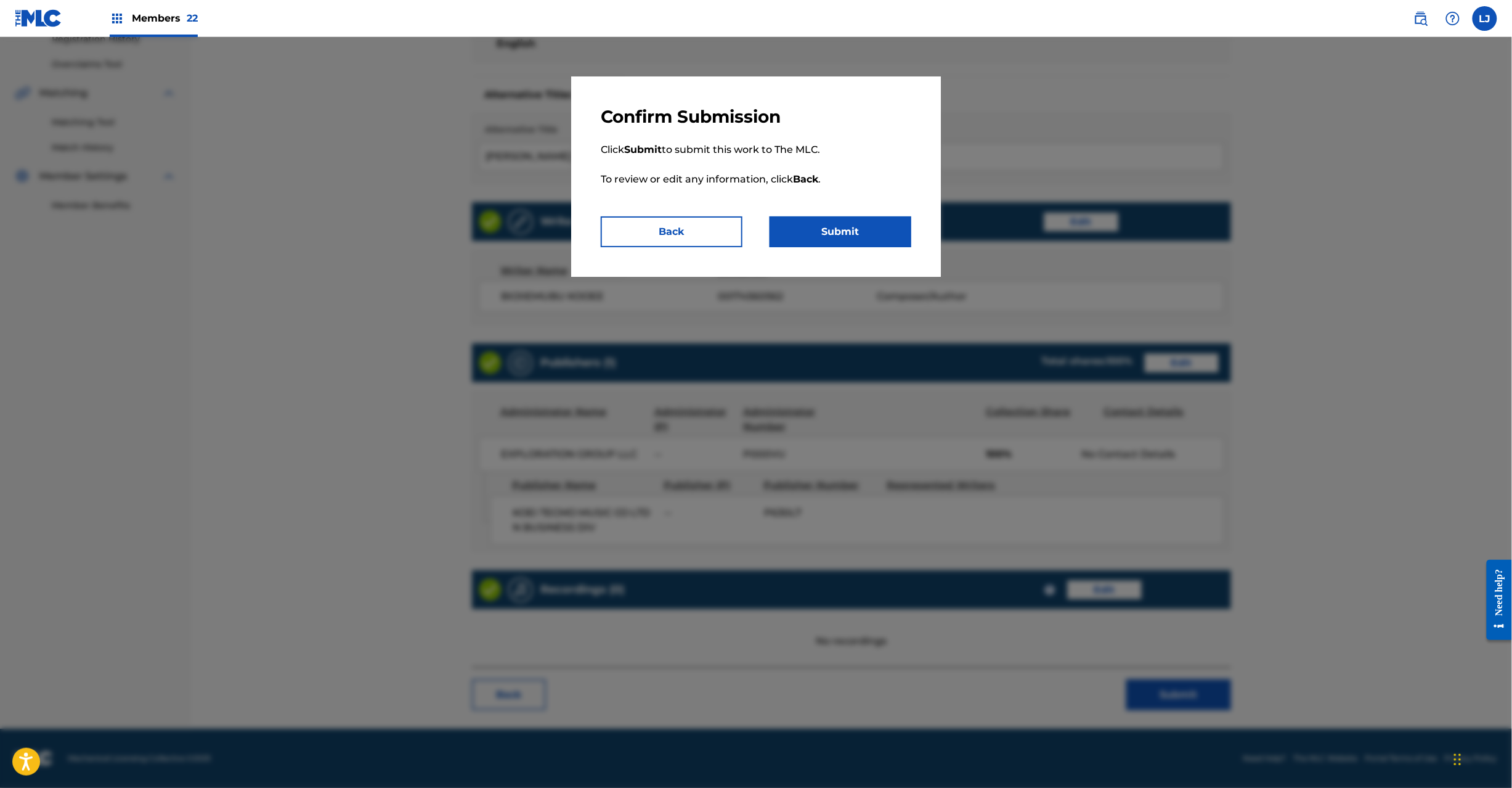
click at [873, 246] on button "Submit" at bounding box center [840, 232] width 142 height 31
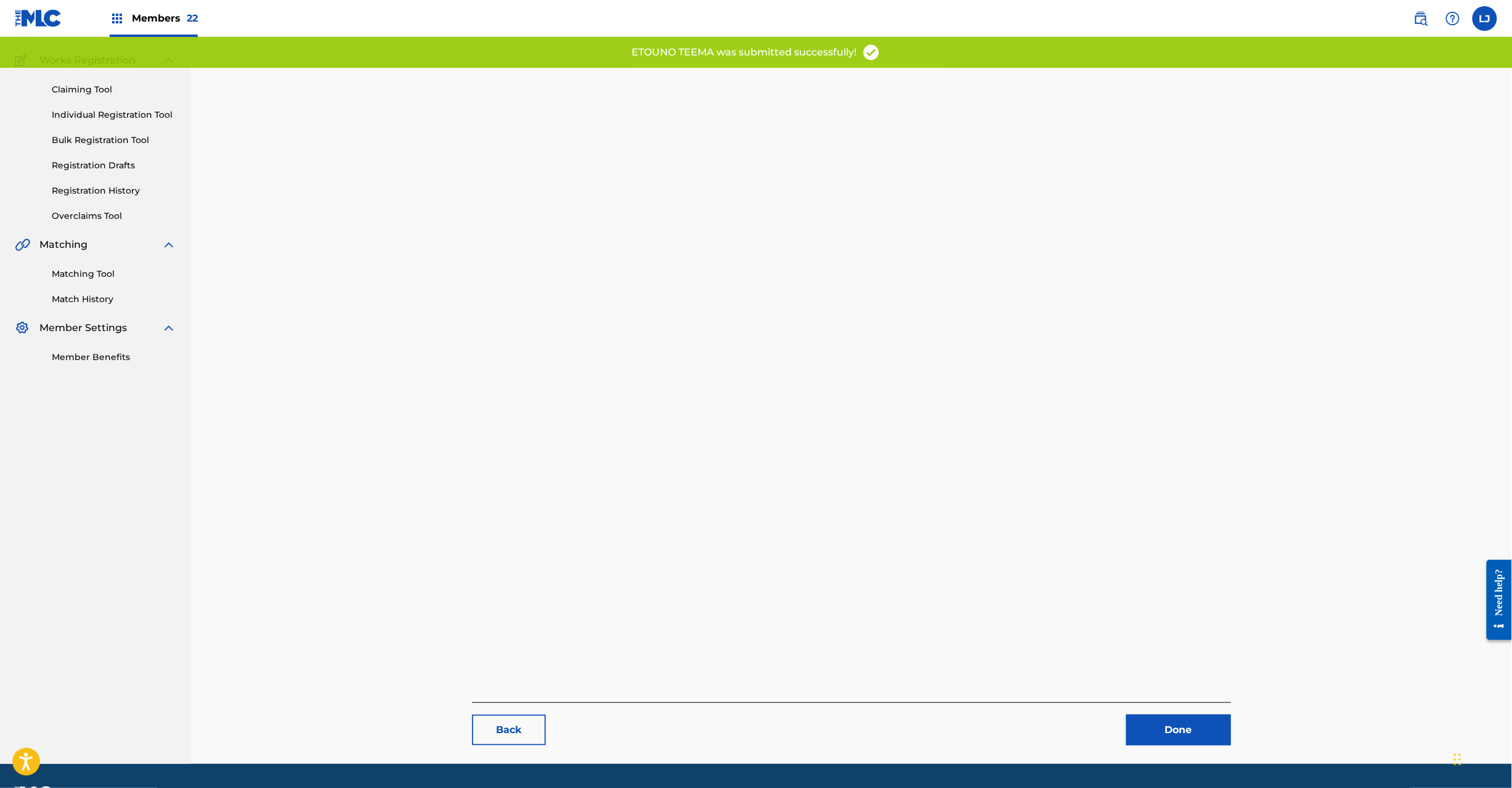
scroll to position [127, 0]
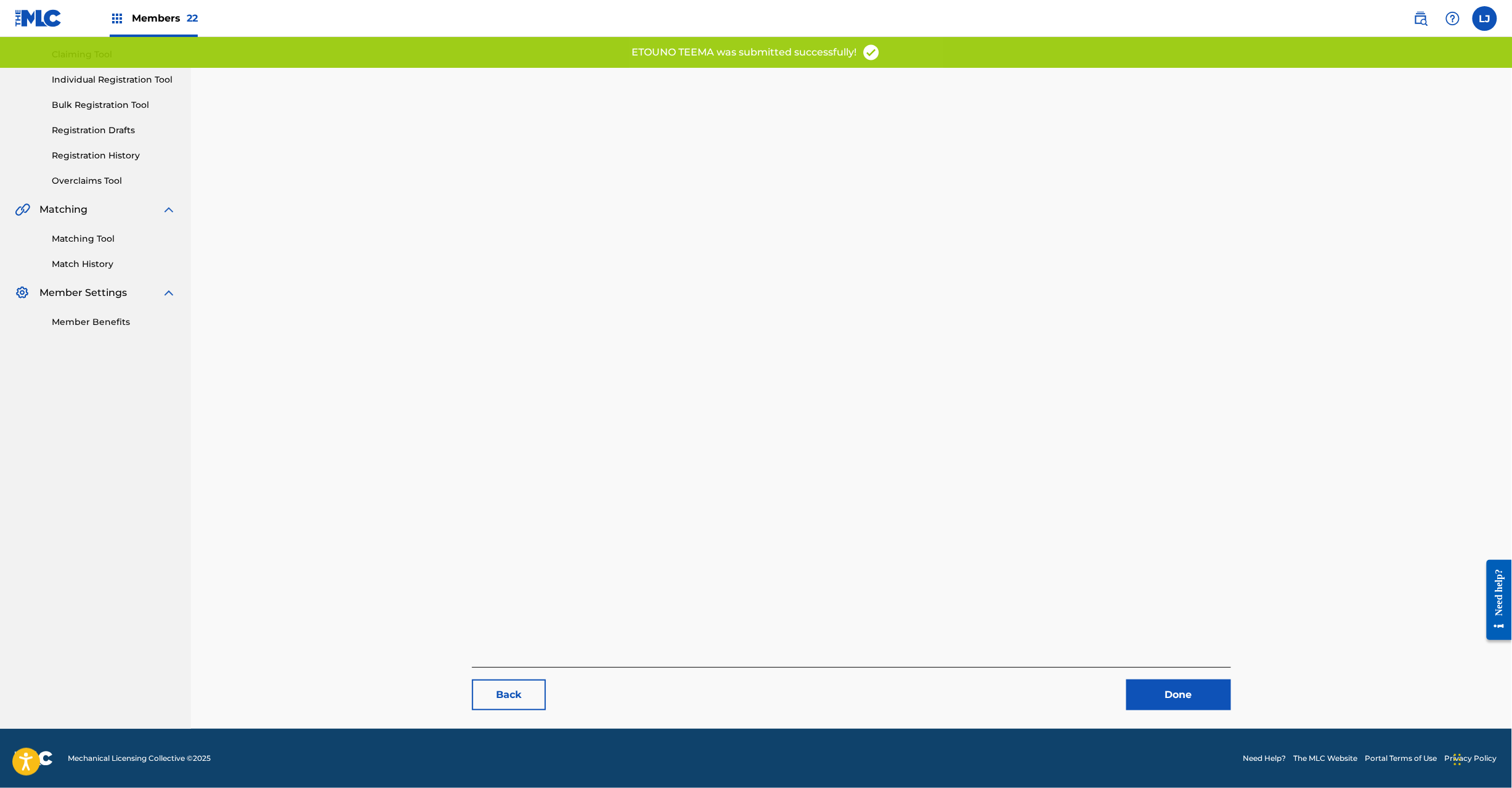
click at [1199, 714] on main "Back Done" at bounding box center [851, 335] width 834 height 788
click at [1187, 690] on link "Done" at bounding box center [1179, 695] width 105 height 31
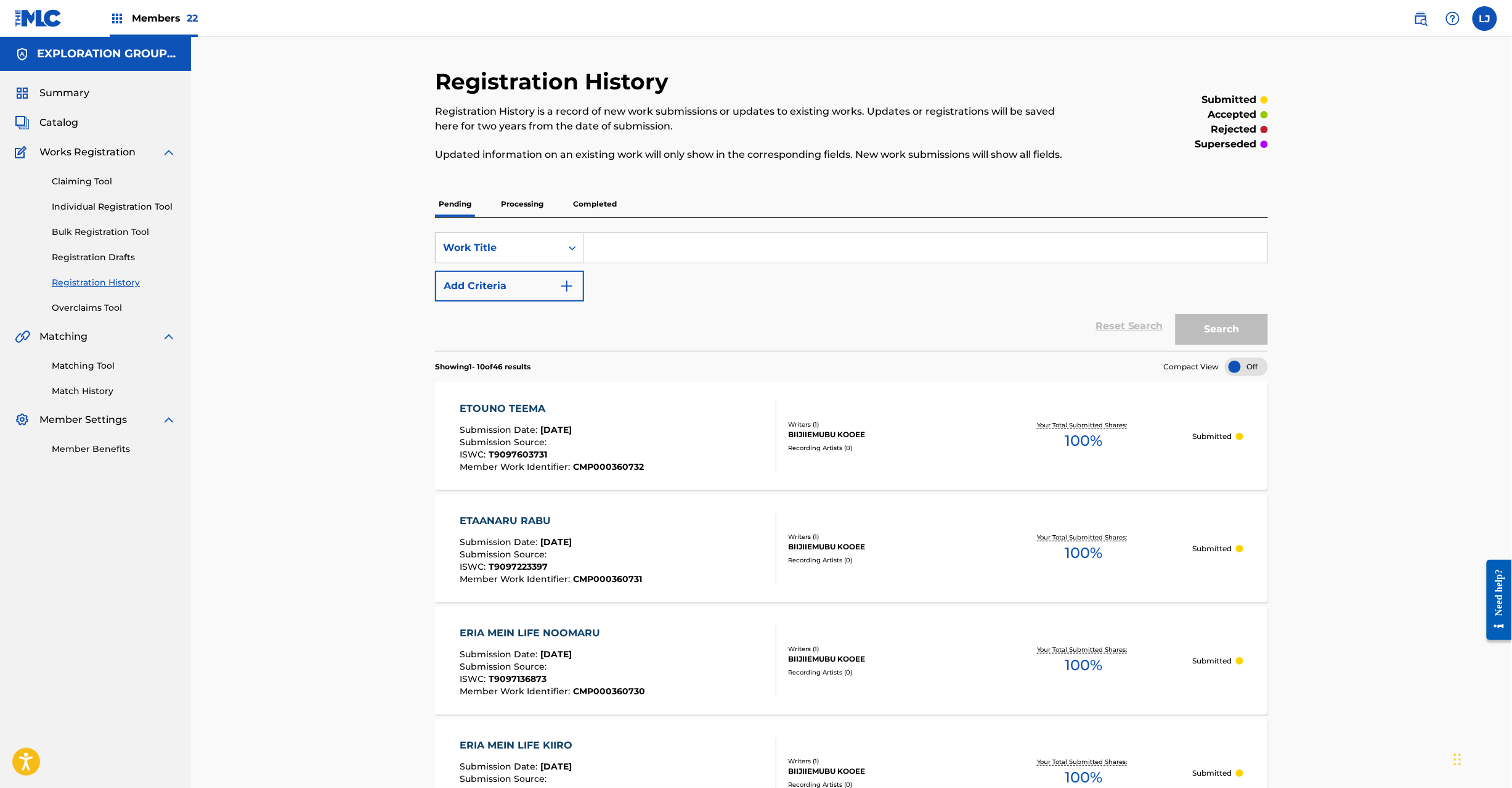
click at [59, 119] on span "Catalog" at bounding box center [59, 122] width 39 height 15
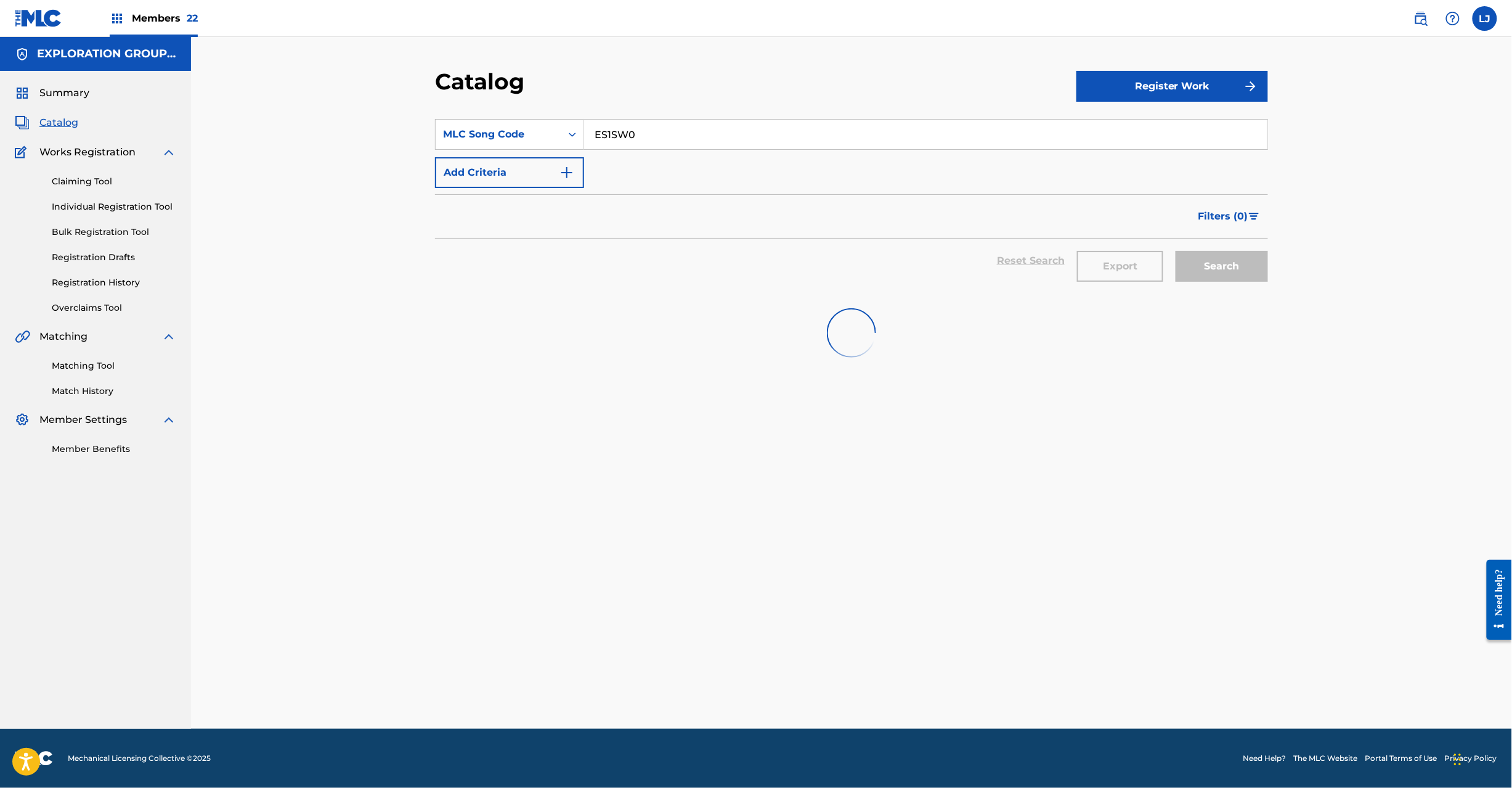
click at [630, 134] on input "ES1SW0" at bounding box center [927, 134] width 684 height 29
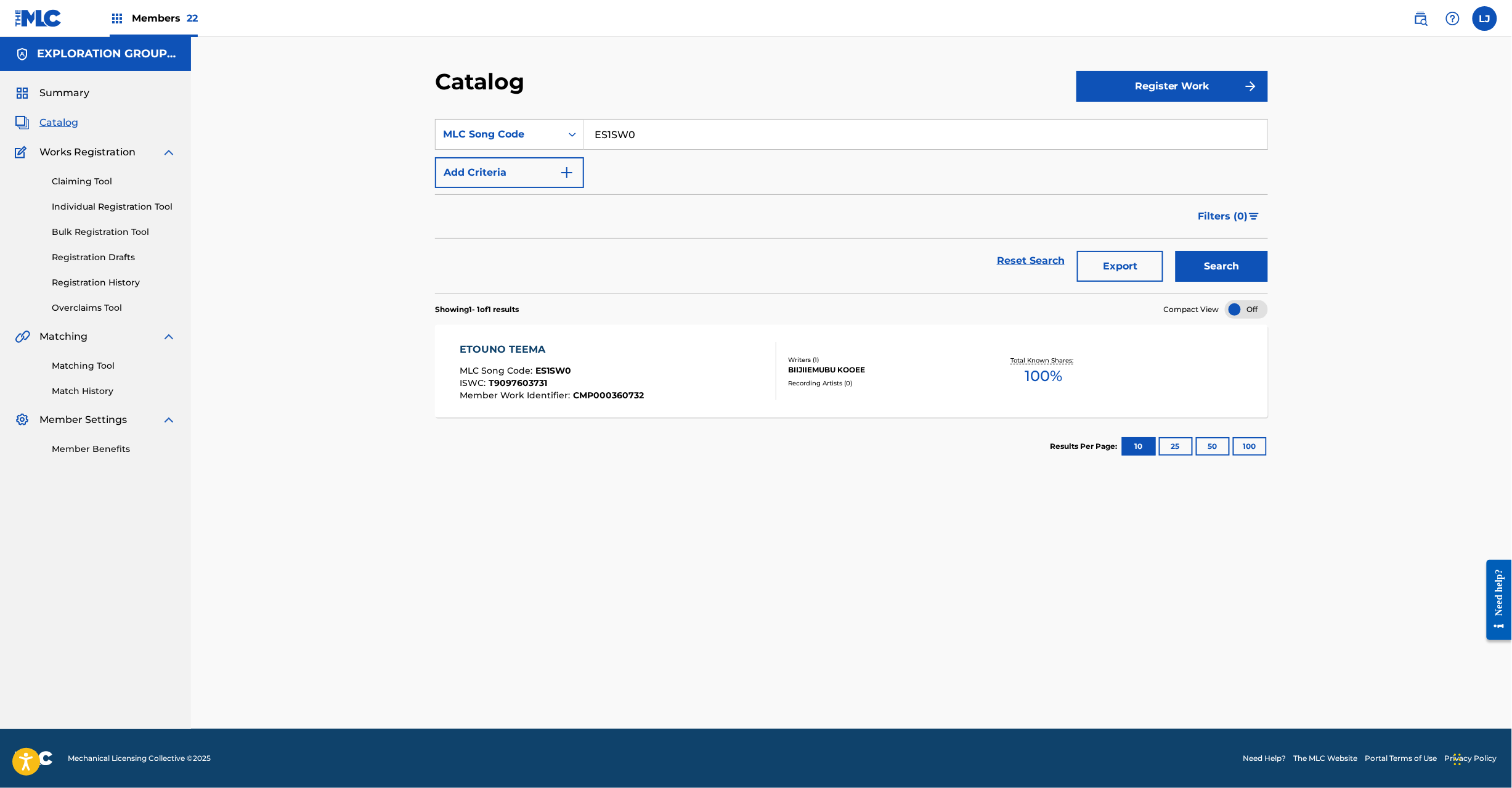
click at [630, 134] on input "ES1SW0" at bounding box center [927, 134] width 684 height 29
paste input "LSY"
type input "ES1LSY"
click at [1199, 267] on button "Search" at bounding box center [1222, 267] width 93 height 31
click at [696, 363] on div "ETOUNO TOKUBETSUTEEMA MLC Song Code : ES1LSY ISWC : T9097603673 Member Work Ide…" at bounding box center [619, 371] width 317 height 58
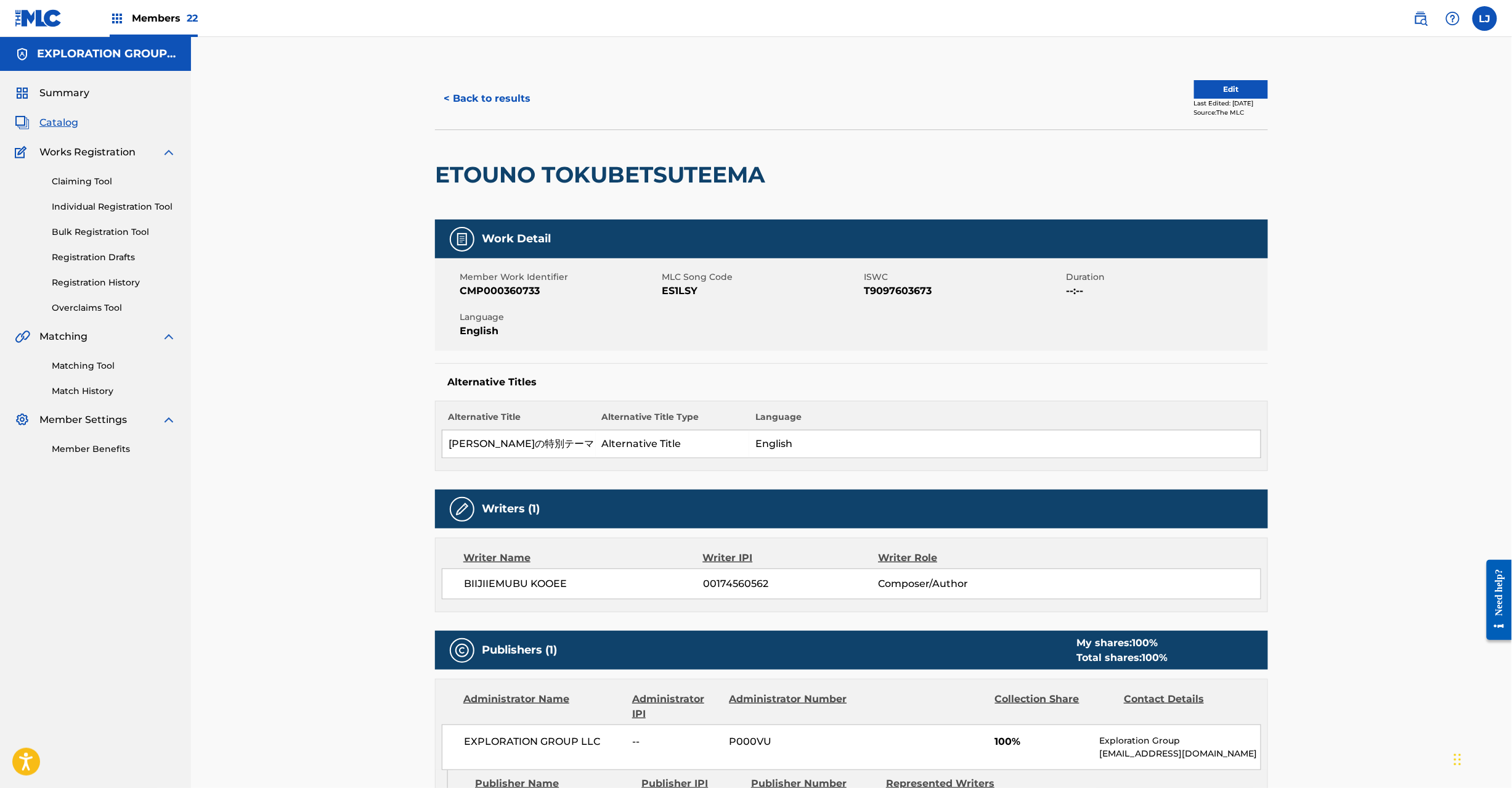
click at [1213, 94] on button "Edit" at bounding box center [1231, 89] width 74 height 18
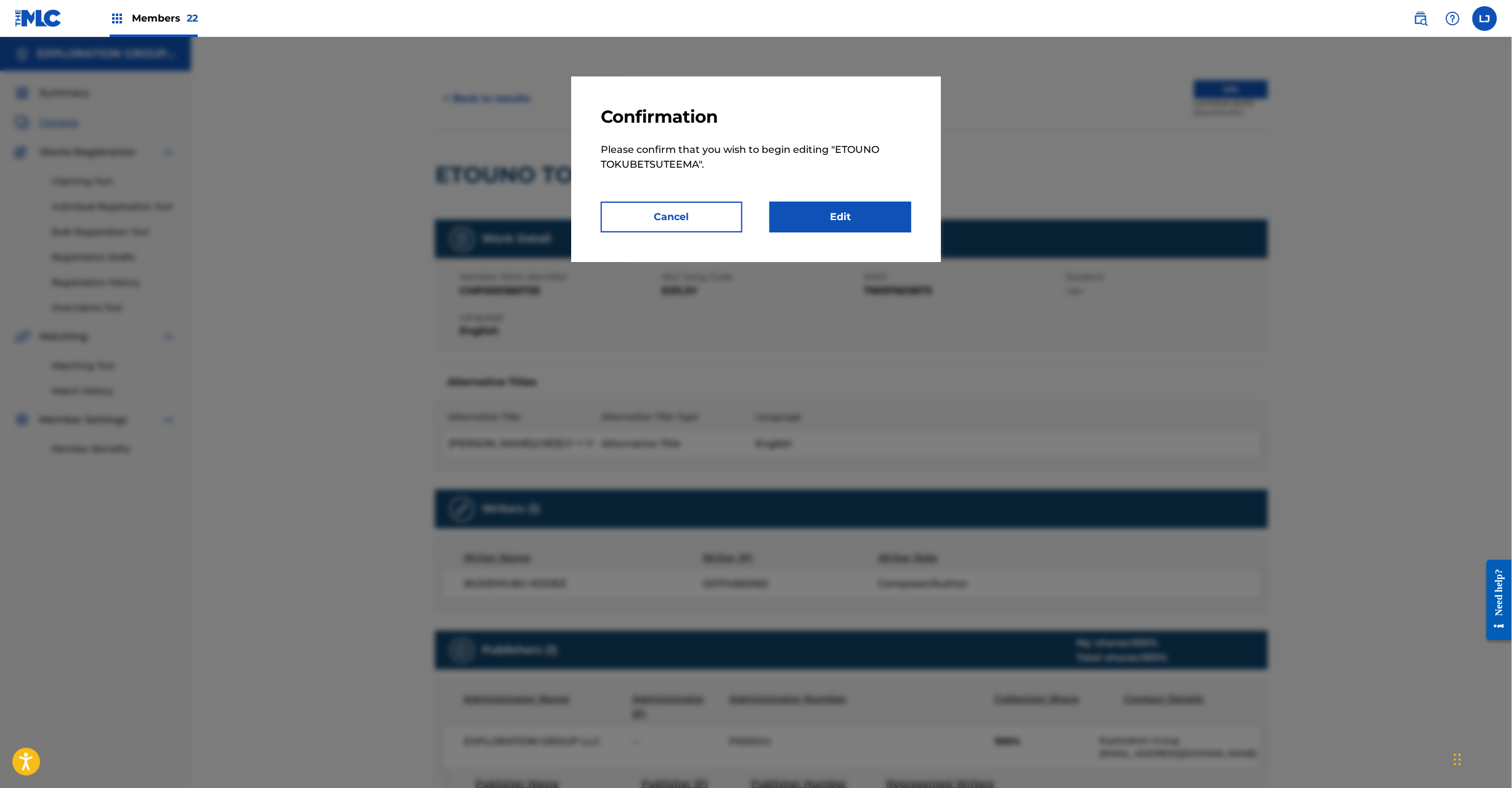
click at [890, 223] on link "Edit" at bounding box center [840, 217] width 142 height 31
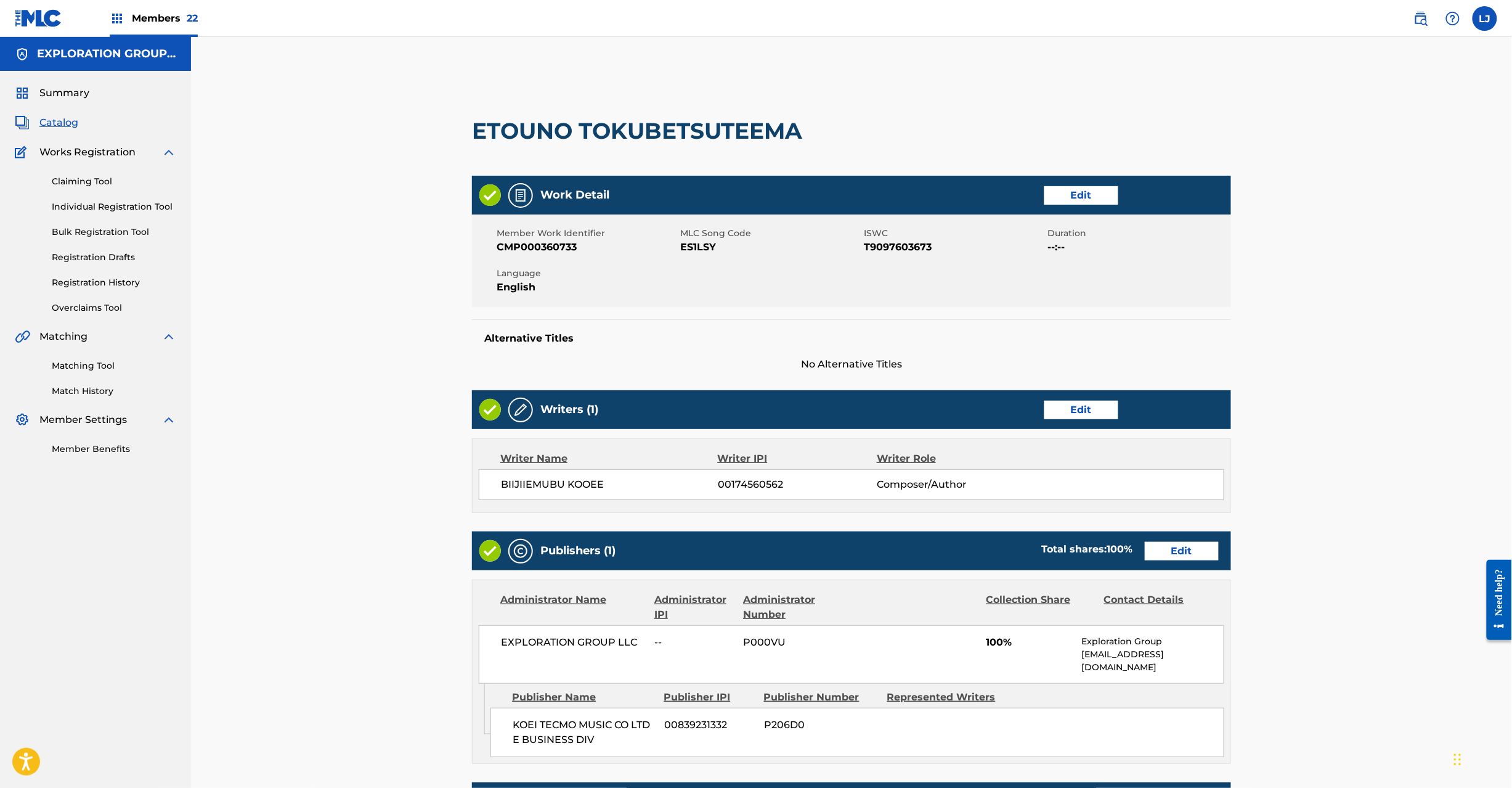
click at [1160, 545] on link "Edit" at bounding box center [1182, 551] width 74 height 18
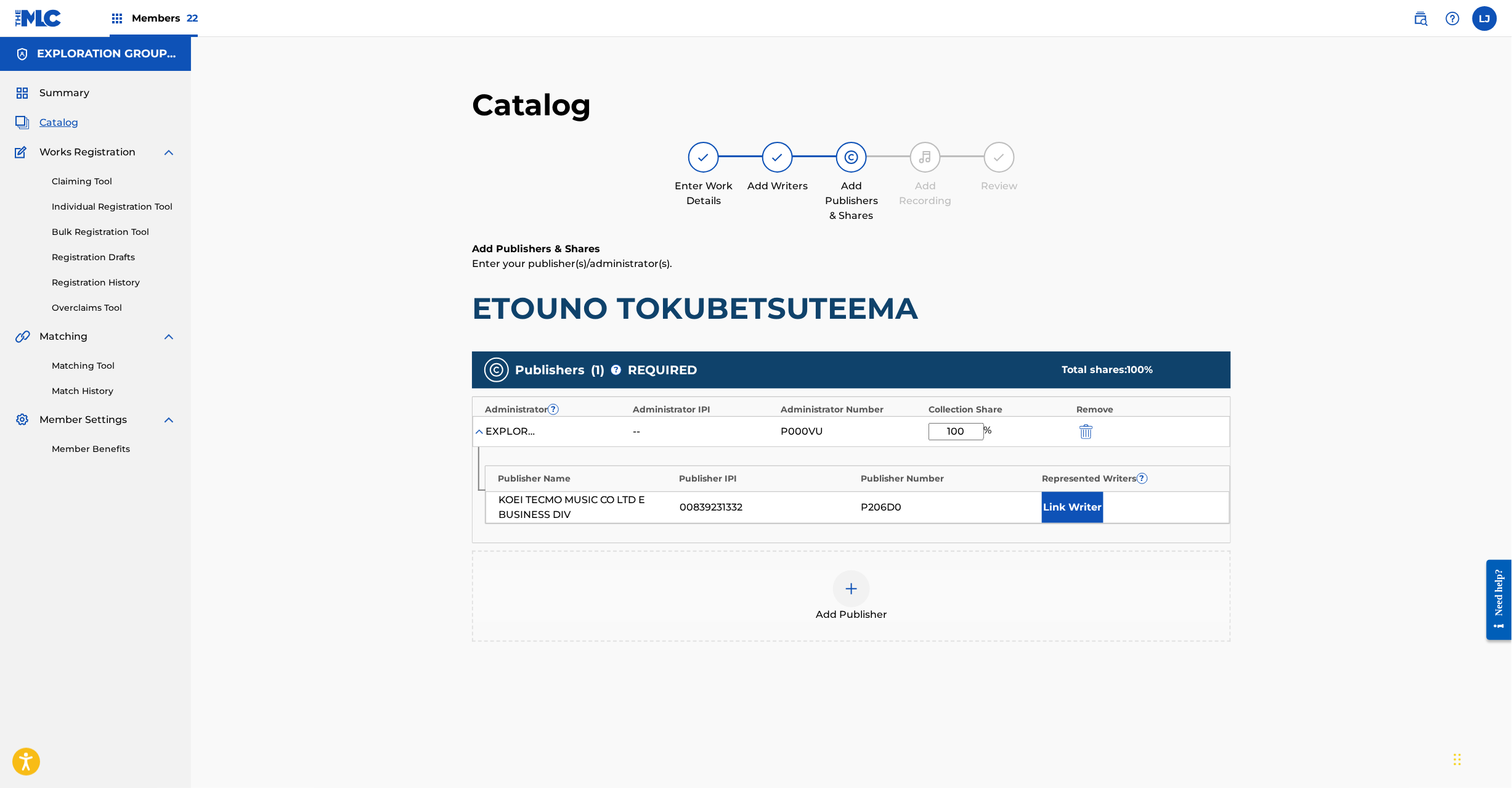
click at [1086, 435] on img "submit" at bounding box center [1086, 431] width 14 height 15
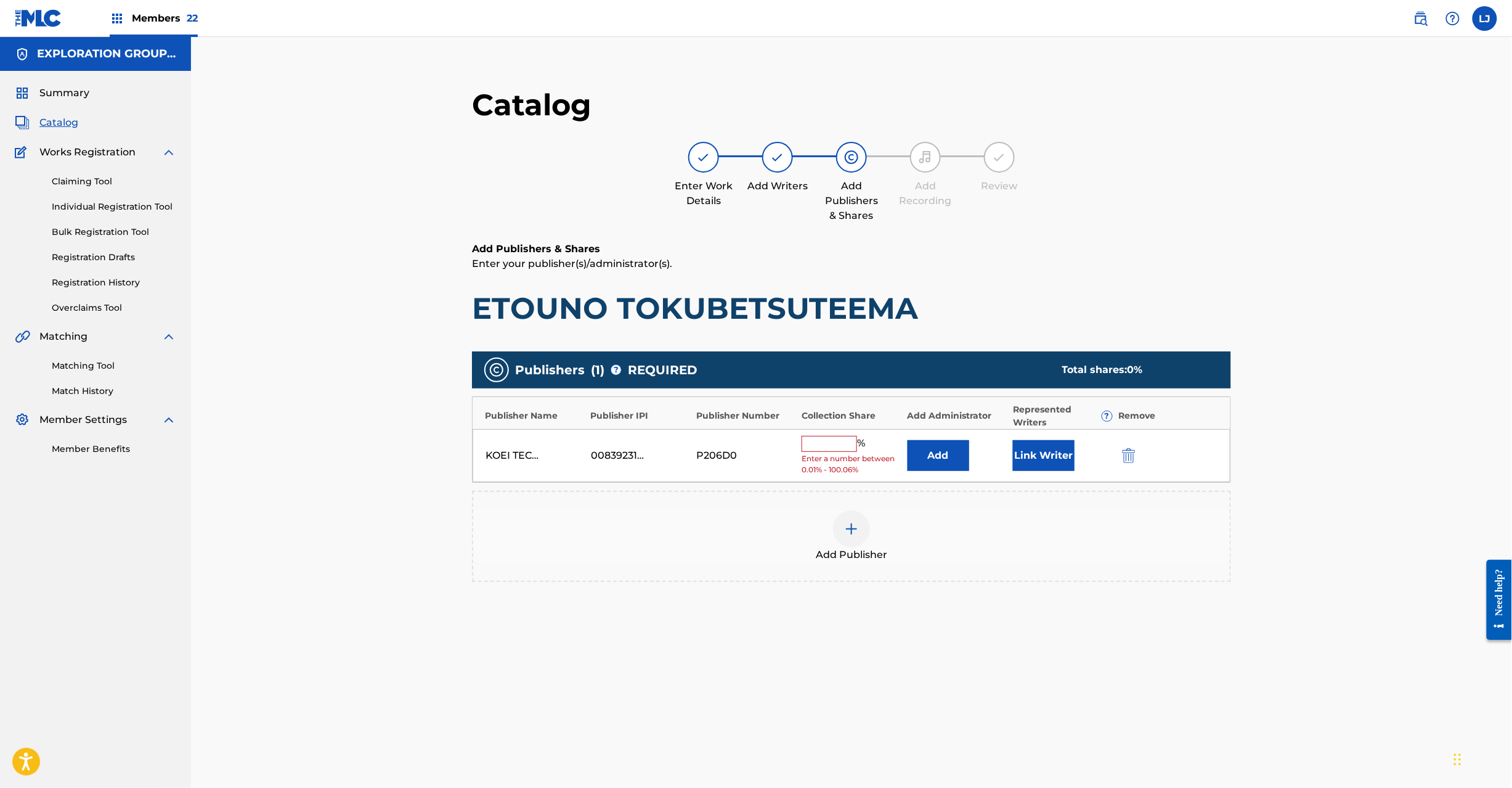
click at [1125, 451] on img "submit" at bounding box center [1129, 455] width 14 height 15
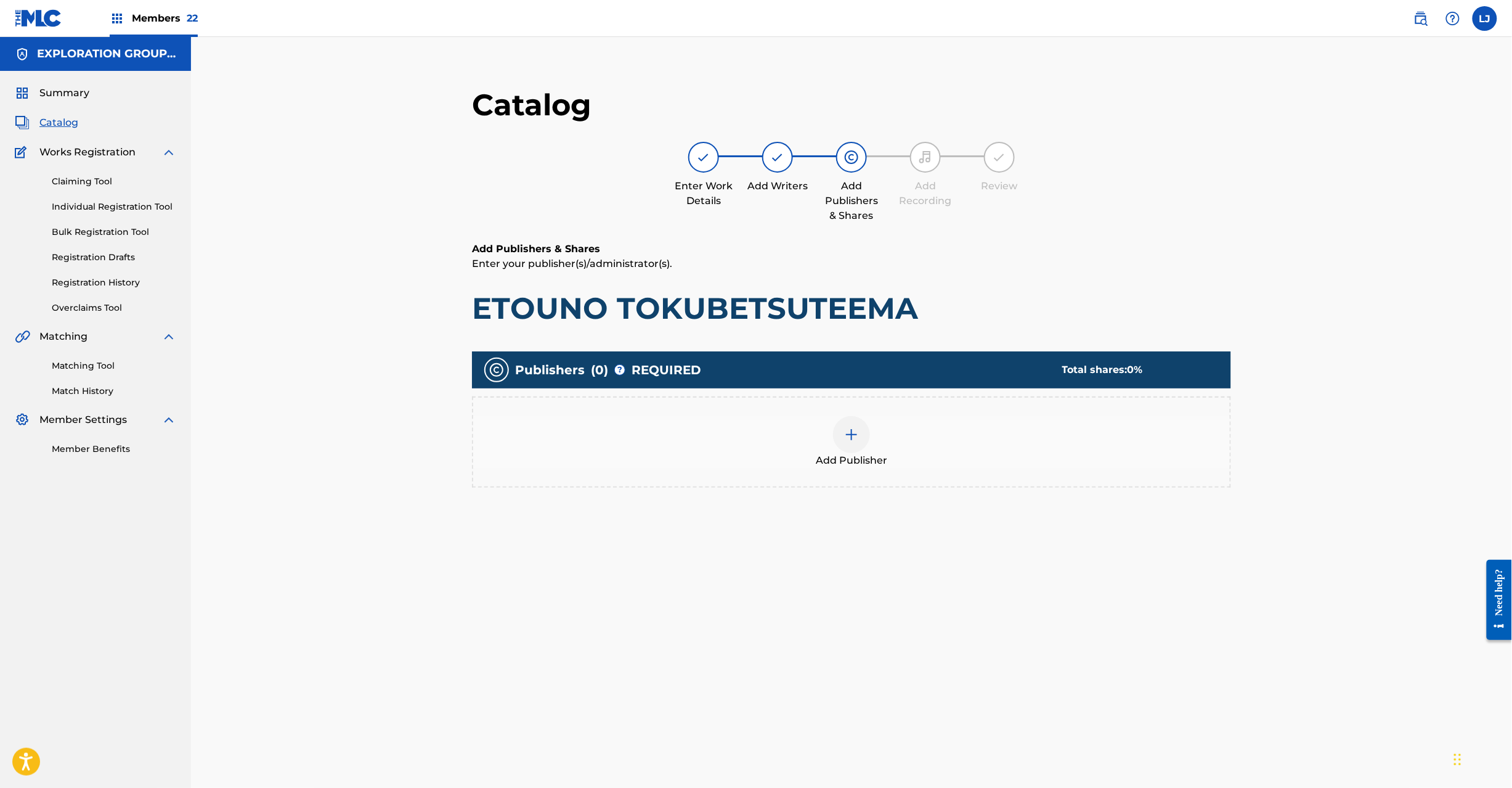
click at [856, 441] on div at bounding box center [852, 435] width 37 height 37
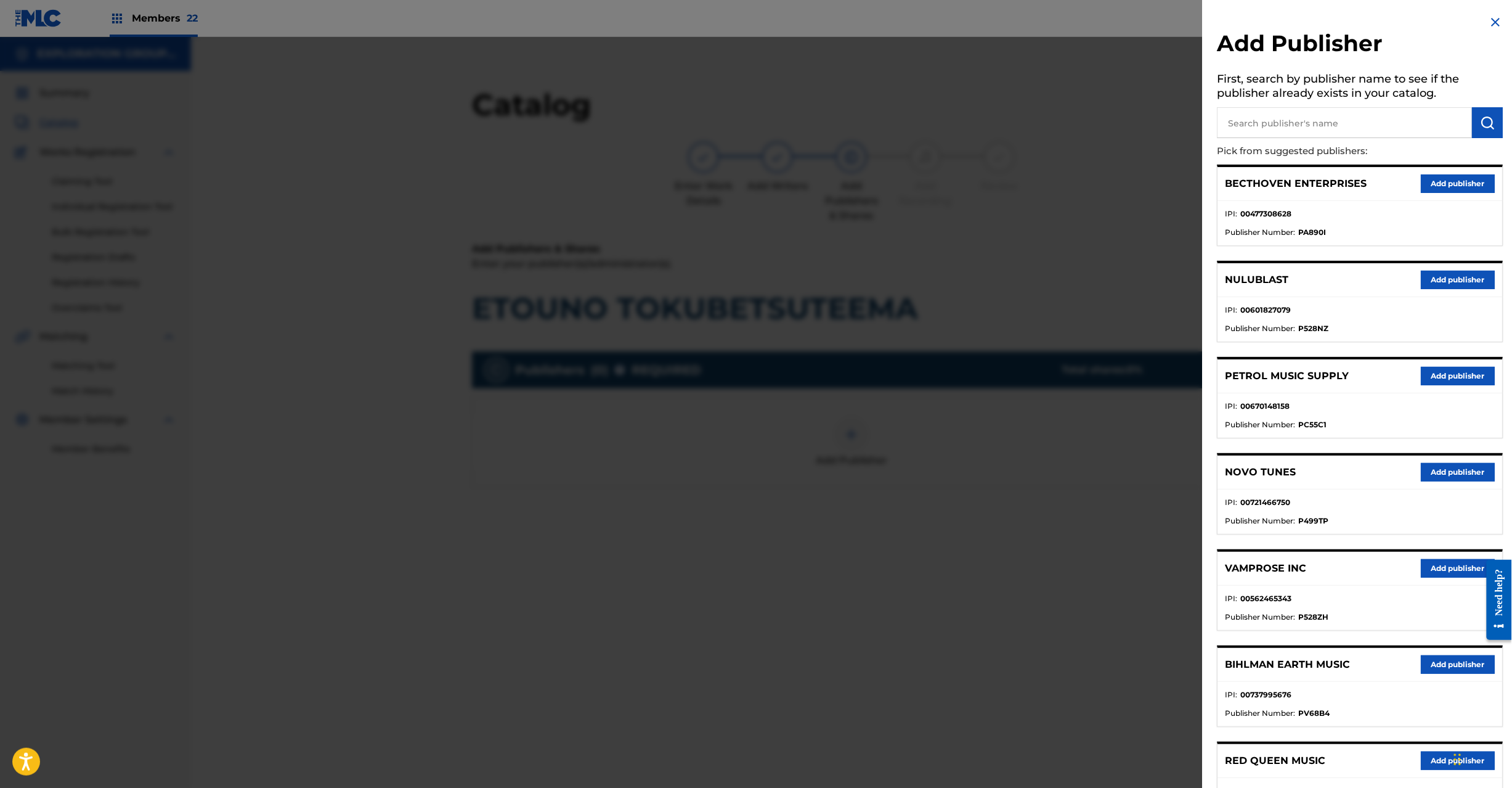
paste input "Koei Tecmo Music Co Ltd N Business Div"
drag, startPoint x: 1284, startPoint y: 119, endPoint x: 1373, endPoint y: 134, distance: 90.3
click at [1287, 117] on input "text" at bounding box center [1346, 123] width 256 height 31
type input "Koei Tecmo Music Co Ltd N Business Div"
click at [1490, 117] on img "submit" at bounding box center [1488, 122] width 15 height 15
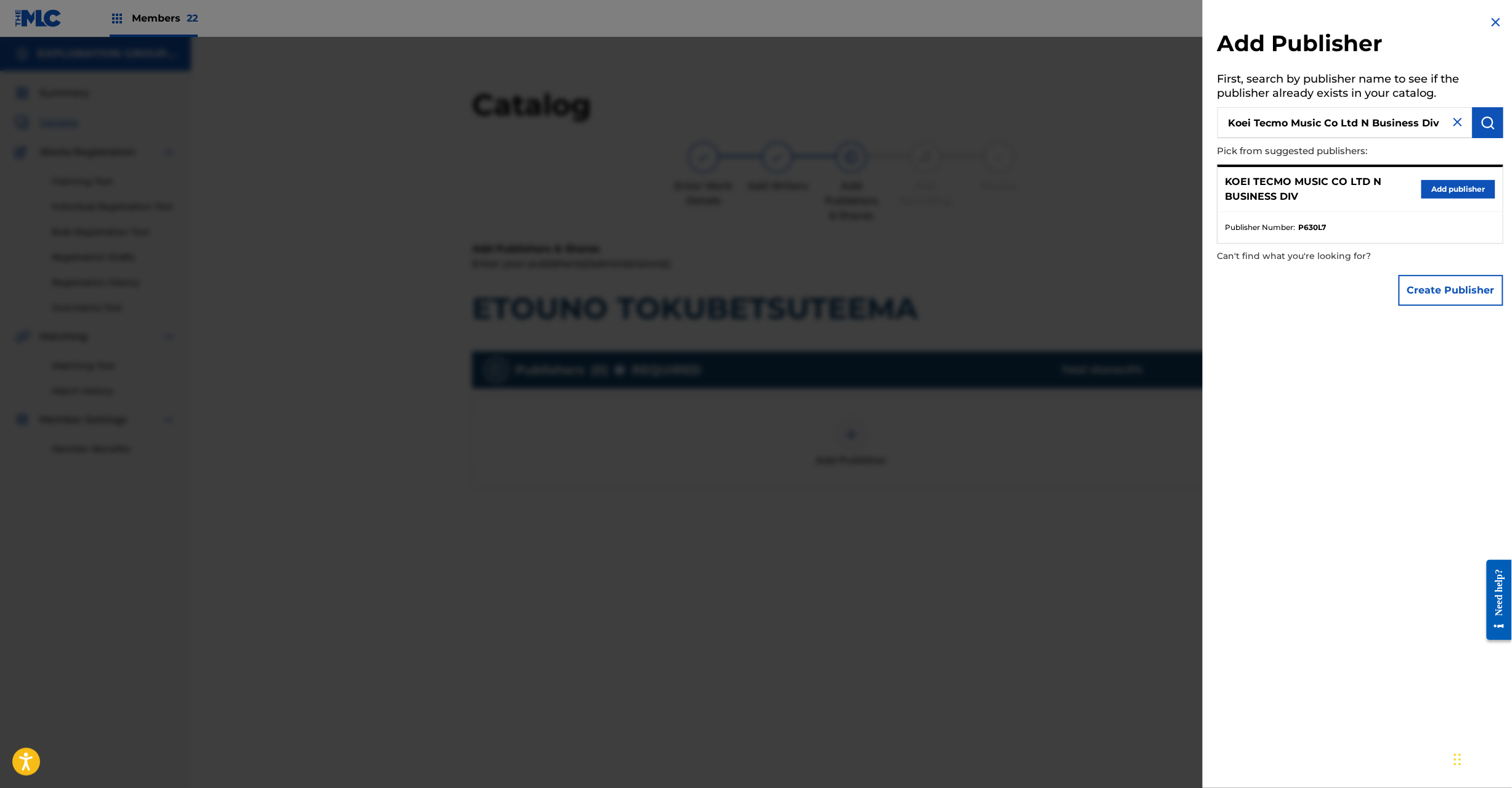
click at [1423, 180] on button "Add publisher" at bounding box center [1459, 189] width 74 height 18
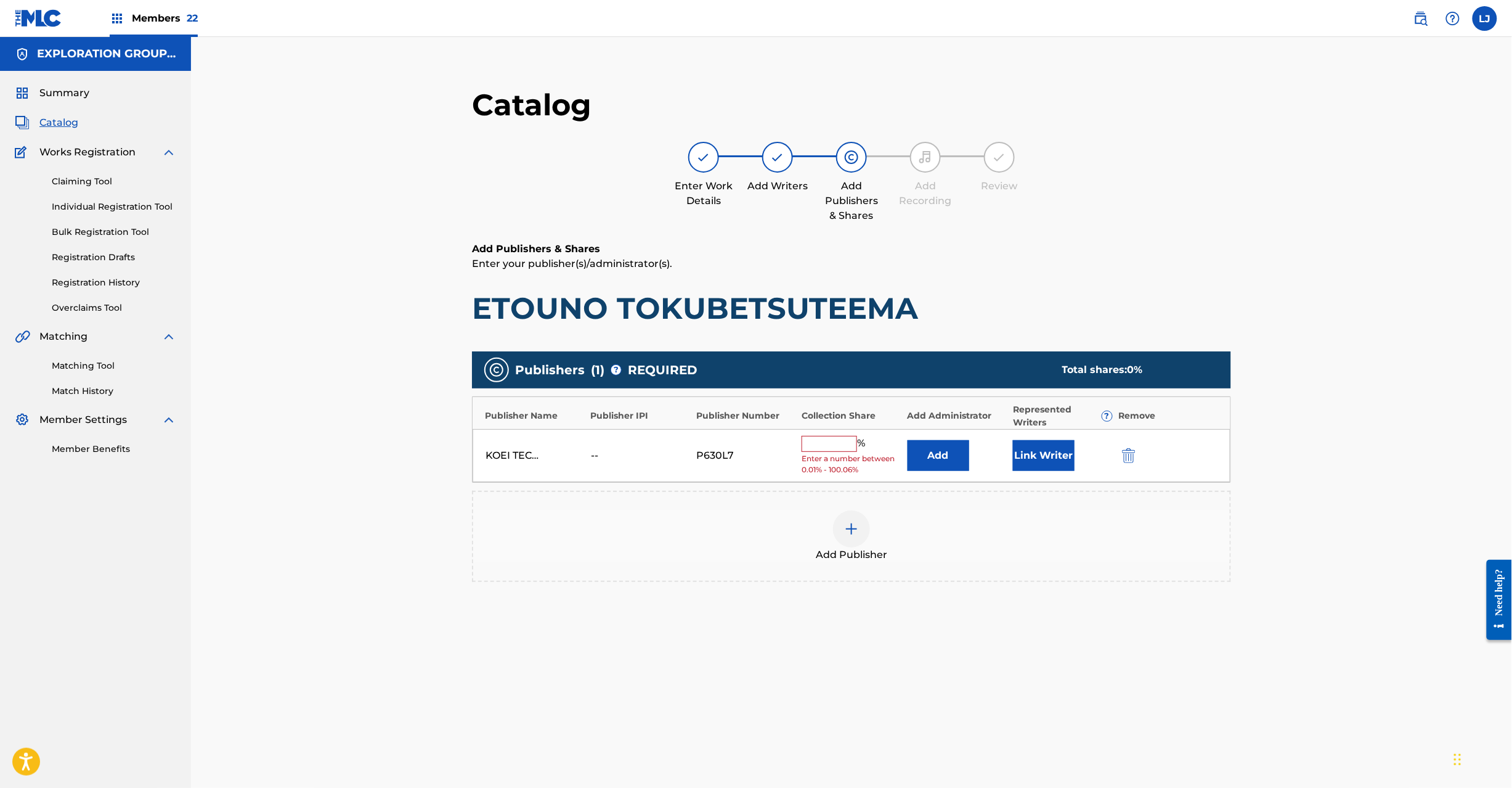
click at [948, 450] on button "Add" at bounding box center [938, 456] width 62 height 31
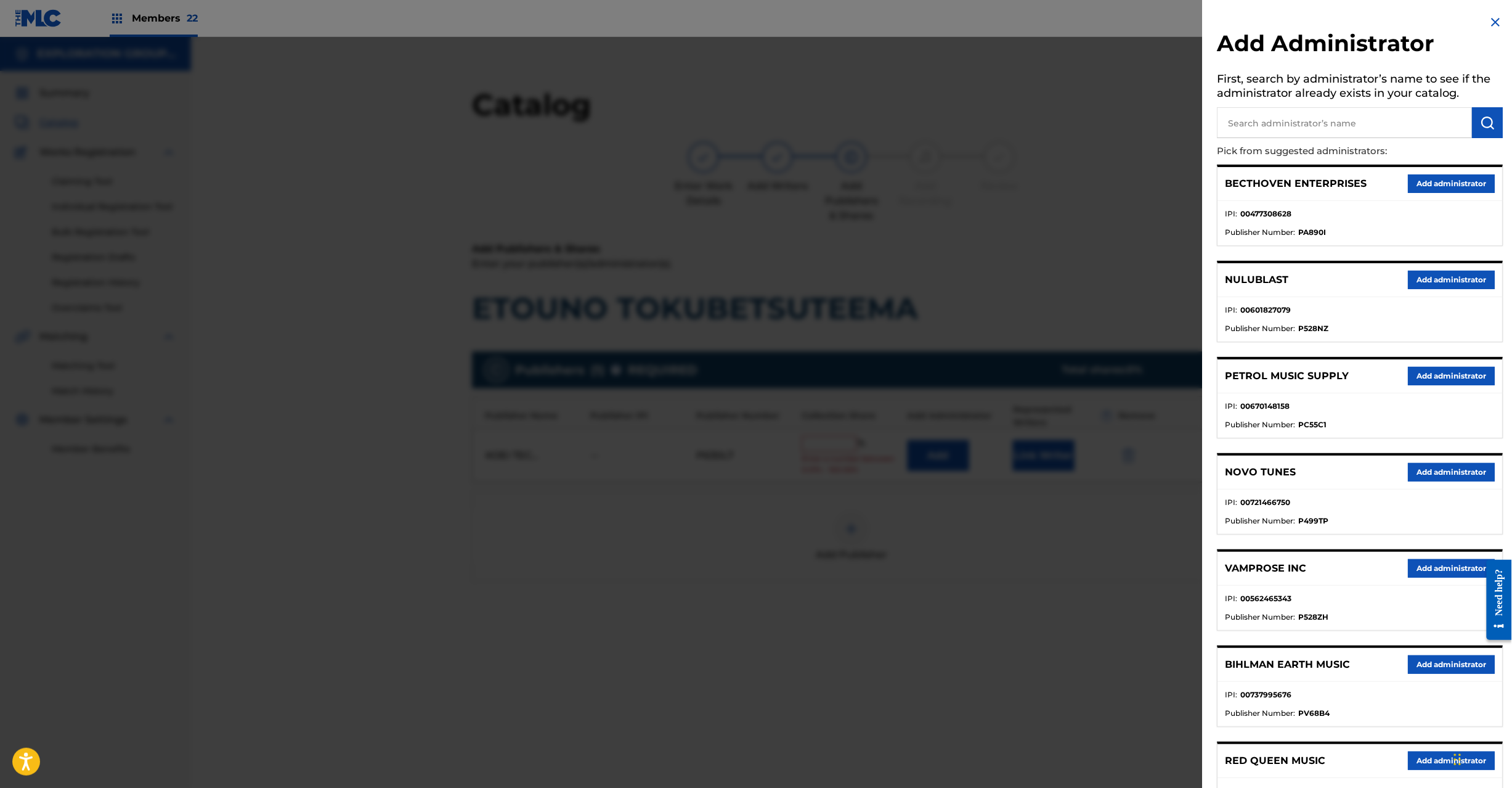
click at [1295, 113] on input "text" at bounding box center [1346, 123] width 256 height 31
paste input "Exploration Group LLC"
type input "Exploration Group LLC"
click at [1473, 120] on button "submit" at bounding box center [1489, 123] width 31 height 31
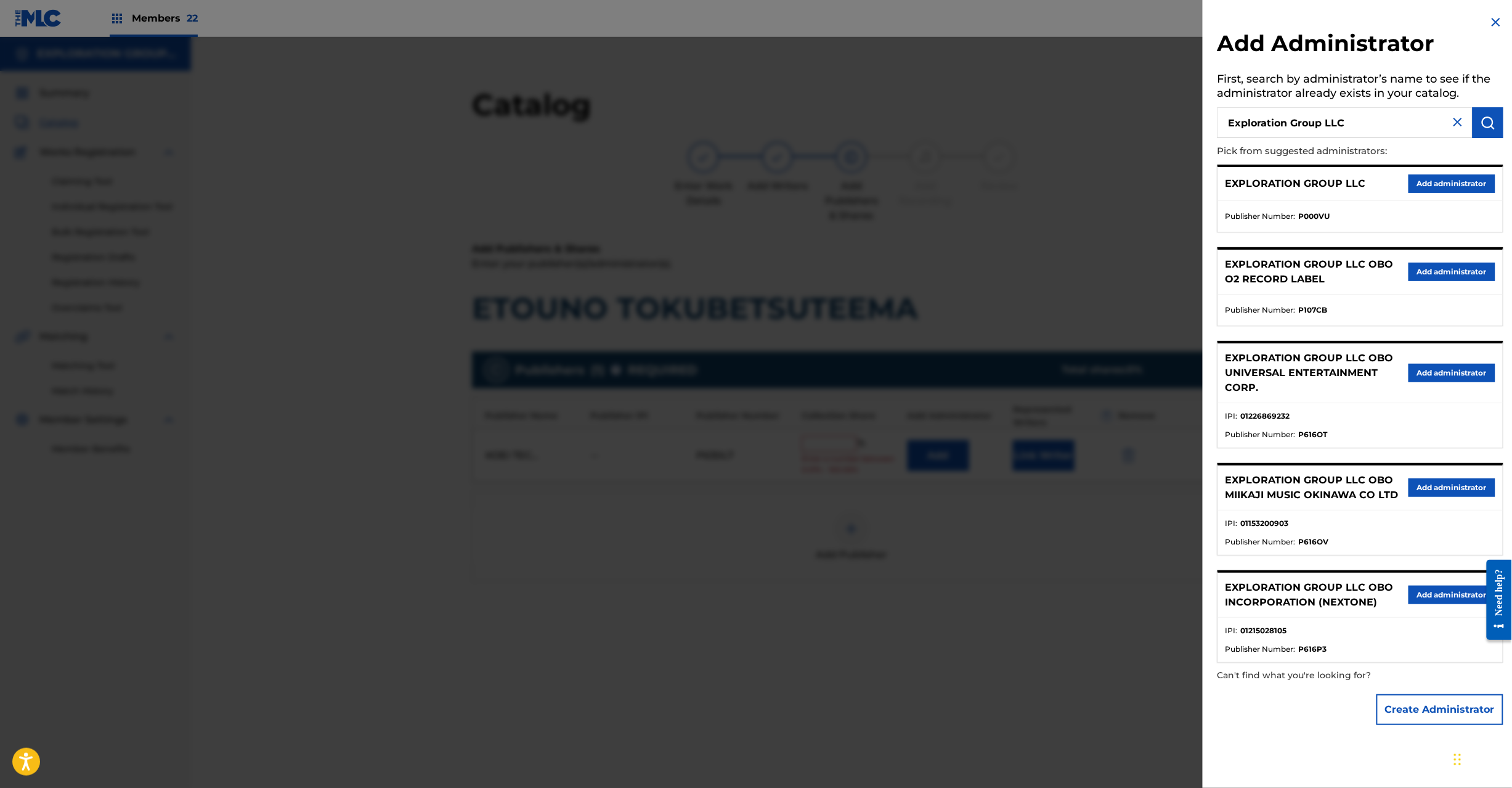
click at [1427, 188] on button "Add administrator" at bounding box center [1452, 184] width 87 height 18
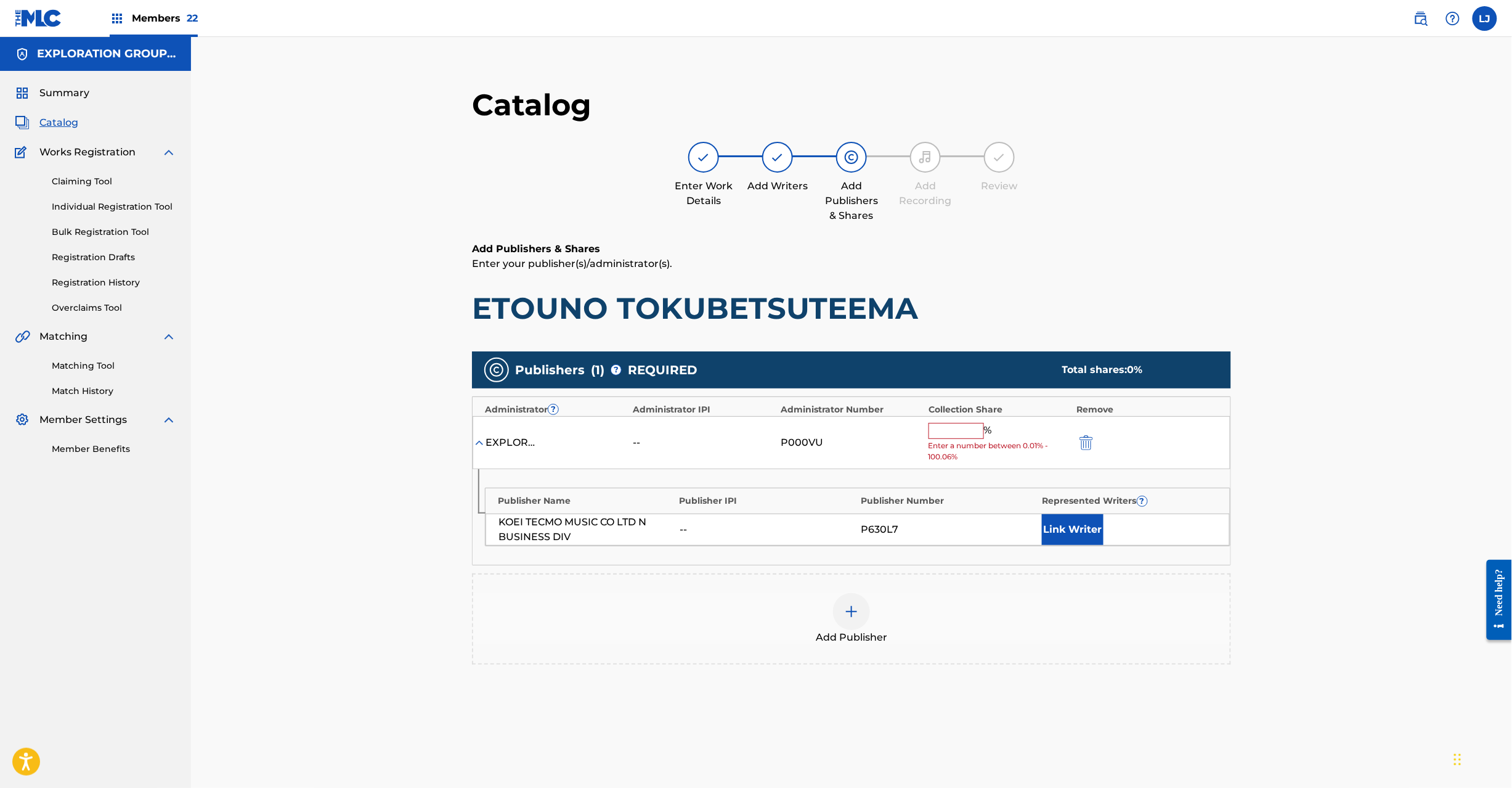
click at [957, 435] on input "text" at bounding box center [956, 430] width 55 height 16
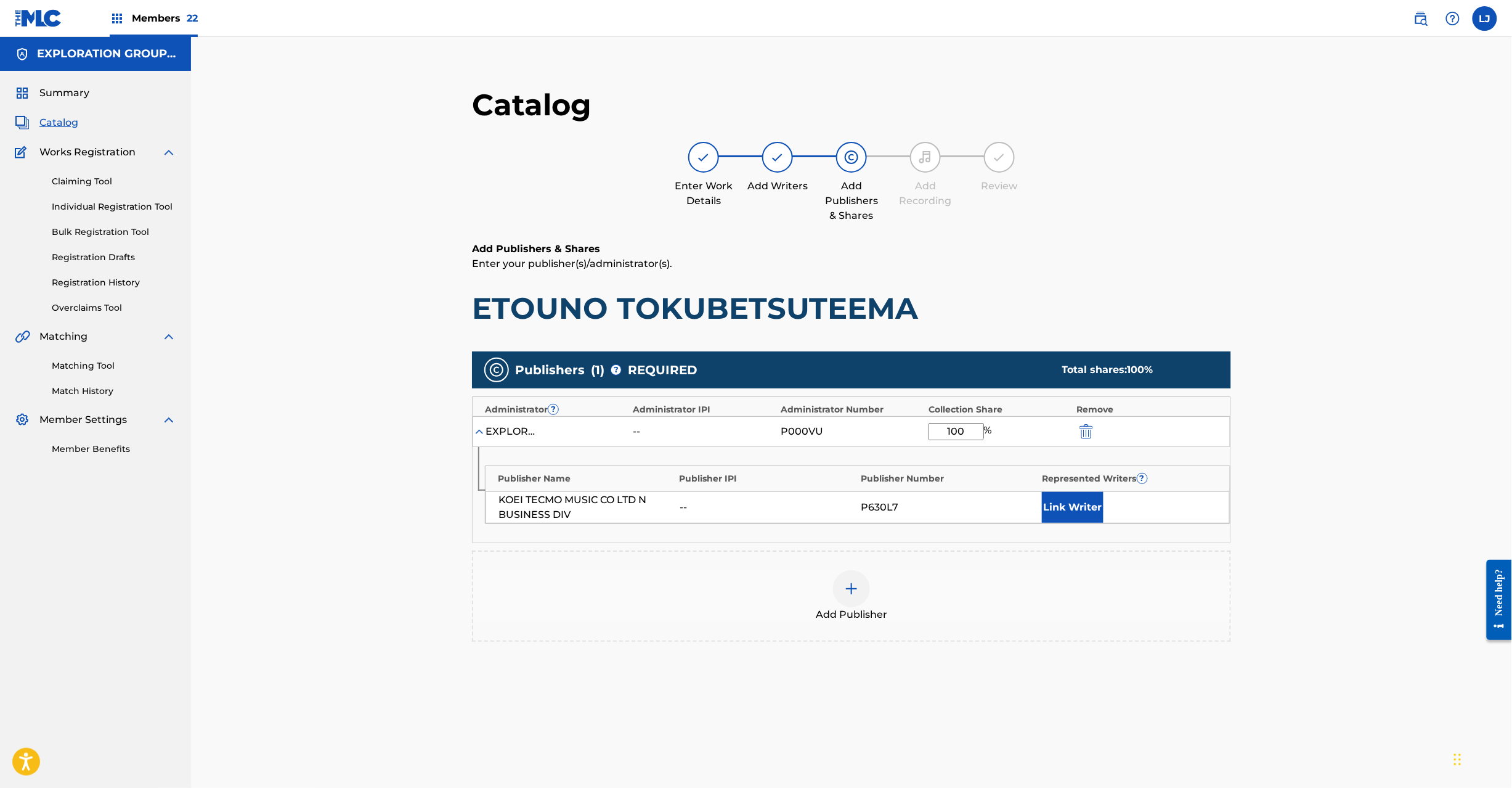
type input "100"
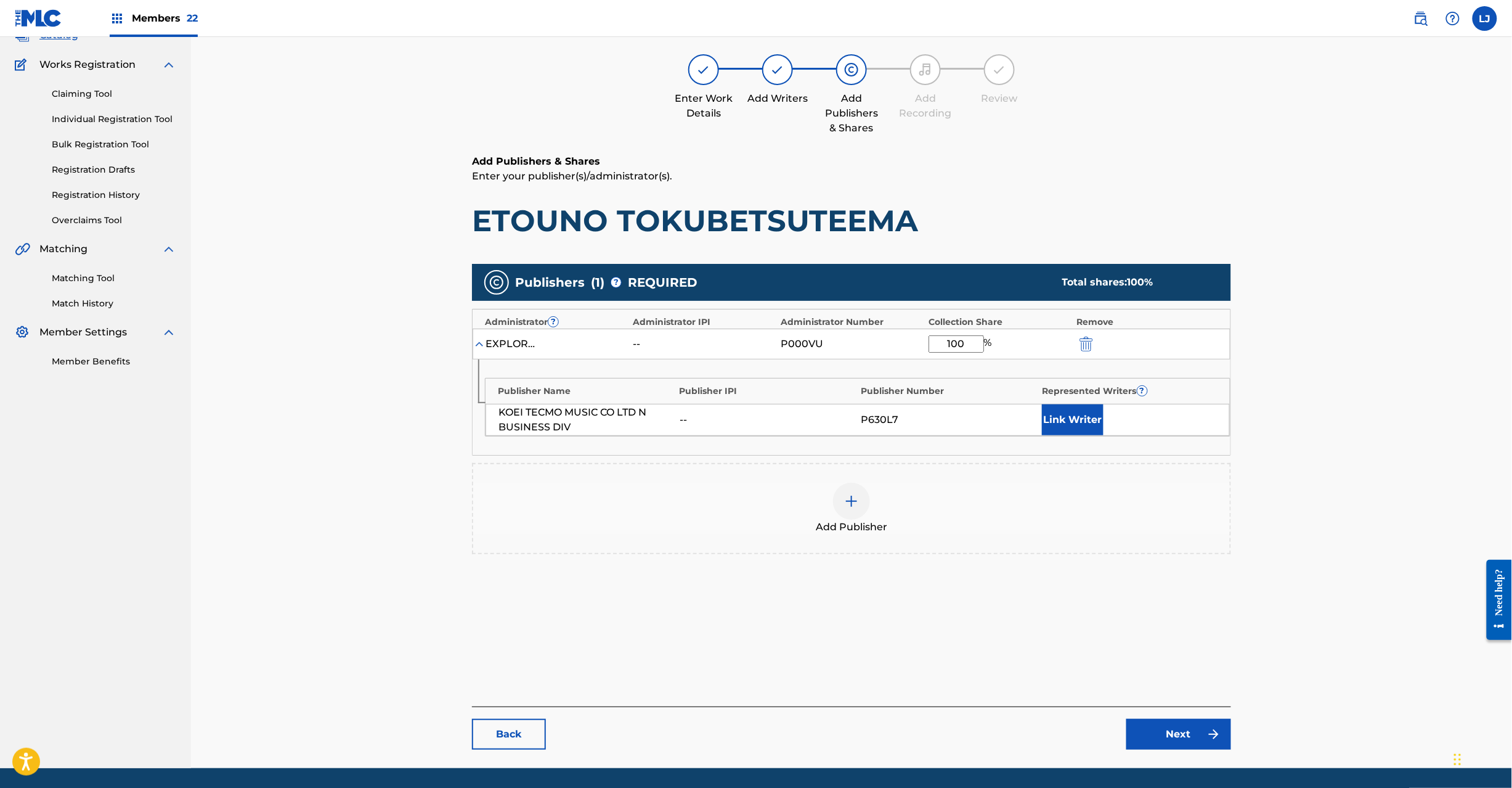
scroll to position [127, 0]
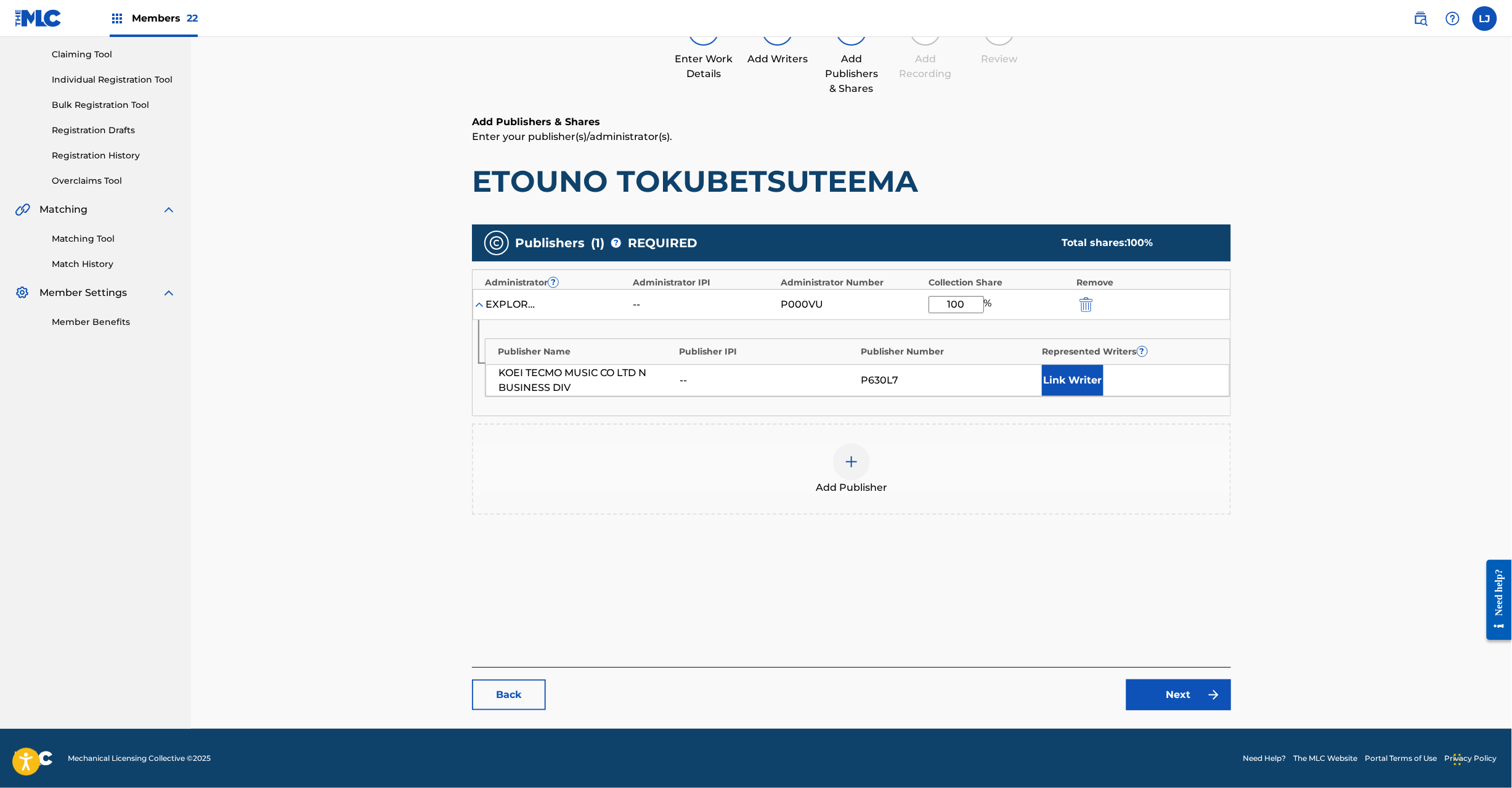
click at [1161, 702] on link "Next" at bounding box center [1179, 695] width 105 height 31
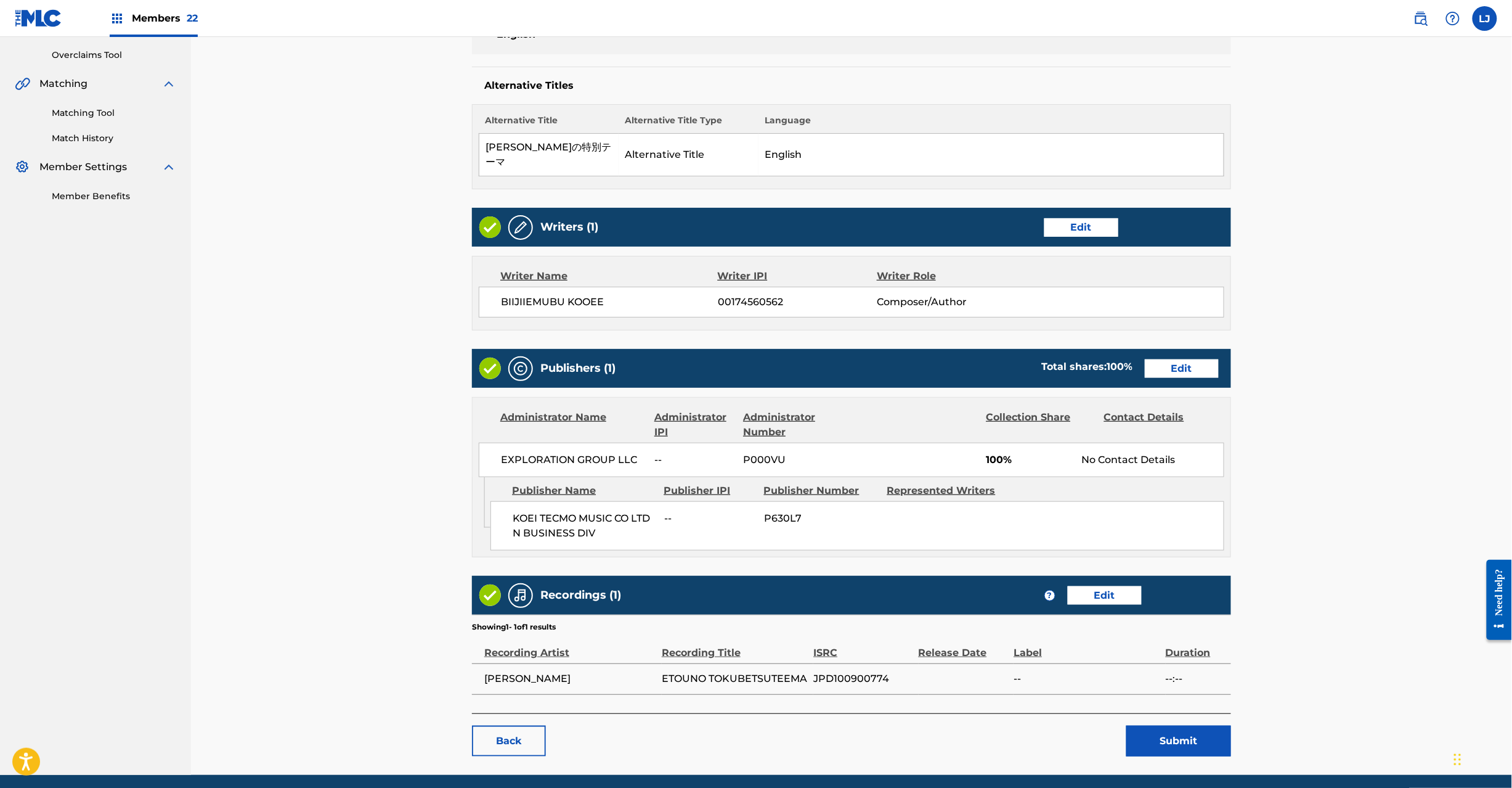
scroll to position [287, 0]
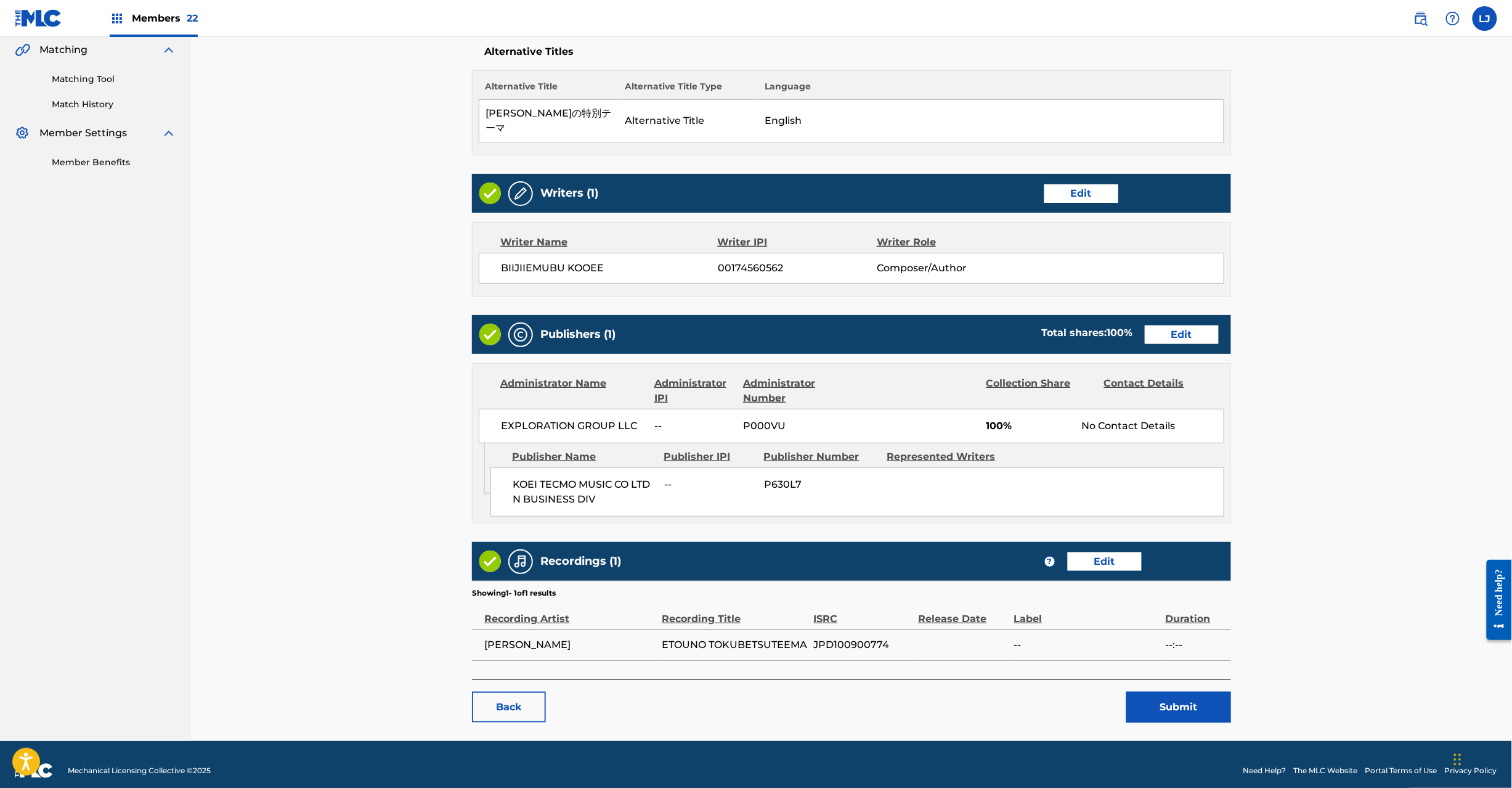
click at [1136, 693] on button "Submit" at bounding box center [1179, 707] width 105 height 31
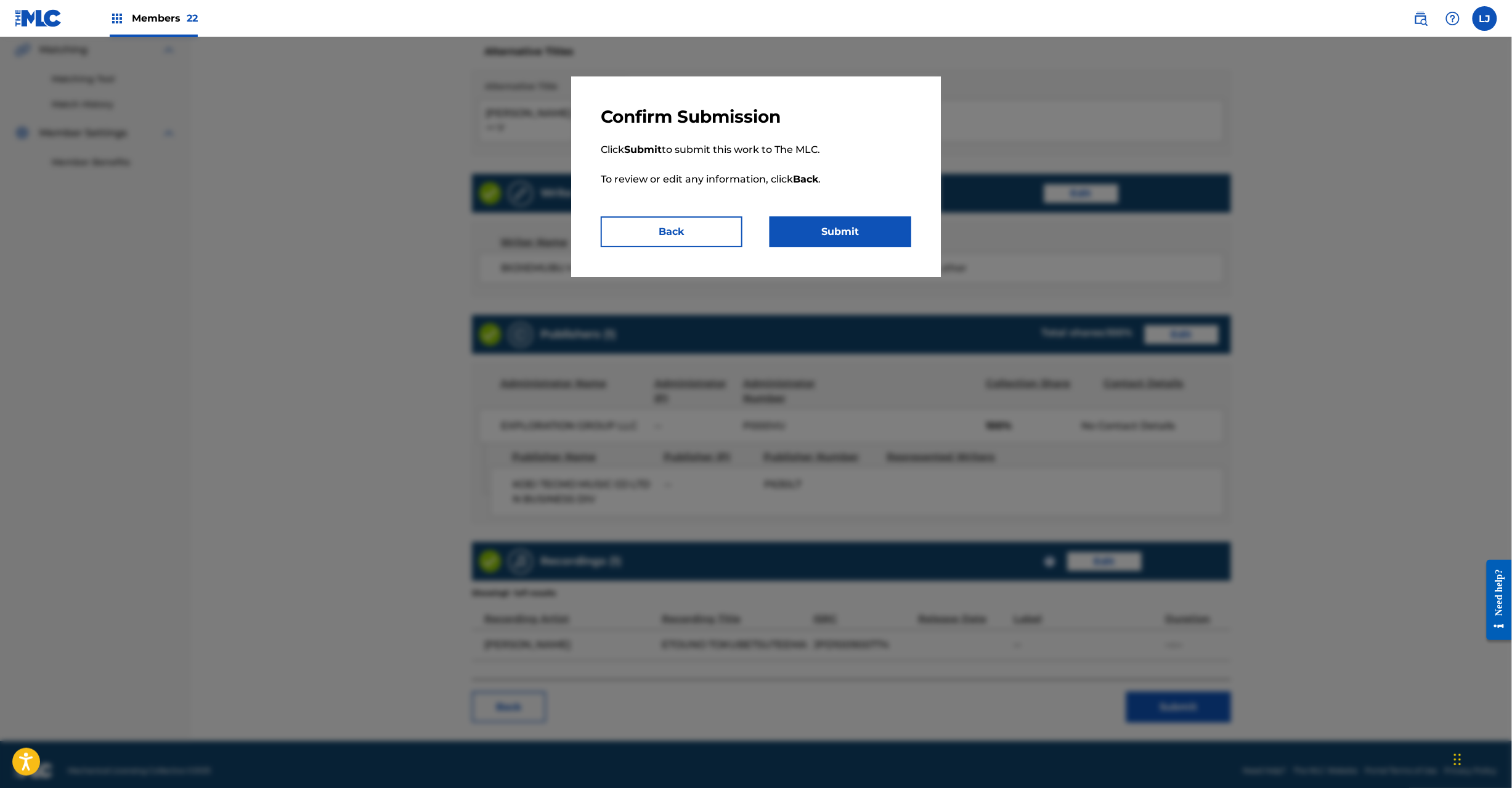
click at [847, 243] on button "Submit" at bounding box center [840, 232] width 142 height 31
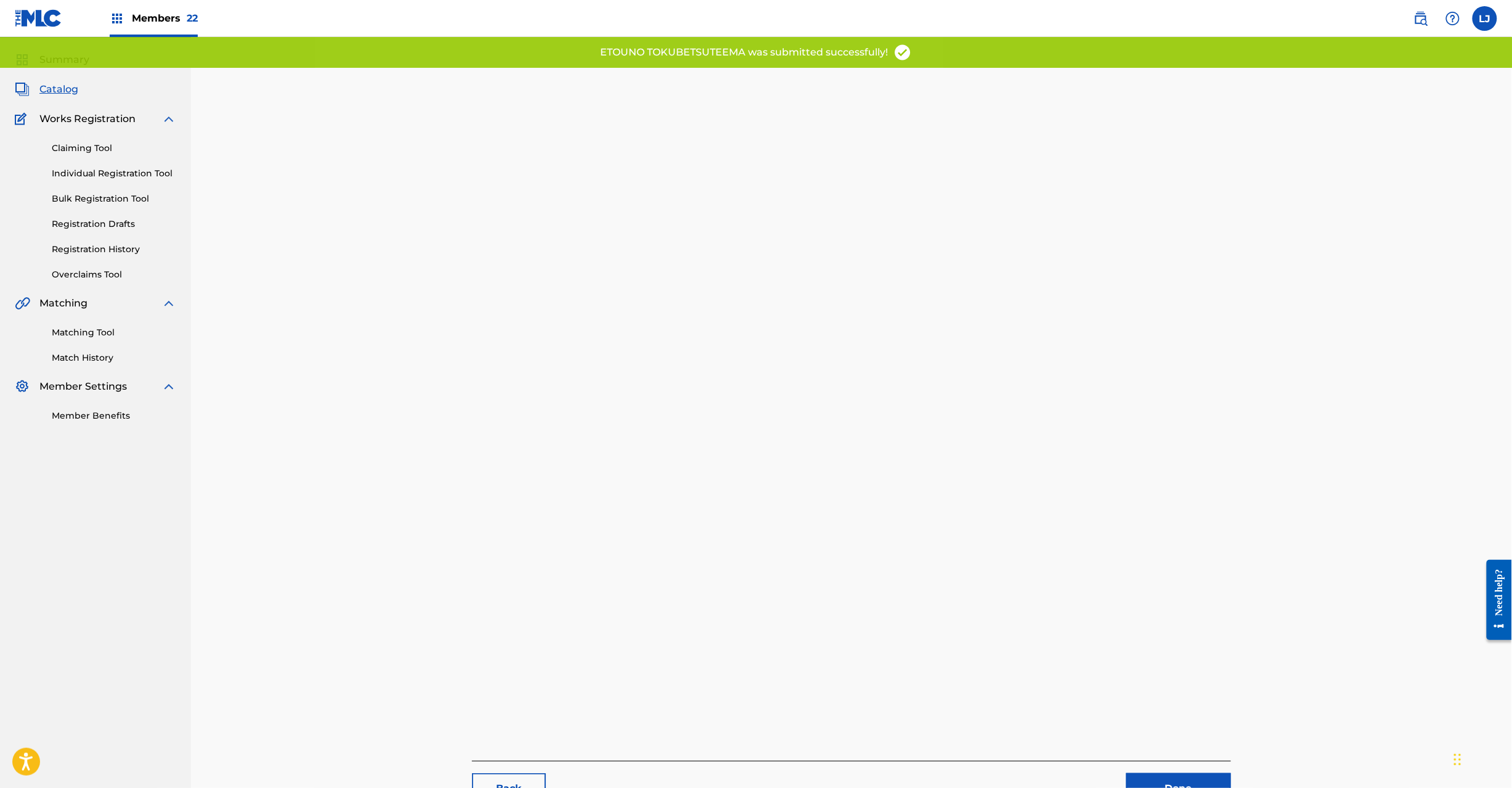
scroll to position [127, 0]
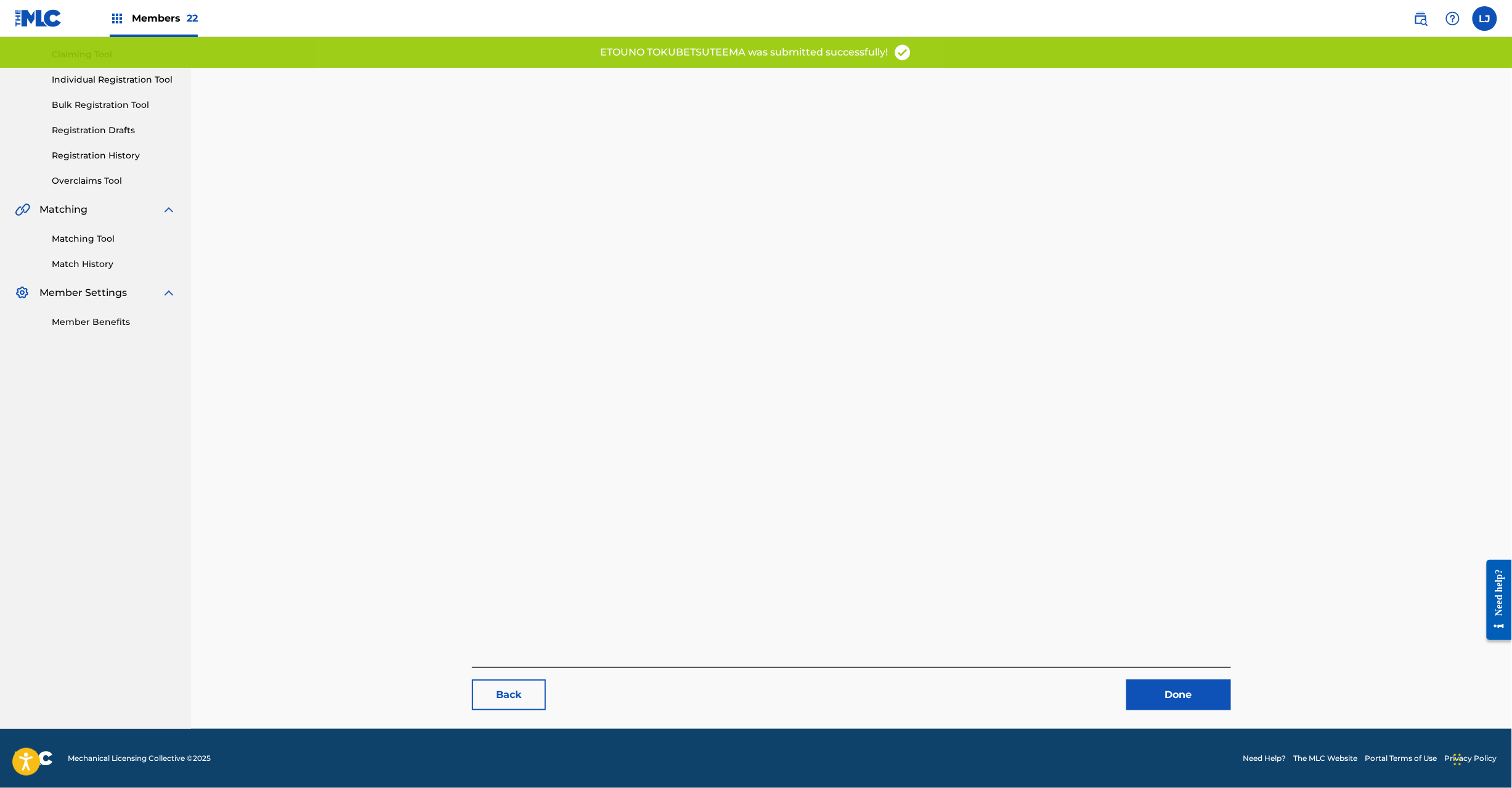
click at [1186, 705] on link "Done" at bounding box center [1179, 695] width 105 height 31
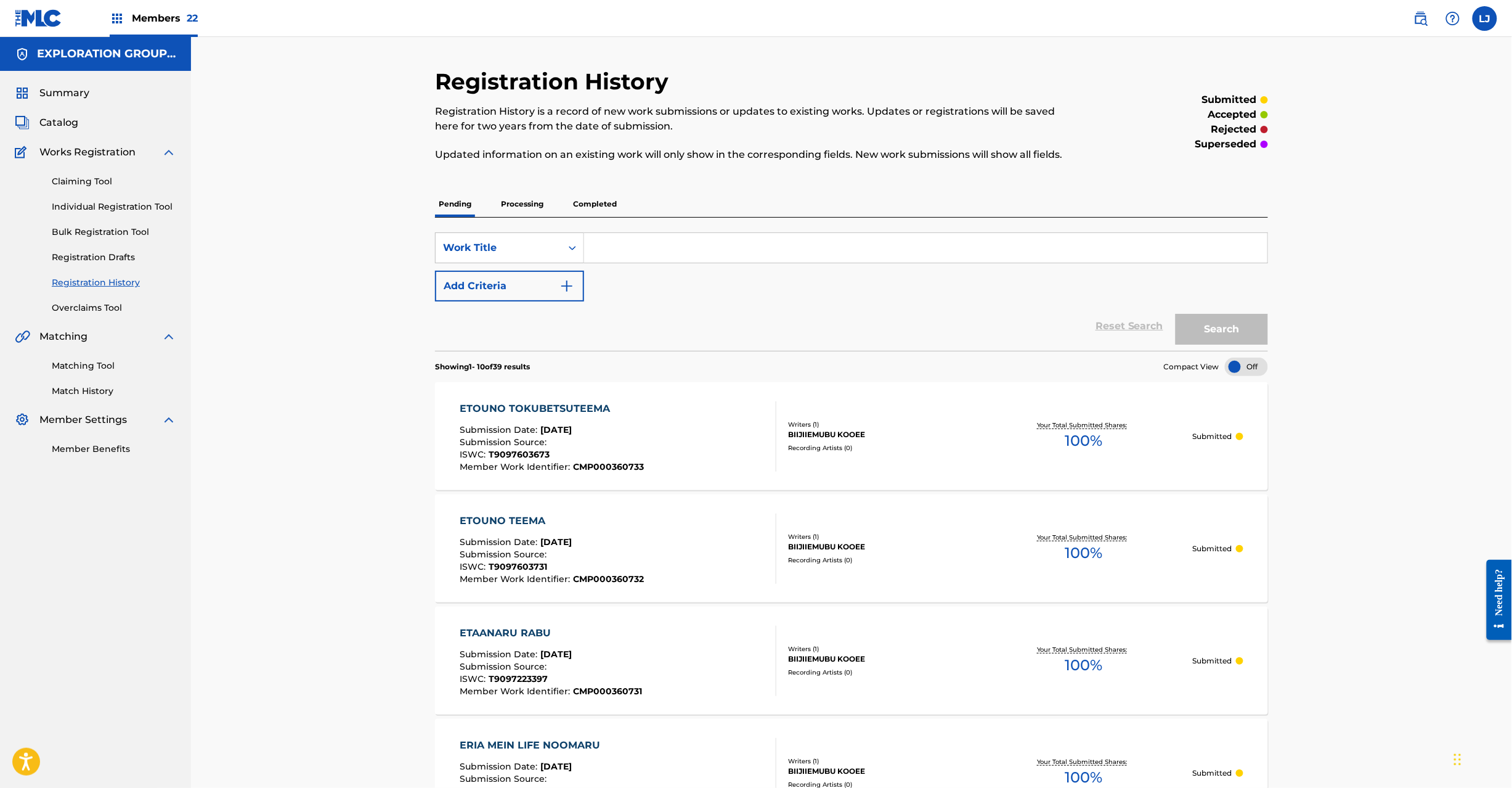
click at [53, 120] on span "Catalog" at bounding box center [59, 122] width 39 height 15
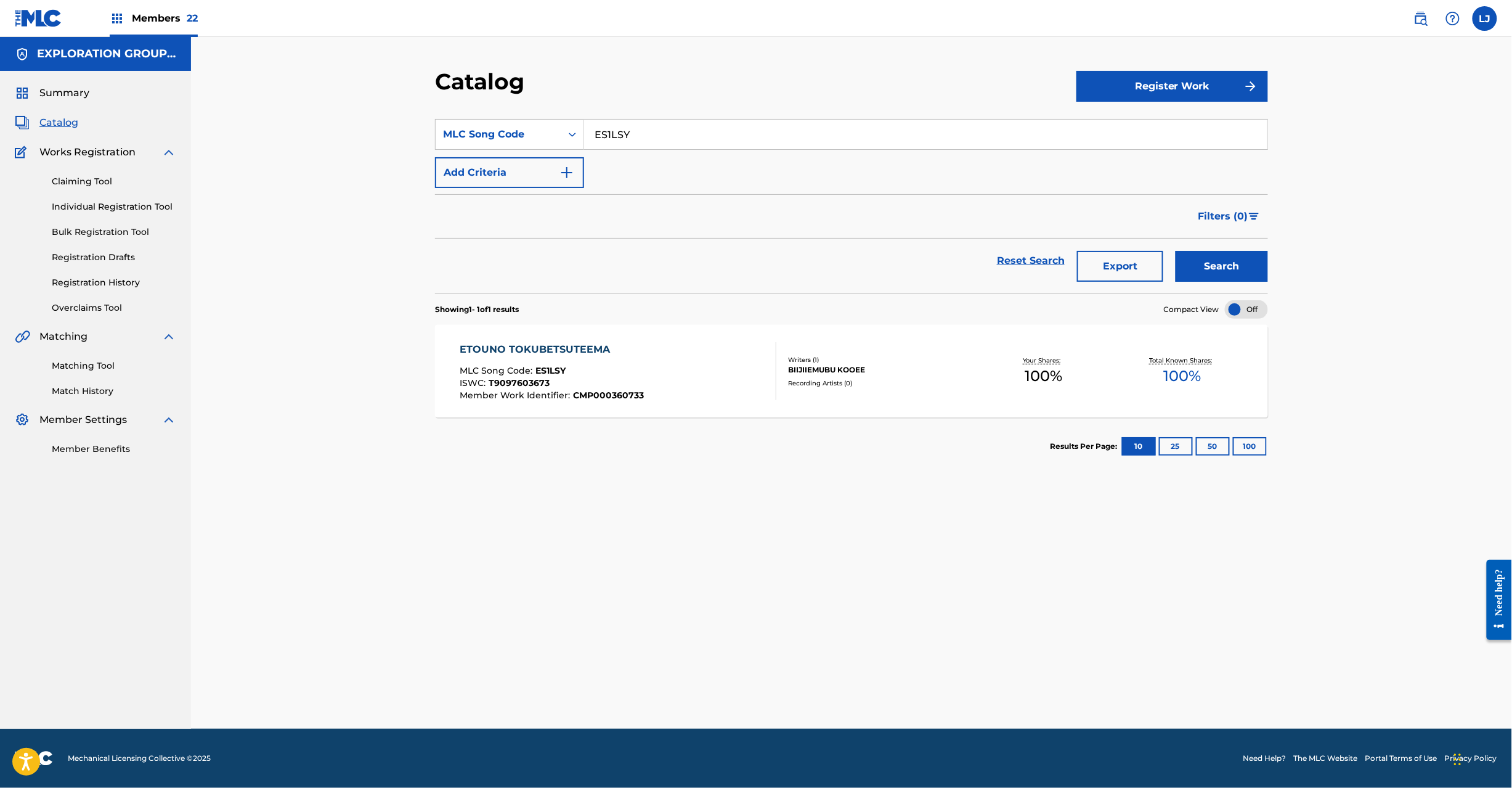
click at [636, 127] on input "ES1LSY" at bounding box center [927, 134] width 684 height 29
paste input "TT"
type input "ES1LTT"
click at [1219, 271] on button "Search" at bounding box center [1222, 267] width 93 height 31
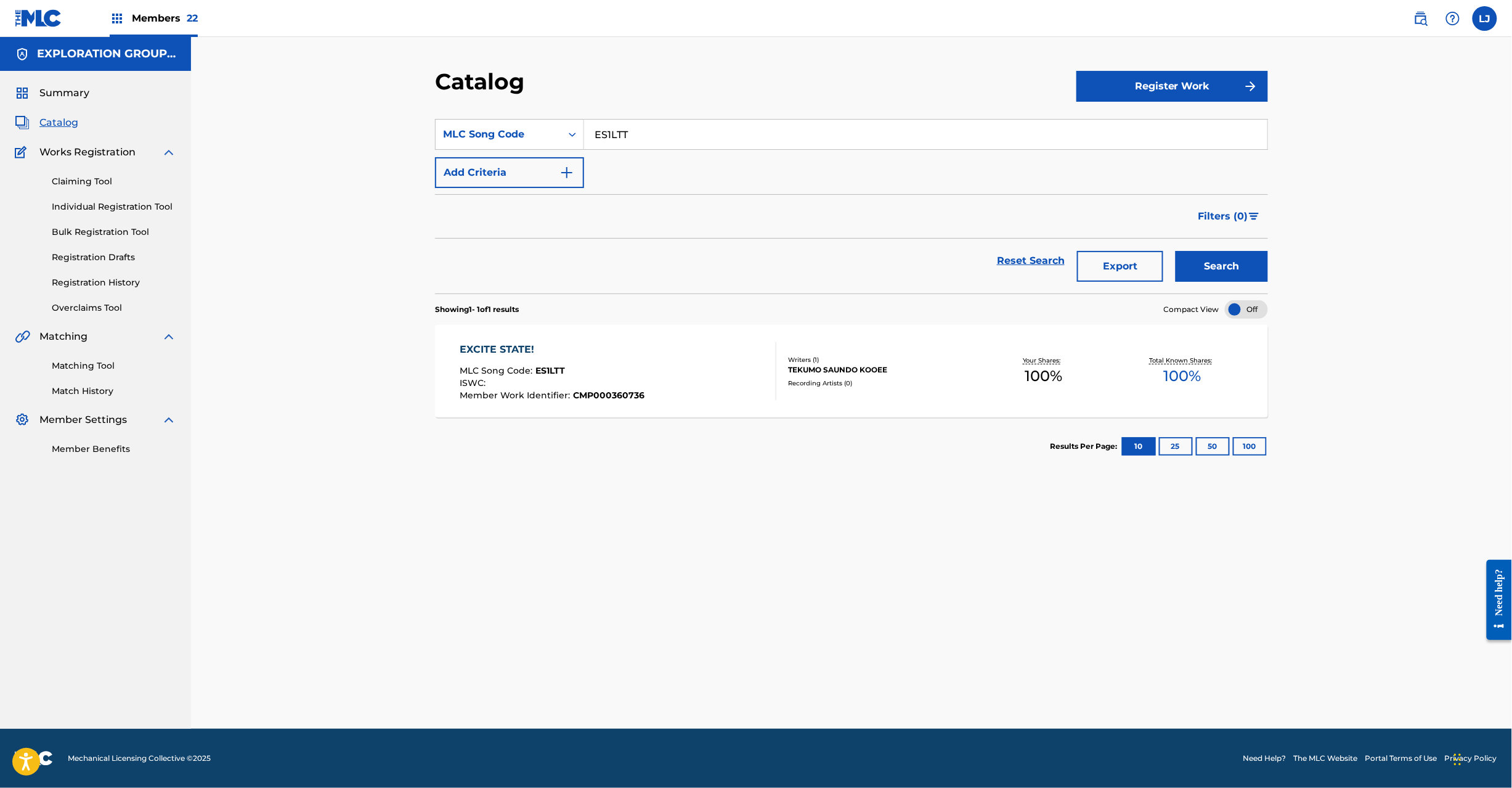
click at [659, 416] on div "EXCITE STATE! MLC Song Code : ES1LTT ISWC : Member Work Identifier : CMP0003607…" at bounding box center [851, 371] width 834 height 93
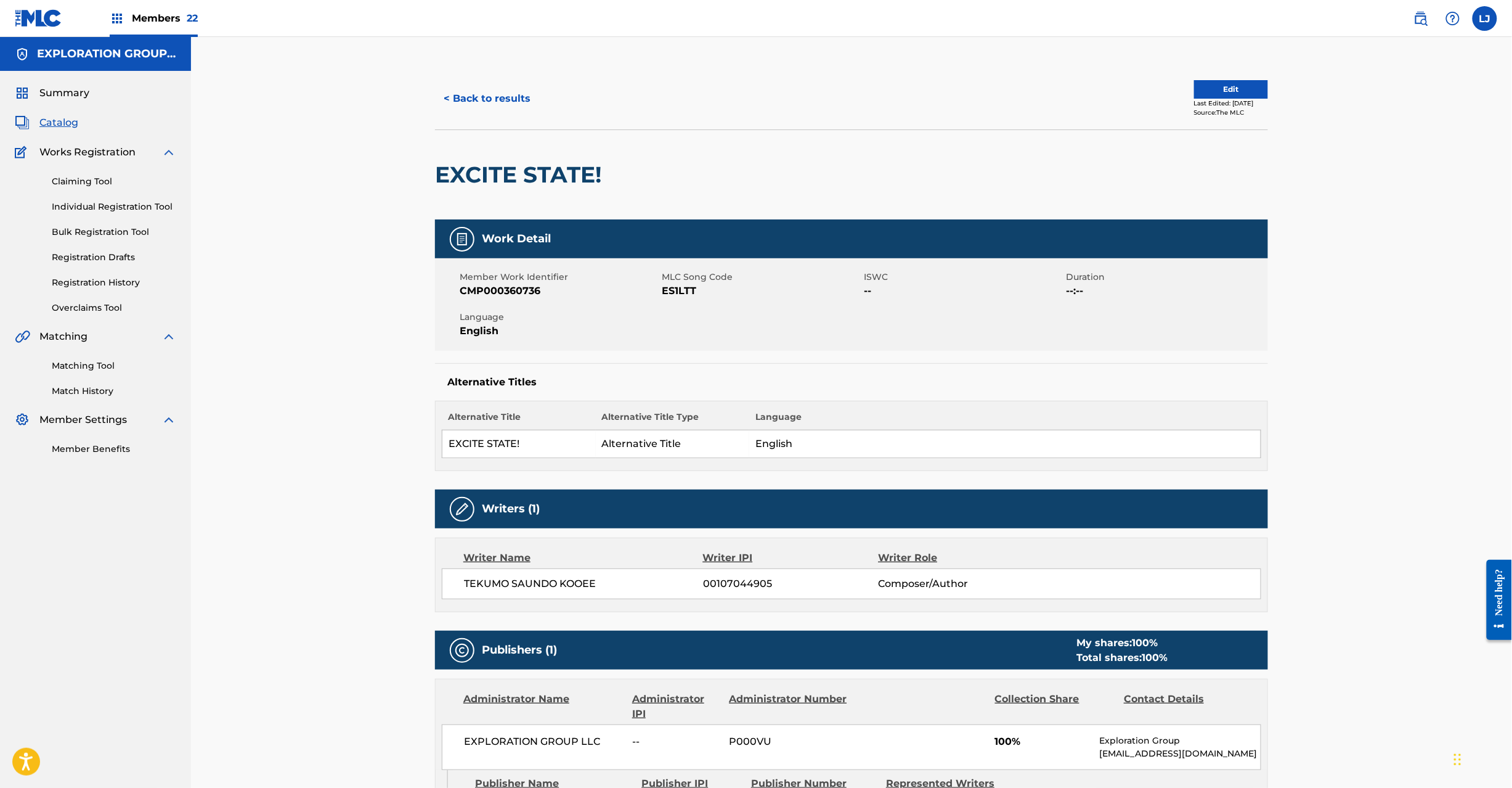
click at [1211, 77] on div "< Back to results Edit Last Edited: [DATE] Source: The MLC" at bounding box center [851, 98] width 834 height 62
click at [1204, 90] on button "Edit" at bounding box center [1231, 89] width 74 height 18
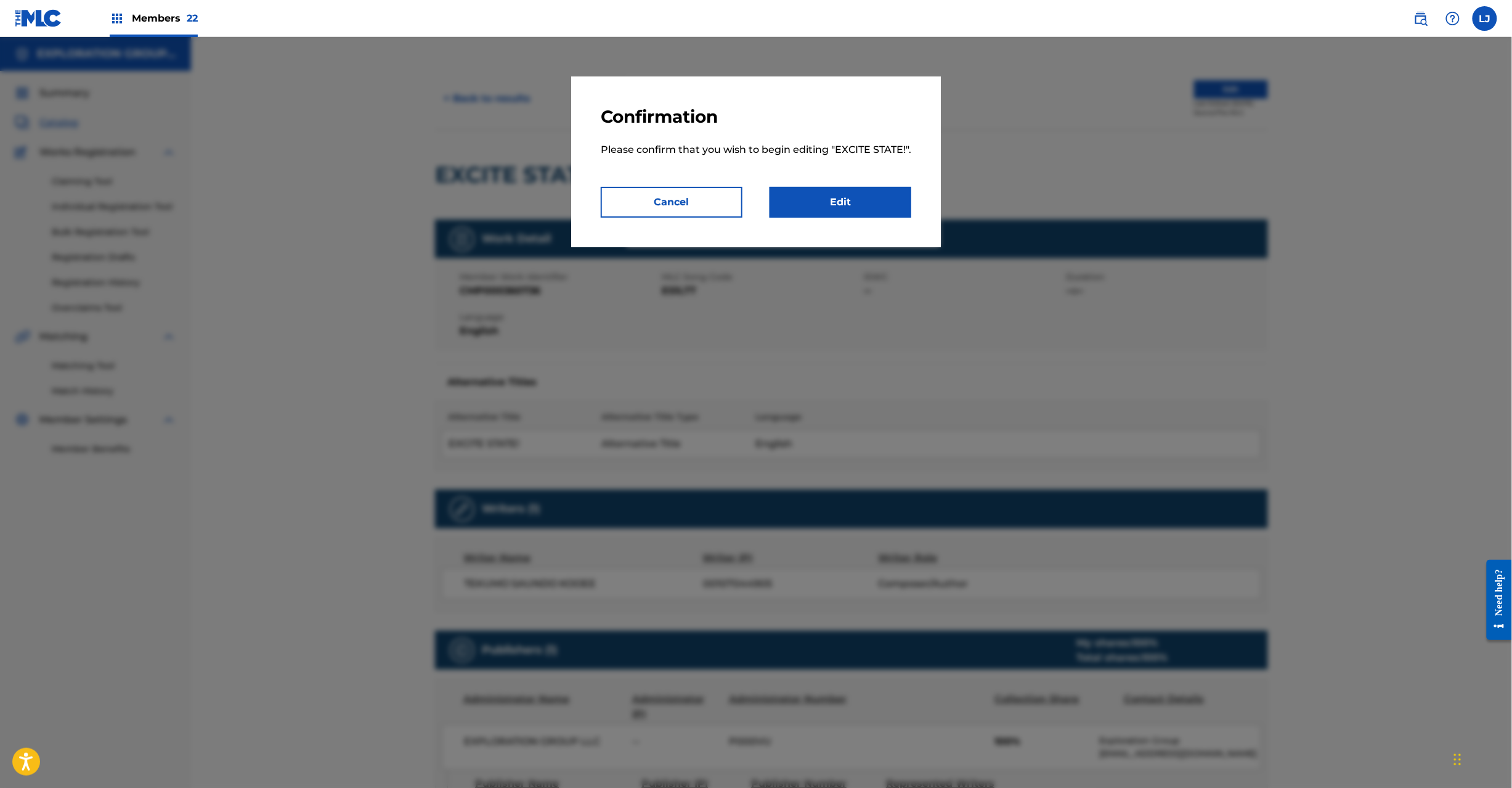
click at [866, 211] on link "Edit" at bounding box center [840, 202] width 142 height 31
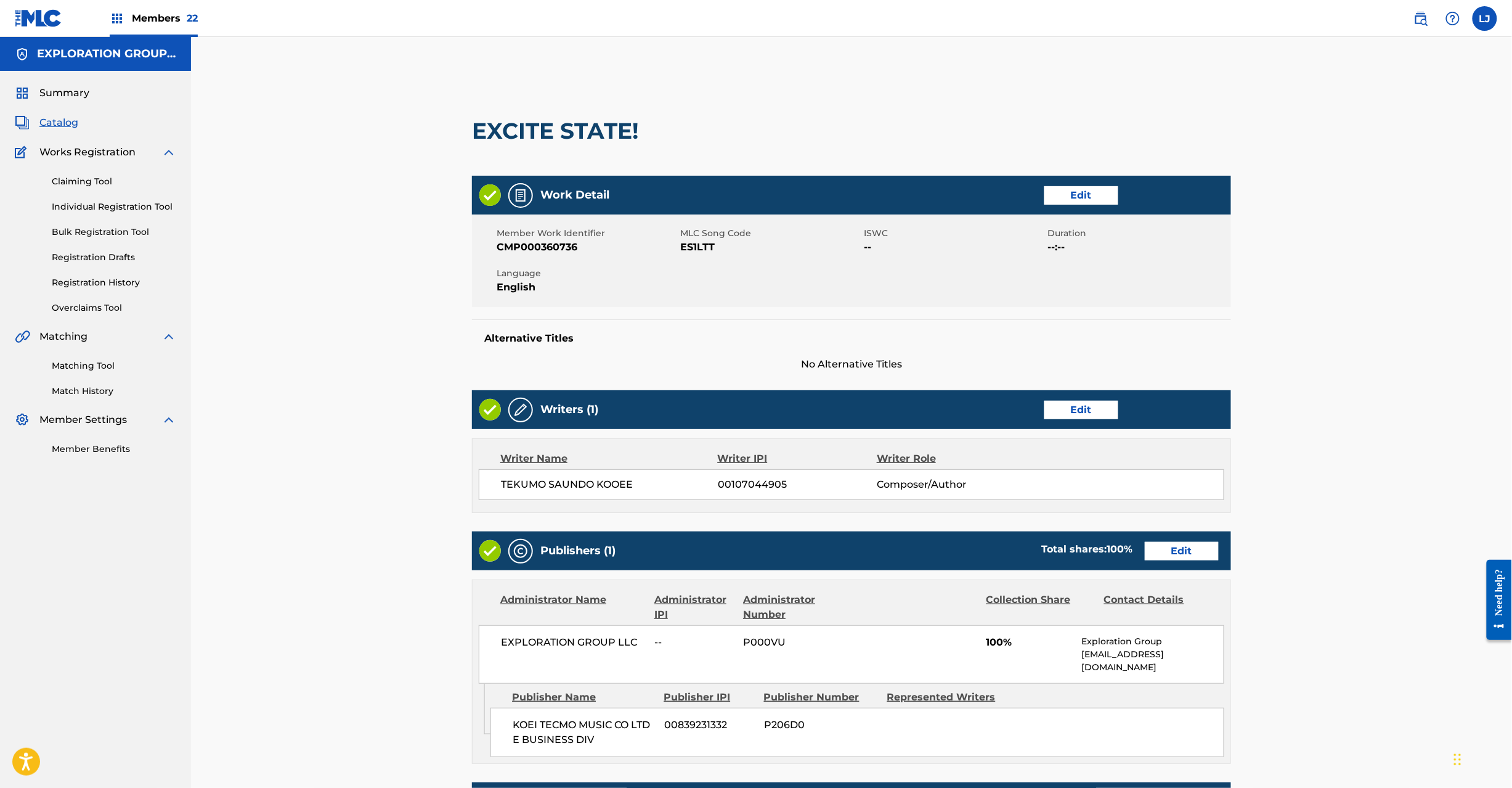
click at [1166, 532] on div "Publishers (1) Total shares: 100 % Edit" at bounding box center [852, 551] width 759 height 39
click at [1174, 549] on link "Edit" at bounding box center [1182, 551] width 74 height 18
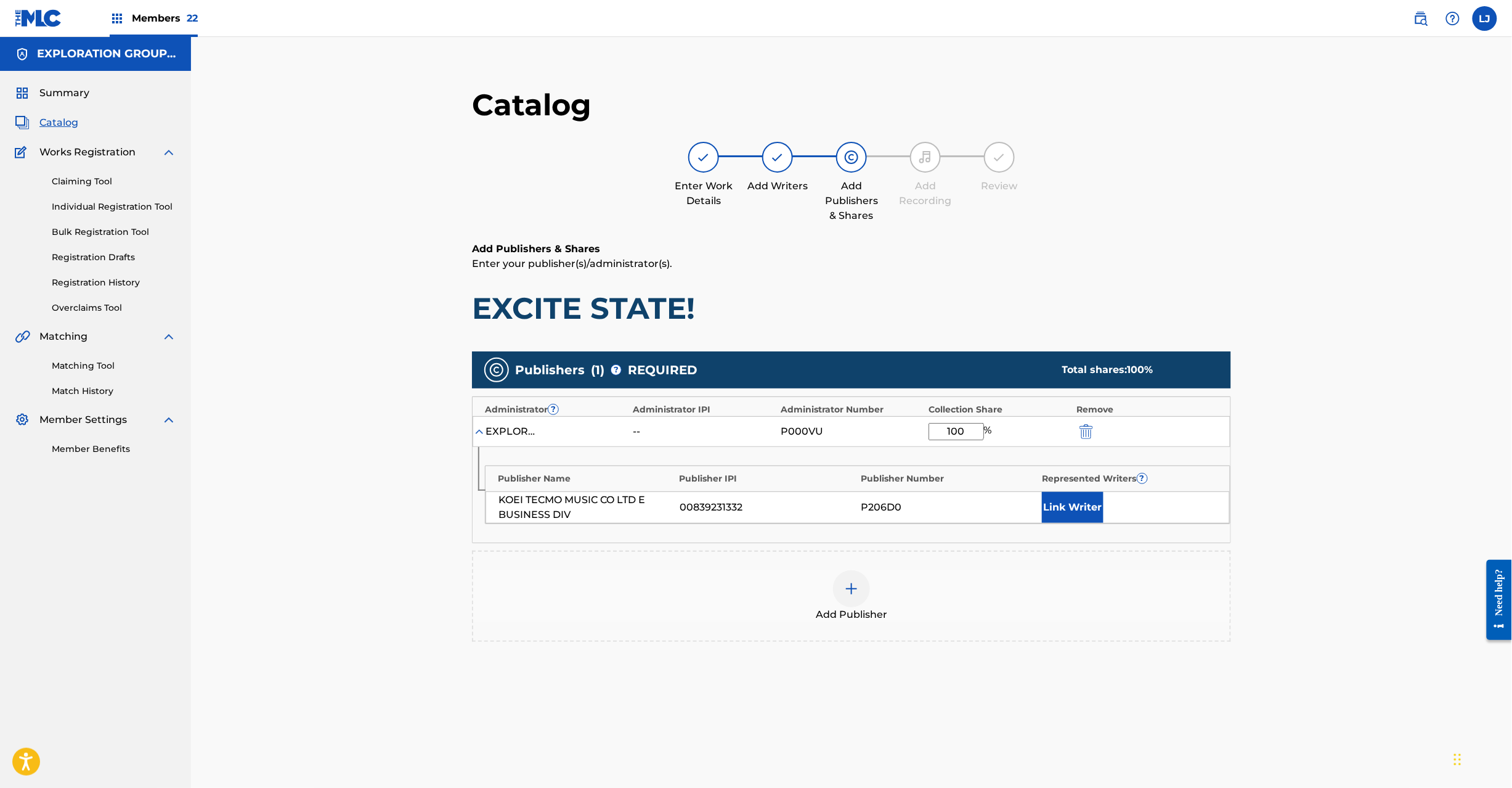
click at [1087, 428] on img "submit" at bounding box center [1086, 431] width 14 height 15
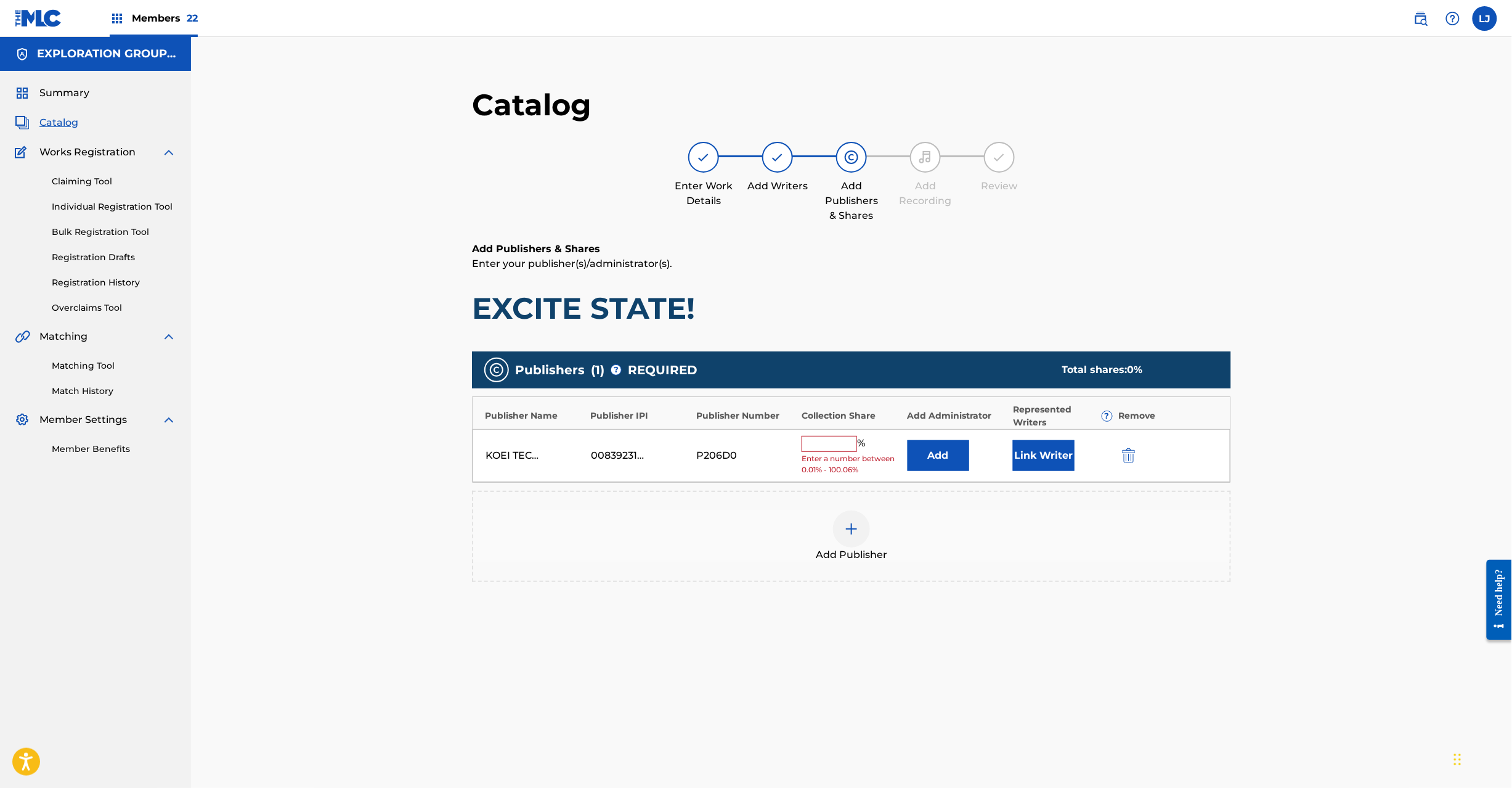
click at [1127, 456] on img "submit" at bounding box center [1129, 455] width 14 height 15
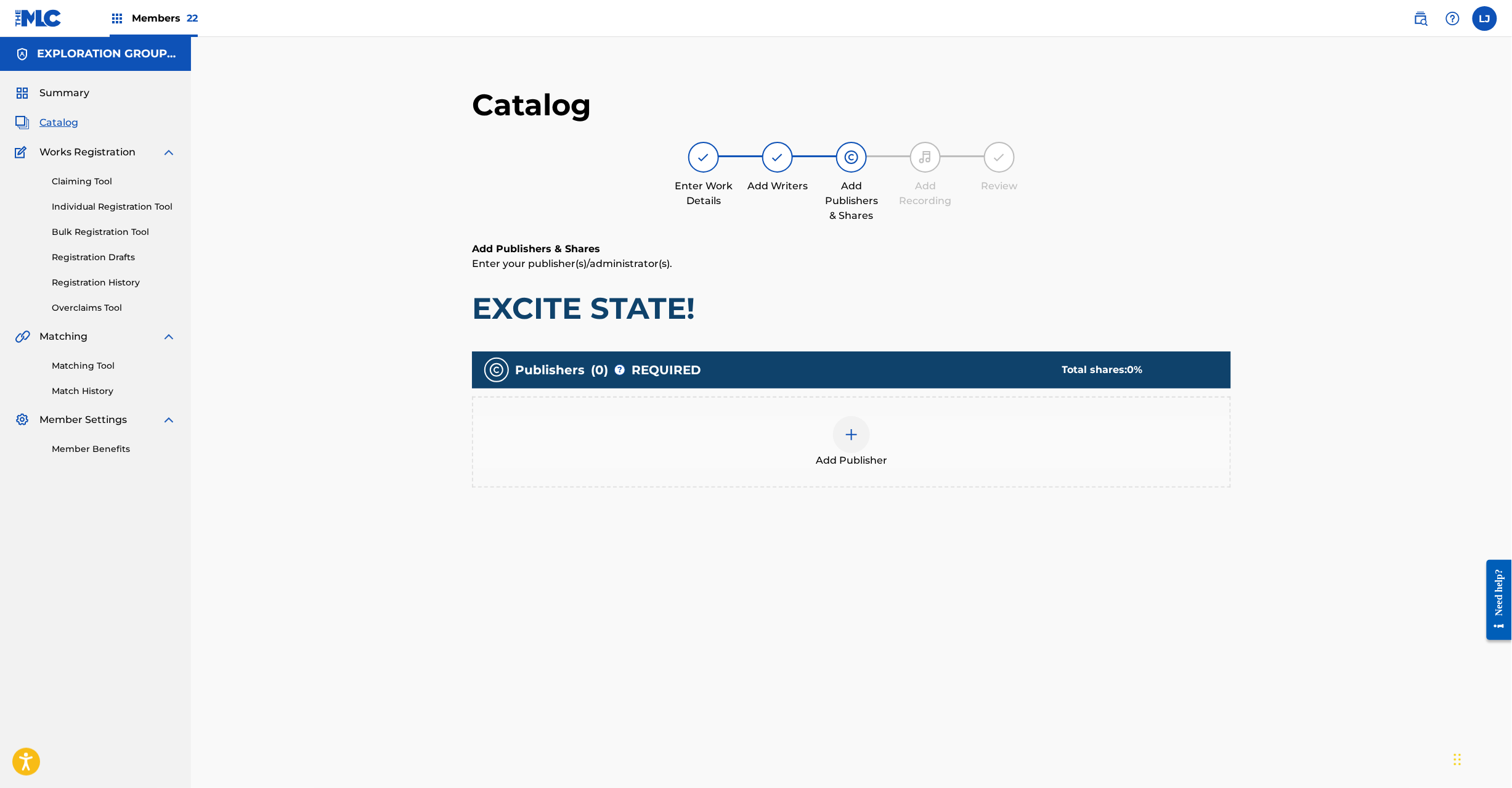
click at [852, 456] on span "Add Publisher" at bounding box center [852, 461] width 72 height 15
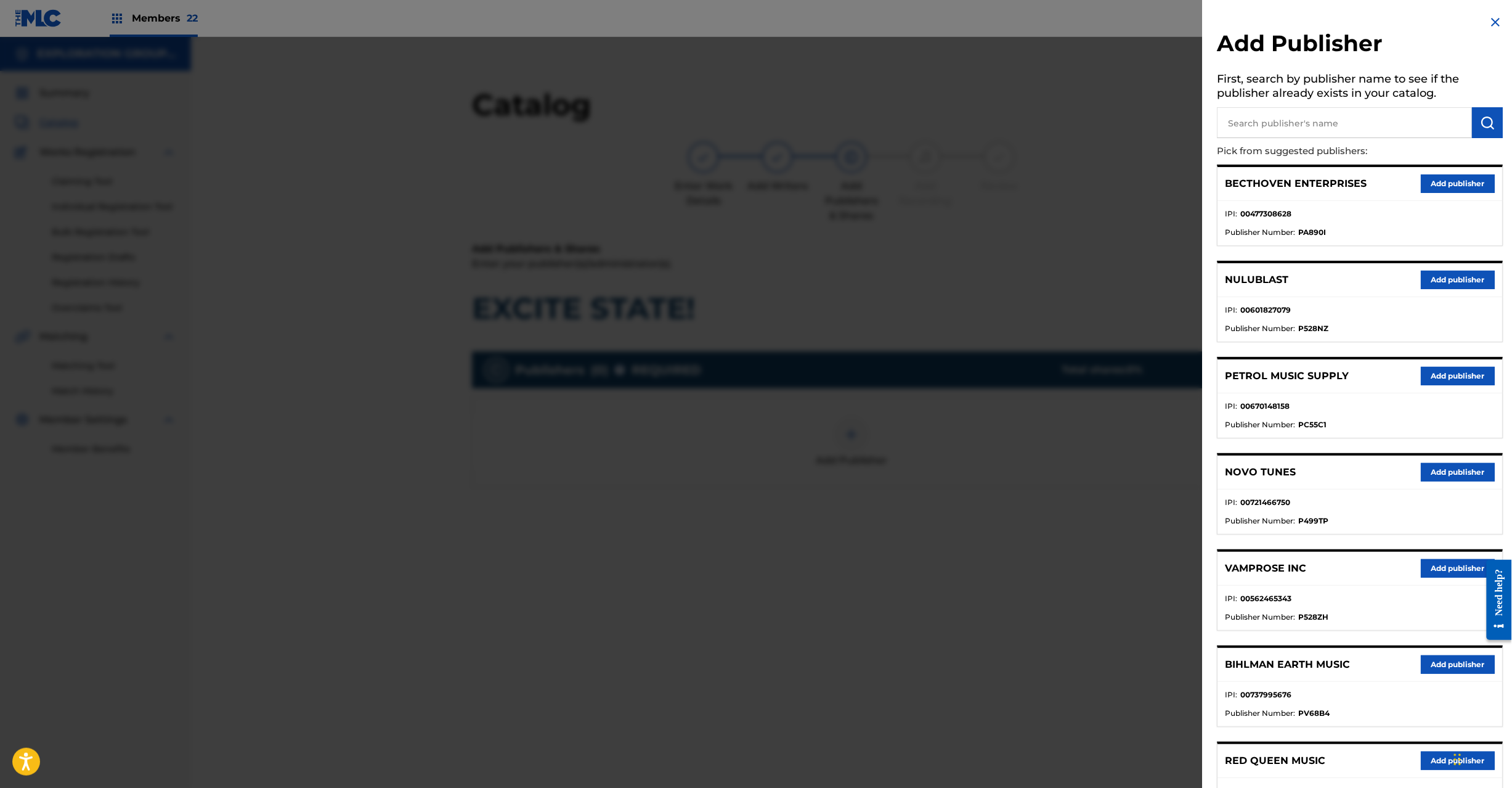
paste input "Koei Tecmo Music Co Ltd N Business Div"
click at [1279, 131] on input "text" at bounding box center [1346, 123] width 256 height 31
type input "Koei Tecmo Music Co Ltd N Business Div"
click at [1473, 119] on button "submit" at bounding box center [1489, 123] width 31 height 31
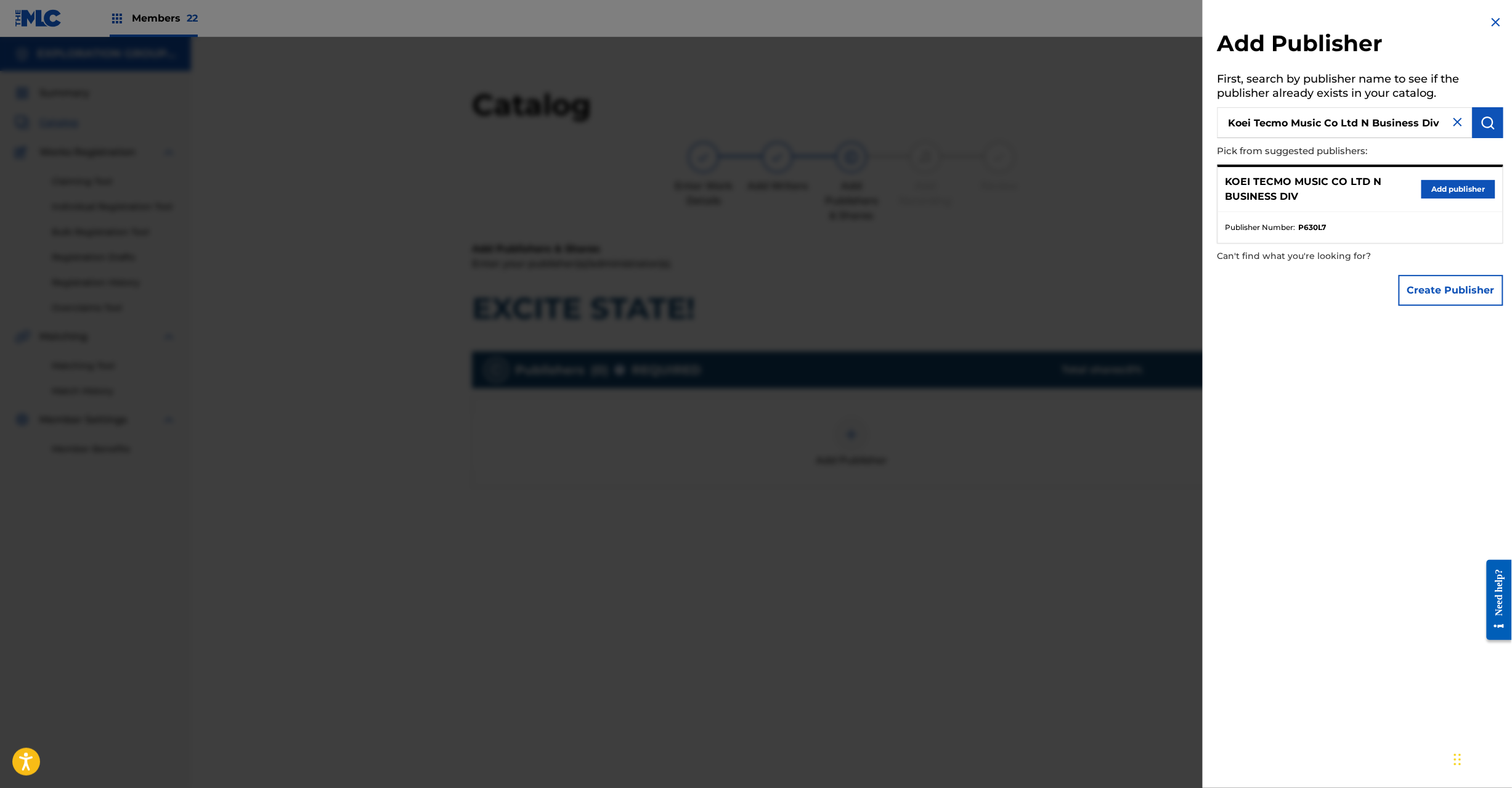
click at [1435, 190] on button "Add publisher" at bounding box center [1459, 189] width 74 height 18
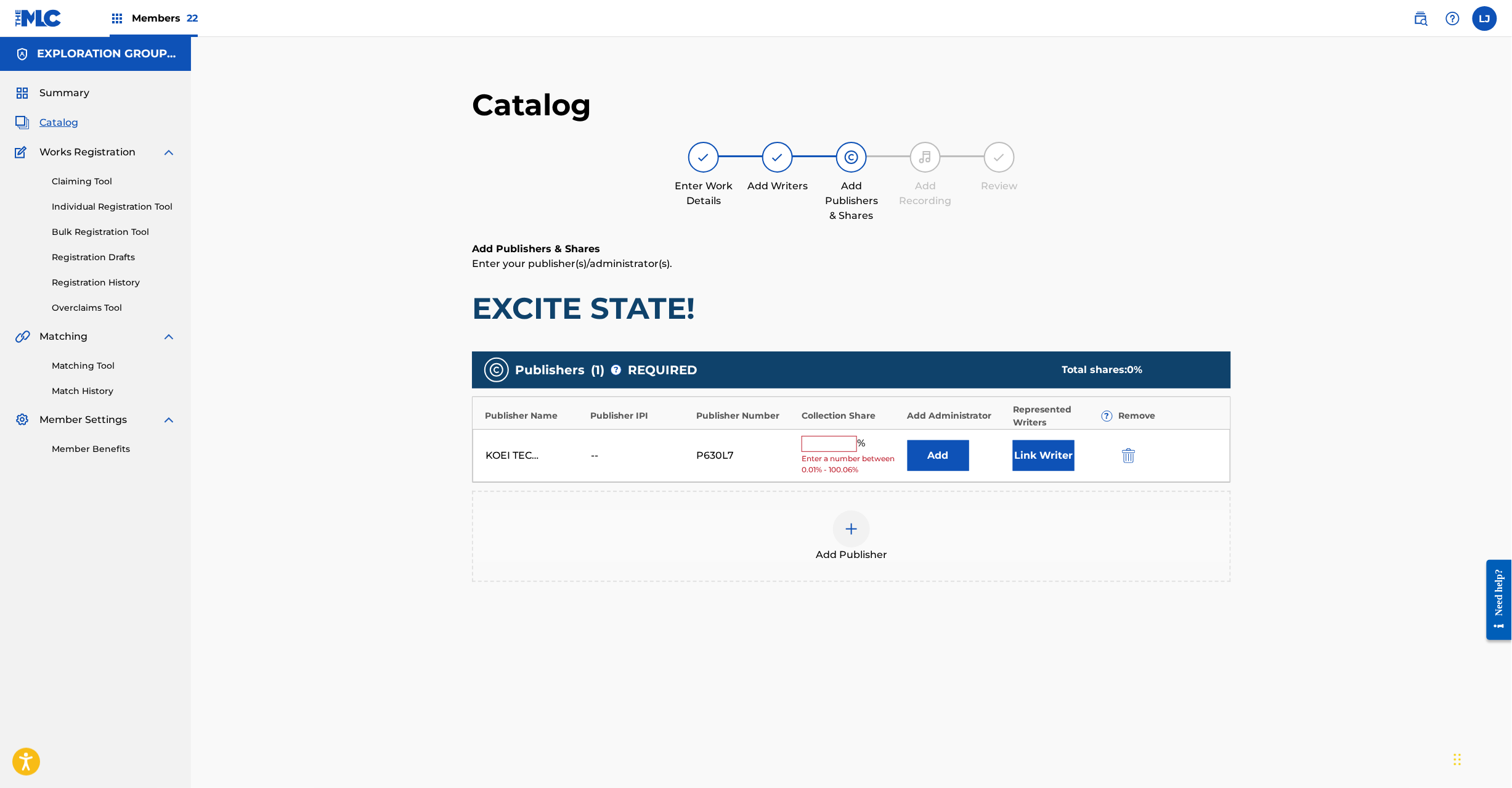
click at [952, 444] on button "Add" at bounding box center [938, 456] width 62 height 31
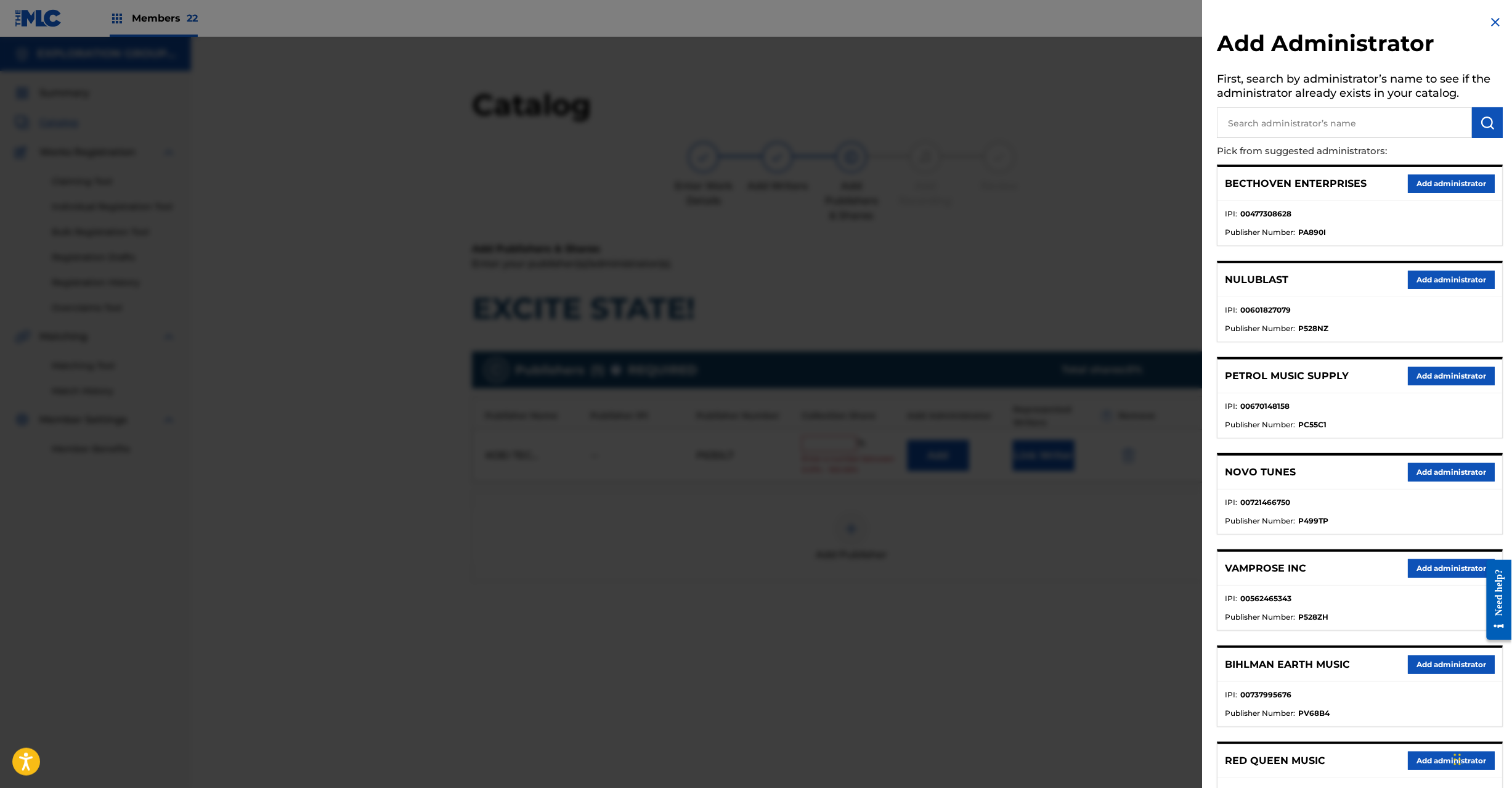
click at [1282, 124] on input "text" at bounding box center [1346, 123] width 256 height 31
paste input "Exploration Group LLC"
type input "Exploration Group LLC"
click at [1493, 115] on button "submit" at bounding box center [1489, 123] width 31 height 31
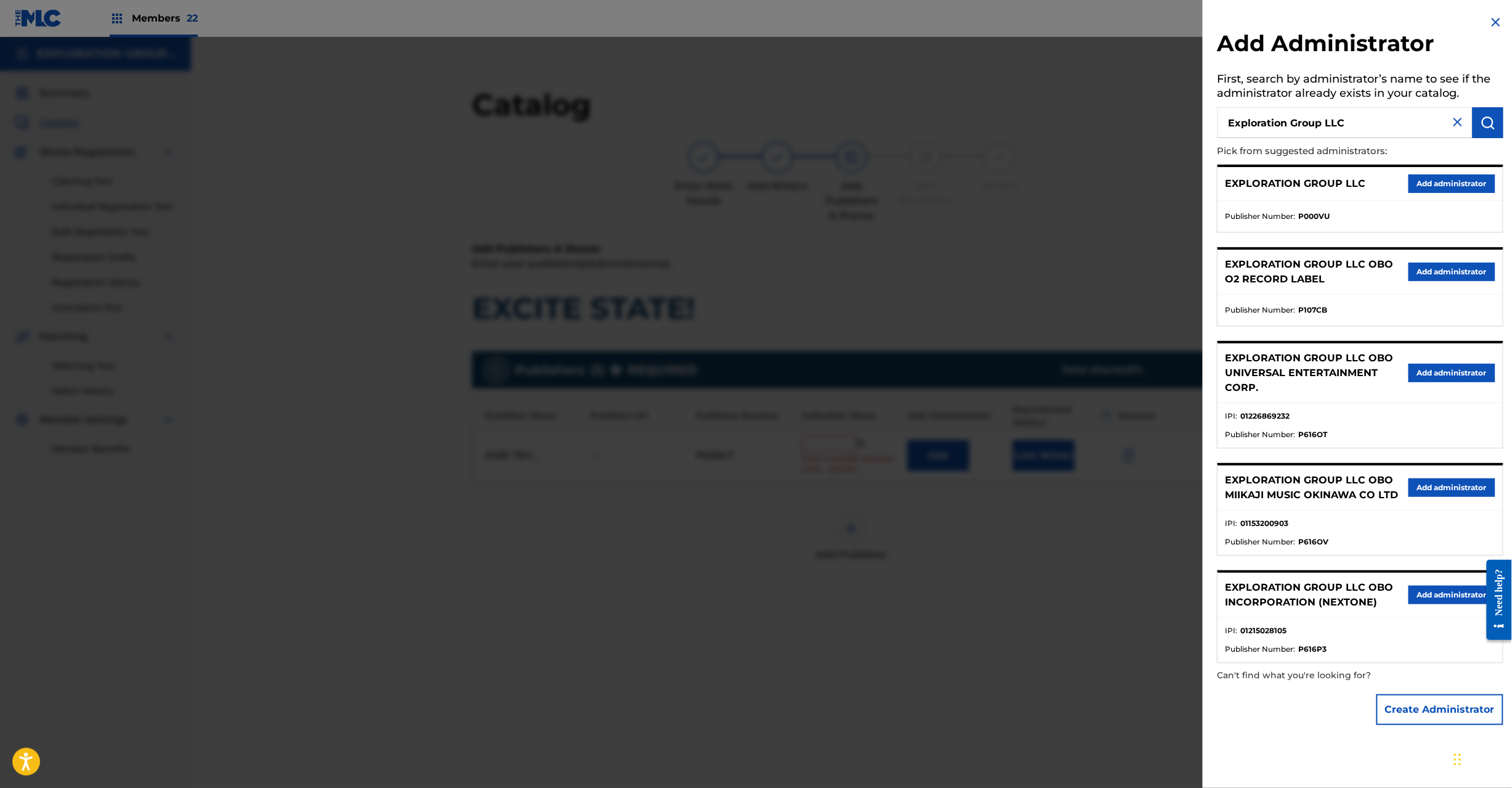
click at [1423, 183] on button "Add administrator" at bounding box center [1452, 184] width 87 height 18
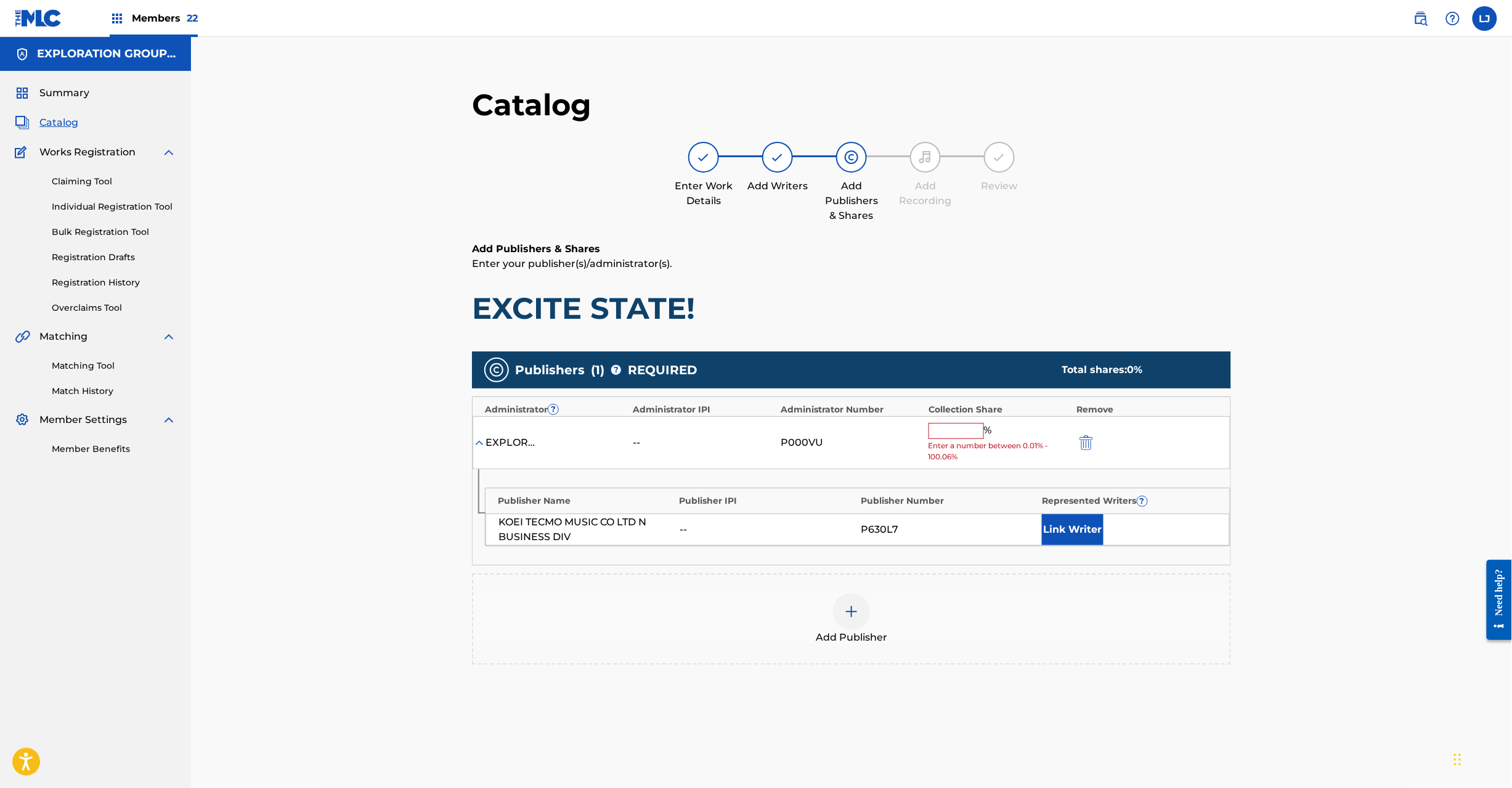
click at [969, 430] on input "text" at bounding box center [956, 430] width 55 height 16
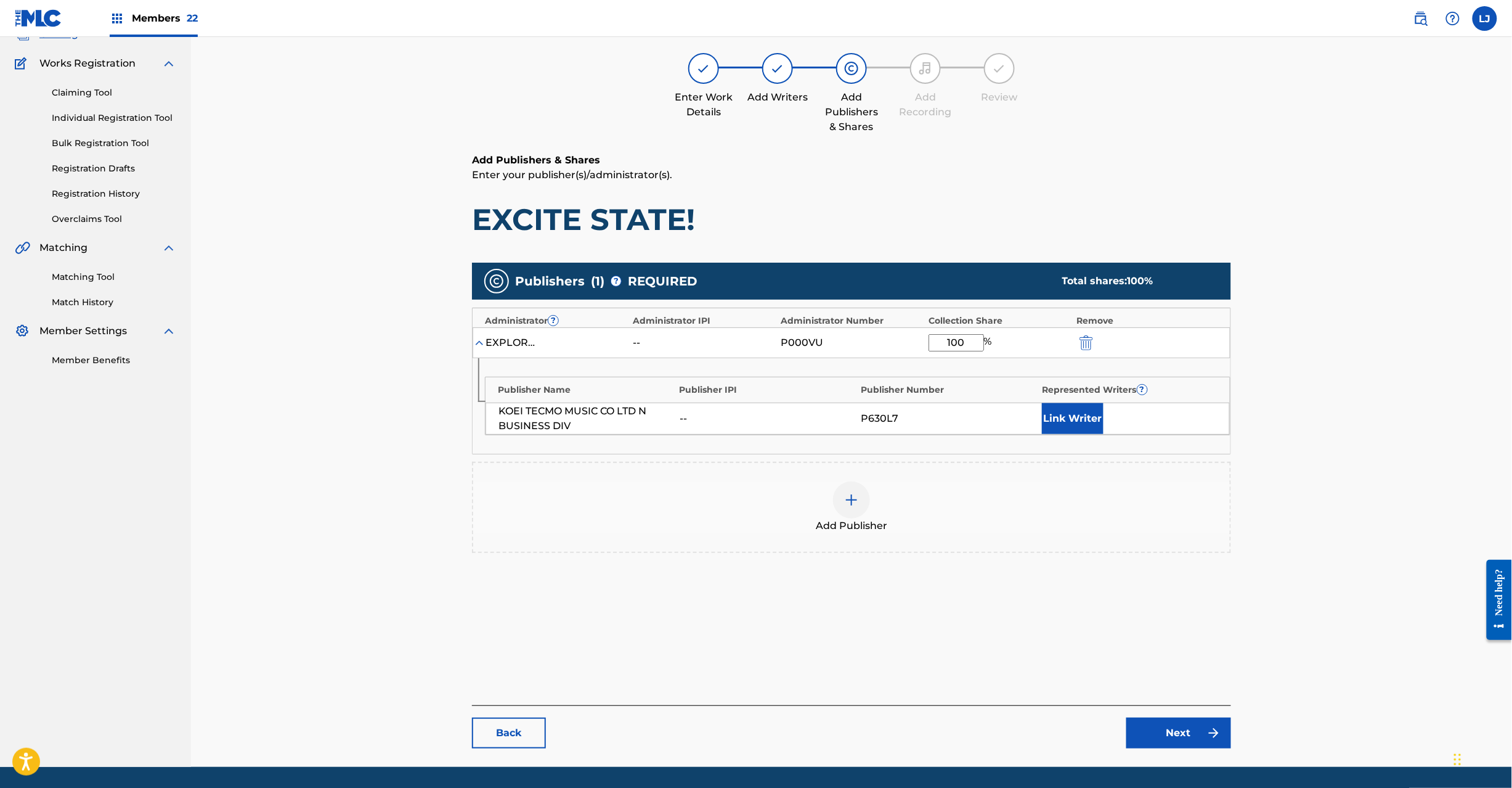
scroll to position [127, 0]
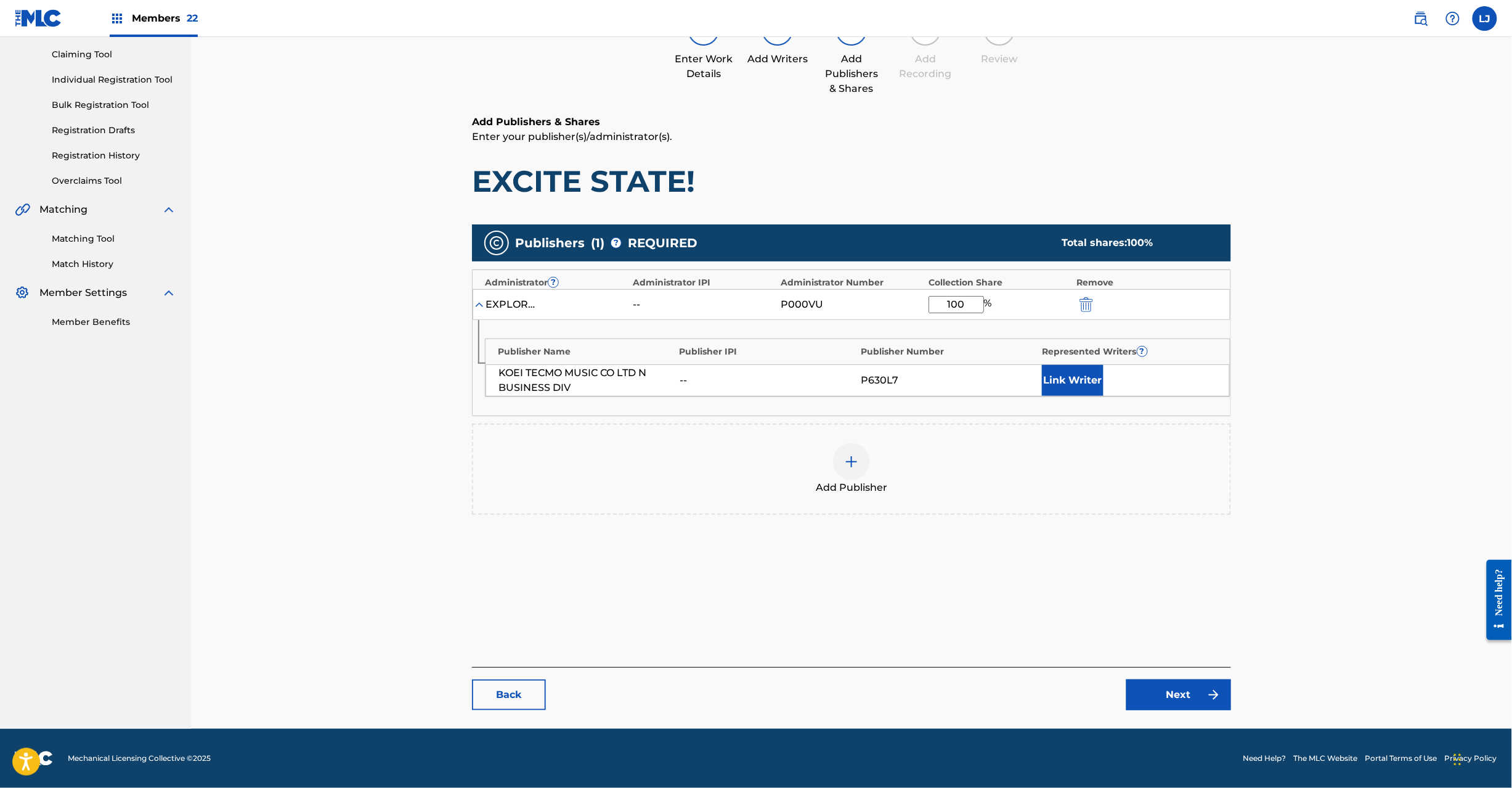
type input "100"
click at [1167, 701] on link "Next" at bounding box center [1179, 695] width 105 height 31
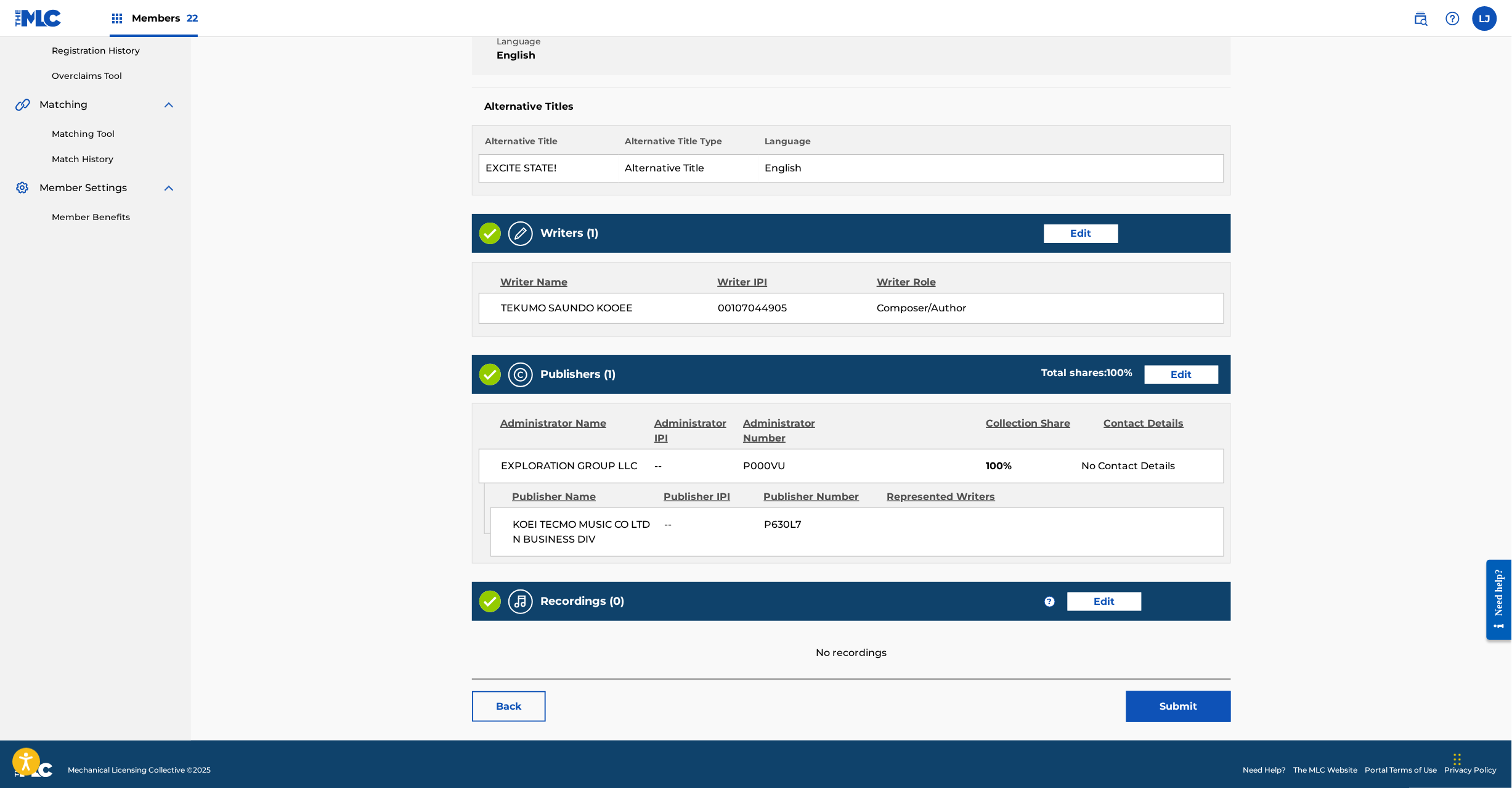
scroll to position [246, 0]
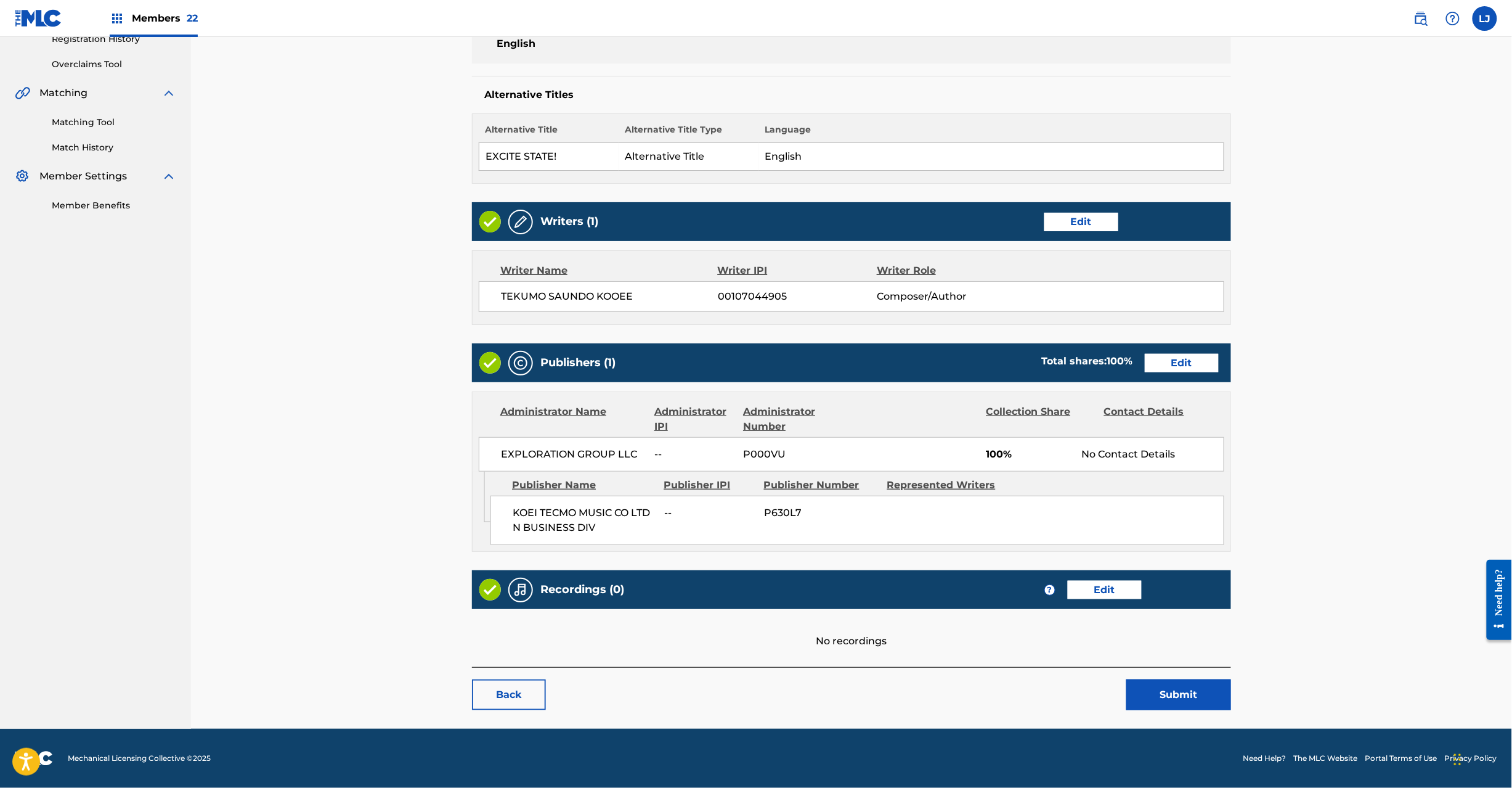
click at [1181, 691] on button "Submit" at bounding box center [1179, 695] width 105 height 31
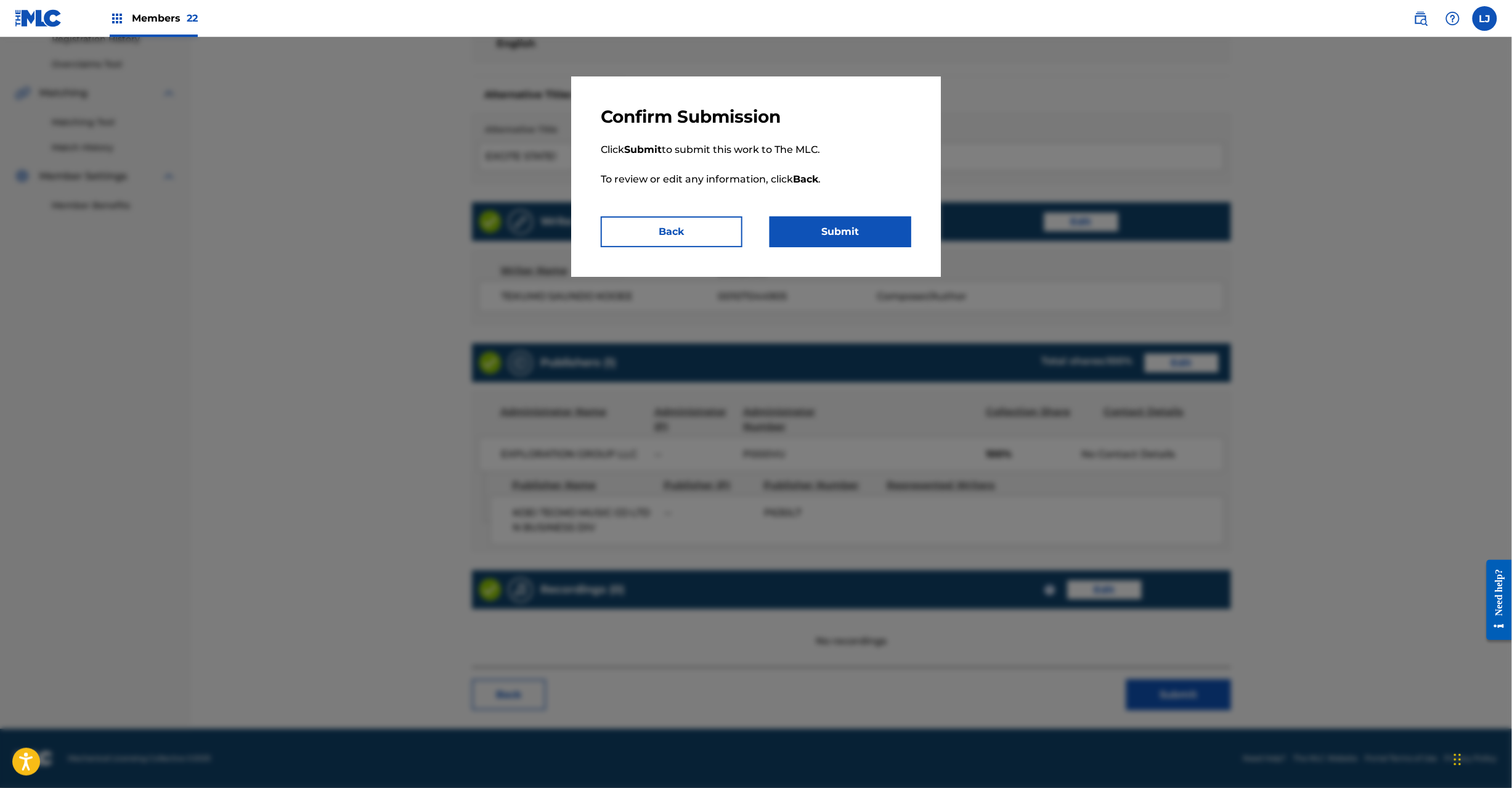
click at [846, 249] on div "Confirm Submission Click Submit to submit this work to The MLC. To review or ed…" at bounding box center [756, 177] width 369 height 200
click at [847, 236] on button "Submit" at bounding box center [840, 232] width 142 height 31
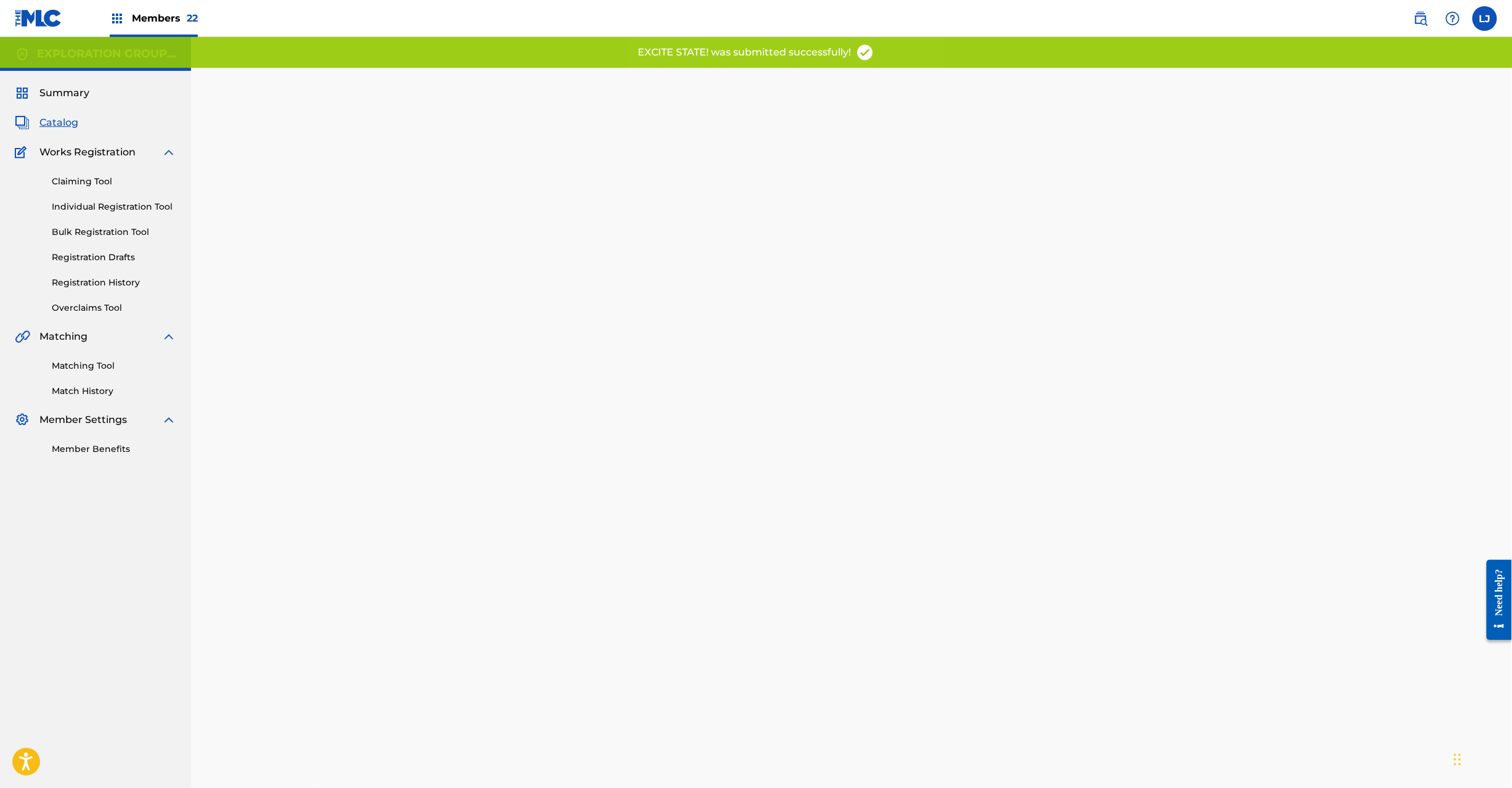
scroll to position [127, 0]
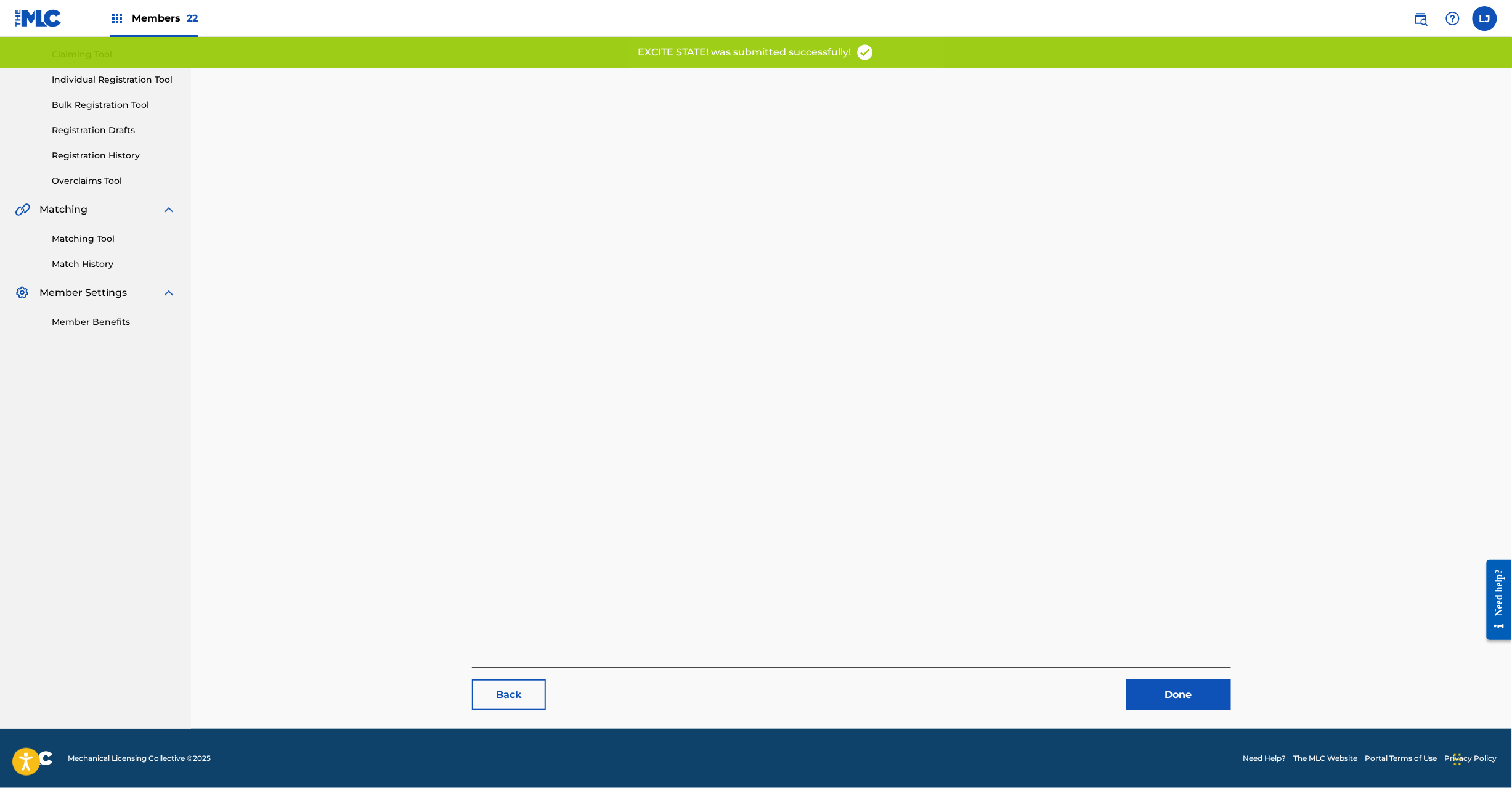
click at [1154, 693] on link "Done" at bounding box center [1179, 695] width 105 height 31
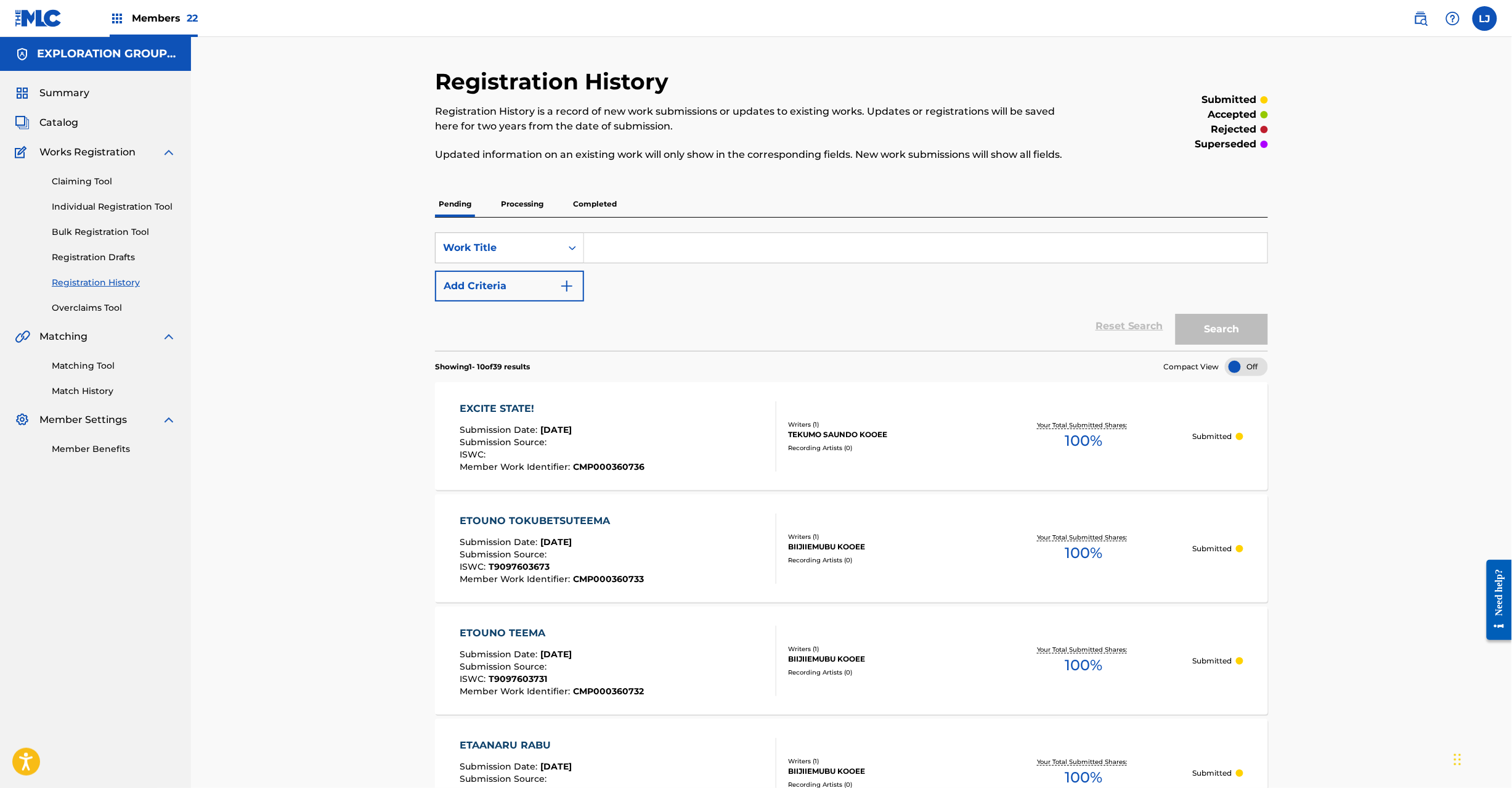
click at [54, 119] on span "Catalog" at bounding box center [59, 122] width 39 height 15
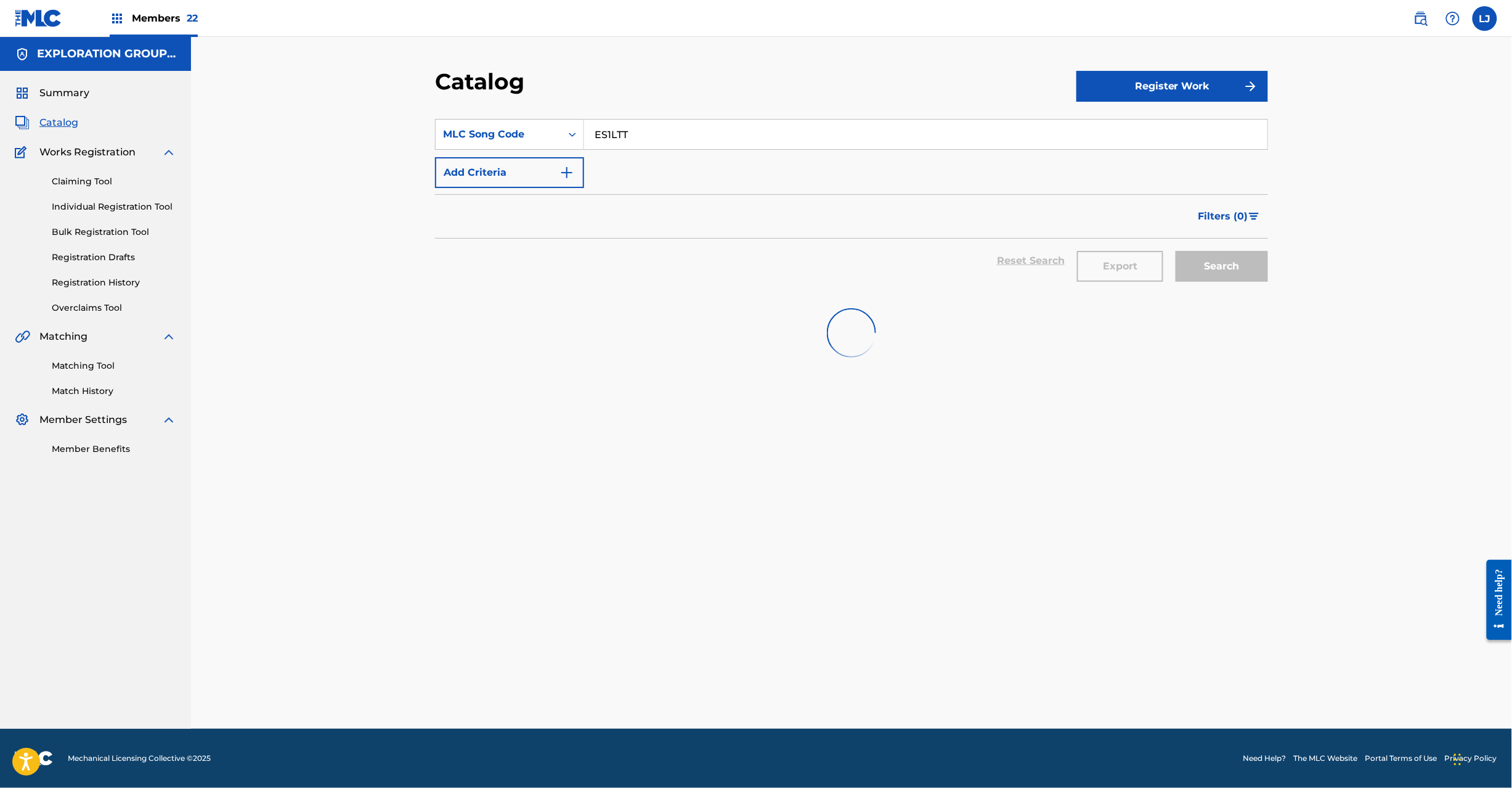
click at [620, 126] on input "ES1LTT" at bounding box center [927, 134] width 684 height 29
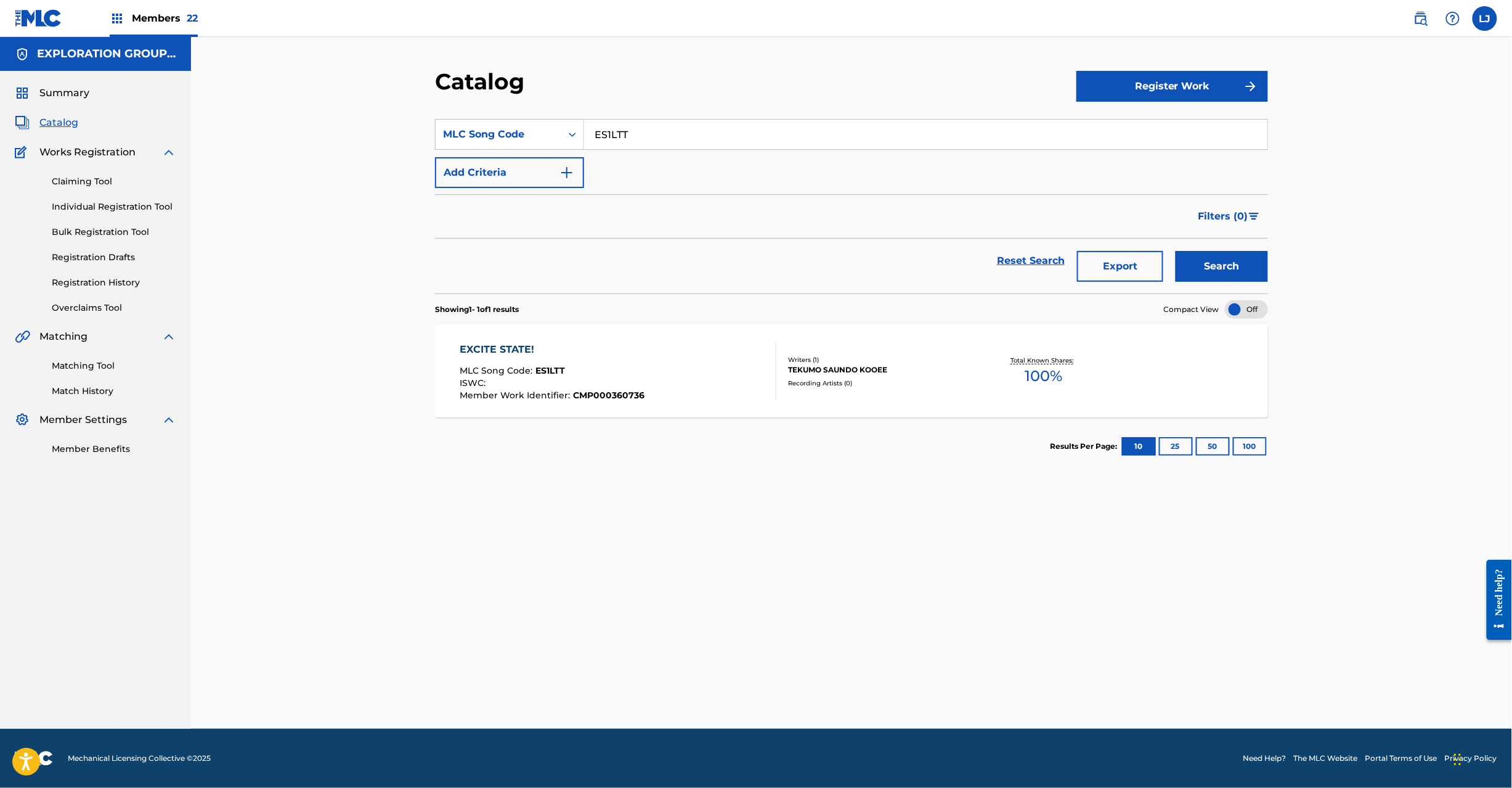
click at [620, 126] on input "ES1LTT" at bounding box center [927, 134] width 684 height 29
paste input "FA4AYA"
type input "FA4AYA"
click at [1218, 264] on button "Search" at bounding box center [1222, 267] width 93 height 31
click at [659, 344] on div "FAAMU AKI MLC Song Code : FA4AYA ISWC : Member Work Identifier : CMP000370189" at bounding box center [619, 371] width 317 height 58
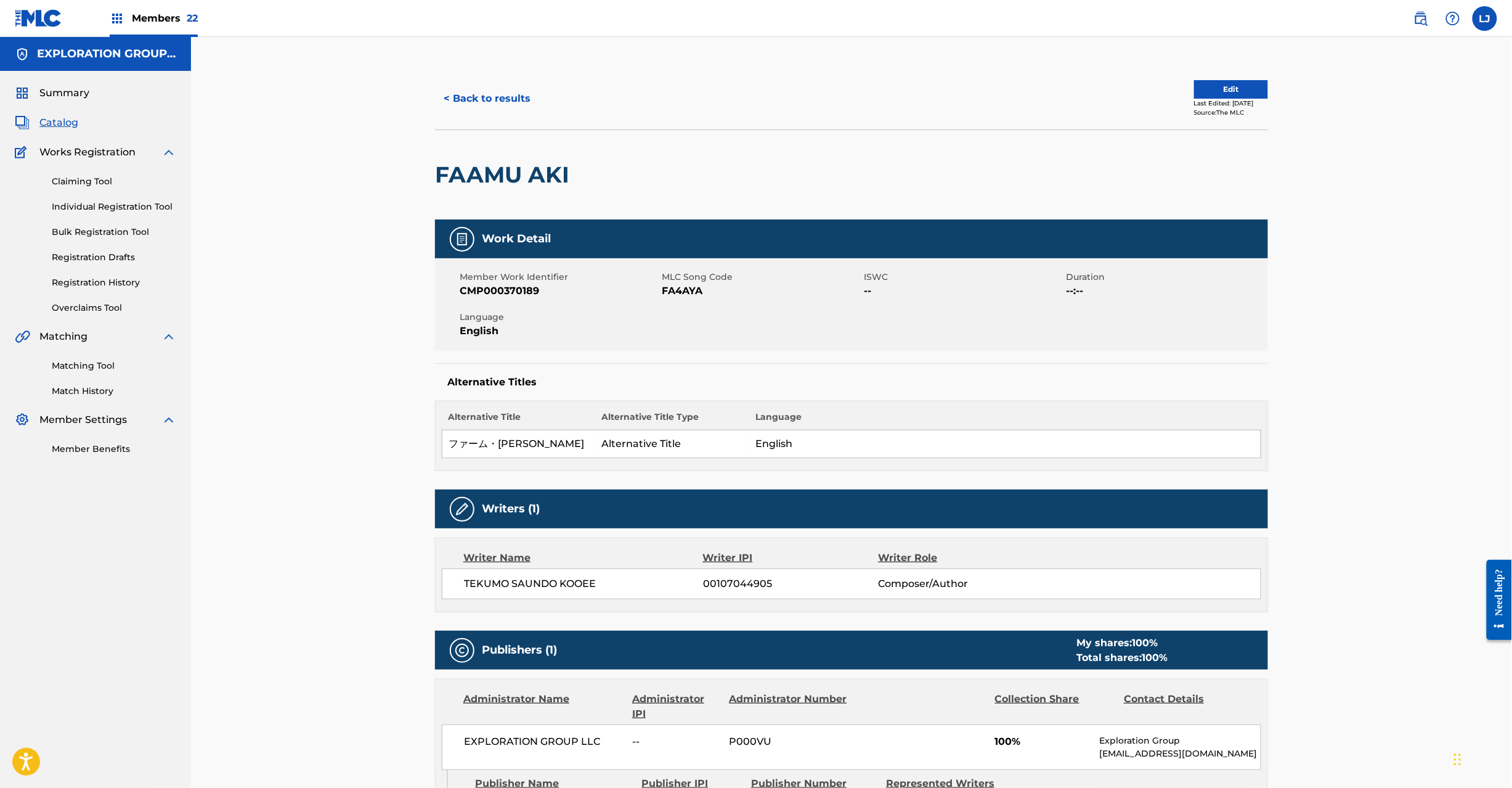
click at [1218, 86] on button "Edit" at bounding box center [1231, 89] width 74 height 18
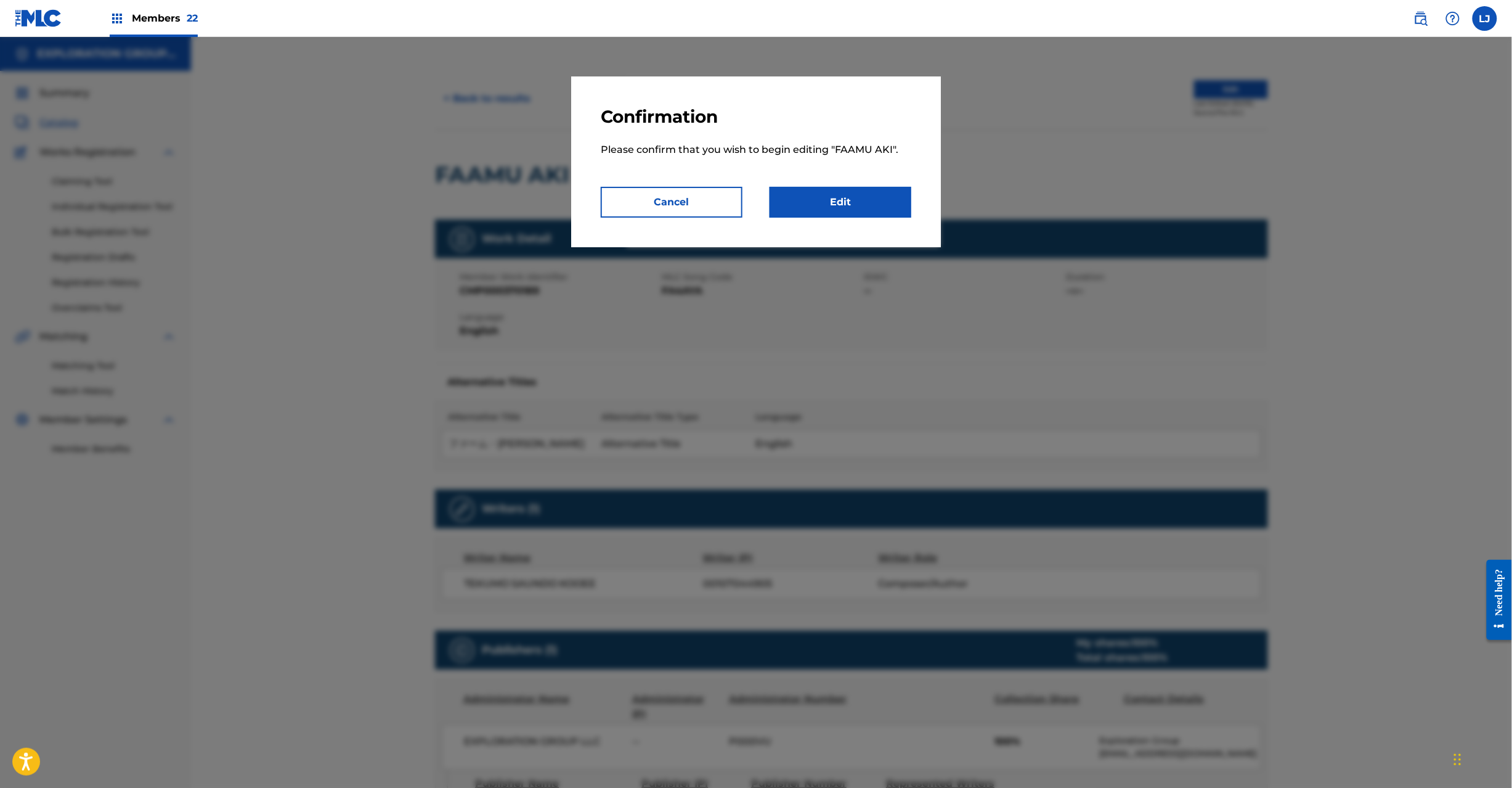
click at [880, 198] on link "Edit" at bounding box center [840, 202] width 142 height 31
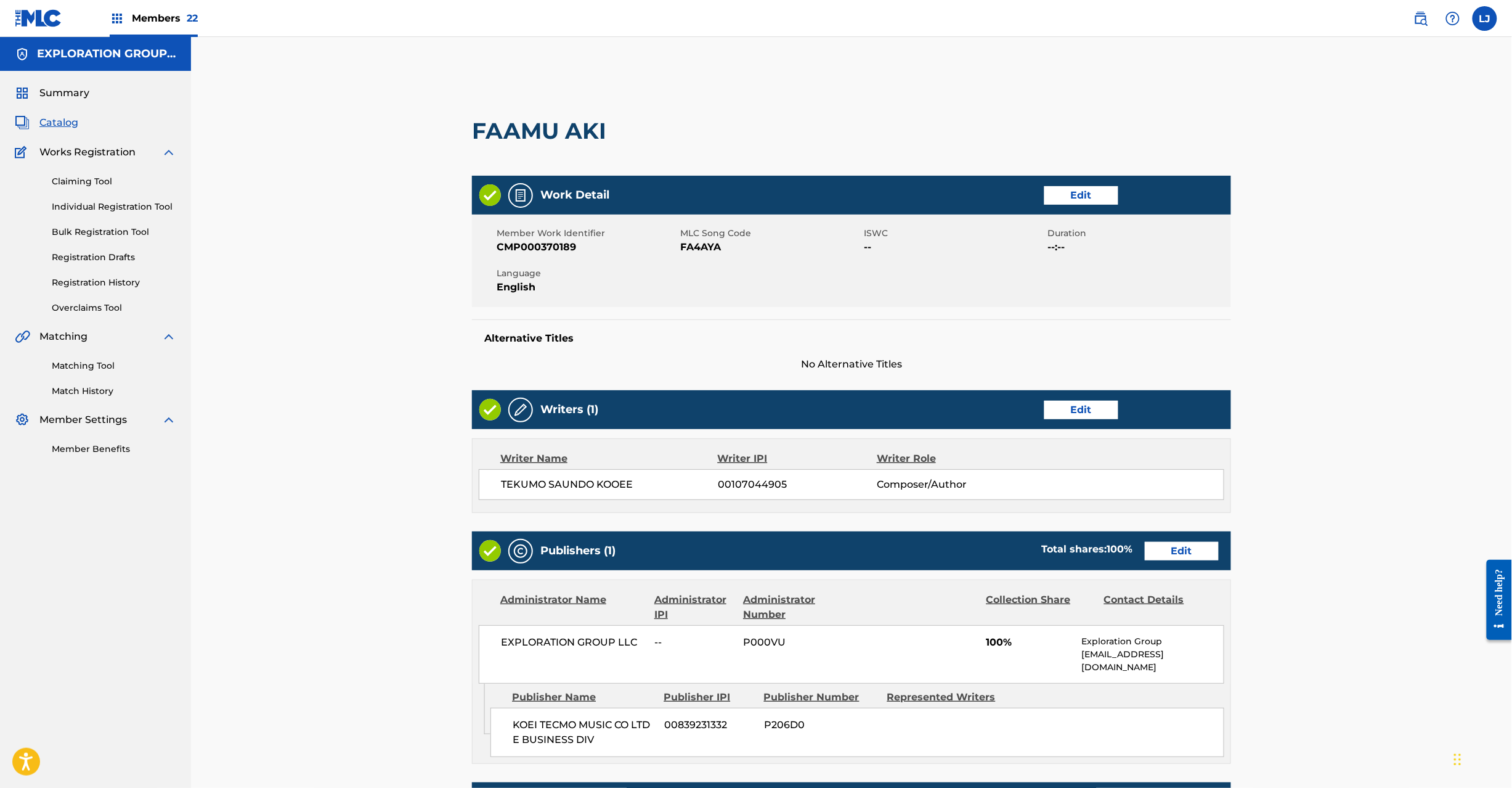
click at [1154, 558] on link "Edit" at bounding box center [1182, 551] width 74 height 18
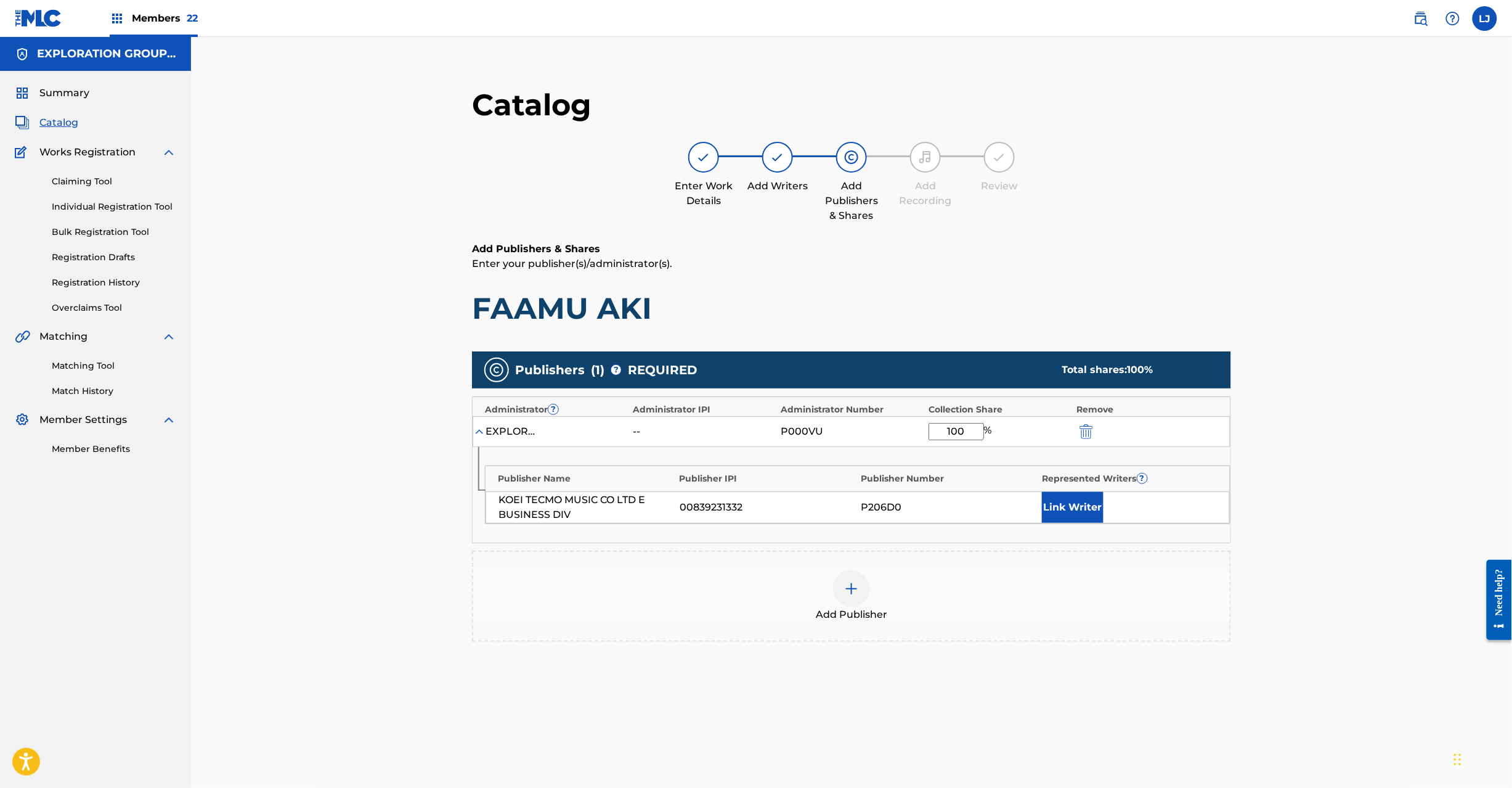
click at [1087, 435] on img "submit" at bounding box center [1086, 431] width 14 height 15
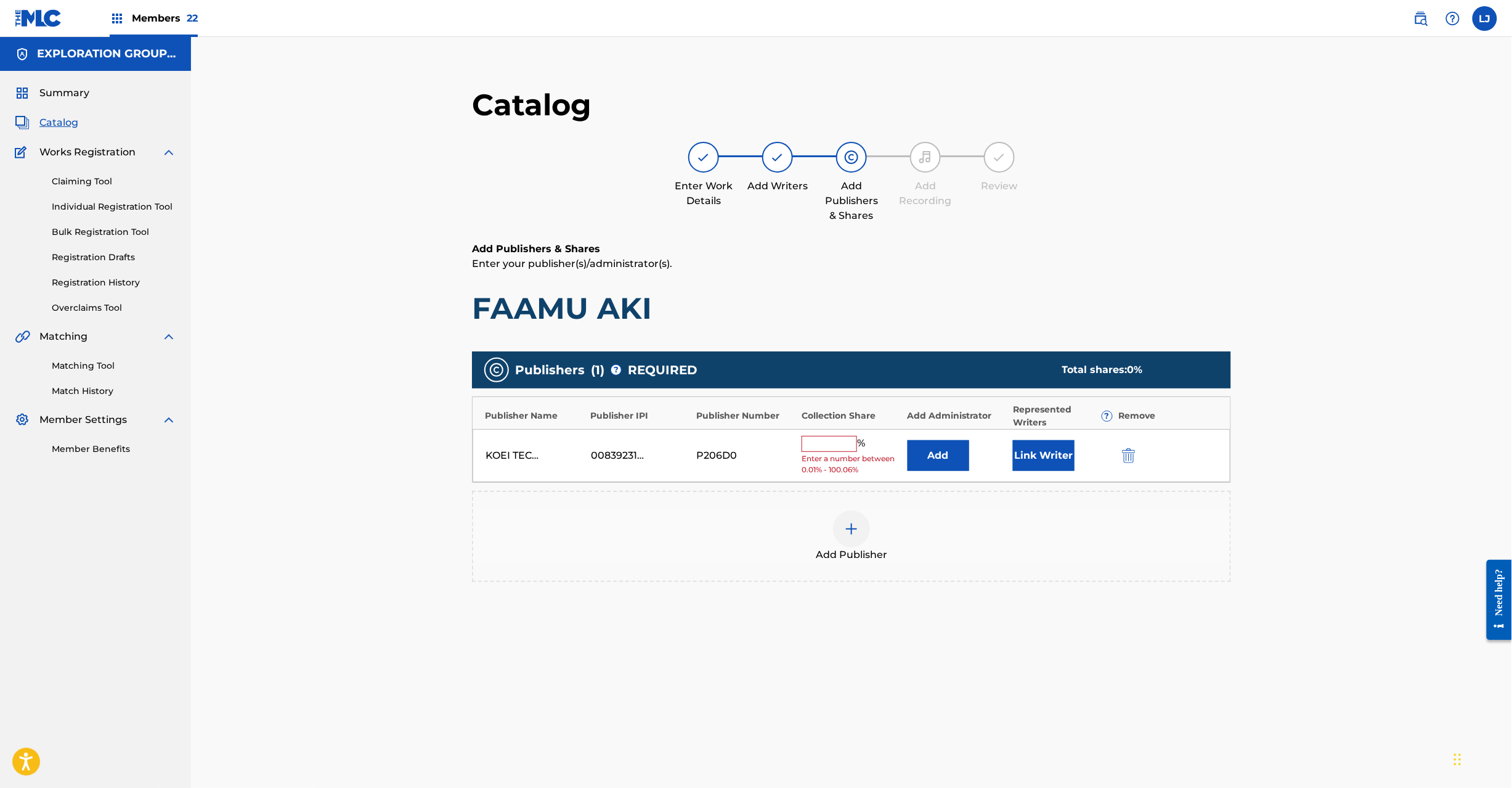
click at [1121, 454] on button "submit" at bounding box center [1128, 454] width 18 height 14
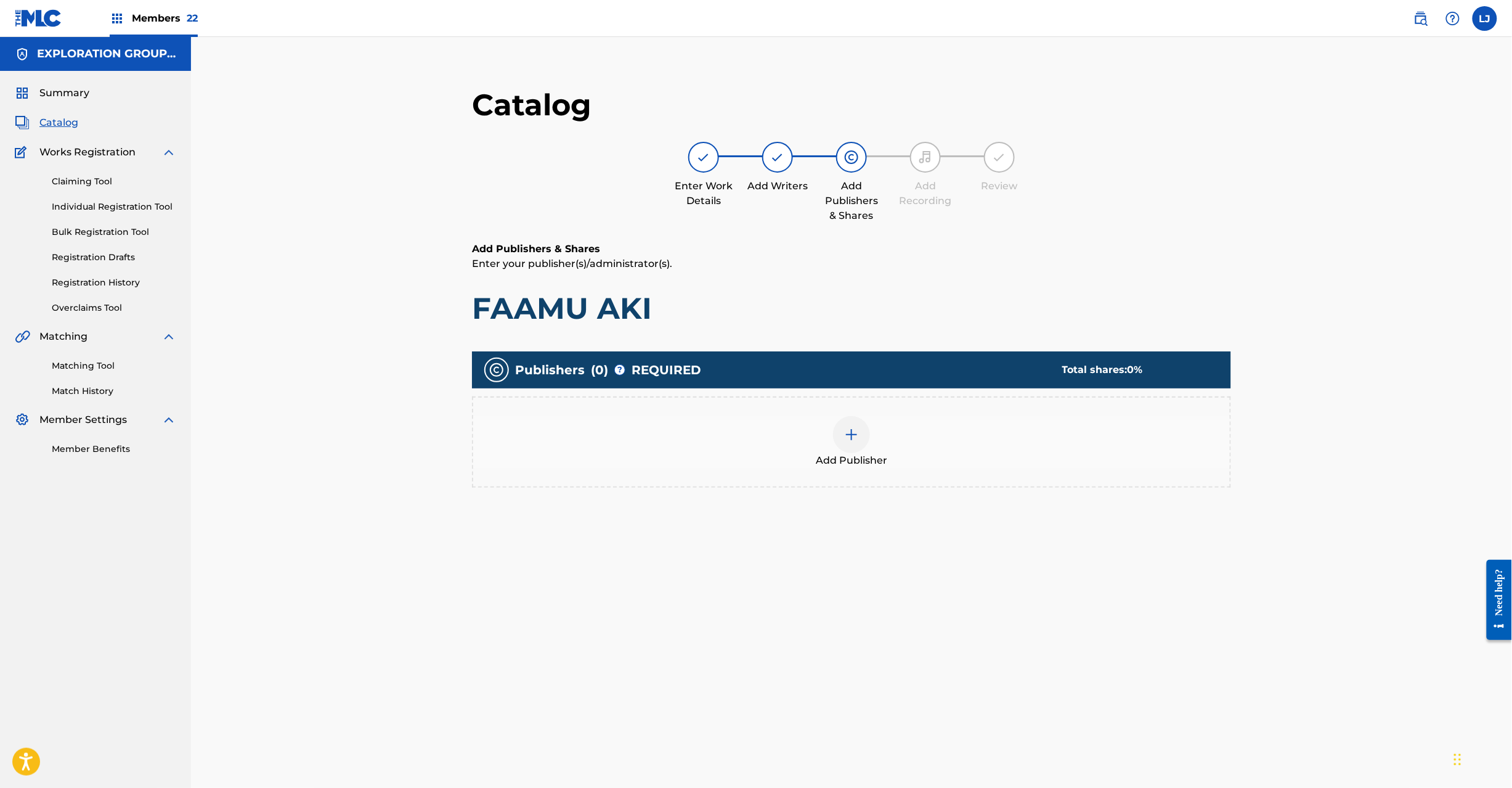
click at [854, 442] on div at bounding box center [852, 435] width 37 height 37
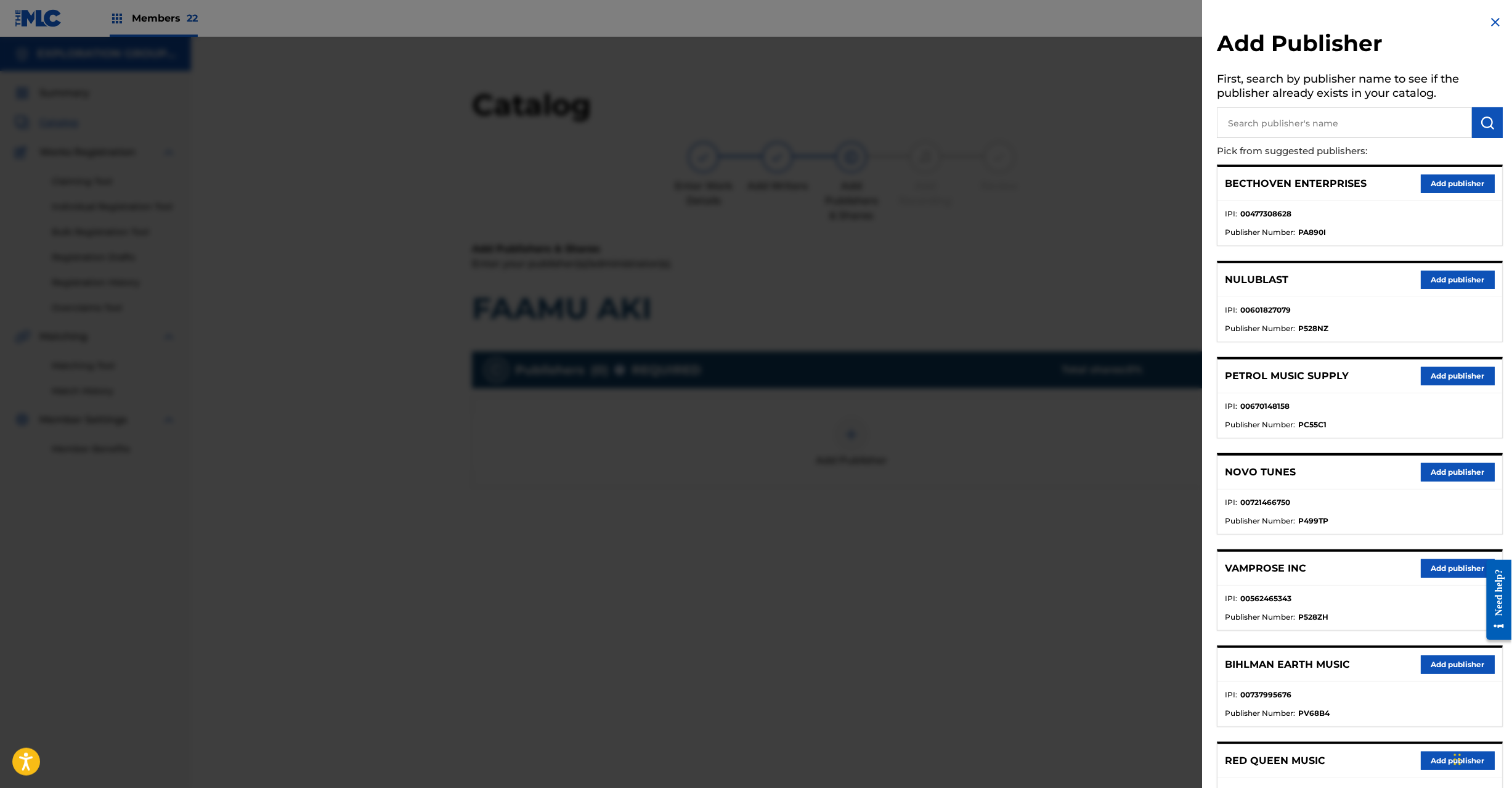
drag, startPoint x: 1341, startPoint y: 114, endPoint x: 1421, endPoint y: 126, distance: 80.9
click at [1342, 114] on input "text" at bounding box center [1346, 123] width 256 height 31
paste input "Koei Tecmo Music Co Ltd N Business Div"
type input "Koei Tecmo Music Co Ltd N Business Div"
click at [1484, 120] on img "submit" at bounding box center [1488, 122] width 15 height 15
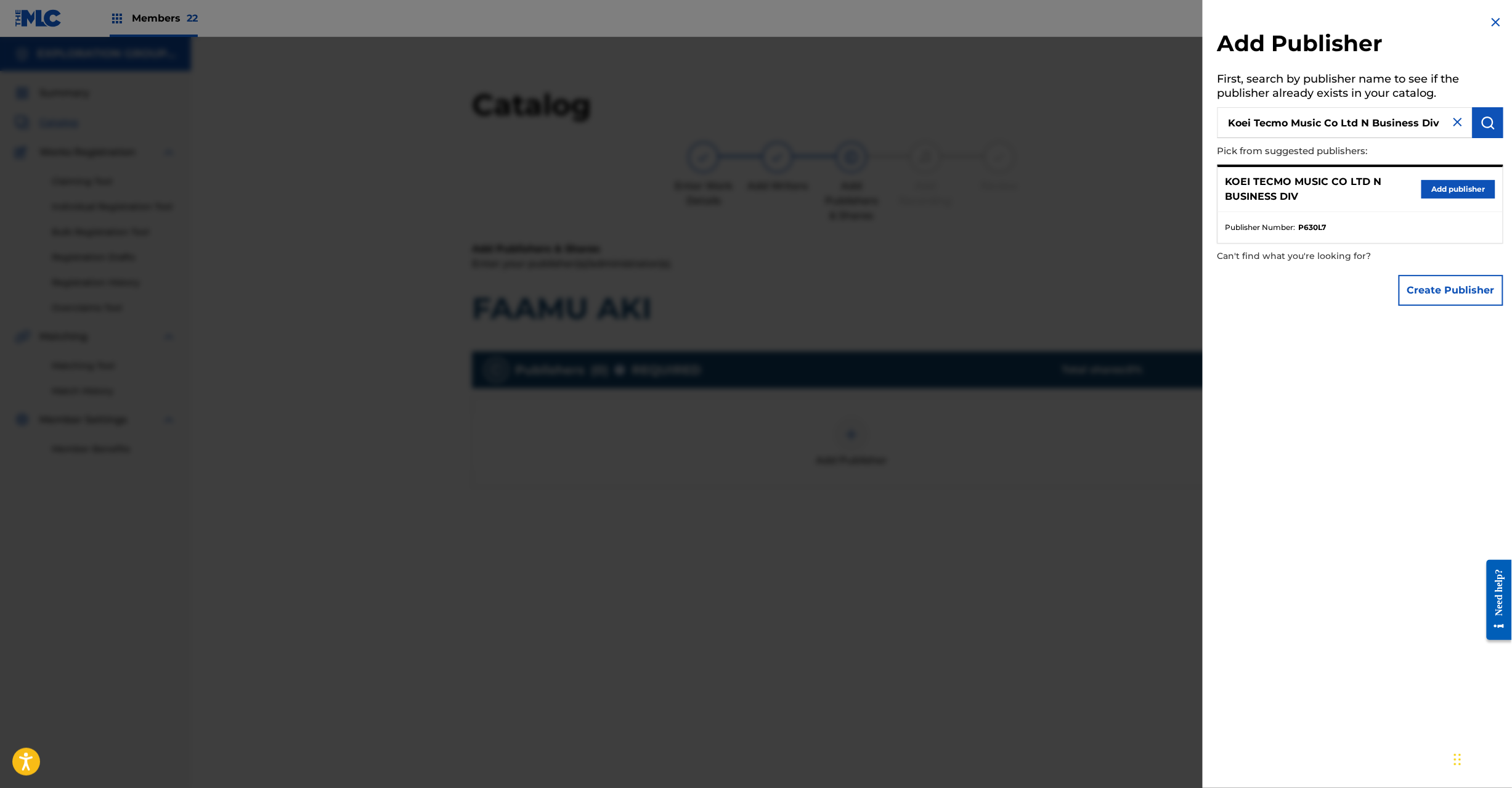
click at [1438, 198] on button "Add publisher" at bounding box center [1459, 189] width 74 height 18
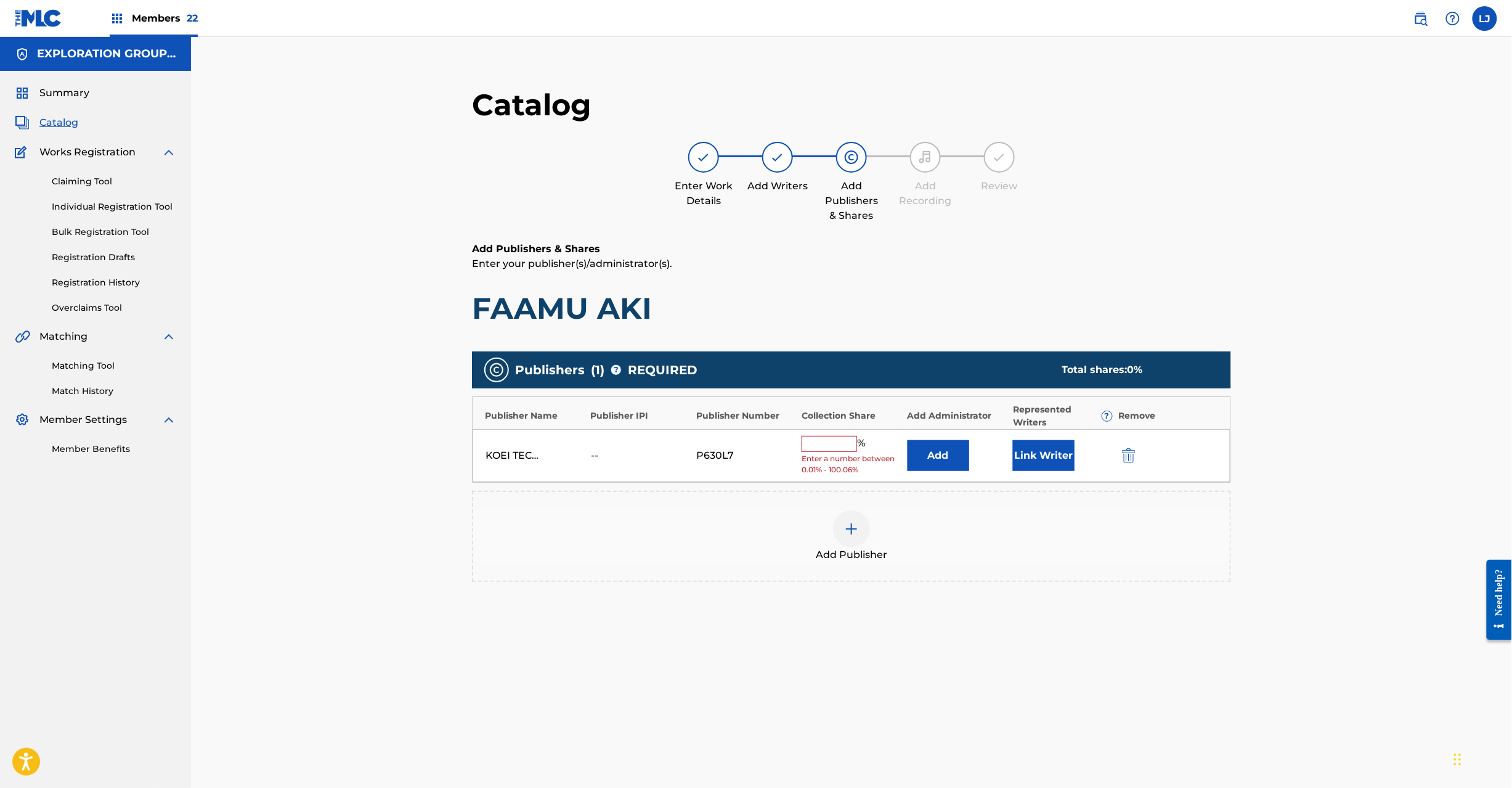
click at [949, 465] on button "Add" at bounding box center [938, 456] width 62 height 31
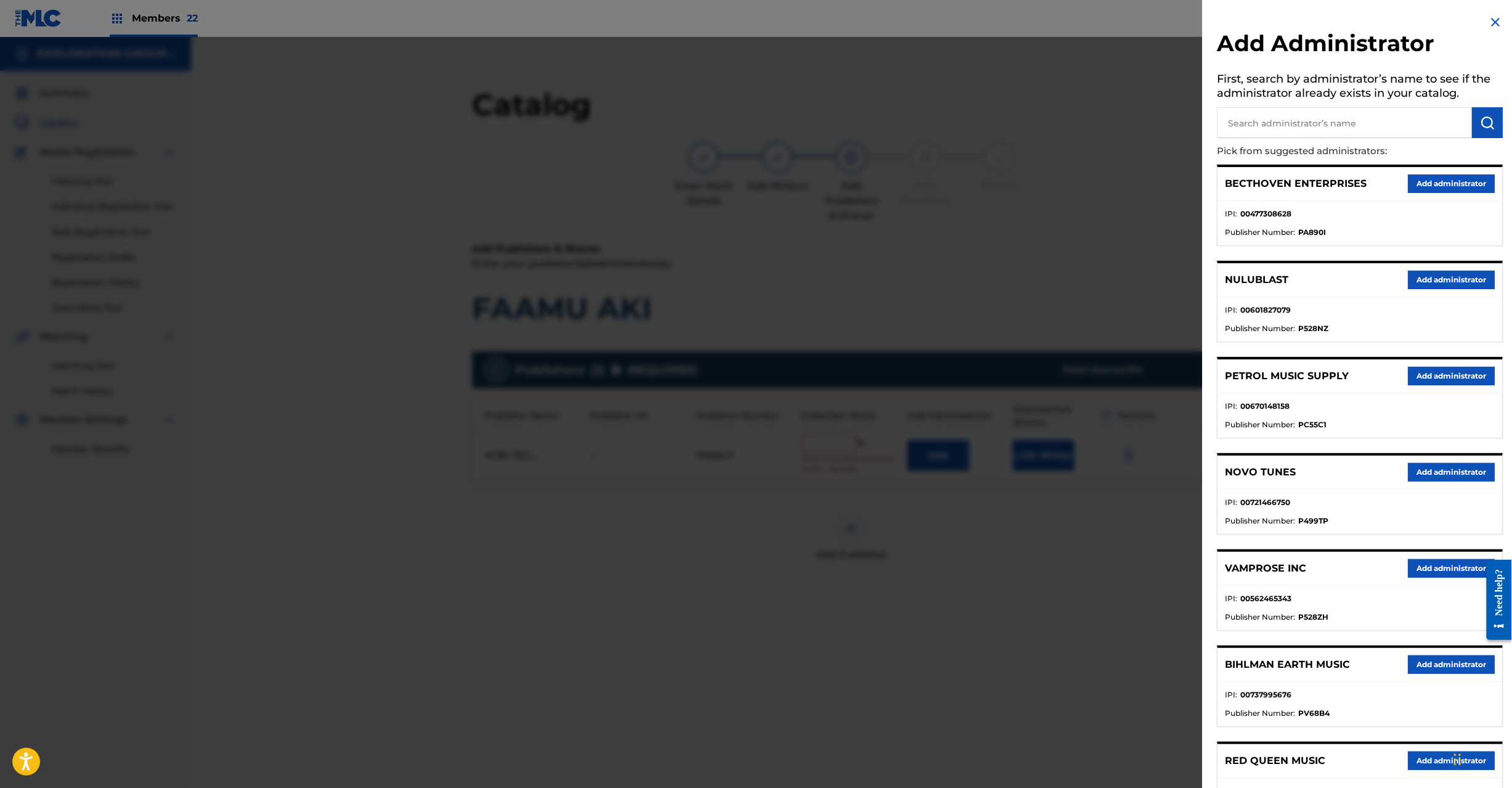
drag, startPoint x: 1290, startPoint y: 111, endPoint x: 1302, endPoint y: 115, distance: 12.6
click at [1288, 111] on input "text" at bounding box center [1346, 123] width 256 height 31
paste input "Exploration Group LLC"
type input "Exploration Group LLC"
drag, startPoint x: 1483, startPoint y: 113, endPoint x: 1512, endPoint y: 124, distance: 31.0
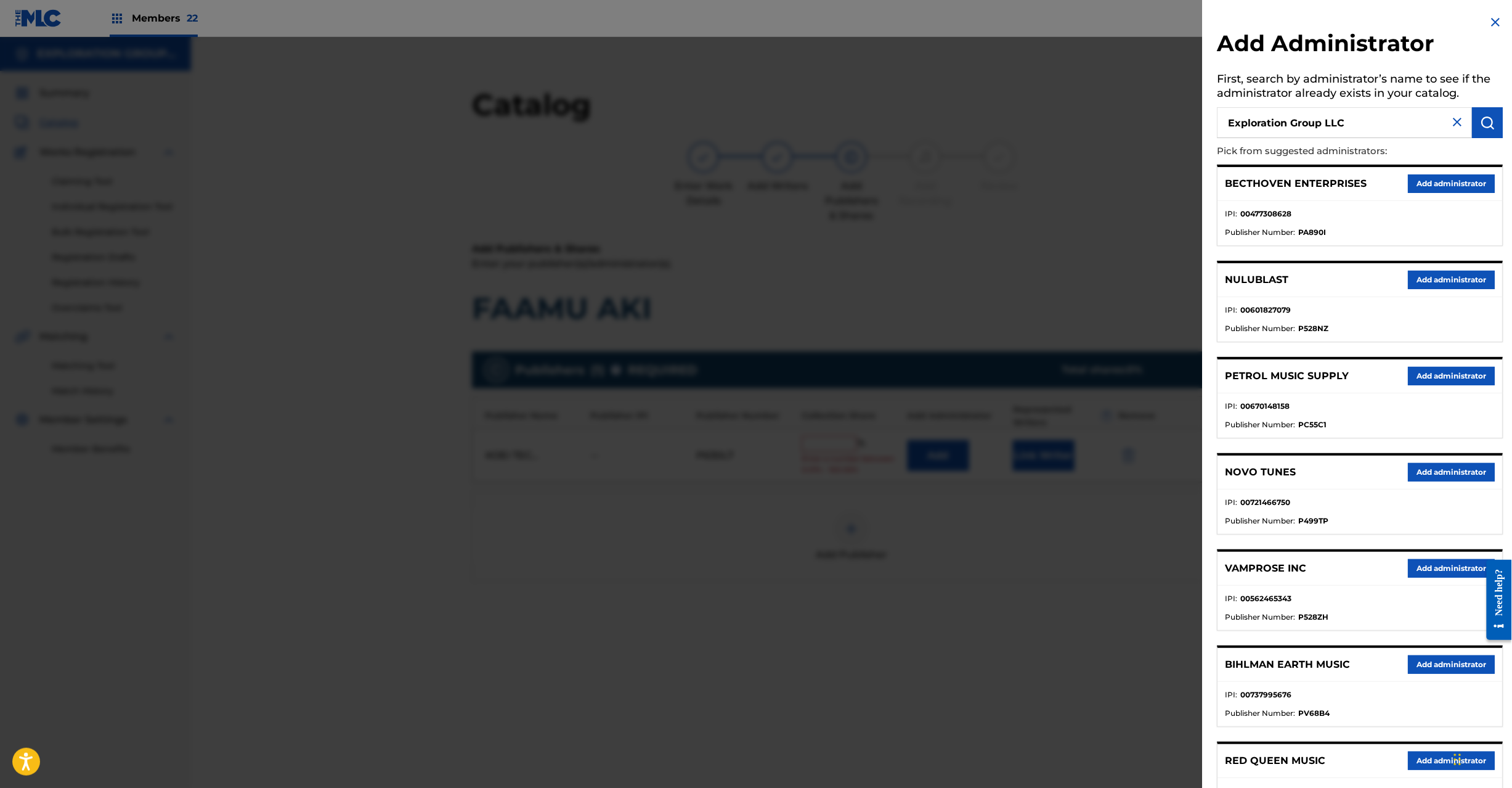
click at [1484, 113] on button "submit" at bounding box center [1489, 123] width 31 height 31
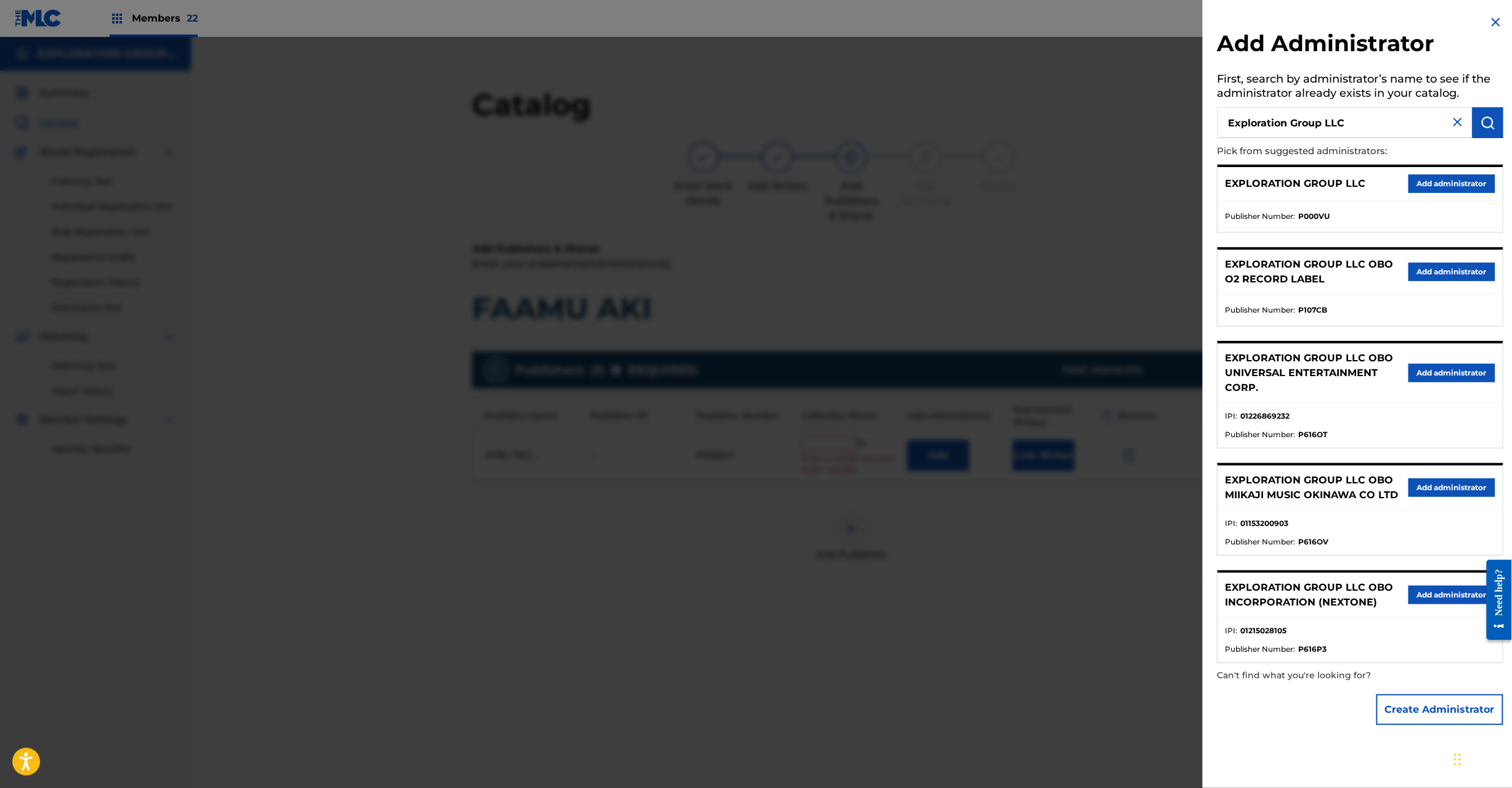
click at [1428, 181] on button "Add administrator" at bounding box center [1452, 184] width 87 height 18
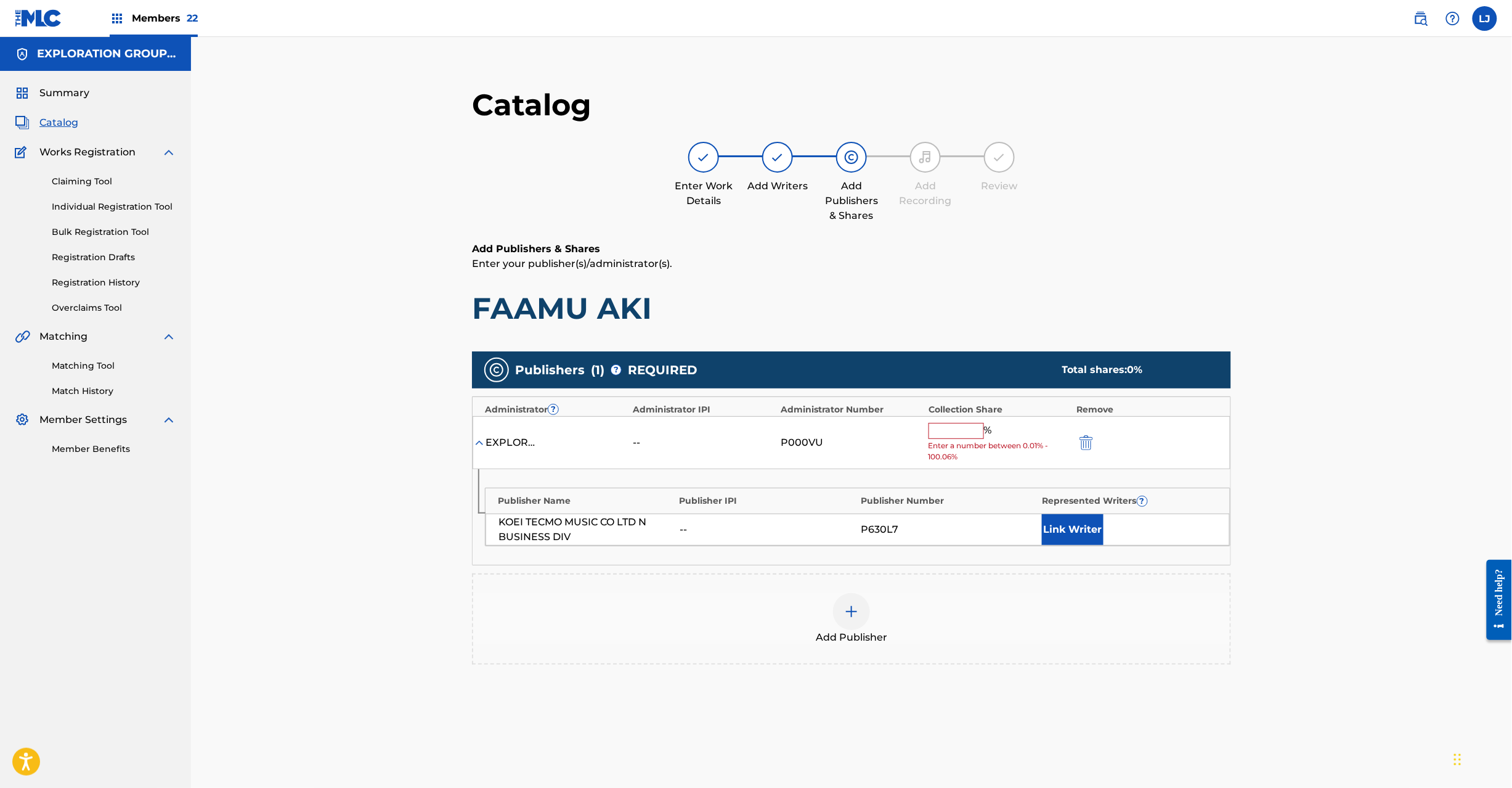
click at [957, 431] on input "text" at bounding box center [956, 430] width 55 height 16
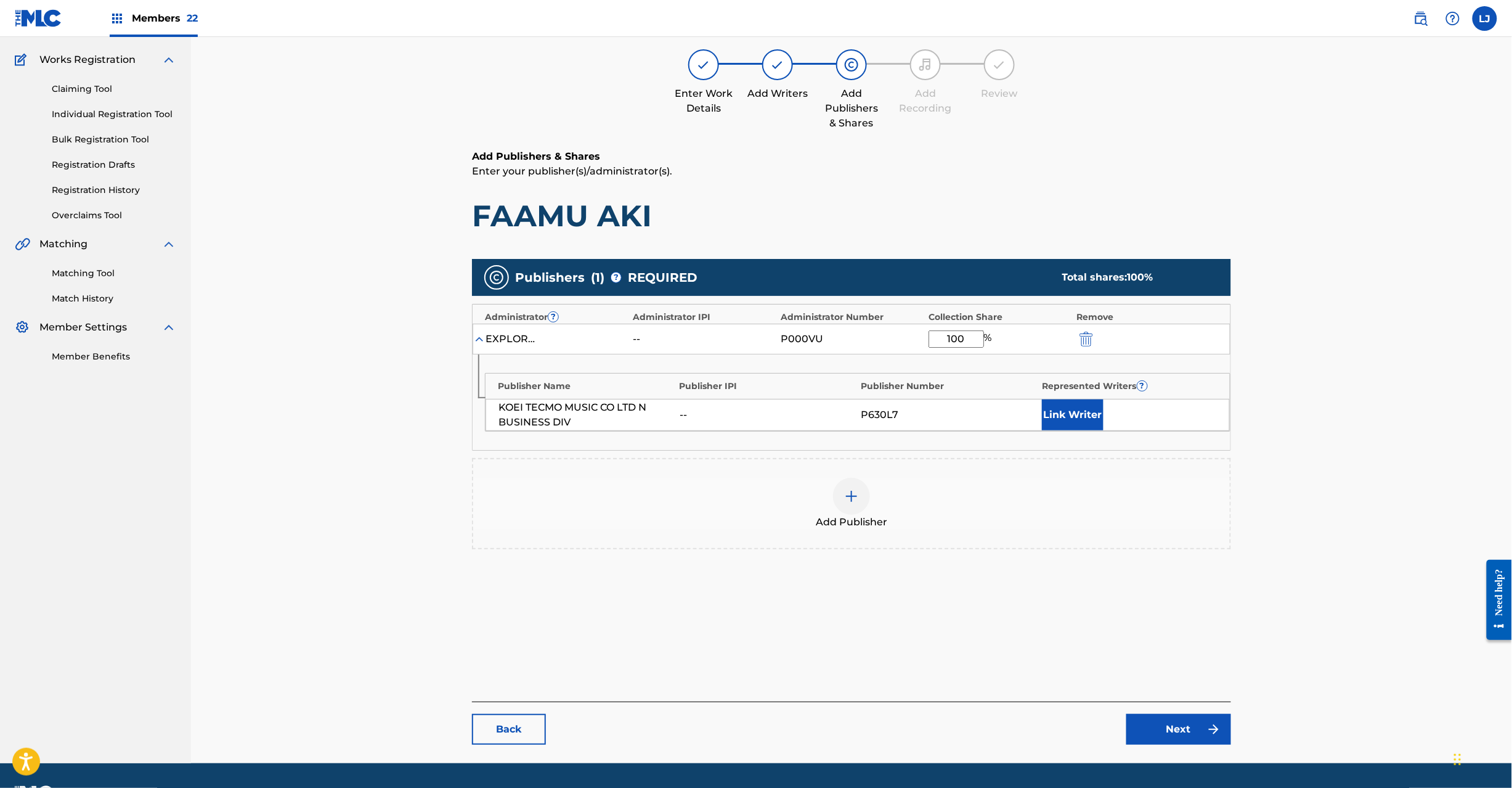
scroll to position [127, 0]
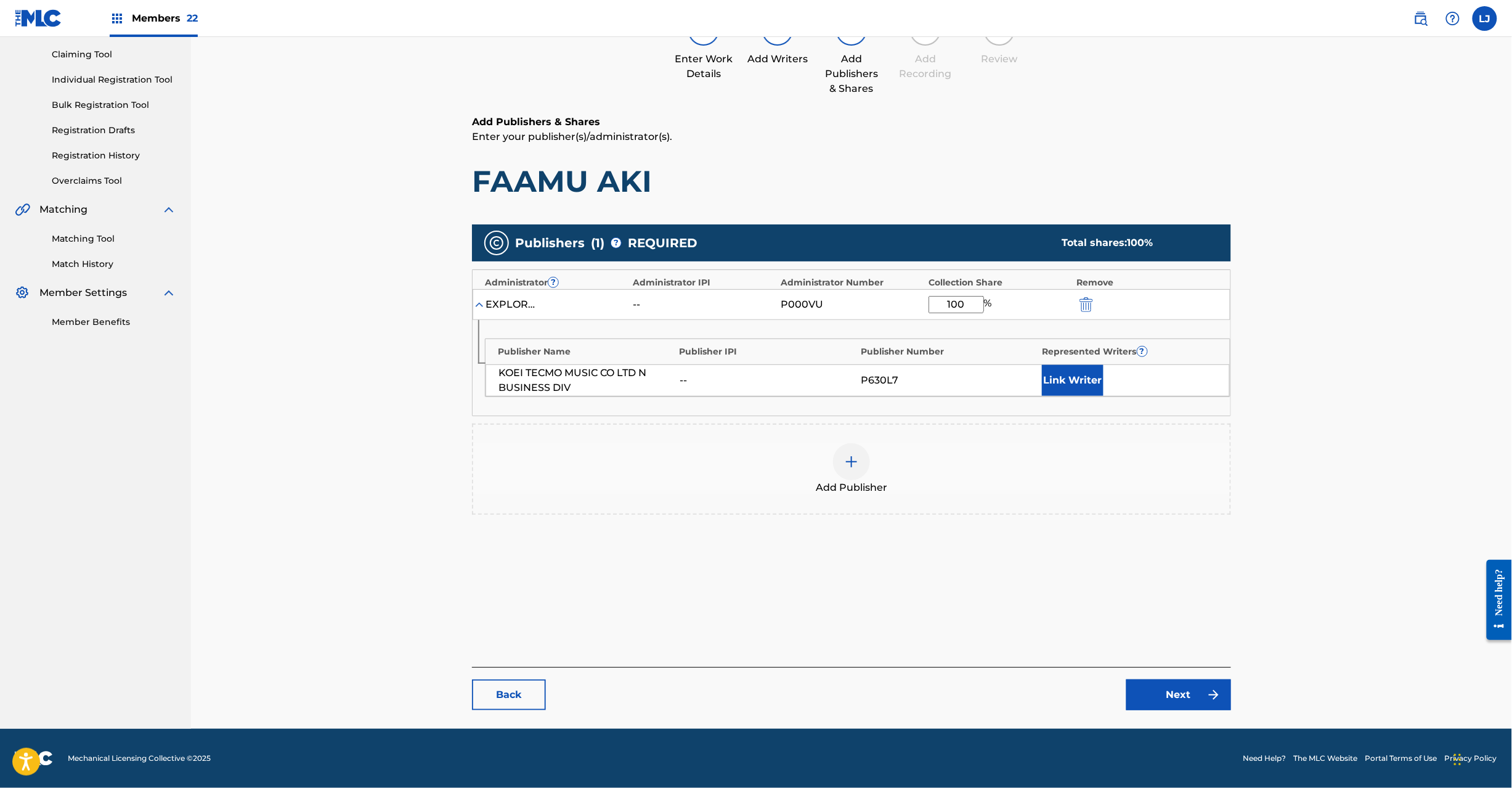
type input "100"
click at [1152, 691] on link "Next" at bounding box center [1179, 695] width 105 height 31
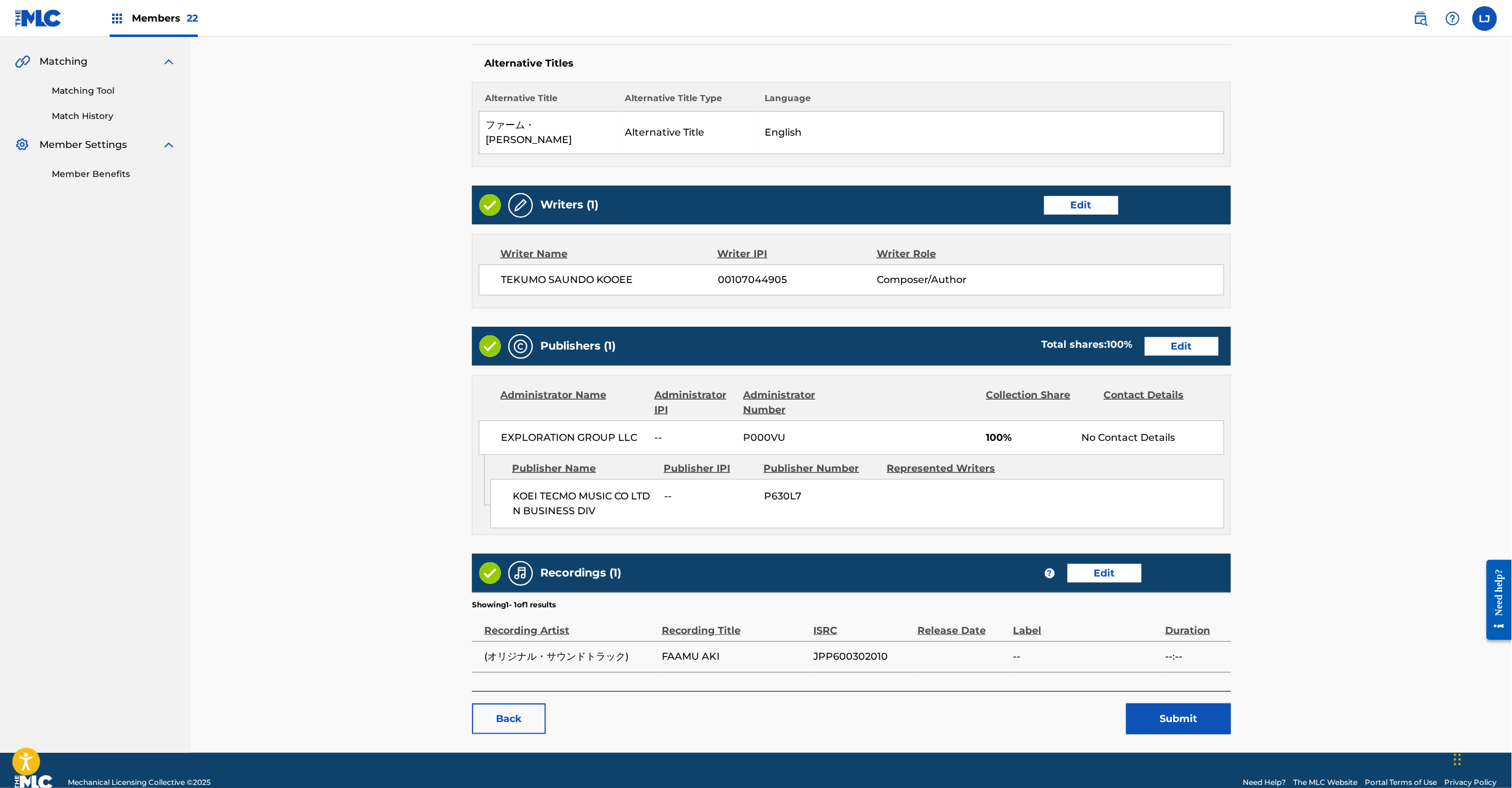
scroll to position [287, 0]
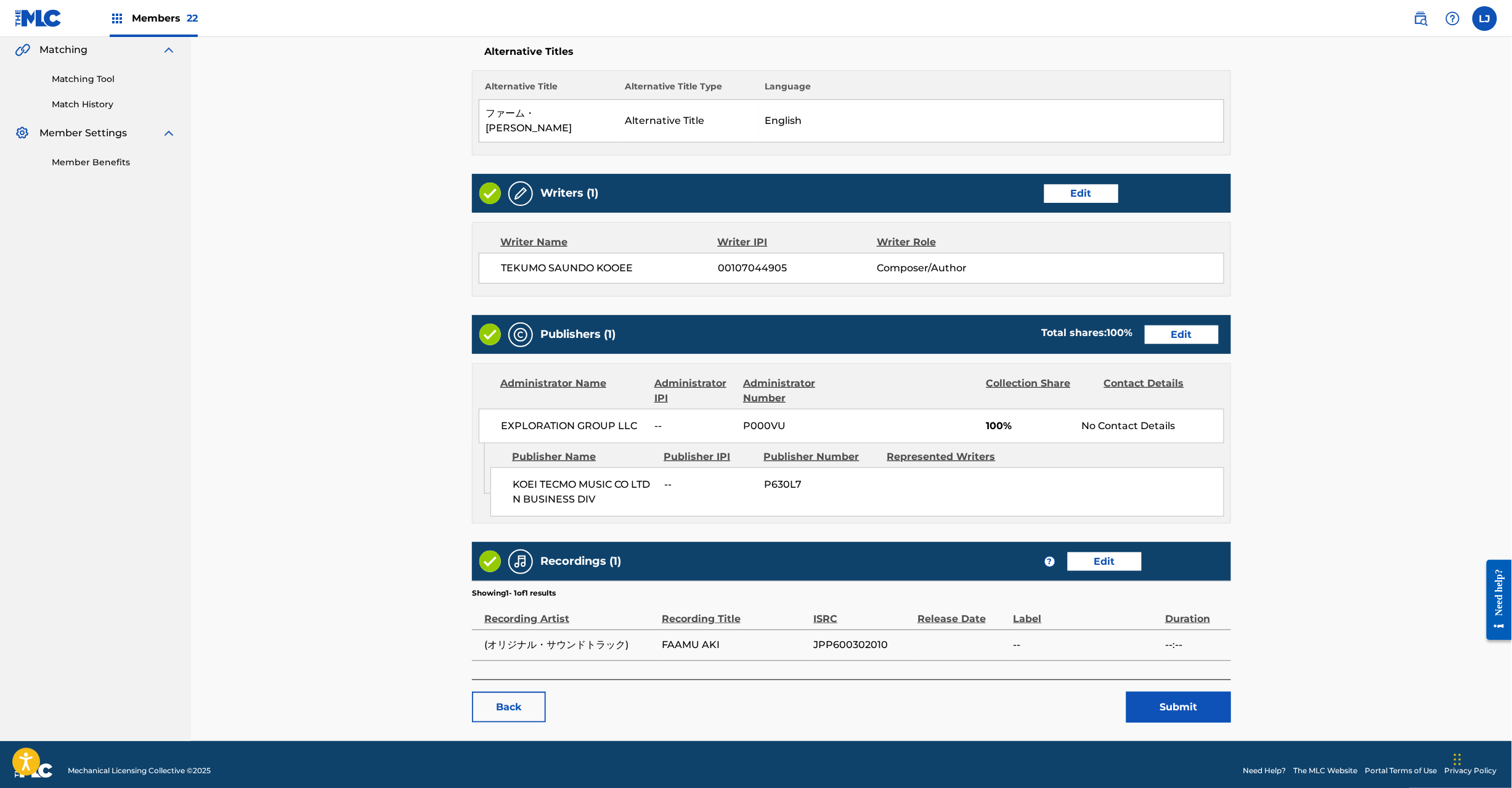
click at [1166, 691] on button "Submit" at bounding box center [1179, 707] width 105 height 31
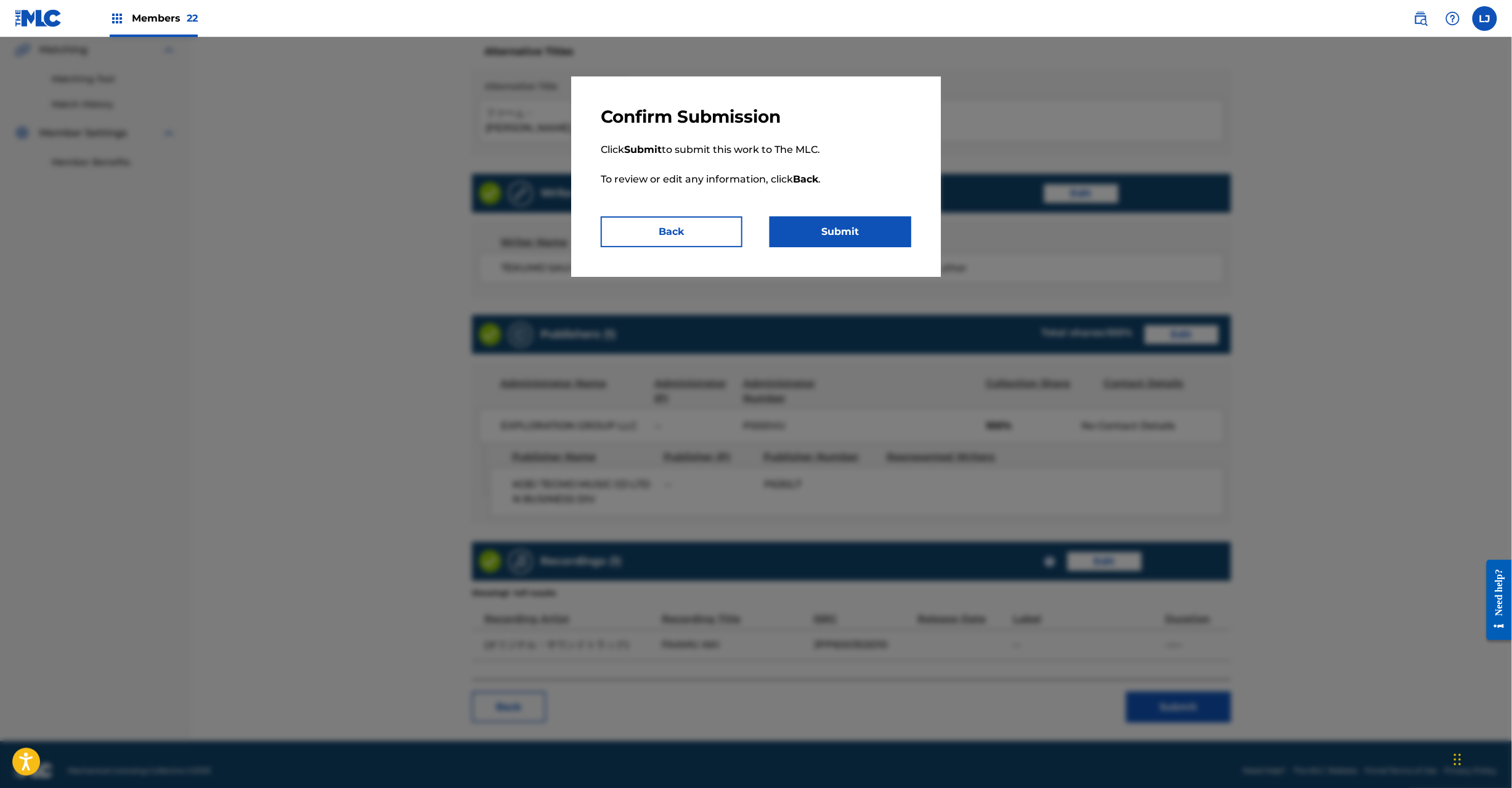
click at [864, 236] on button "Submit" at bounding box center [840, 232] width 142 height 31
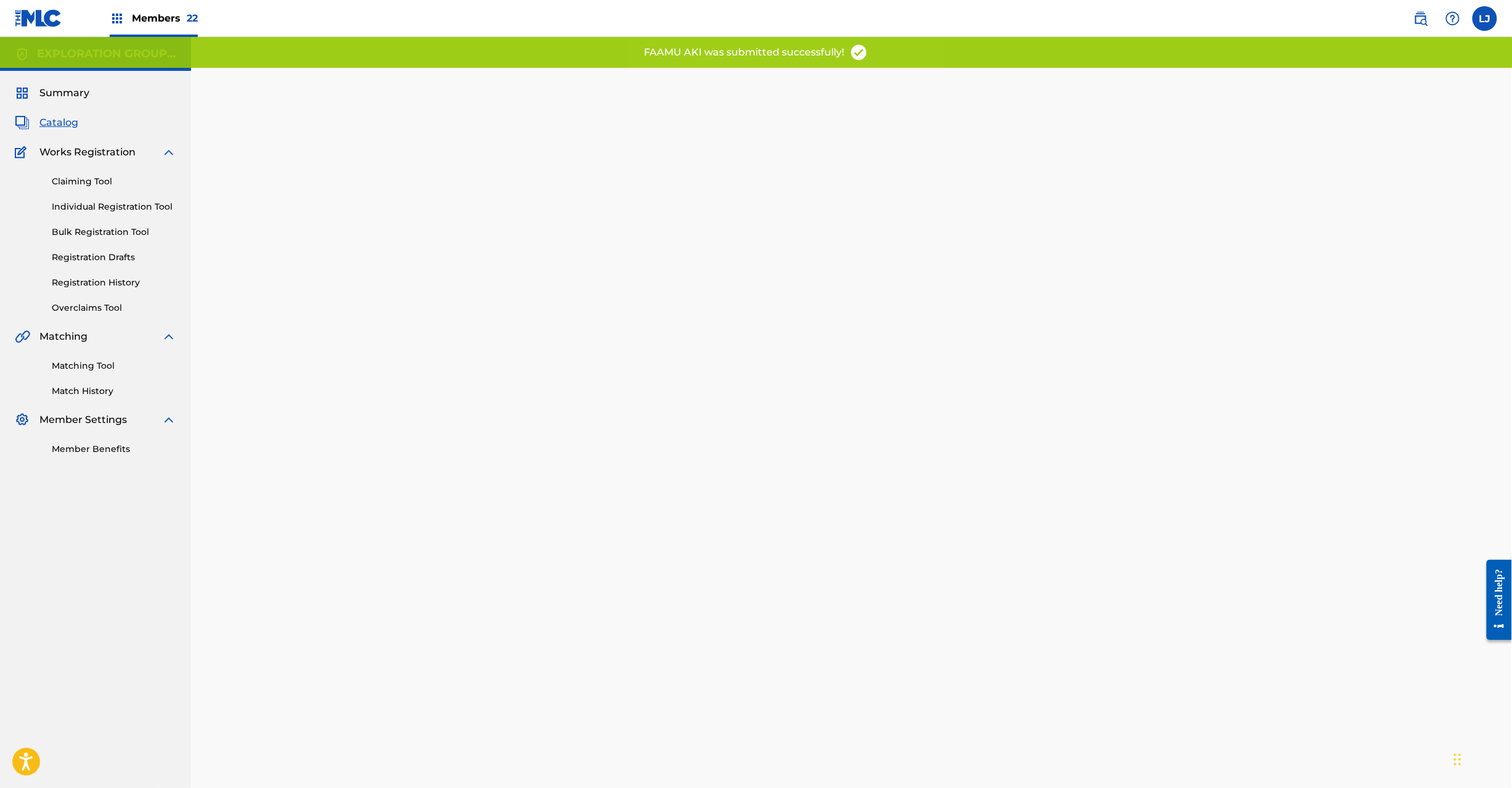
click at [858, 227] on div "Back Done" at bounding box center [852, 462] width 759 height 751
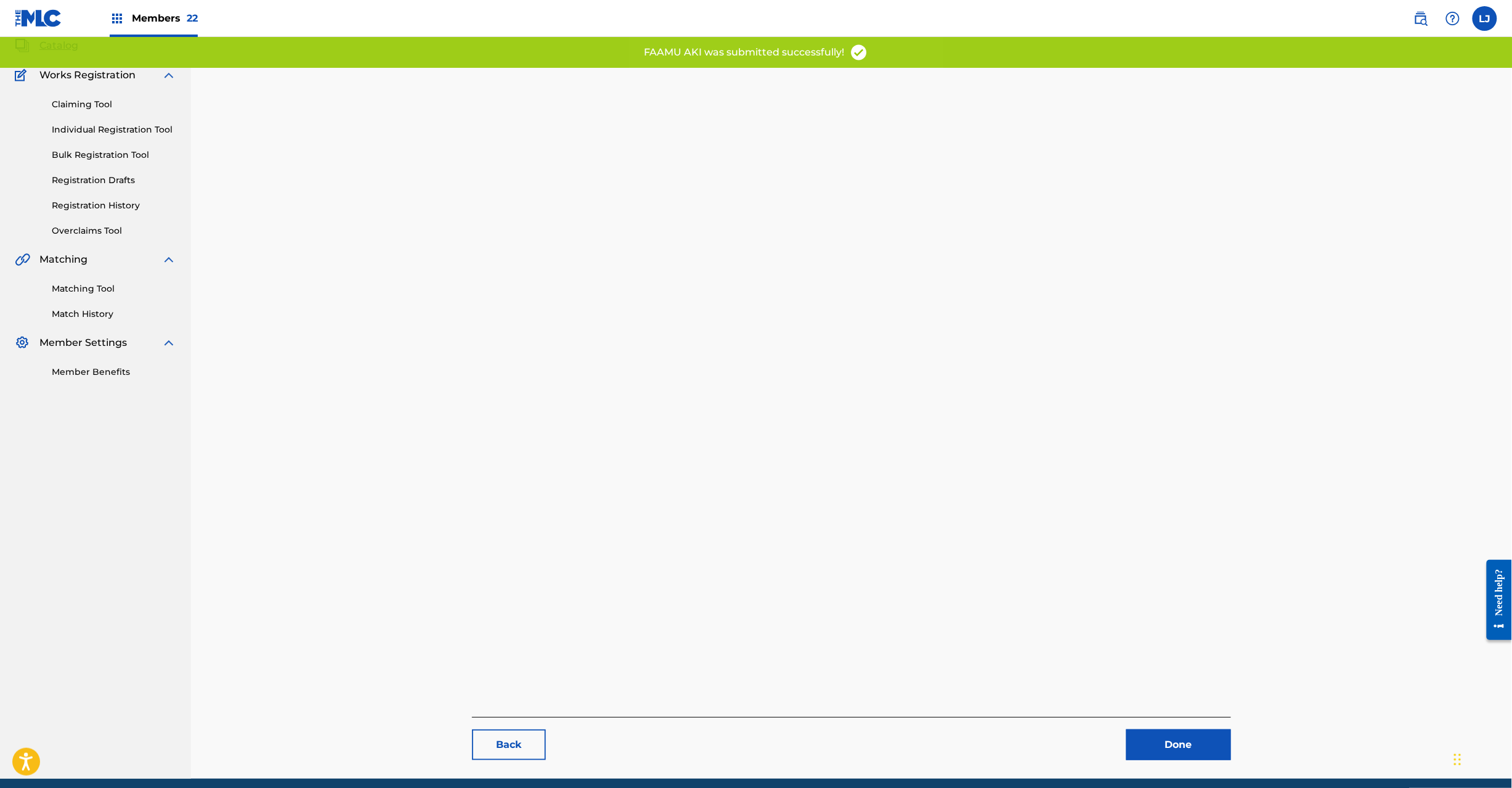
scroll to position [127, 0]
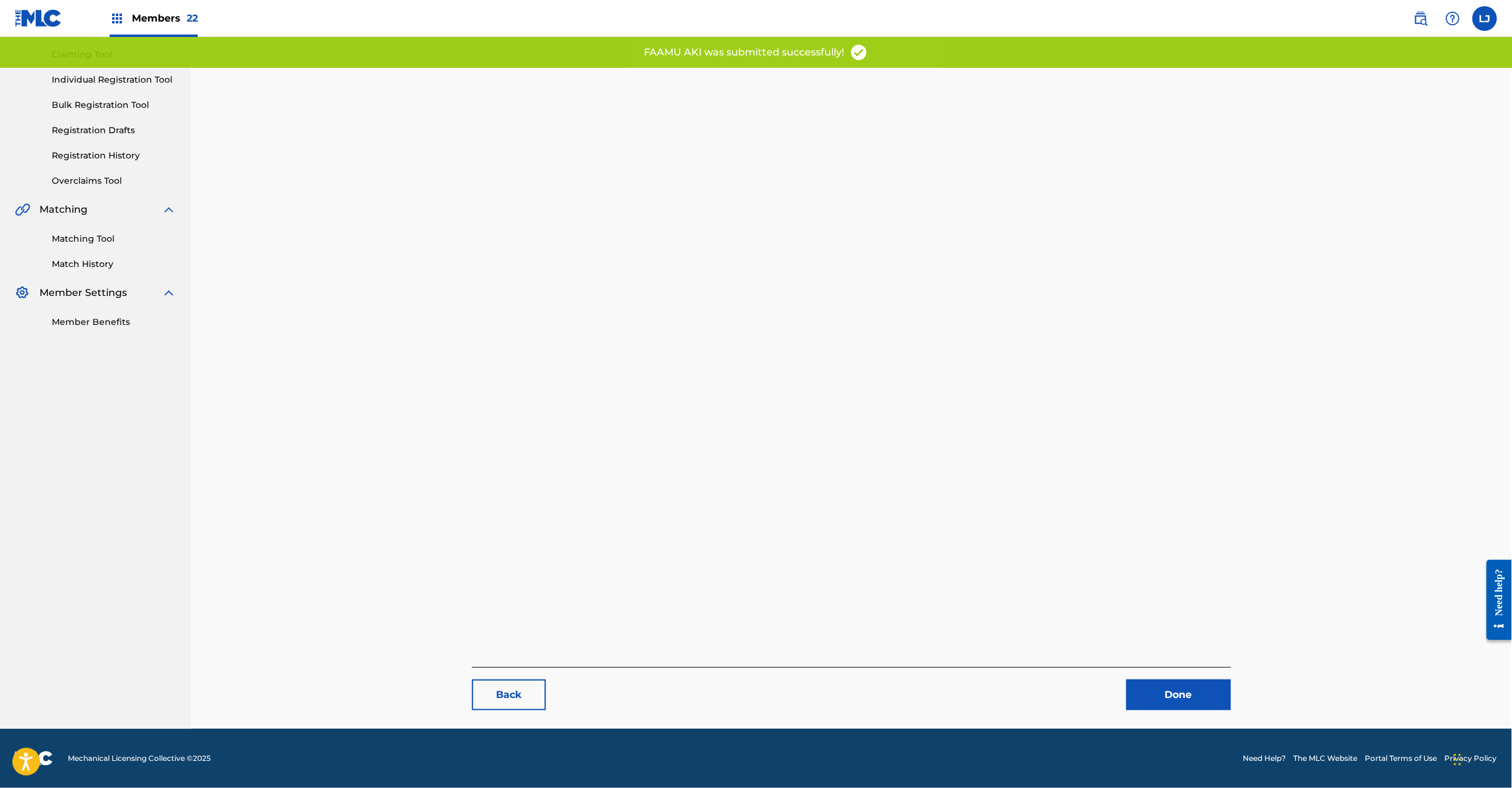
click at [1200, 693] on link "Done" at bounding box center [1179, 695] width 105 height 31
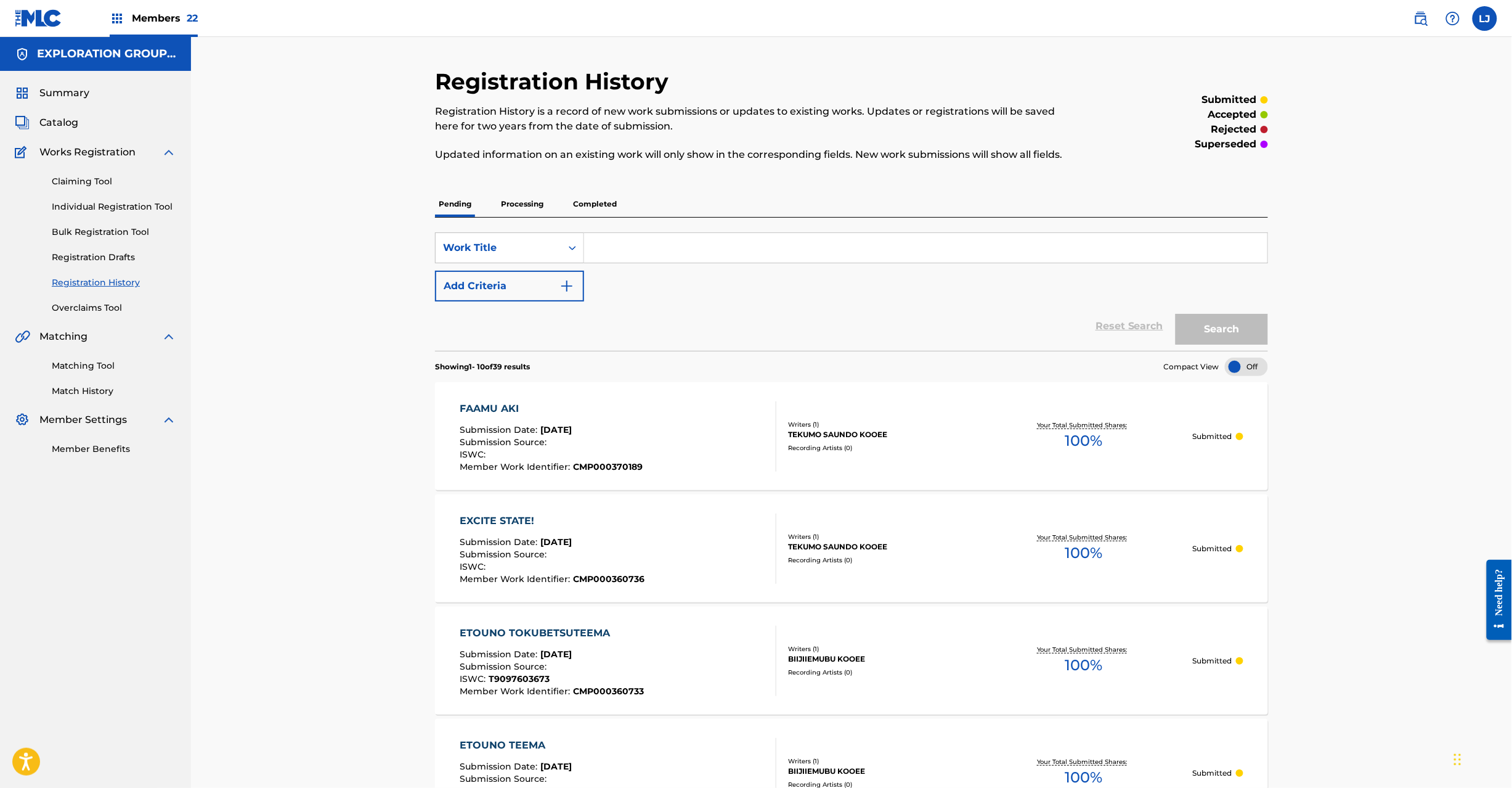
click at [57, 116] on span "Catalog" at bounding box center [59, 122] width 39 height 15
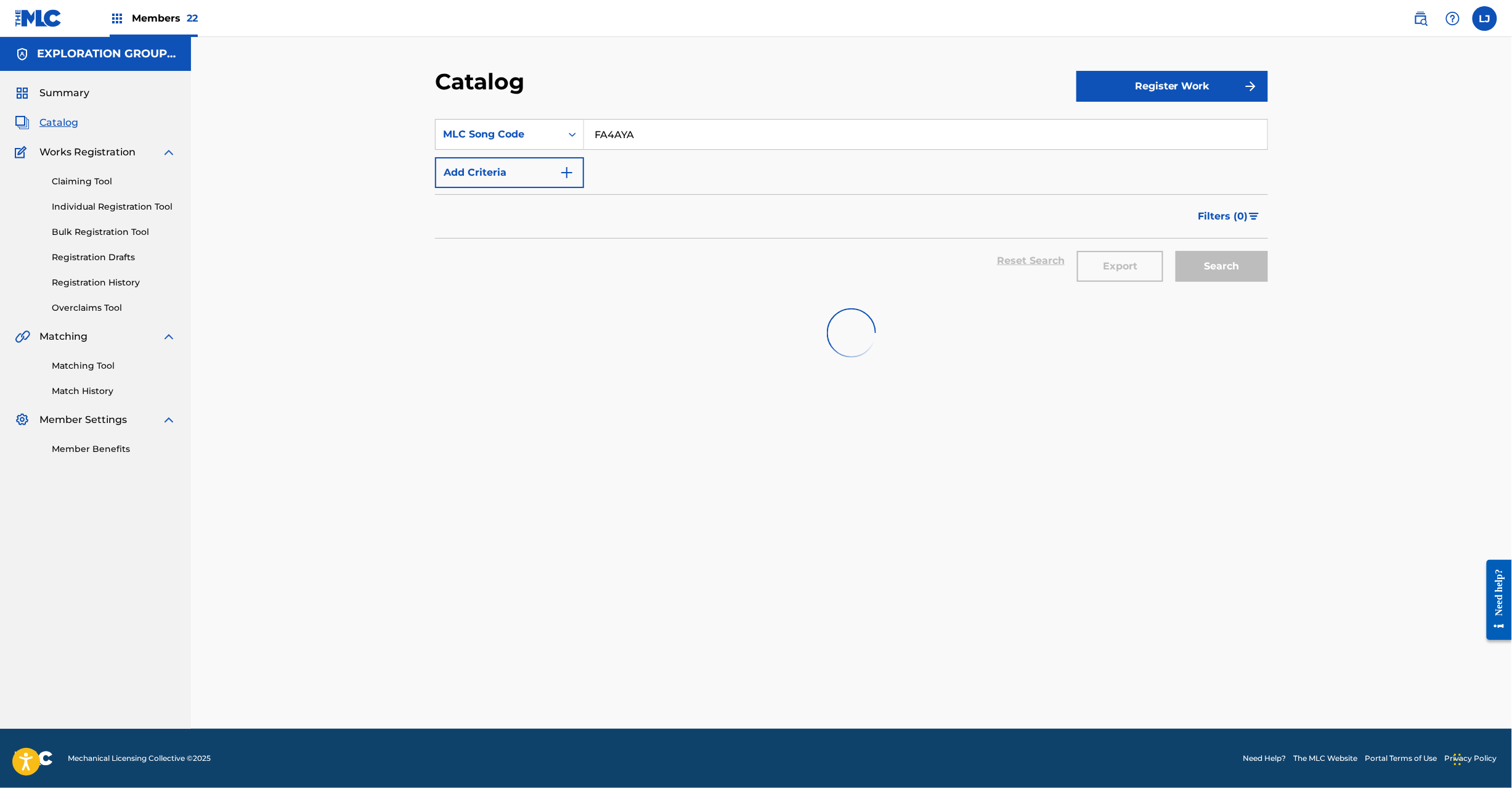
click at [659, 138] on input "FA4AYA" at bounding box center [927, 134] width 684 height 29
paste input "ZK"
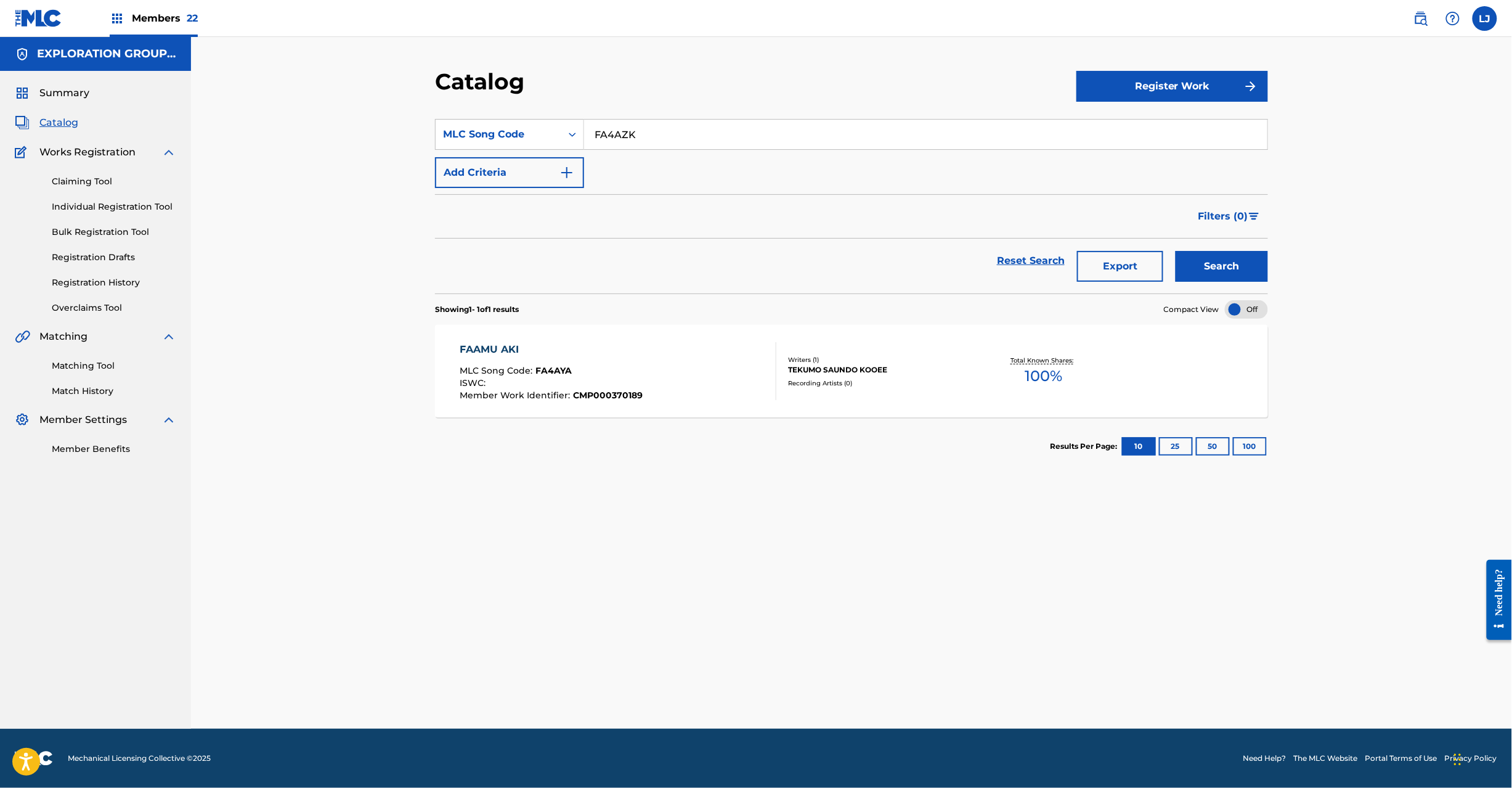
type input "FA4AZK"
click at [1221, 270] on button "Search" at bounding box center [1222, 267] width 93 height 31
click at [742, 366] on div "FAAMU HARU MLC Song Code : FA4AZK ISWC : Member Work Identifier : CMP000370191" at bounding box center [619, 371] width 317 height 58
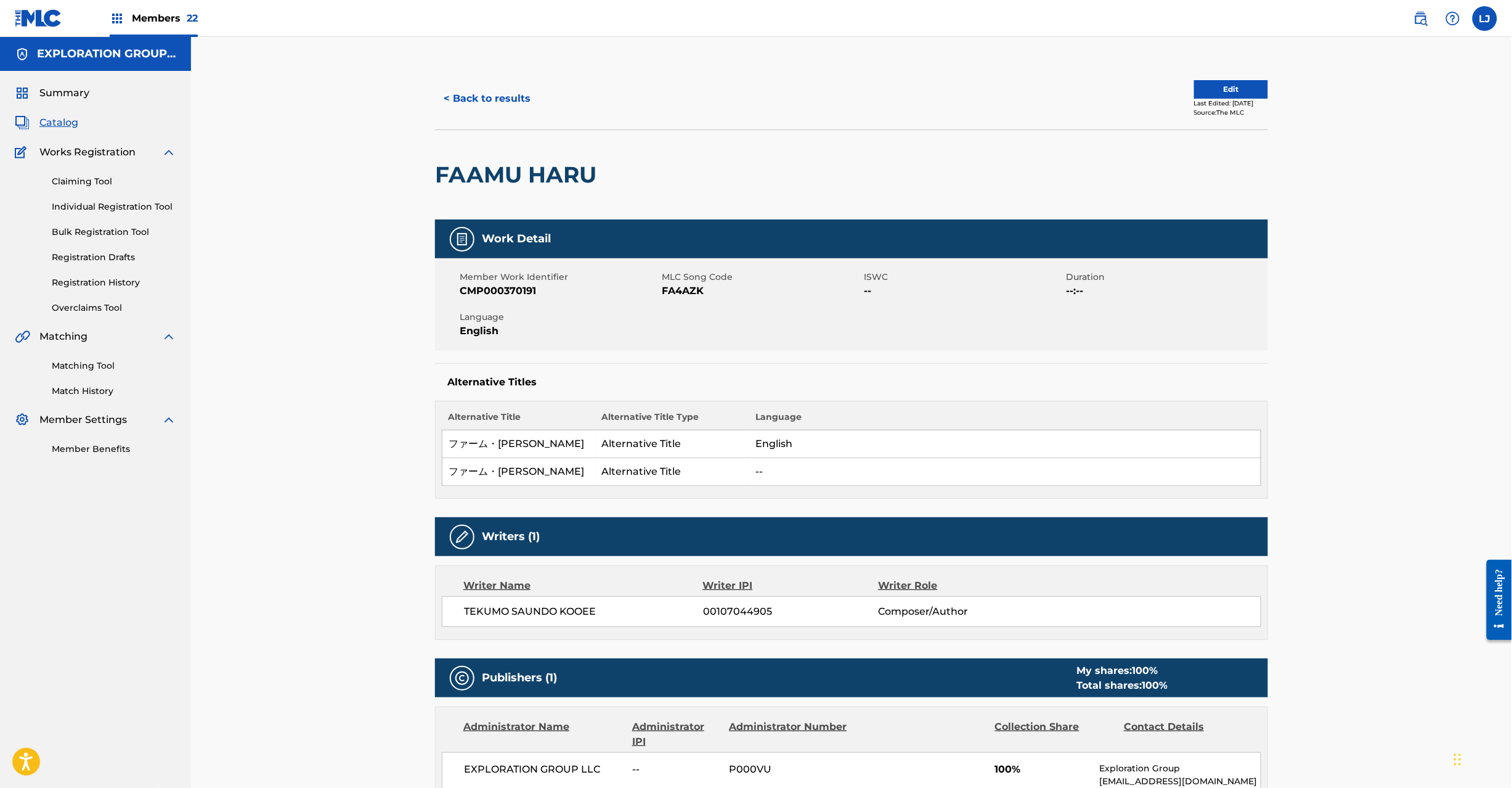
click at [1206, 82] on button "Edit" at bounding box center [1231, 89] width 74 height 18
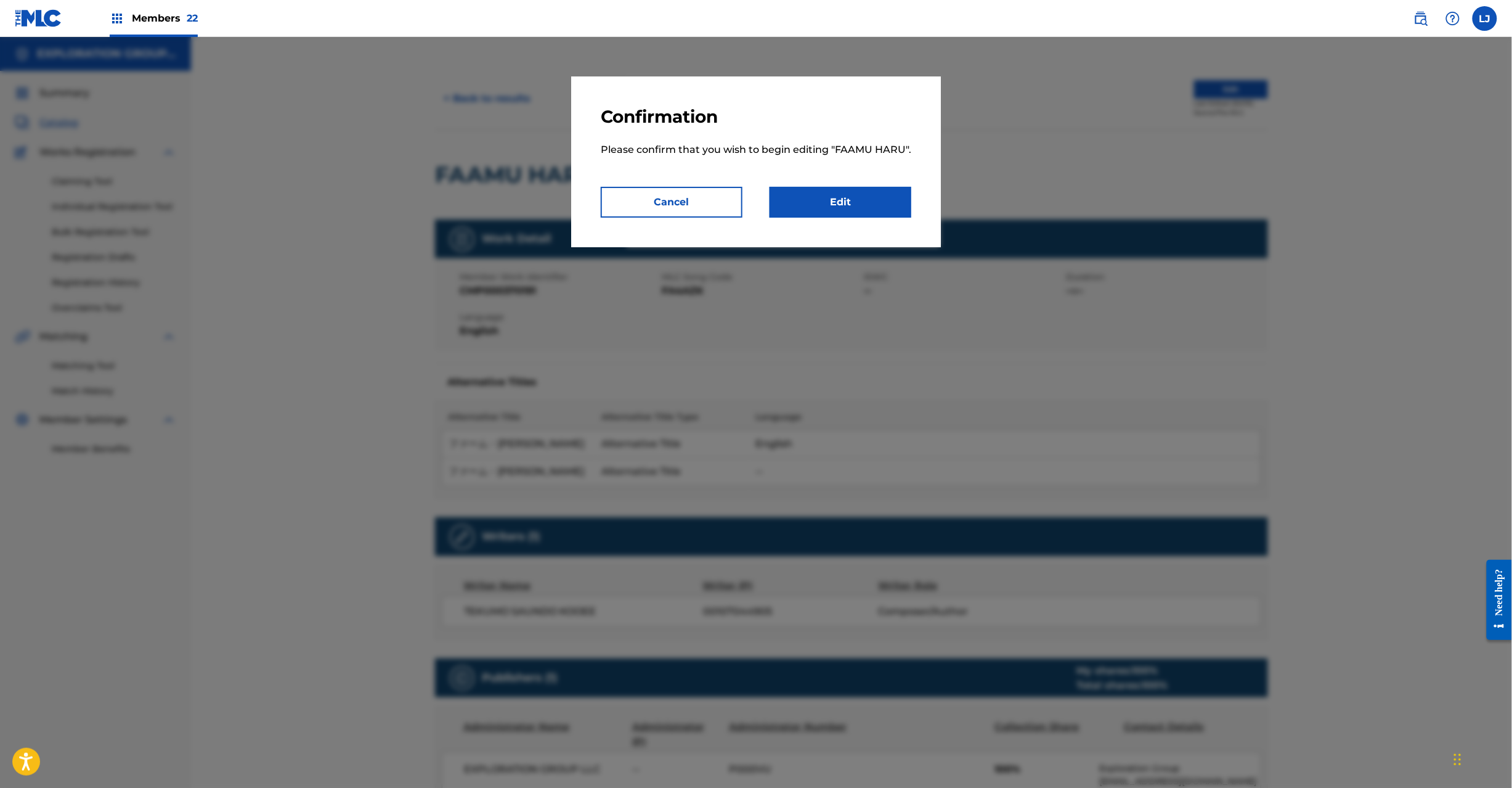
click at [881, 198] on link "Edit" at bounding box center [840, 202] width 142 height 31
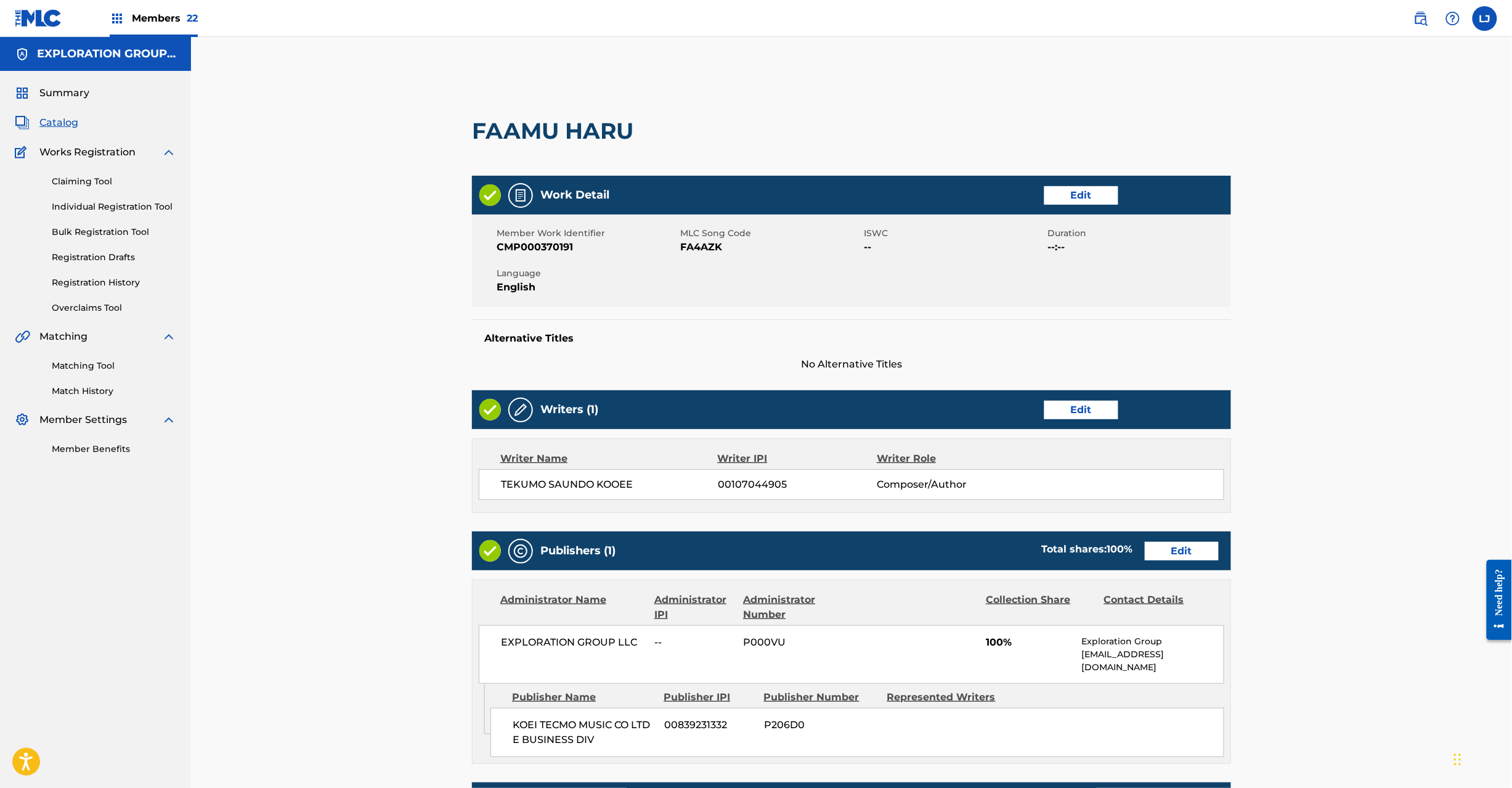
click at [1194, 551] on link "Edit" at bounding box center [1182, 551] width 74 height 18
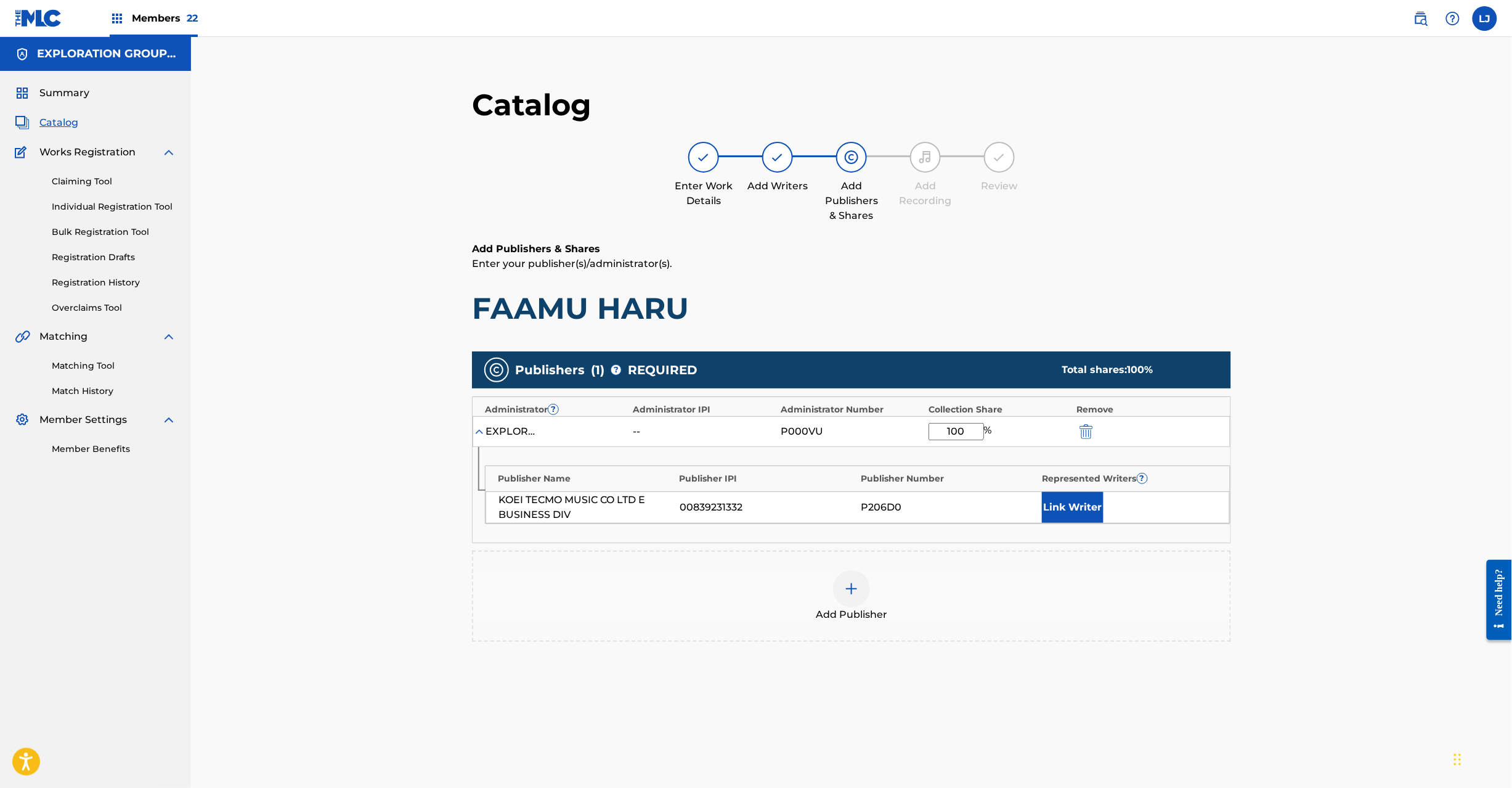
click at [1082, 429] on img "submit" at bounding box center [1086, 431] width 14 height 15
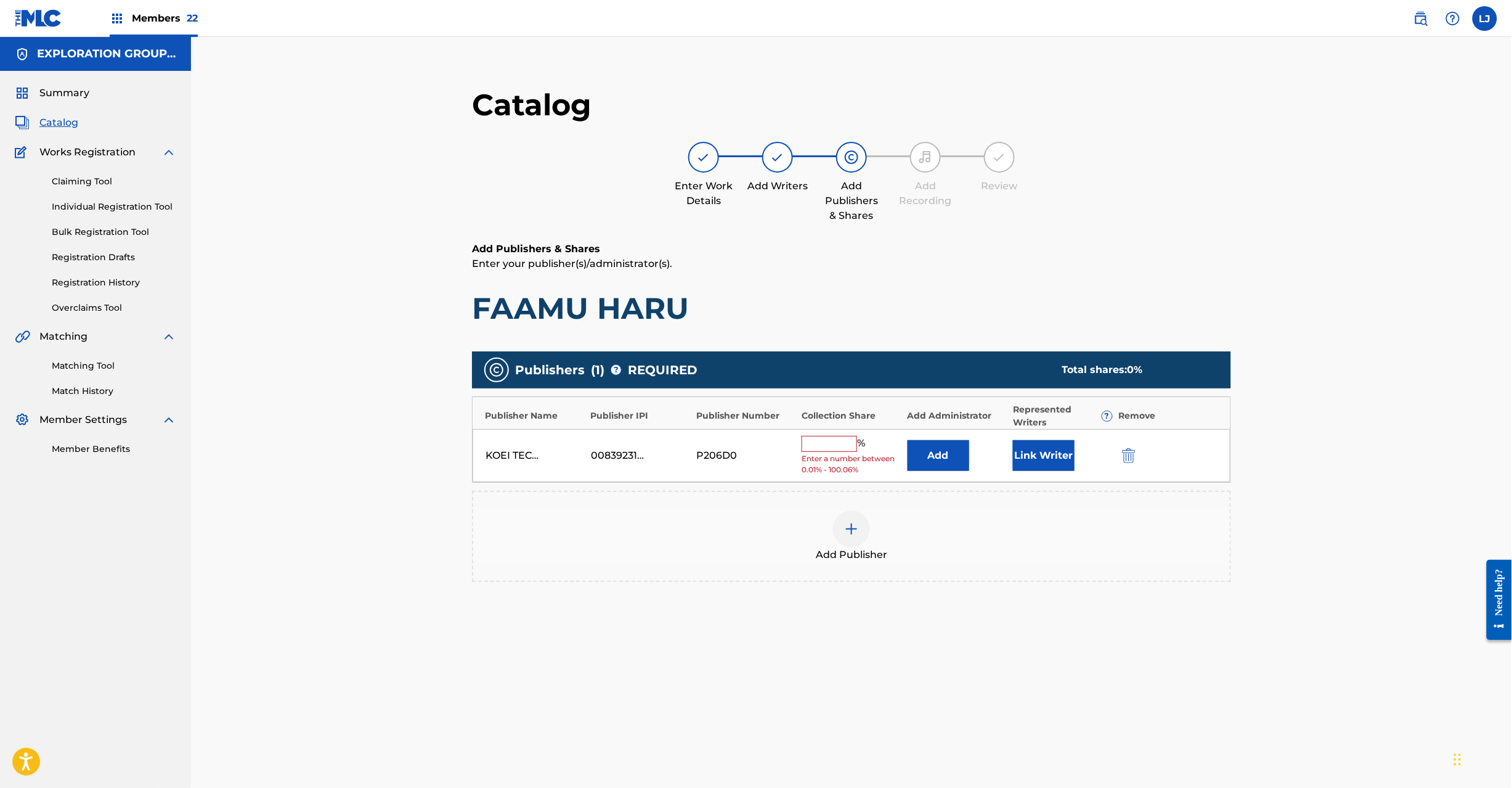
click at [816, 434] on div "KOEI TECMO MUSIC CO LTD E BUSINESS DIV 00839231332 P206D0 % Enter a number betw…" at bounding box center [851, 456] width 758 height 53
click at [820, 439] on input "text" at bounding box center [829, 443] width 55 height 16
type input "100"
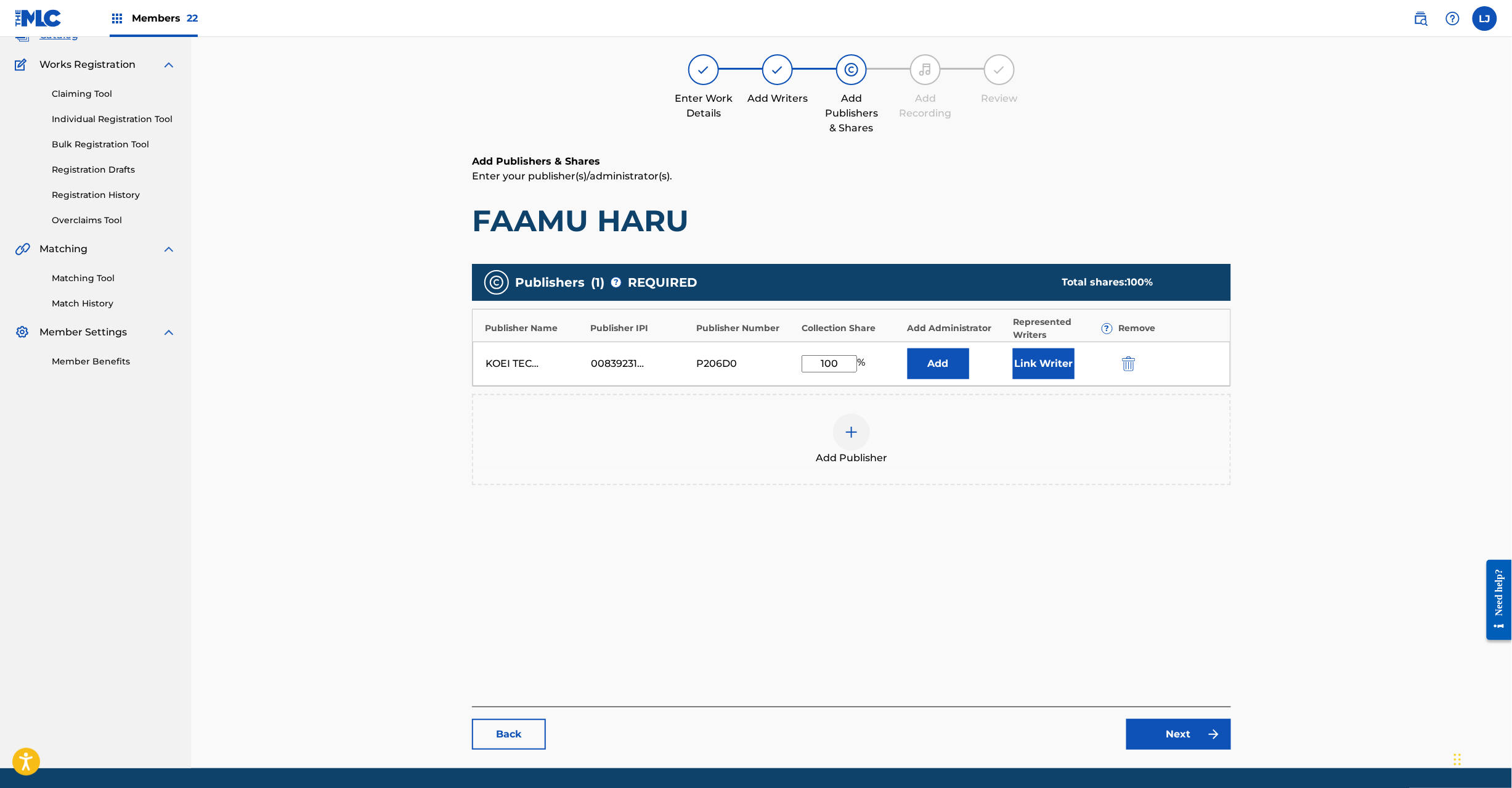
scroll to position [127, 0]
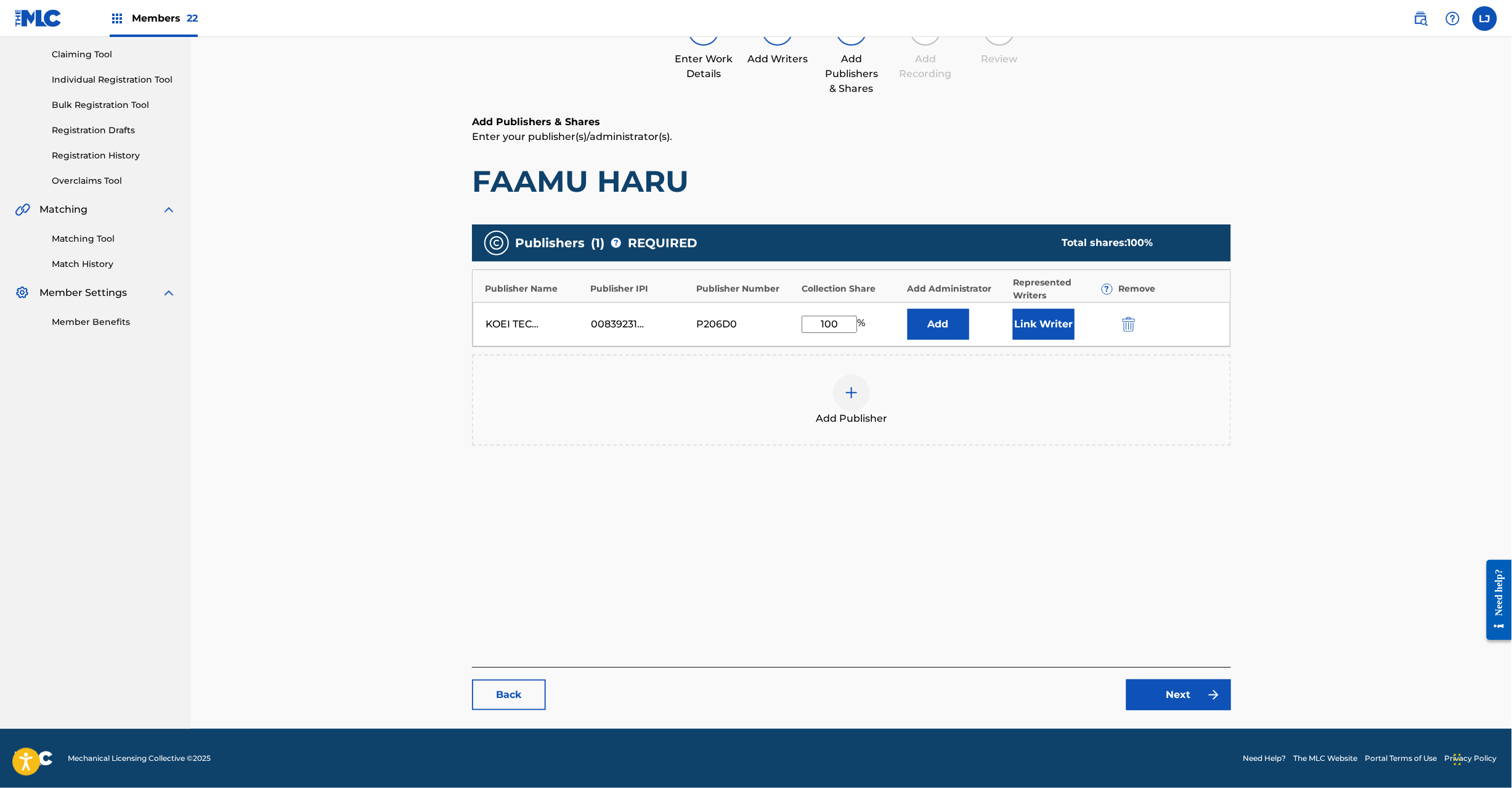
click at [957, 325] on button "Add" at bounding box center [938, 325] width 62 height 31
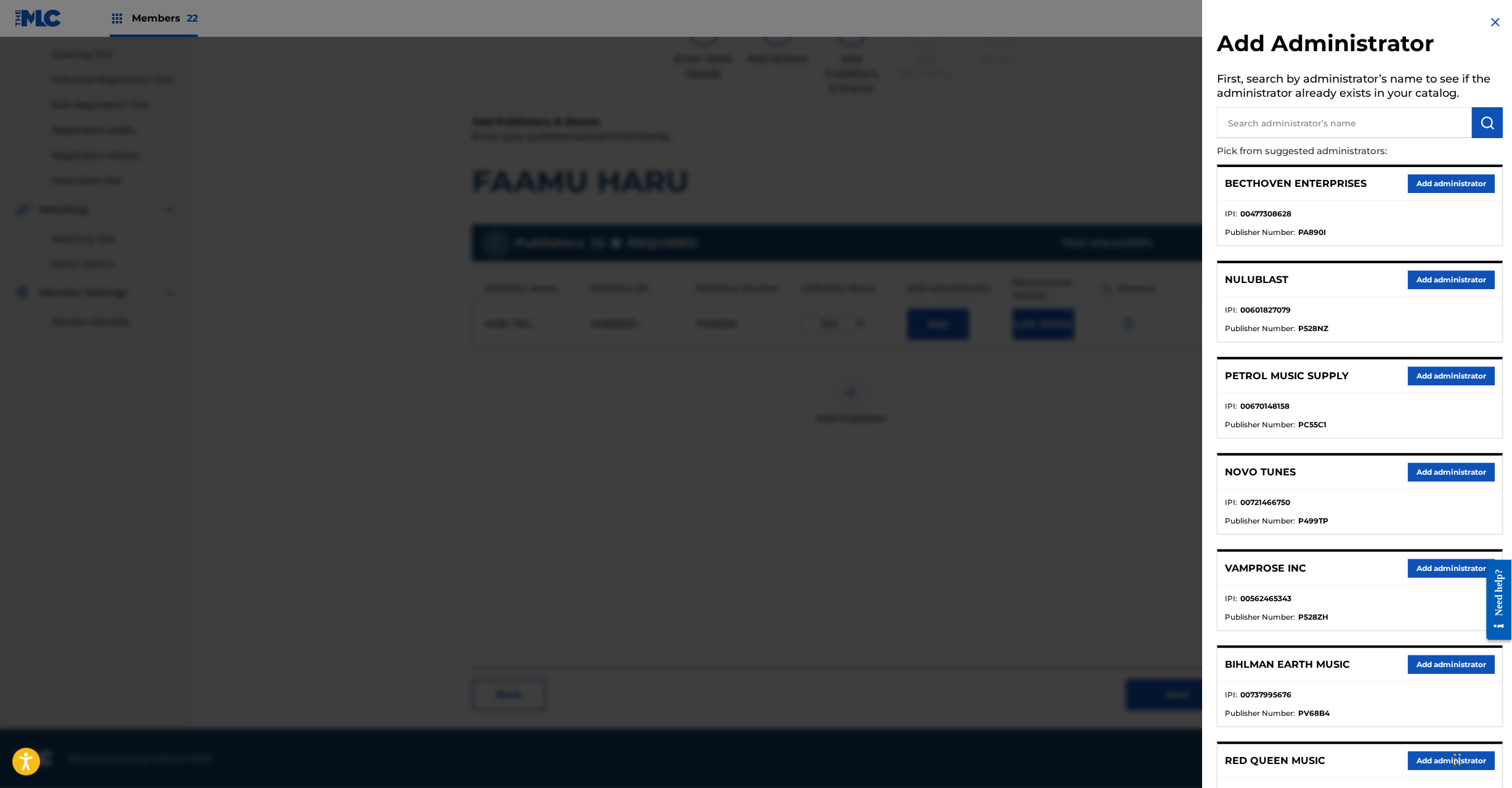
click at [1260, 111] on input "text" at bounding box center [1346, 123] width 256 height 31
paste input "Exploration Group LLC"
type input "Exploration Group LLC"
click at [1488, 124] on img "submit" at bounding box center [1488, 122] width 15 height 15
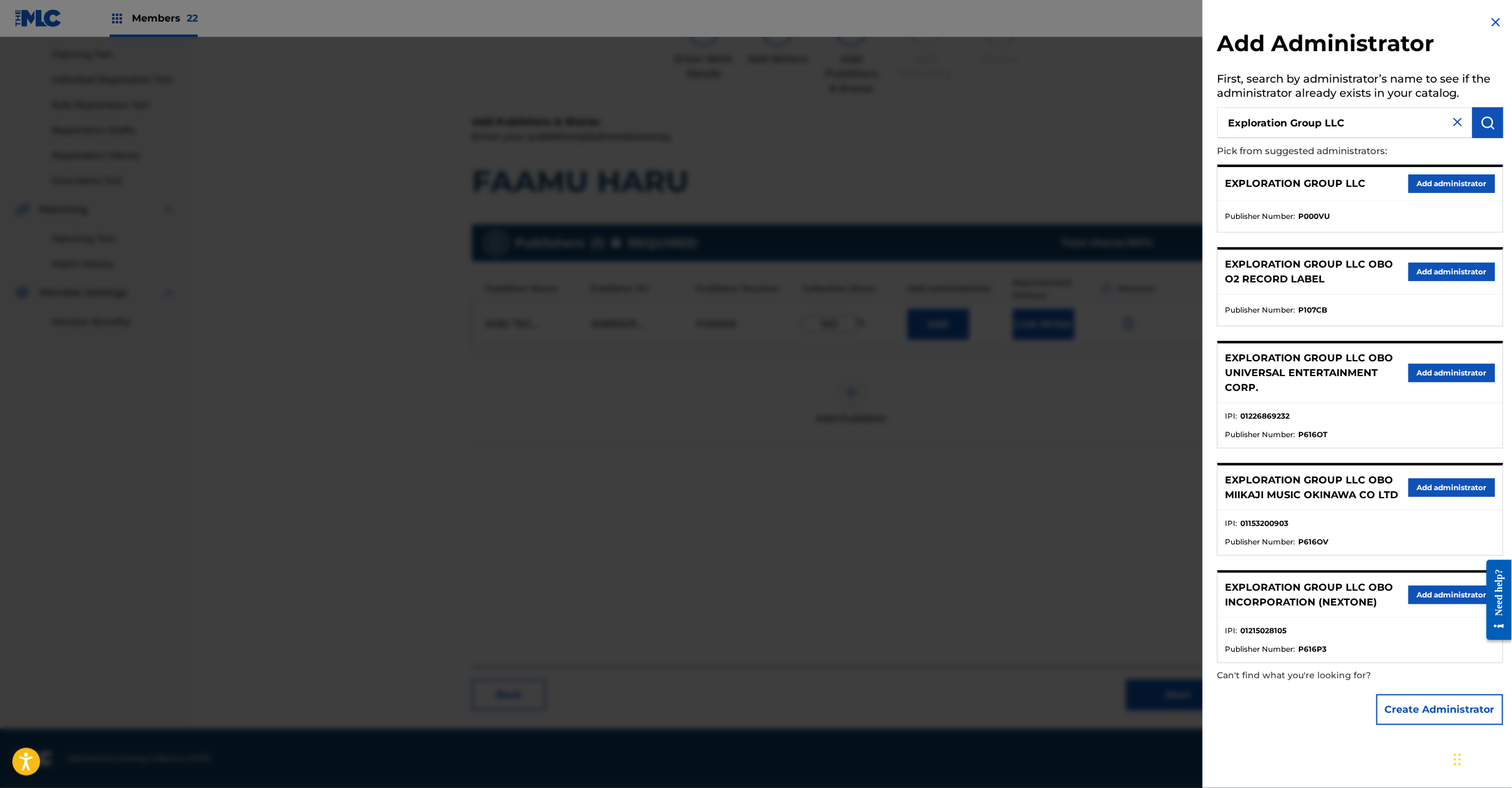
click at [1430, 182] on button "Add administrator" at bounding box center [1452, 184] width 87 height 18
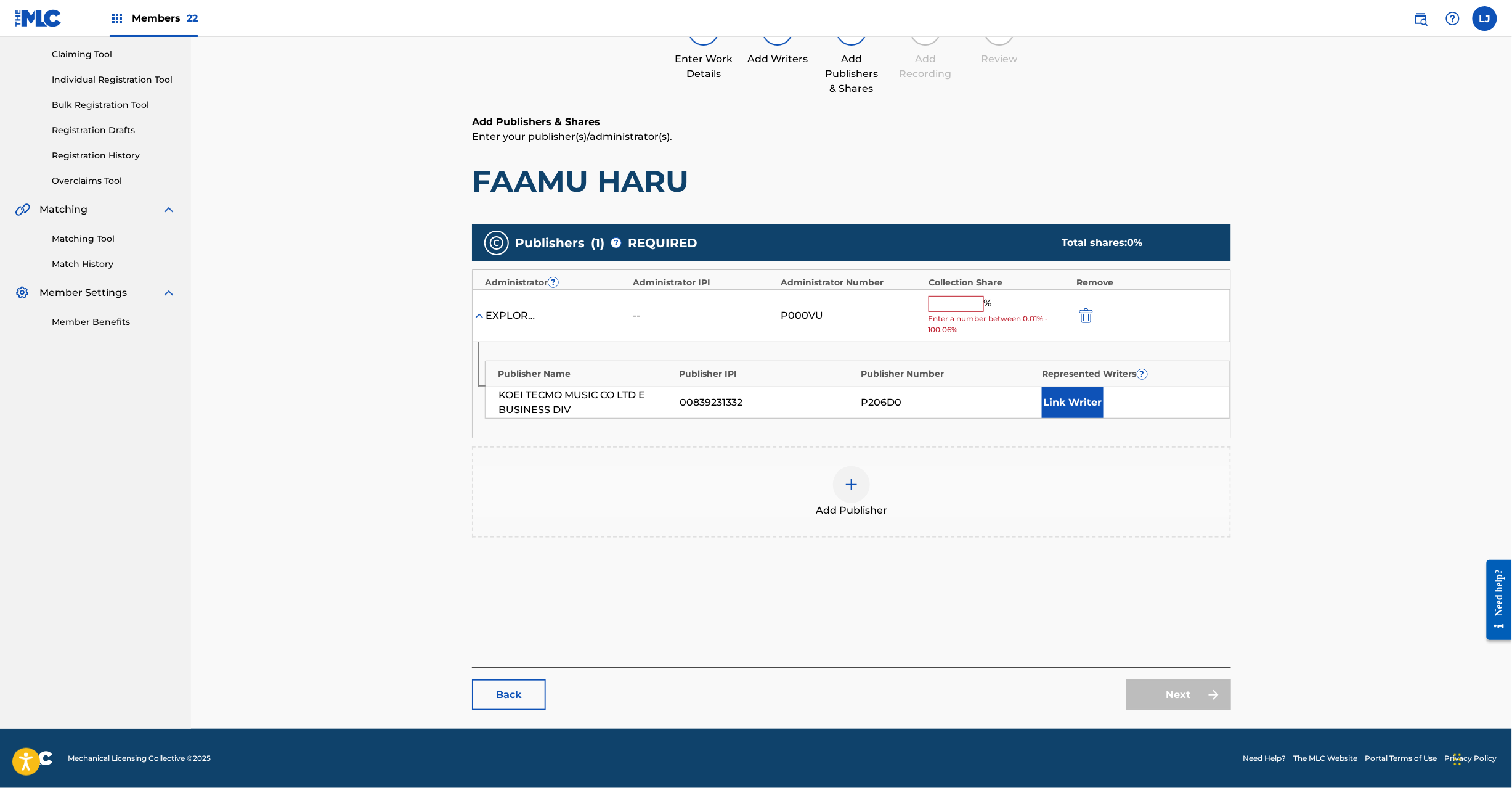
click at [928, 326] on span "Enter a number between 0.01% - 100.06%" at bounding box center [999, 325] width 142 height 22
click at [938, 314] on span "Enter a number between 0.01% - 100.06%" at bounding box center [999, 325] width 142 height 22
click at [939, 301] on input "text" at bounding box center [956, 303] width 55 height 16
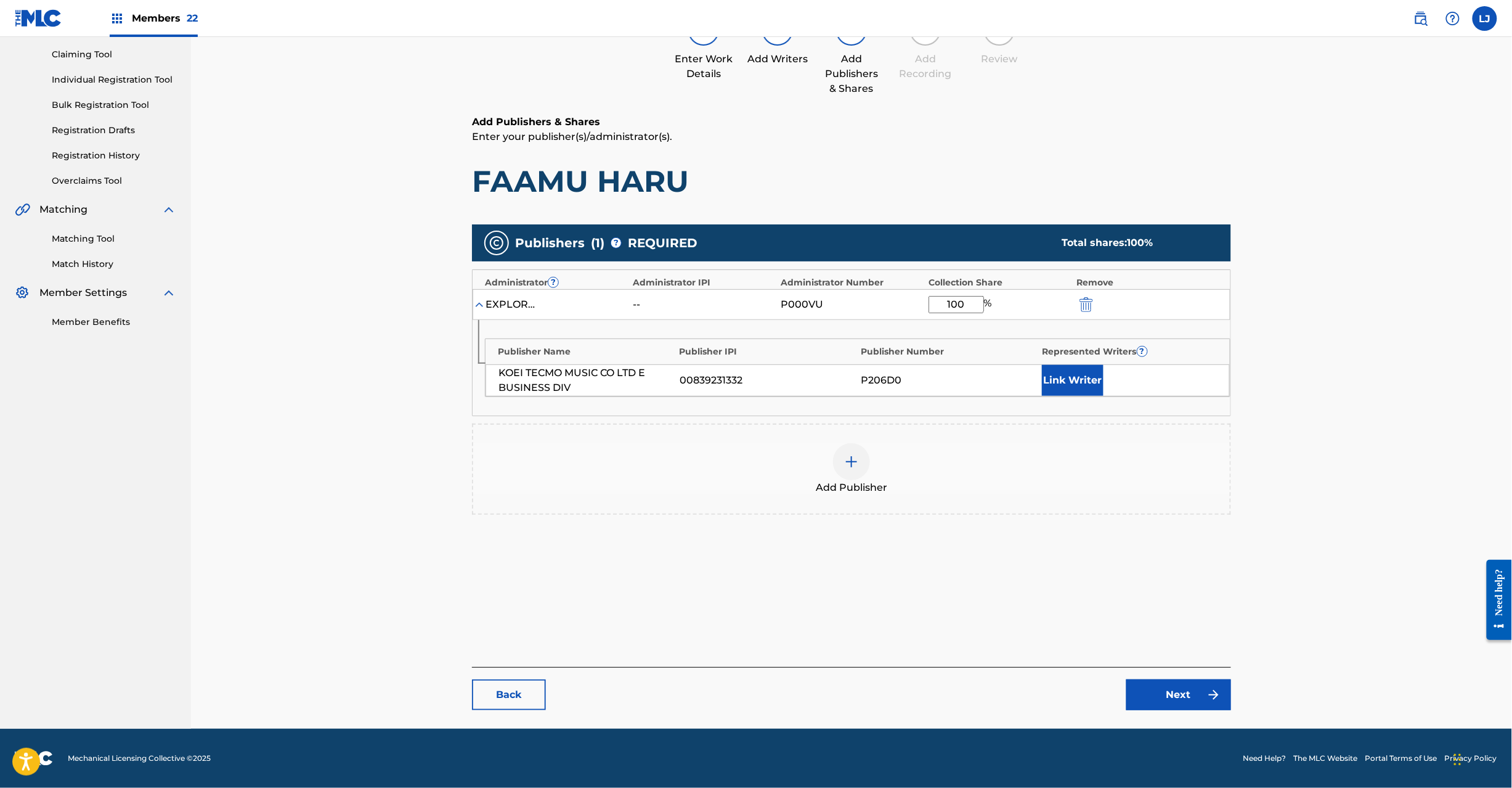
type input "100"
click at [494, 698] on link "Back" at bounding box center [509, 695] width 74 height 31
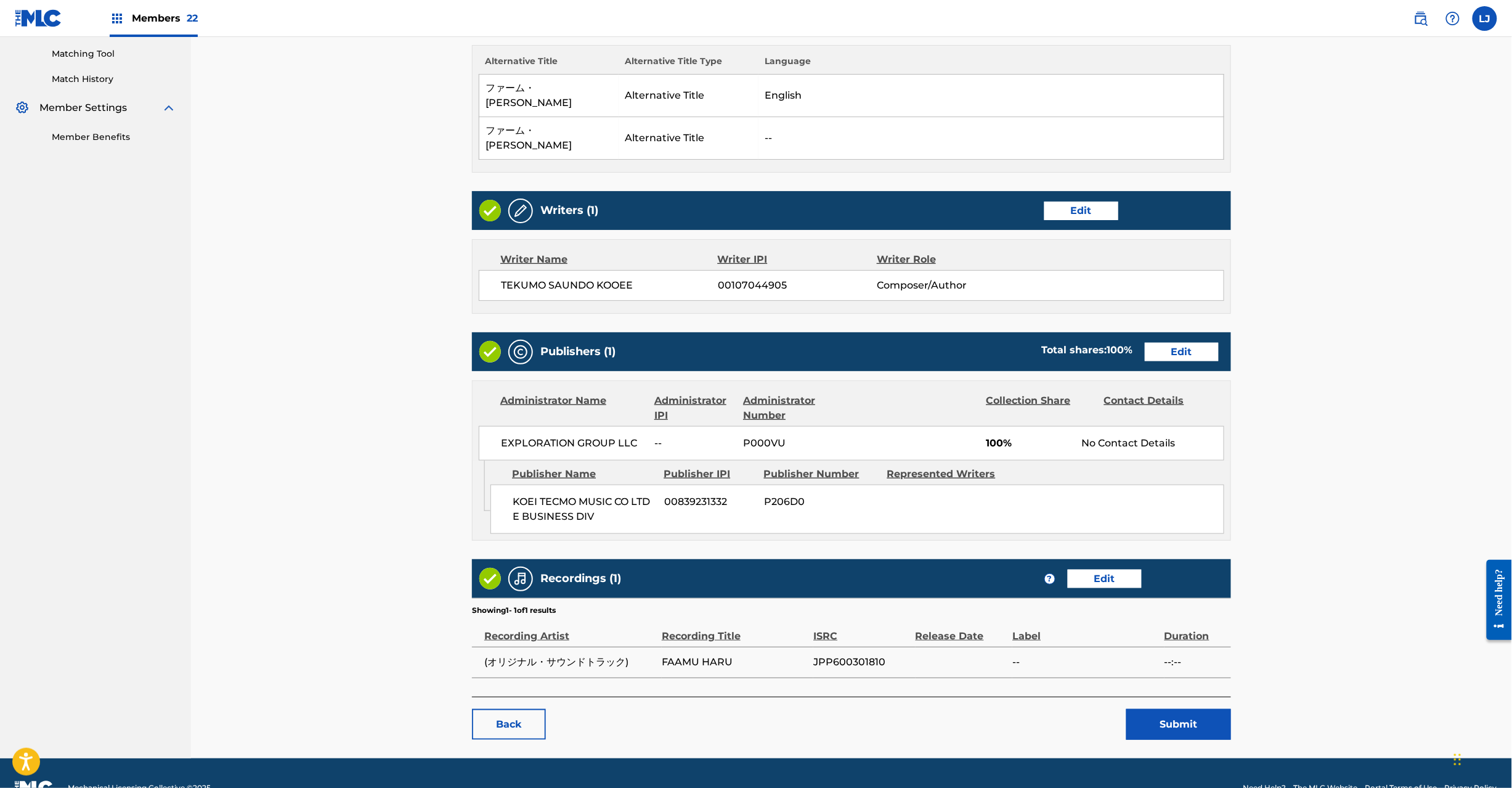
scroll to position [314, 0]
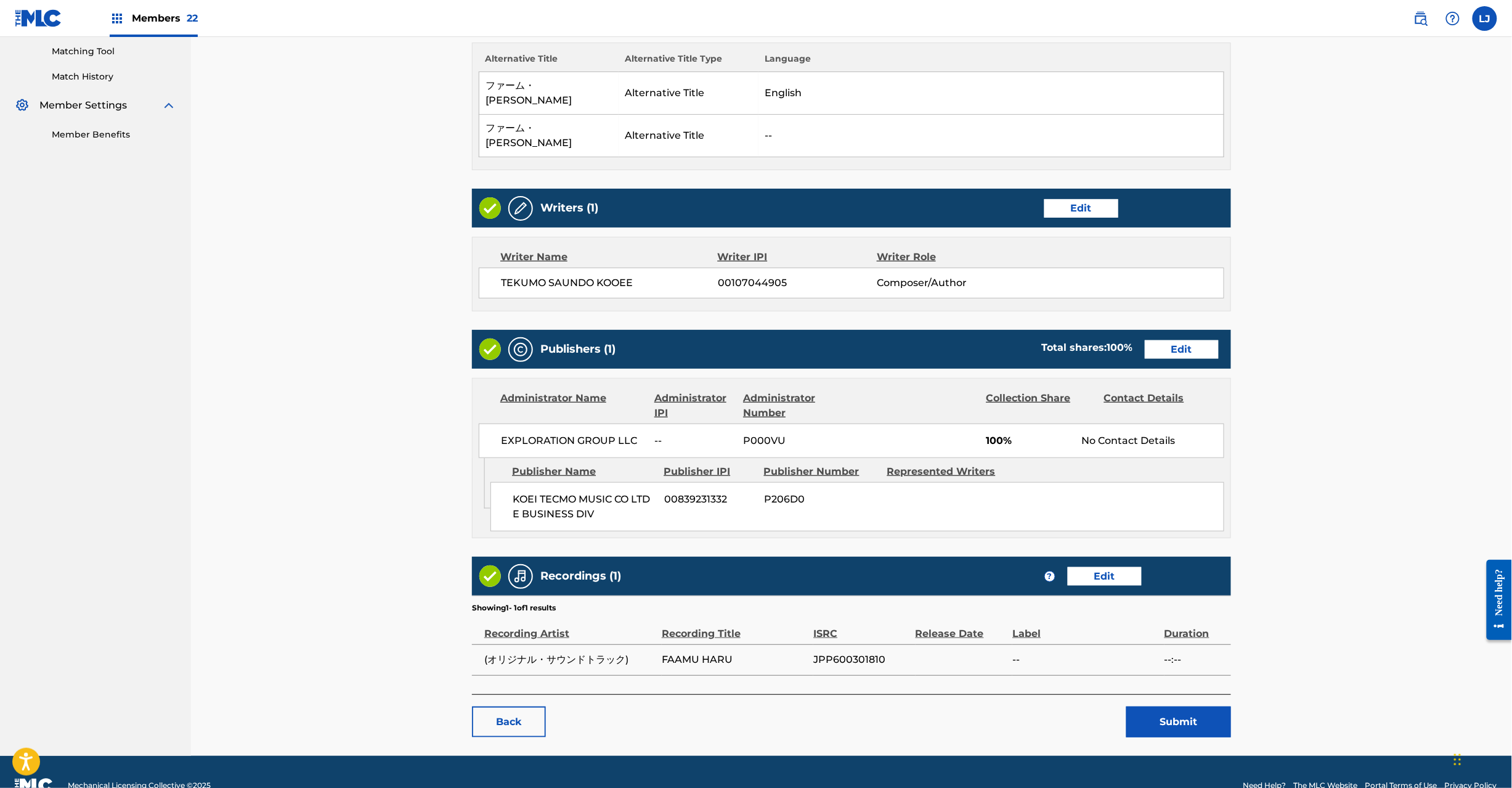
click at [1172, 340] on link "Edit" at bounding box center [1182, 349] width 74 height 18
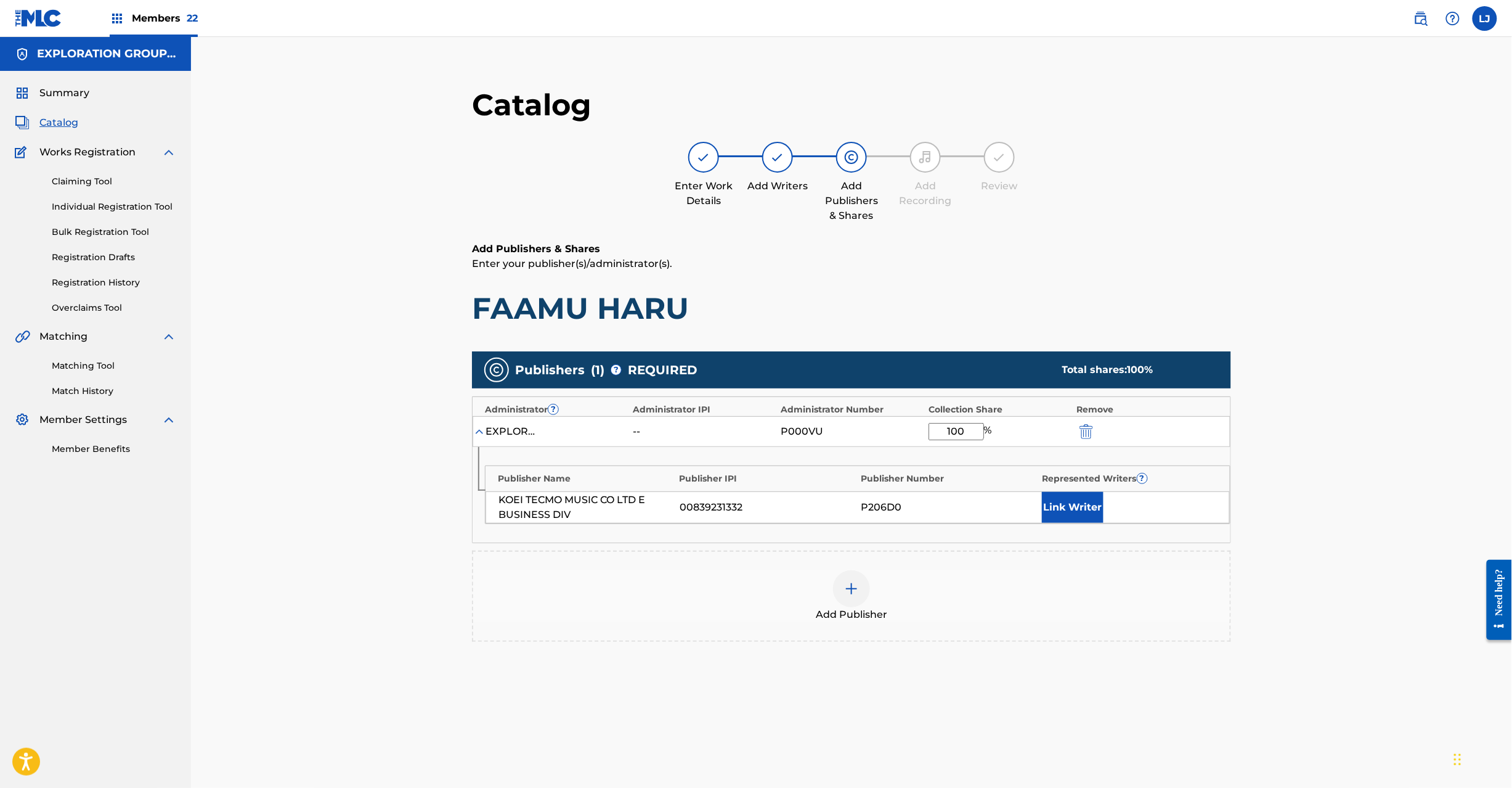
click at [1078, 431] on button "submit" at bounding box center [1086, 430] width 18 height 14
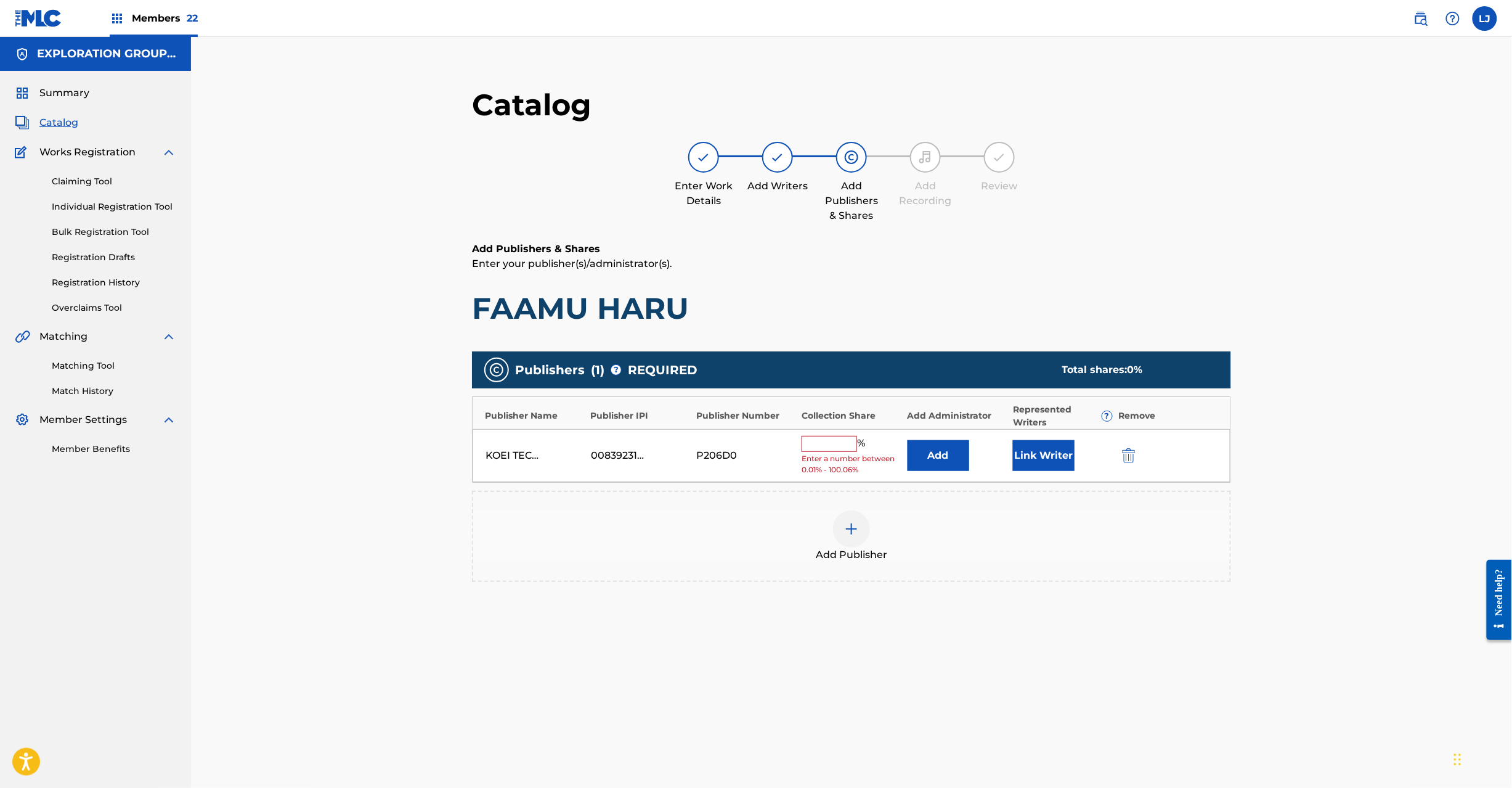
click at [1131, 452] on img "submit" at bounding box center [1129, 455] width 14 height 15
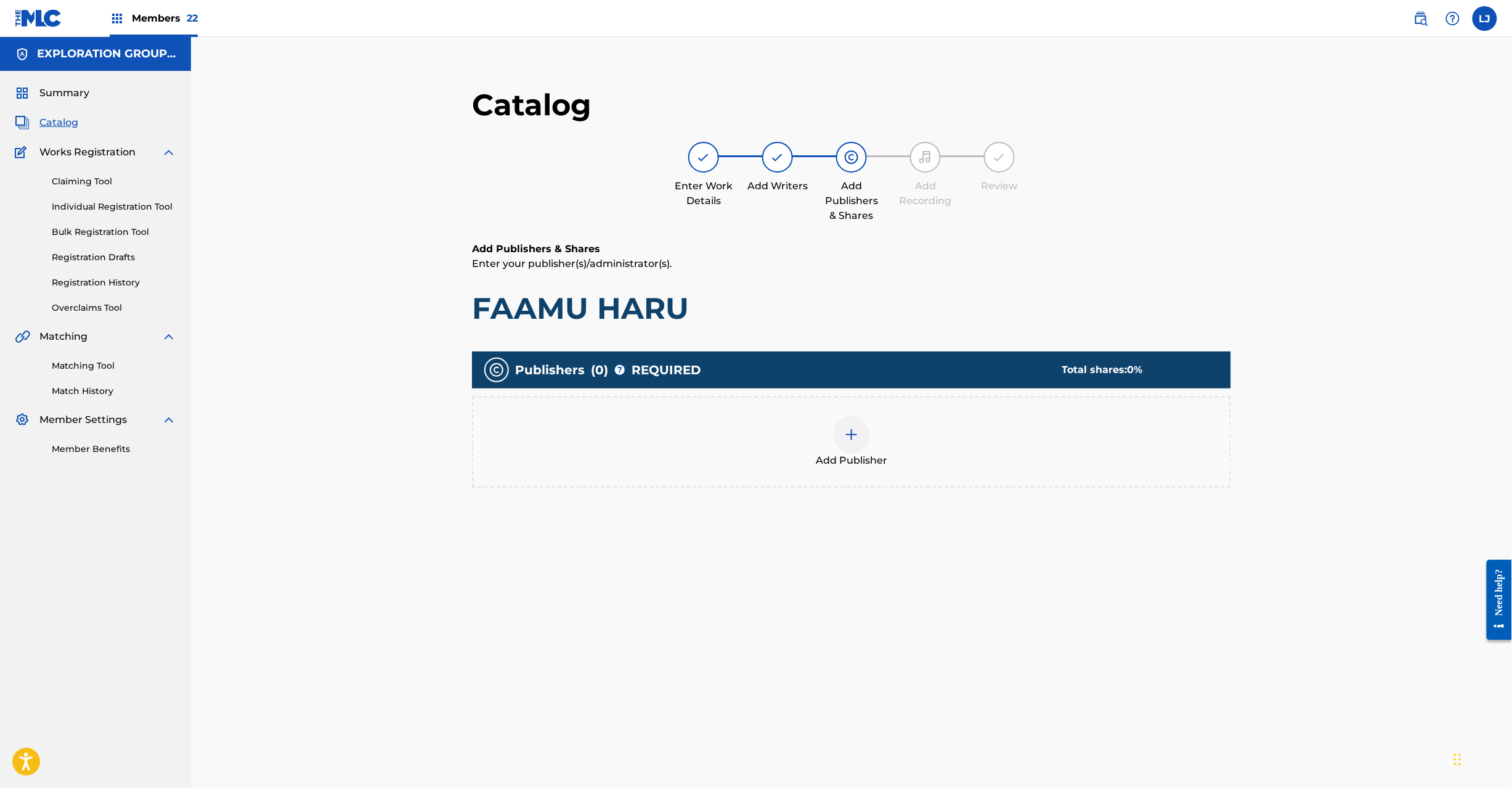
click at [865, 426] on div at bounding box center [852, 435] width 37 height 37
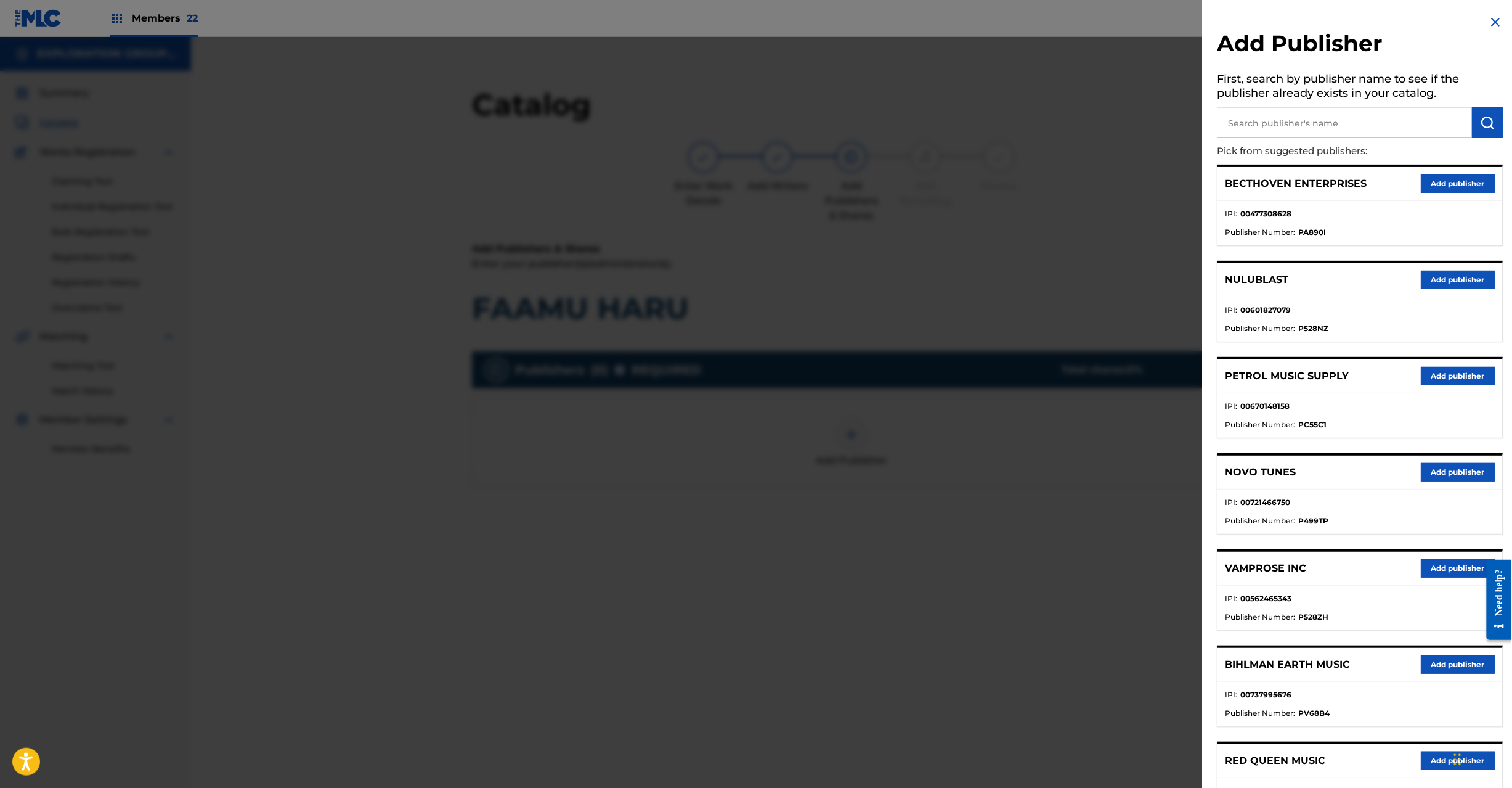
click at [1290, 112] on input "text" at bounding box center [1346, 123] width 256 height 31
paste input "Koei Tecmo Music Co Ltd N Business Div"
type input "Koei Tecmo Music Co Ltd N Business Div"
click at [1477, 117] on button "submit" at bounding box center [1489, 123] width 31 height 31
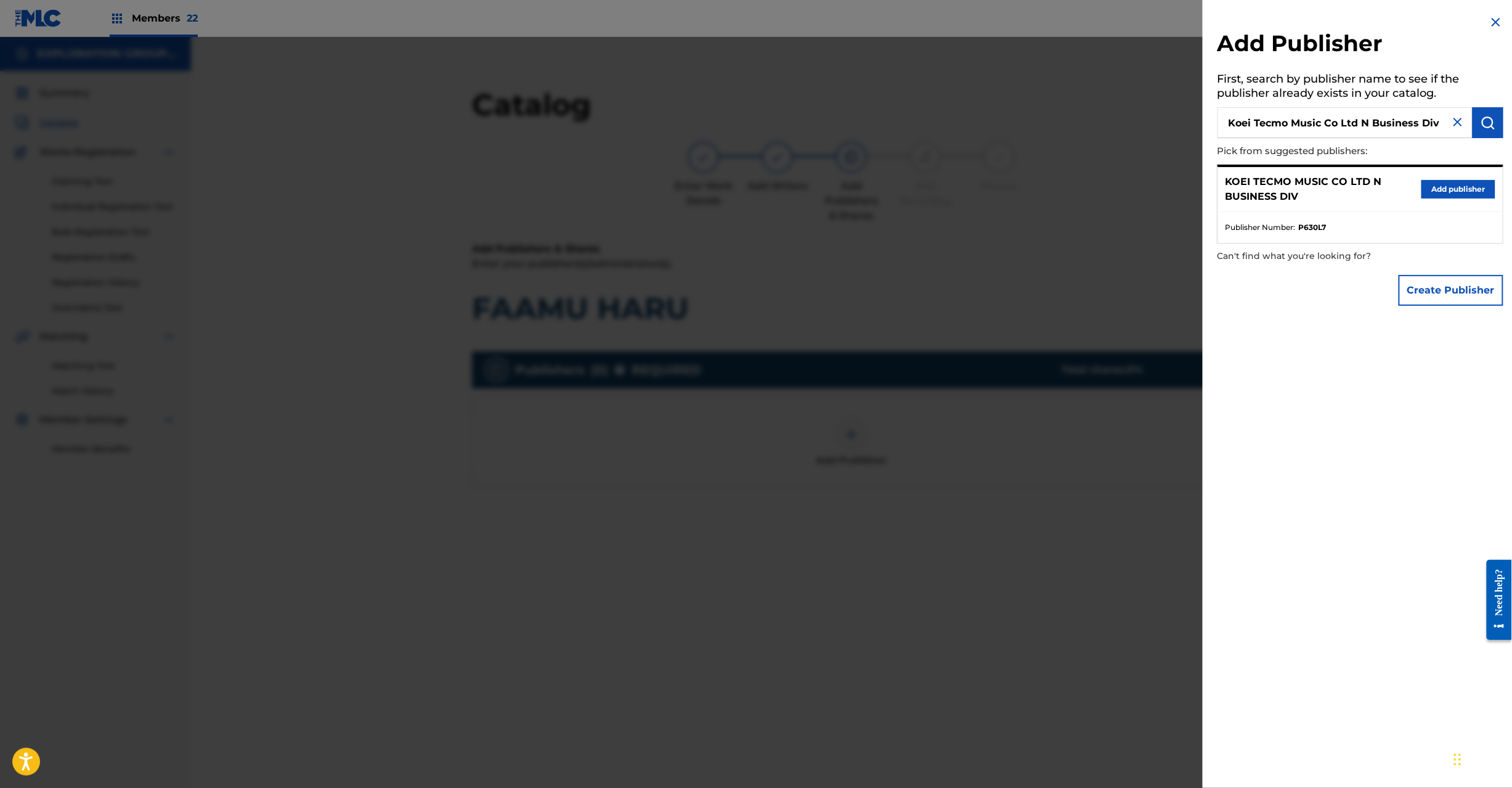
click at [1452, 188] on button "Add publisher" at bounding box center [1459, 189] width 74 height 18
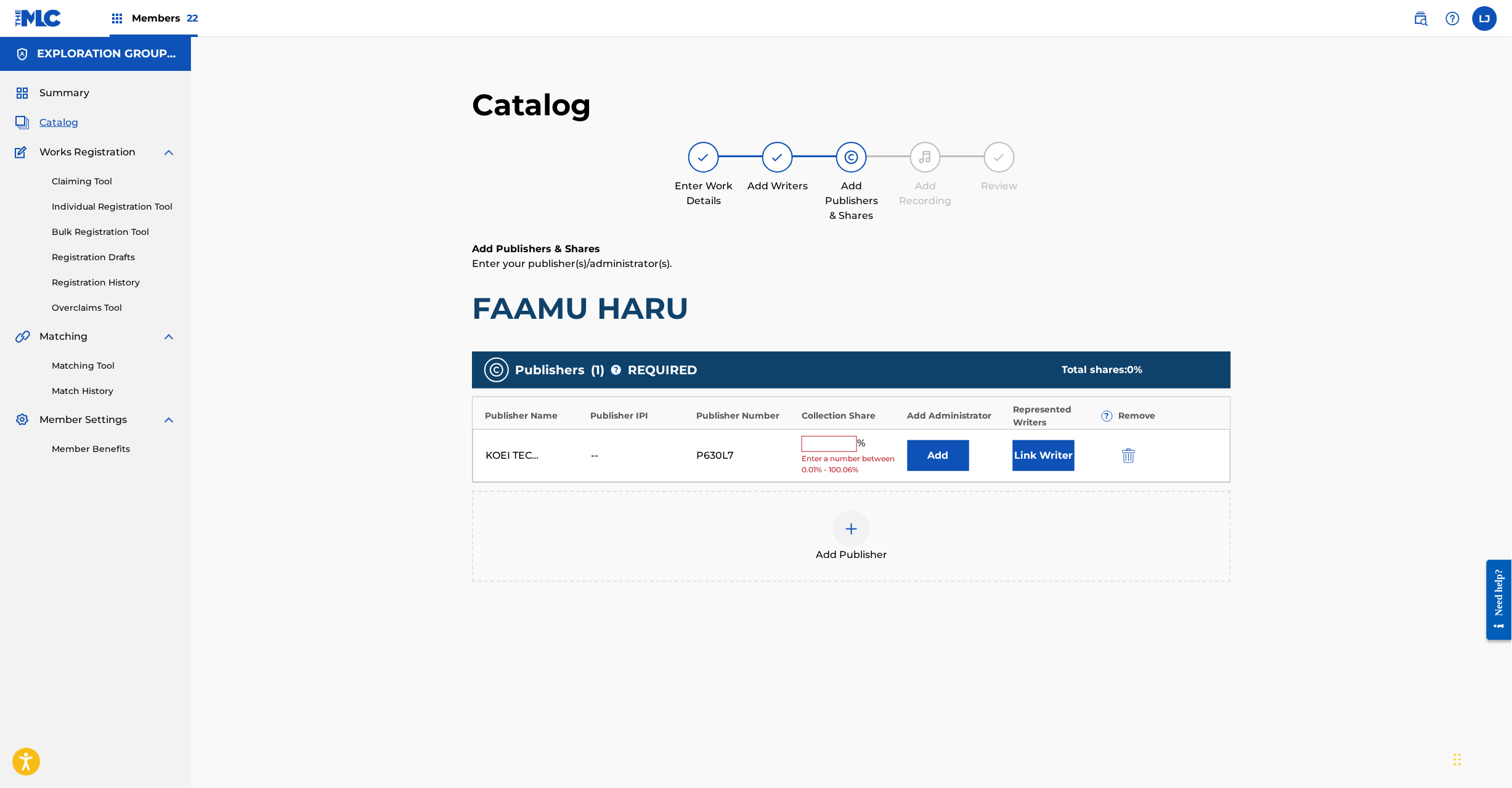
click at [920, 469] on button "Add" at bounding box center [938, 456] width 62 height 31
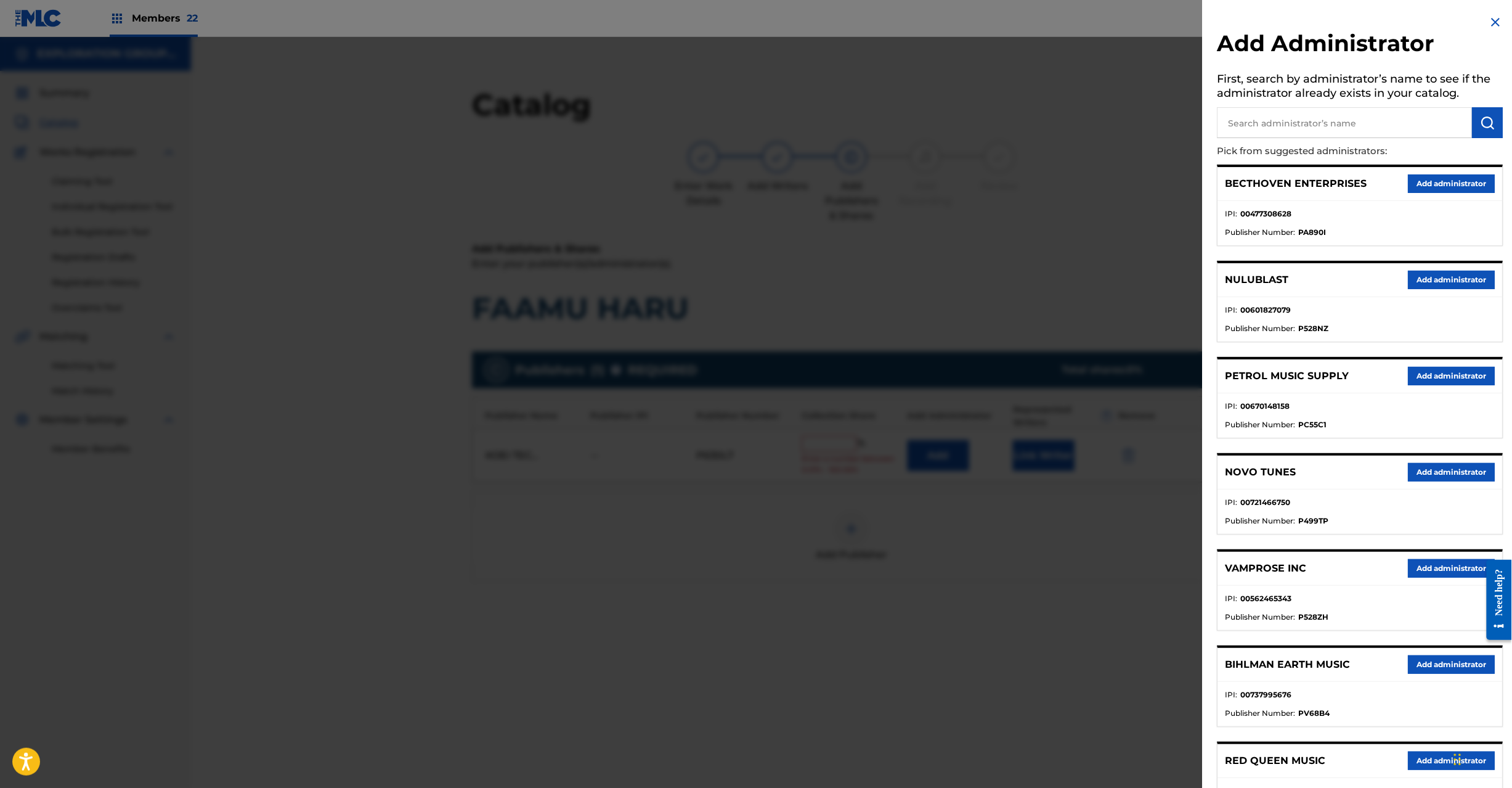
click at [1302, 124] on input "text" at bounding box center [1346, 123] width 256 height 31
paste input "Exploration Group LLC"
type input "Exploration Group LLC"
click at [1497, 112] on button "submit" at bounding box center [1489, 123] width 31 height 31
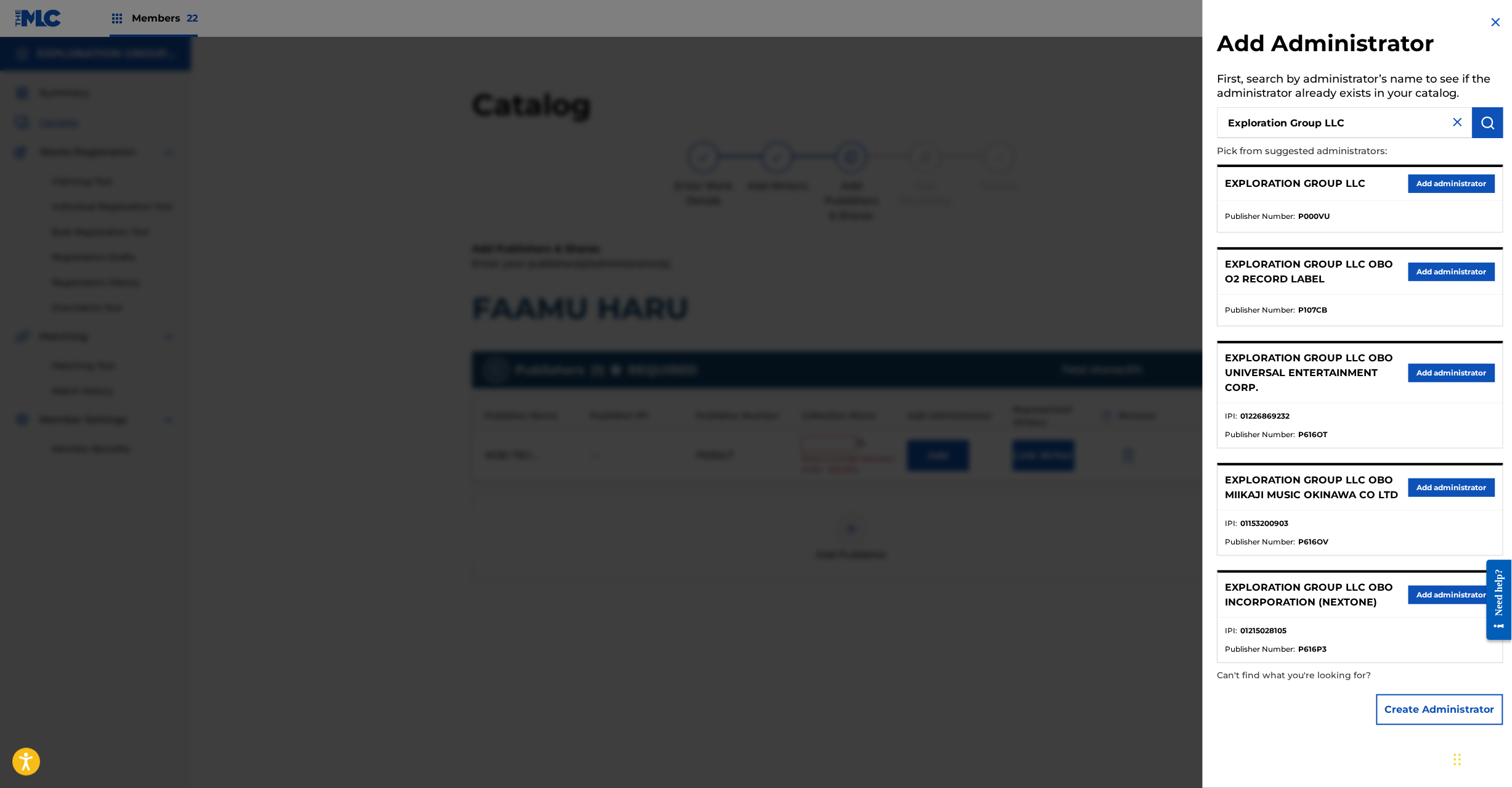
click at [1423, 180] on button "Add administrator" at bounding box center [1452, 184] width 87 height 18
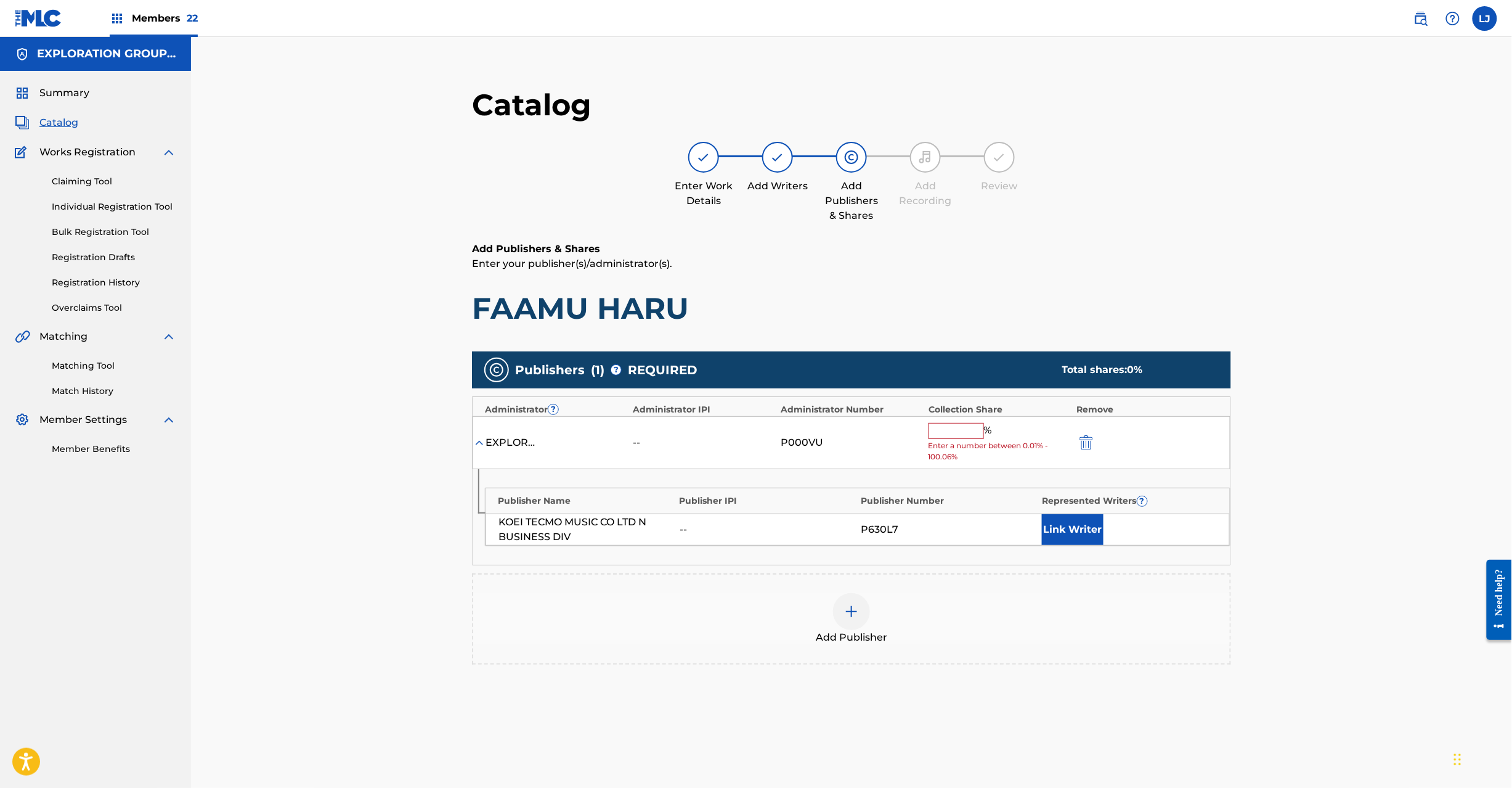
click at [940, 444] on span "Enter a number between 0.01% - 100.06%" at bounding box center [999, 451] width 142 height 22
click at [942, 434] on input "text" at bounding box center [956, 430] width 55 height 16
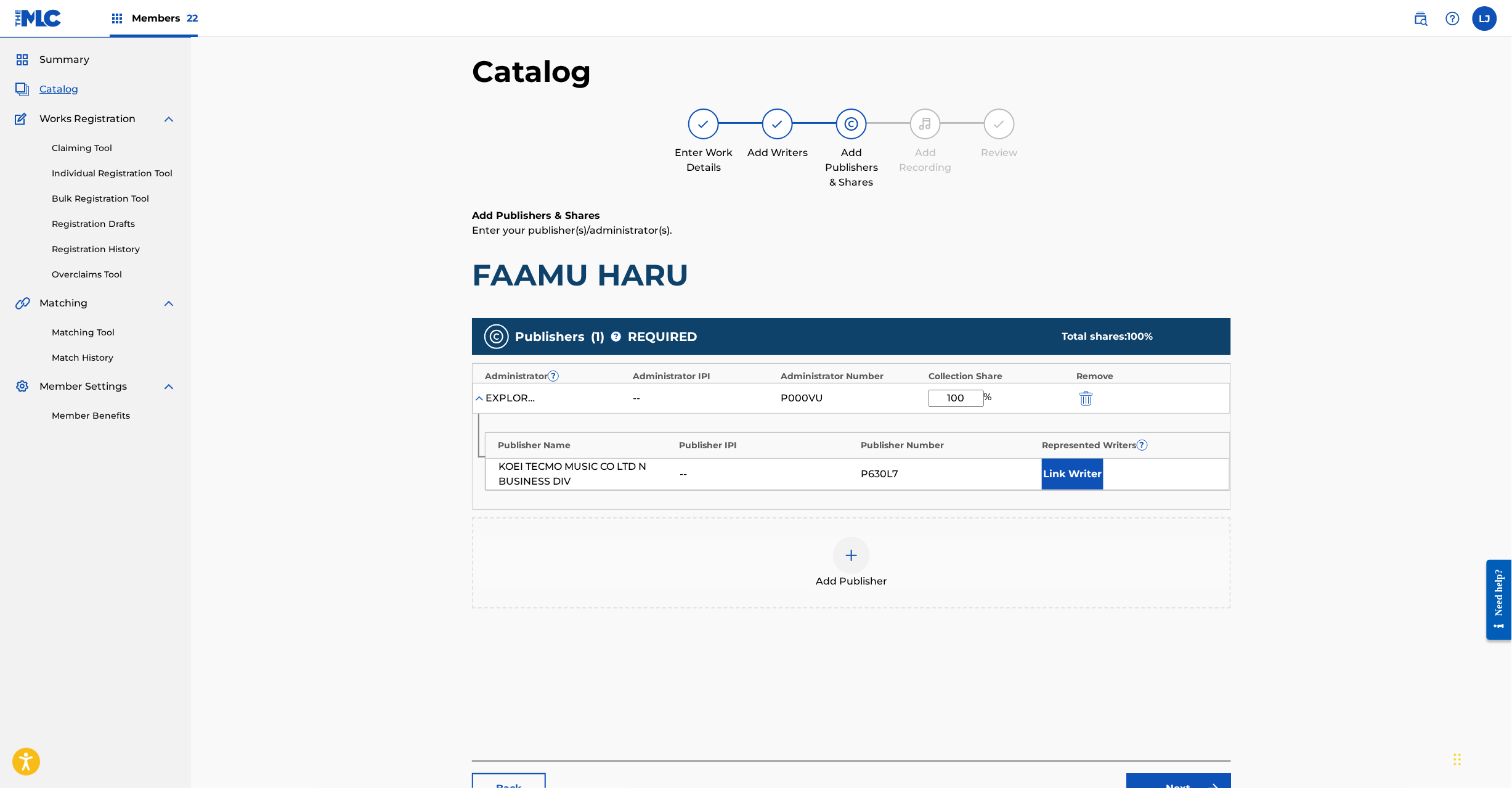
scroll to position [127, 0]
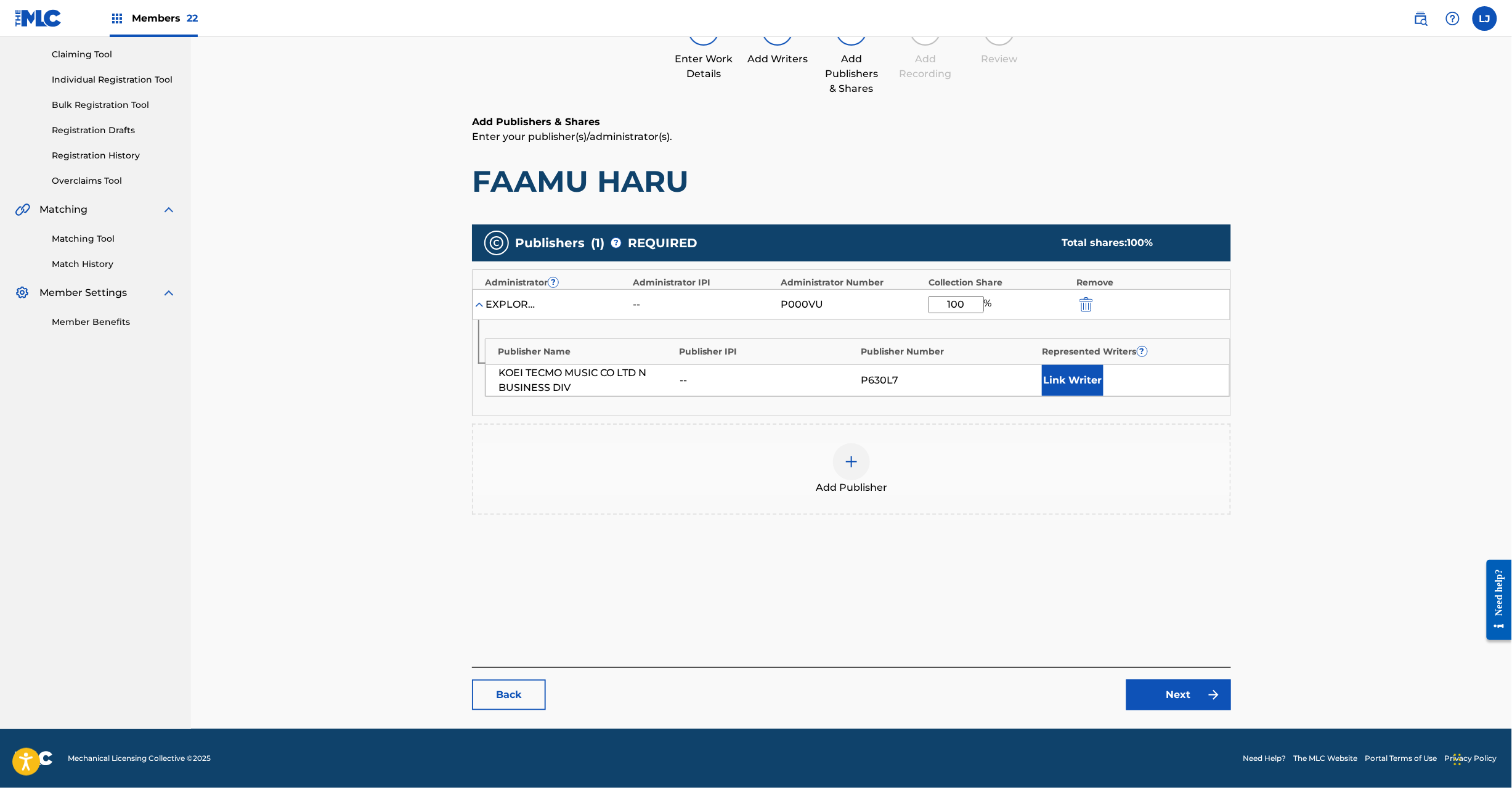
type input "100"
click at [1143, 713] on main "Catalog Enter Work Details Add Writers Add Publishers & Shares Add Recording Re…" at bounding box center [851, 335] width 834 height 788
click at [1143, 703] on link "Next" at bounding box center [1179, 695] width 105 height 31
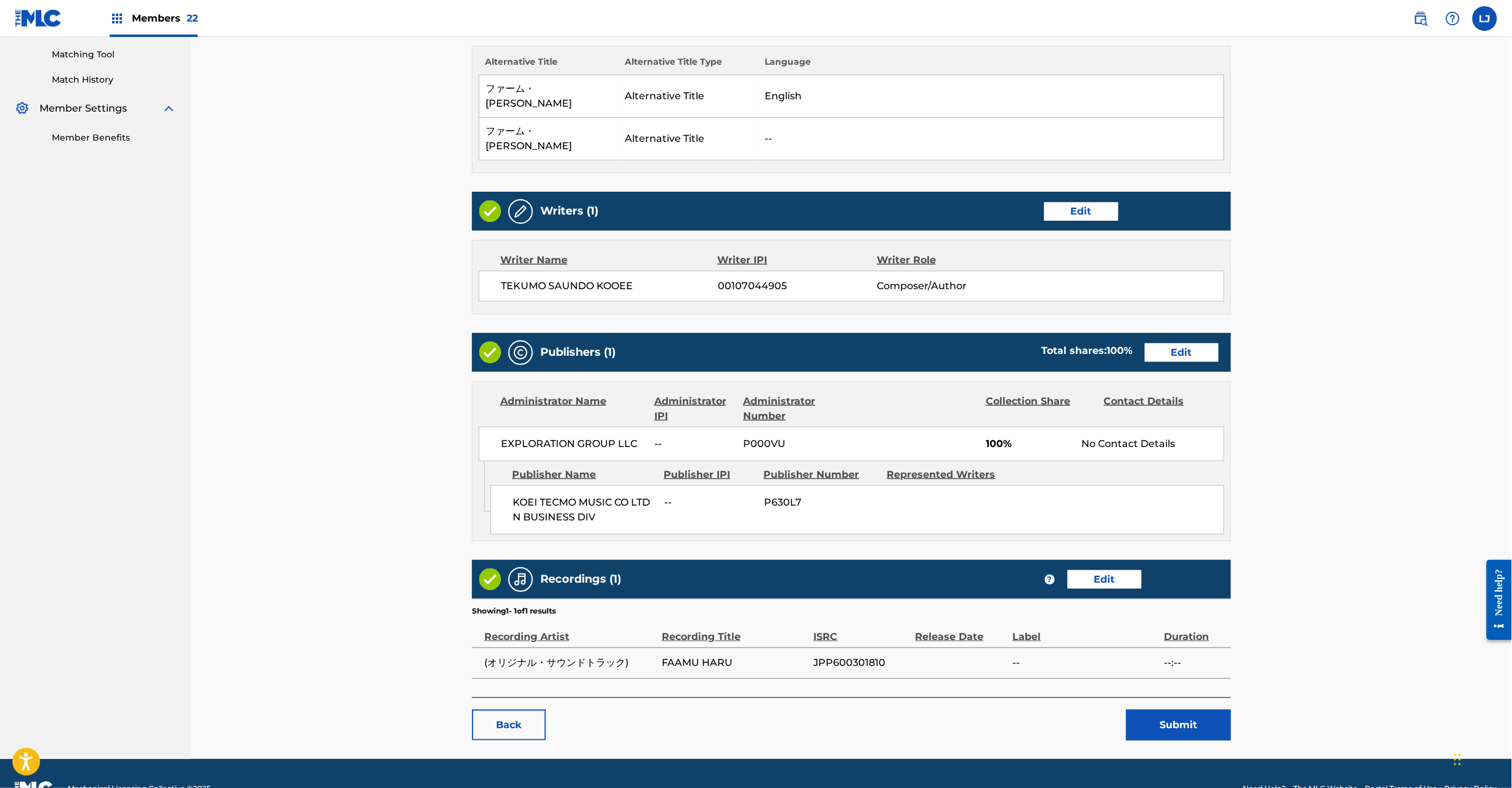
scroll to position [314, 0]
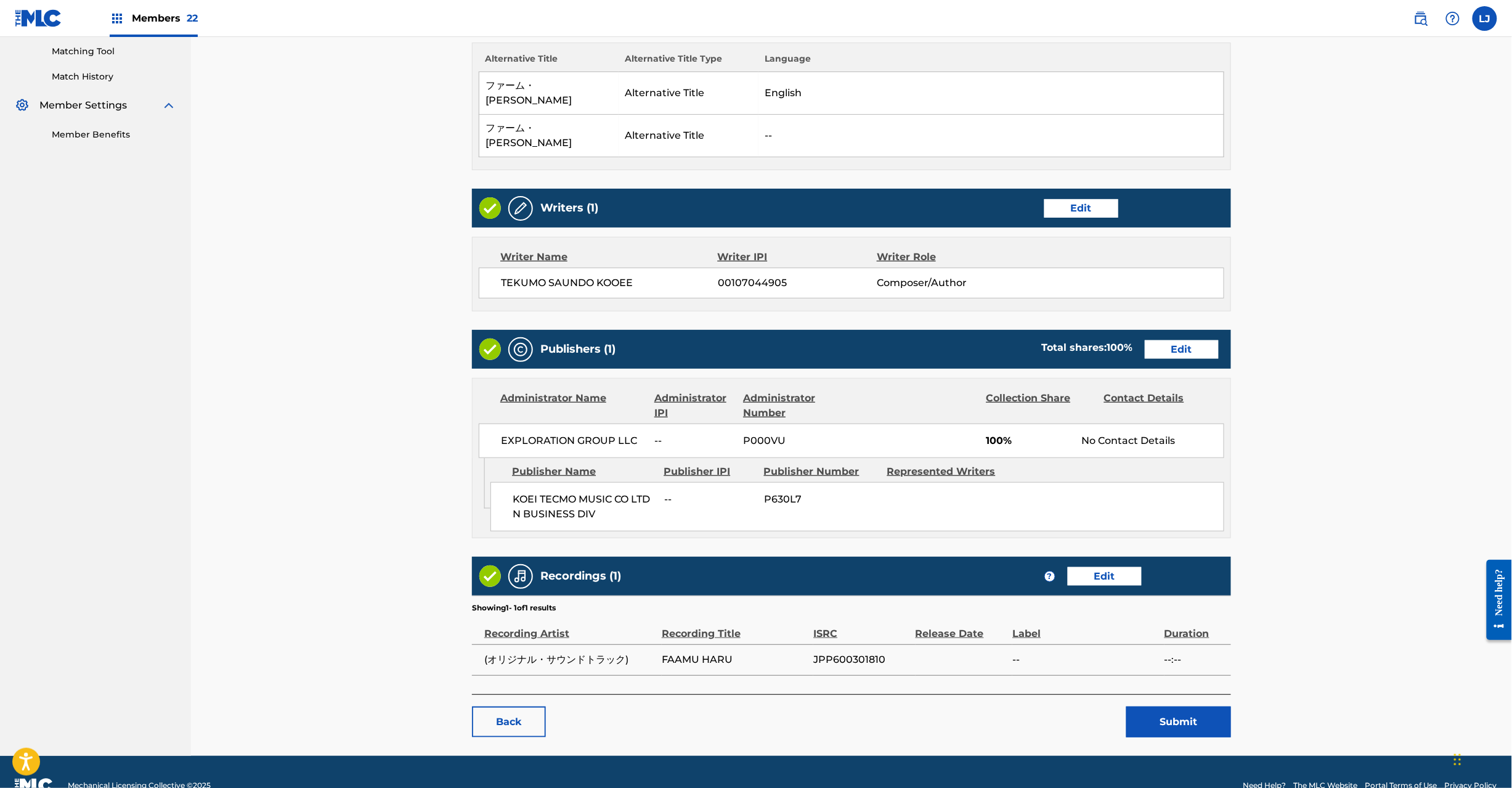
click at [1163, 706] on button "Submit" at bounding box center [1179, 722] width 105 height 31
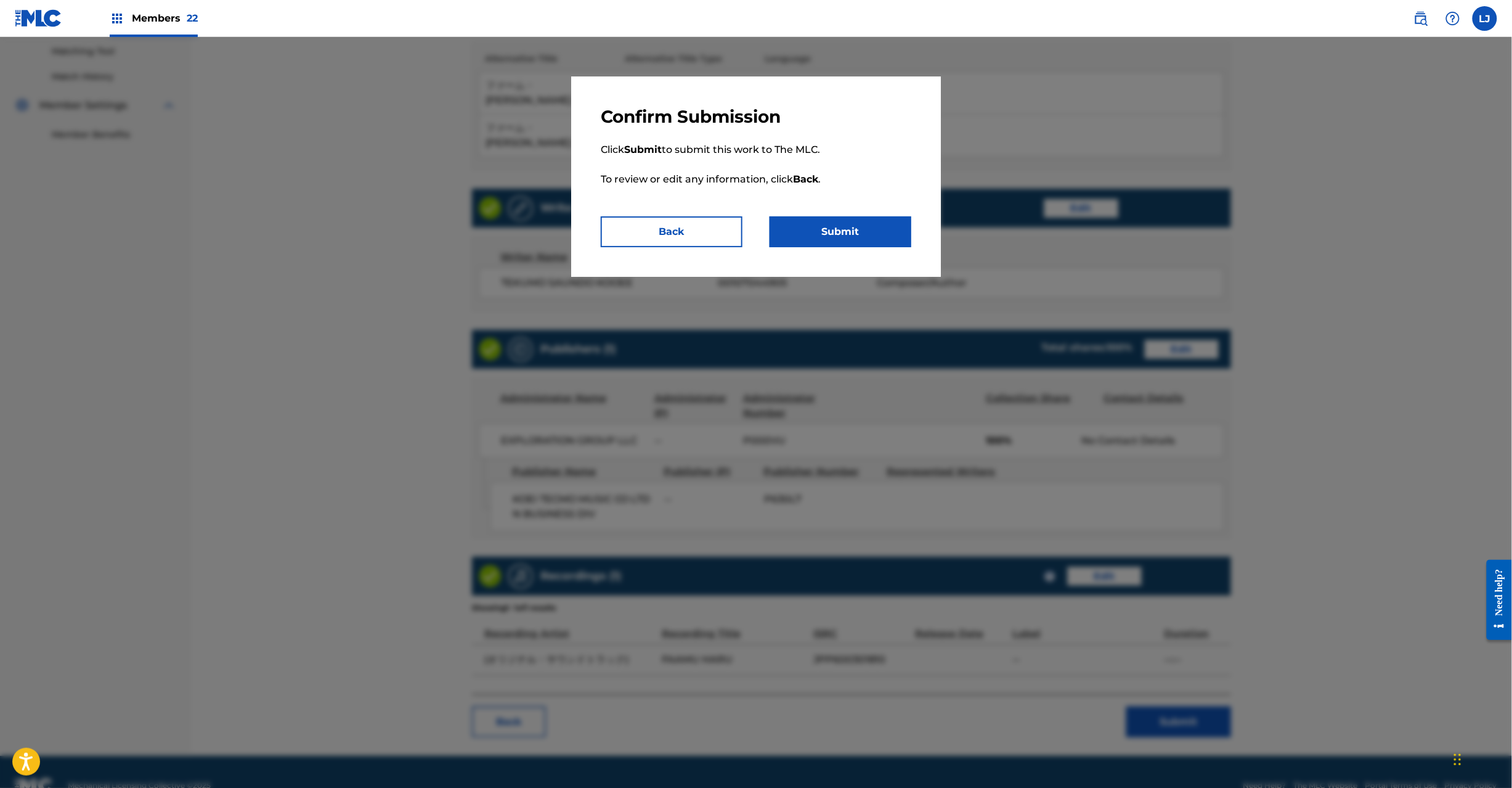
click at [798, 218] on button "Submit" at bounding box center [840, 232] width 142 height 31
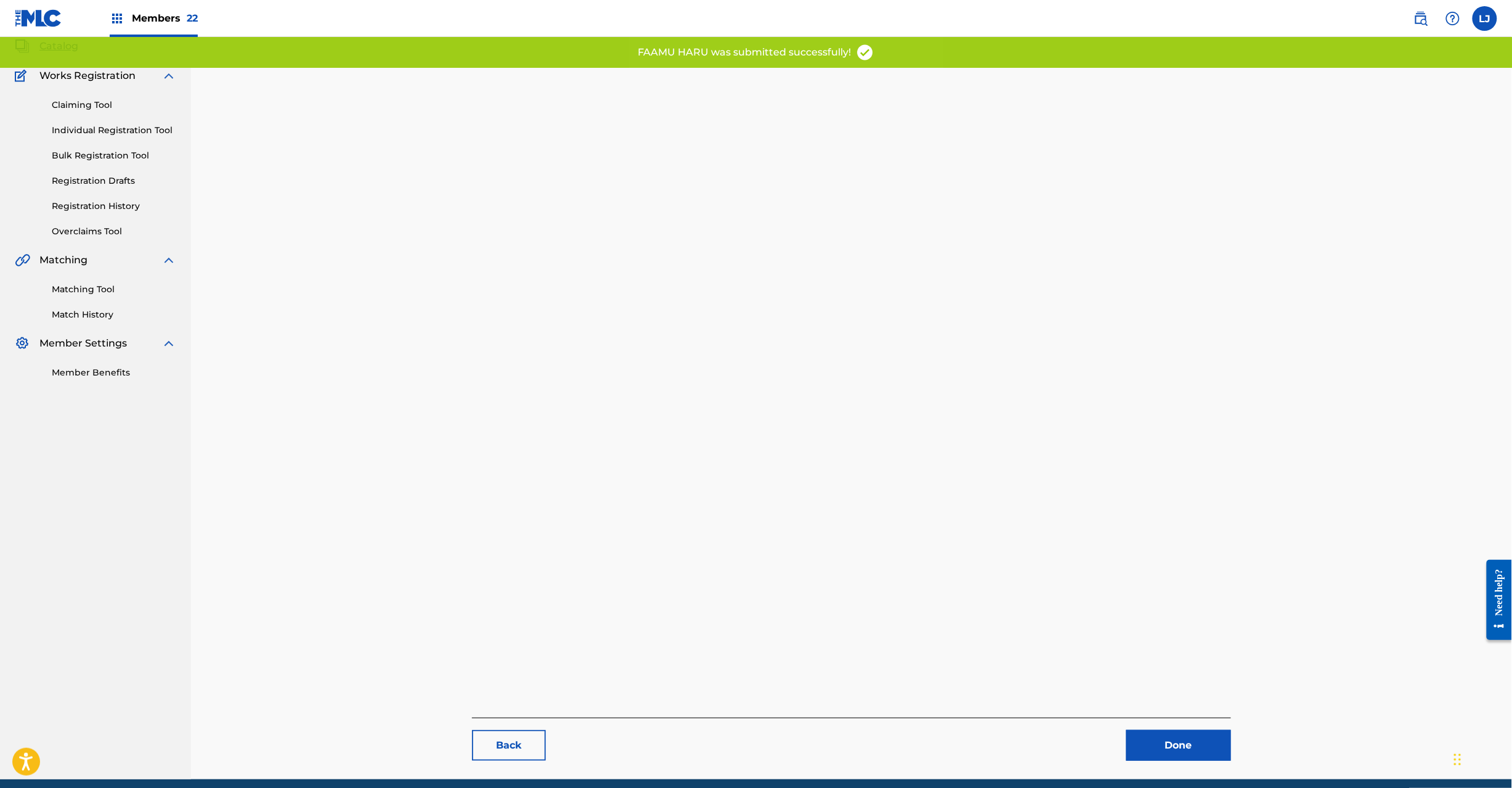
scroll to position [127, 0]
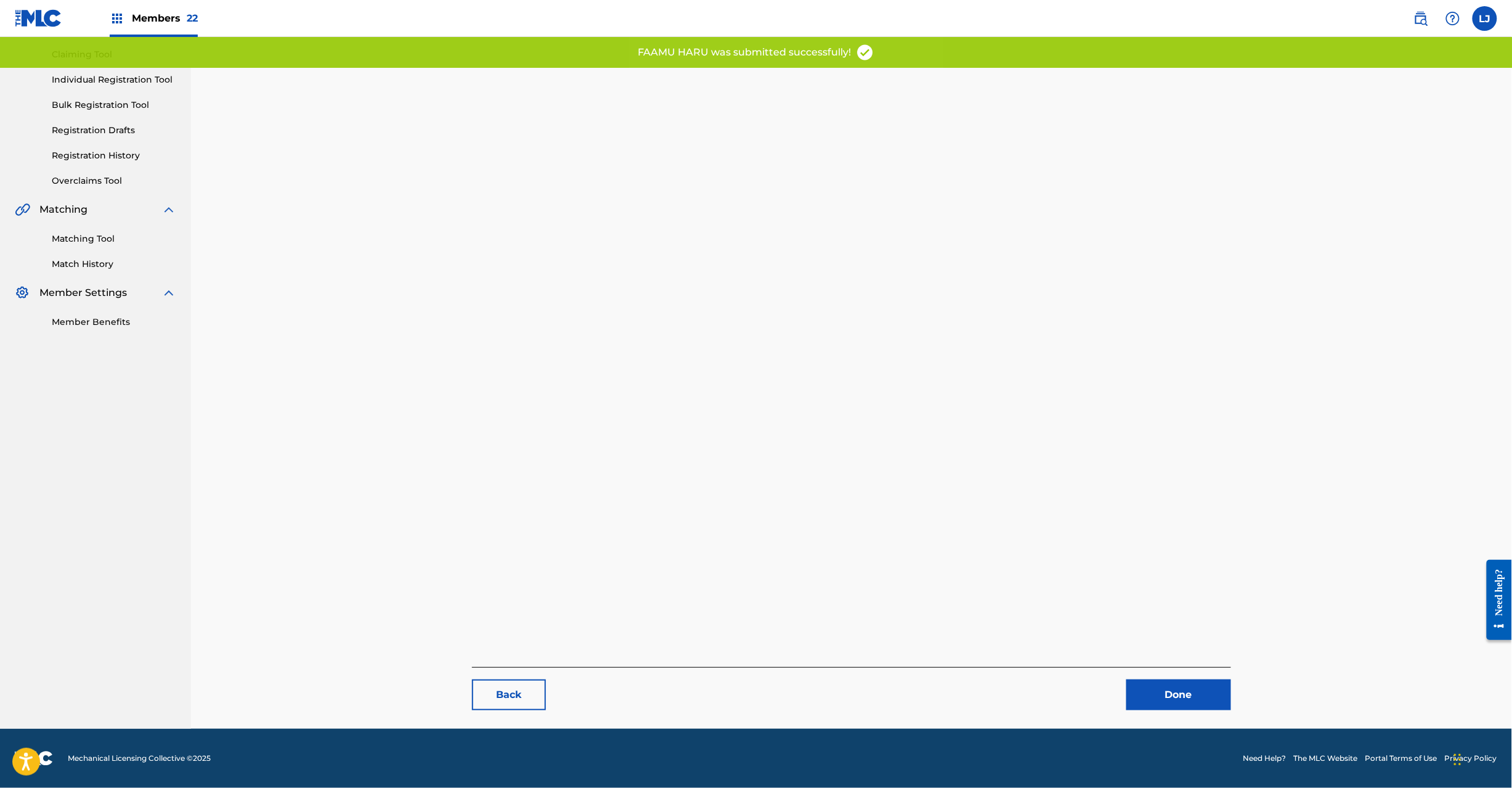
click at [1143, 687] on link "Done" at bounding box center [1179, 695] width 105 height 31
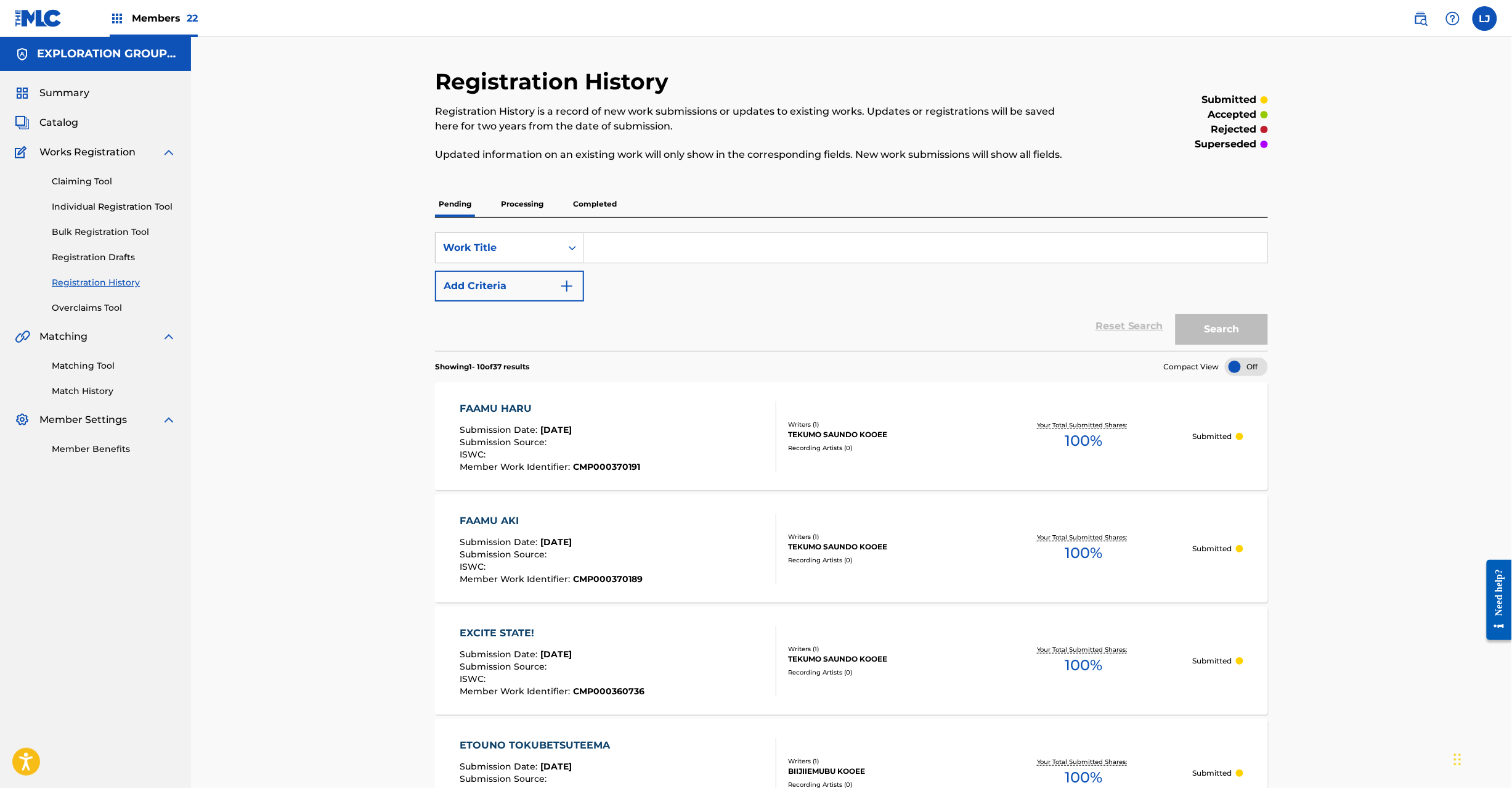
click at [663, 409] on div "FAAMU HARU Submission Date : [DATE] Submission Source : ISWC : Member Work Iden…" at bounding box center [619, 437] width 317 height 70
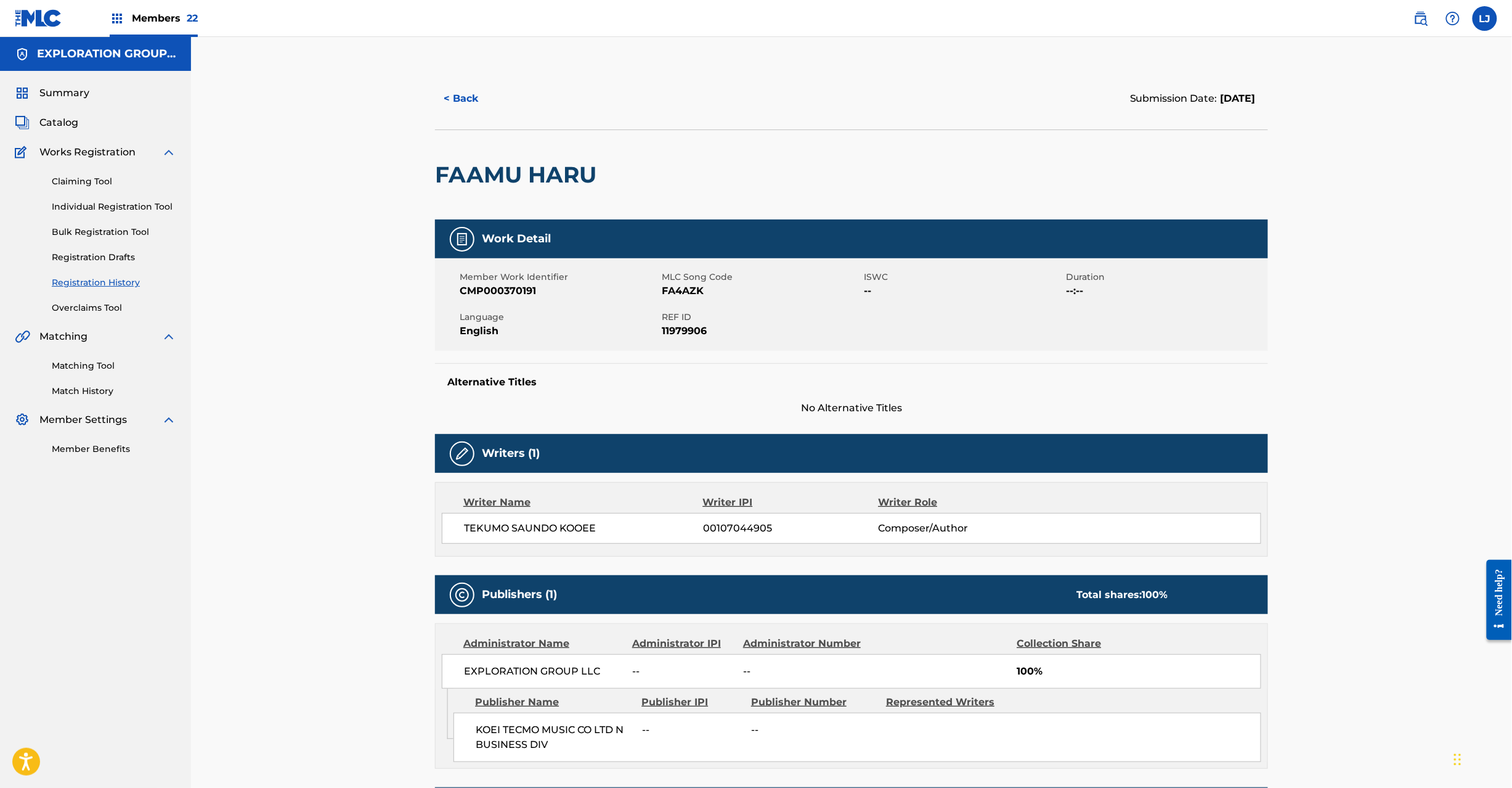
click at [452, 104] on button "< Back" at bounding box center [472, 99] width 74 height 31
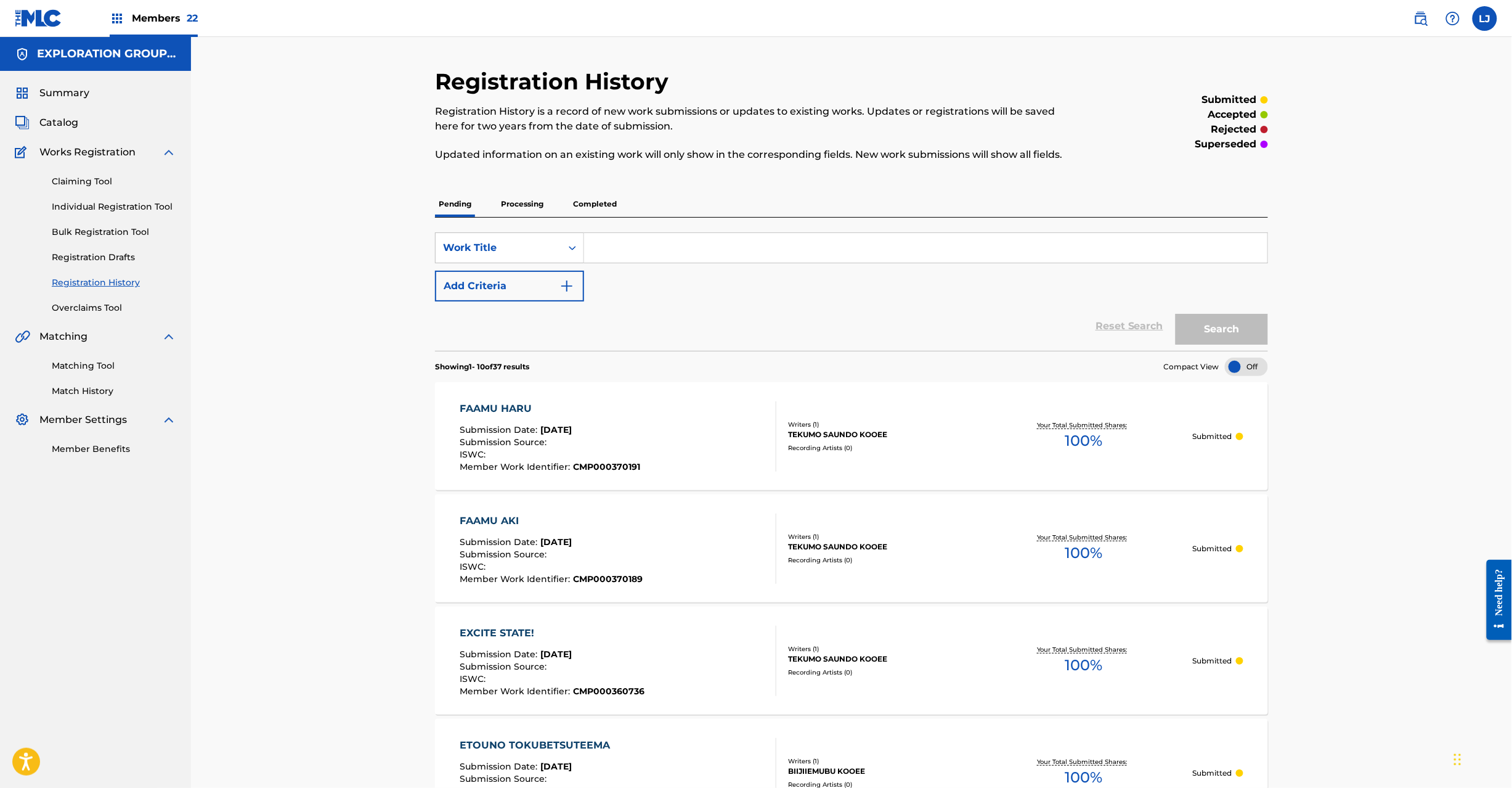
click at [43, 117] on span "Catalog" at bounding box center [59, 122] width 39 height 15
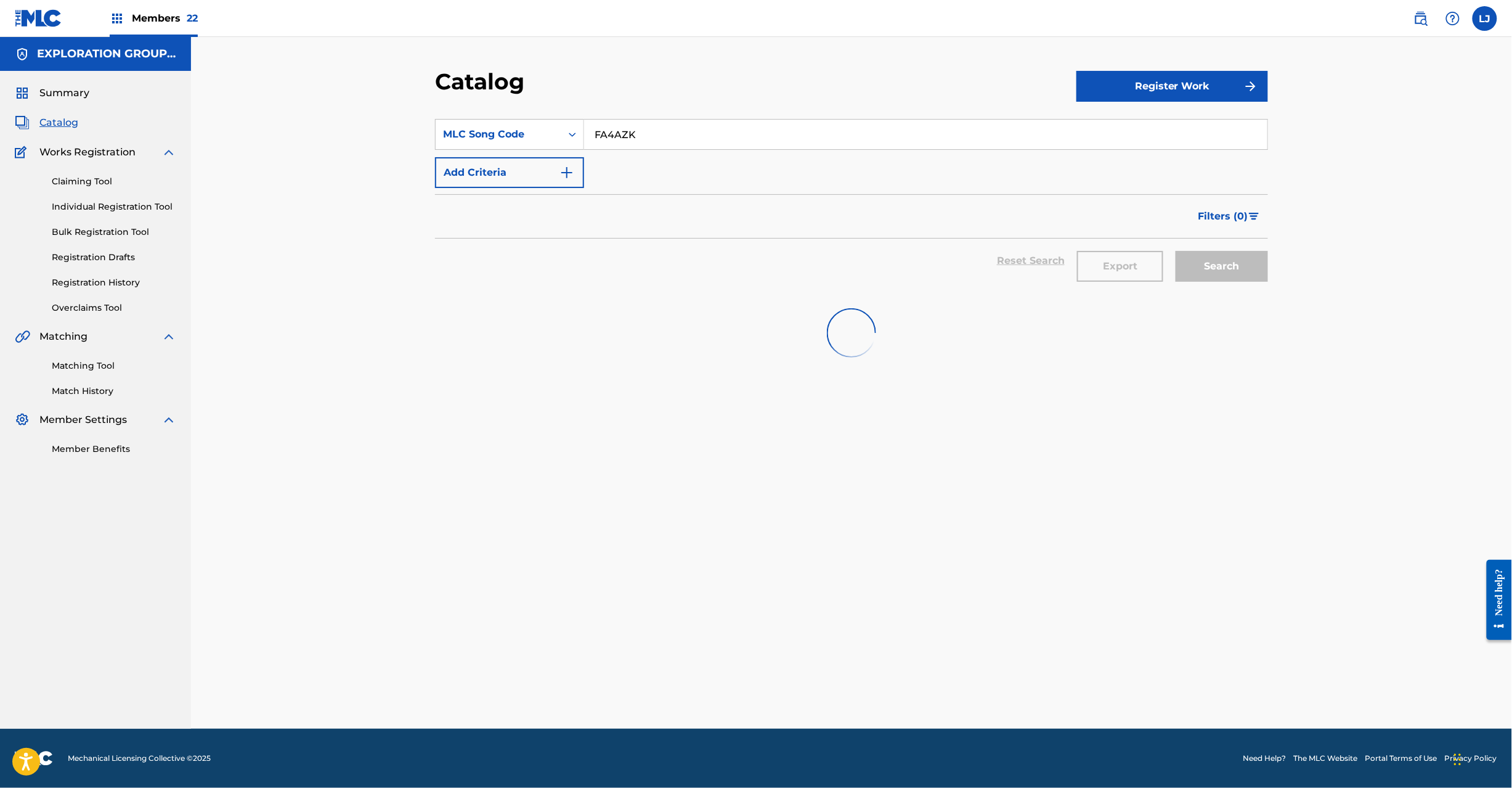
click at [659, 143] on input "FA4AZK" at bounding box center [927, 134] width 684 height 29
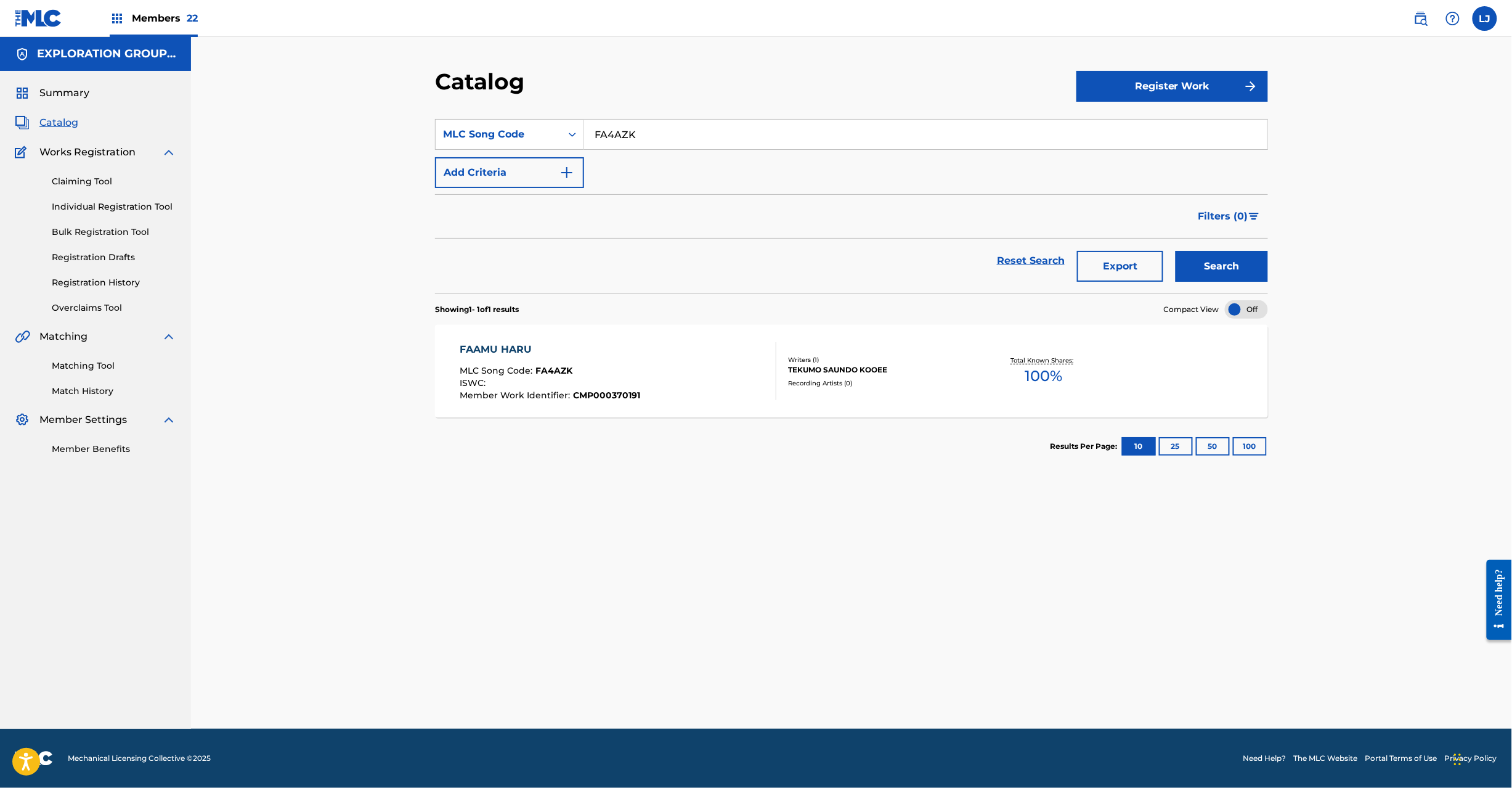
click at [659, 143] on input "FA4AZK" at bounding box center [927, 134] width 684 height 29
paste input "H"
type input "FA4AZH"
click at [1216, 260] on button "Search" at bounding box center [1222, 267] width 93 height 31
click at [654, 351] on div "FAAMU NATSU MLC Song Code : FA4AZH ISWC : Member Work Identifier : CMP000370190" at bounding box center [619, 371] width 317 height 58
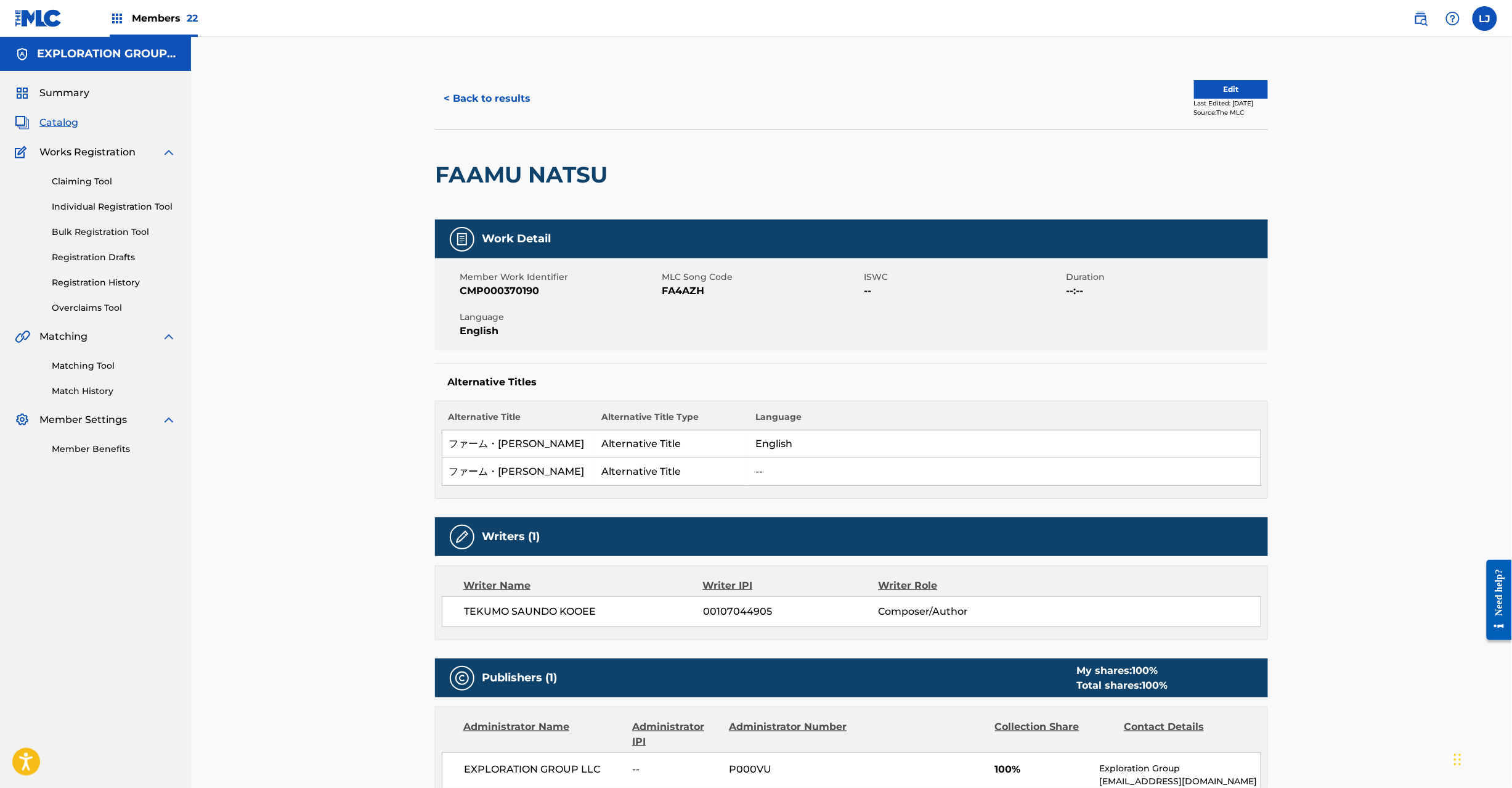
click at [1194, 95] on button "Edit" at bounding box center [1231, 89] width 74 height 18
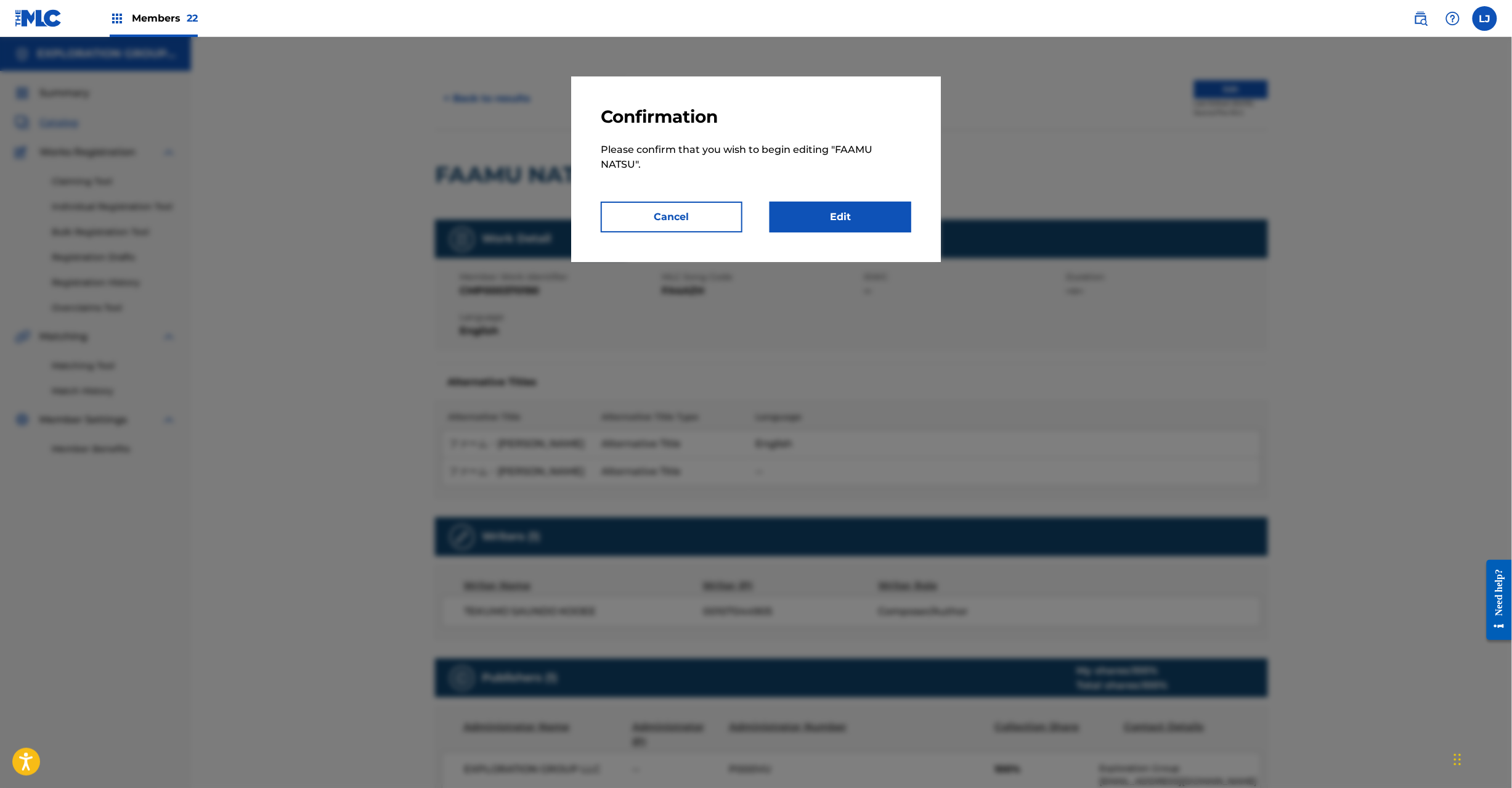
click at [835, 215] on link "Edit" at bounding box center [840, 217] width 142 height 31
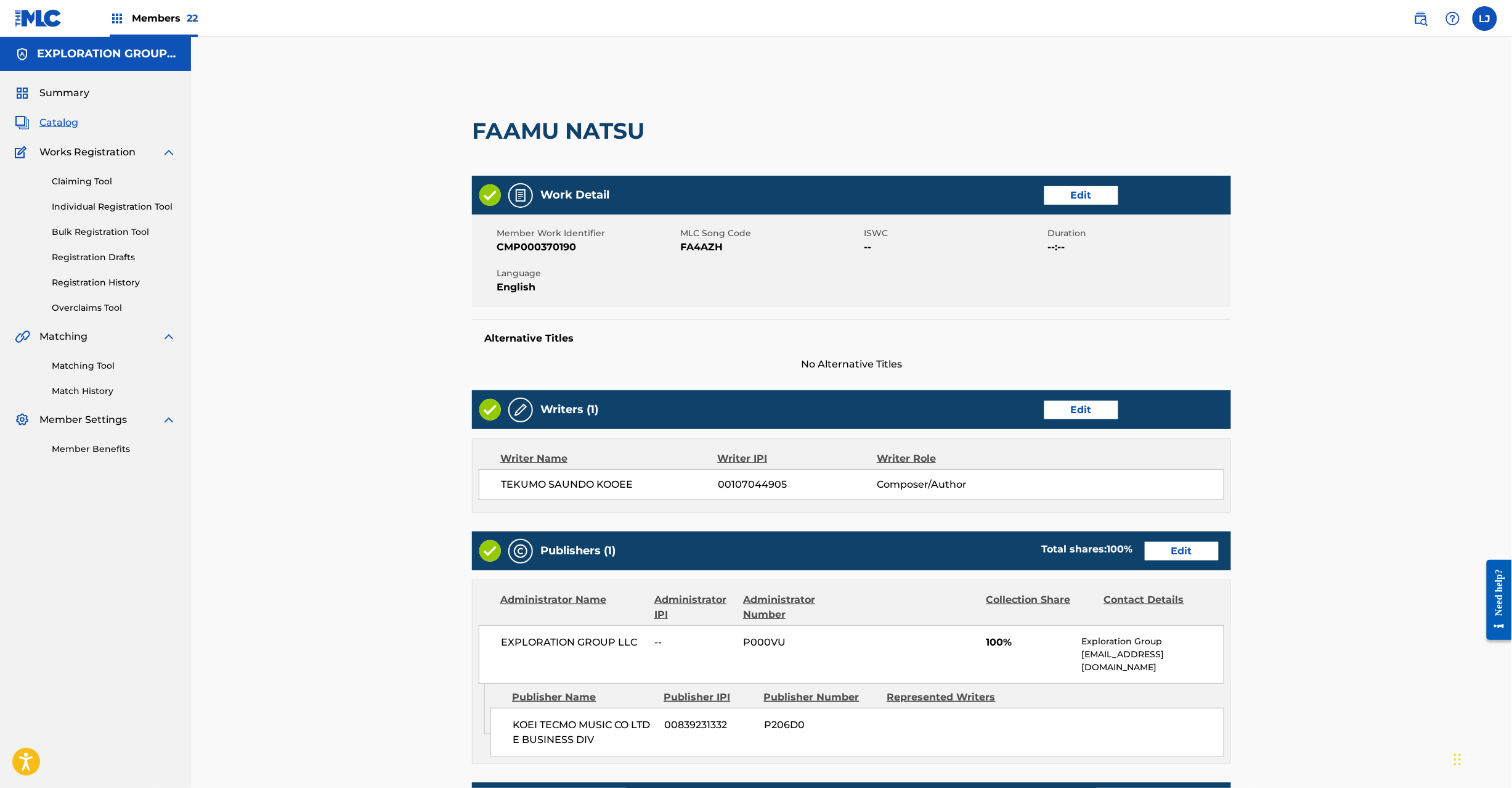
click at [1164, 551] on link "Edit" at bounding box center [1182, 551] width 74 height 18
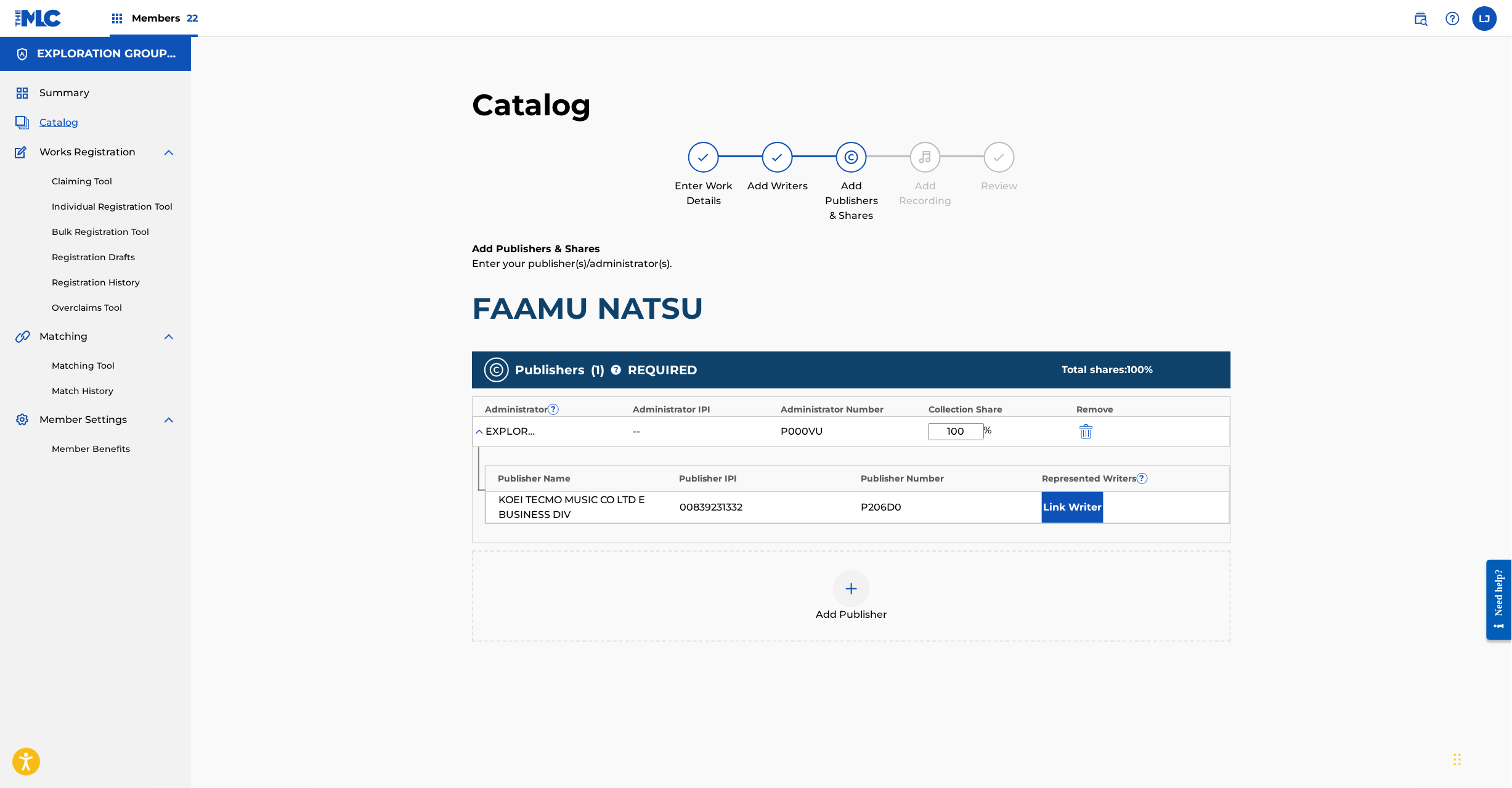
click at [1087, 426] on img "submit" at bounding box center [1086, 431] width 14 height 15
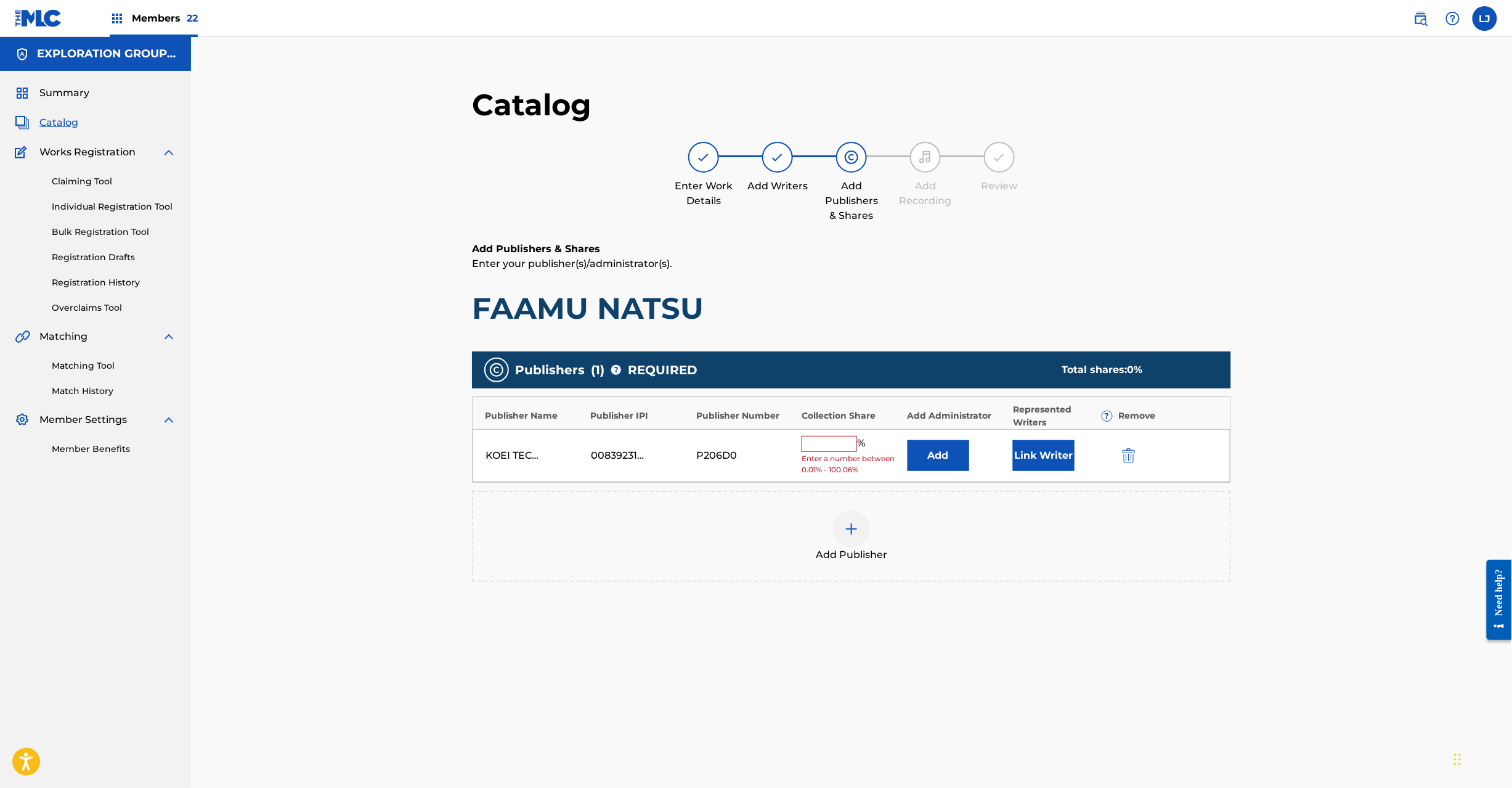
click at [1120, 460] on button "submit" at bounding box center [1128, 454] width 18 height 14
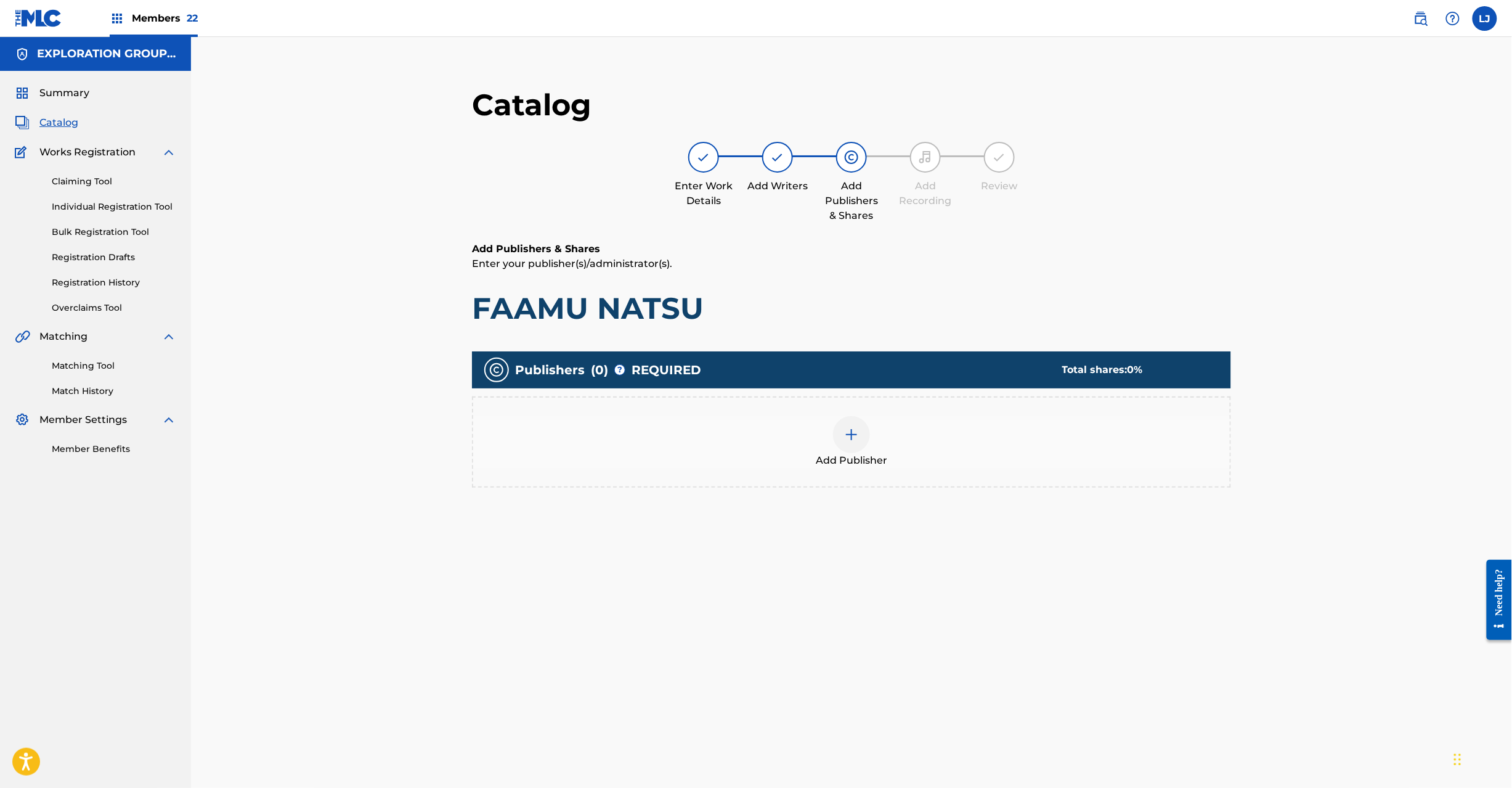
click at [845, 435] on img at bounding box center [852, 435] width 15 height 15
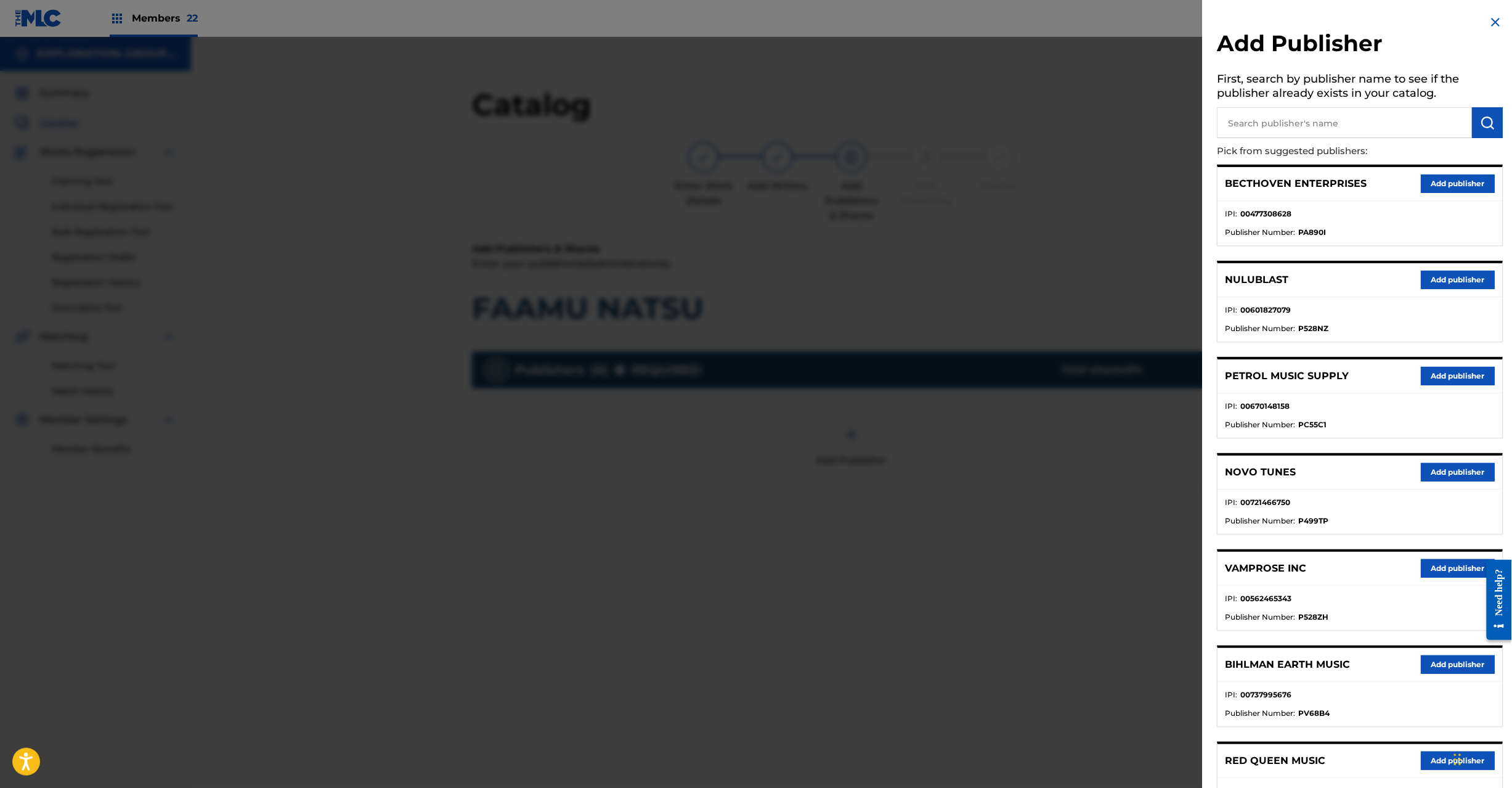
click at [1357, 128] on input "text" at bounding box center [1346, 123] width 256 height 31
paste input "Koei Tecmo Music Co Ltd N Business Div"
type input "Koei Tecmo Music Co Ltd N Business Div"
click at [1481, 120] on img "submit" at bounding box center [1488, 122] width 15 height 15
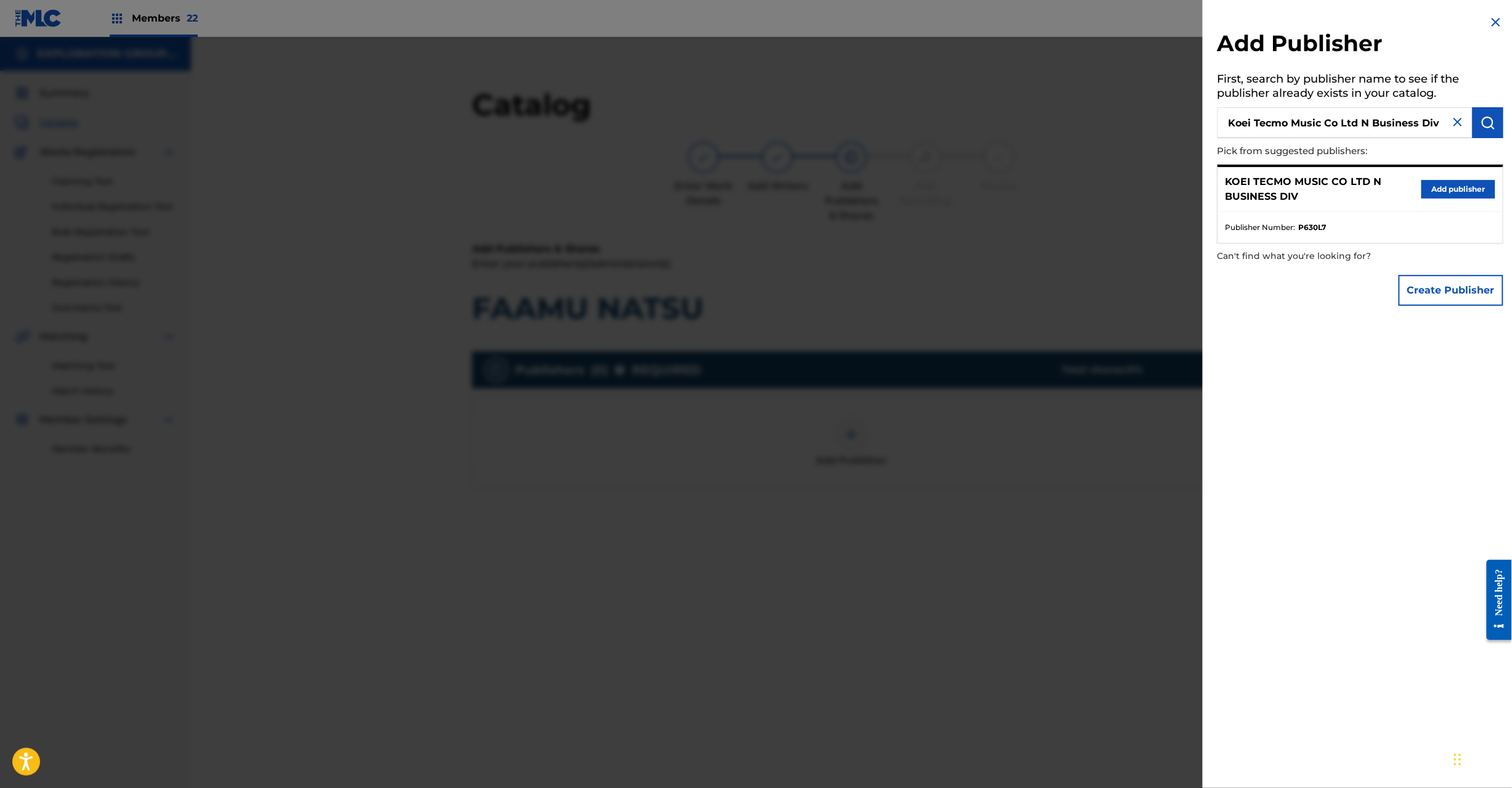
click at [1464, 193] on button "Add publisher" at bounding box center [1459, 189] width 74 height 18
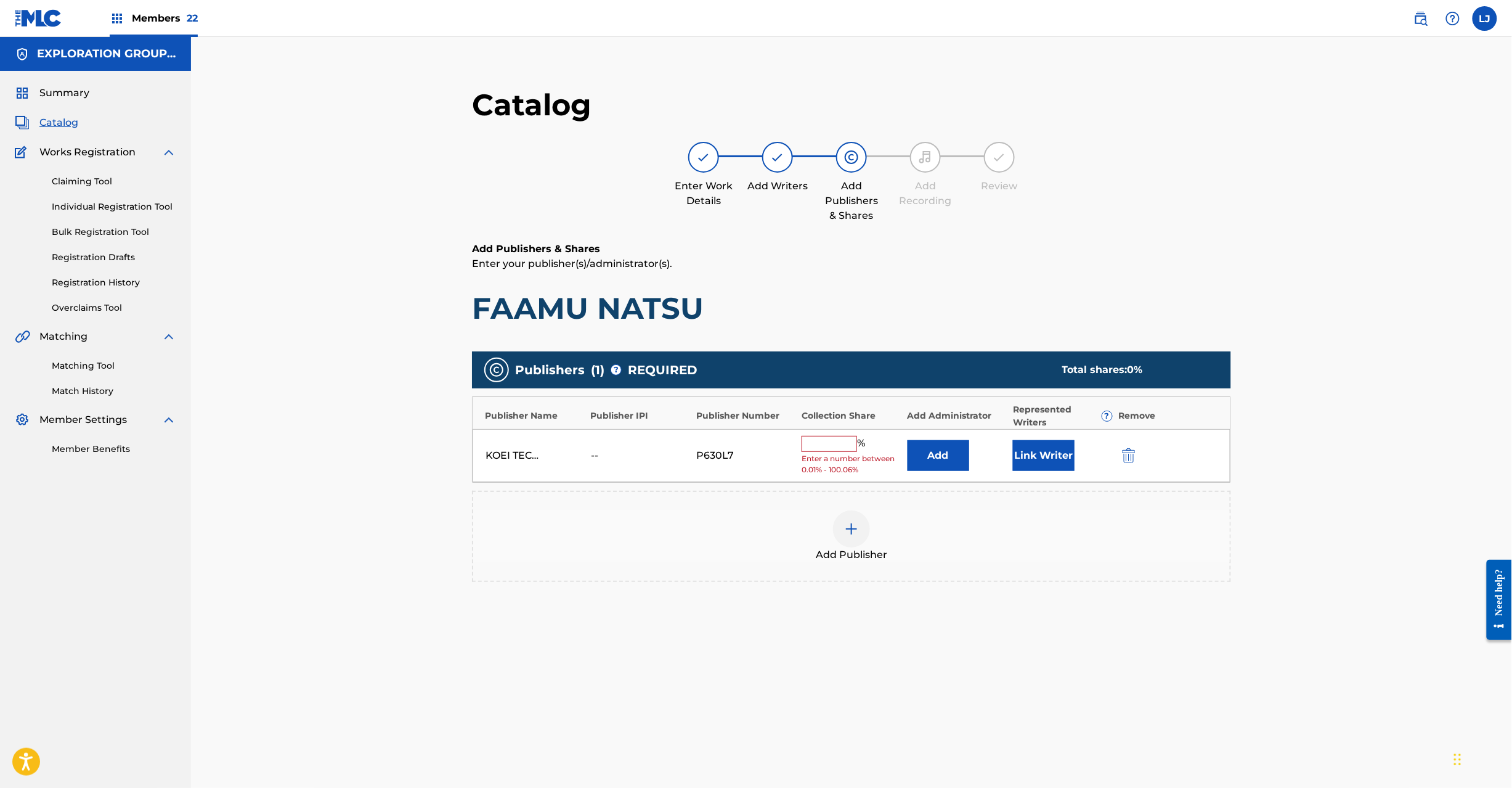
click at [935, 451] on button "Add" at bounding box center [938, 456] width 62 height 31
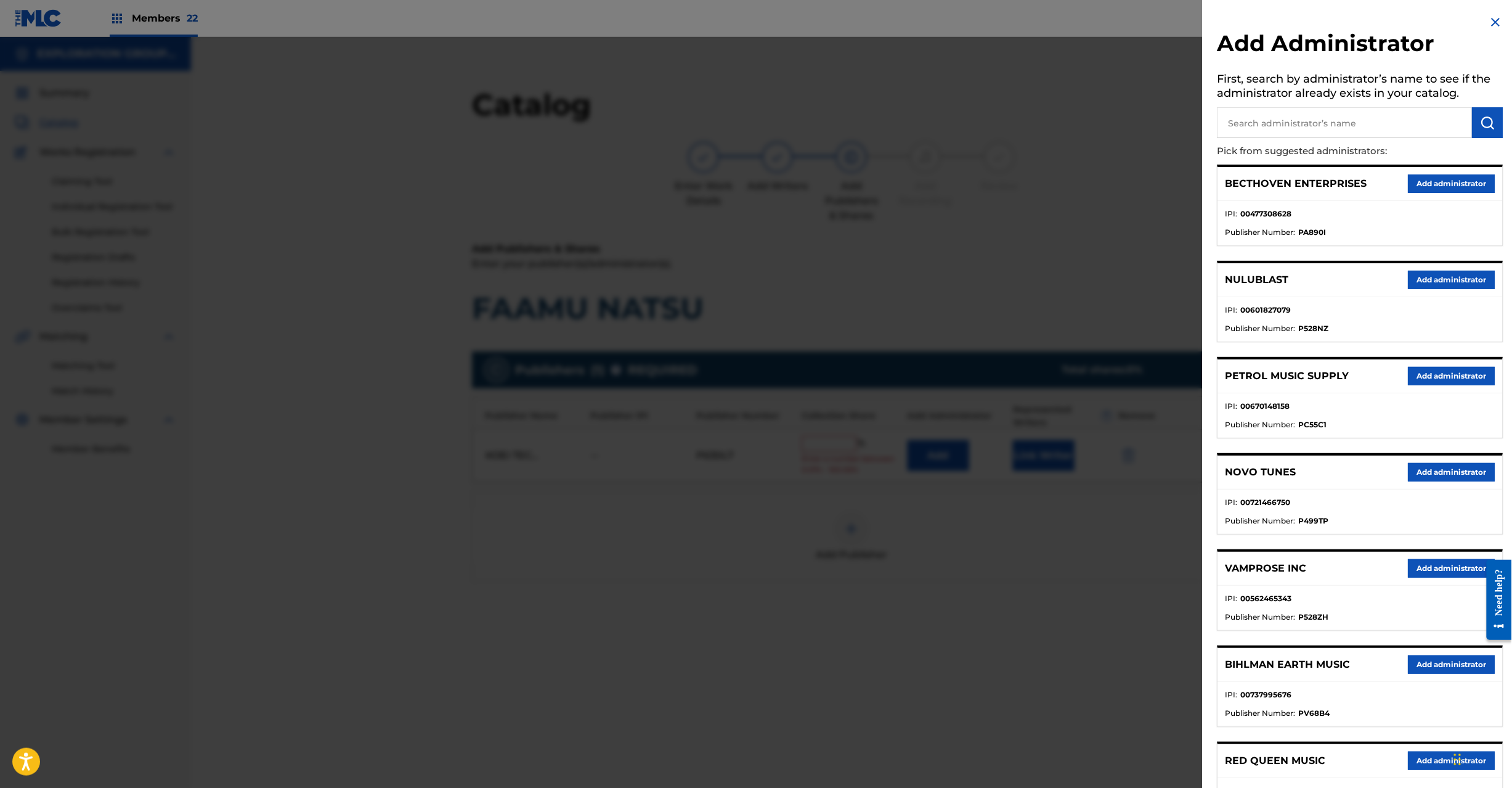
click at [1279, 127] on input "text" at bounding box center [1346, 123] width 256 height 31
paste input "Exploration Group LLC"
type input "Exploration Group LLC"
click at [1481, 126] on img "submit" at bounding box center [1488, 122] width 15 height 15
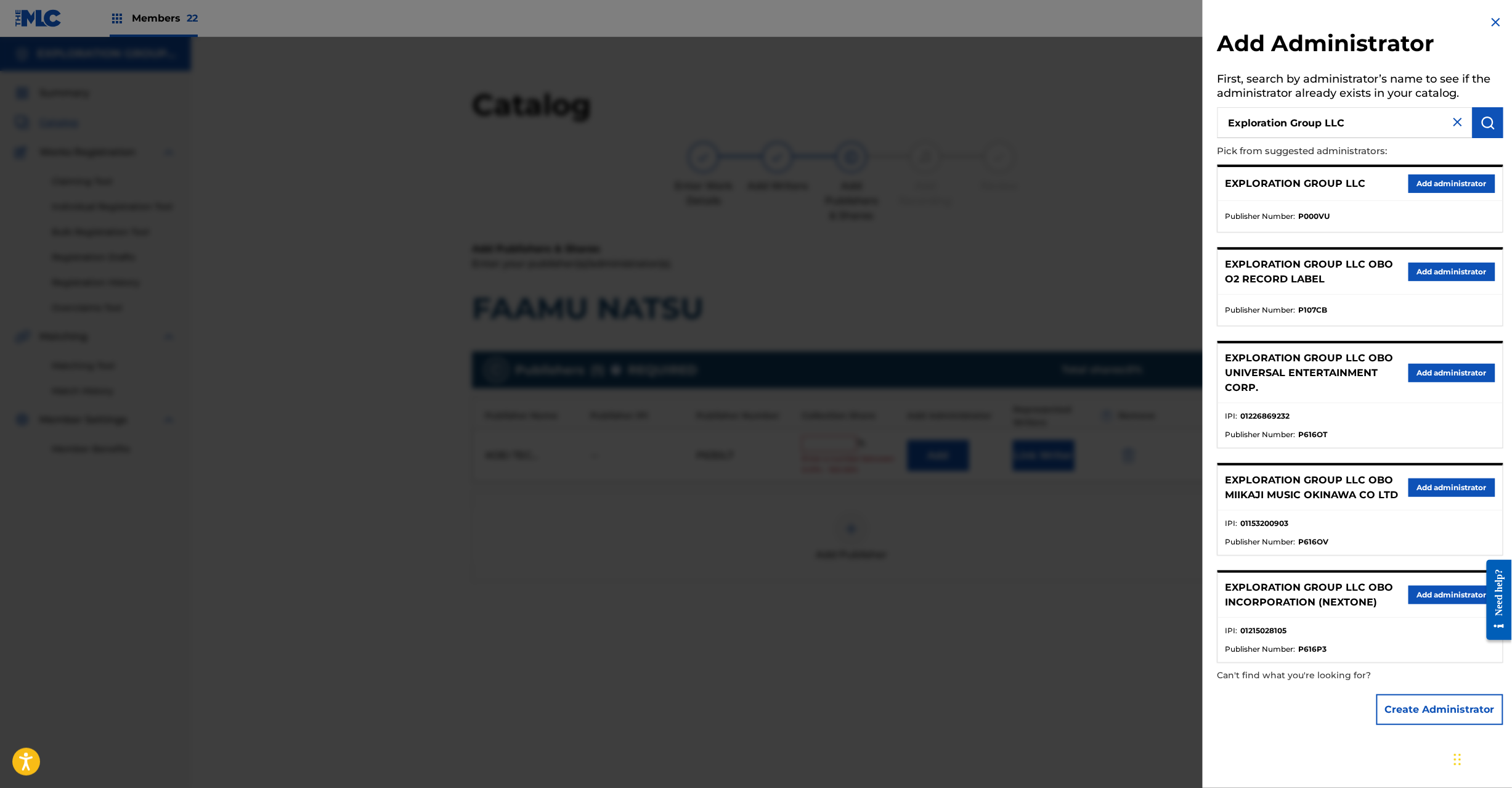
click at [1436, 178] on button "Add administrator" at bounding box center [1452, 184] width 87 height 18
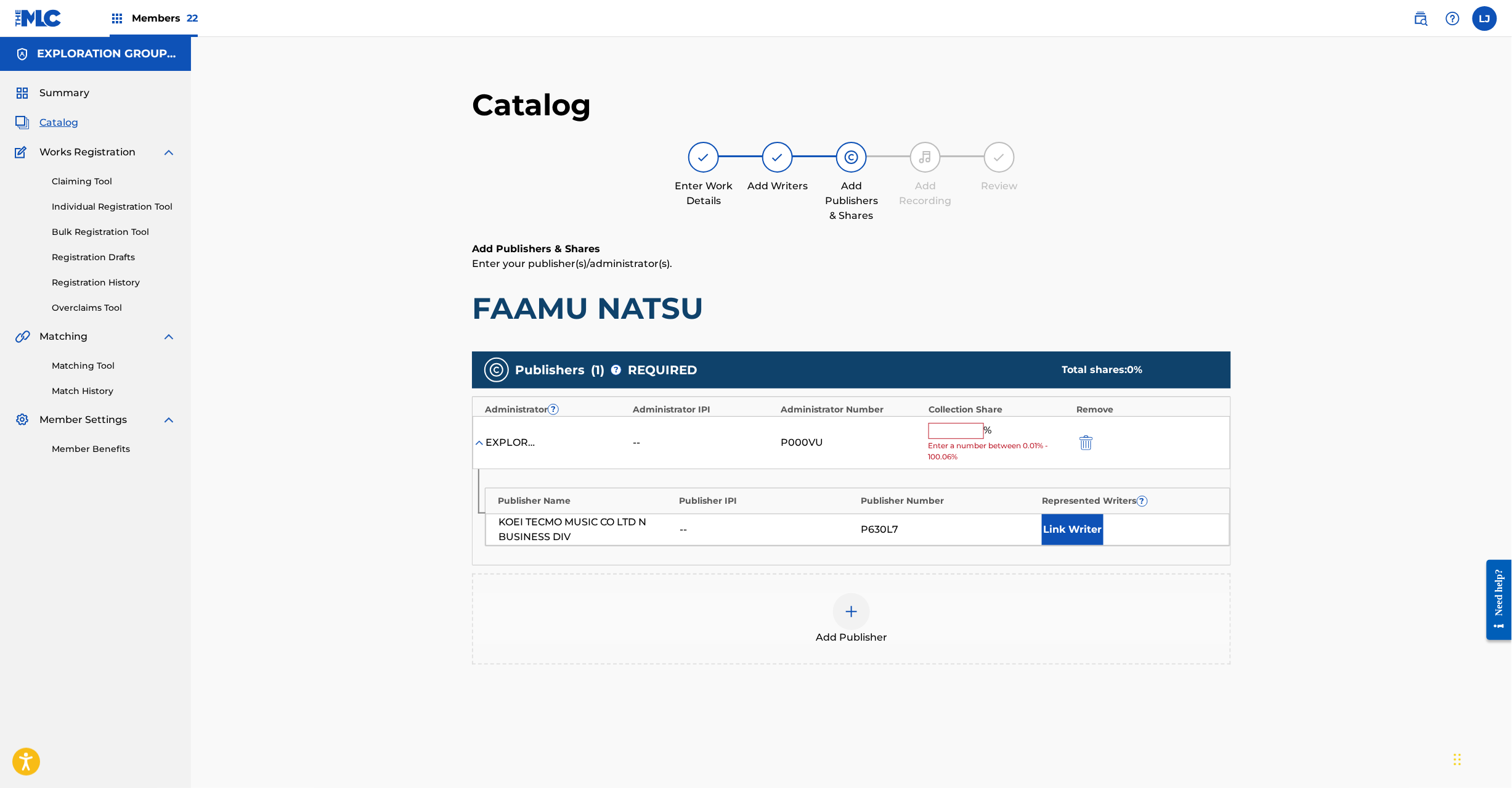
click at [947, 431] on input "text" at bounding box center [956, 430] width 55 height 16
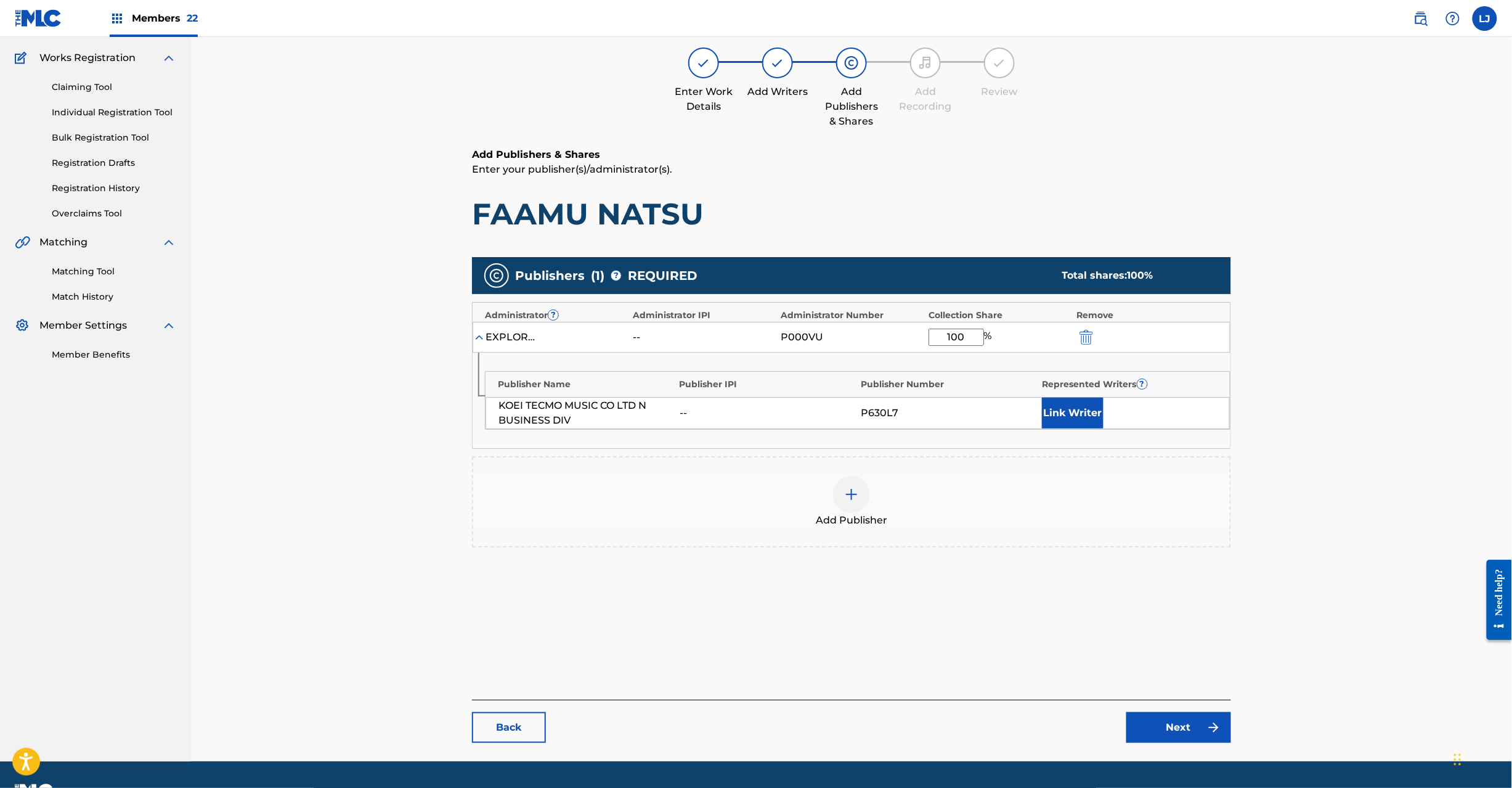
scroll to position [127, 0]
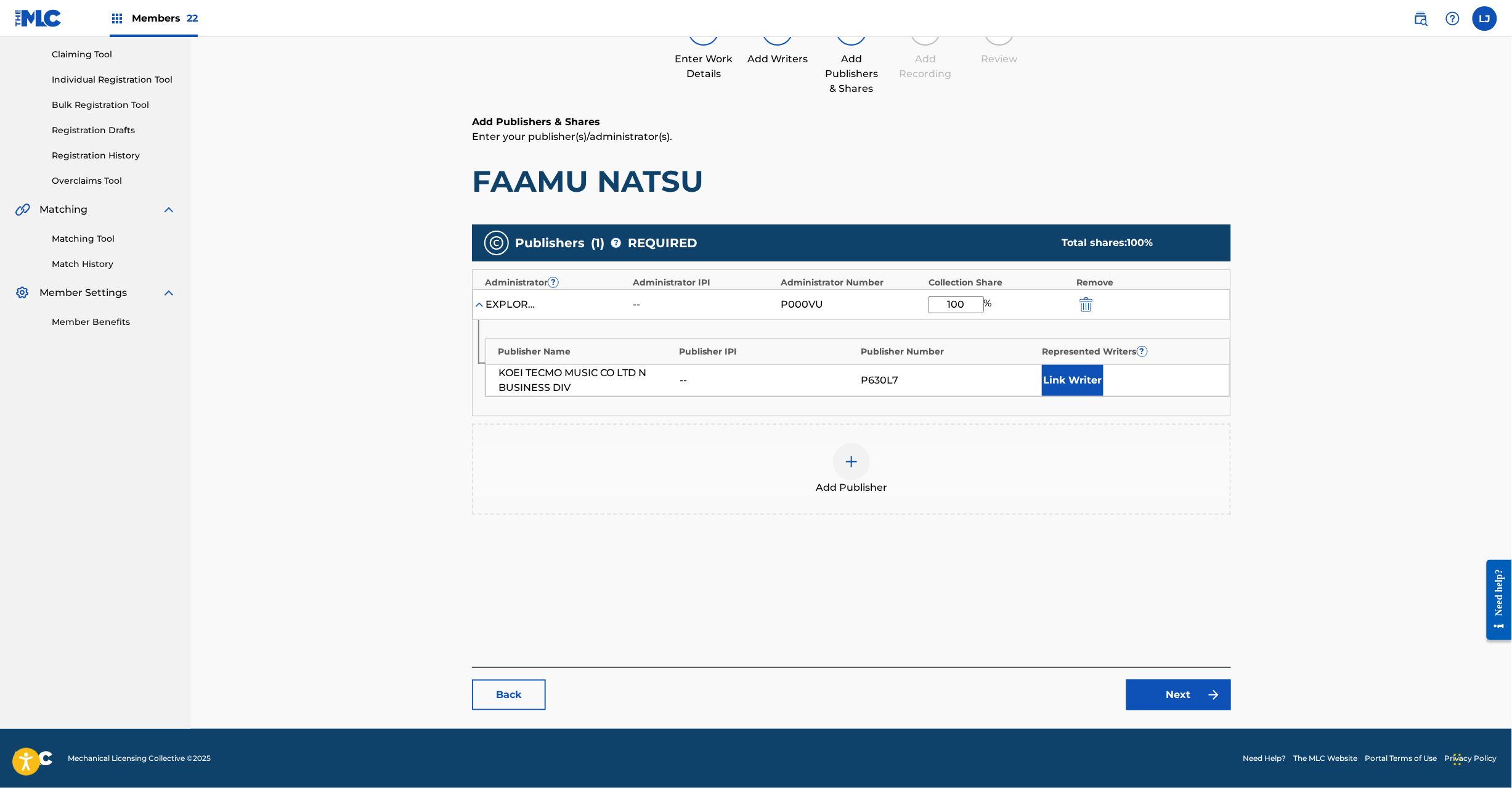
type input "100"
click at [1176, 709] on link "Next" at bounding box center [1179, 695] width 105 height 31
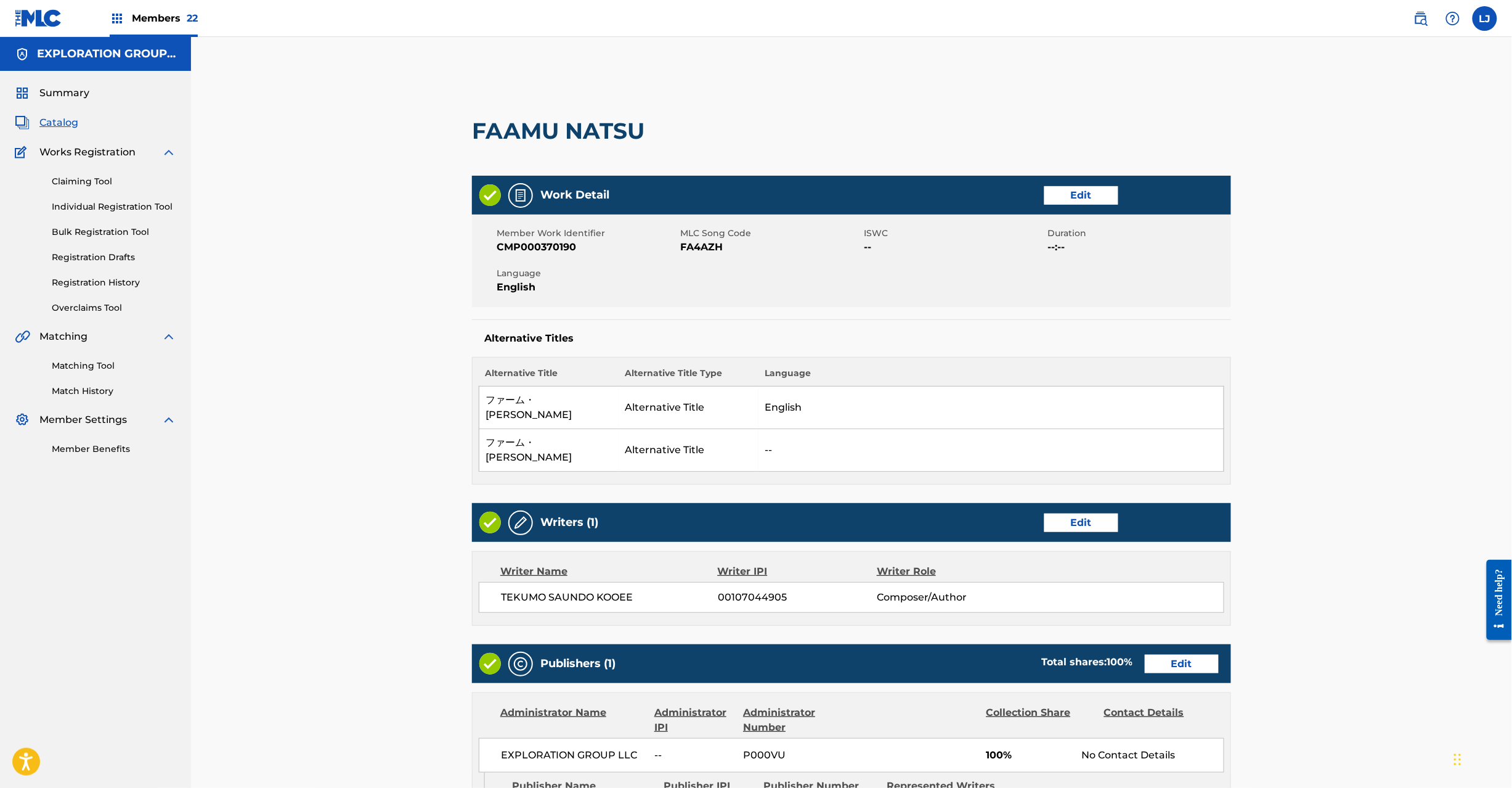
scroll to position [314, 0]
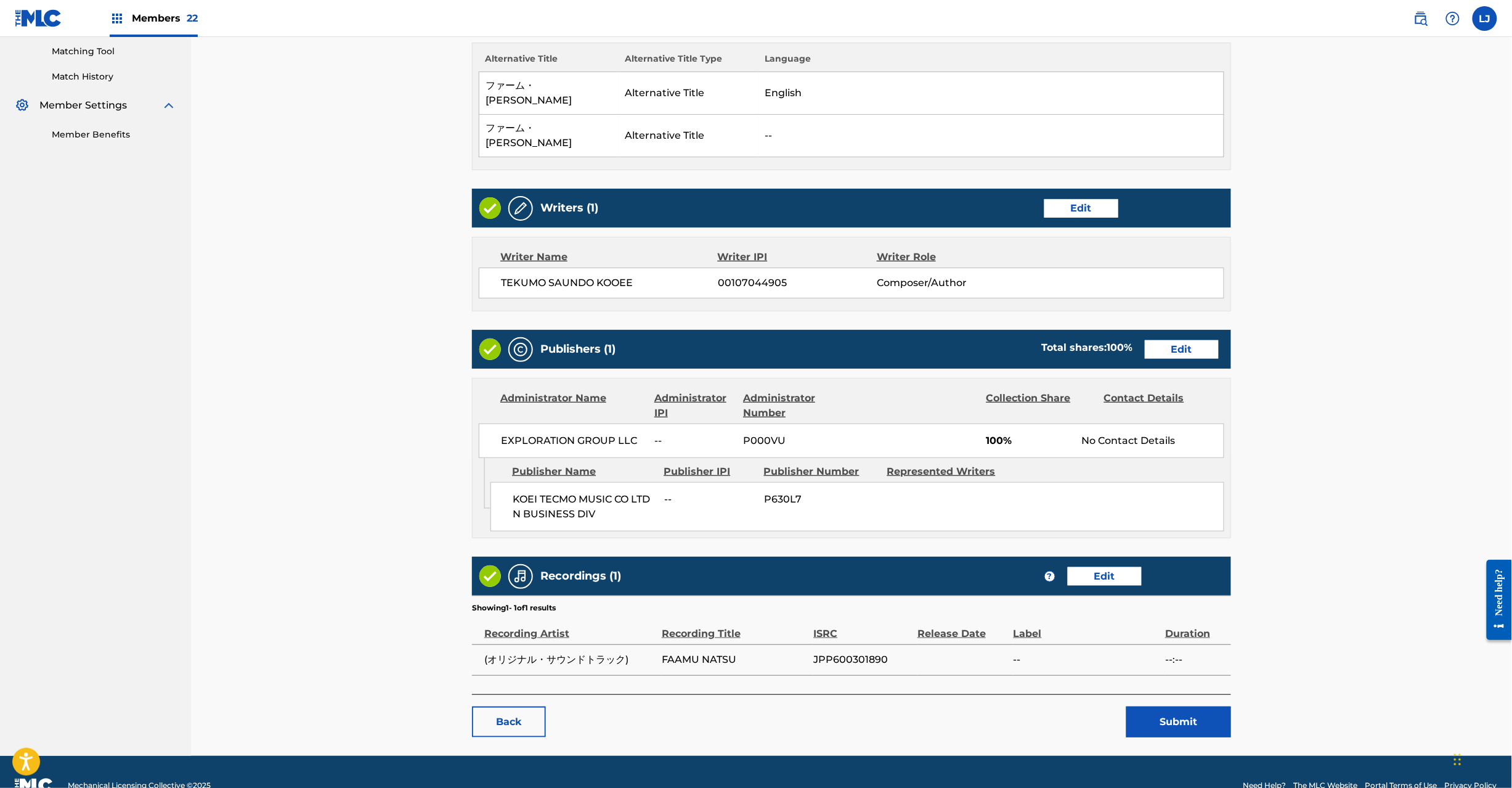
click at [1166, 706] on button "Submit" at bounding box center [1179, 722] width 105 height 31
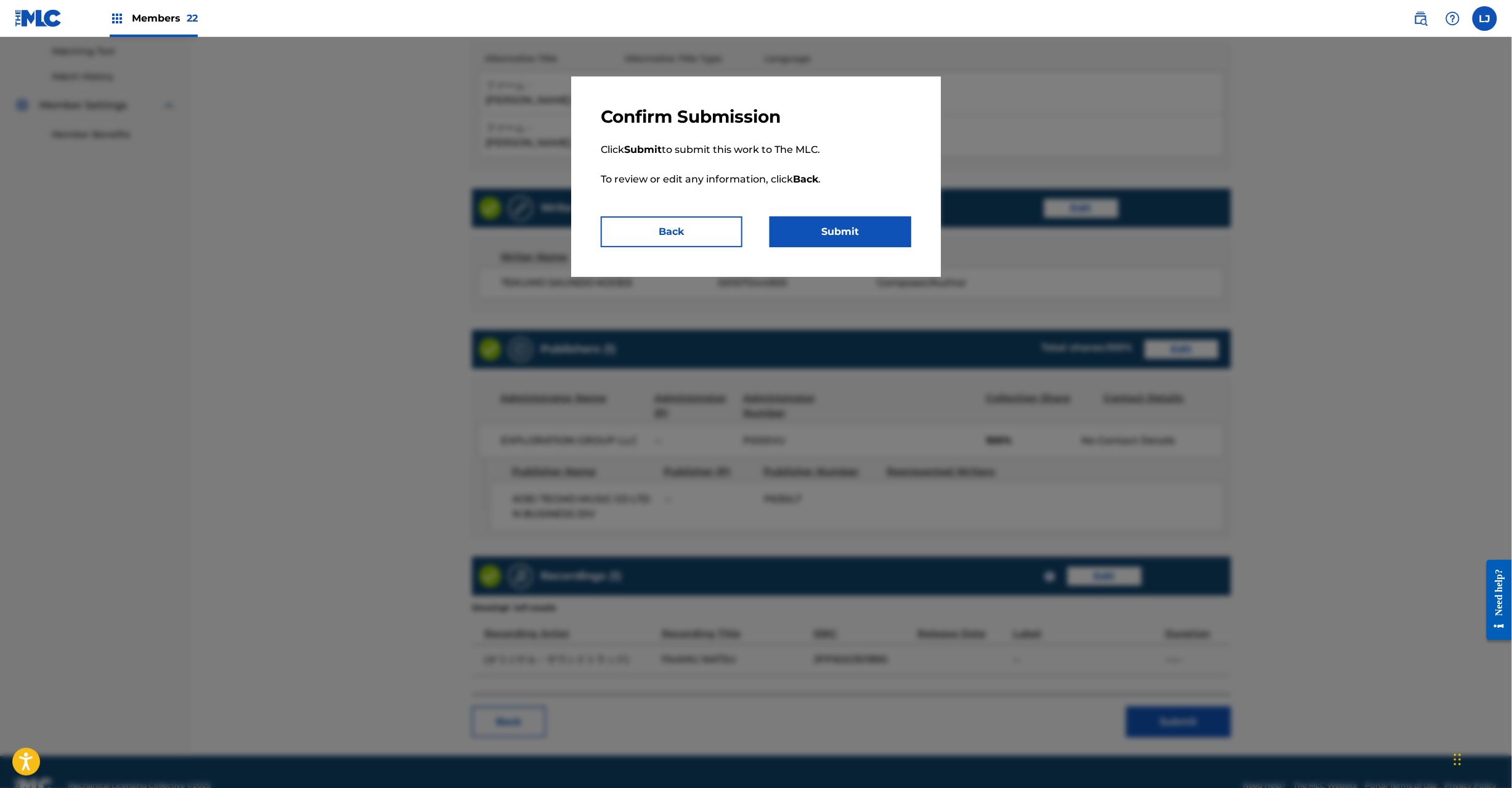
click at [809, 224] on button "Submit" at bounding box center [840, 232] width 142 height 31
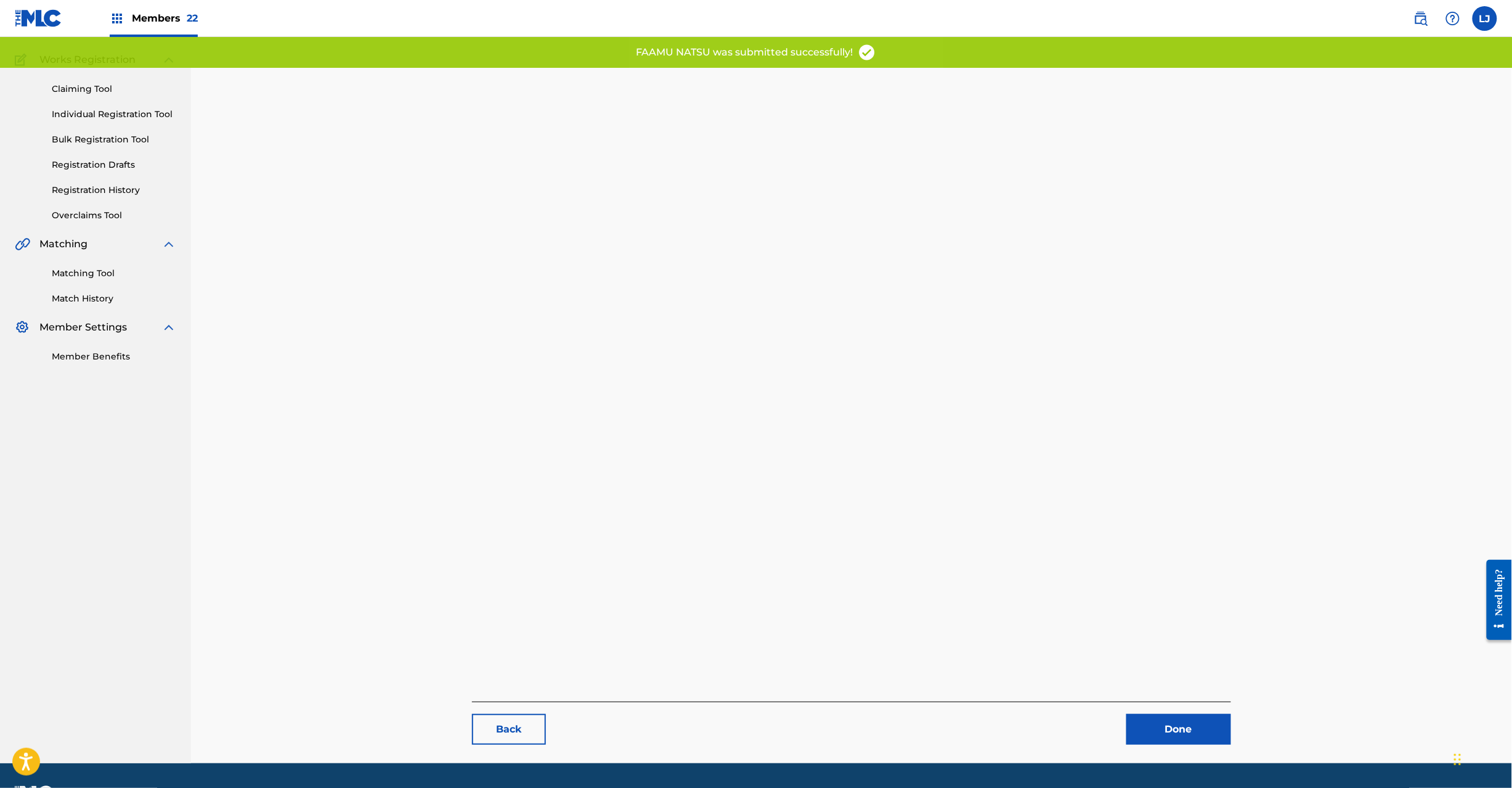
scroll to position [127, 0]
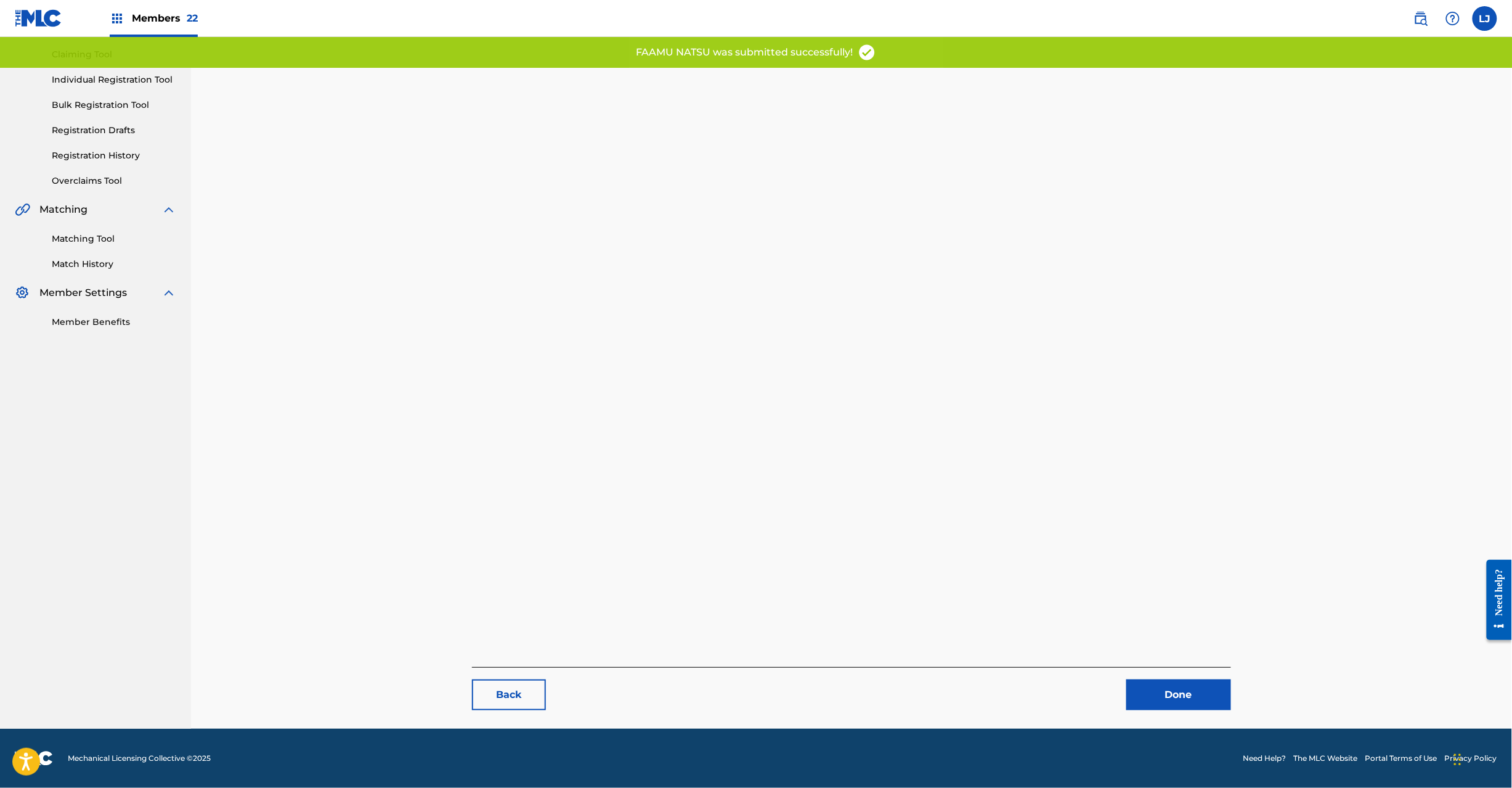
click at [1174, 703] on link "Done" at bounding box center [1179, 695] width 105 height 31
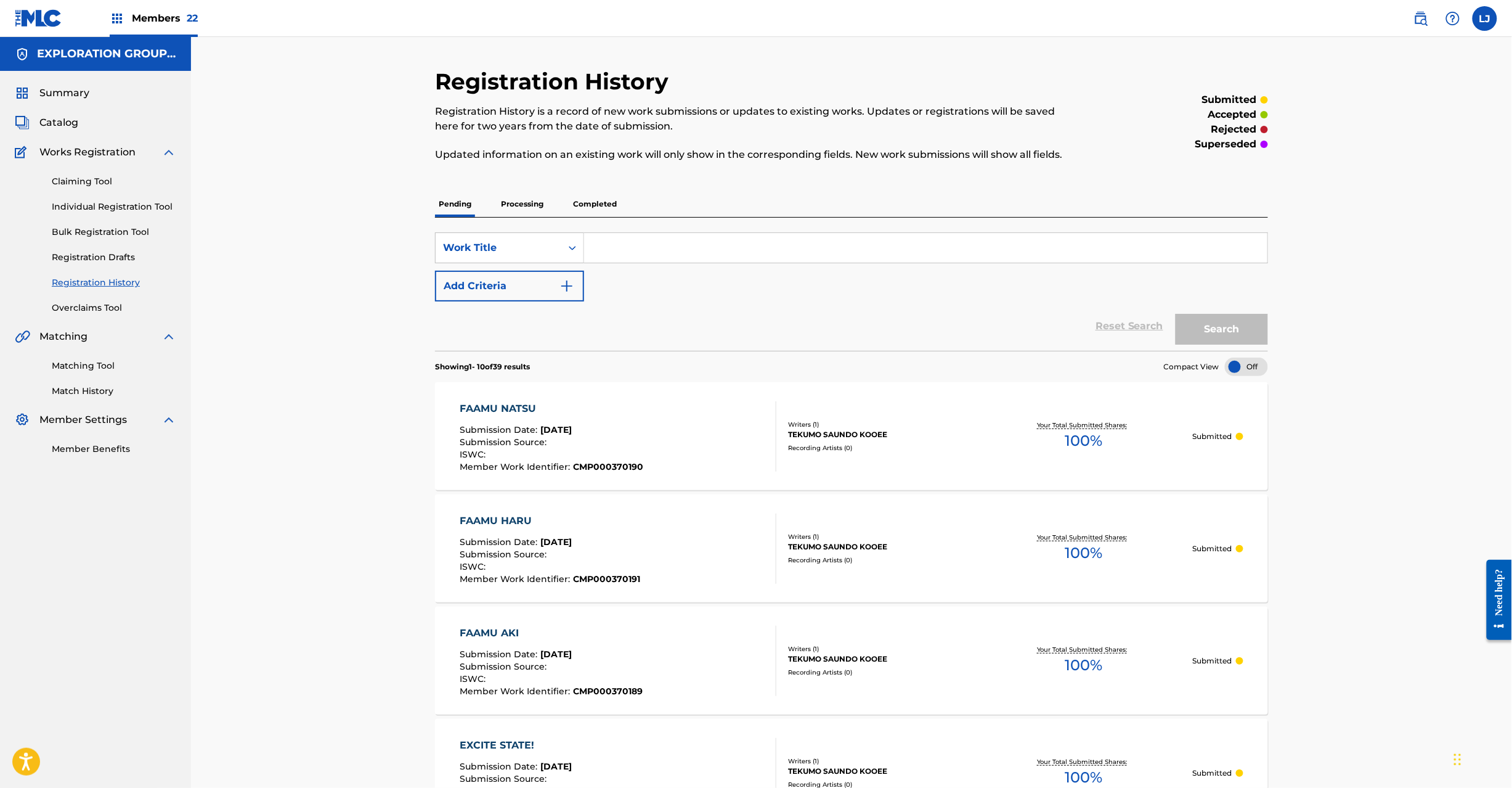
click at [622, 245] on input "Search Form" at bounding box center [927, 247] width 684 height 29
click at [28, 119] on img at bounding box center [22, 122] width 15 height 15
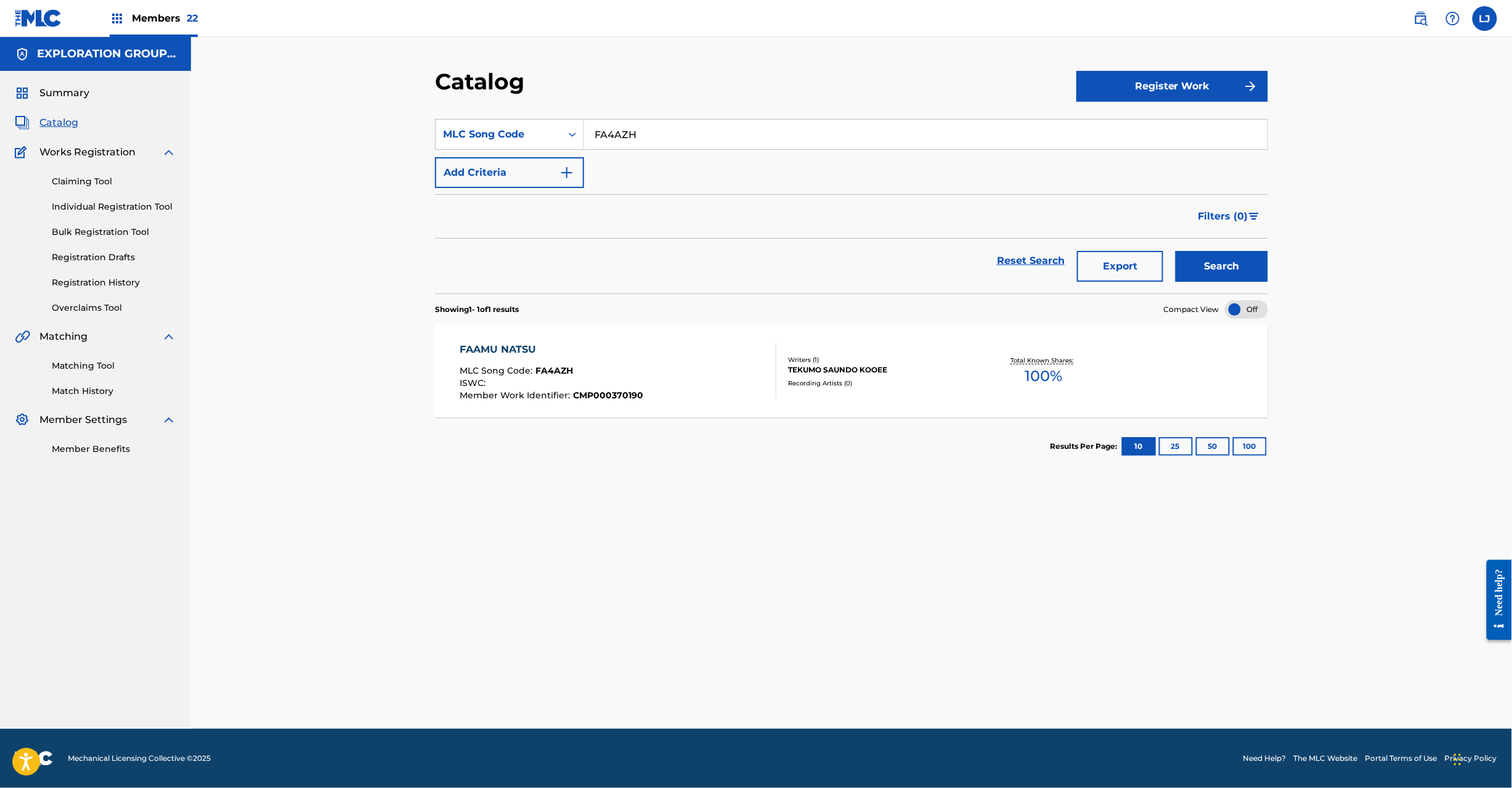
click at [637, 136] on input "FA4AZH" at bounding box center [927, 134] width 684 height 29
paste input "XY"
click at [637, 136] on input "FA4AZH" at bounding box center [927, 134] width 684 height 29
type input "FA4AXY"
click at [1206, 262] on button "Search" at bounding box center [1222, 267] width 93 height 31
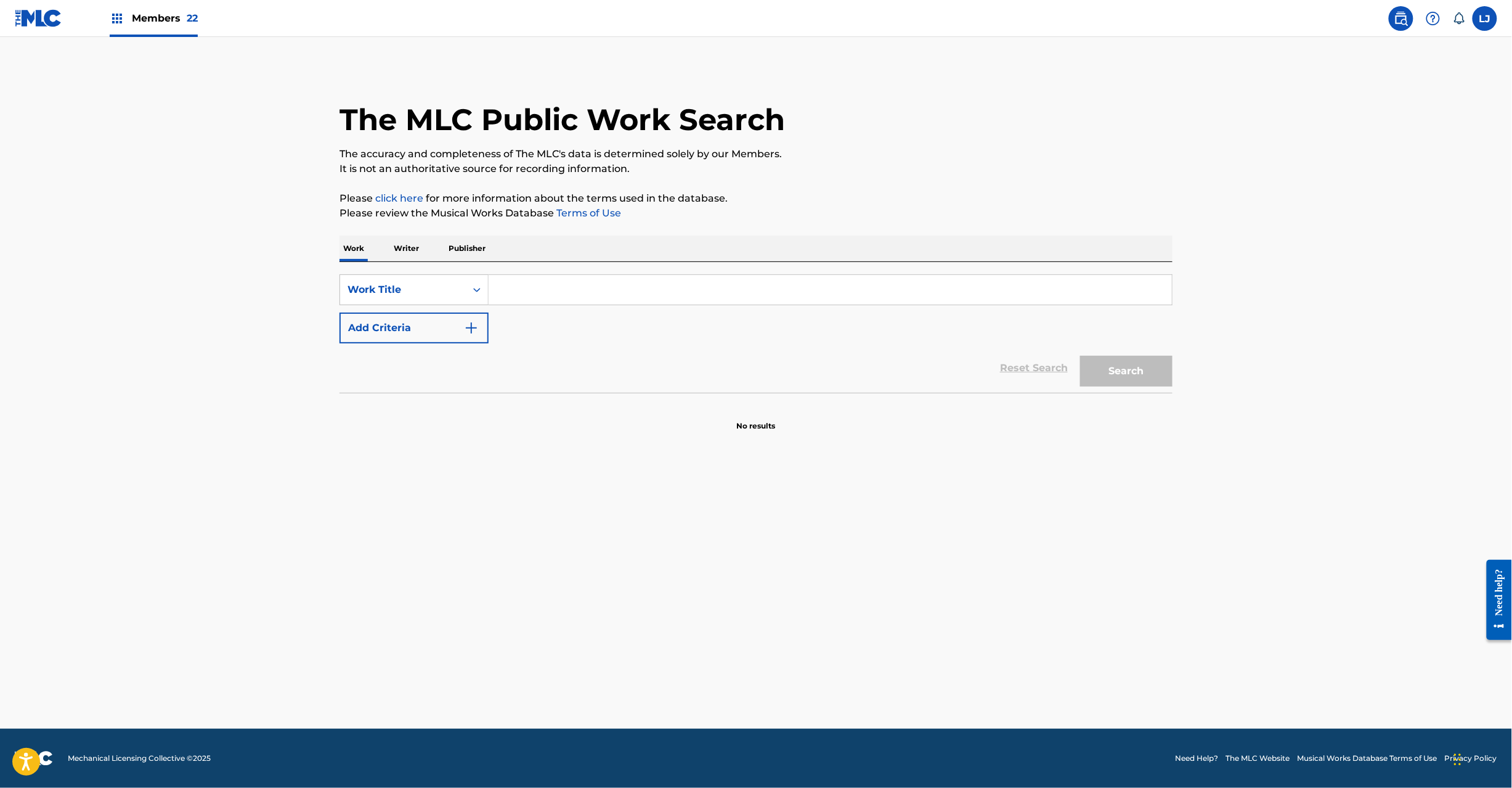
click at [38, 10] on img at bounding box center [39, 17] width 48 height 17
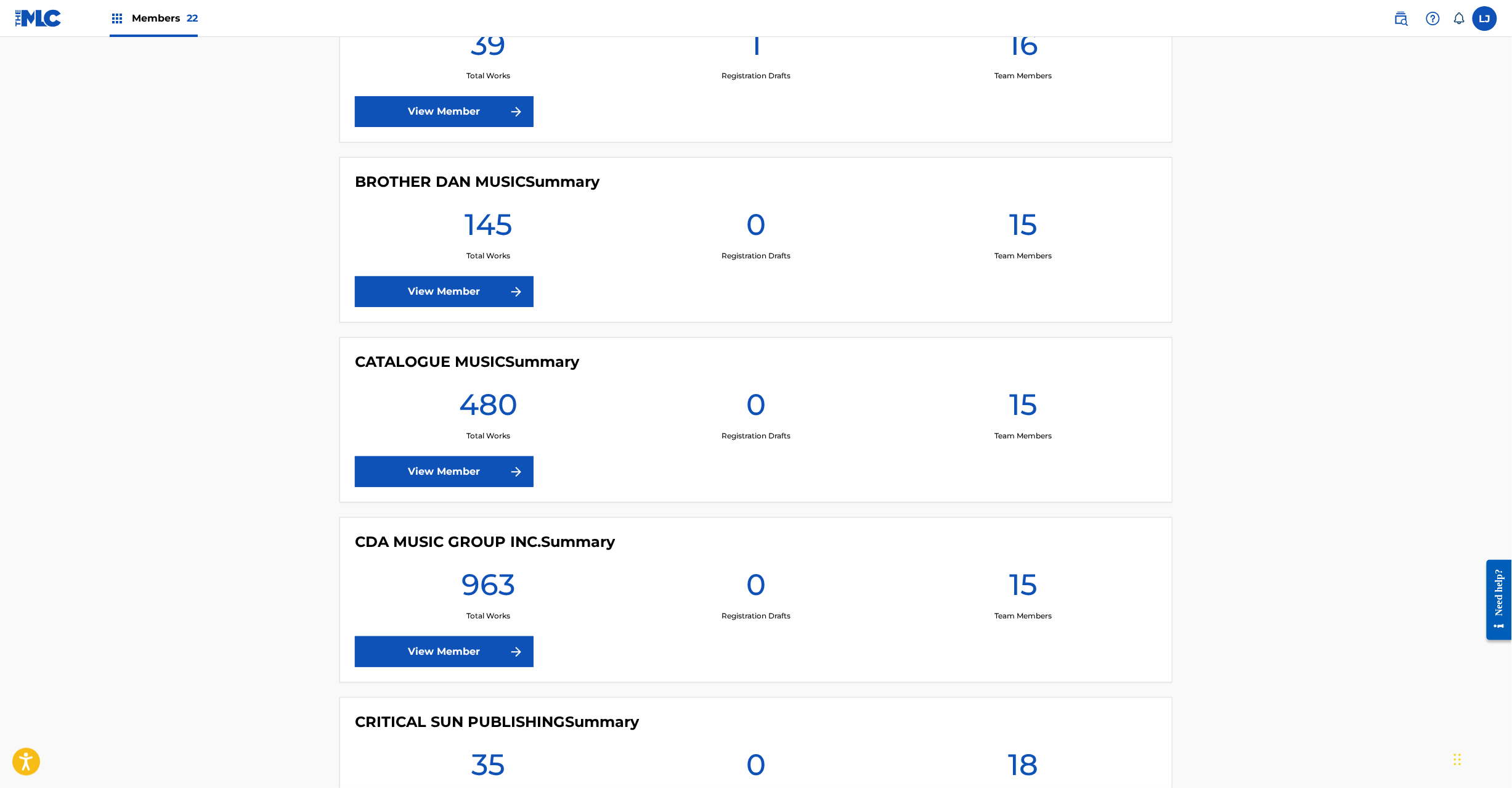
scroll to position [1973, 0]
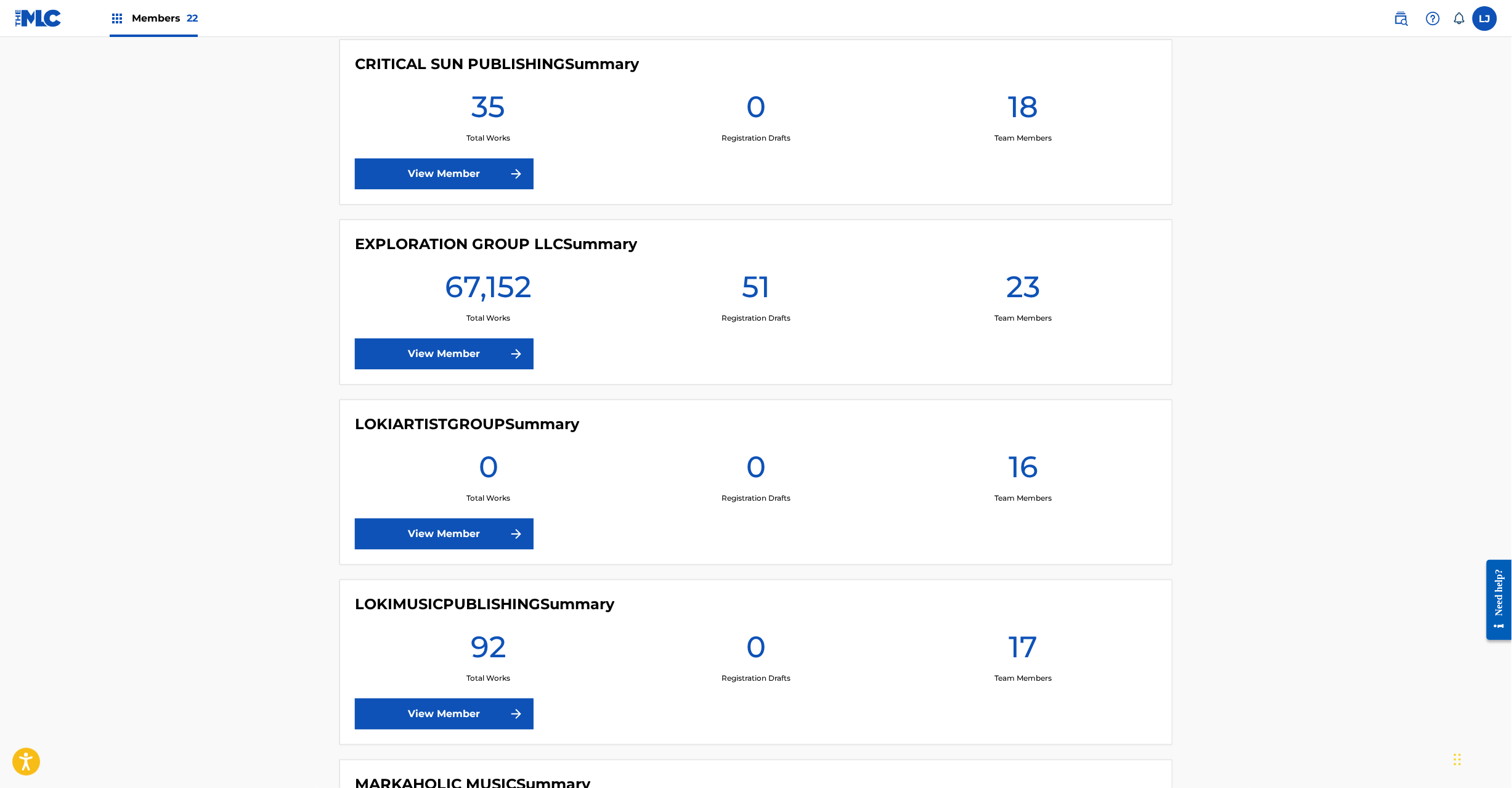
click at [427, 368] on link "View Member" at bounding box center [444, 354] width 178 height 31
